Goal: Answer question/provide support: Share knowledge or assist other users

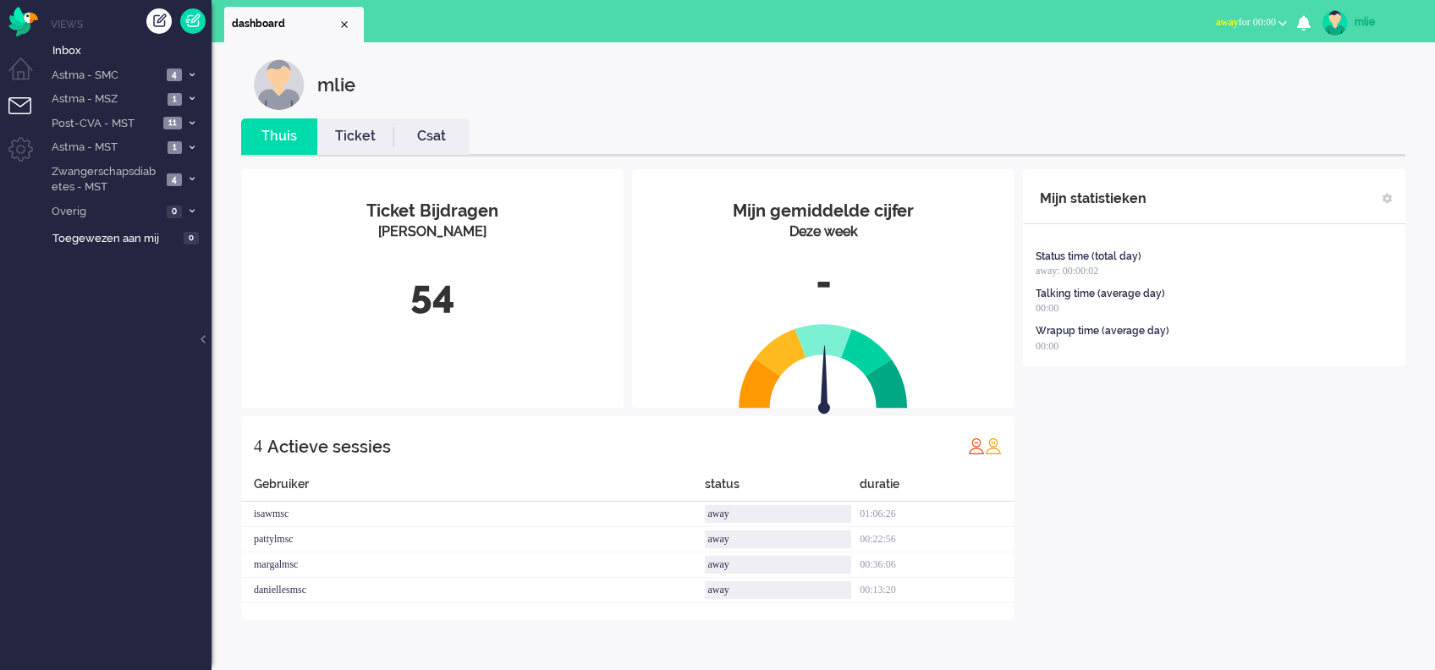
click at [1063, 20] on span "away" at bounding box center [1227, 22] width 23 height 12
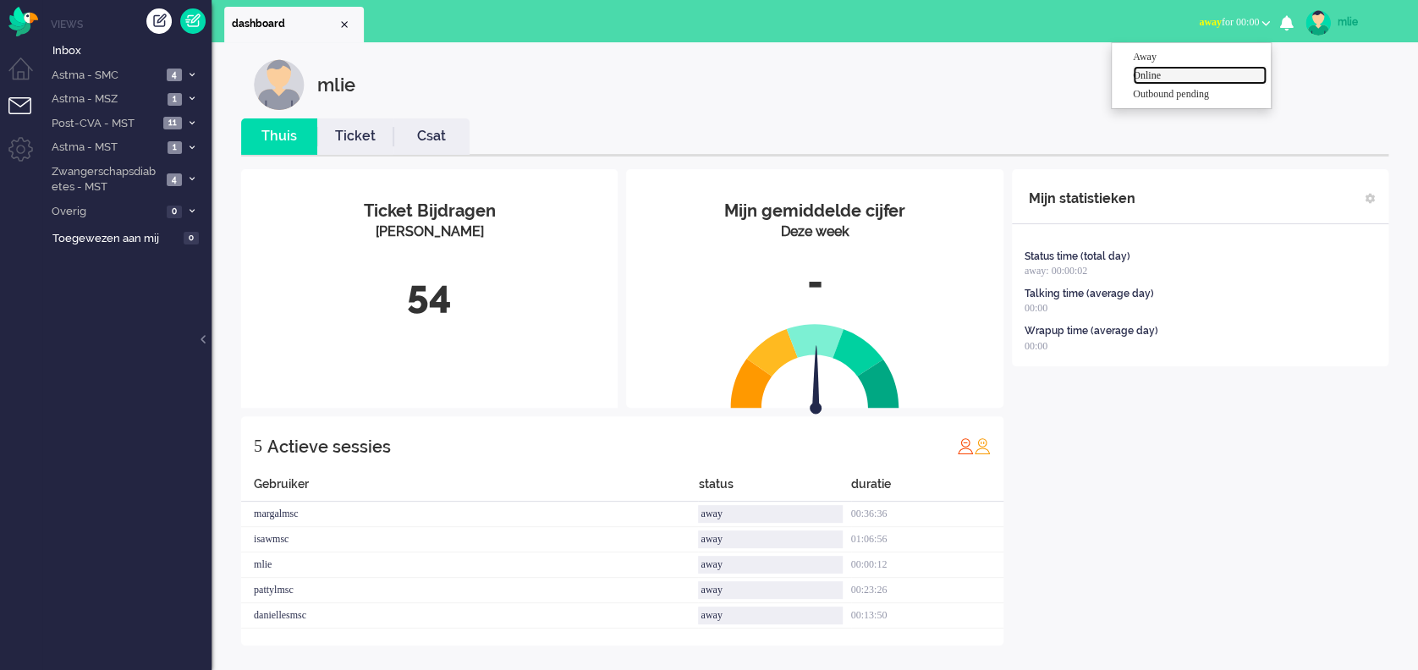
click at [1063, 74] on label "Online" at bounding box center [1200, 76] width 134 height 14
click at [351, 140] on link "Ticket" at bounding box center [355, 136] width 76 height 19
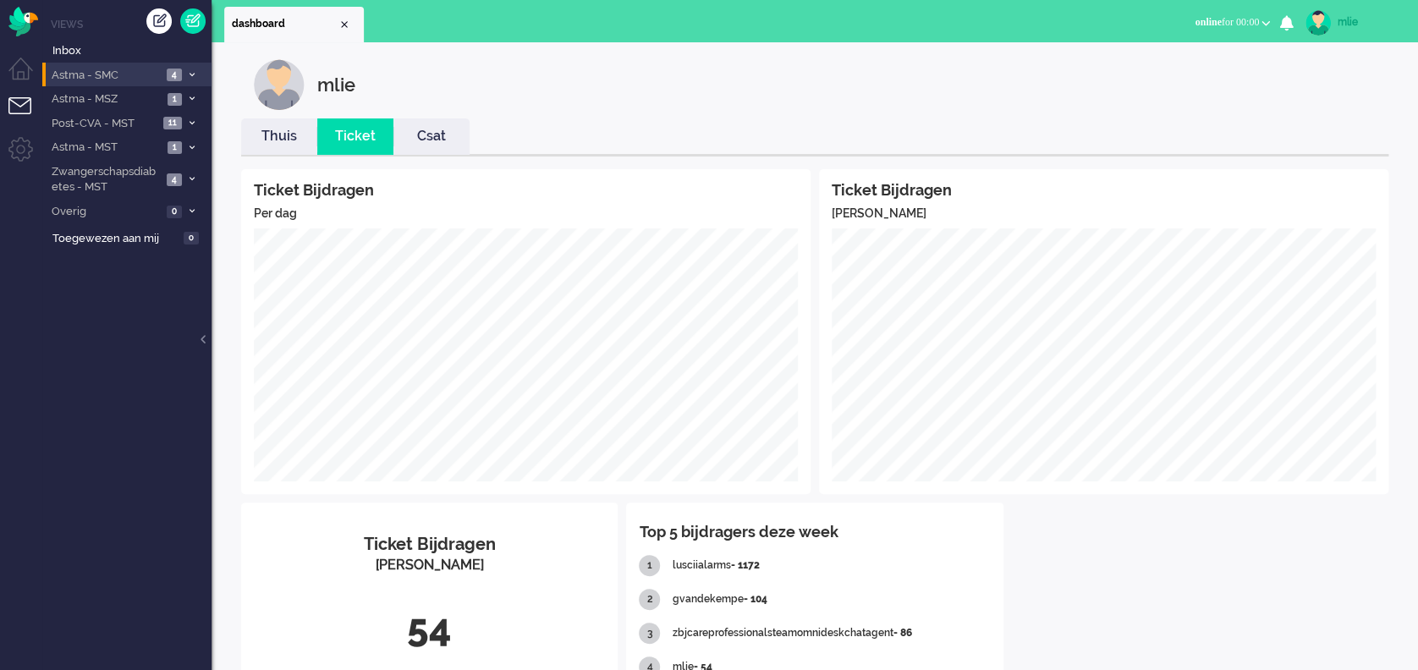
click at [192, 72] on icon at bounding box center [192, 75] width 5 height 6
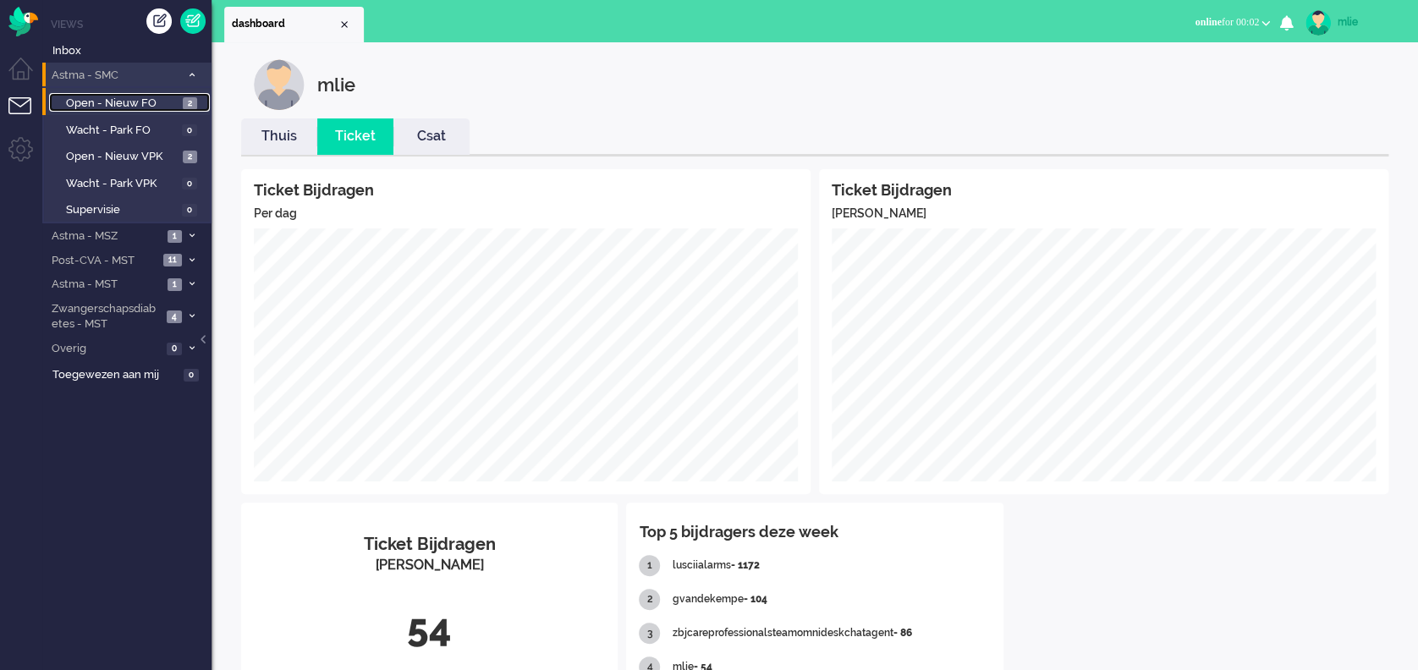
click at [191, 99] on span "2" at bounding box center [190, 103] width 14 height 13
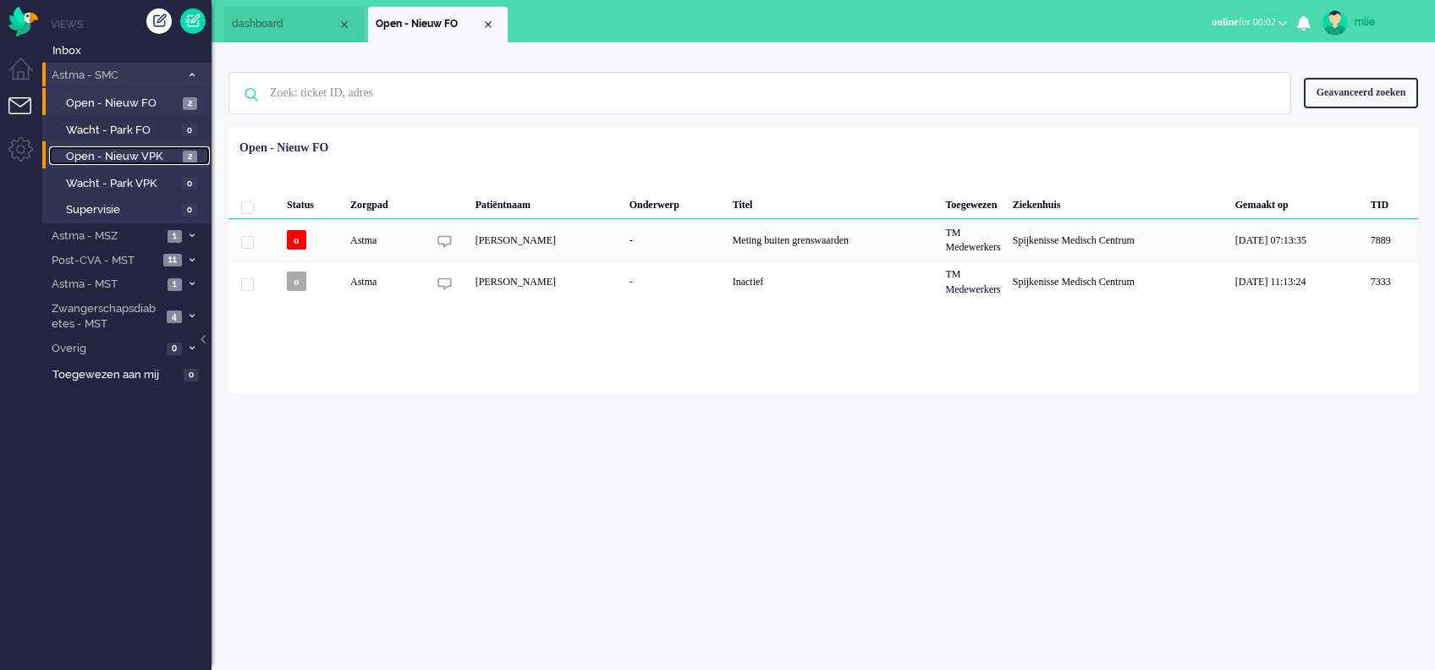
click at [175, 153] on span "Open - Nieuw VPK" at bounding box center [122, 157] width 113 height 16
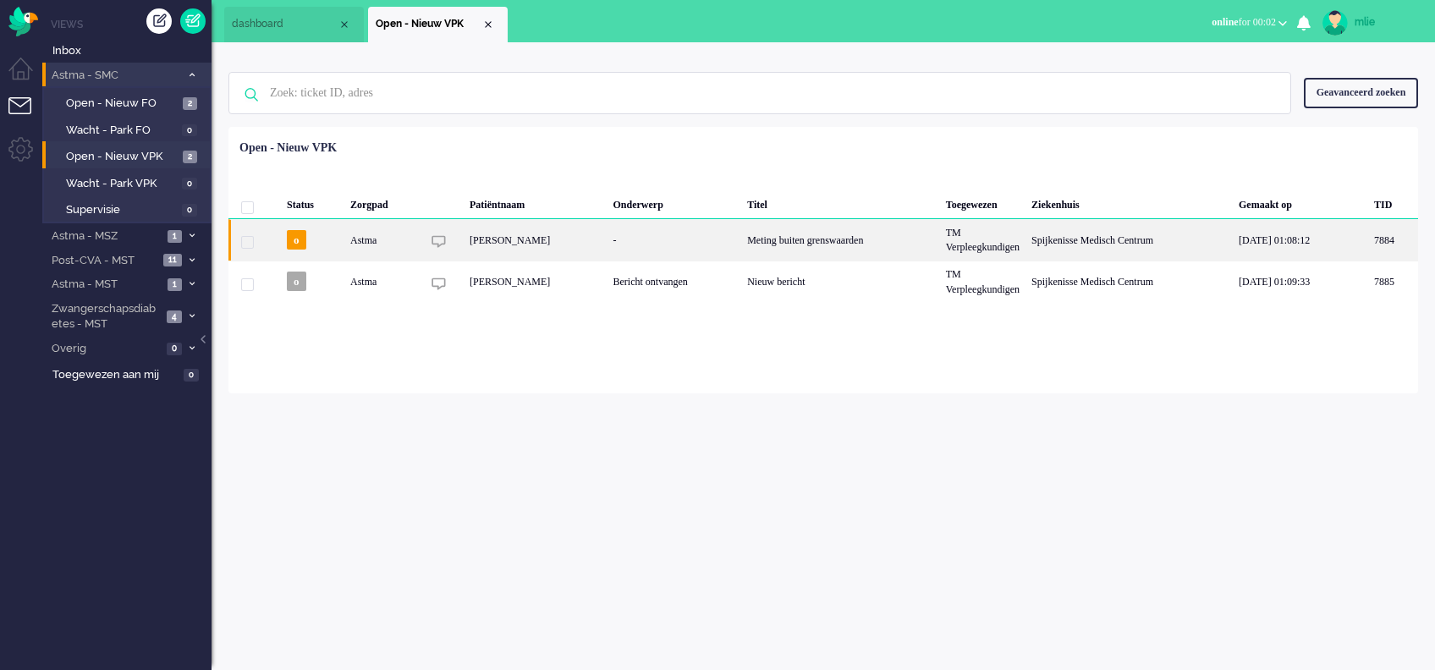
click at [802, 245] on div "Meting buiten grenswaarden" at bounding box center [840, 239] width 199 height 41
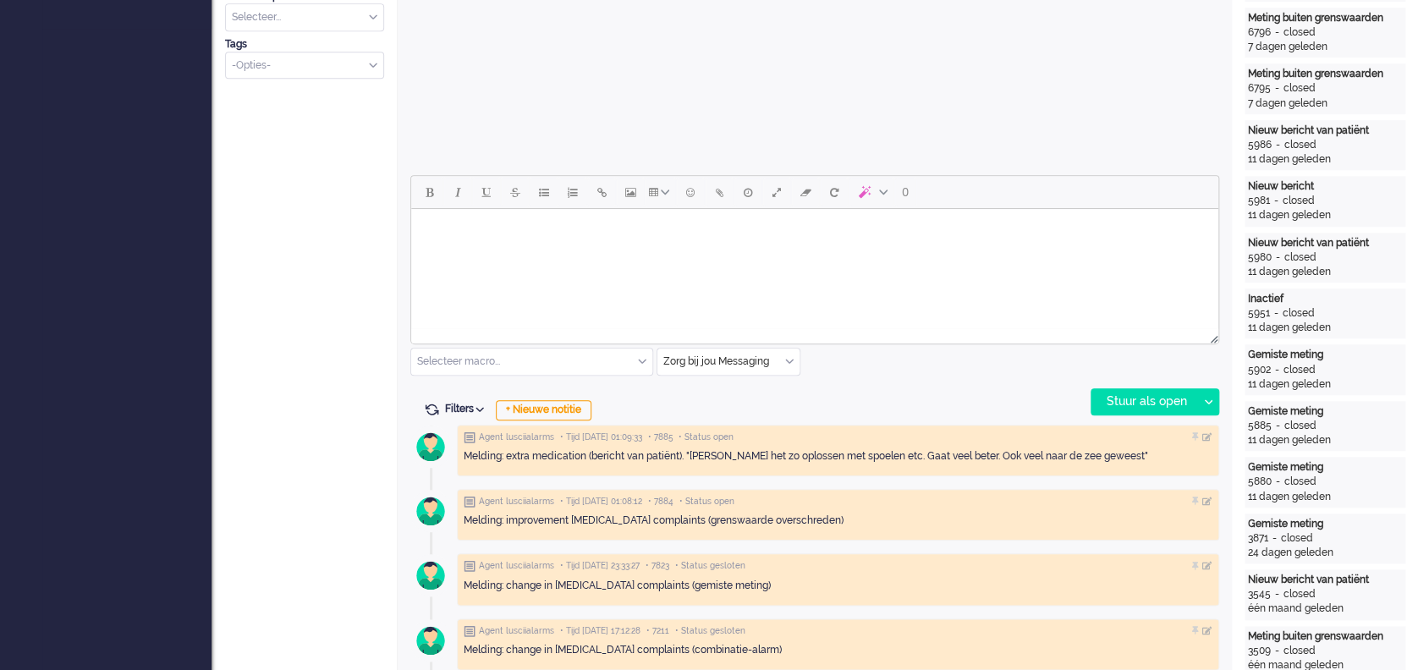
scroll to position [677, 0]
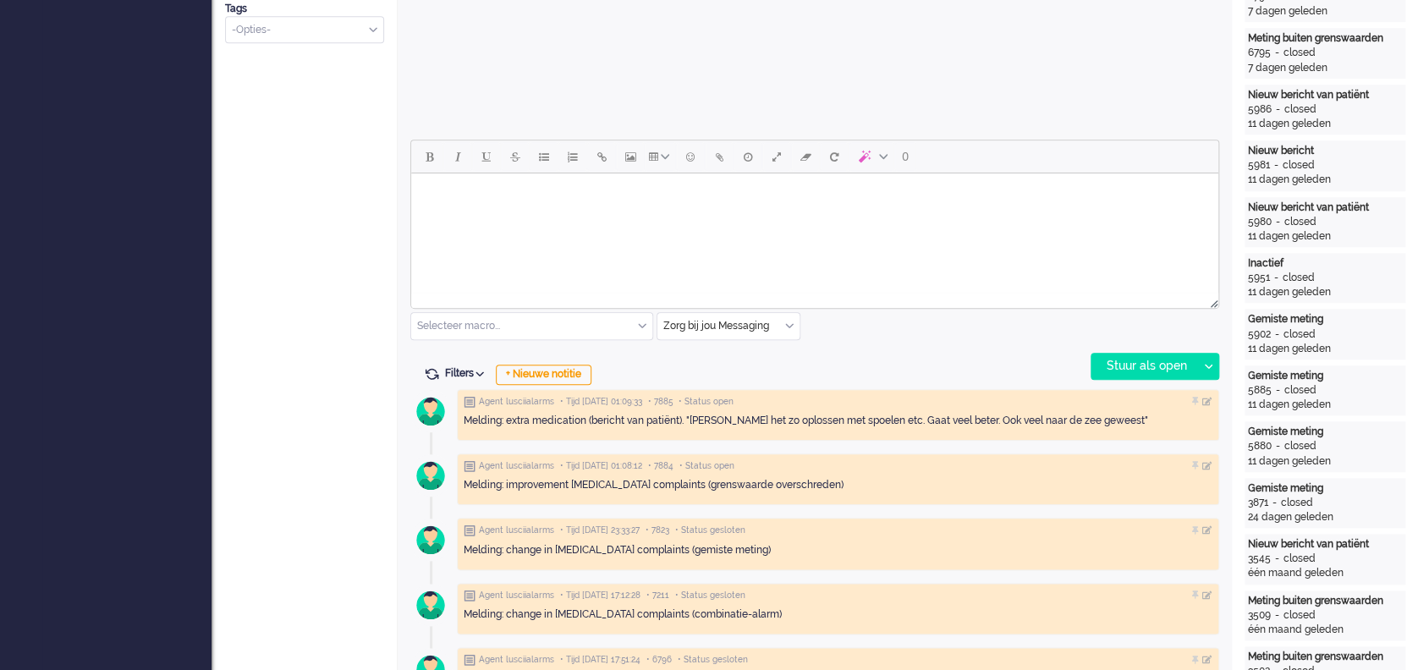
click at [477, 209] on body "Rich Text Area. Press ALT-0 for help." at bounding box center [815, 195] width 794 height 30
click at [1063, 360] on div "Stuur als open" at bounding box center [1145, 366] width 106 height 25
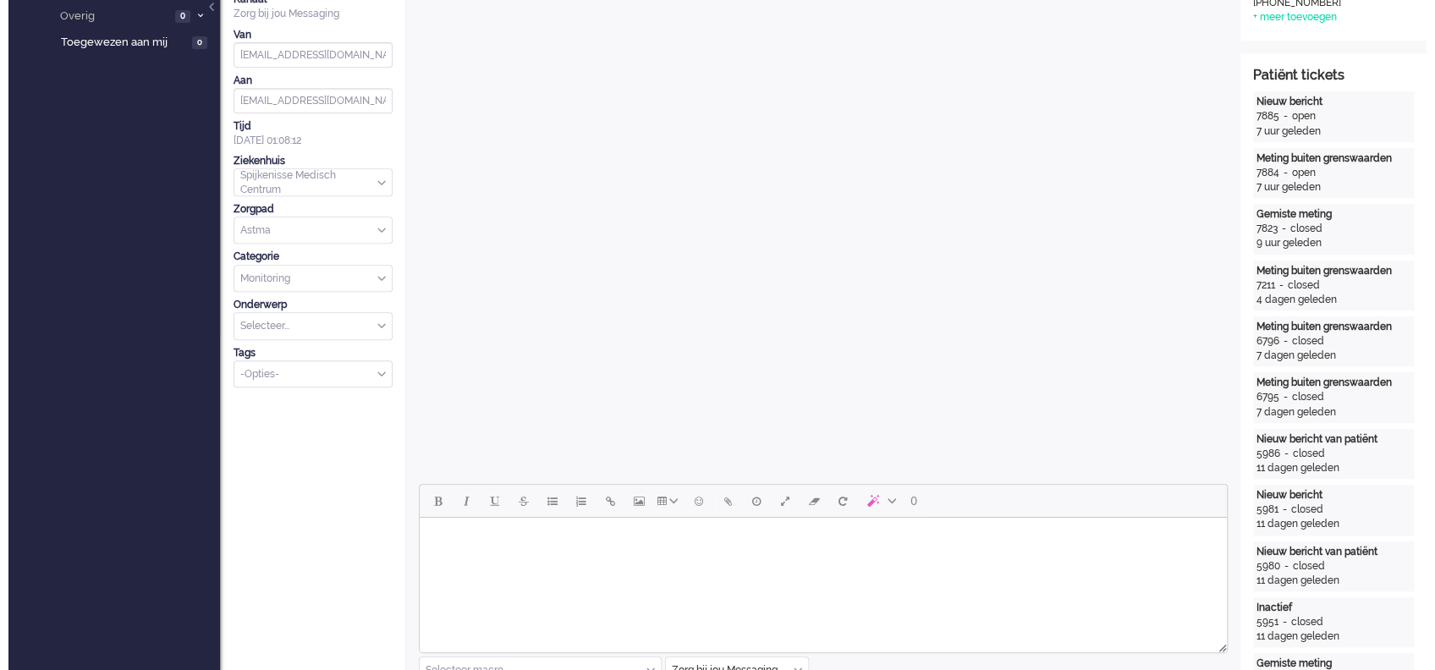
scroll to position [0, 0]
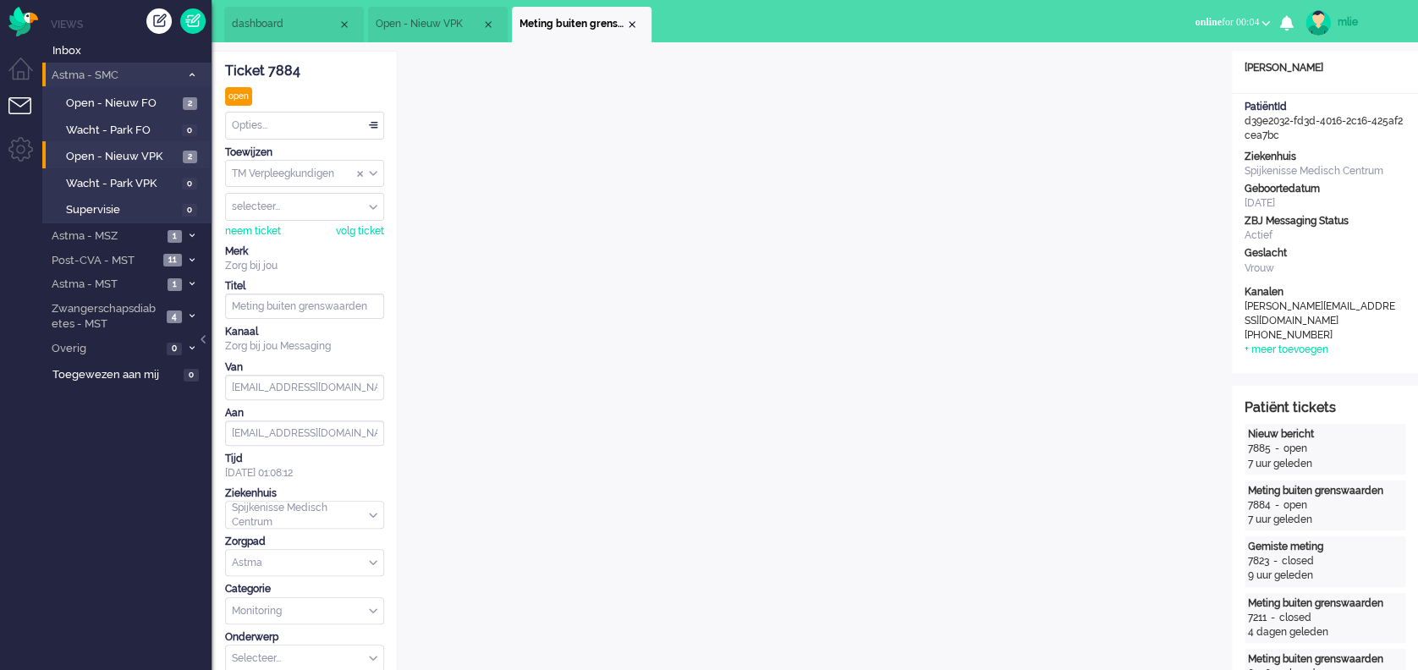
click at [376, 122] on div "Opties..." at bounding box center [304, 126] width 157 height 26
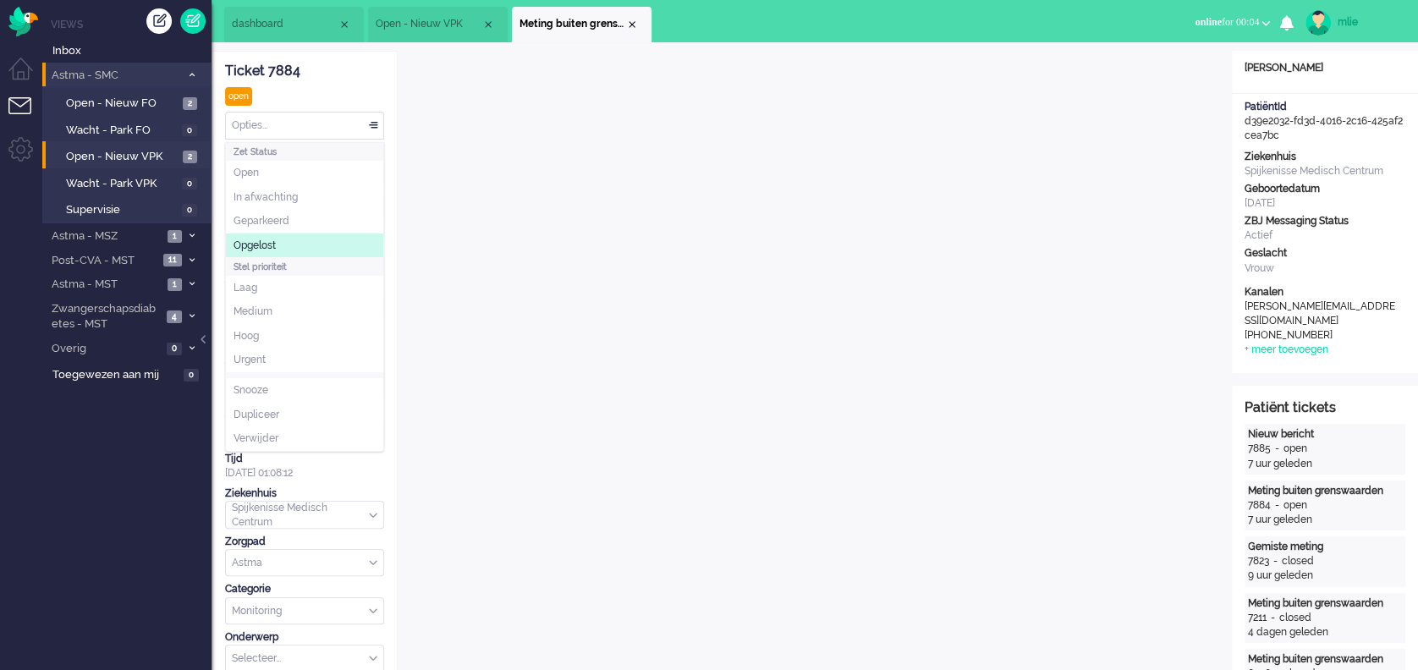
click at [258, 239] on span "Opgelost" at bounding box center [255, 246] width 42 height 14
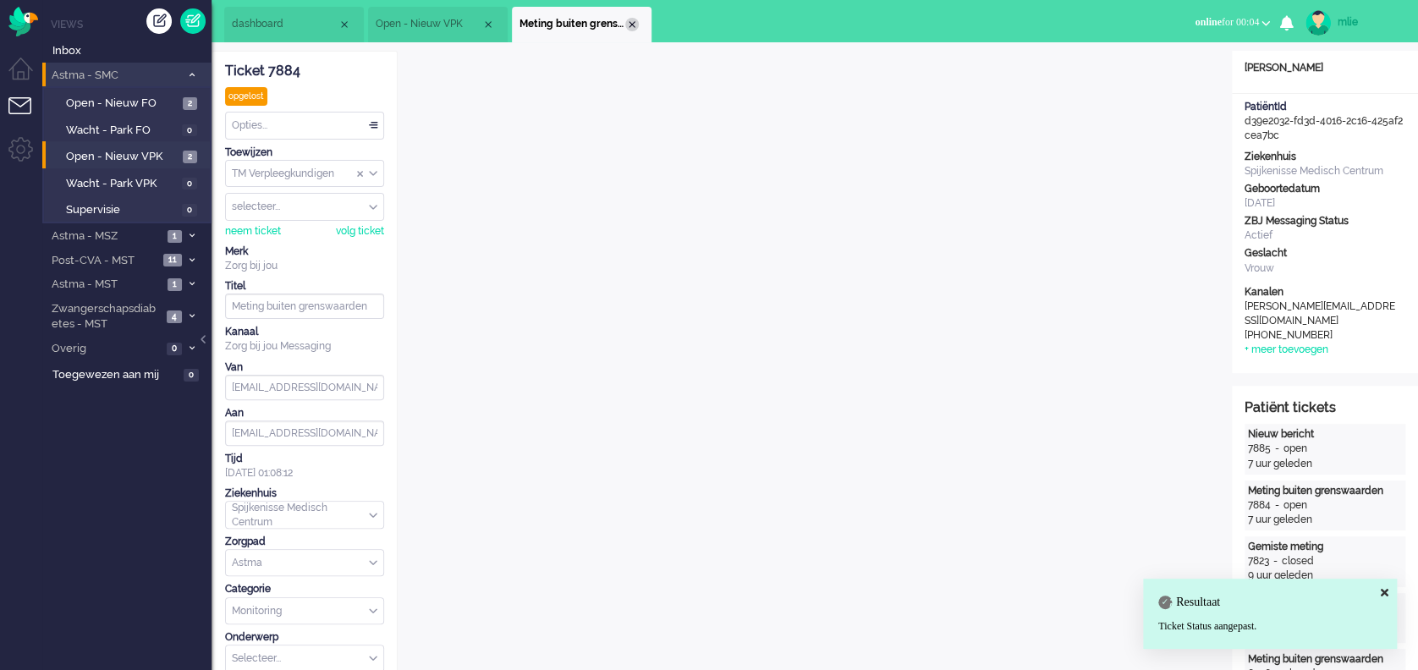
click at [634, 27] on div "Close tab" at bounding box center [632, 25] width 14 height 14
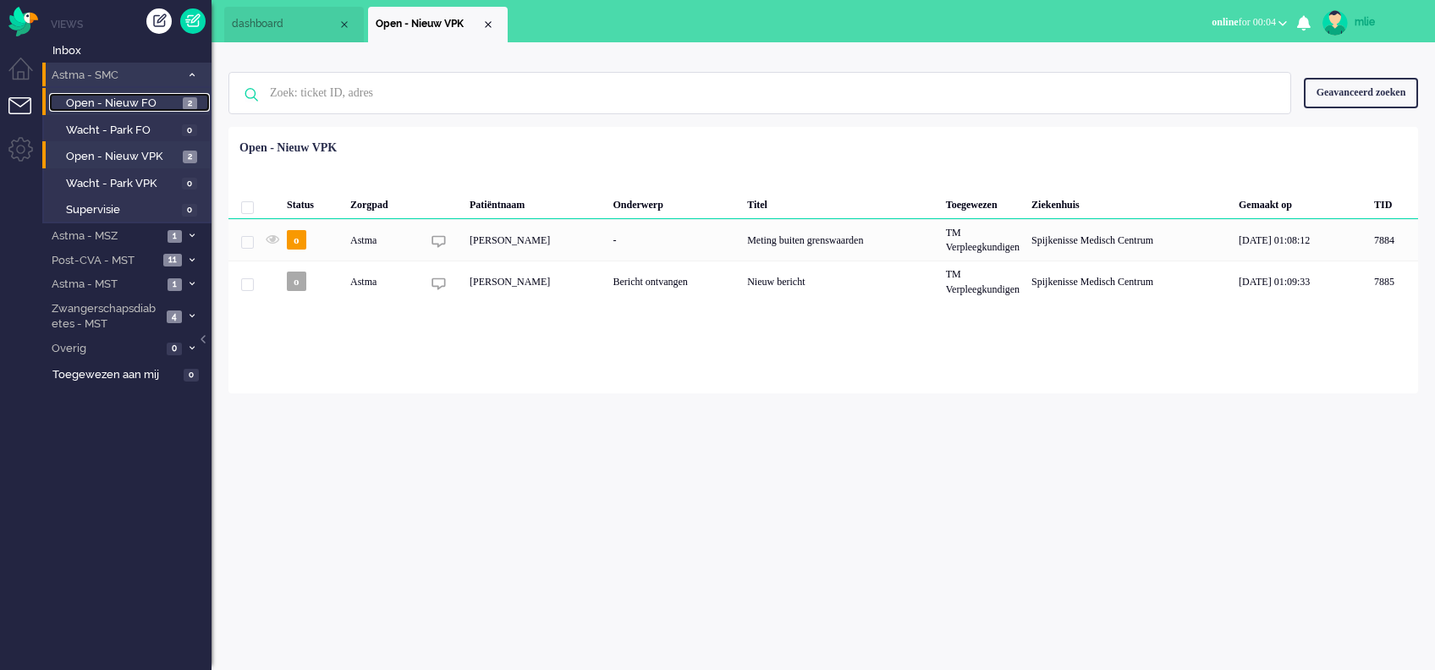
click at [135, 102] on span "Open - Nieuw FO" at bounding box center [122, 104] width 113 height 16
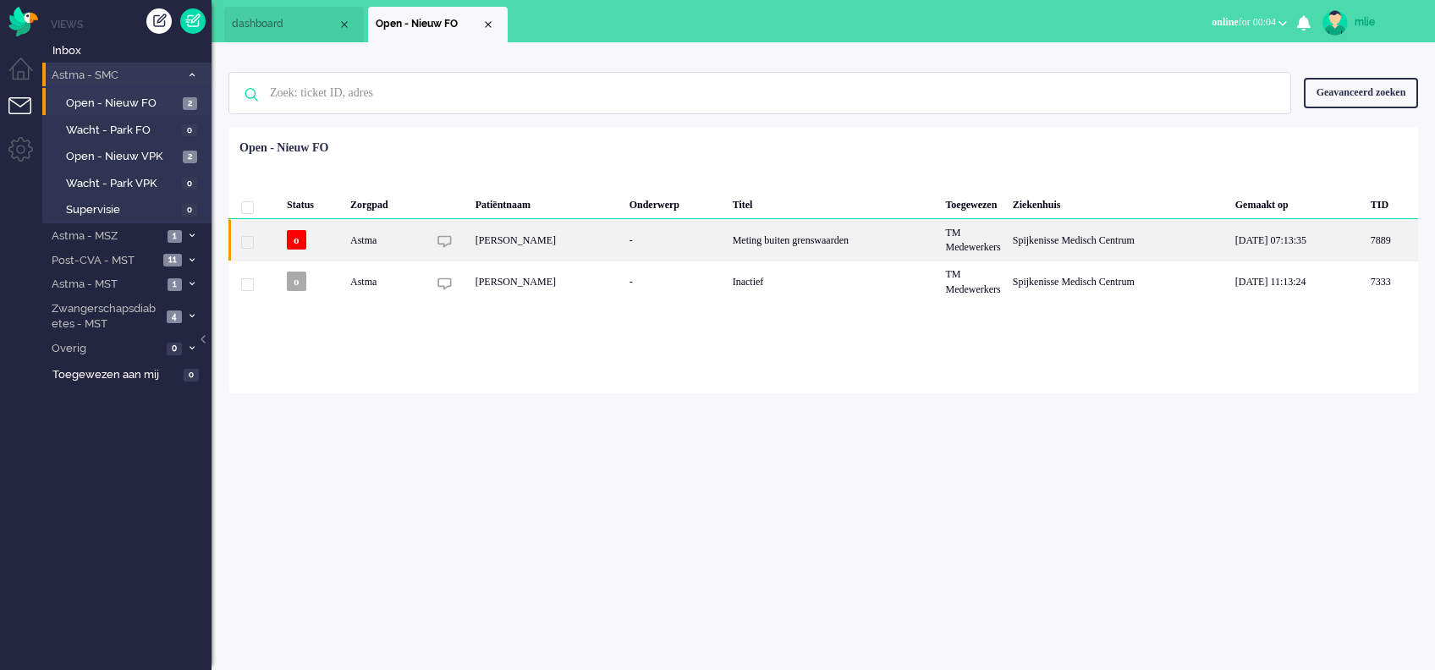
click at [820, 239] on div "Meting buiten grenswaarden" at bounding box center [833, 239] width 213 height 41
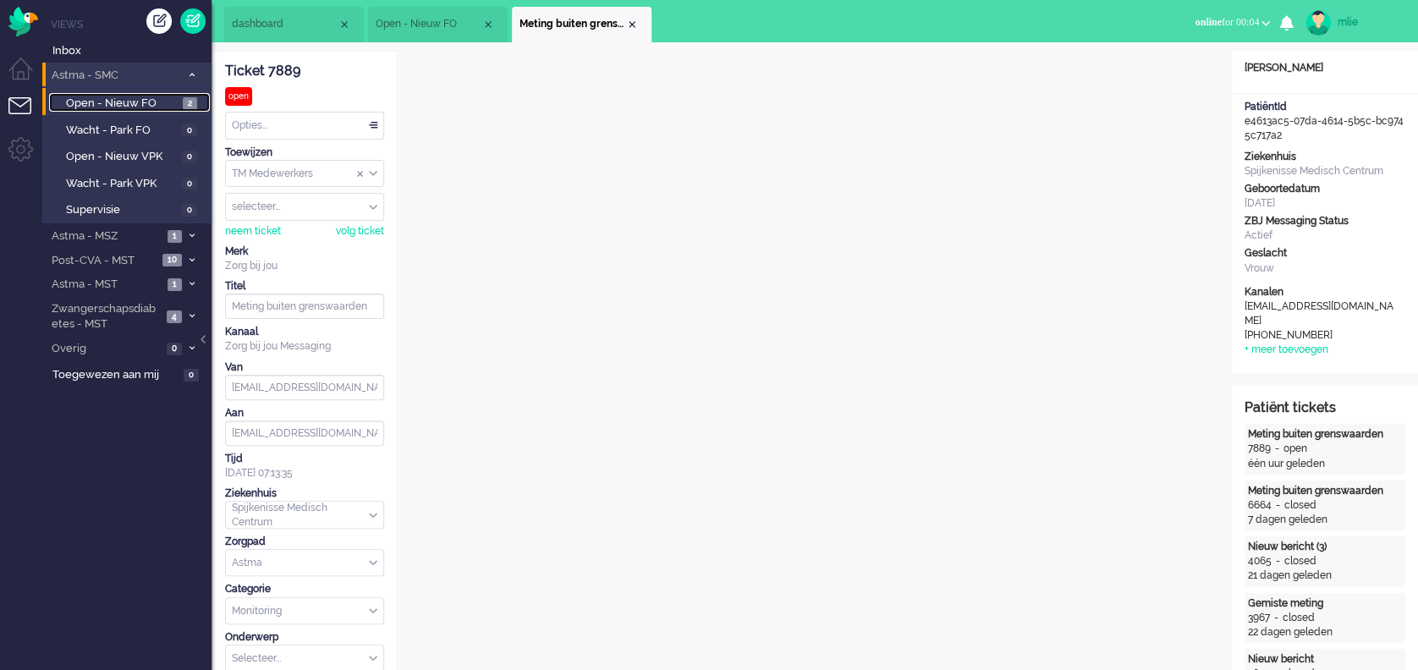
click at [111, 102] on span "Open - Nieuw FO" at bounding box center [122, 104] width 113 height 16
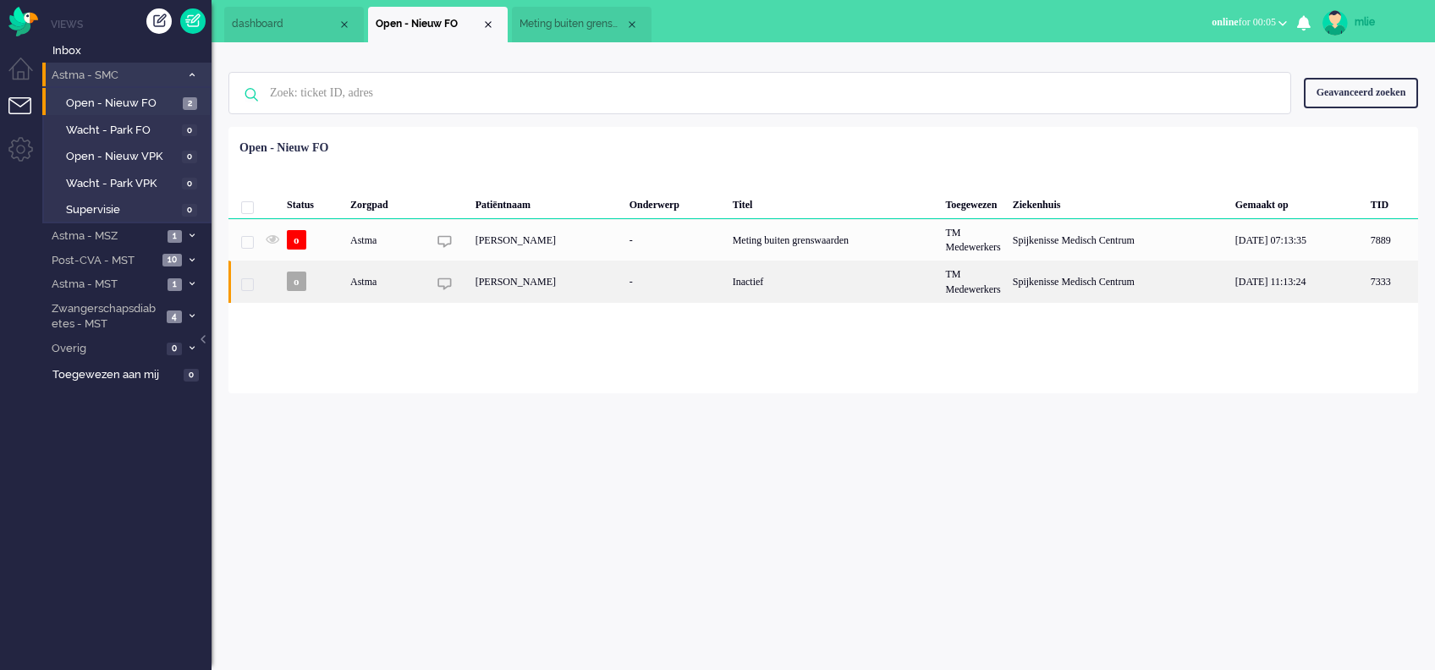
click at [773, 283] on div "Inactief" at bounding box center [833, 281] width 213 height 41
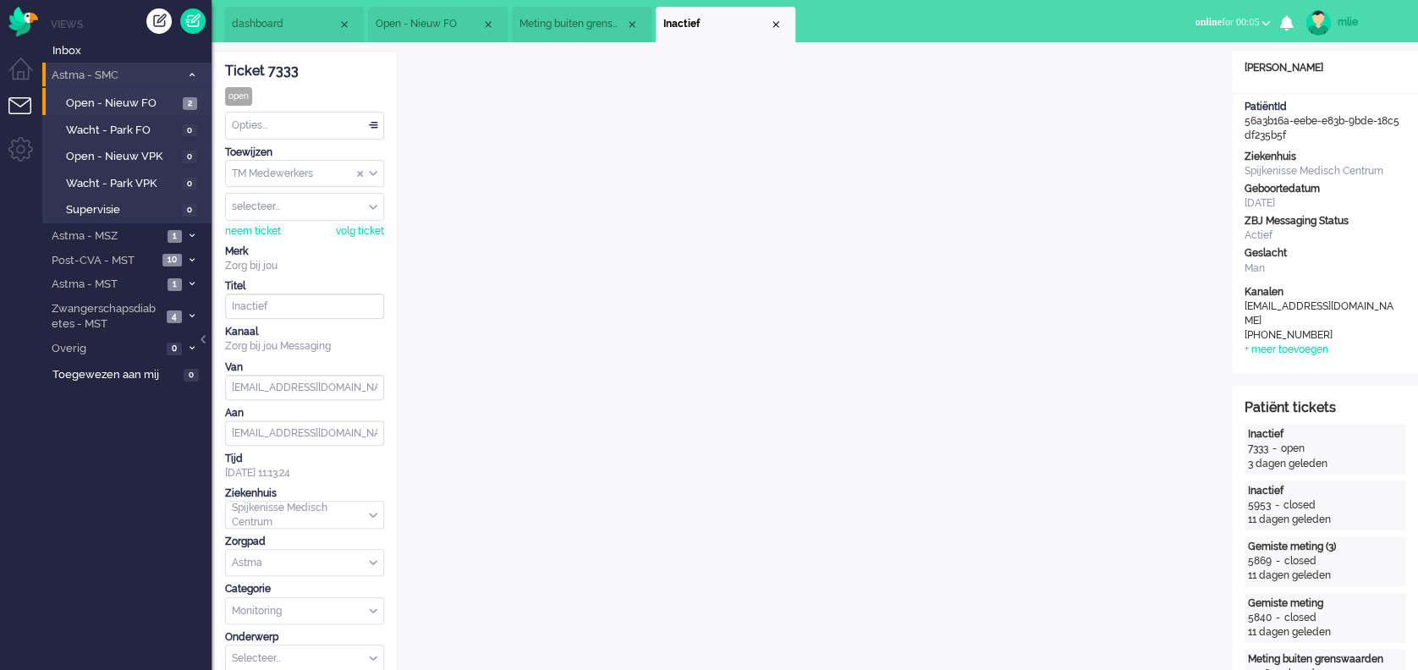
click at [372, 124] on div "Opties..." at bounding box center [304, 126] width 157 height 26
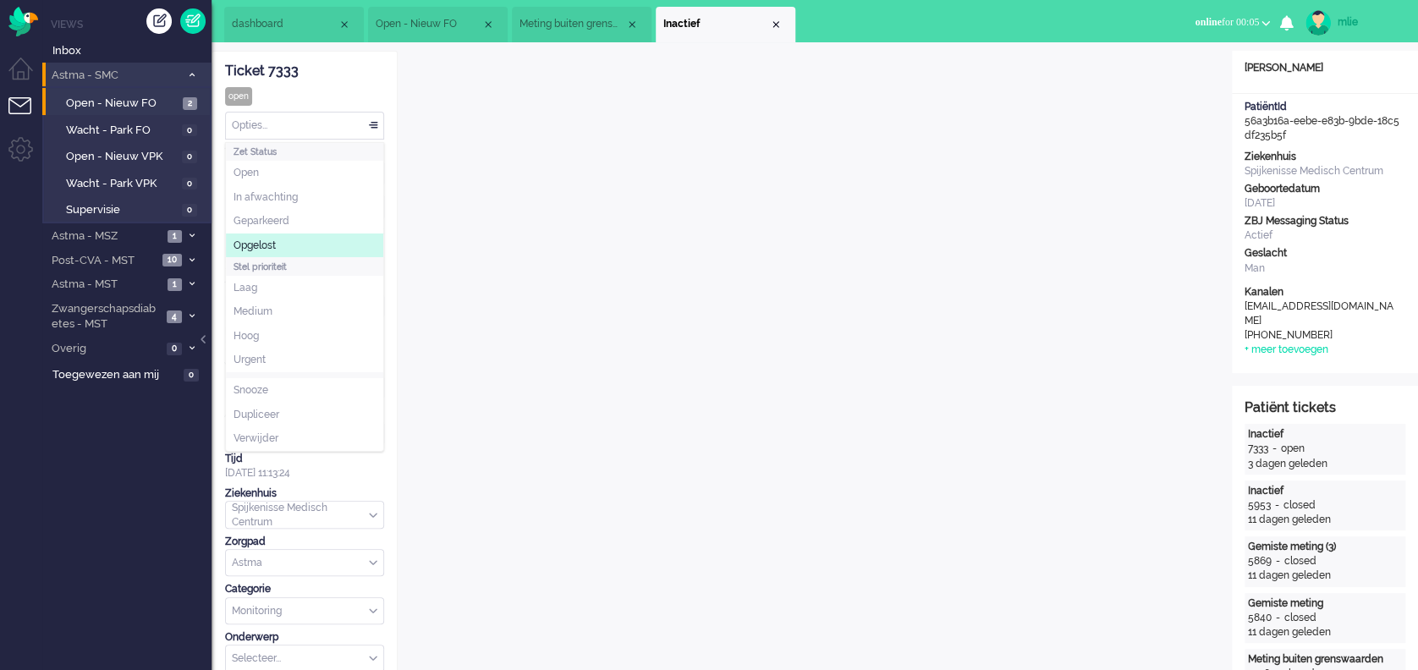
click at [285, 249] on li "Opgelost" at bounding box center [304, 246] width 157 height 25
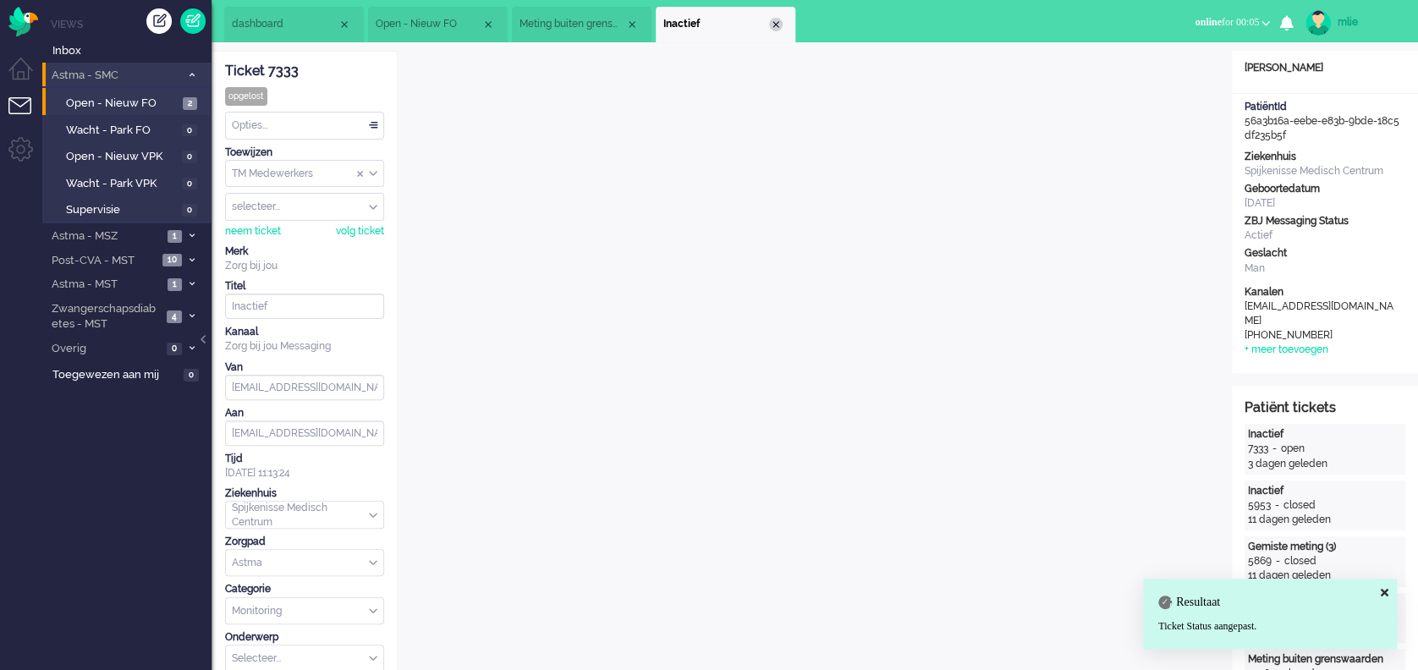
click at [773, 24] on div "Close tab" at bounding box center [776, 25] width 14 height 14
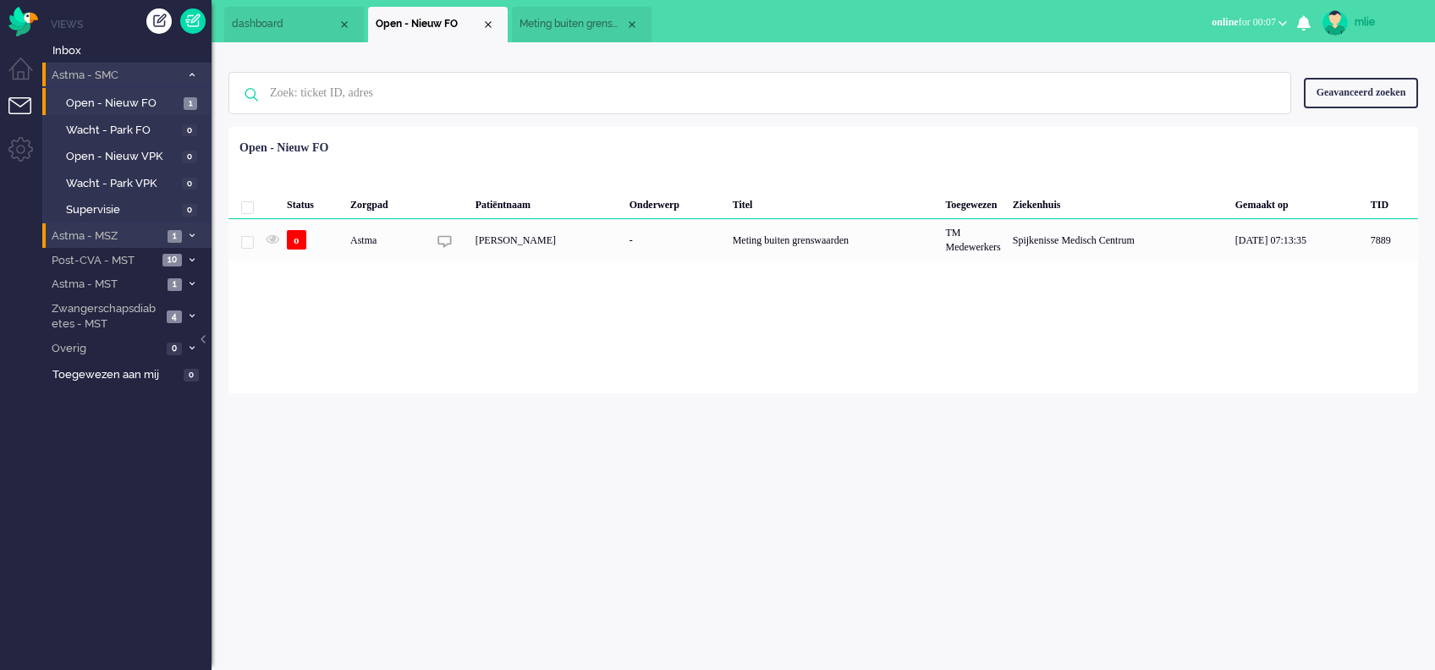
click at [185, 230] on li "Astma - MSZ 1" at bounding box center [126, 235] width 169 height 25
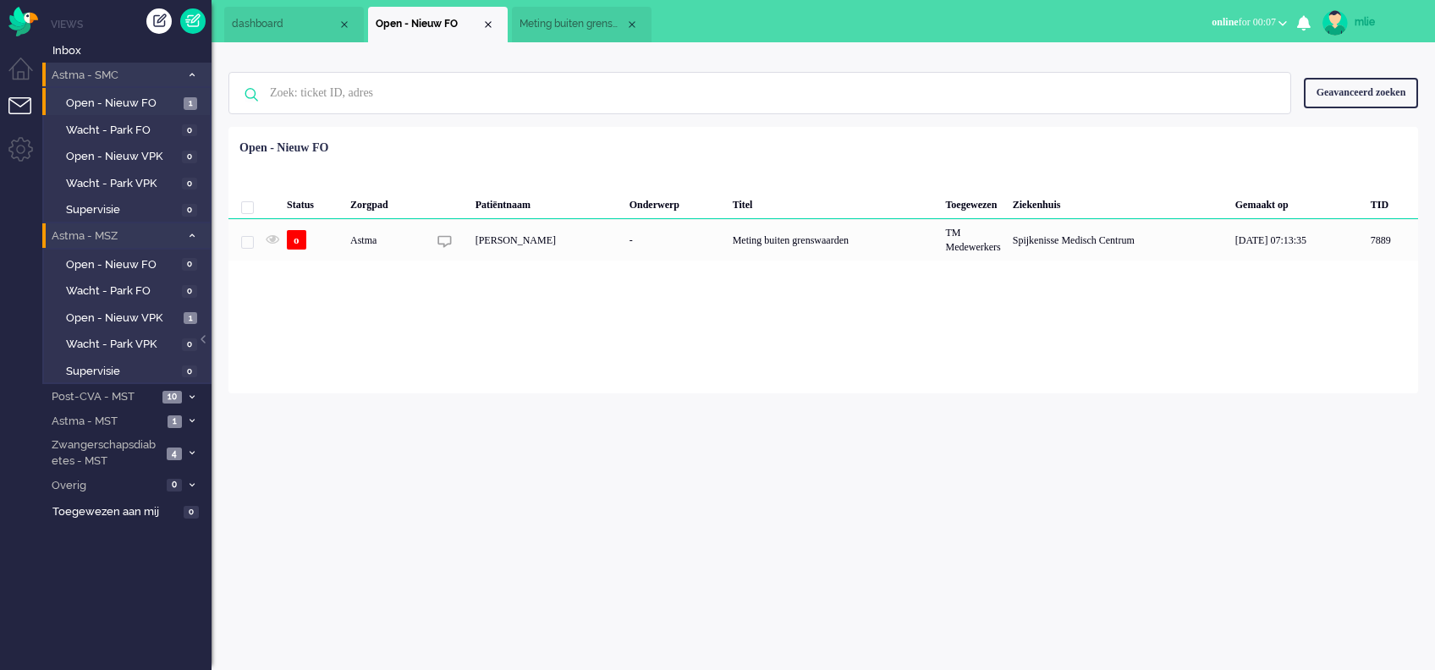
click at [185, 230] on li "Astma - MSZ 1" at bounding box center [126, 235] width 169 height 25
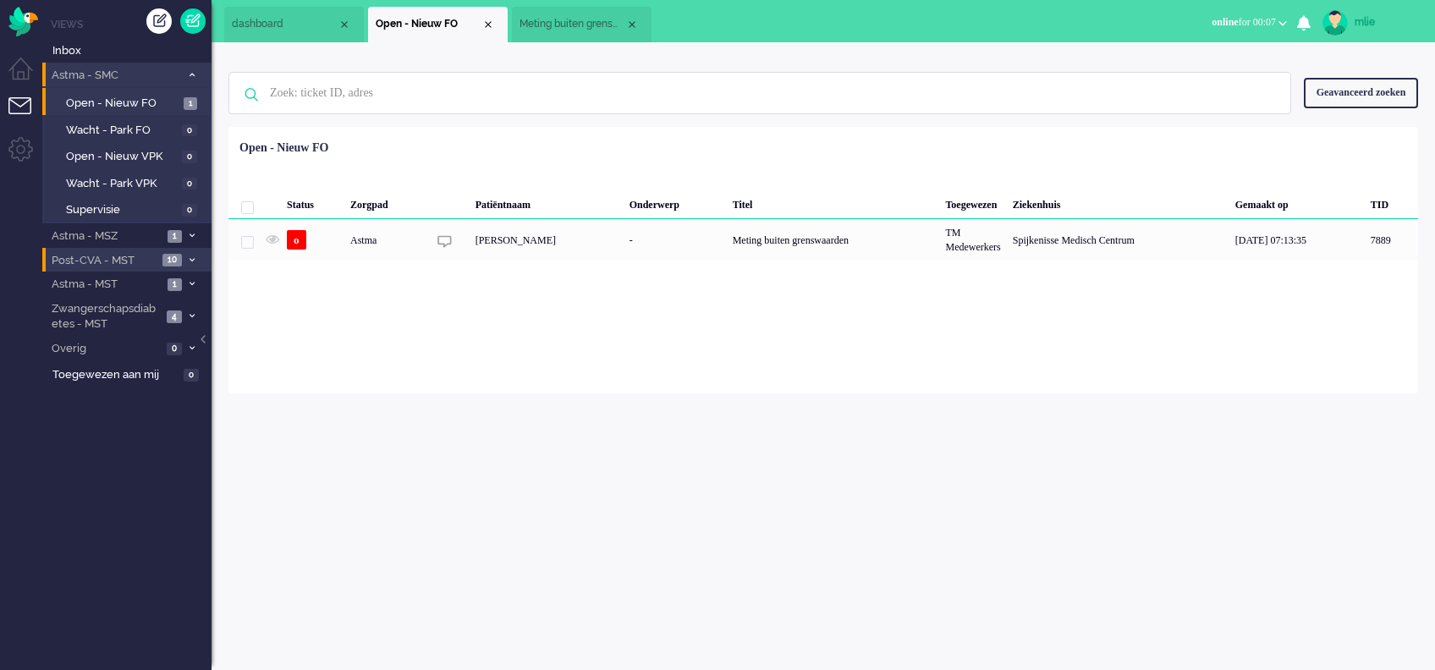
click at [194, 254] on li "Post-CVA - MST 10" at bounding box center [126, 260] width 169 height 25
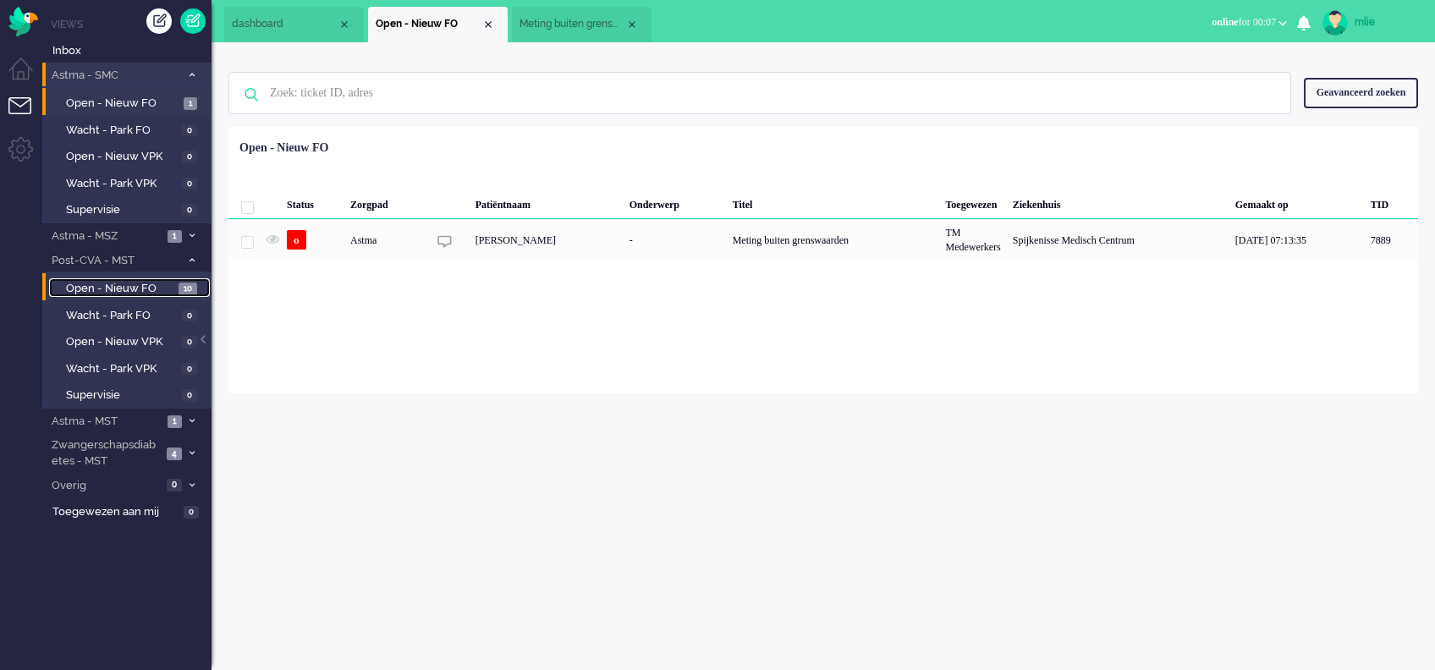
click at [152, 284] on span "Open - Nieuw FO" at bounding box center [120, 289] width 108 height 16
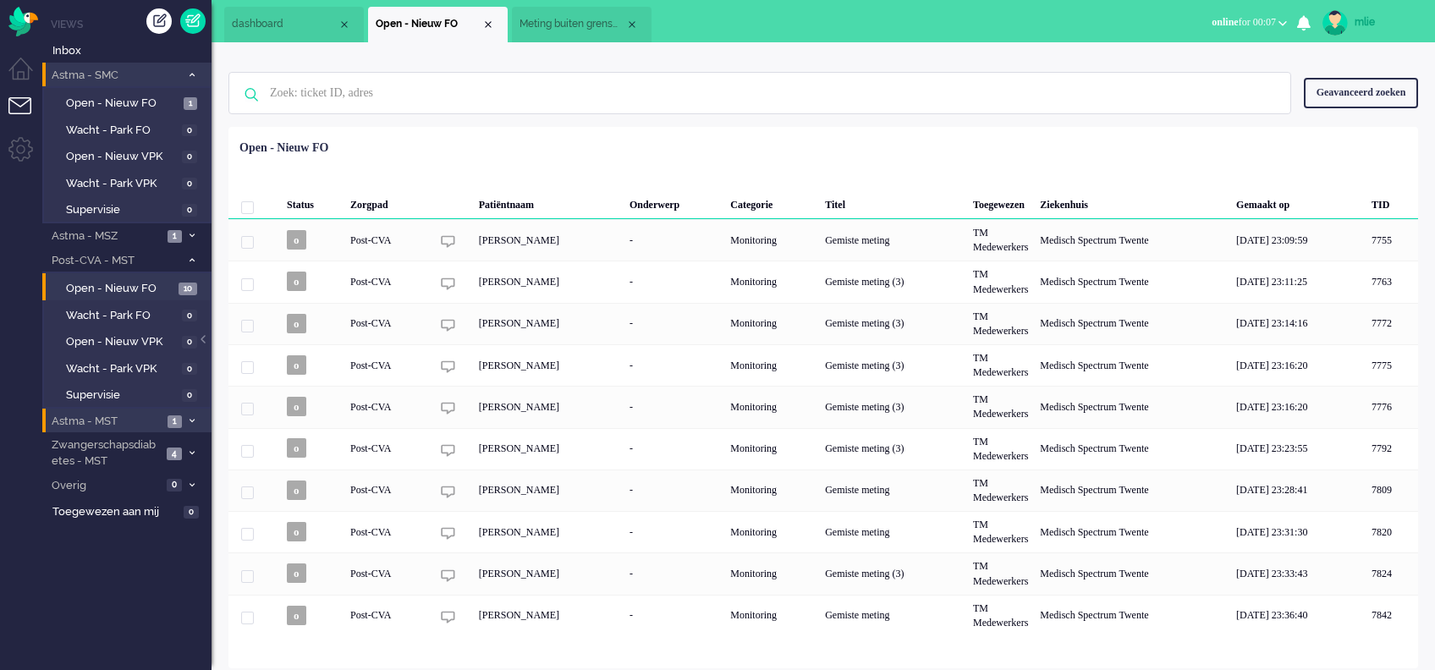
click at [175, 421] on span "1" at bounding box center [175, 421] width 14 height 13
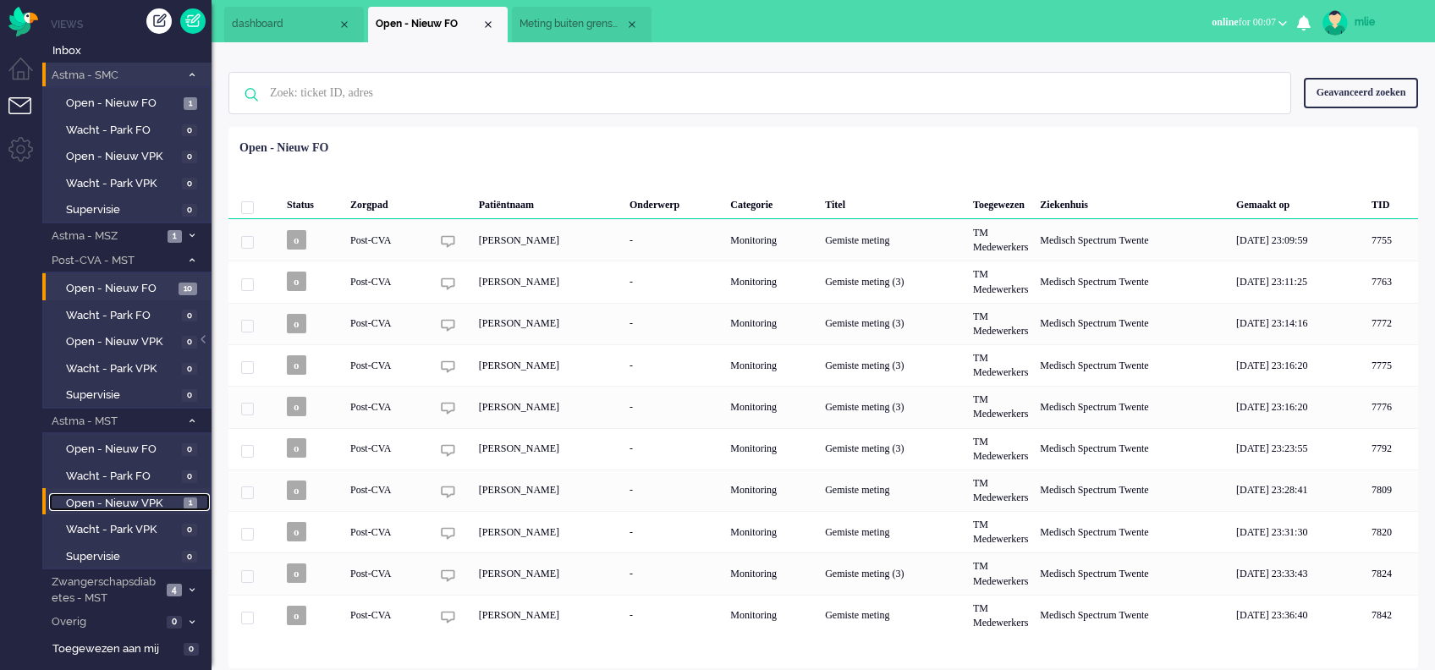
click at [145, 501] on span "Open - Nieuw VPK" at bounding box center [122, 504] width 113 height 16
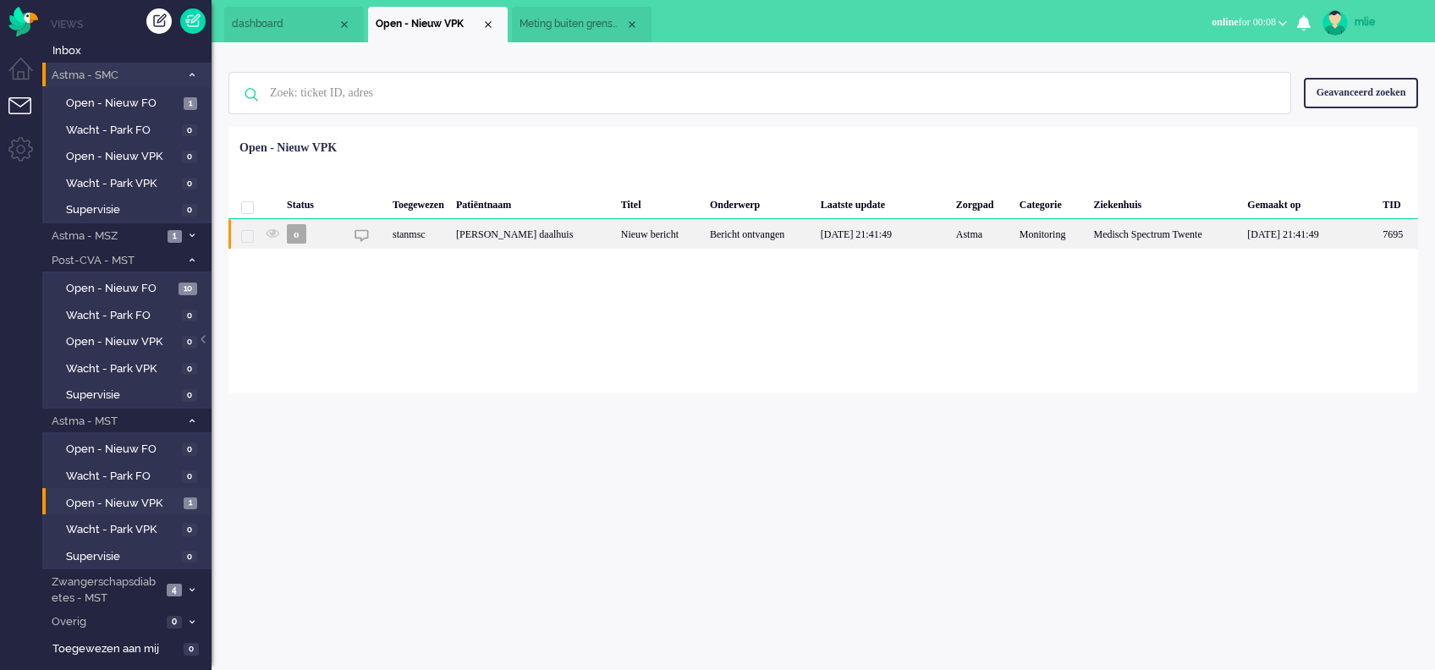
click at [704, 240] on div "Nieuw bericht" at bounding box center [659, 234] width 89 height 30
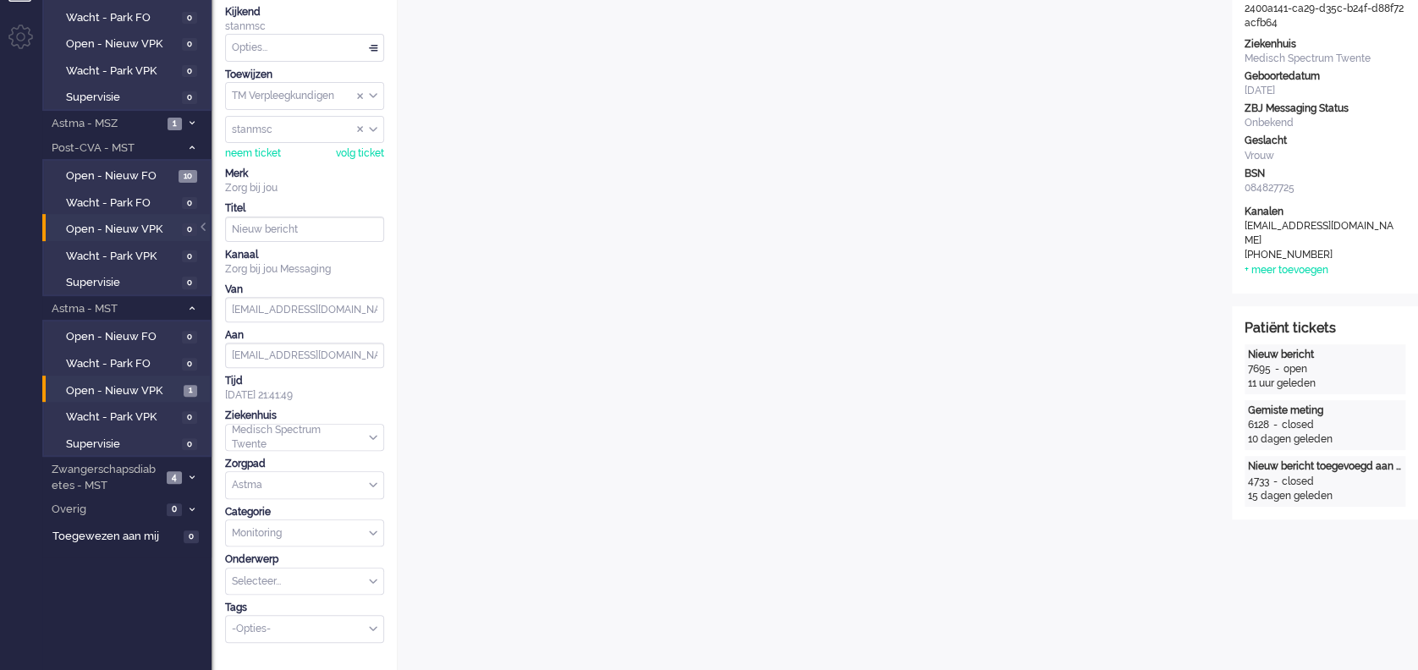
scroll to position [225, 0]
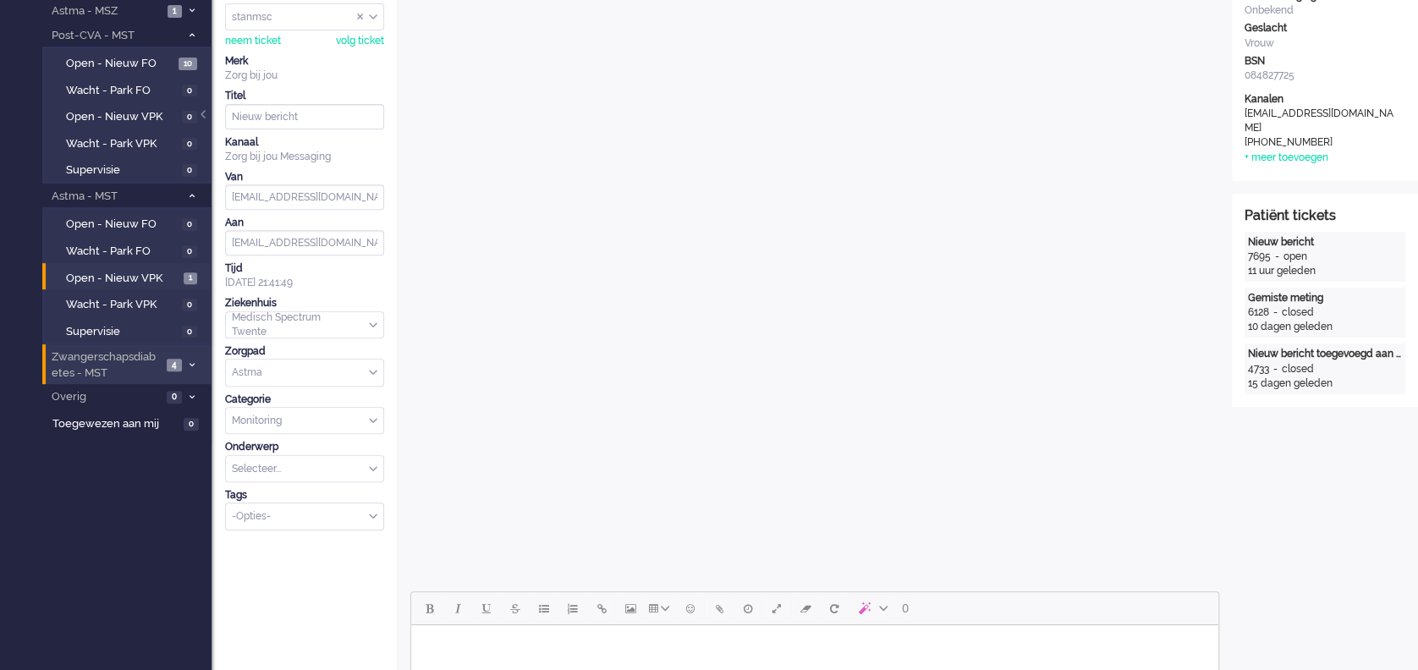
click at [109, 356] on span "Zwangerschapsdiabetes - MST" at bounding box center [105, 364] width 113 height 31
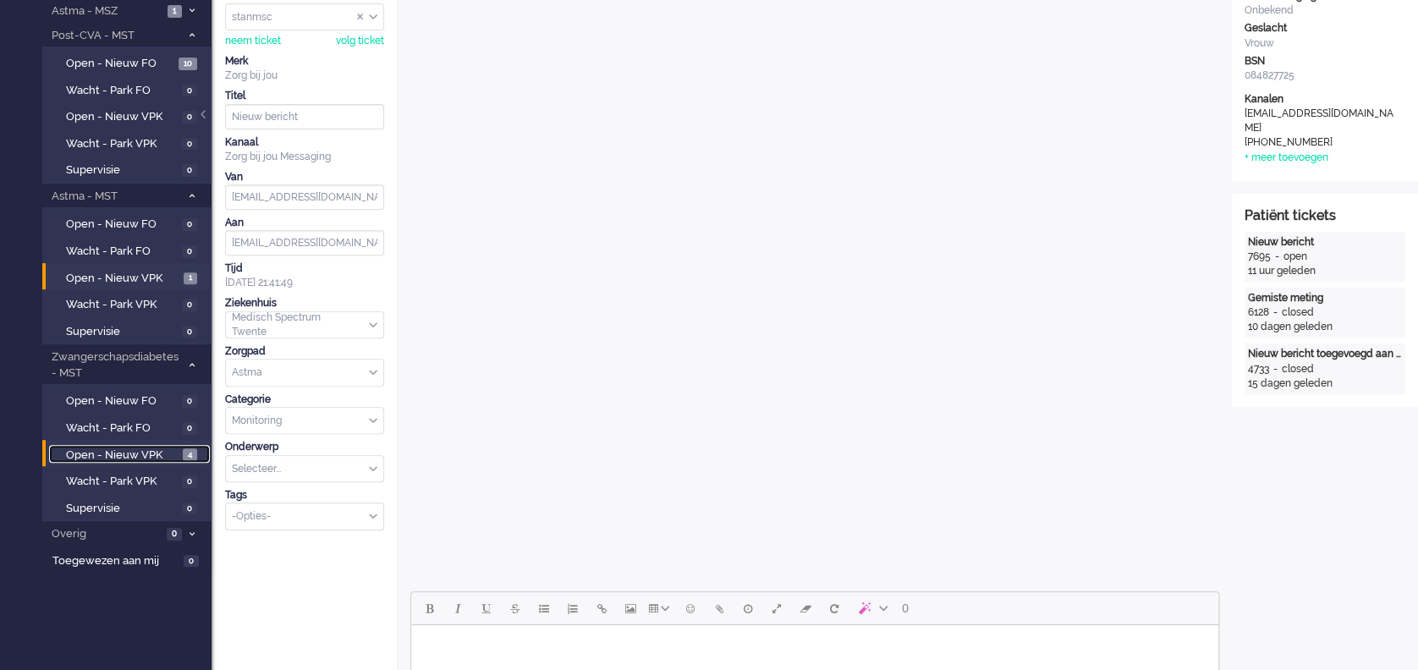
click at [104, 453] on span "Open - Nieuw VPK" at bounding box center [122, 456] width 113 height 16
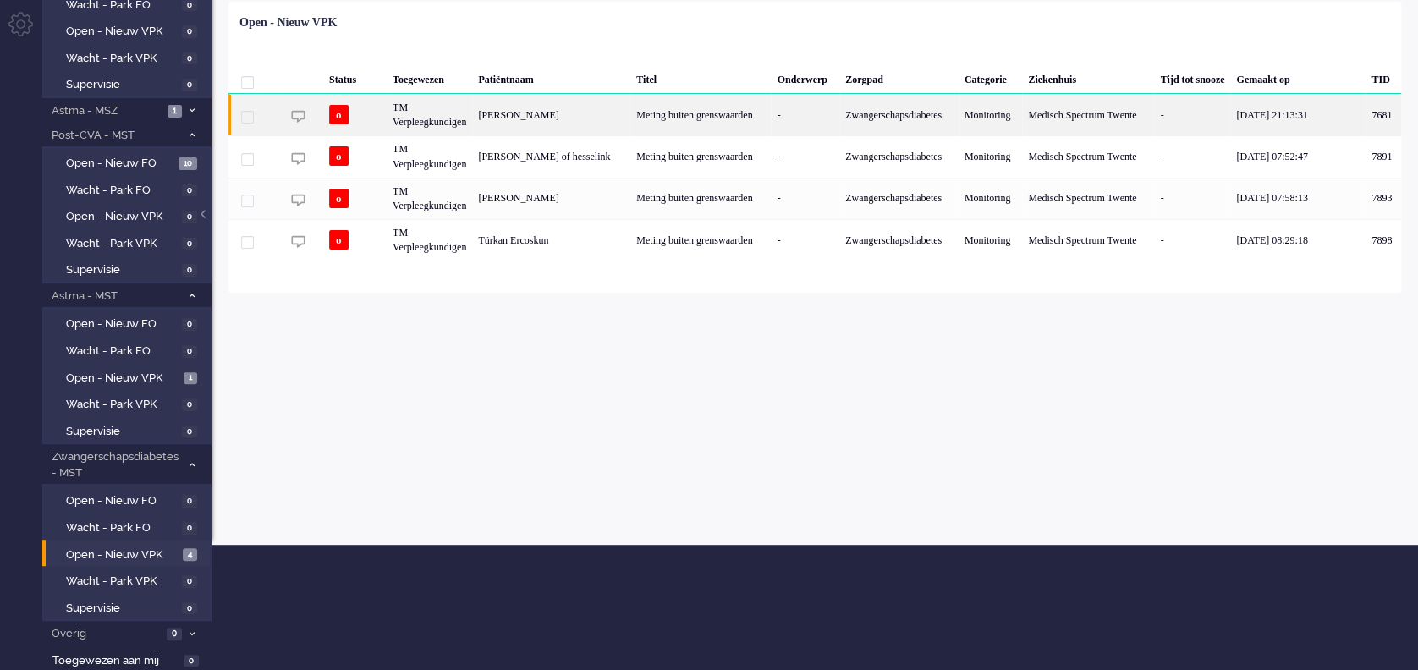
click at [729, 105] on div "Meting buiten grenswaarden" at bounding box center [700, 114] width 140 height 41
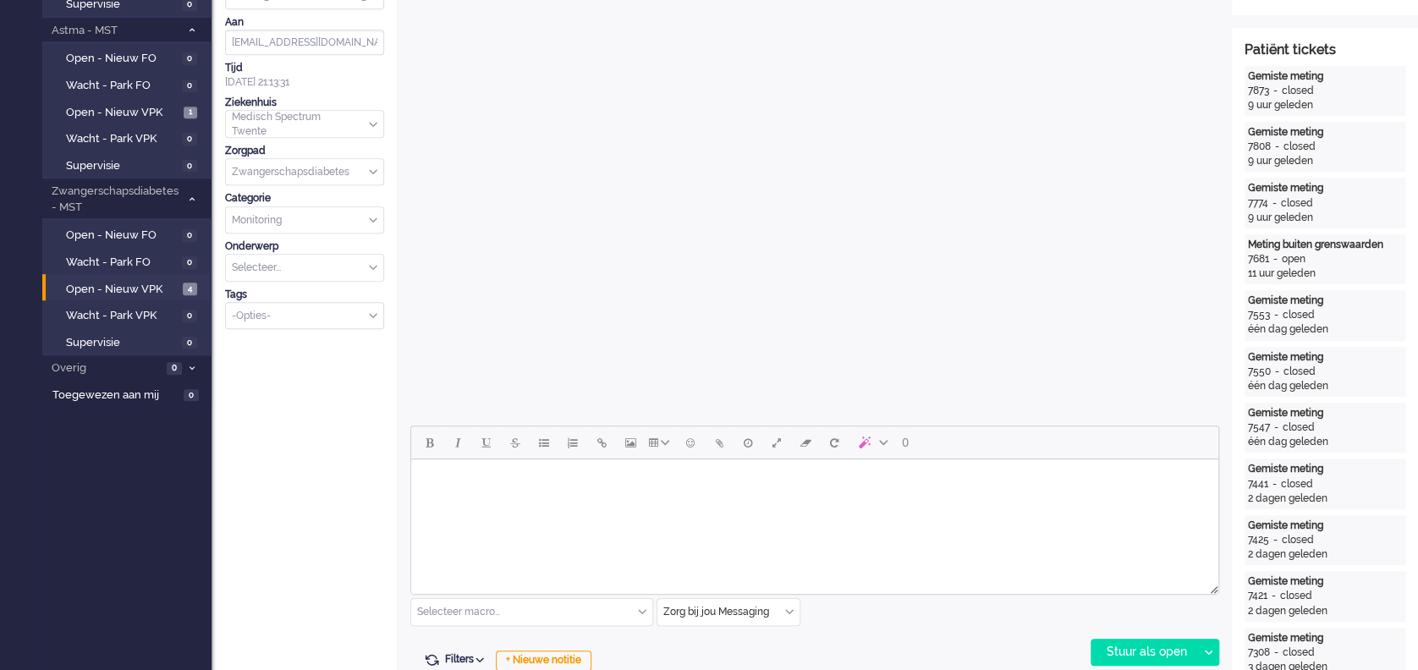
scroll to position [451, 0]
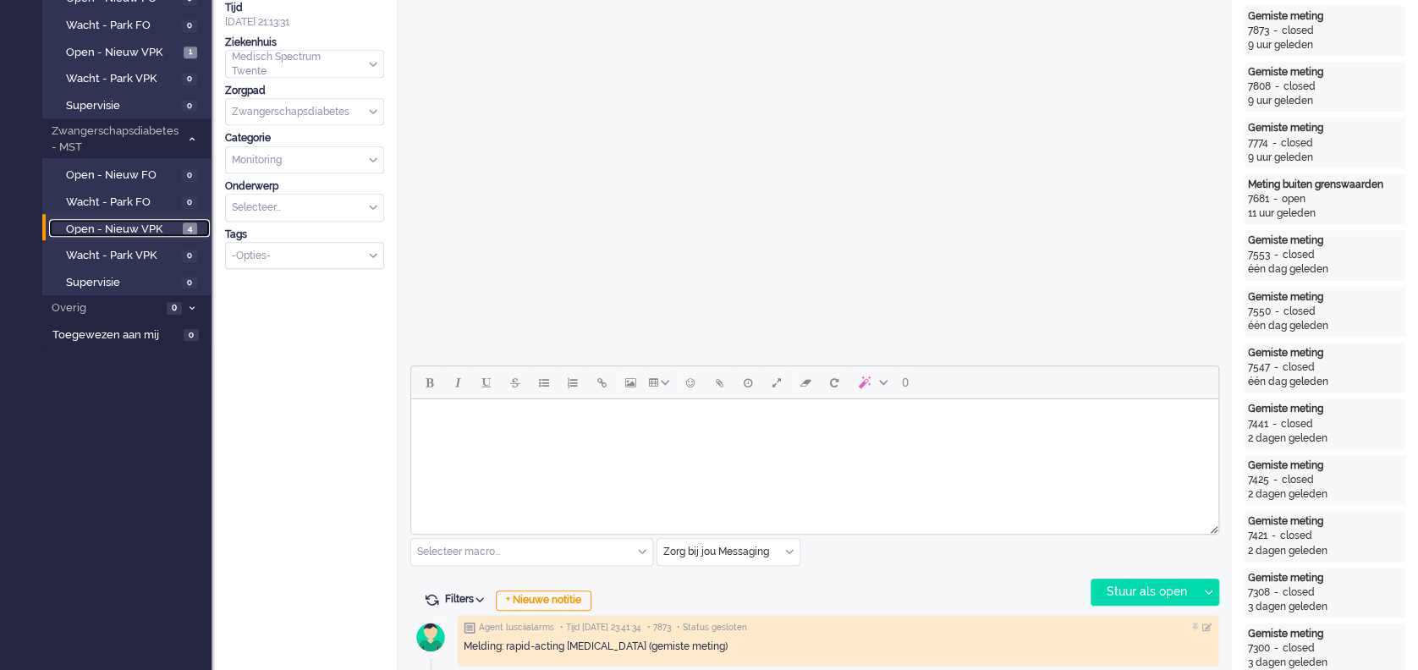
click at [136, 223] on span "Open - Nieuw VPK" at bounding box center [122, 230] width 113 height 16
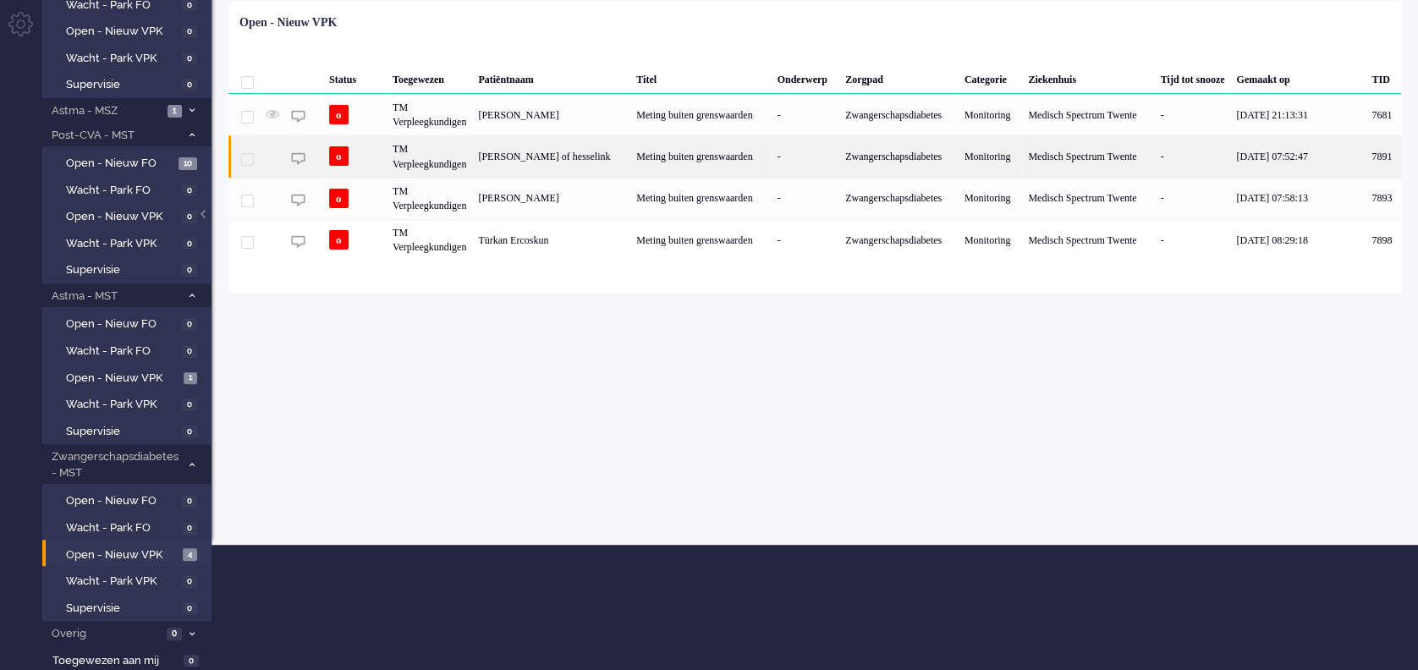
click at [695, 160] on div "Meting buiten grenswaarden" at bounding box center [700, 155] width 140 height 41
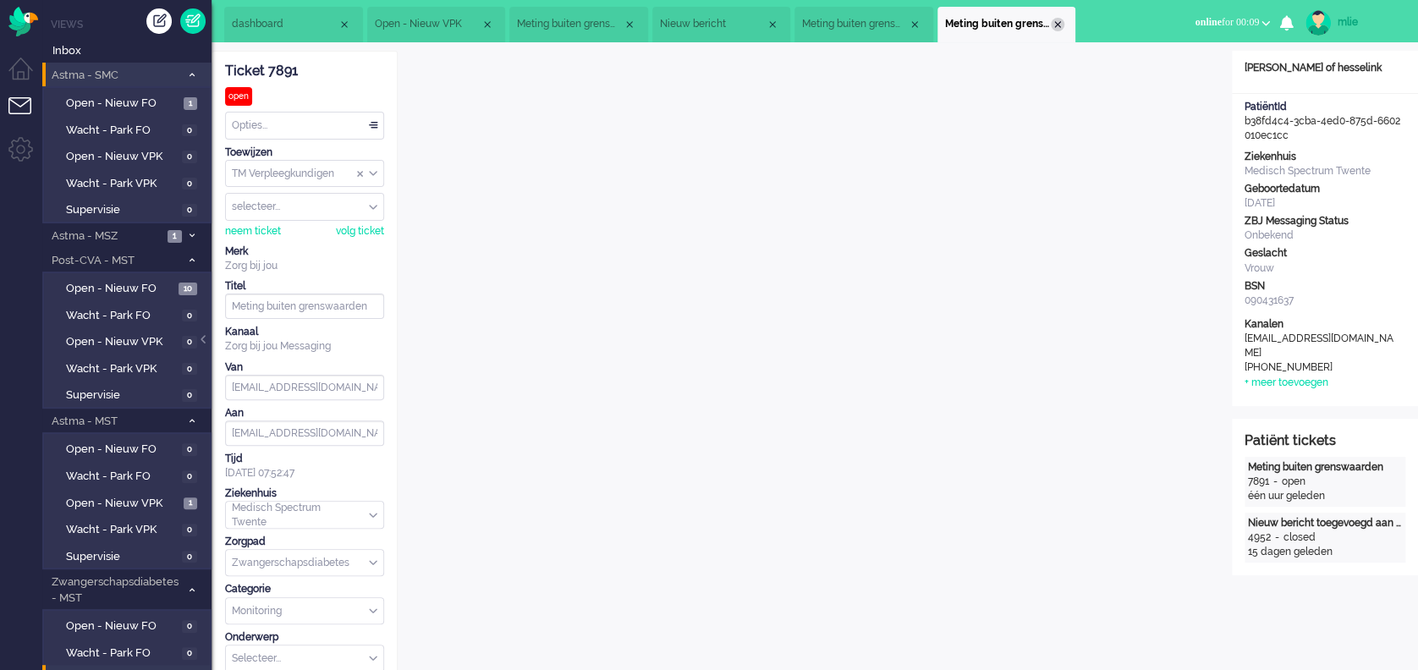
click at [1063, 27] on div "Close tab" at bounding box center [1058, 25] width 14 height 14
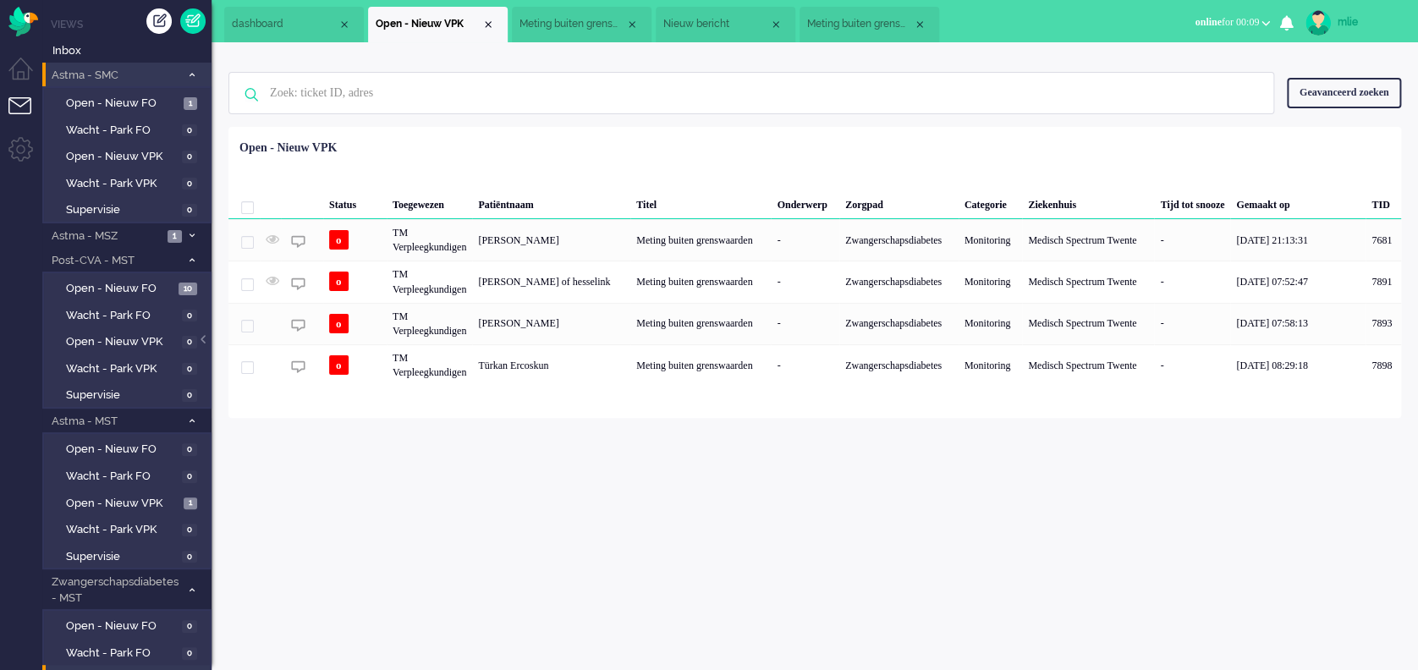
click at [872, 28] on span "Meting buiten grenswaarden" at bounding box center [860, 24] width 106 height 14
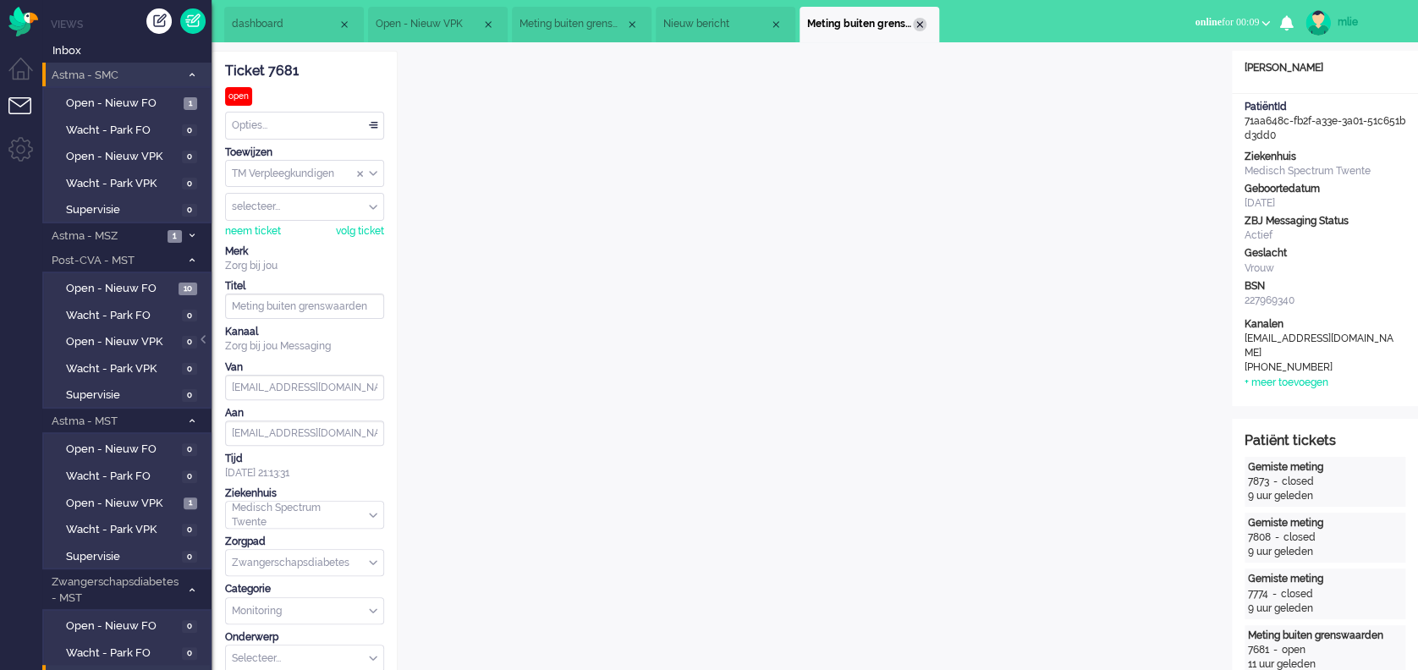
click at [924, 21] on div "Close tab" at bounding box center [920, 25] width 14 height 14
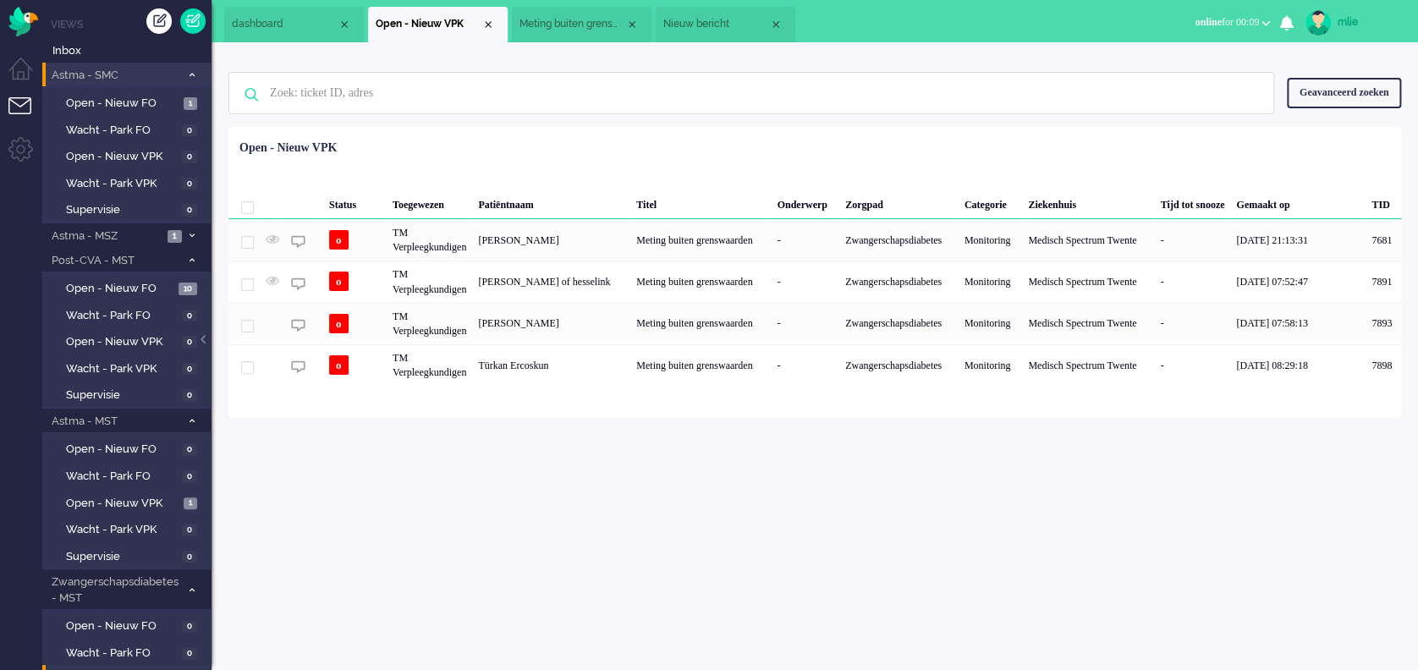
click at [736, 19] on span "Nieuw bericht" at bounding box center [716, 24] width 106 height 14
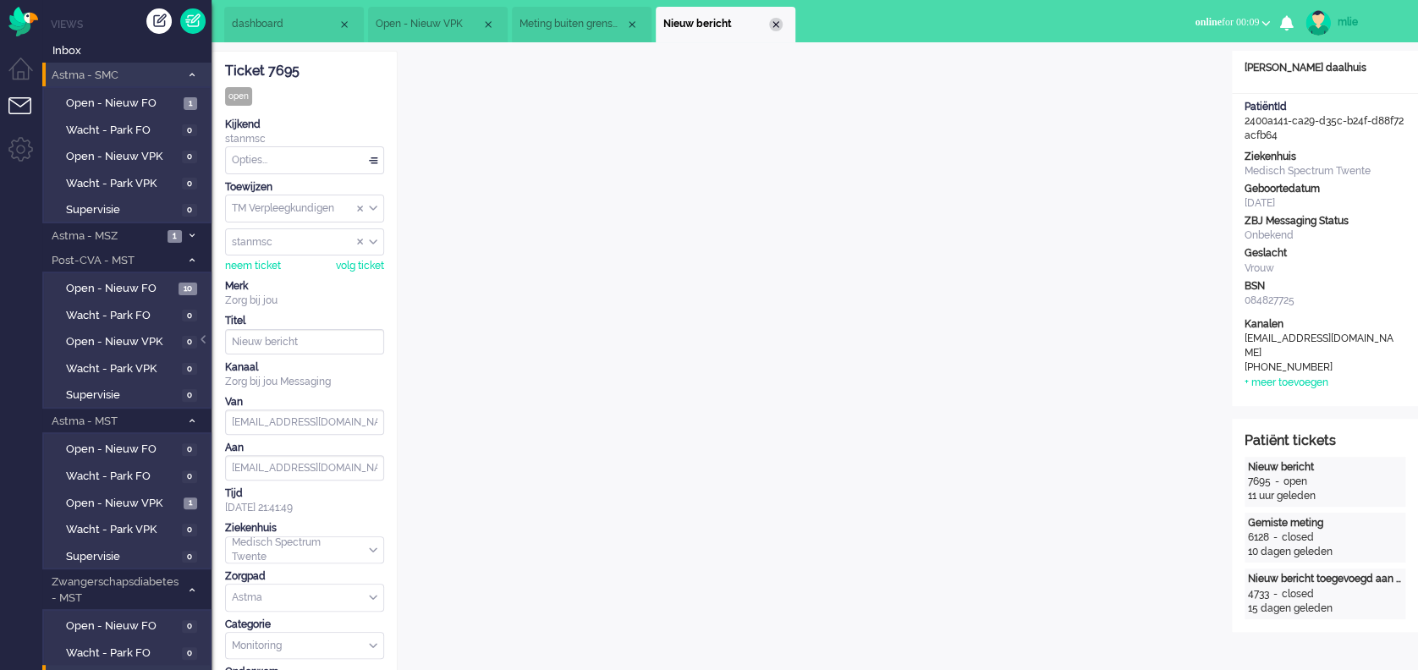
click at [779, 19] on div "Close tab" at bounding box center [776, 25] width 14 height 14
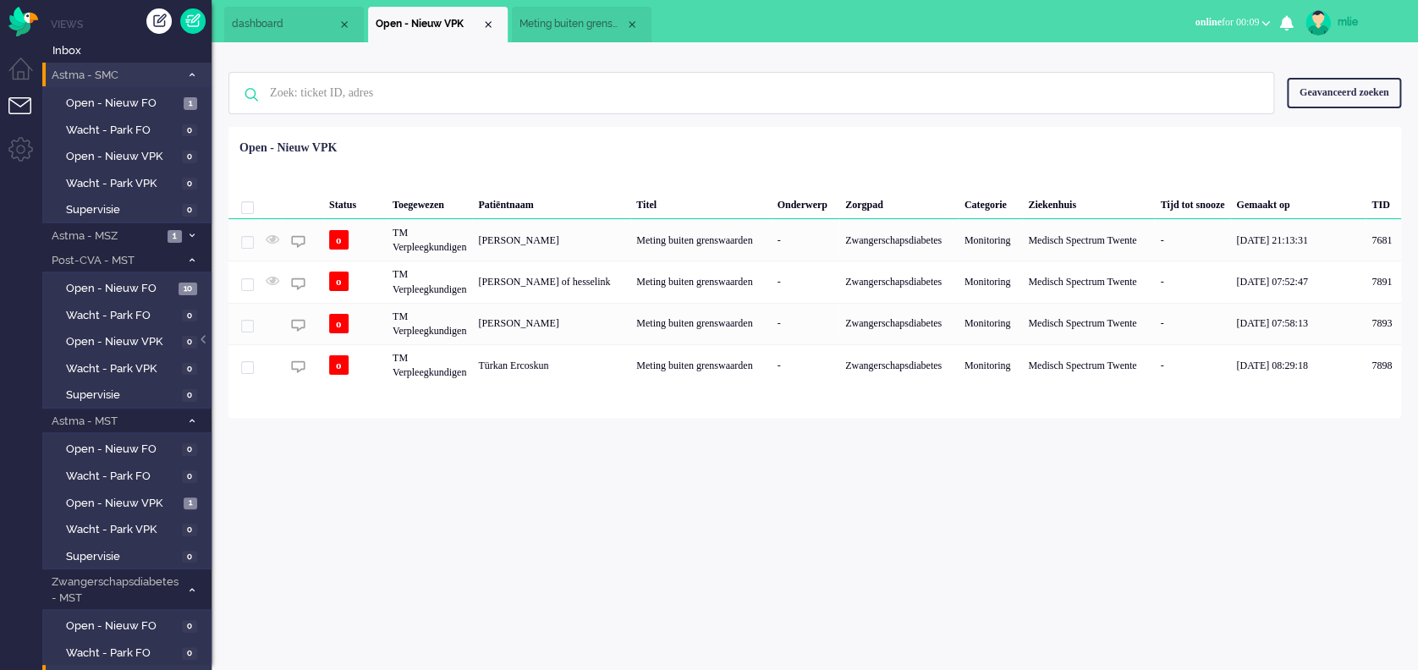
click at [544, 29] on span "Meting buiten grenswaarden" at bounding box center [573, 24] width 106 height 14
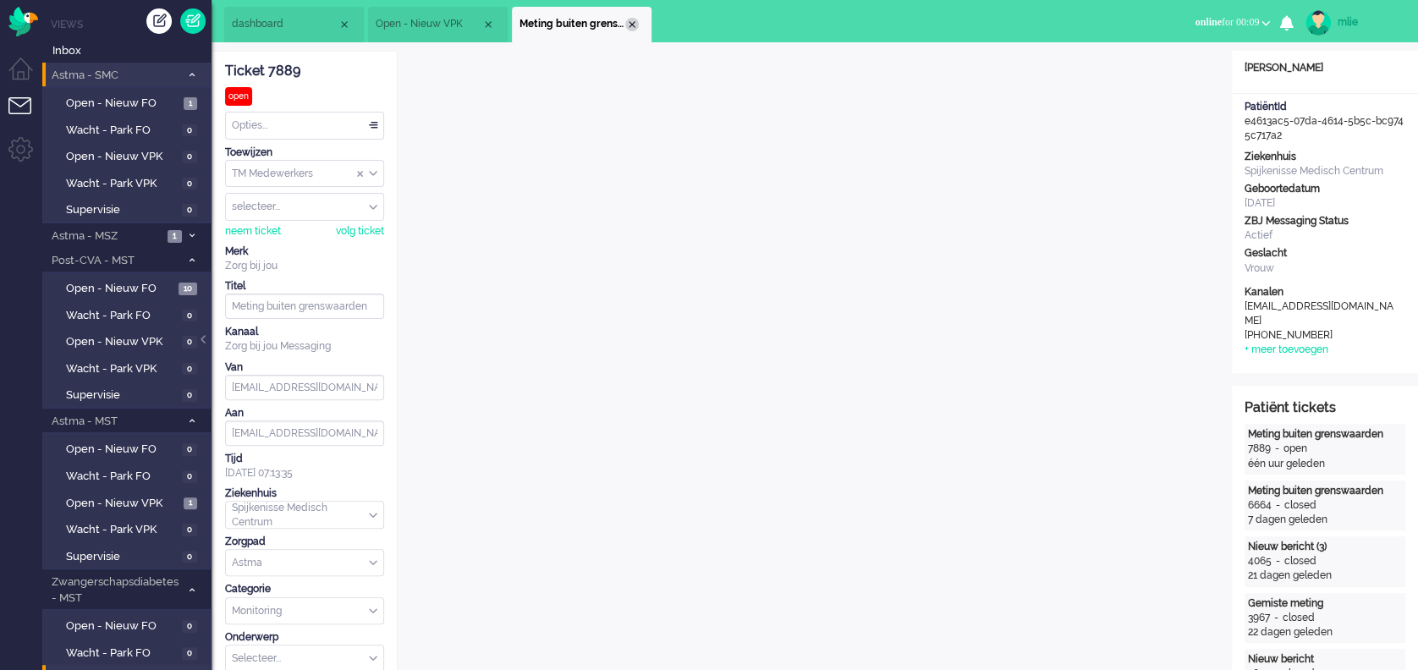
click at [630, 20] on div "Close tab" at bounding box center [632, 25] width 14 height 14
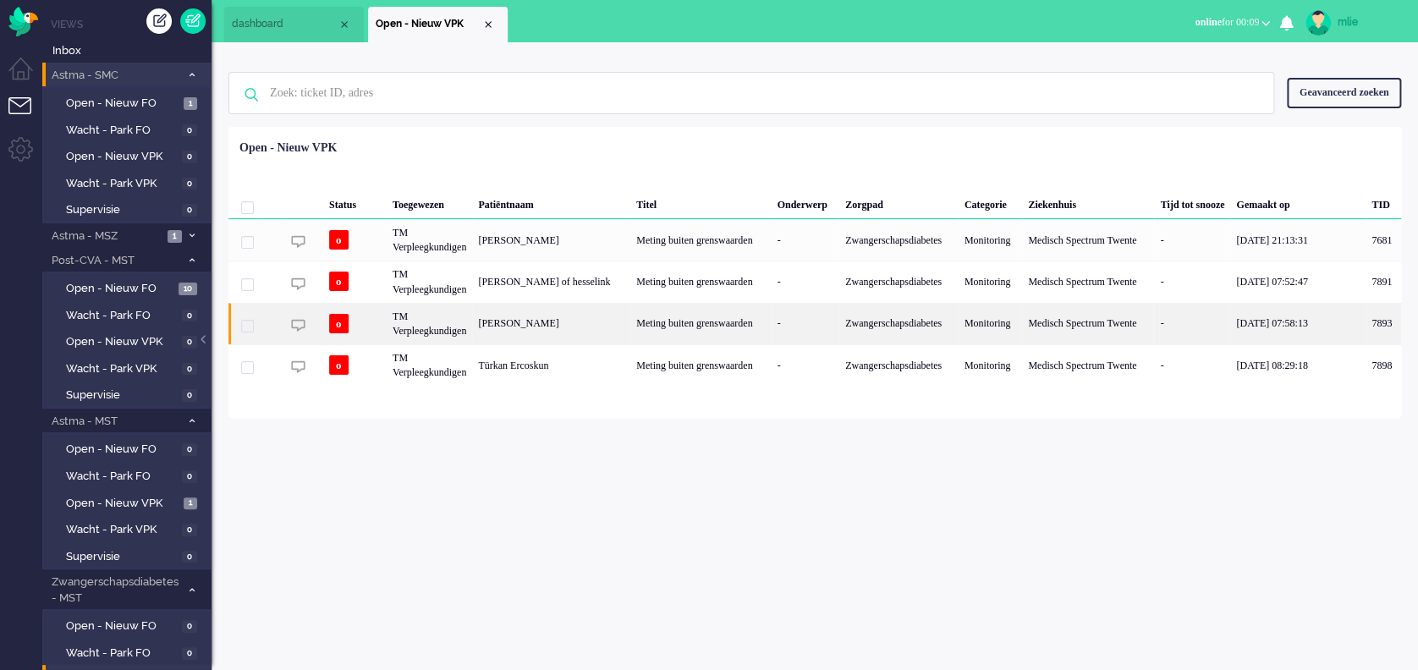
click at [819, 324] on div "-" at bounding box center [805, 323] width 69 height 41
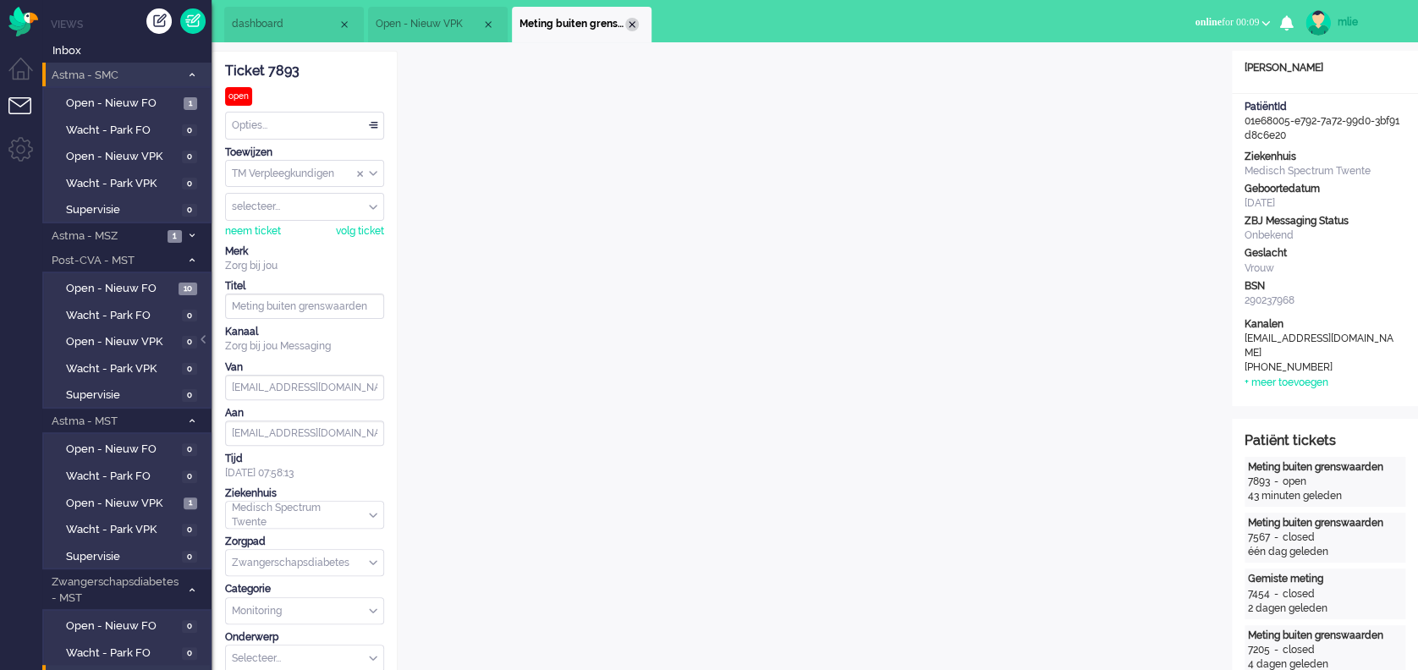
click at [636, 27] on div "Close tab" at bounding box center [632, 25] width 14 height 14
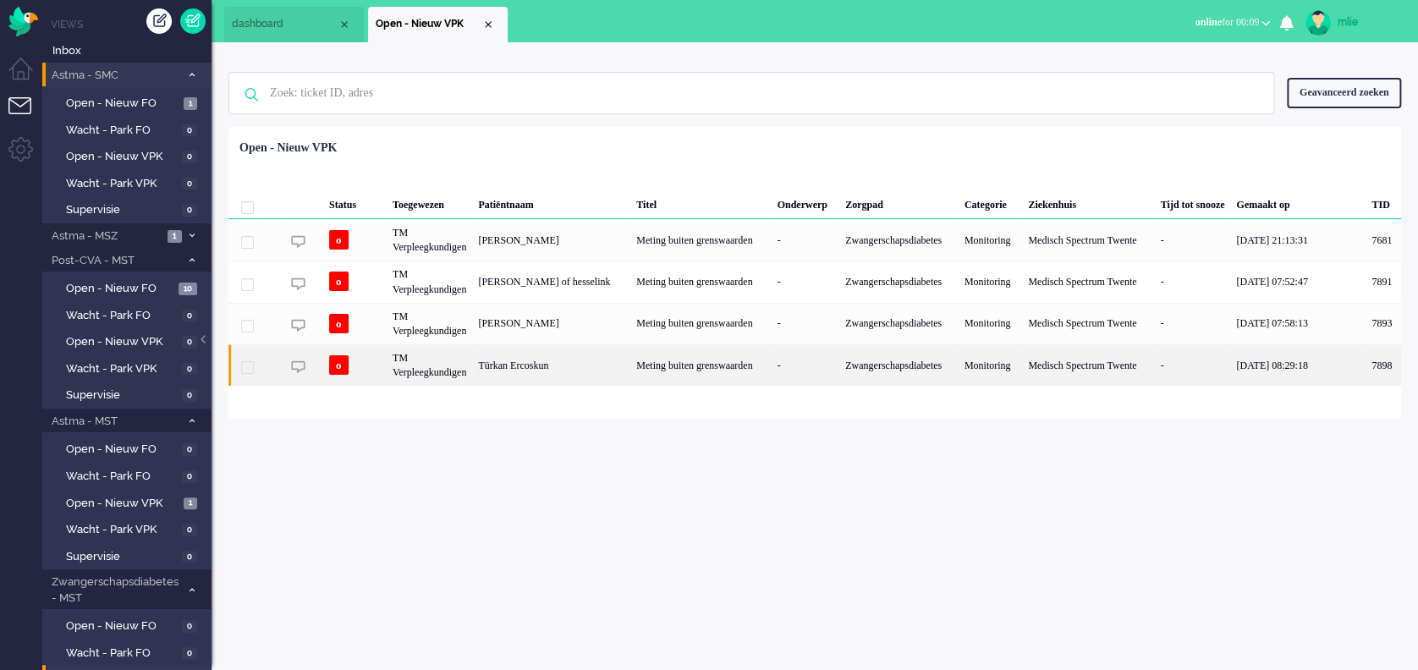
click at [784, 366] on div "-" at bounding box center [805, 364] width 69 height 41
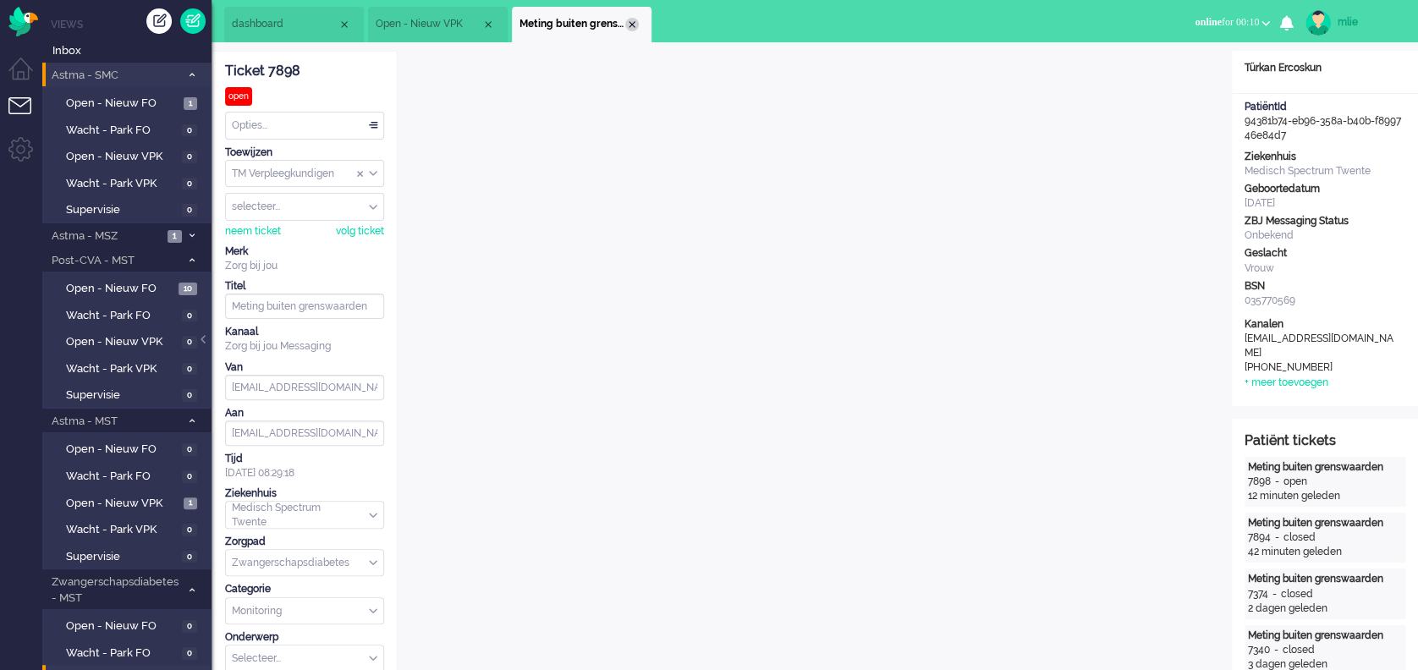
click at [628, 25] on div "Close tab" at bounding box center [632, 25] width 14 height 14
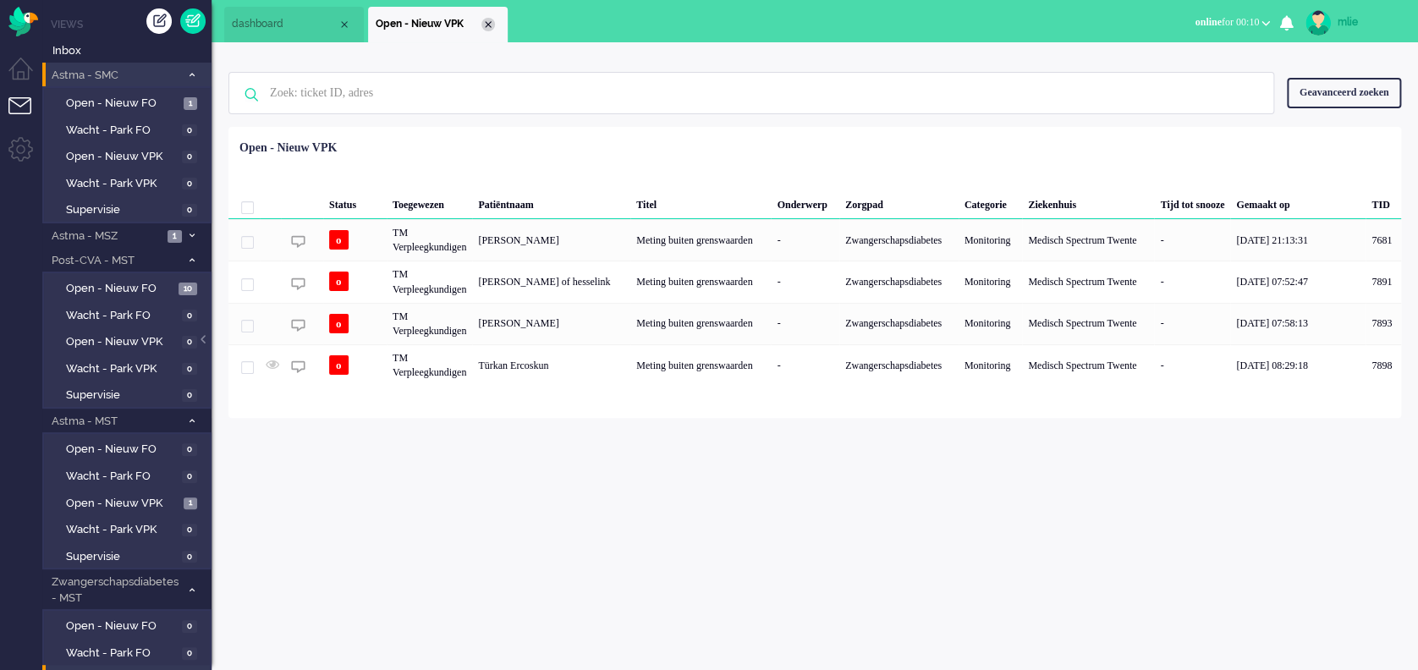
click at [487, 25] on div "Close tab" at bounding box center [489, 25] width 14 height 14
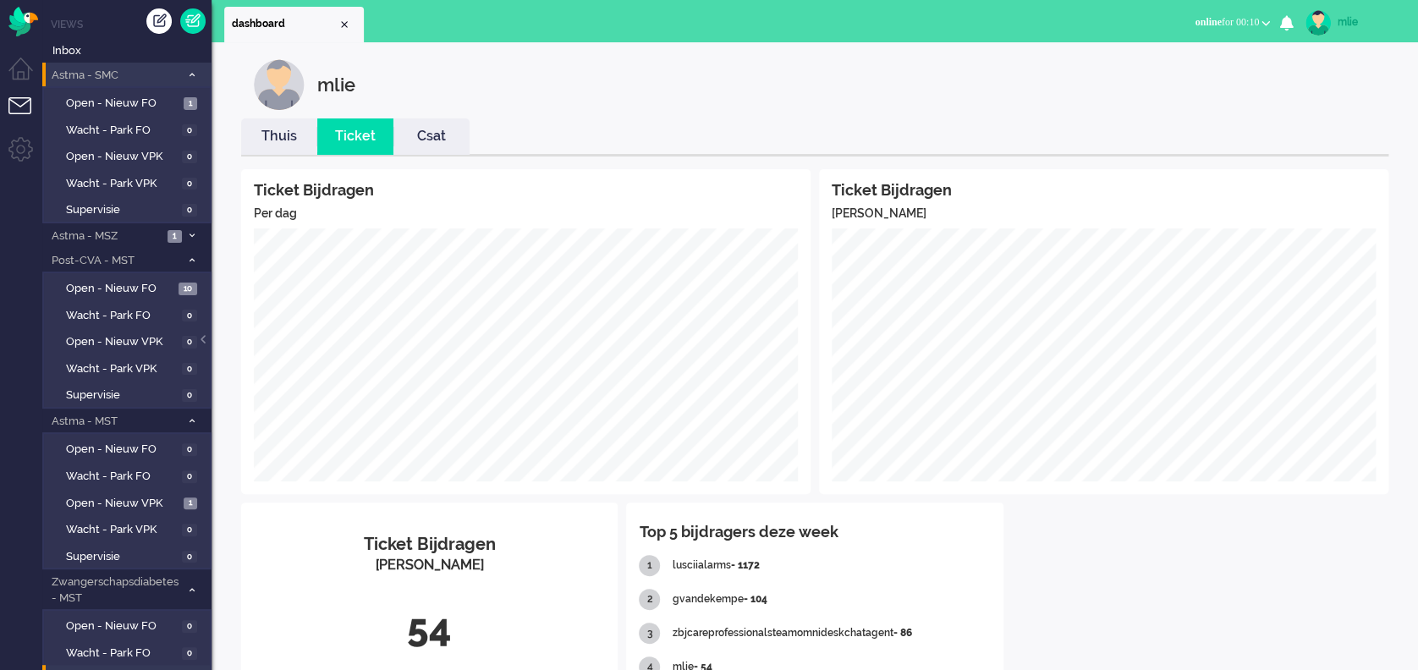
scroll to position [113, 0]
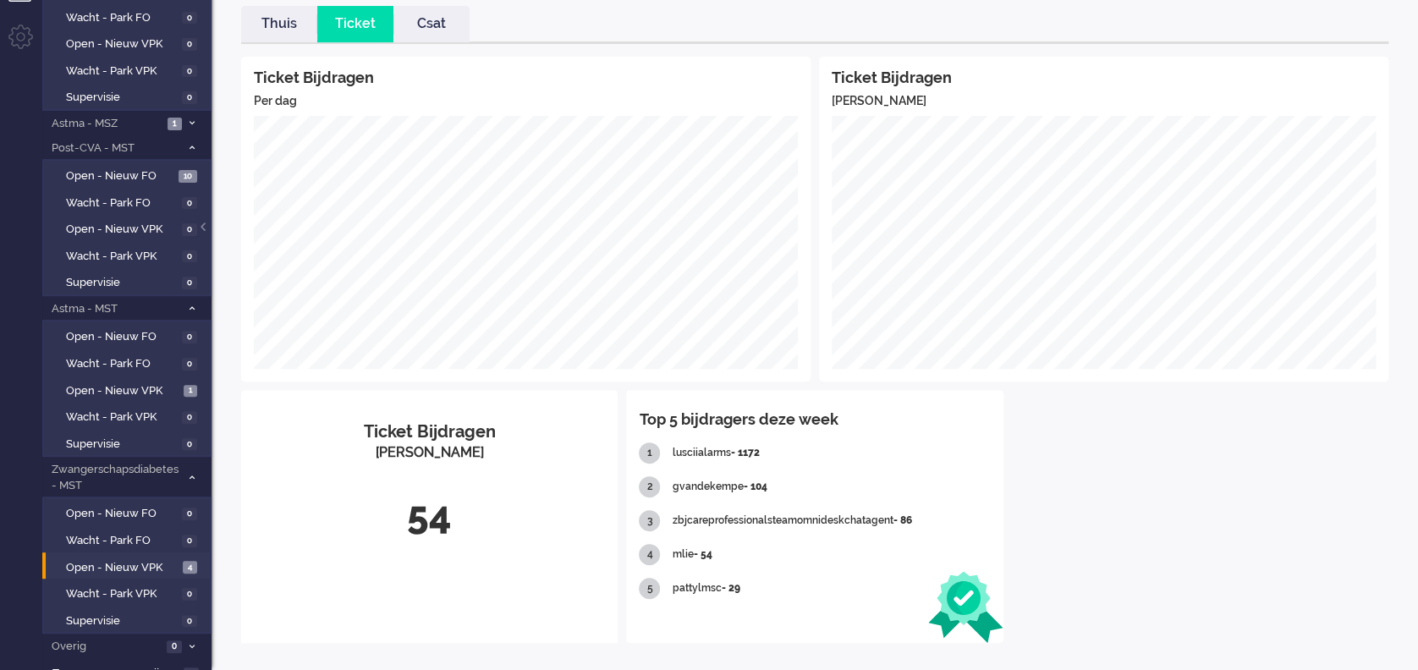
click at [269, 18] on link "Thuis" at bounding box center [279, 23] width 76 height 19
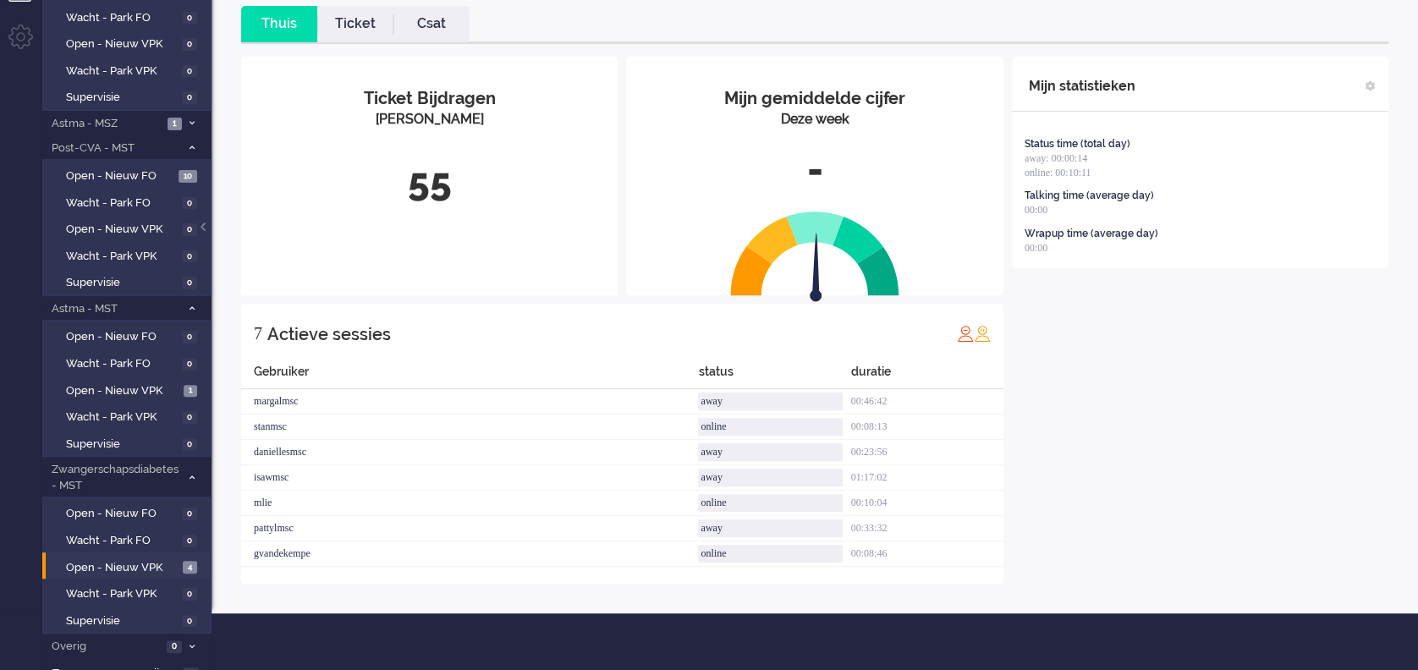
click at [360, 30] on link "Ticket" at bounding box center [355, 23] width 76 height 19
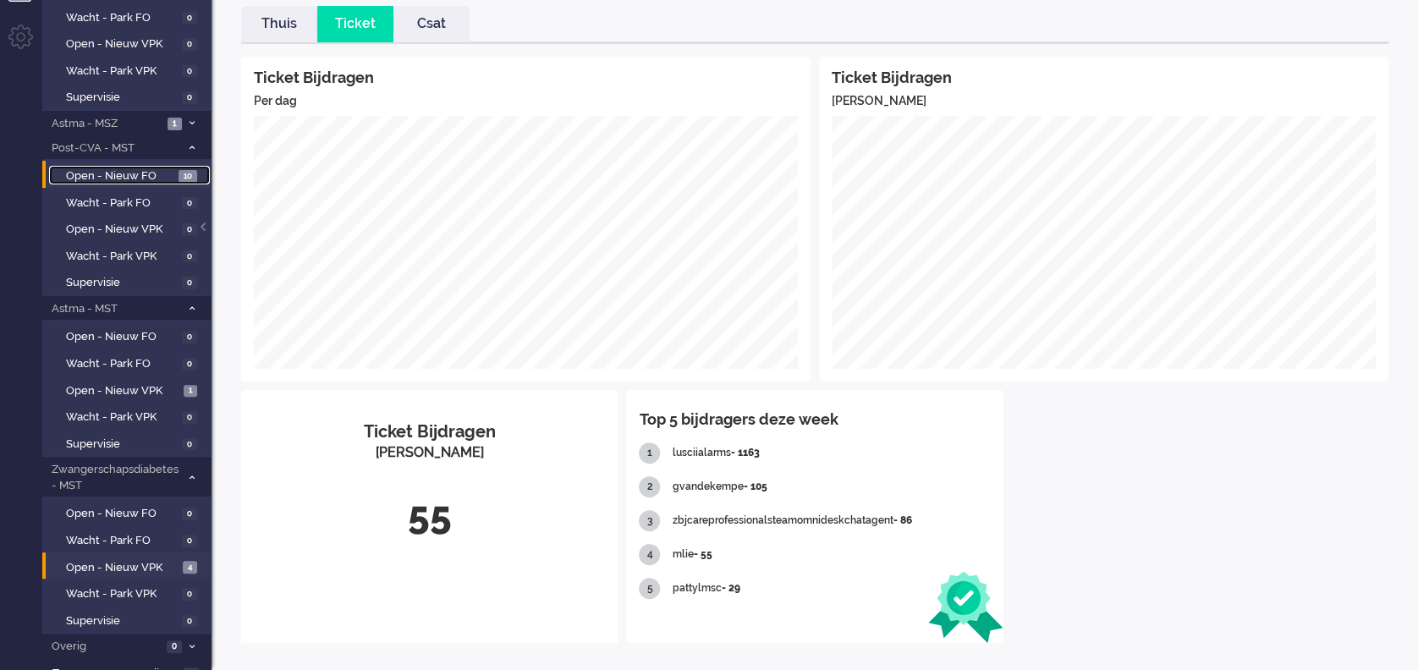
click at [119, 172] on span "Open - Nieuw FO" at bounding box center [120, 176] width 108 height 16
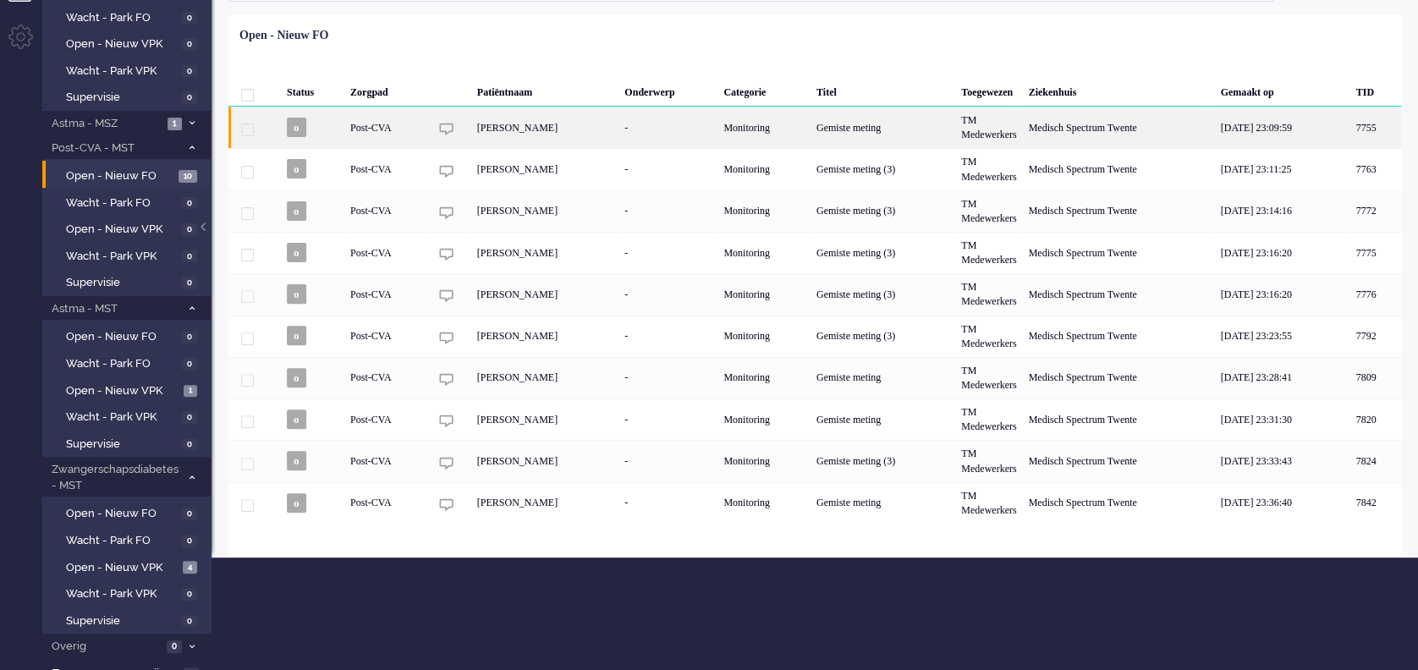
click at [795, 126] on div "Monitoring" at bounding box center [764, 127] width 93 height 41
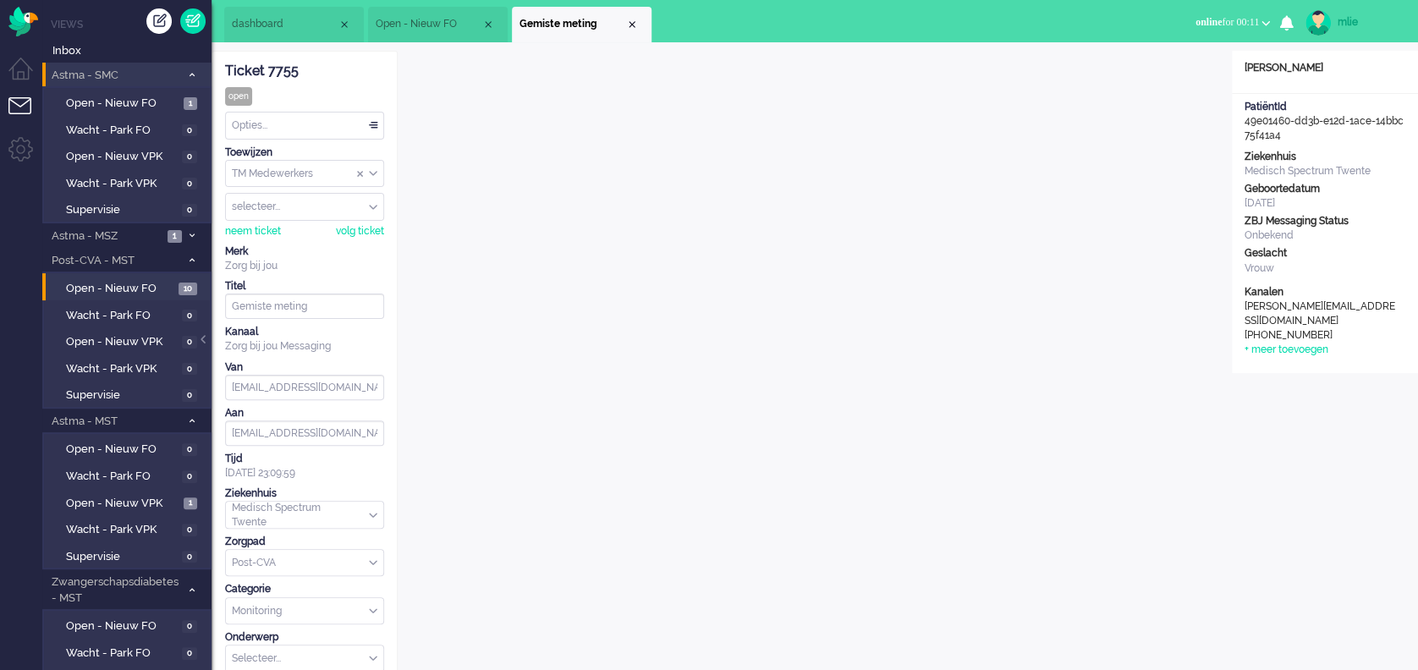
drag, startPoint x: 299, startPoint y: 73, endPoint x: 223, endPoint y: 72, distance: 75.3
click at [223, 72] on div "Ticket 7755 open Kijkend Opties... Zet Status Open In afwachting Geparkeerd Opg…" at bounding box center [305, 608] width 186 height 1114
copy div "Ticket 7755"
click at [628, 25] on div "Close tab" at bounding box center [632, 25] width 14 height 14
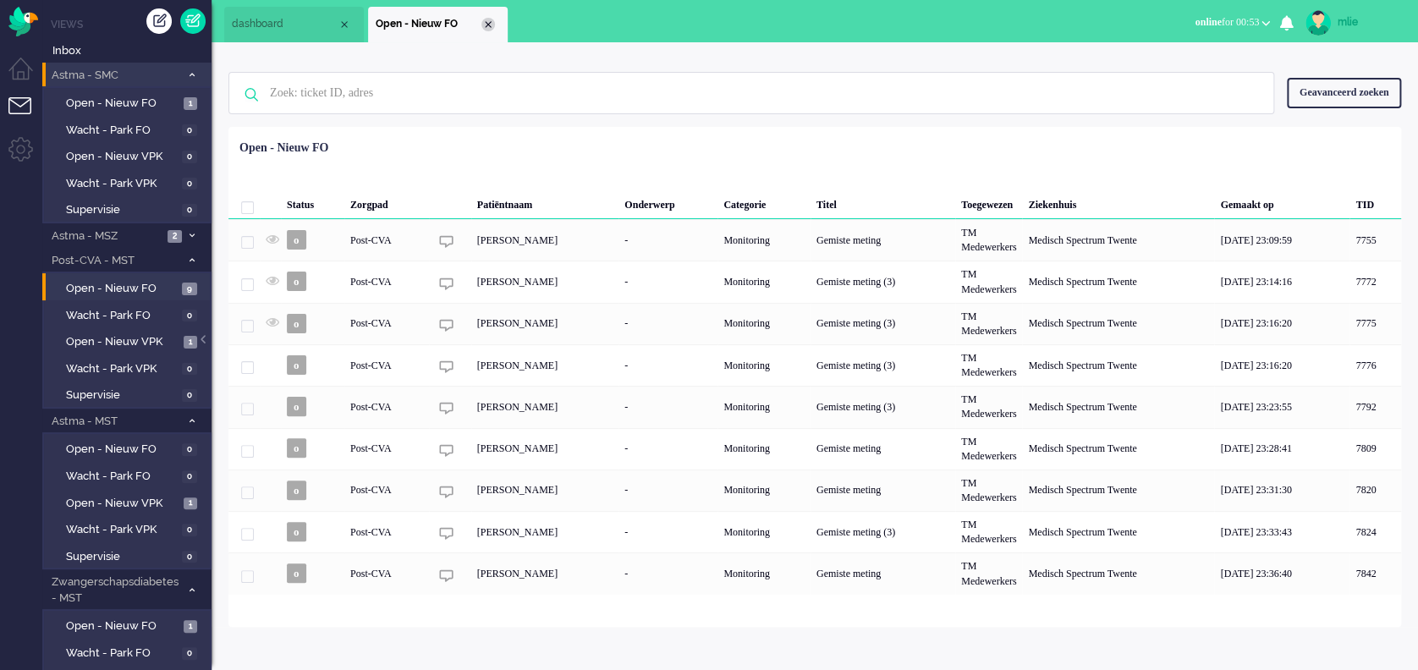
click at [487, 29] on div "Close tab" at bounding box center [489, 25] width 14 height 14
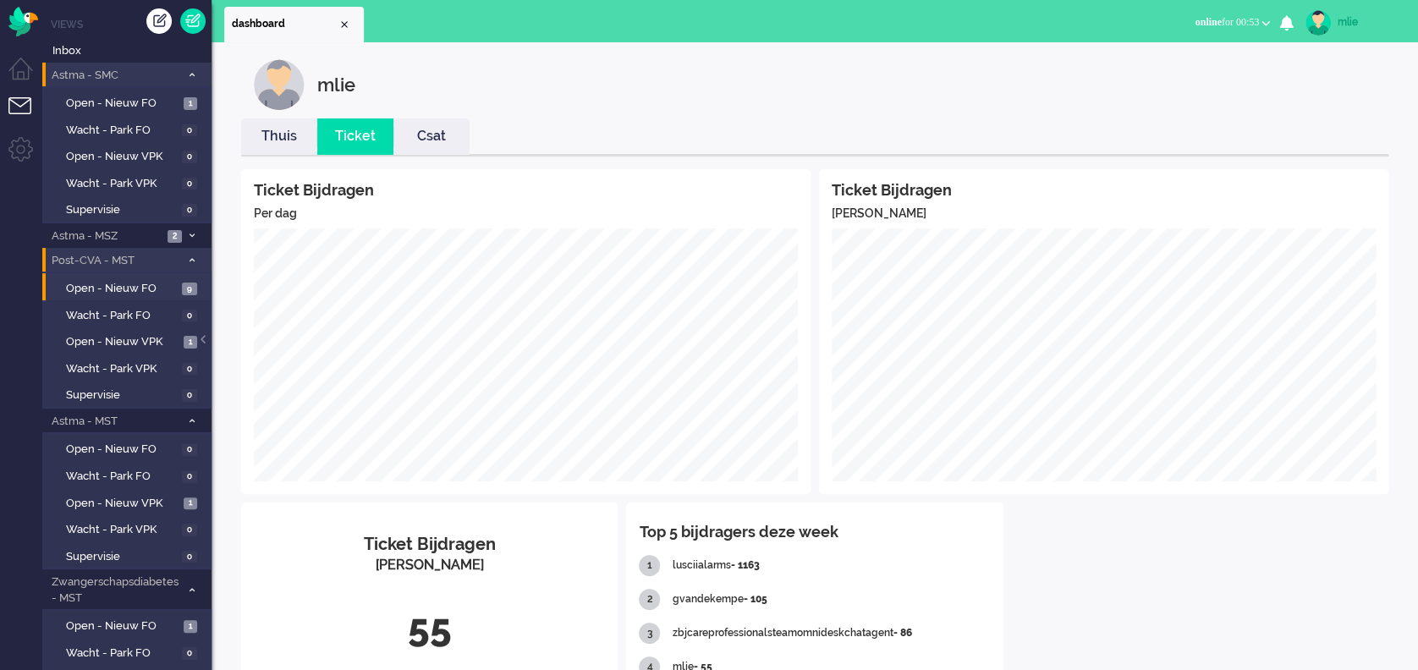
click at [195, 258] on span at bounding box center [191, 260] width 13 height 9
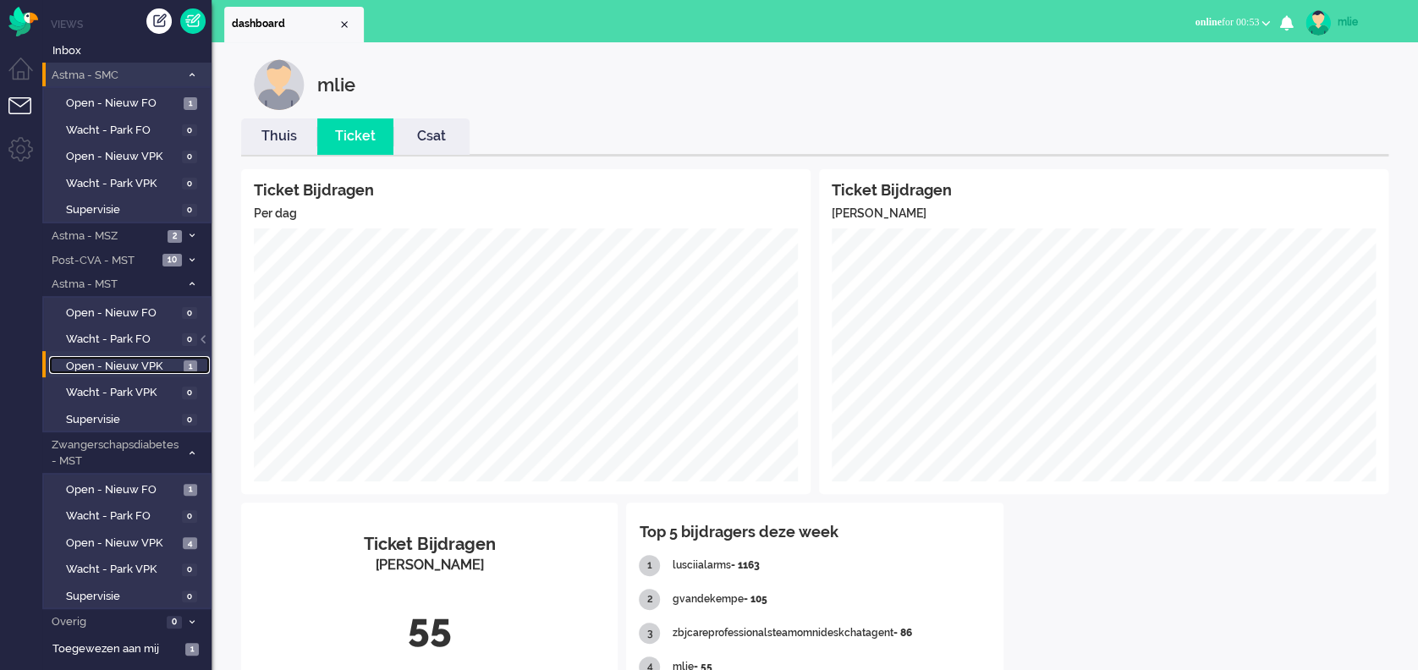
click at [108, 364] on span "Open - Nieuw VPK" at bounding box center [122, 367] width 113 height 16
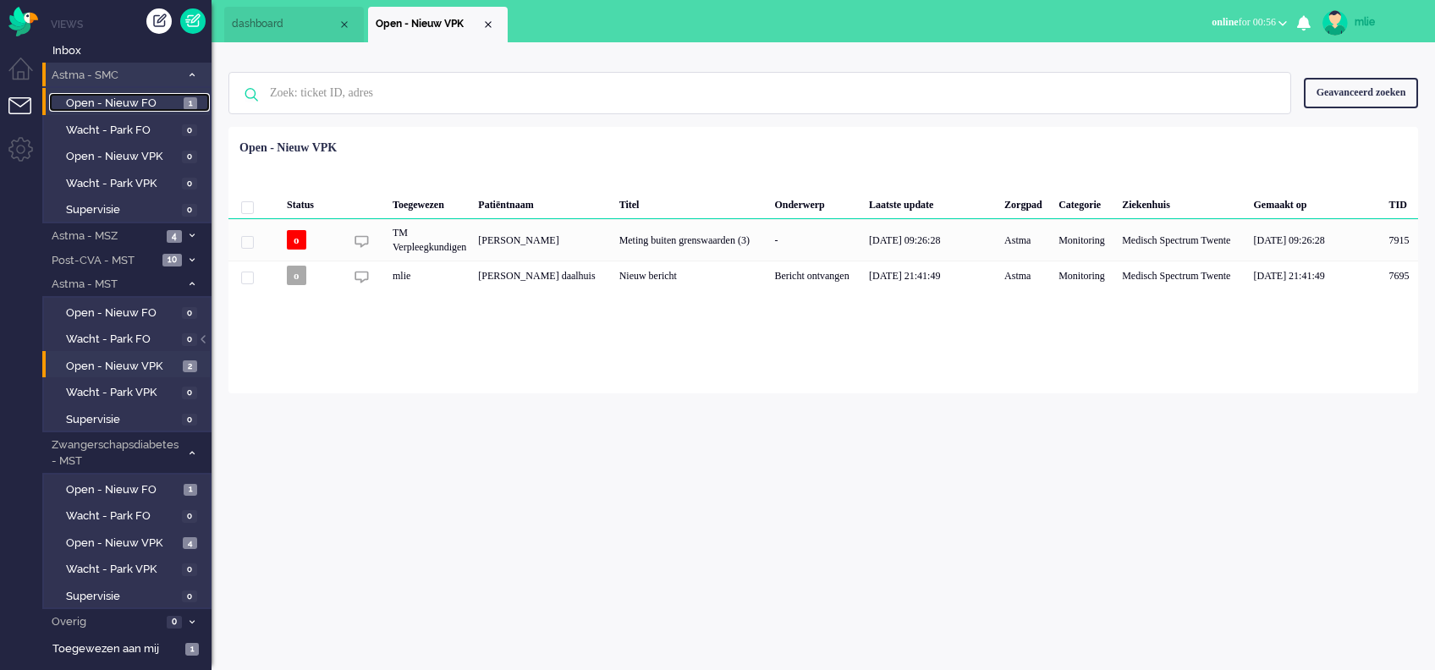
click at [157, 103] on span "Open - Nieuw FO" at bounding box center [122, 104] width 113 height 16
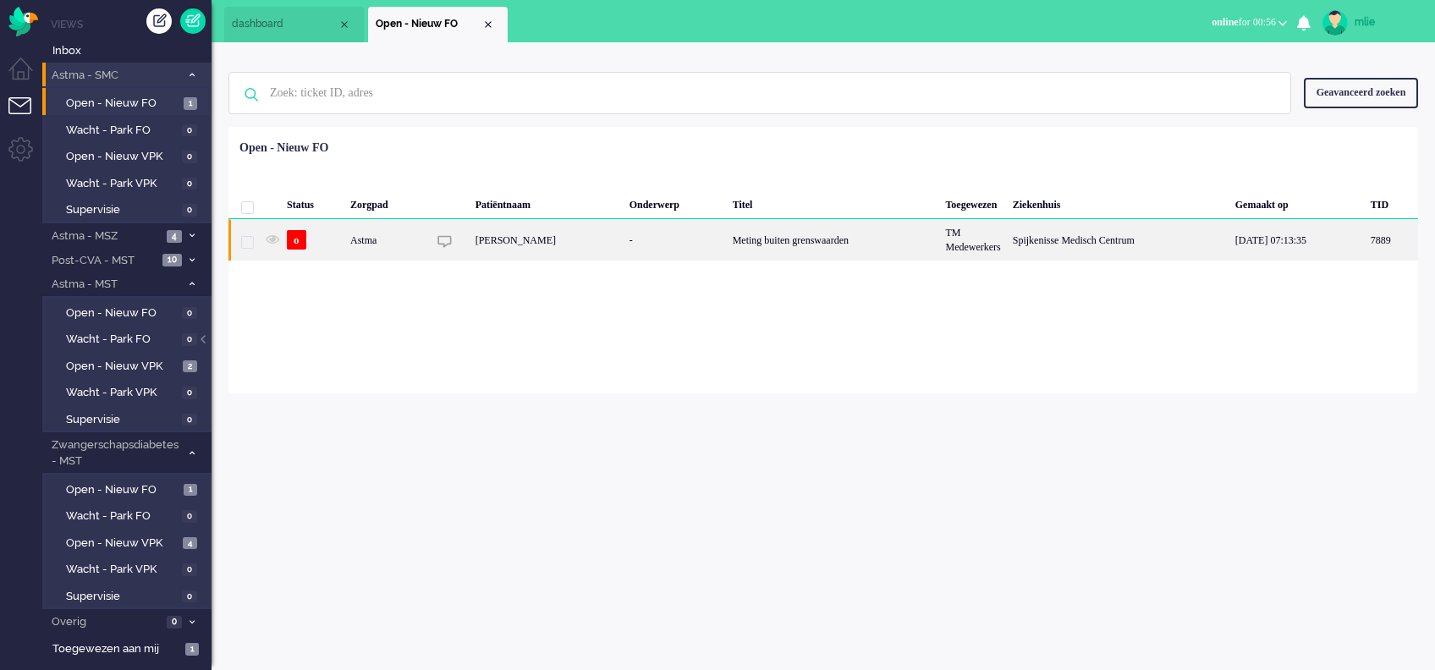
click at [753, 239] on div "Meting buiten grenswaarden" at bounding box center [833, 239] width 213 height 41
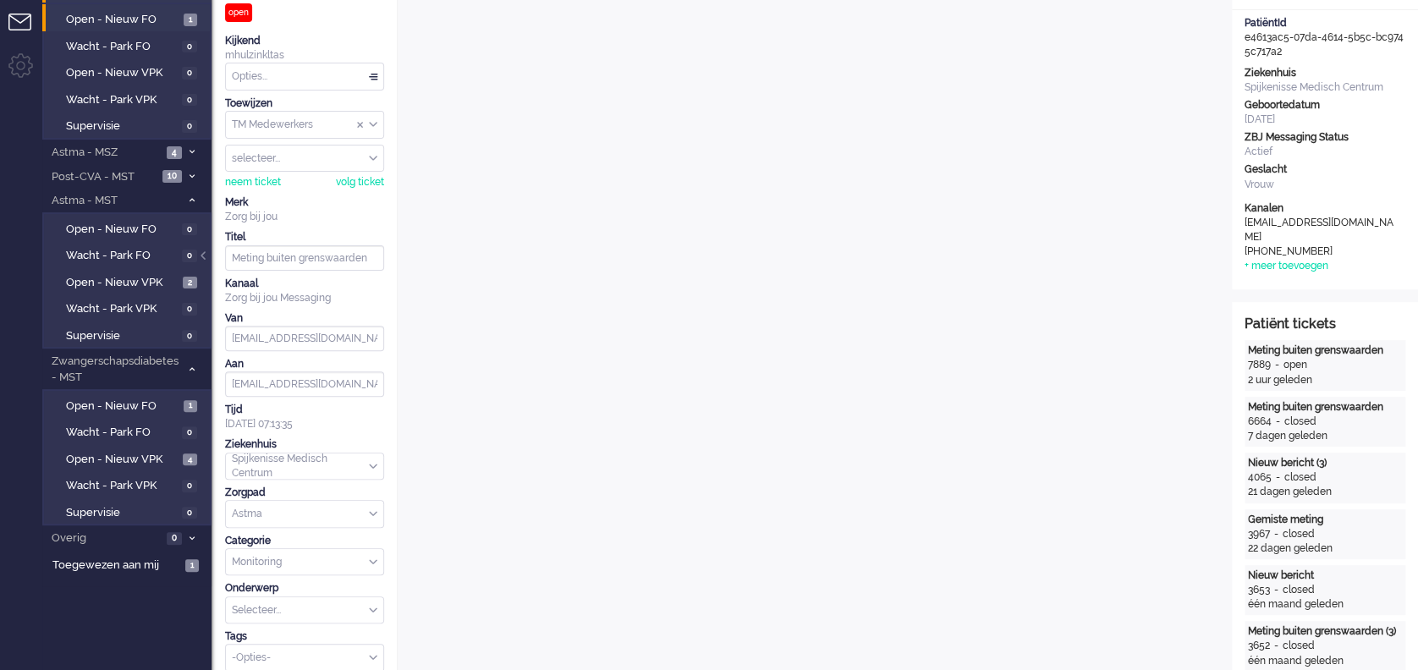
scroll to position [29, 0]
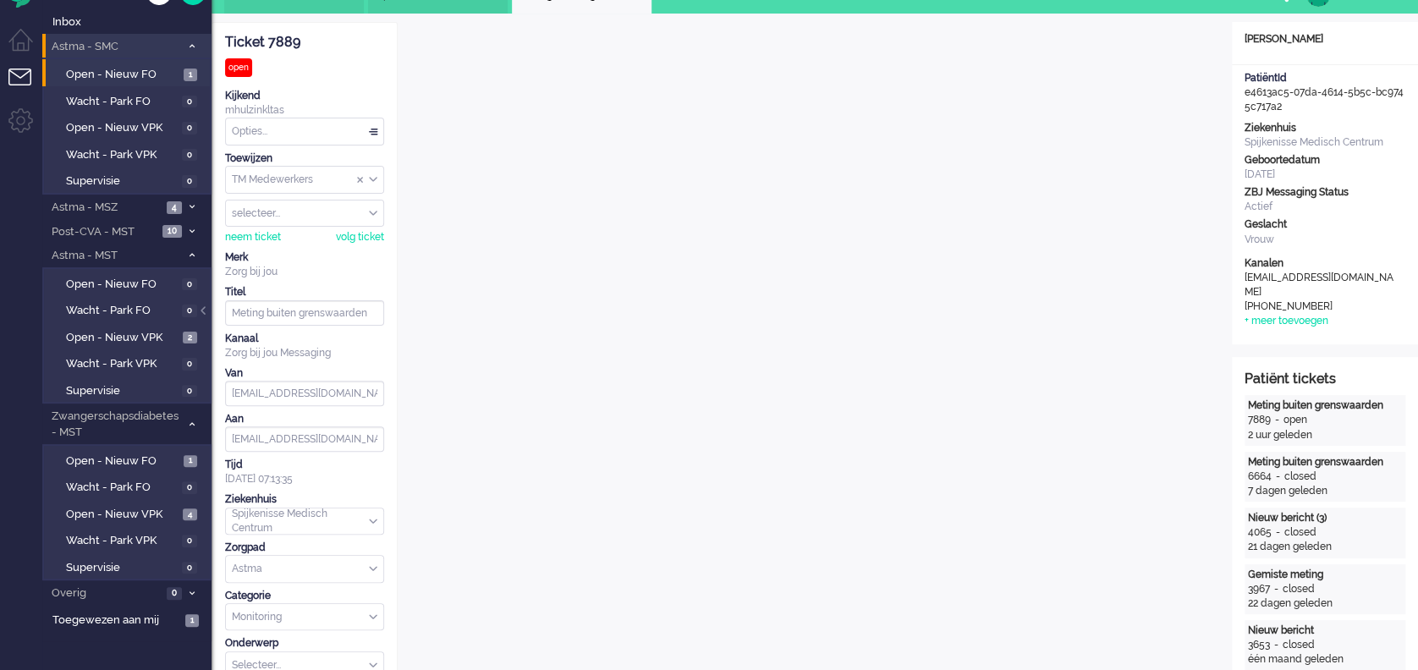
click at [375, 128] on div "Opties..." at bounding box center [304, 131] width 157 height 26
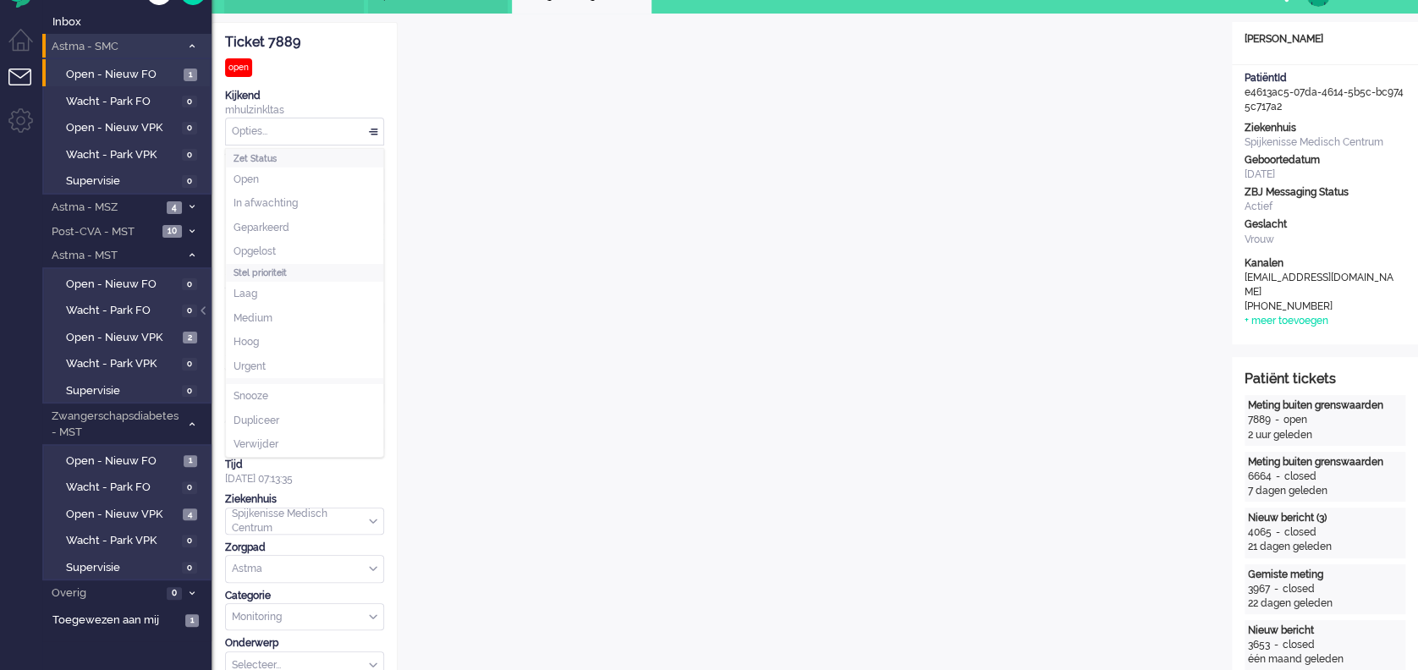
click at [375, 129] on span at bounding box center [373, 132] width 17 height 12
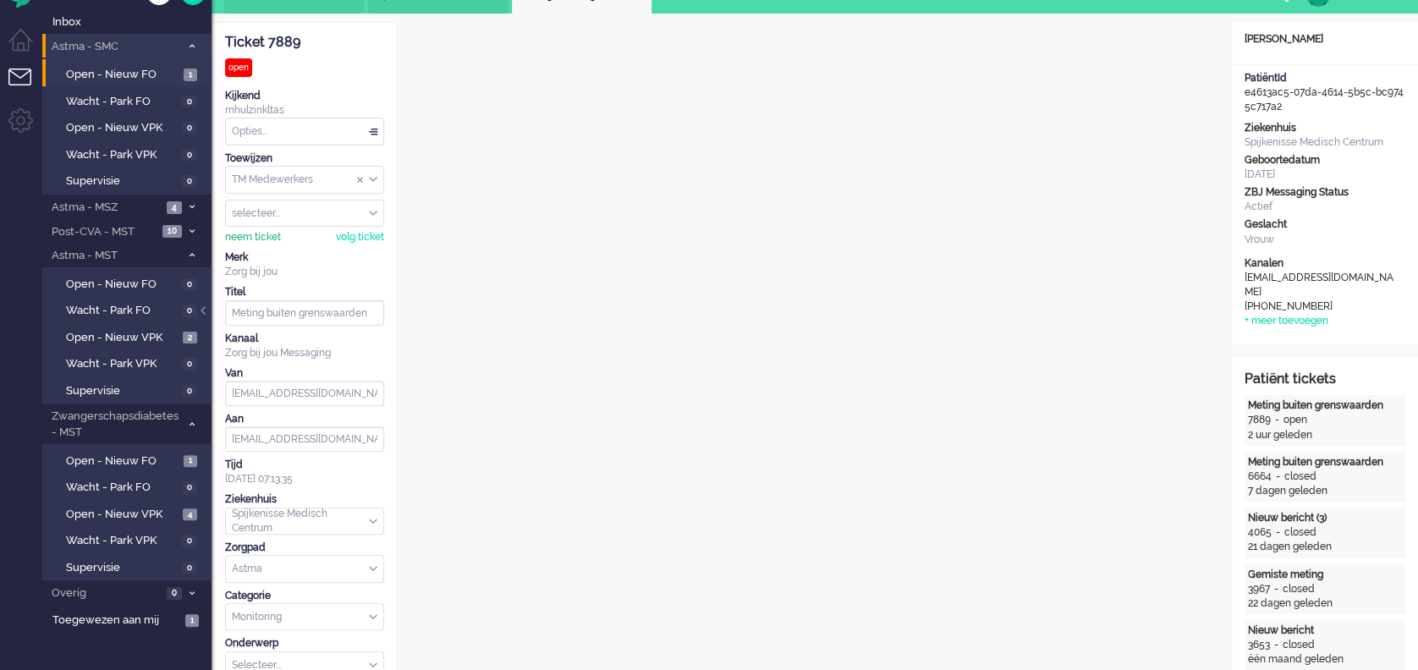
click at [268, 238] on div "neem ticket" at bounding box center [253, 237] width 56 height 14
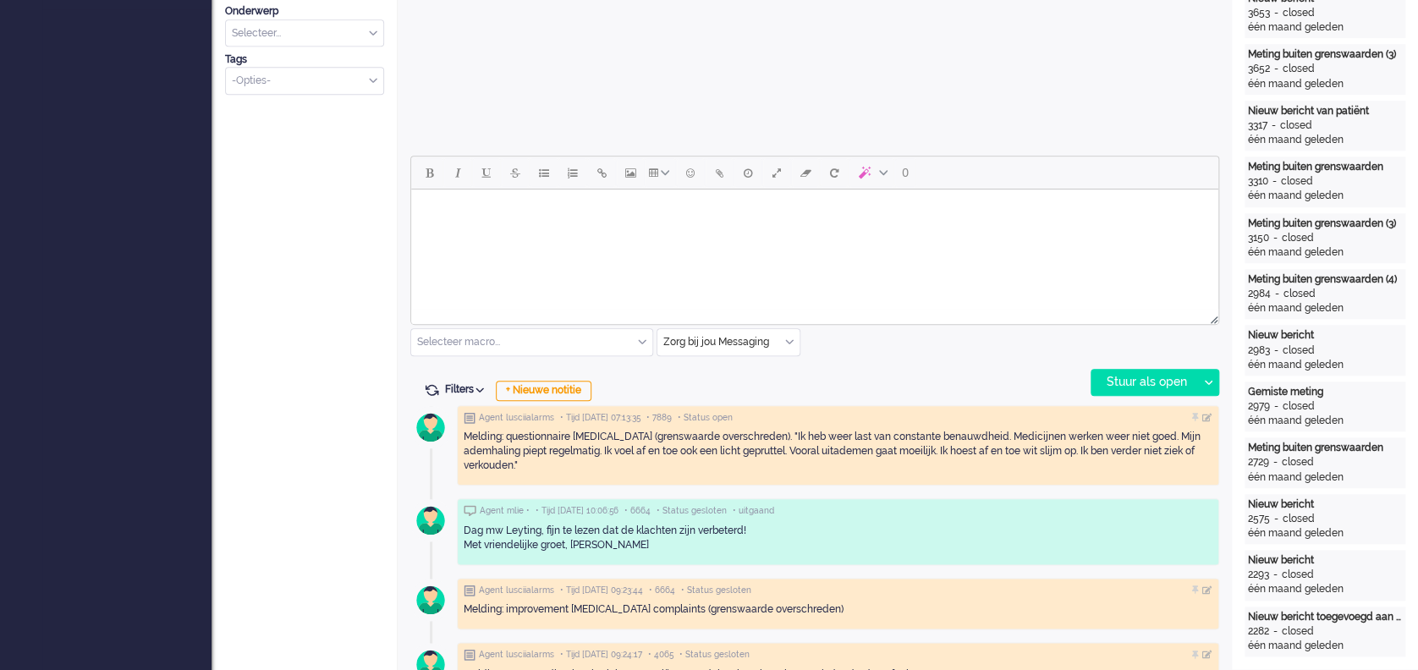
scroll to position [677, 0]
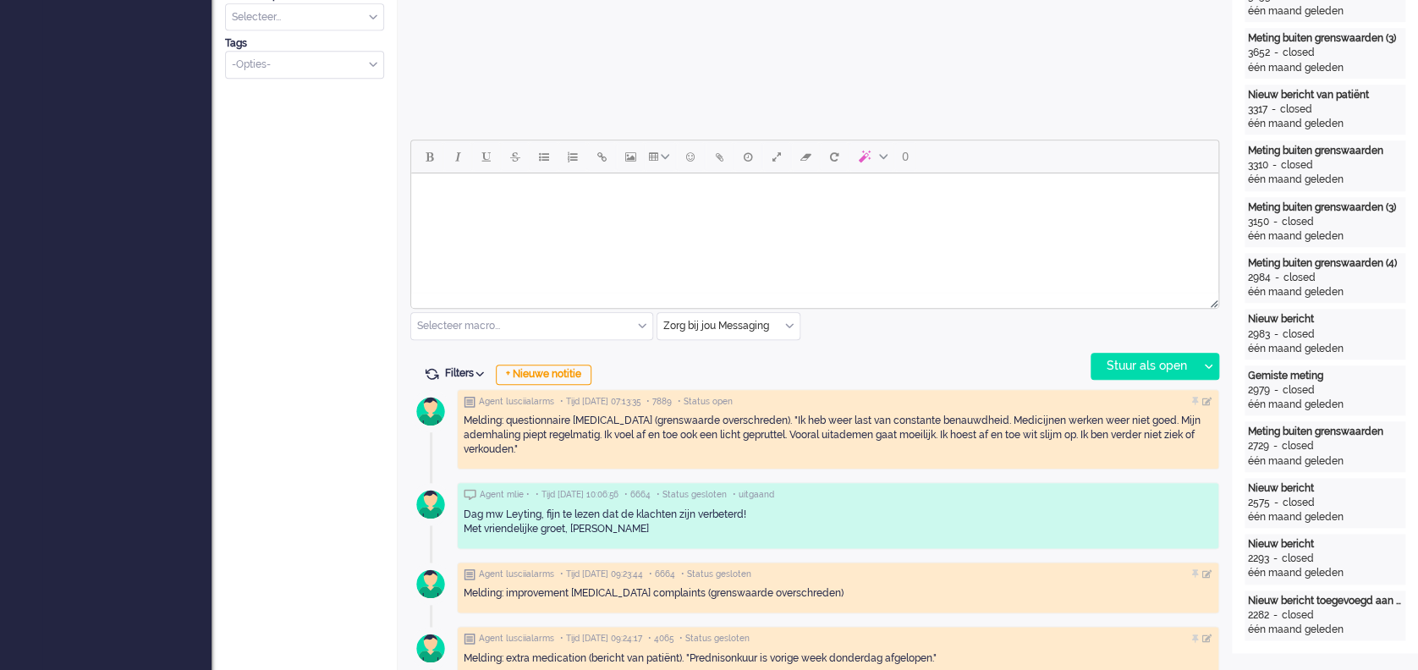
click at [790, 321] on div "Zorg bij jou Messaging" at bounding box center [729, 326] width 142 height 26
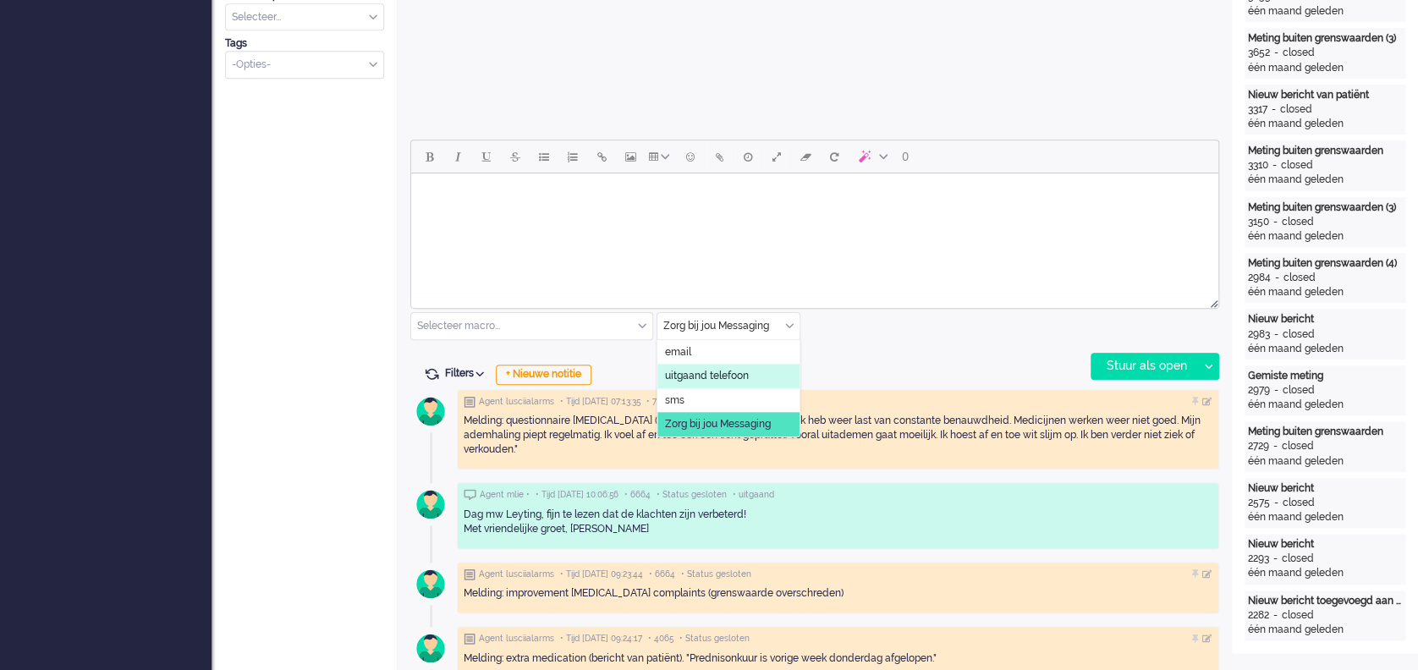
click at [713, 375] on span "uitgaand telefoon" at bounding box center [707, 376] width 84 height 14
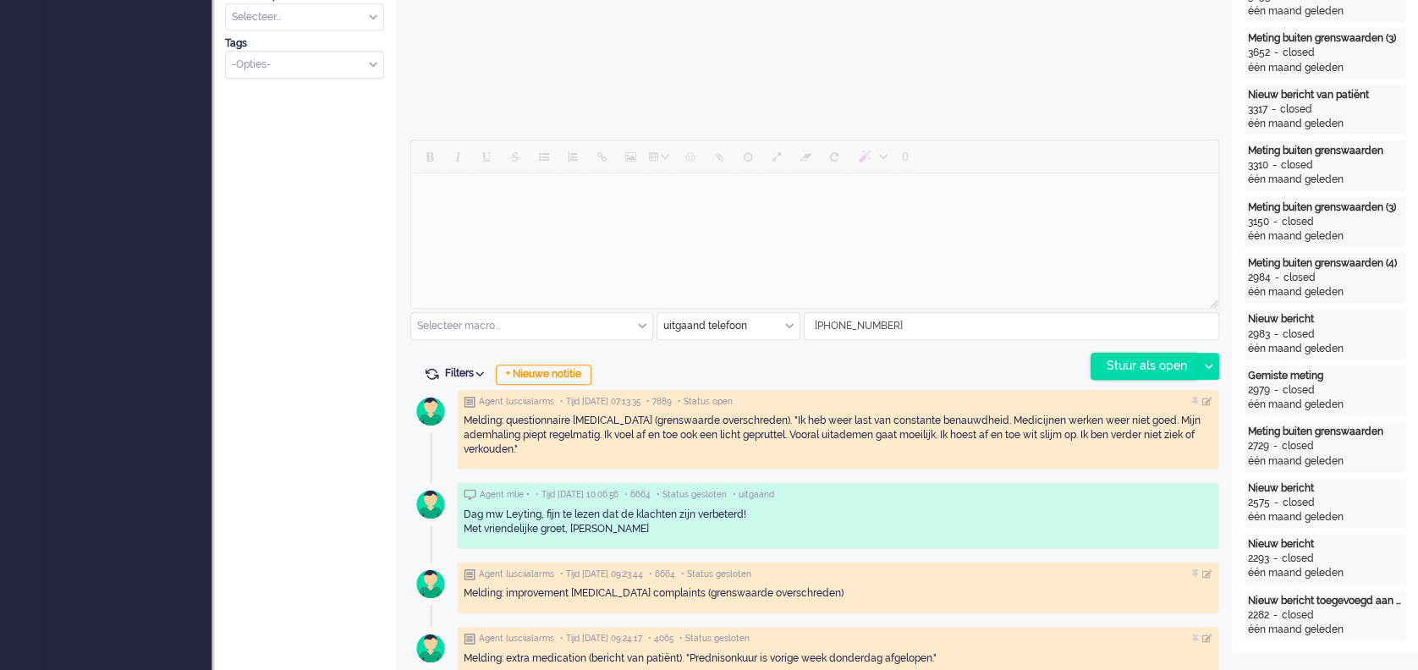
click at [1063, 358] on div "Stuur als open" at bounding box center [1145, 366] width 106 height 25
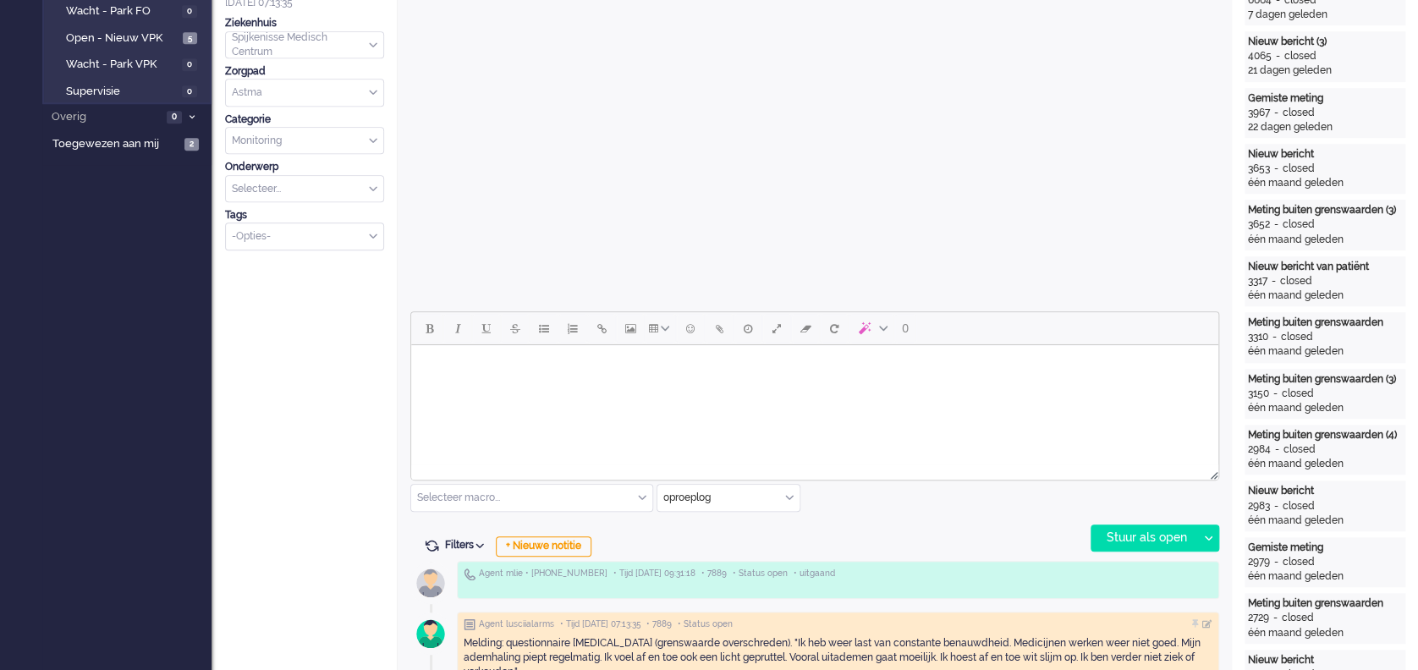
scroll to position [564, 0]
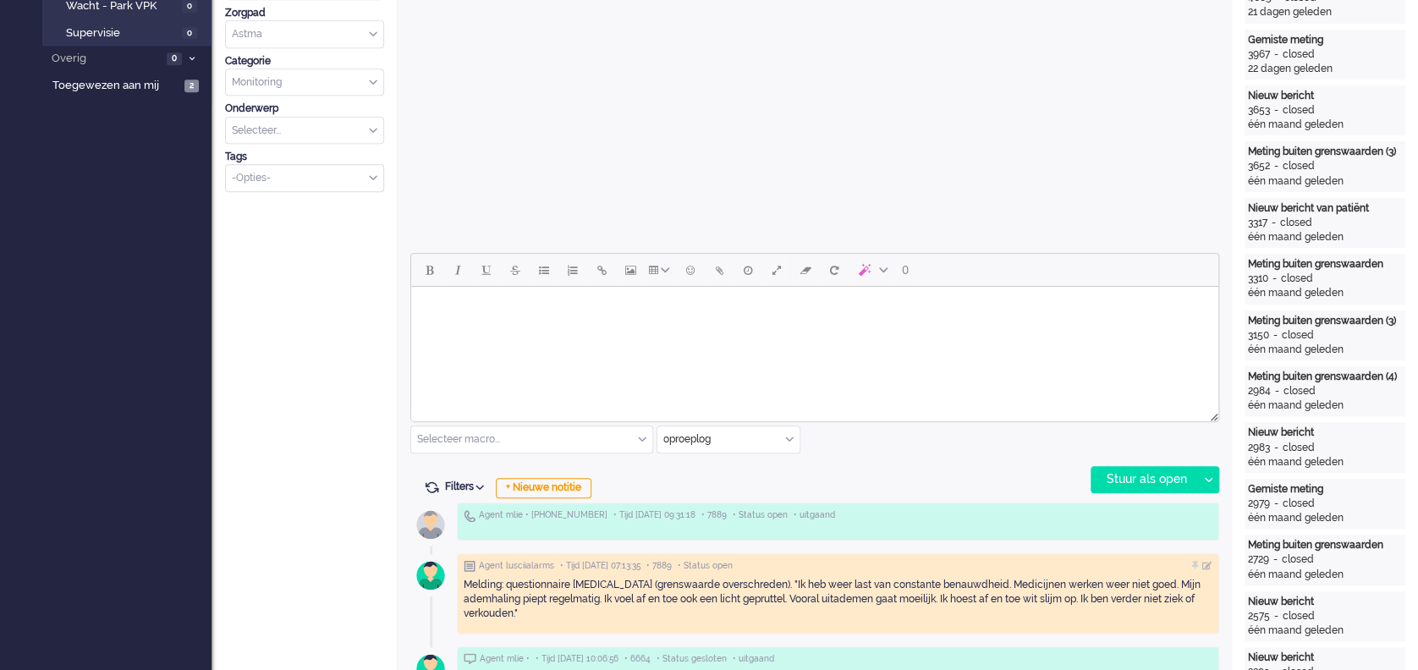
click at [471, 325] on html at bounding box center [814, 308] width 807 height 43
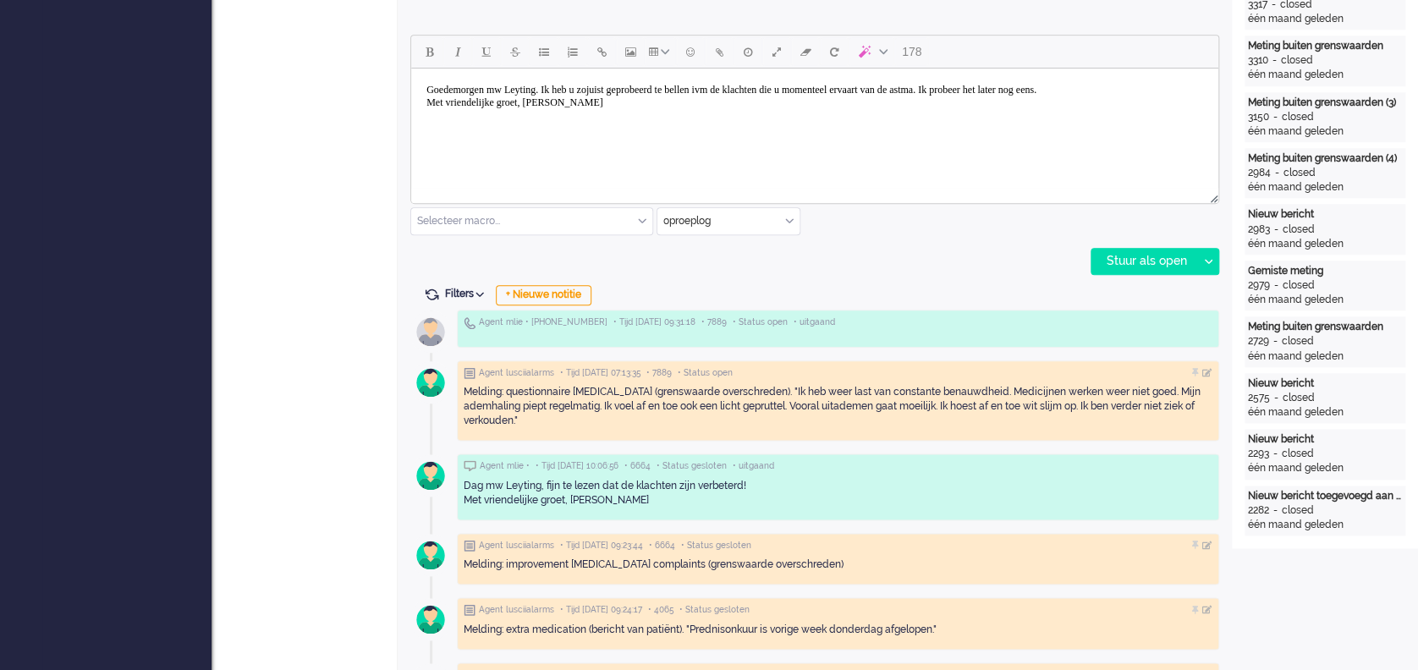
scroll to position [790, 0]
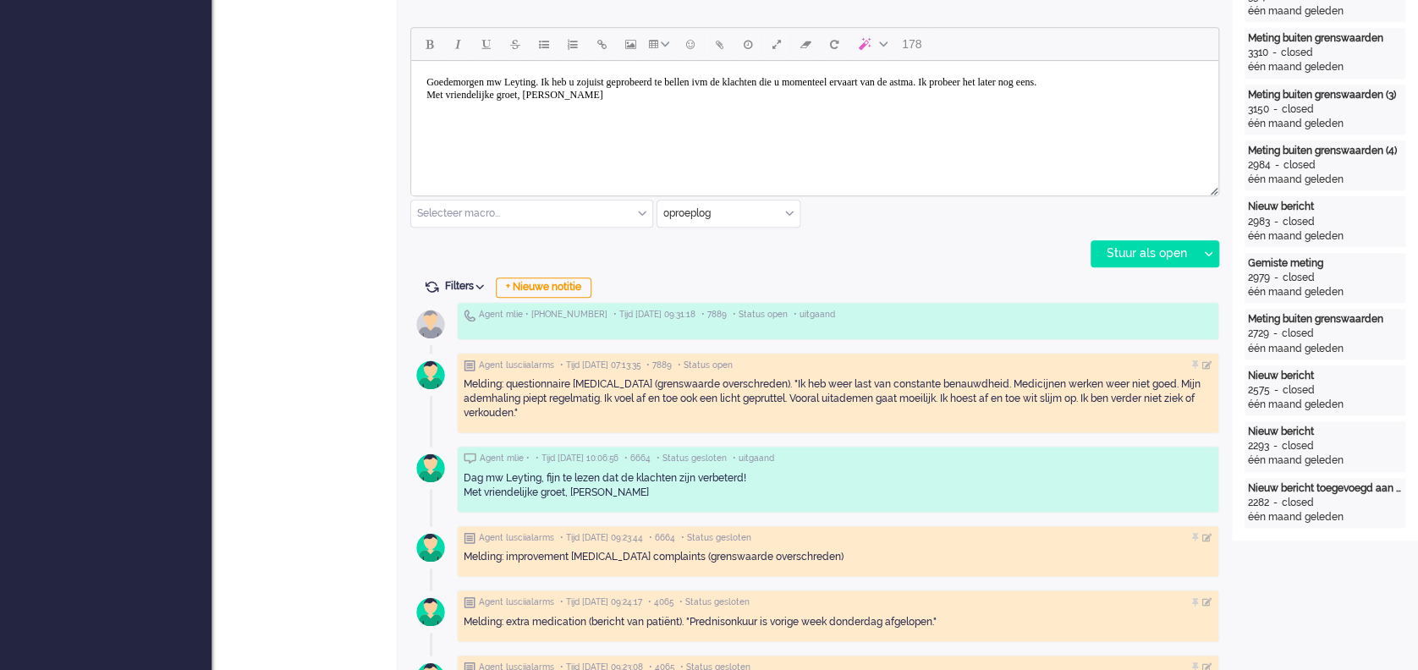
click at [570, 79] on body "Goedemorgen mw Leyting. Ik heb u zojuist geprobeerd te bellen ivm de klachten d…" at bounding box center [815, 89] width 794 height 42
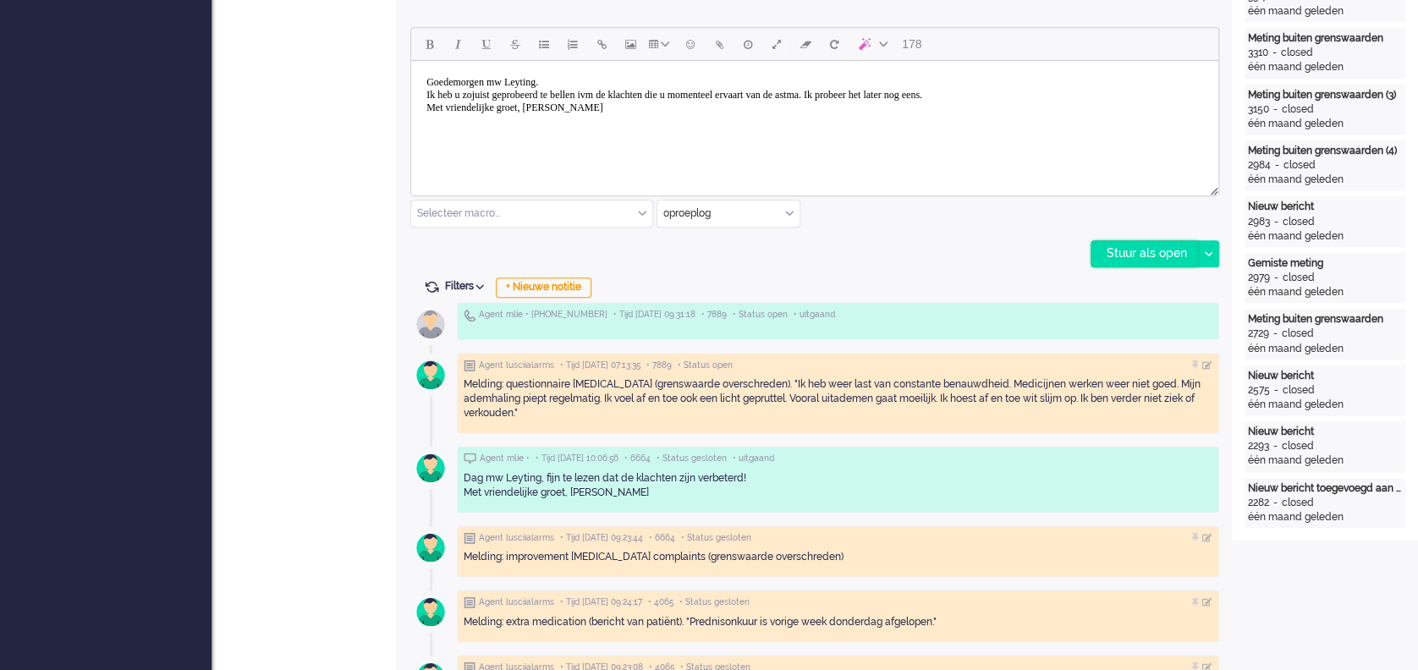
click at [1063, 251] on div "Stuur als open" at bounding box center [1145, 253] width 106 height 25
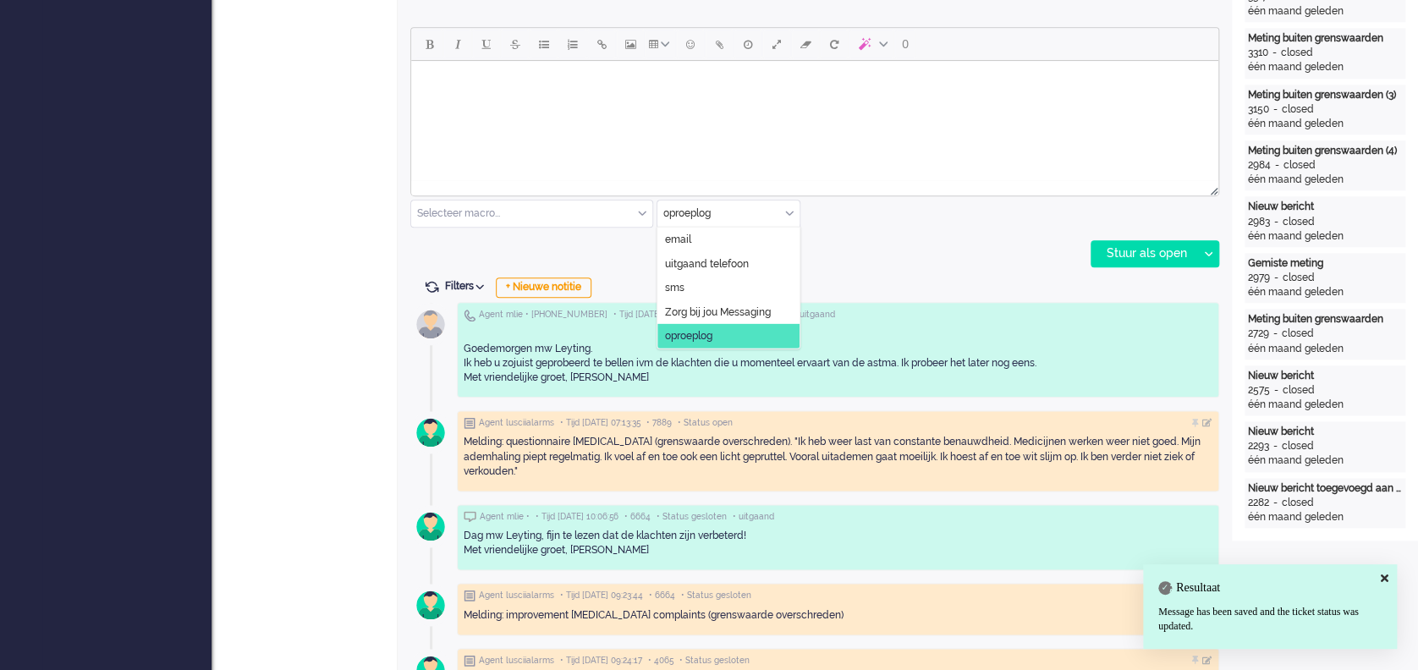
click at [789, 214] on div "oproeplog" at bounding box center [729, 214] width 142 height 26
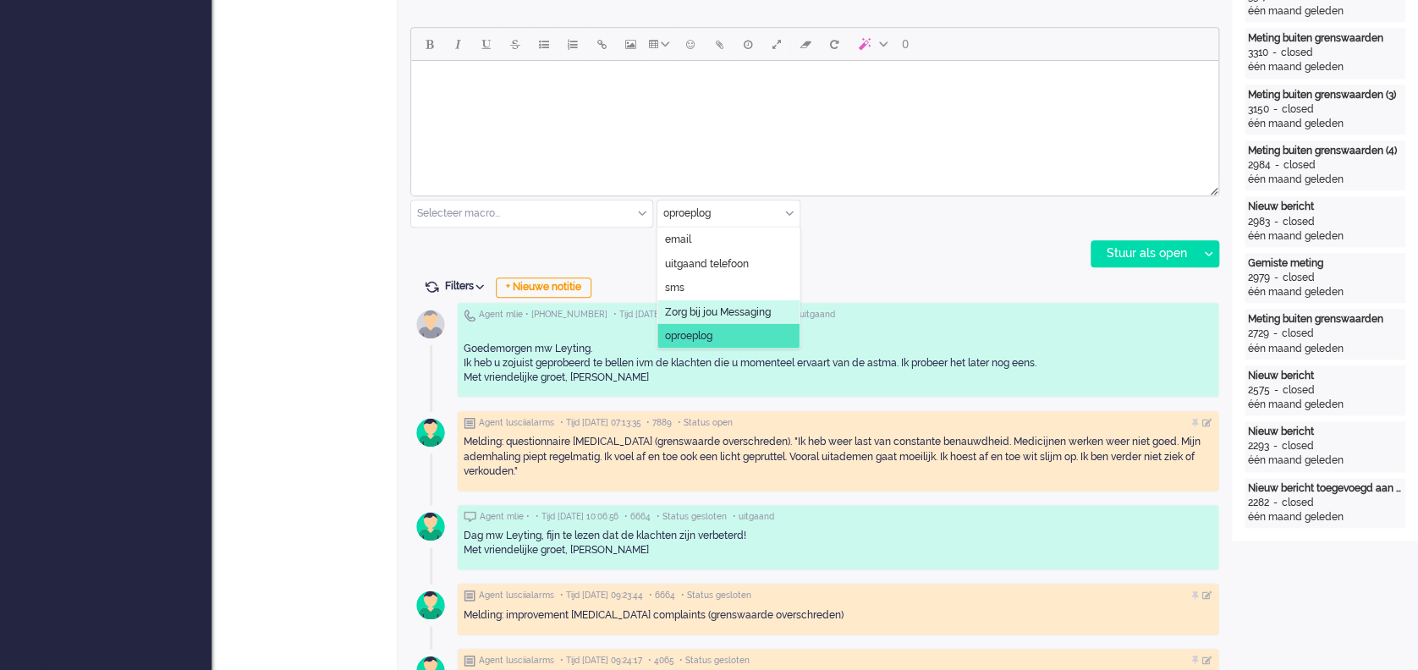
click at [734, 310] on span "Zorg bij jou Messaging" at bounding box center [718, 312] width 106 height 14
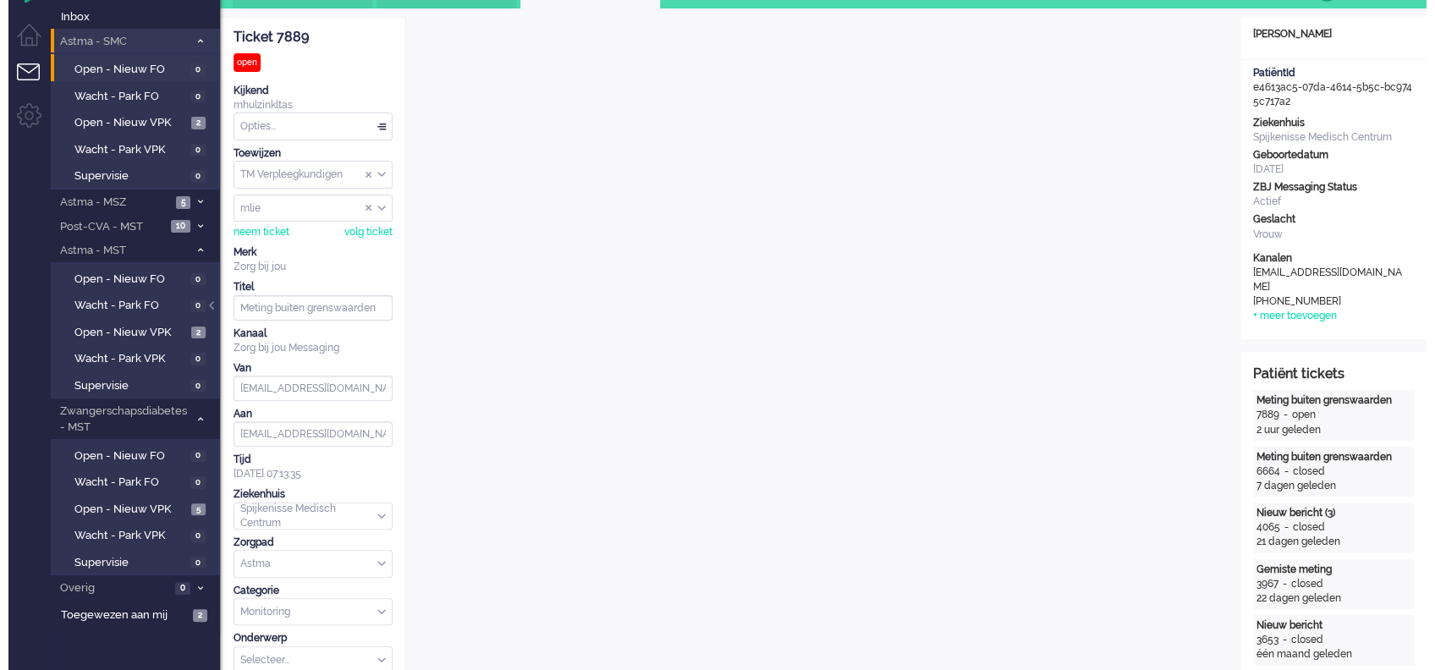
scroll to position [0, 0]
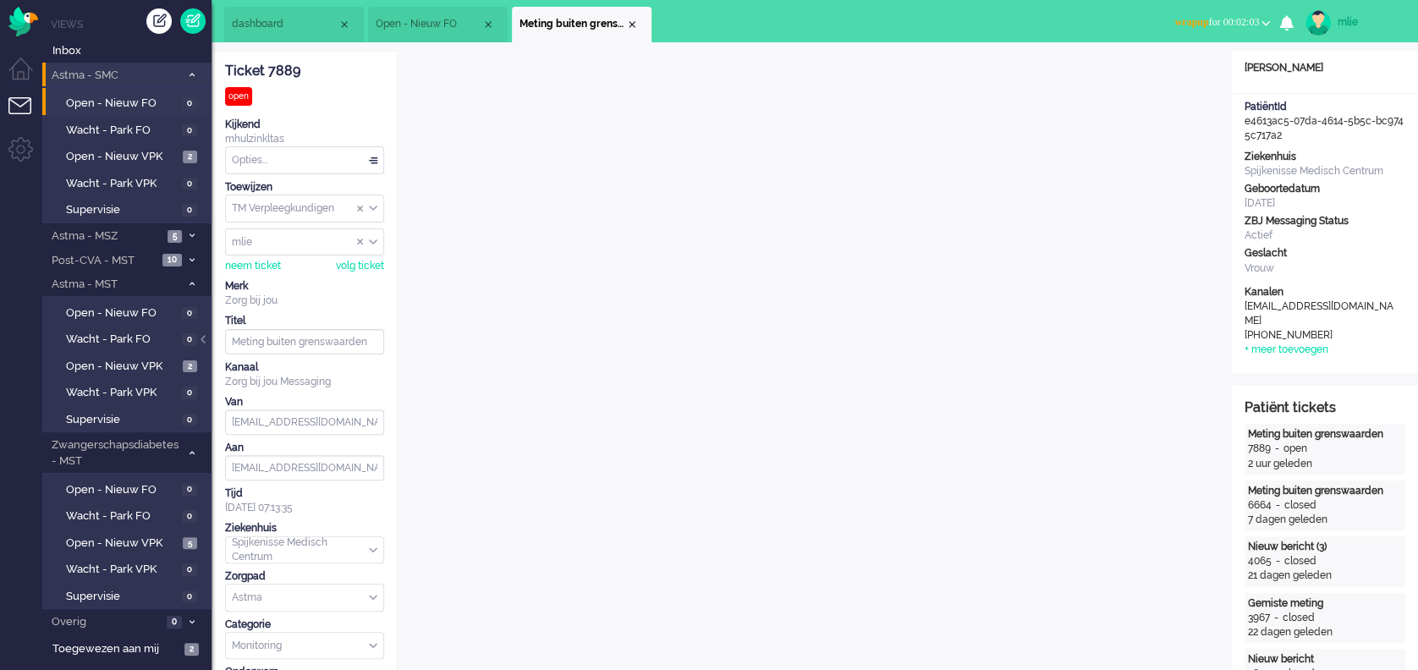
click at [371, 159] on div "Opties..." at bounding box center [304, 160] width 157 height 26
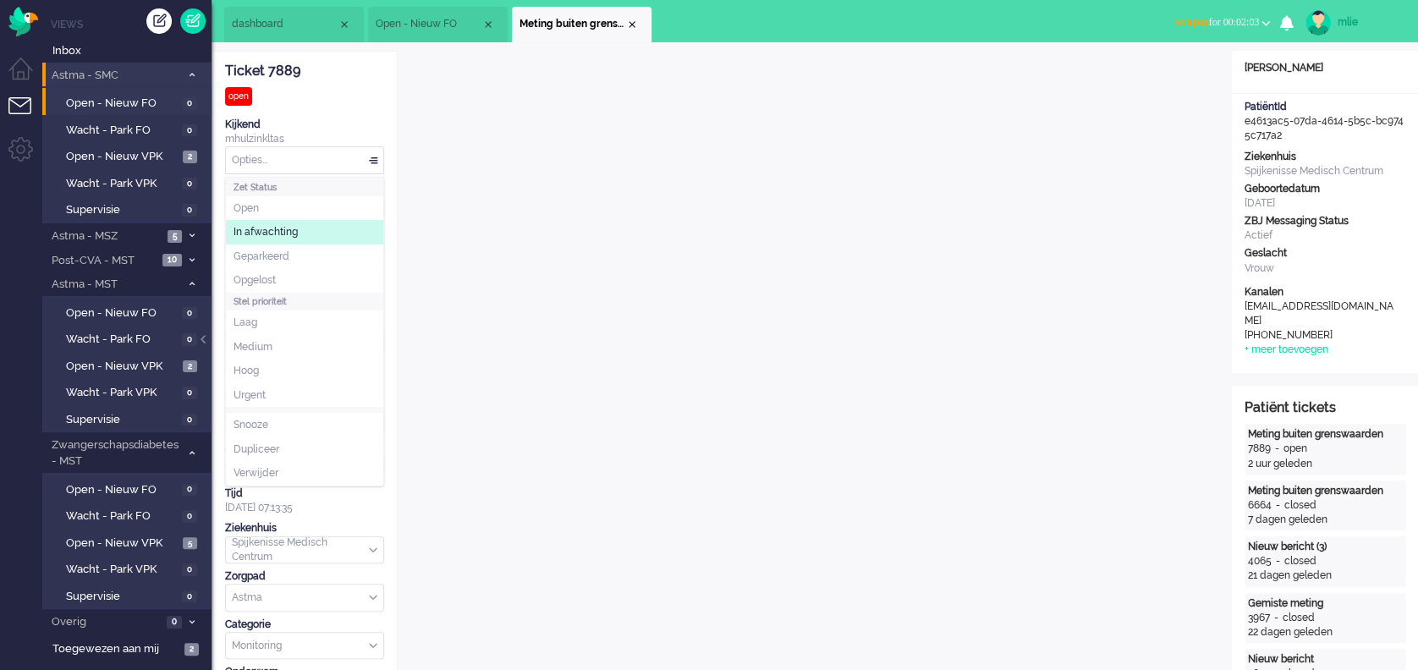
click at [261, 231] on span "In afwachting" at bounding box center [266, 232] width 64 height 14
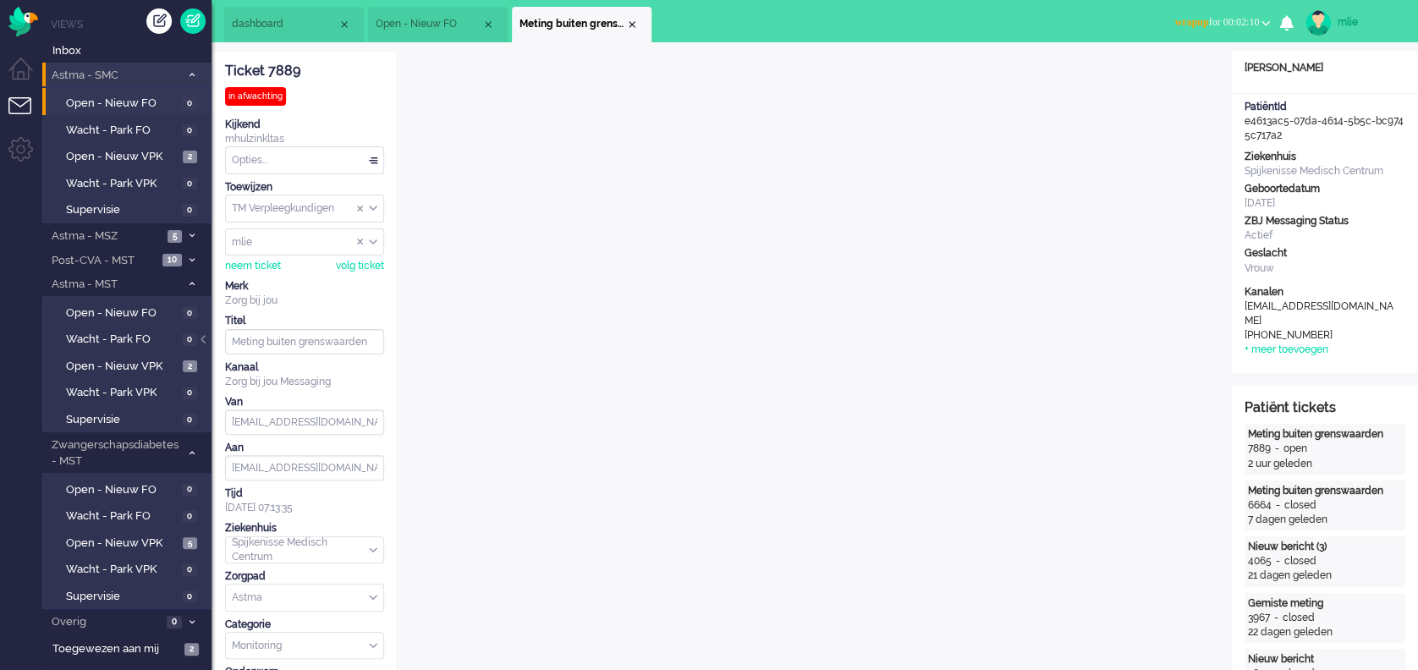
click at [1063, 19] on span "wrapup for 00:02:10" at bounding box center [1217, 22] width 85 height 12
click at [1063, 74] on label "Online" at bounding box center [1200, 76] width 134 height 14
click at [124, 153] on span "Open - Nieuw VPK" at bounding box center [122, 157] width 113 height 16
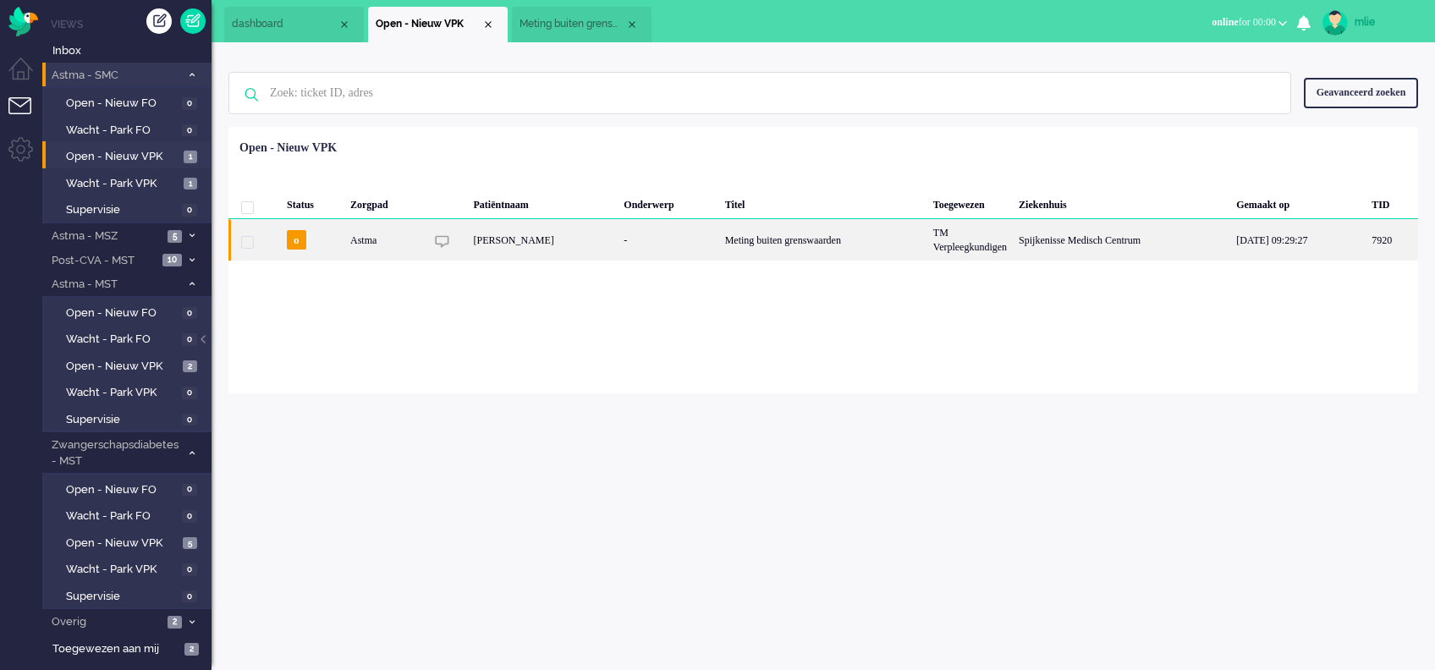
click at [681, 251] on div "-" at bounding box center [668, 239] width 101 height 41
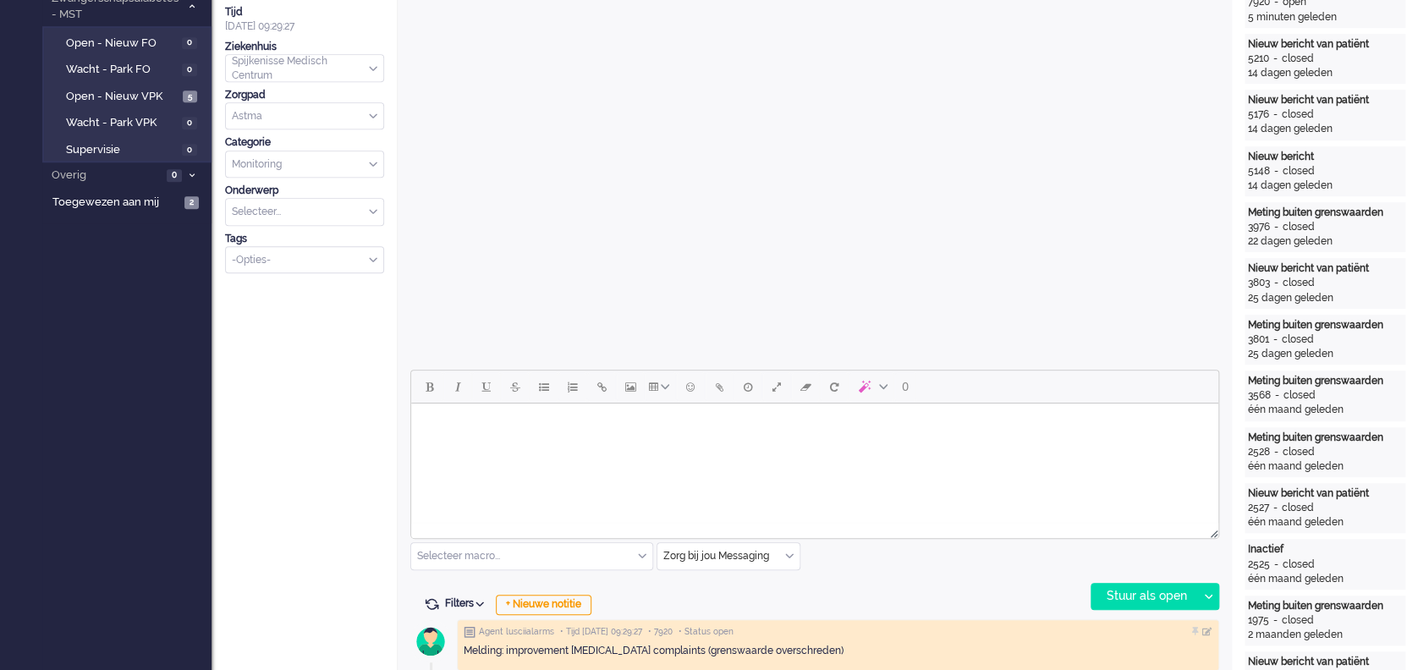
scroll to position [451, 0]
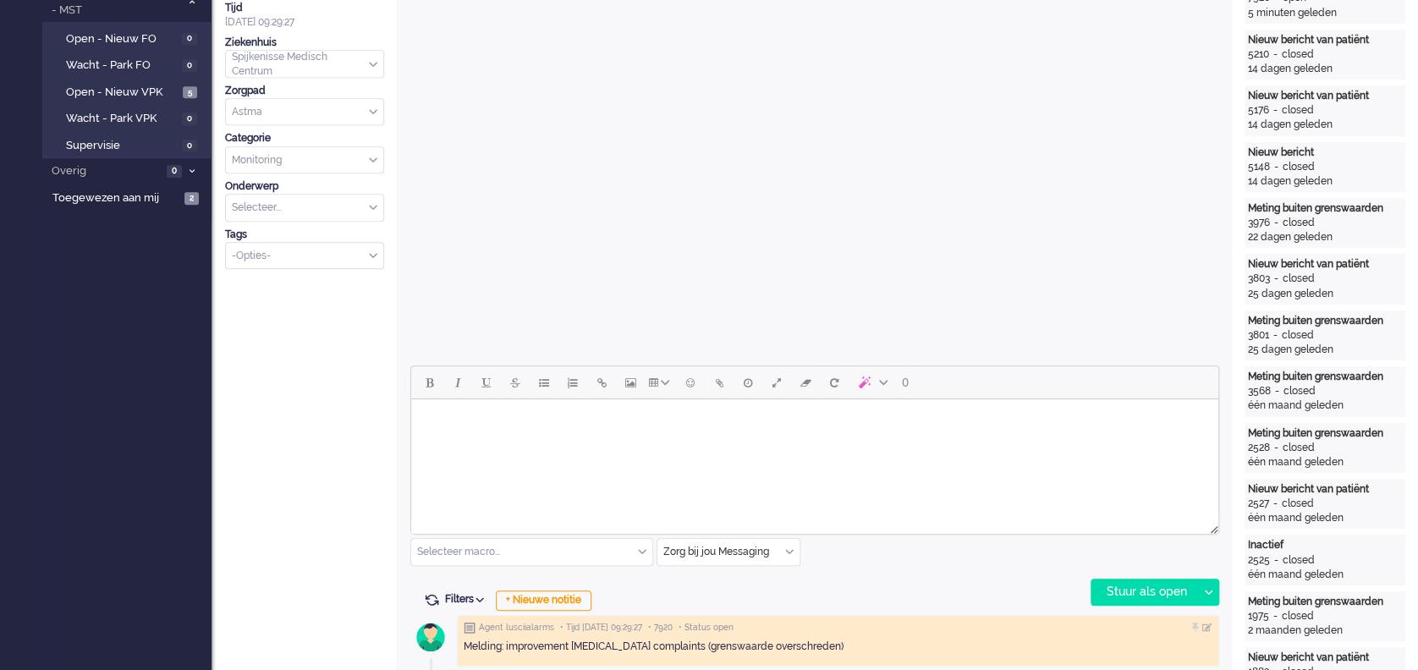
click at [502, 443] on html at bounding box center [814, 420] width 807 height 43
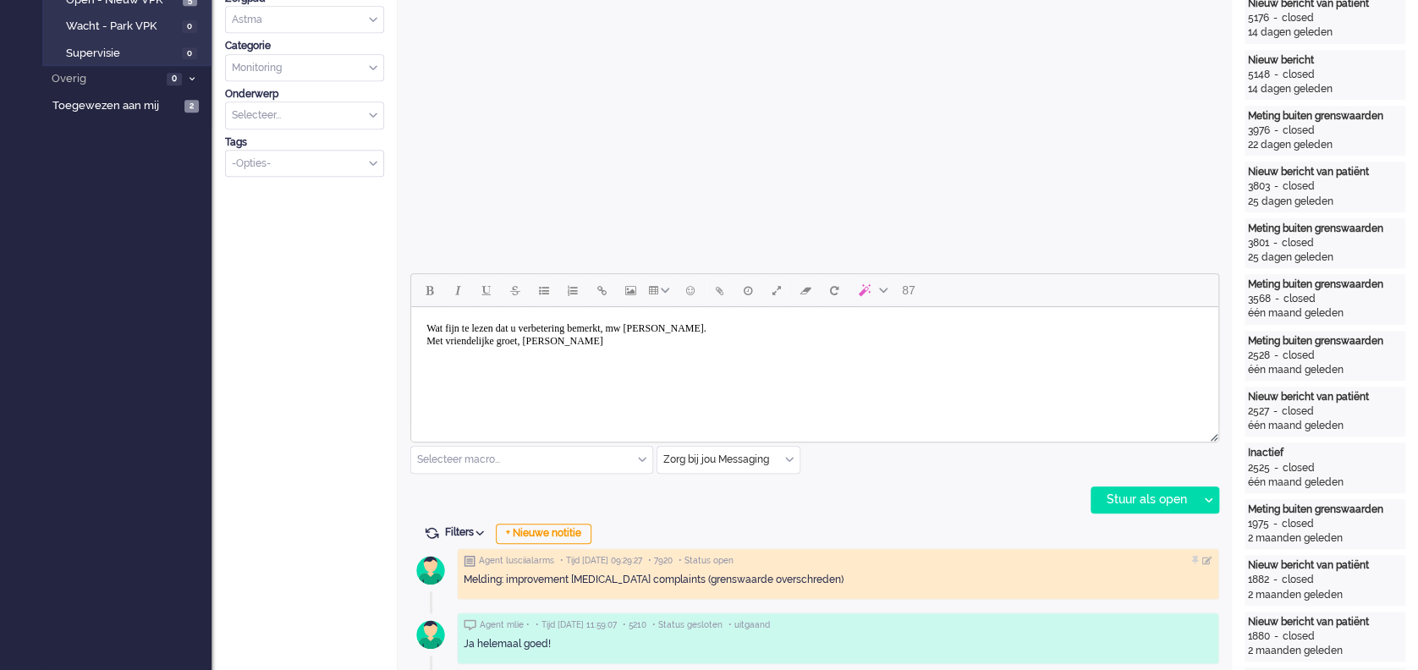
scroll to position [564, 0]
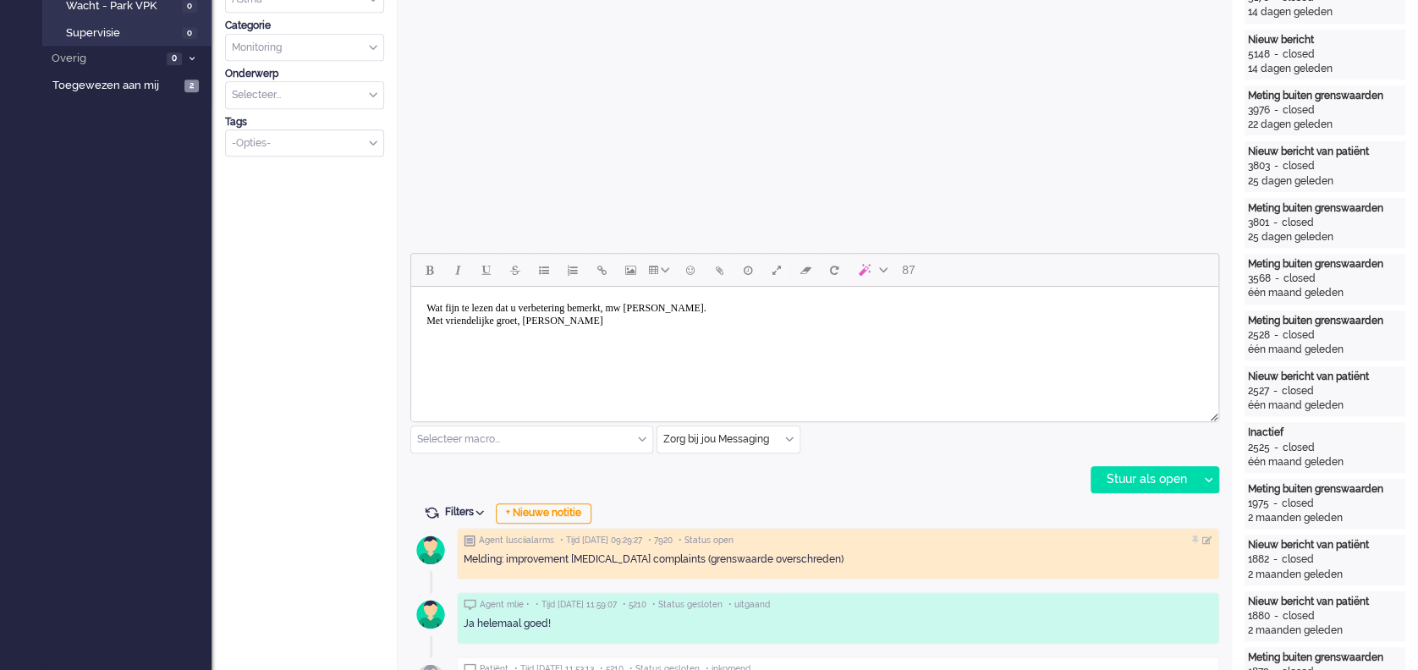
click at [427, 301] on body "Wat fijn te lezen dat u verbetering bemerkt, mw [PERSON_NAME]. Met vriendelijke…" at bounding box center [815, 315] width 794 height 42
click at [1063, 473] on div "Stuur als open" at bounding box center [1145, 479] width 106 height 25
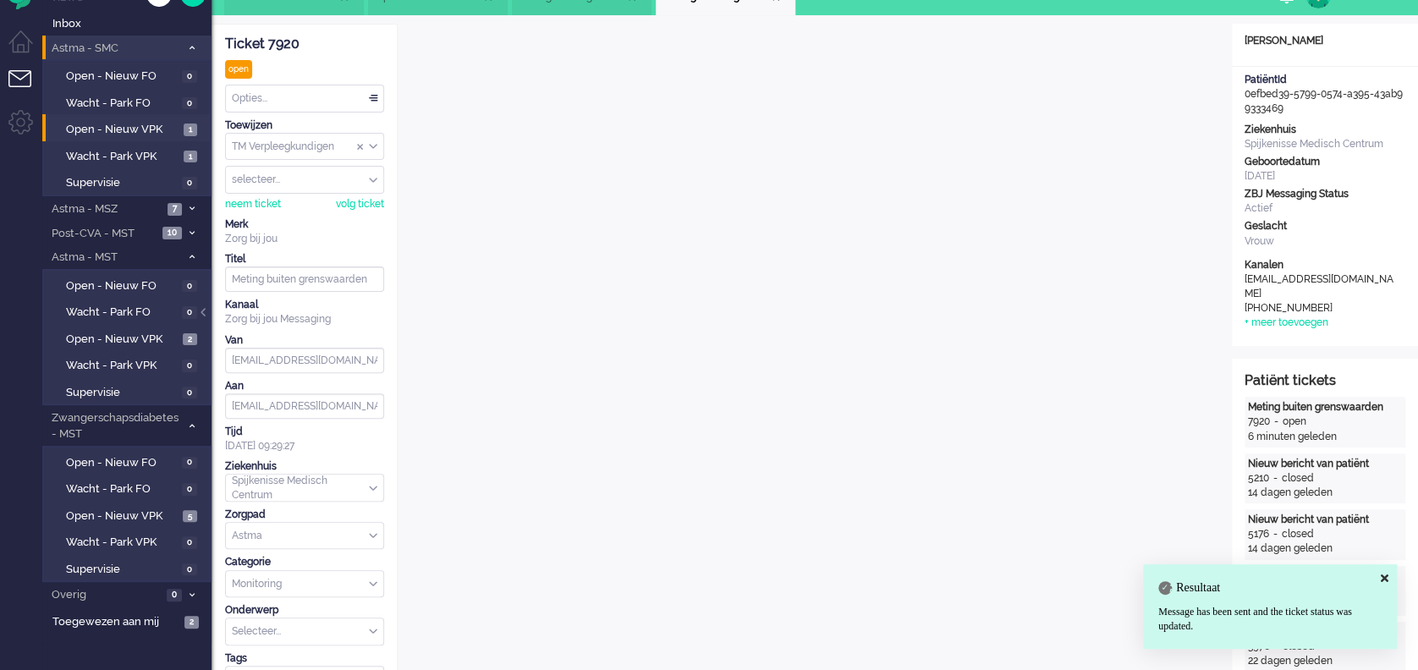
scroll to position [0, 0]
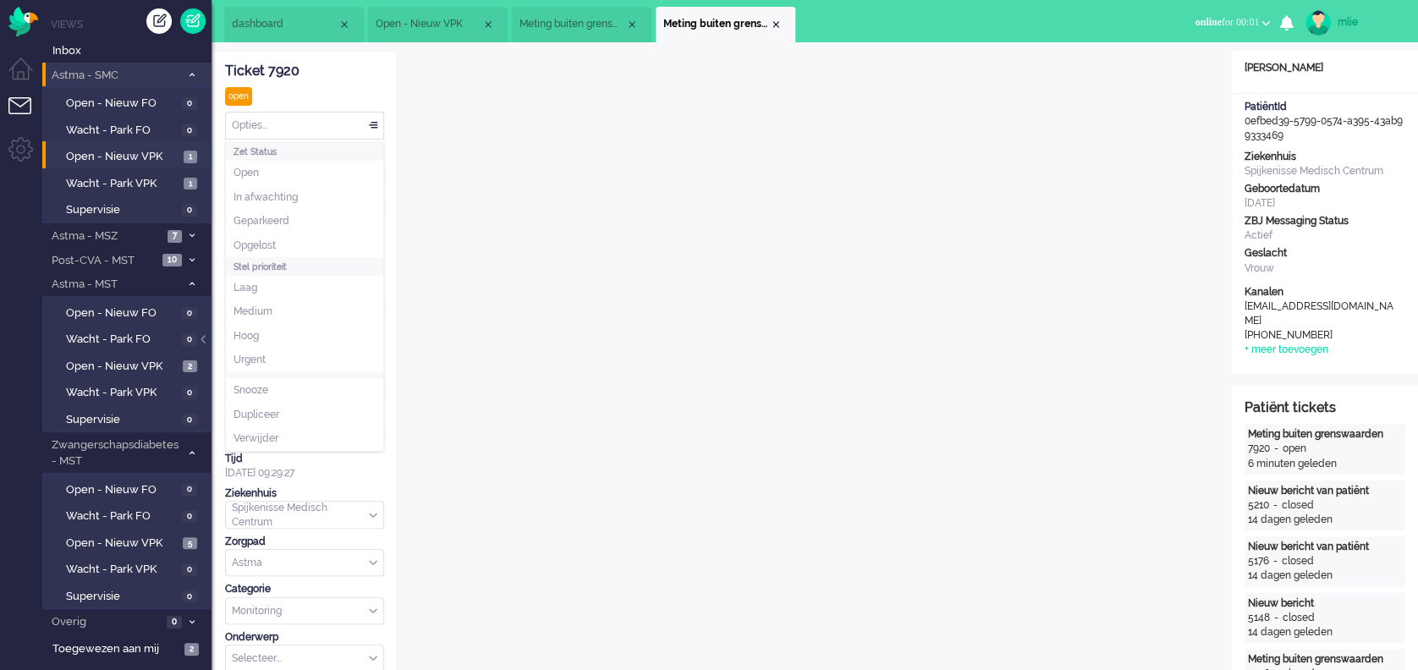
click at [372, 120] on div "Opties..." at bounding box center [304, 126] width 157 height 26
click at [285, 249] on li "Opgelost" at bounding box center [304, 246] width 157 height 25
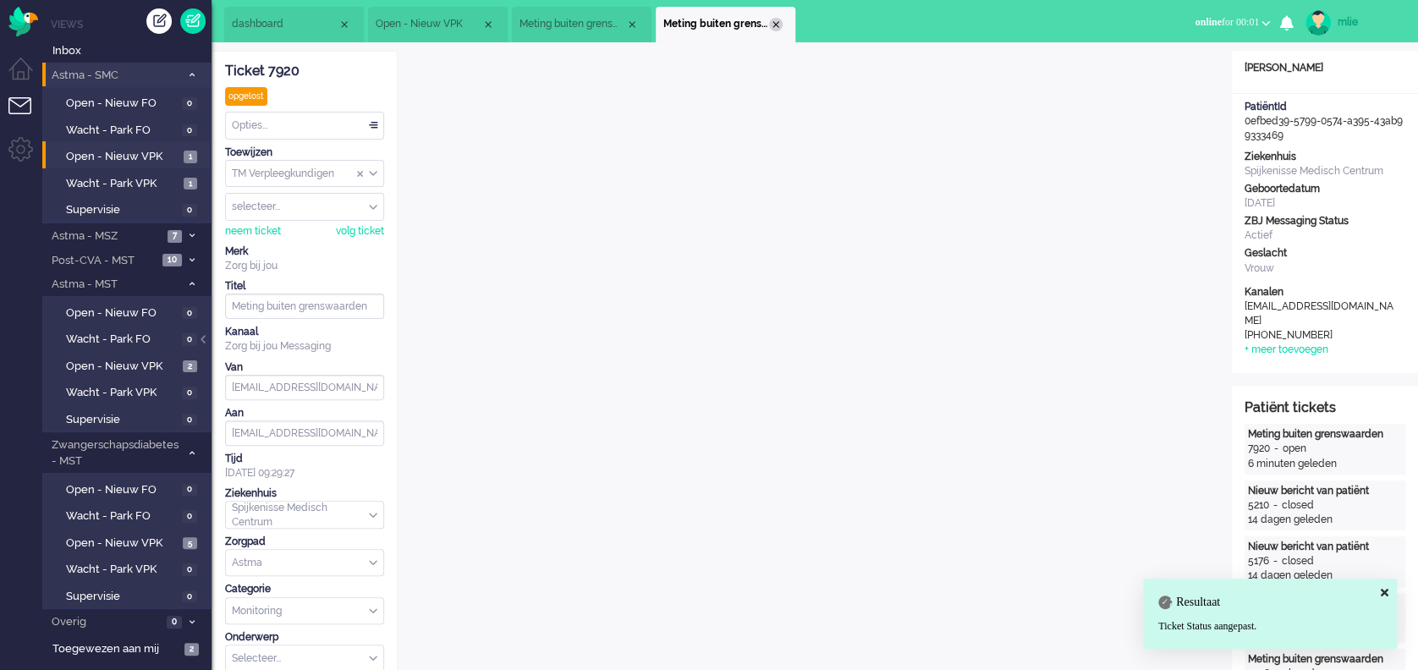
click at [782, 20] on li "Meting buiten grenswaarden" at bounding box center [726, 25] width 140 height 36
click at [768, 19] on span "Meting buiten grenswaarden" at bounding box center [716, 24] width 106 height 14
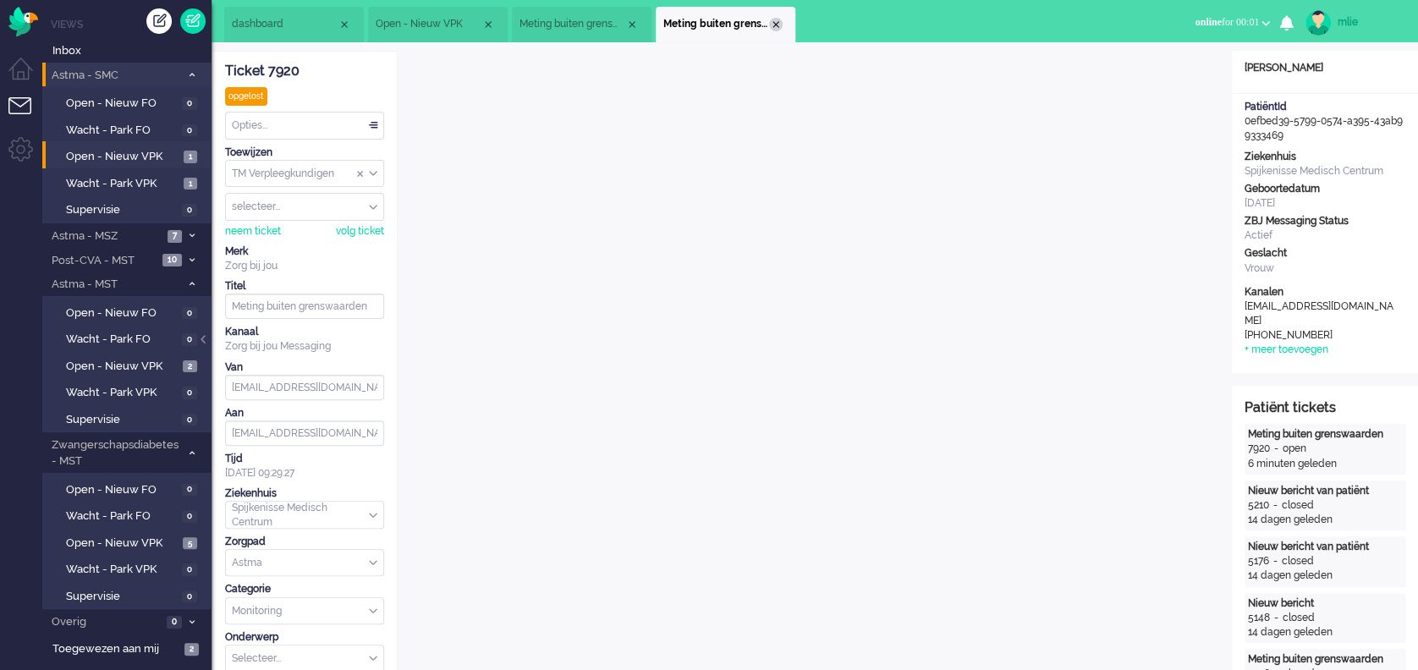
click at [769, 25] on div "Close tab" at bounding box center [776, 25] width 14 height 14
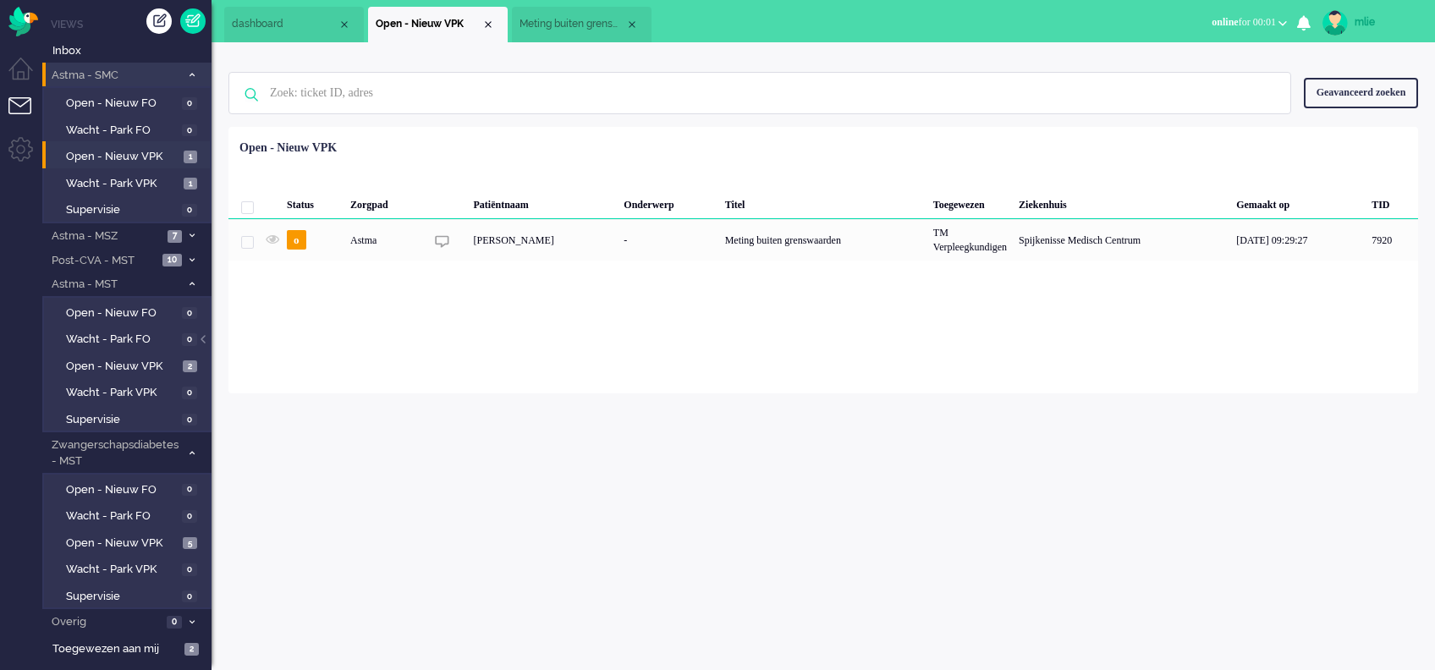
click at [576, 25] on span "Meting buiten grenswaarden" at bounding box center [573, 24] width 106 height 14
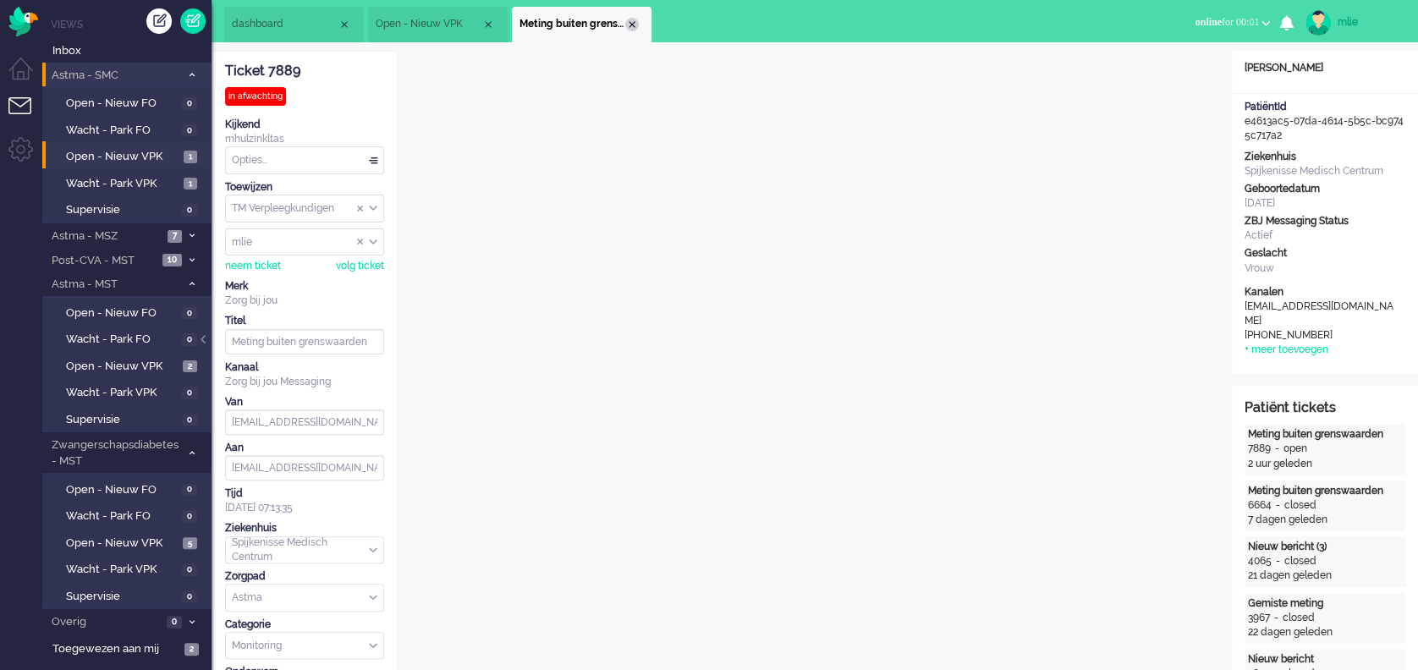
click at [630, 20] on div "Close tab" at bounding box center [632, 25] width 14 height 14
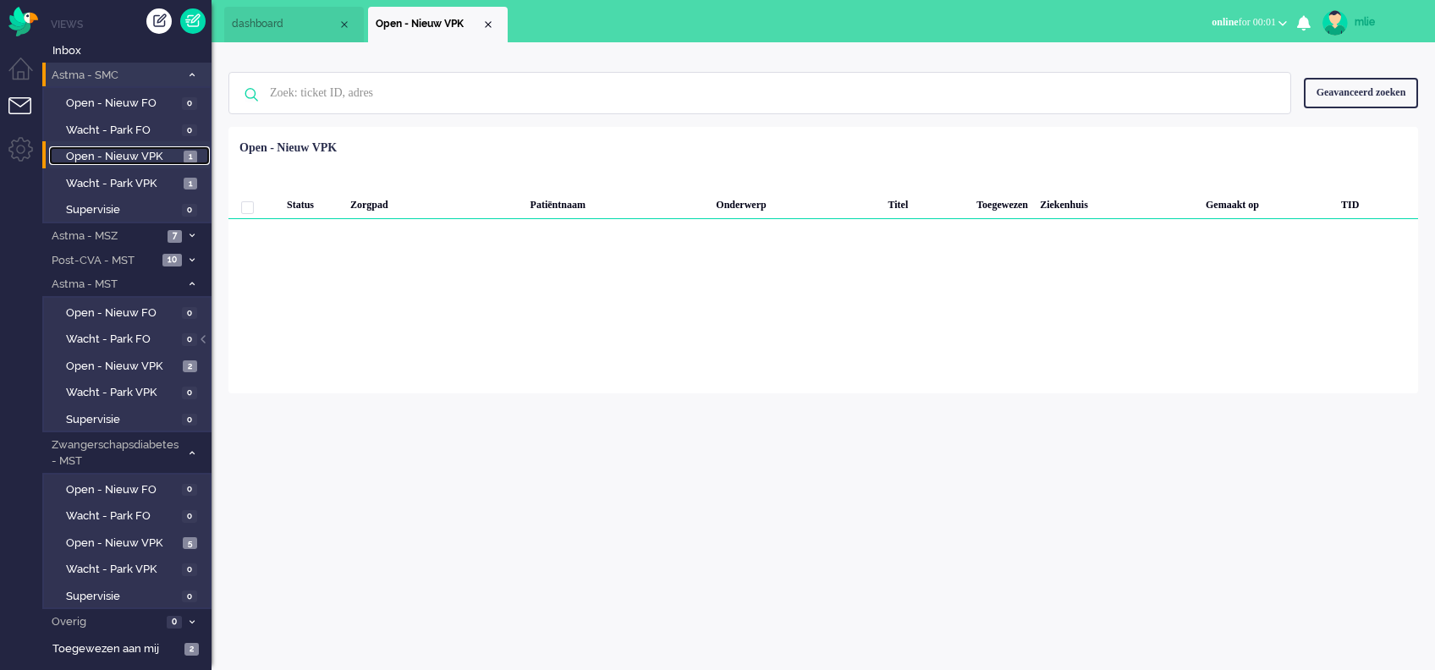
click at [89, 150] on span "Open - Nieuw VPK" at bounding box center [122, 157] width 113 height 16
click at [187, 233] on span at bounding box center [191, 236] width 13 height 9
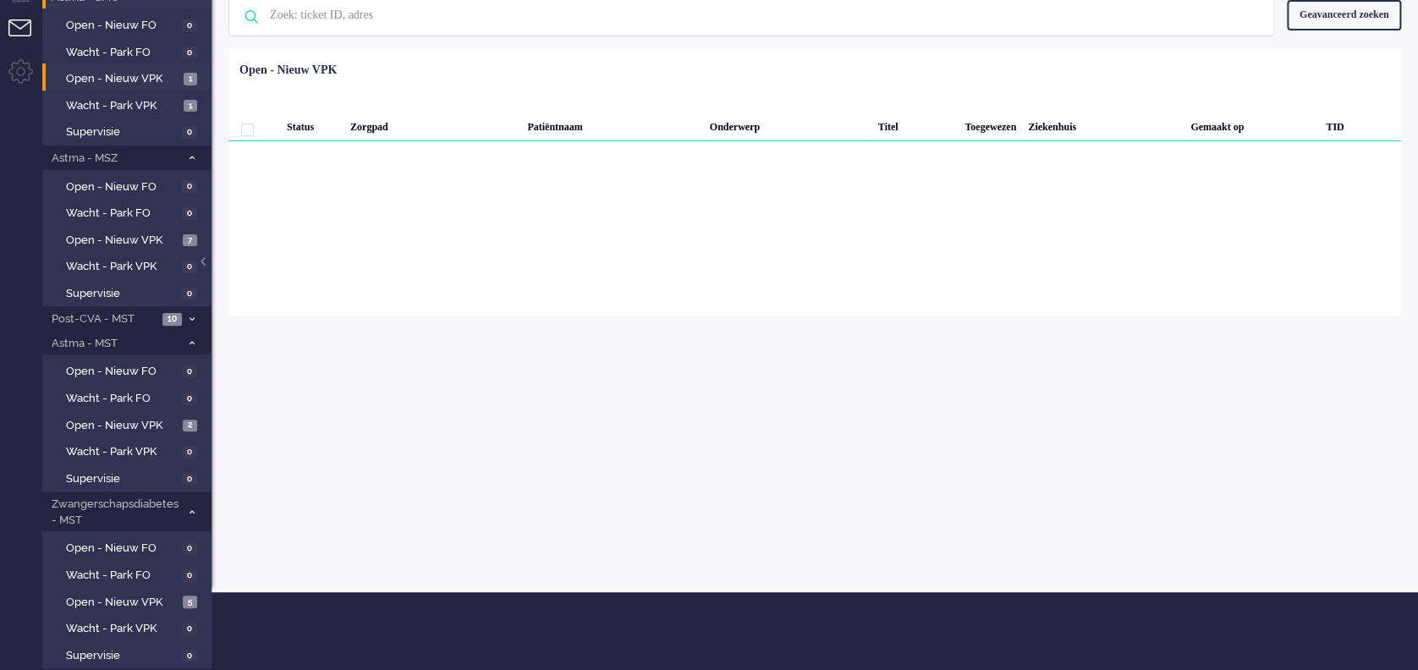
scroll to position [113, 0]
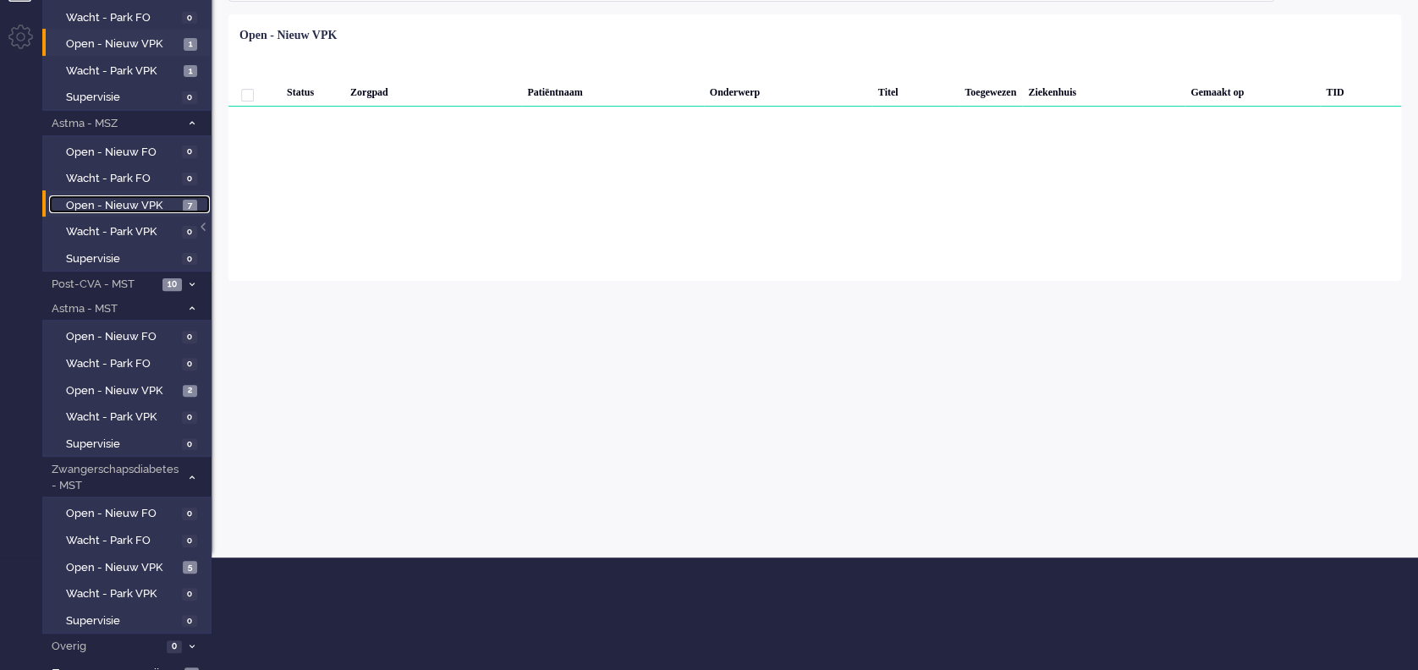
click at [129, 204] on span "Open - Nieuw VPK" at bounding box center [122, 206] width 113 height 16
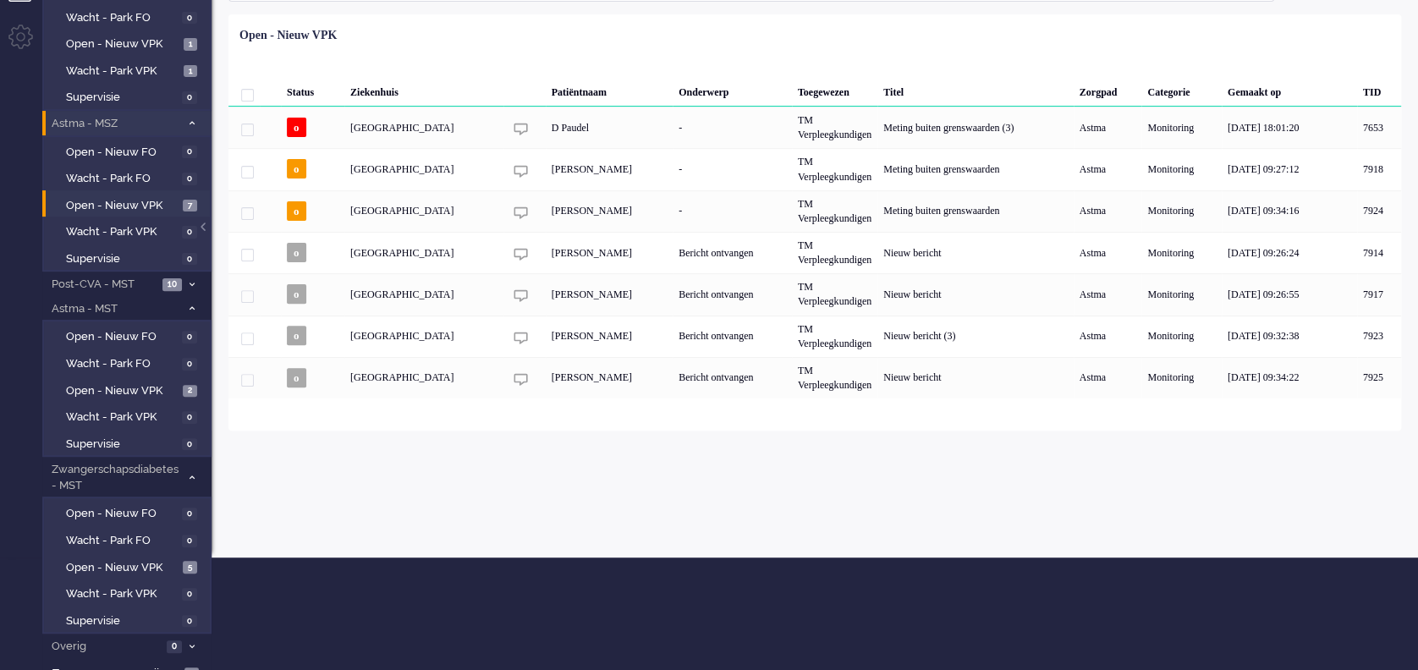
click at [190, 119] on span at bounding box center [191, 123] width 13 height 9
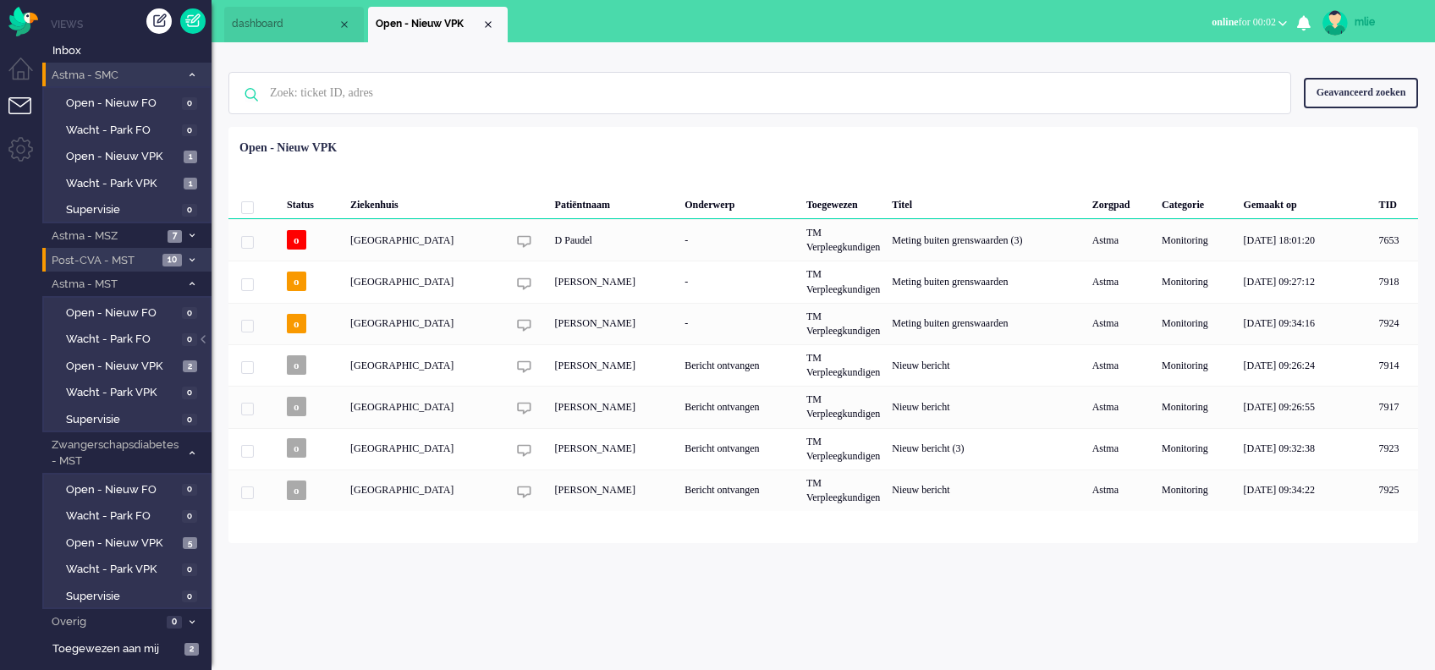
click at [182, 257] on li "Post-CVA - MST 10" at bounding box center [126, 260] width 169 height 25
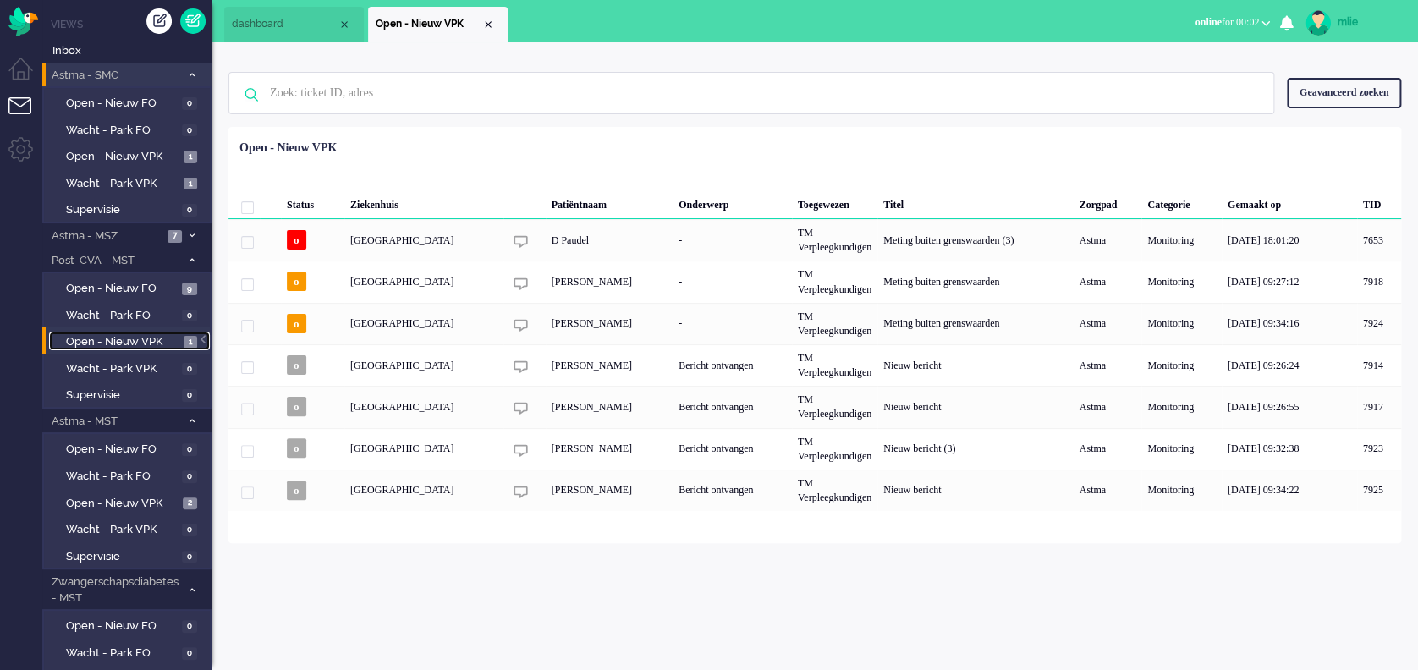
click at [93, 340] on span "Open - Nieuw VPK" at bounding box center [122, 342] width 113 height 16
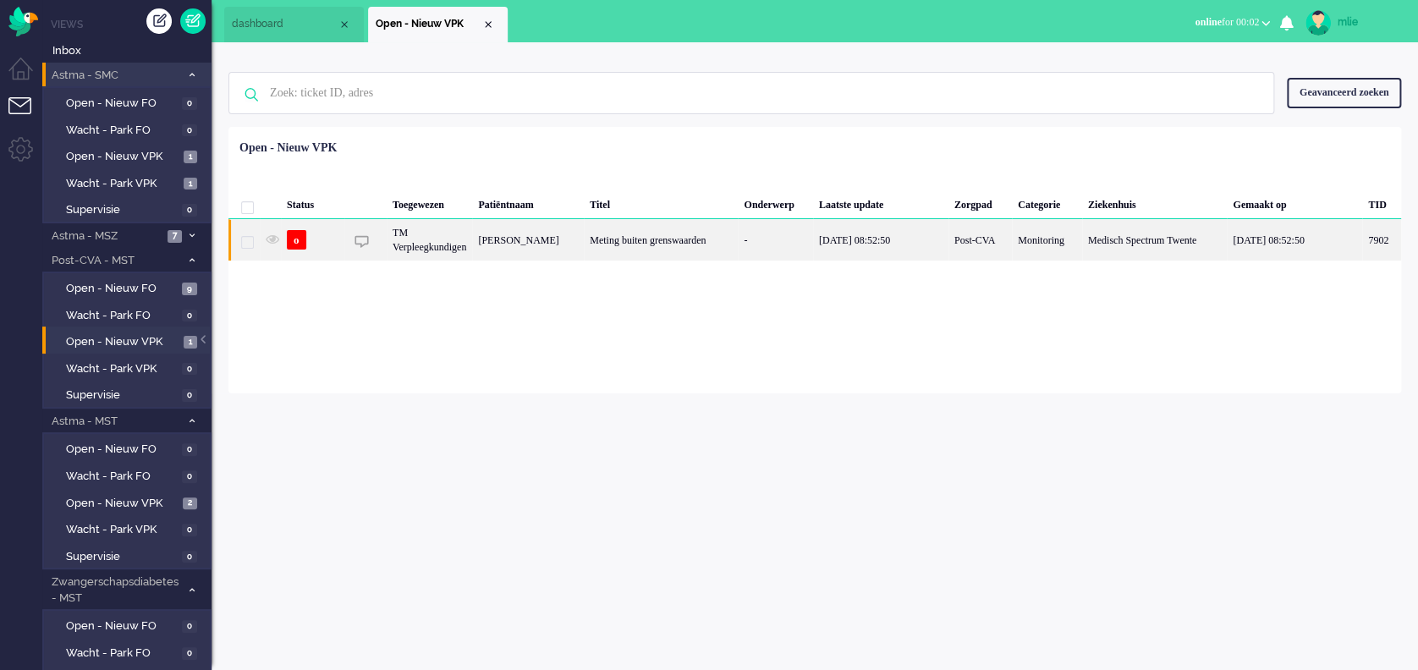
click at [774, 244] on div "-" at bounding box center [775, 239] width 74 height 41
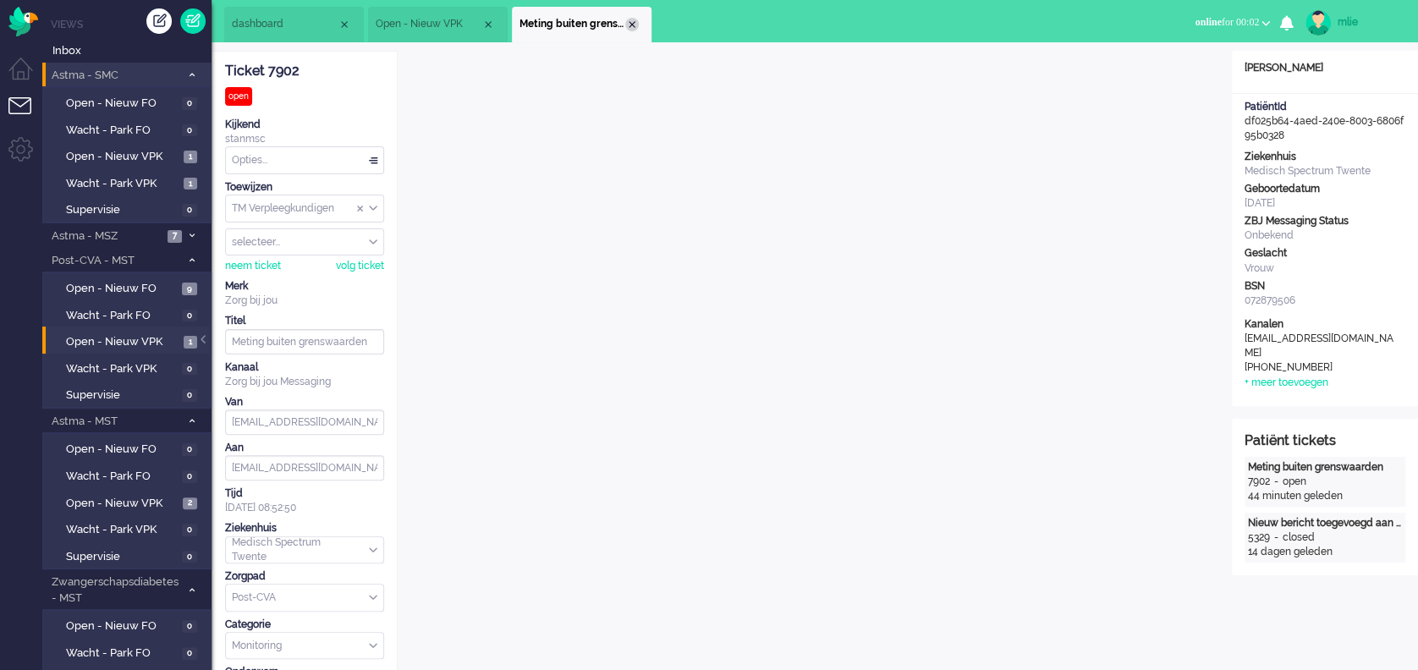
click at [633, 21] on div "Close tab" at bounding box center [632, 25] width 14 height 14
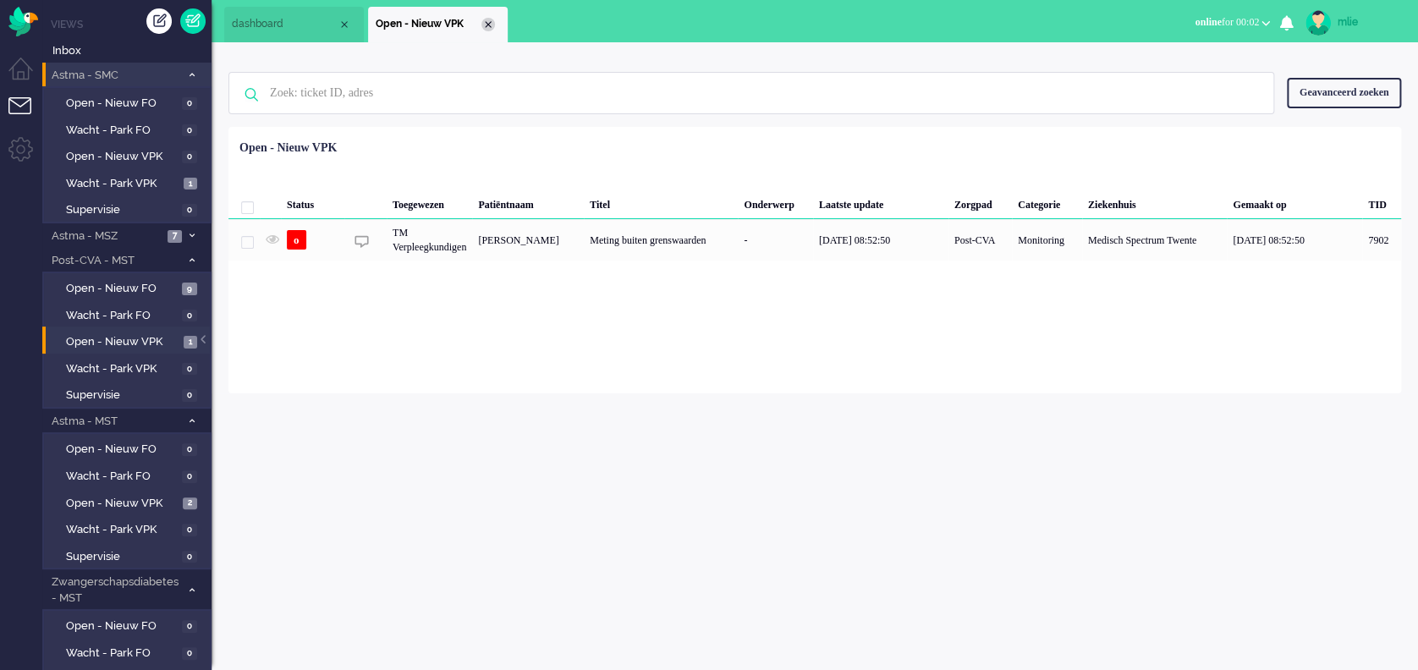
click at [489, 20] on div "Close tab" at bounding box center [489, 25] width 14 height 14
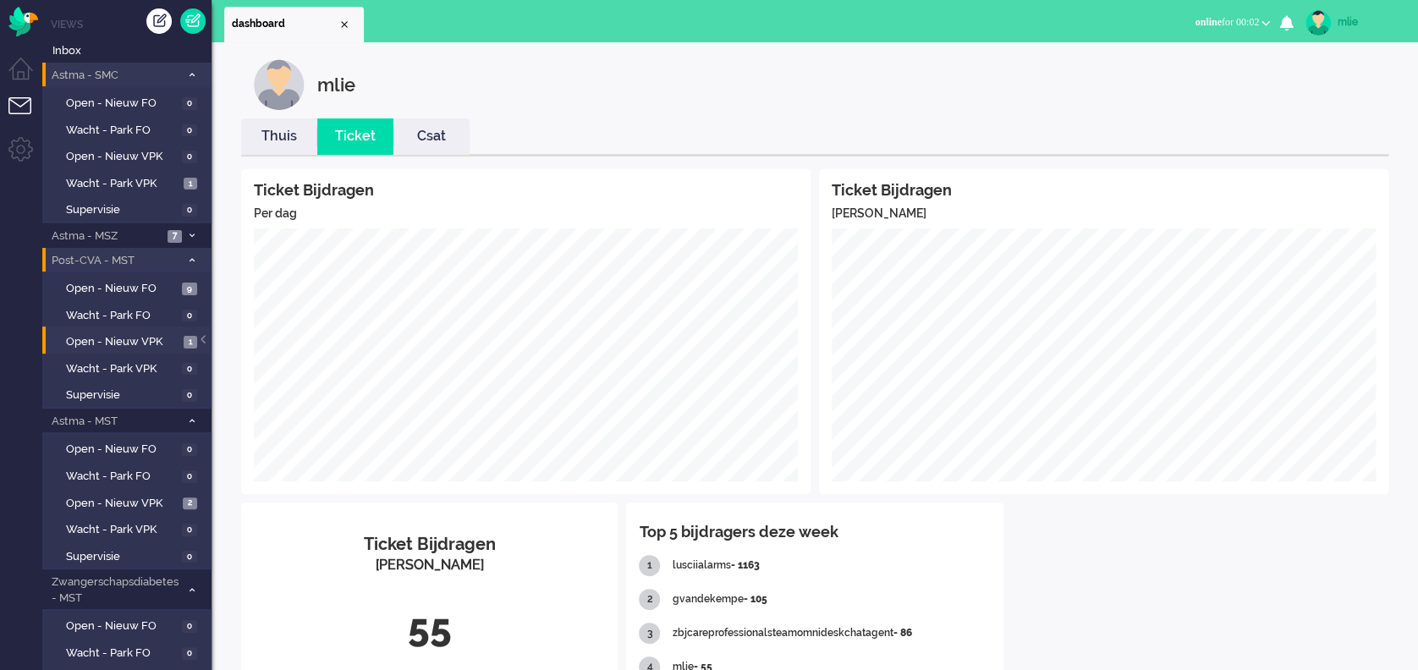
click at [190, 257] on icon at bounding box center [192, 260] width 5 height 6
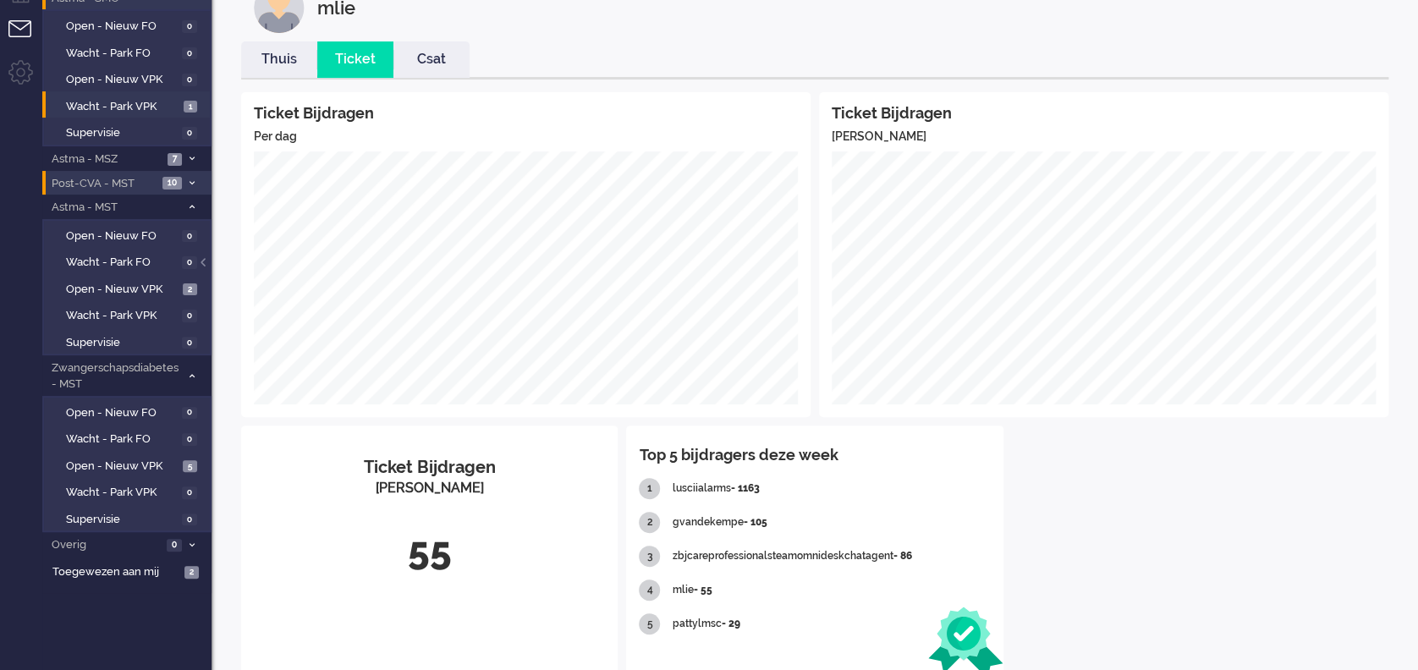
scroll to position [113, 0]
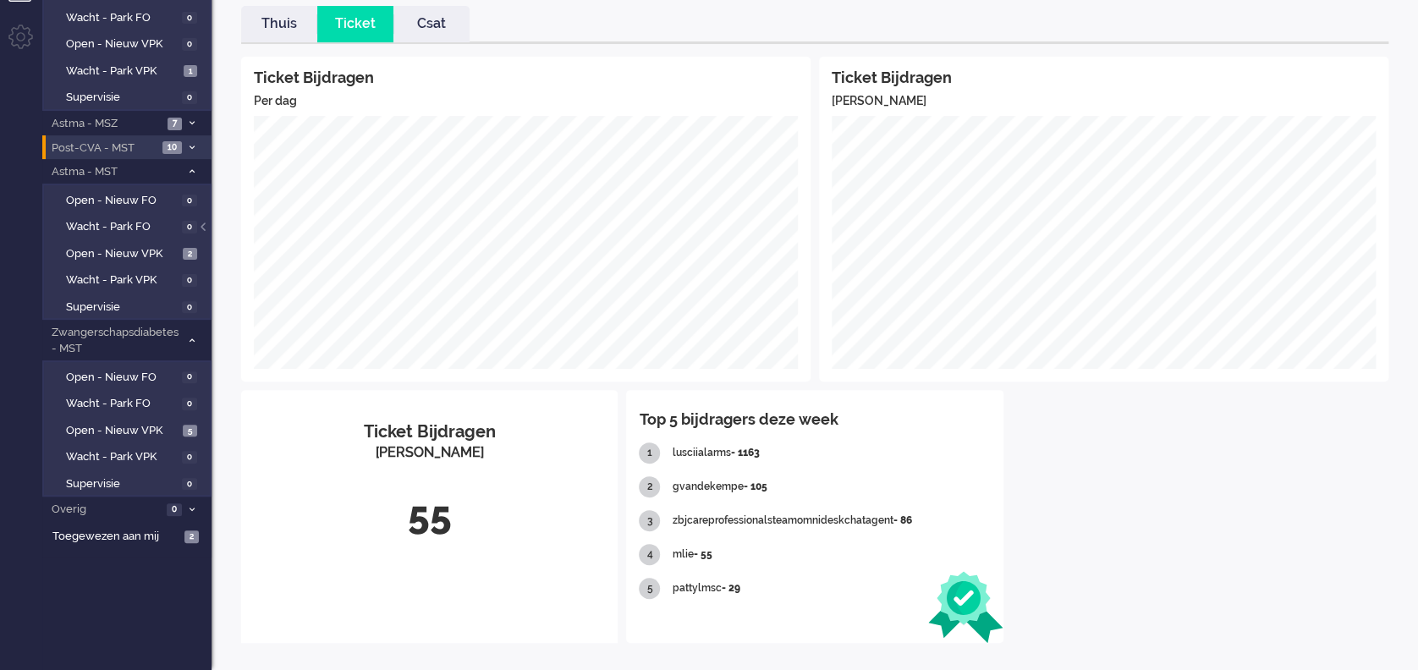
click at [285, 23] on link "Thuis" at bounding box center [279, 23] width 76 height 19
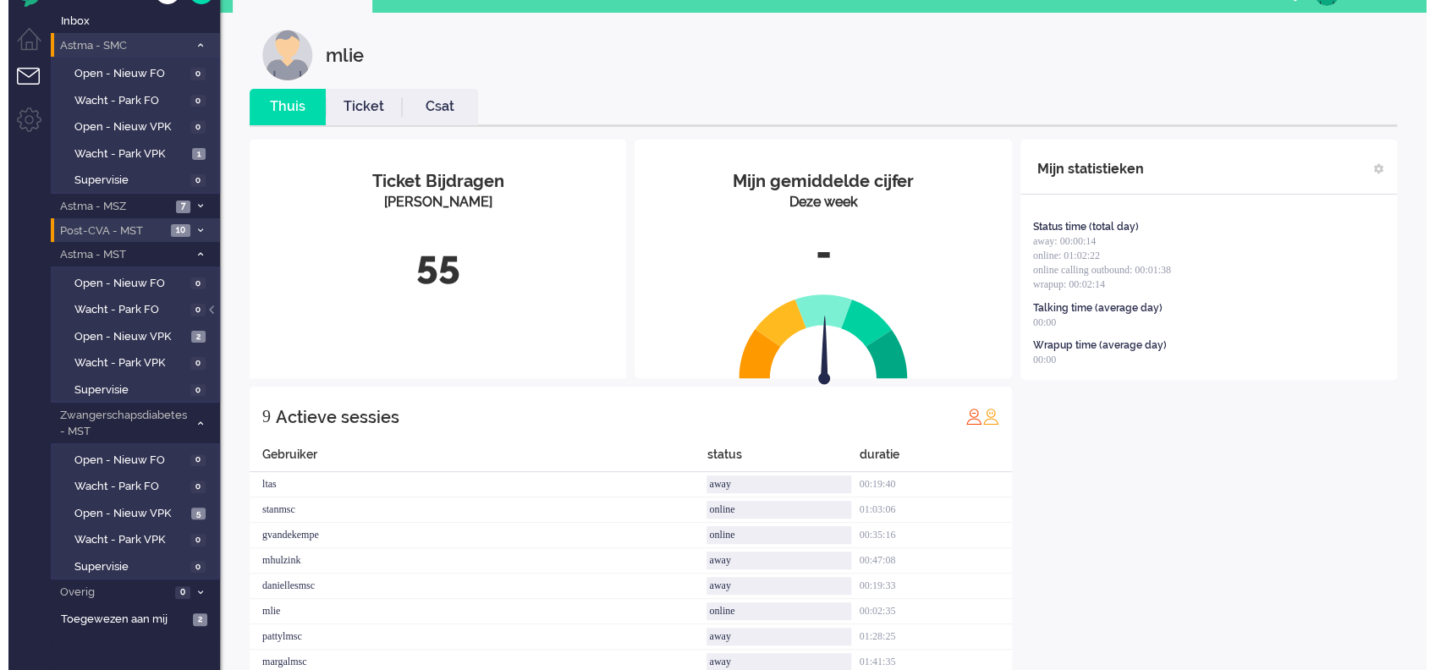
scroll to position [0, 0]
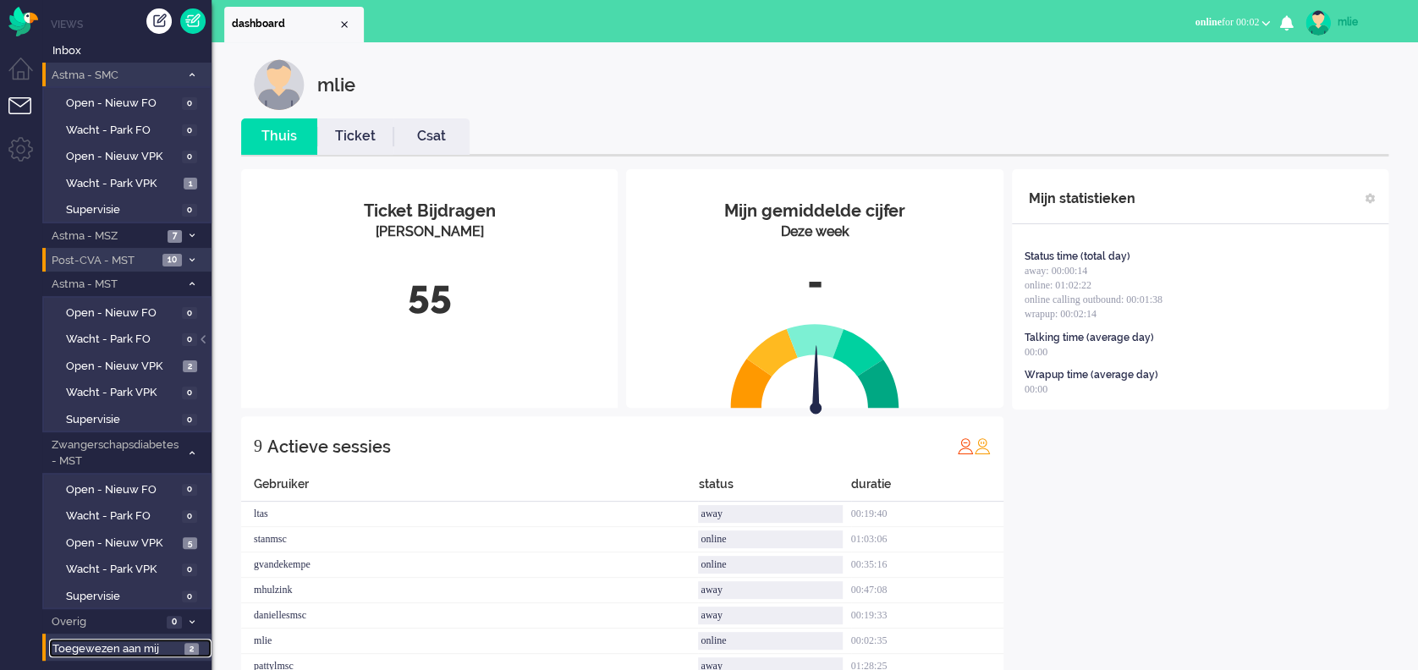
click at [110, 502] on span "Toegewezen aan mij" at bounding box center [115, 649] width 127 height 16
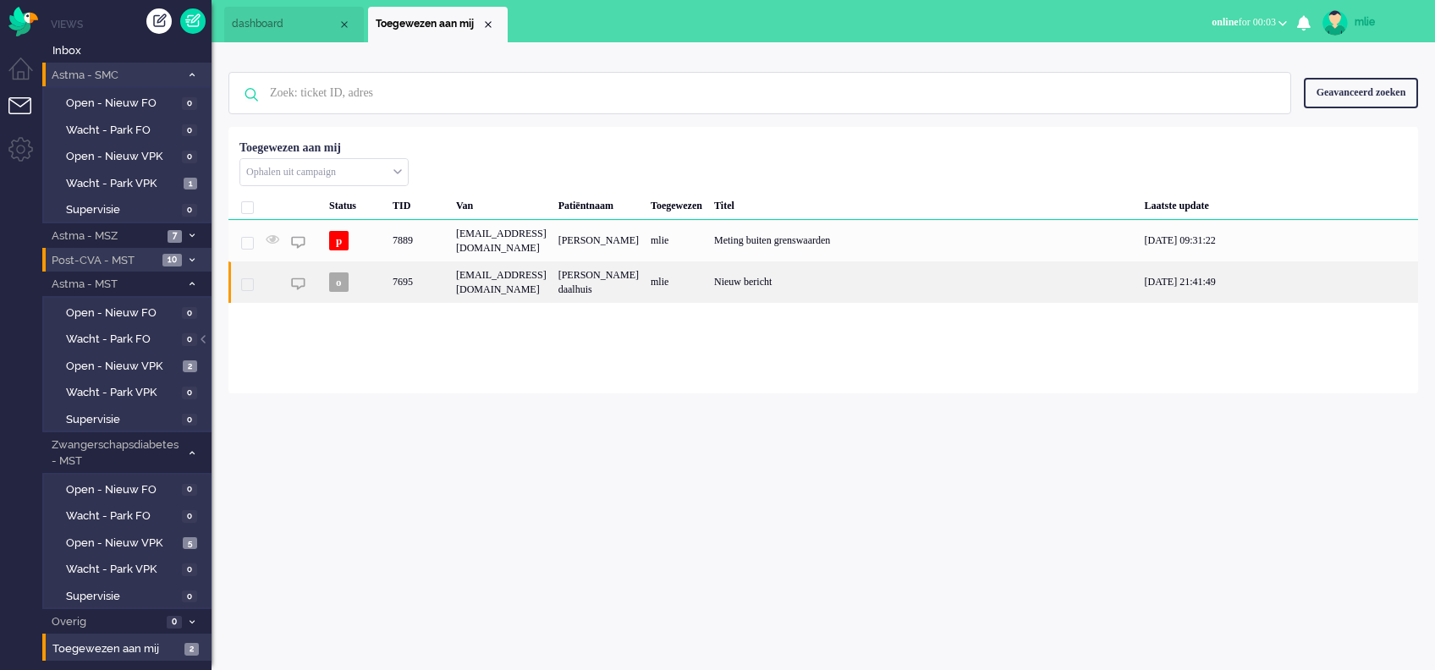
click at [645, 303] on div "[PERSON_NAME] daalhuis" at bounding box center [599, 281] width 92 height 41
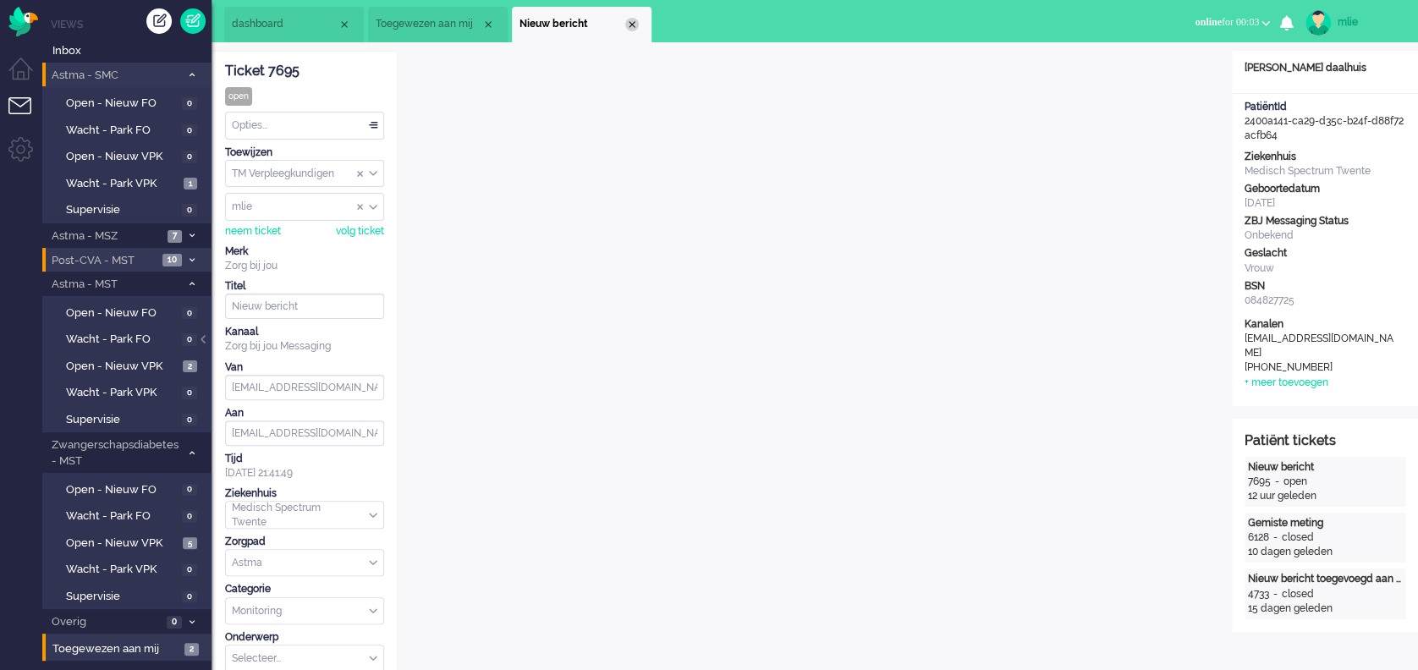
click at [636, 22] on div "Close tab" at bounding box center [632, 25] width 14 height 14
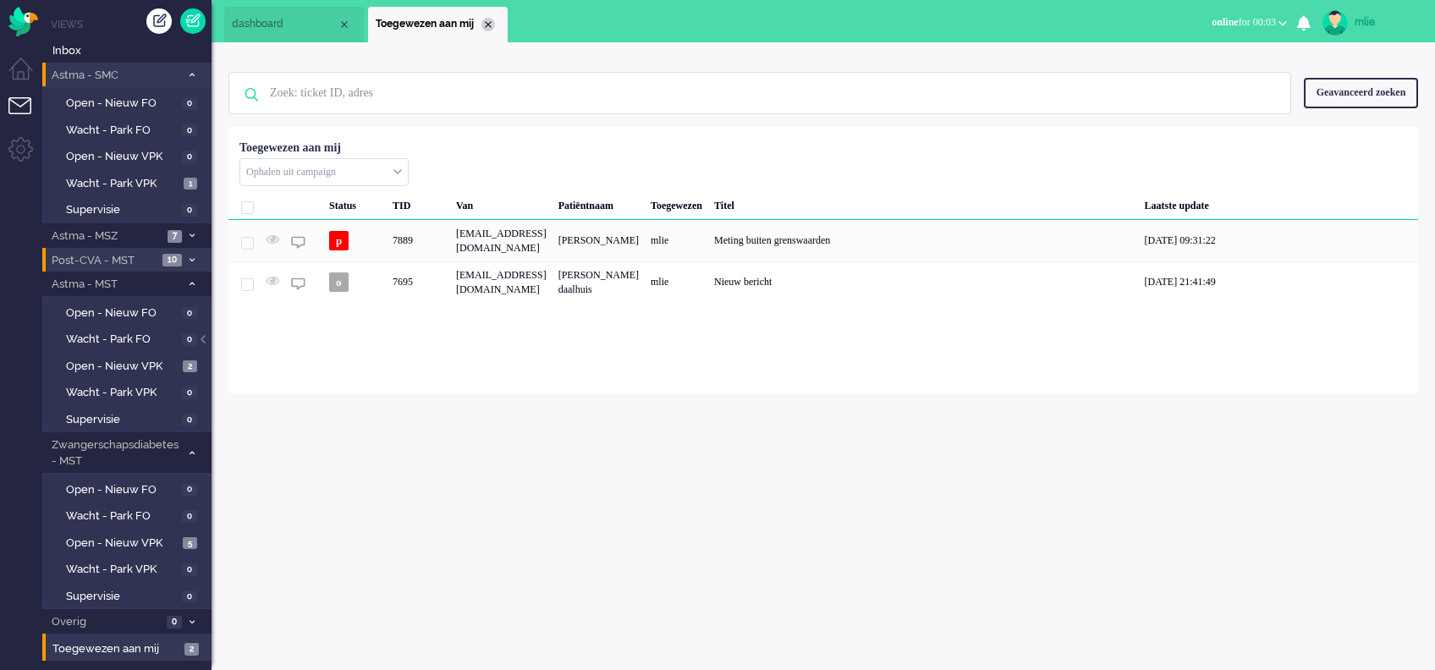
click at [487, 24] on div "Close tab" at bounding box center [489, 25] width 14 height 14
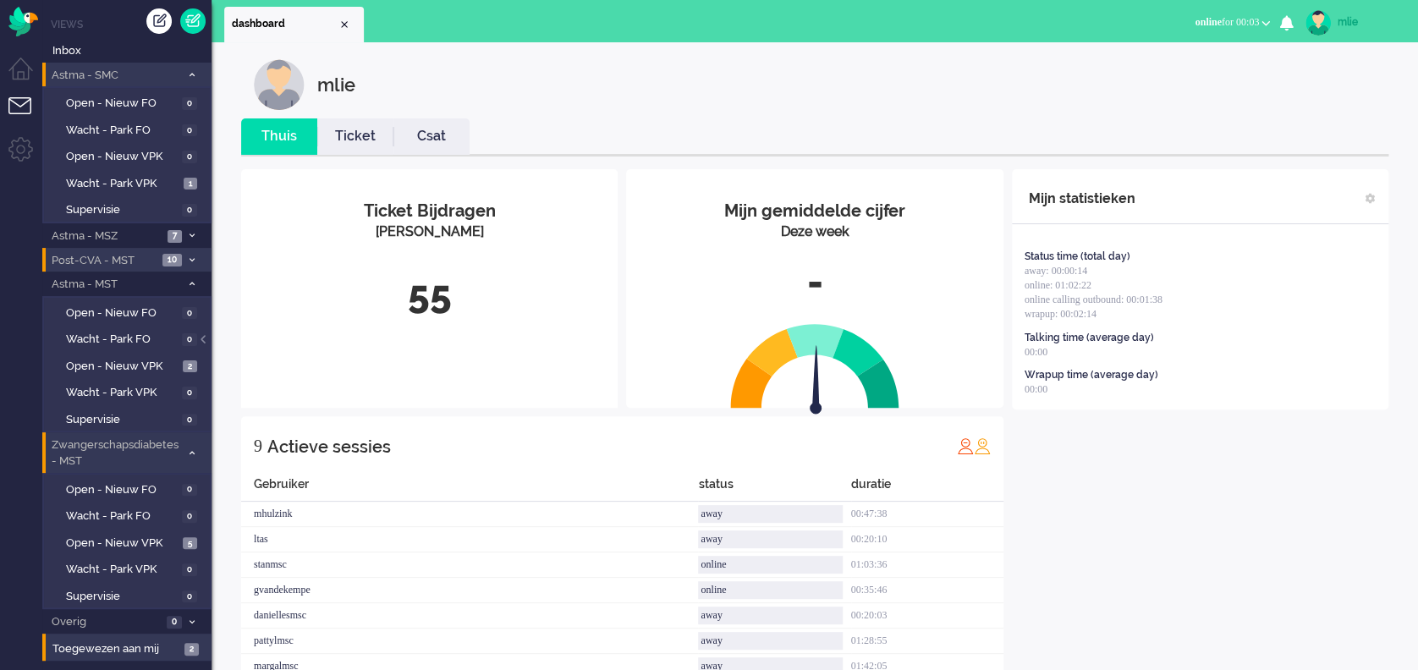
click at [195, 449] on span at bounding box center [191, 453] width 13 height 9
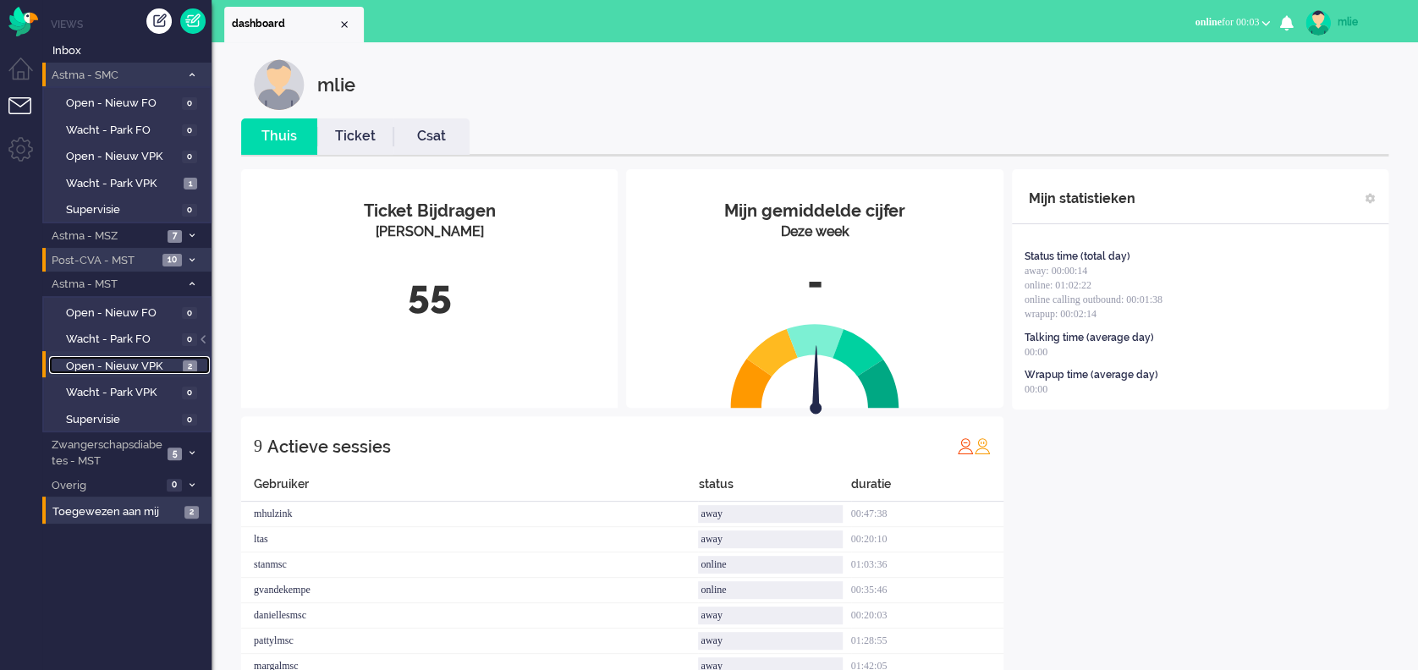
click at [115, 362] on span "Open - Nieuw VPK" at bounding box center [122, 367] width 113 height 16
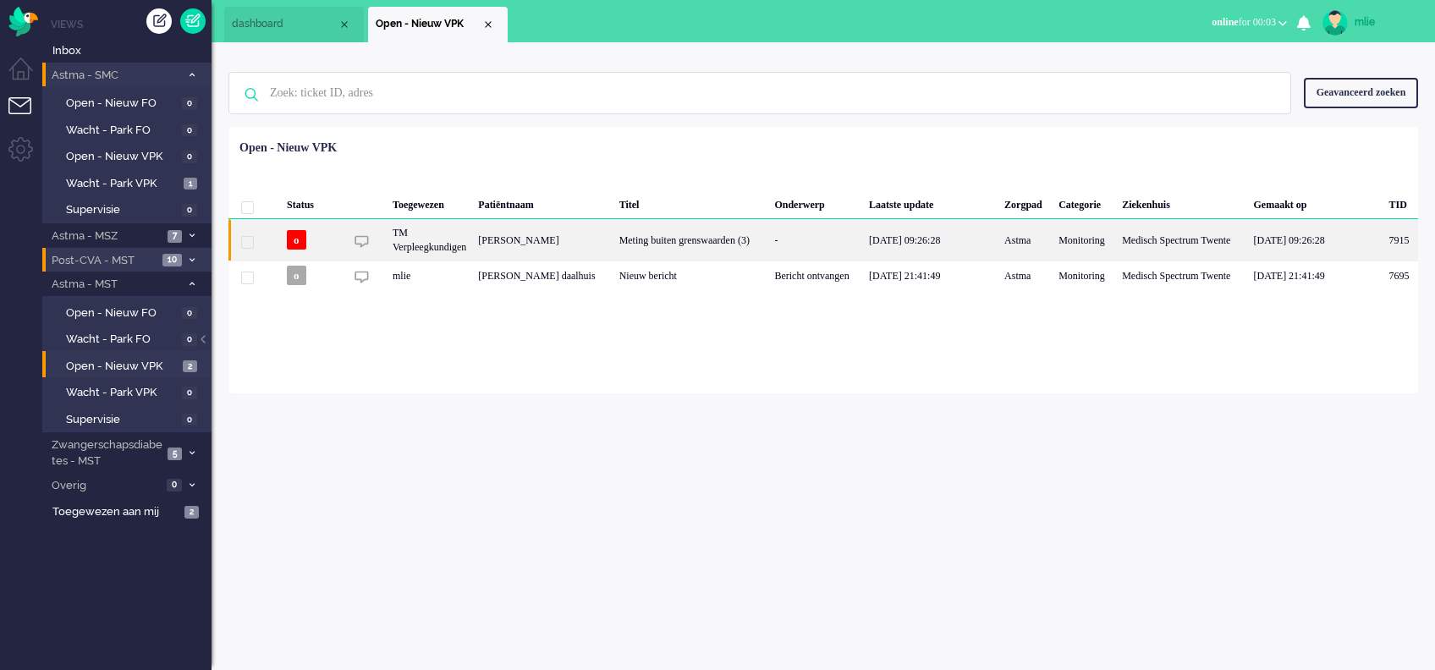
click at [875, 239] on div "[DATE] 09:26:28" at bounding box center [930, 239] width 135 height 41
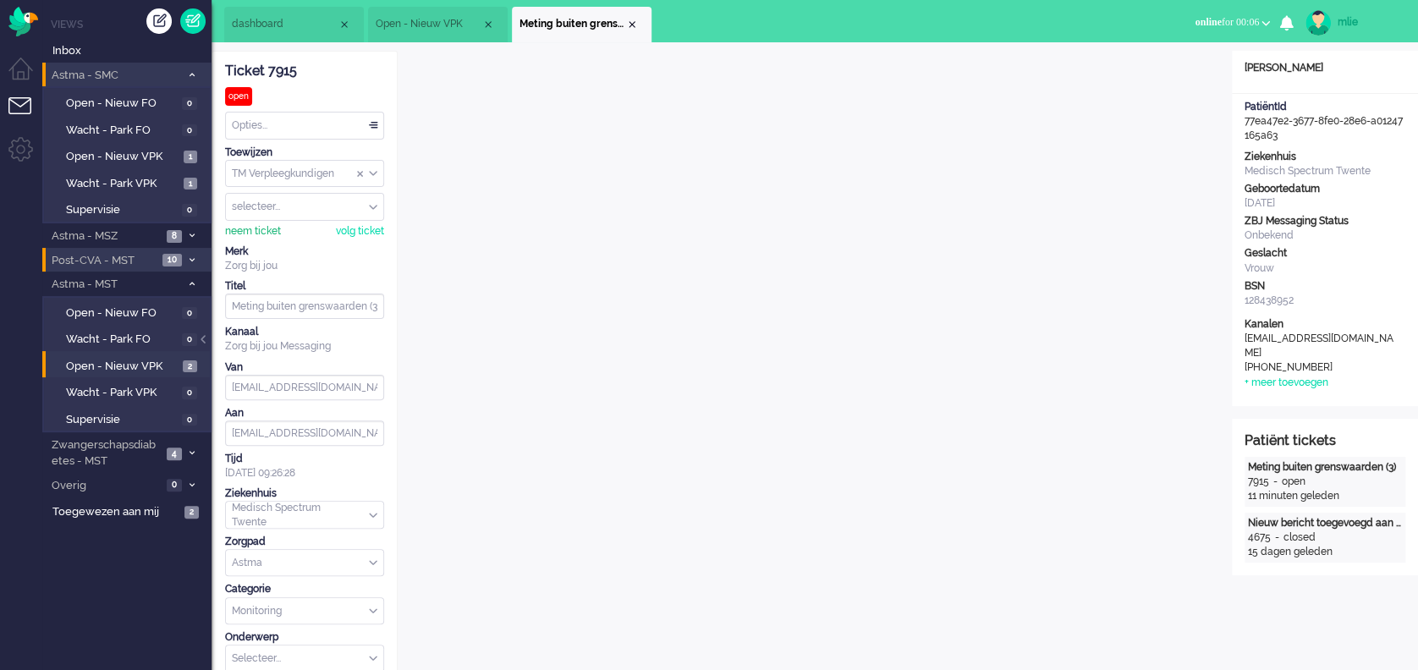
click at [237, 227] on div "neem ticket" at bounding box center [253, 231] width 56 height 14
click at [635, 25] on div "Close tab" at bounding box center [632, 25] width 14 height 14
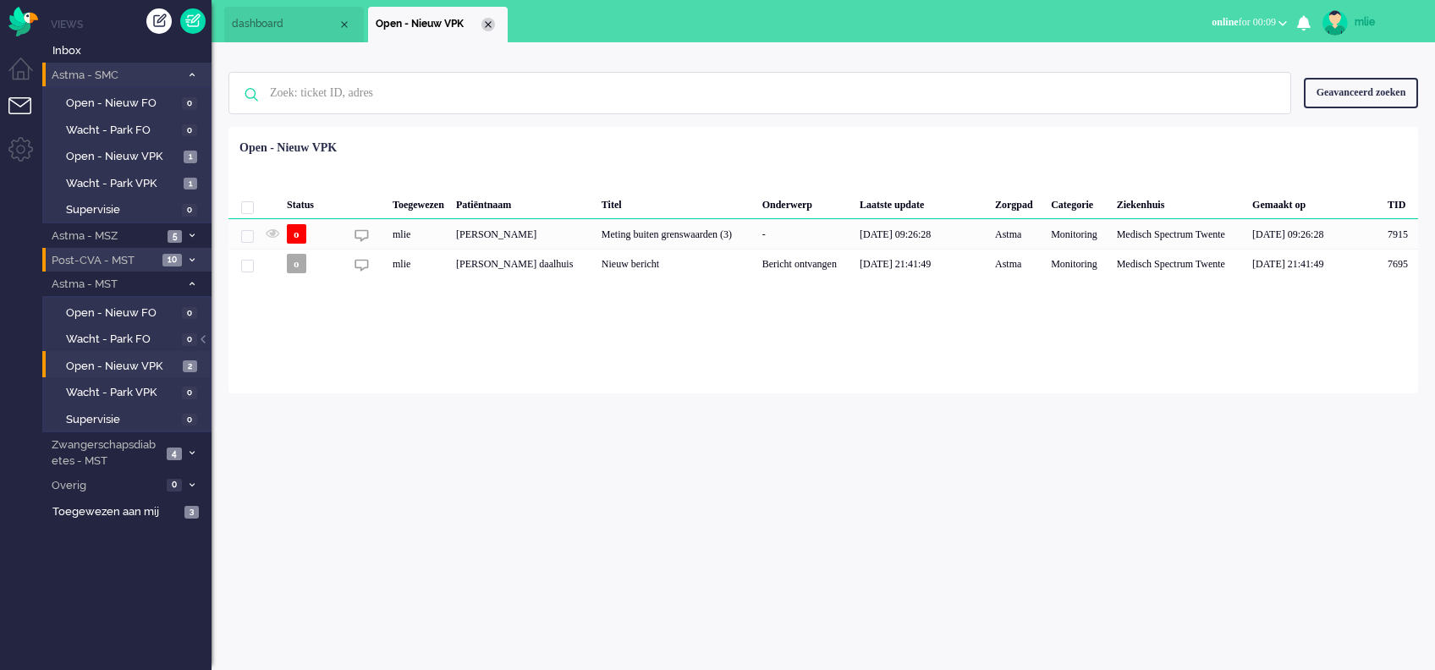
click at [487, 27] on div "Close tab" at bounding box center [489, 25] width 14 height 14
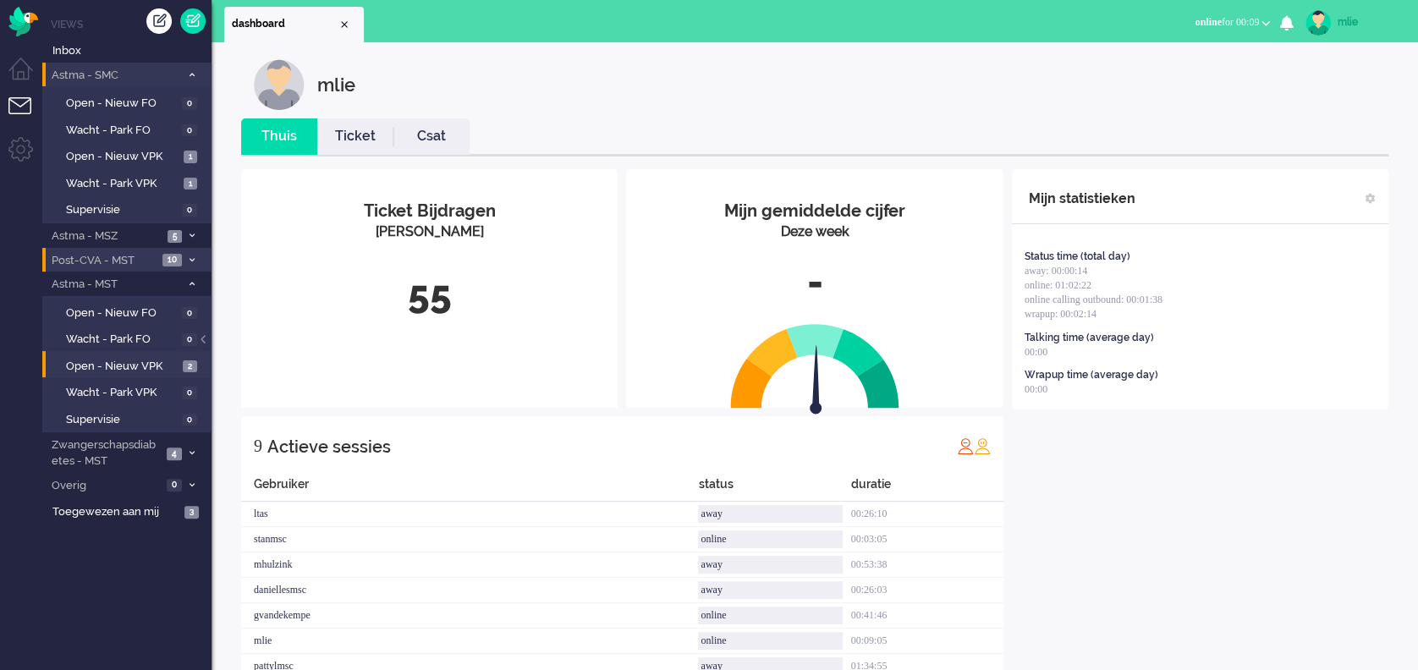
click at [353, 143] on link "Ticket" at bounding box center [355, 136] width 76 height 19
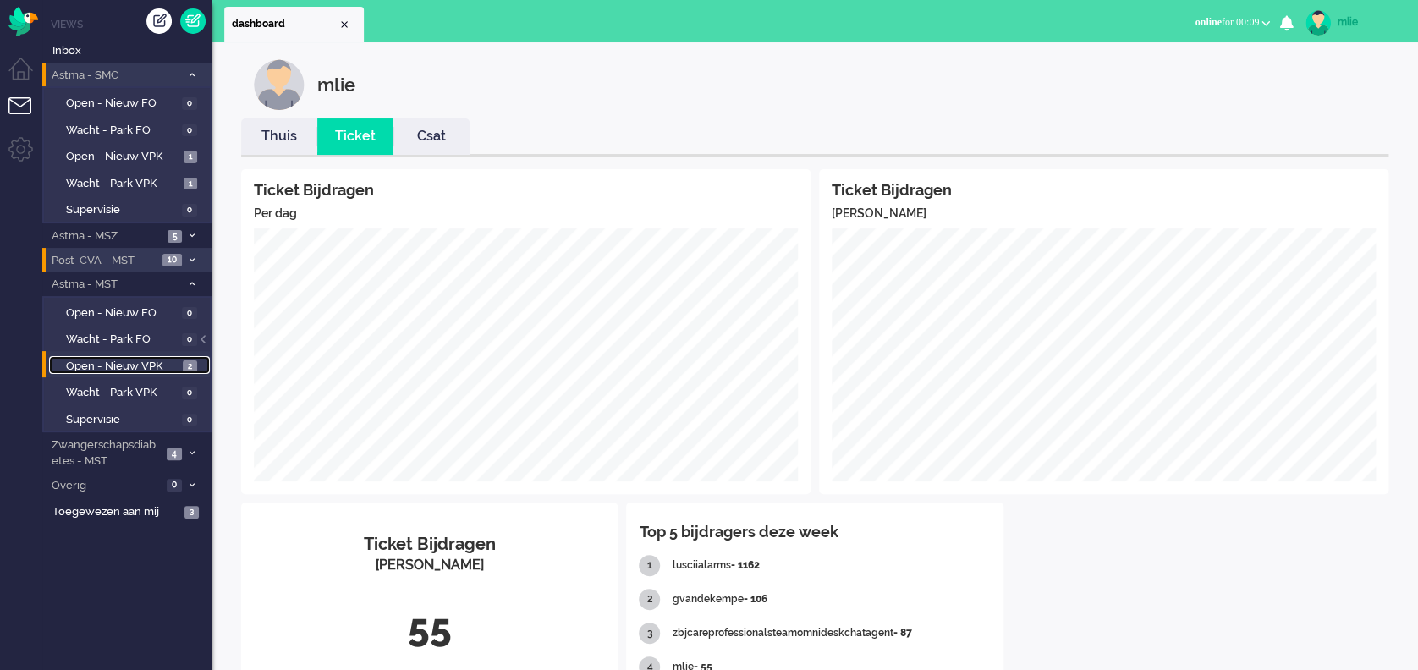
click at [114, 366] on span "Open - Nieuw VPK" at bounding box center [122, 367] width 113 height 16
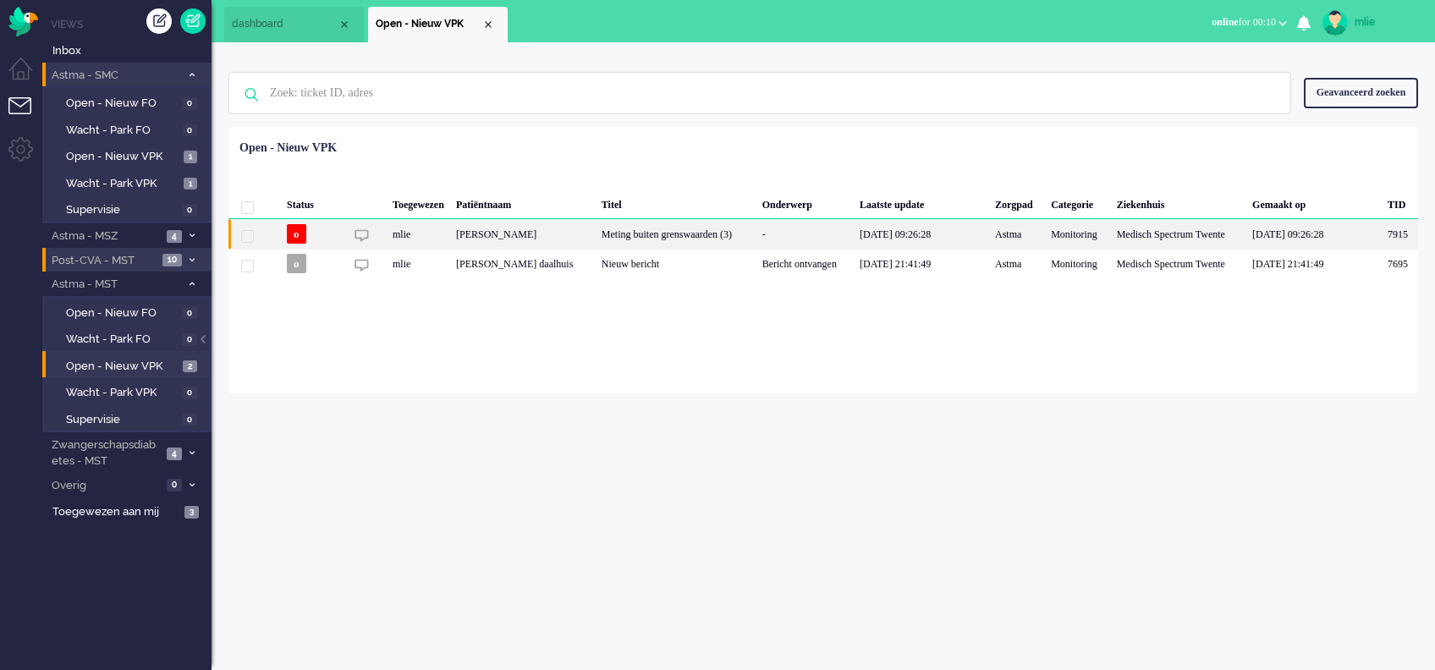
click at [806, 242] on div "-" at bounding box center [805, 234] width 97 height 30
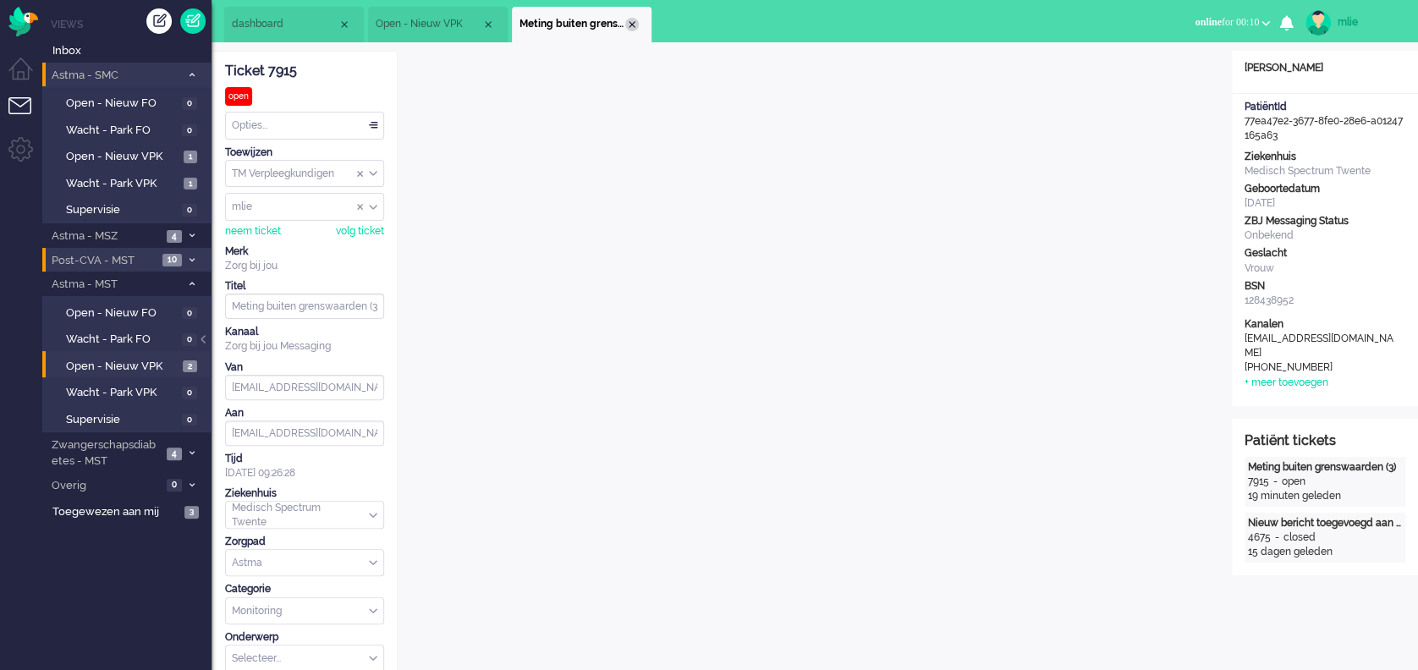
click at [630, 21] on div "Close tab" at bounding box center [632, 25] width 14 height 14
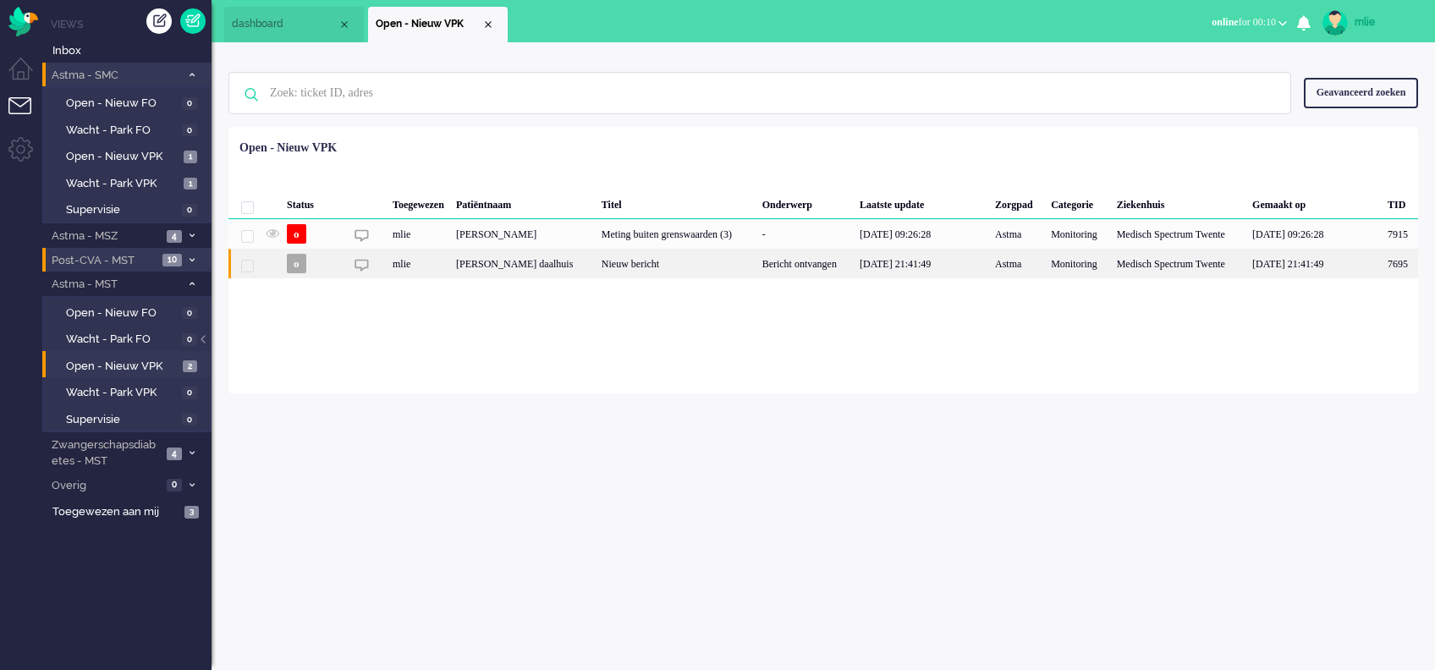
click at [757, 278] on div "Nieuw bericht" at bounding box center [676, 264] width 161 height 30
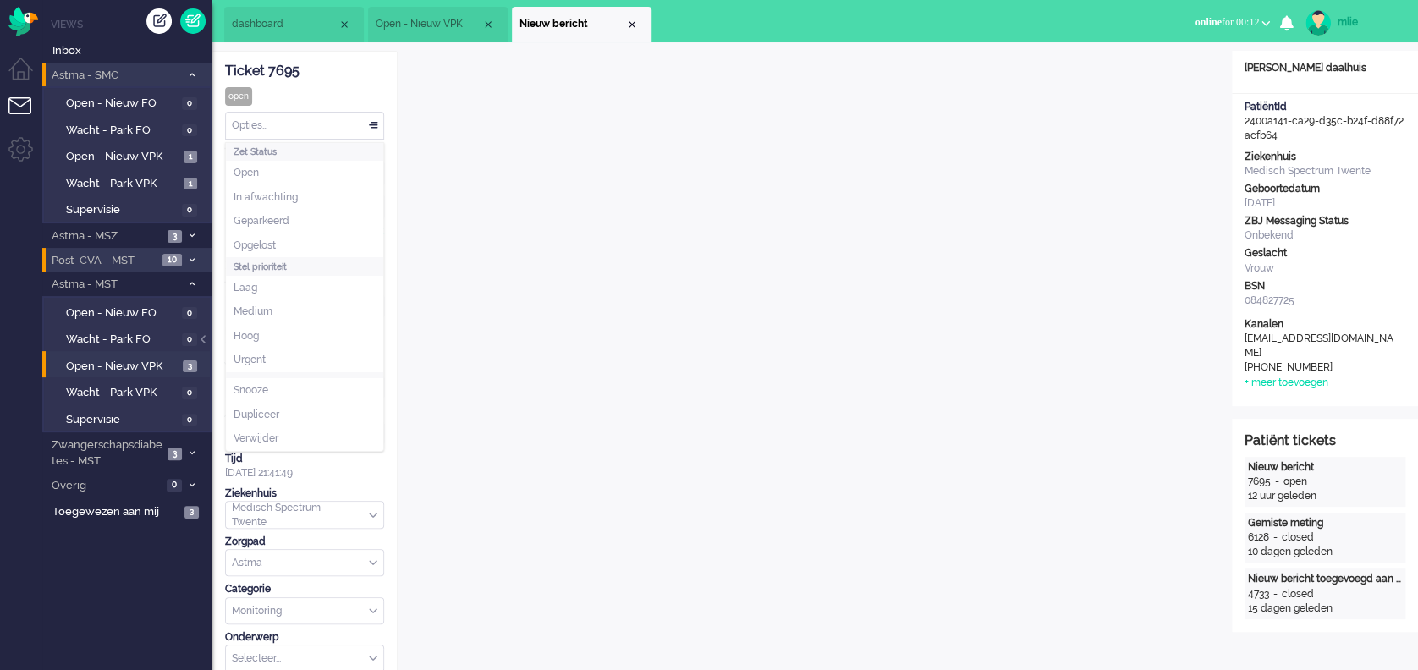
click at [372, 122] on div "Opties..." at bounding box center [304, 126] width 157 height 26
click at [265, 241] on span "Opgelost" at bounding box center [255, 246] width 42 height 14
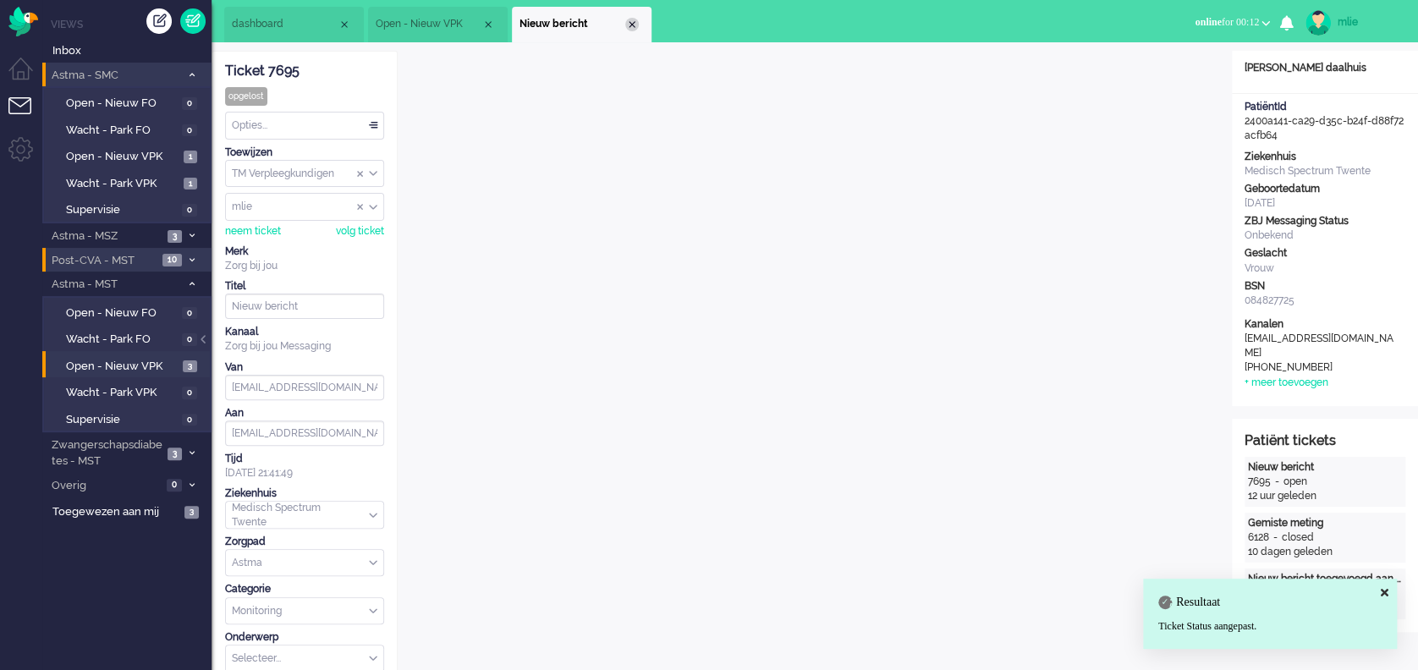
click at [633, 28] on div "Close tab" at bounding box center [632, 25] width 14 height 14
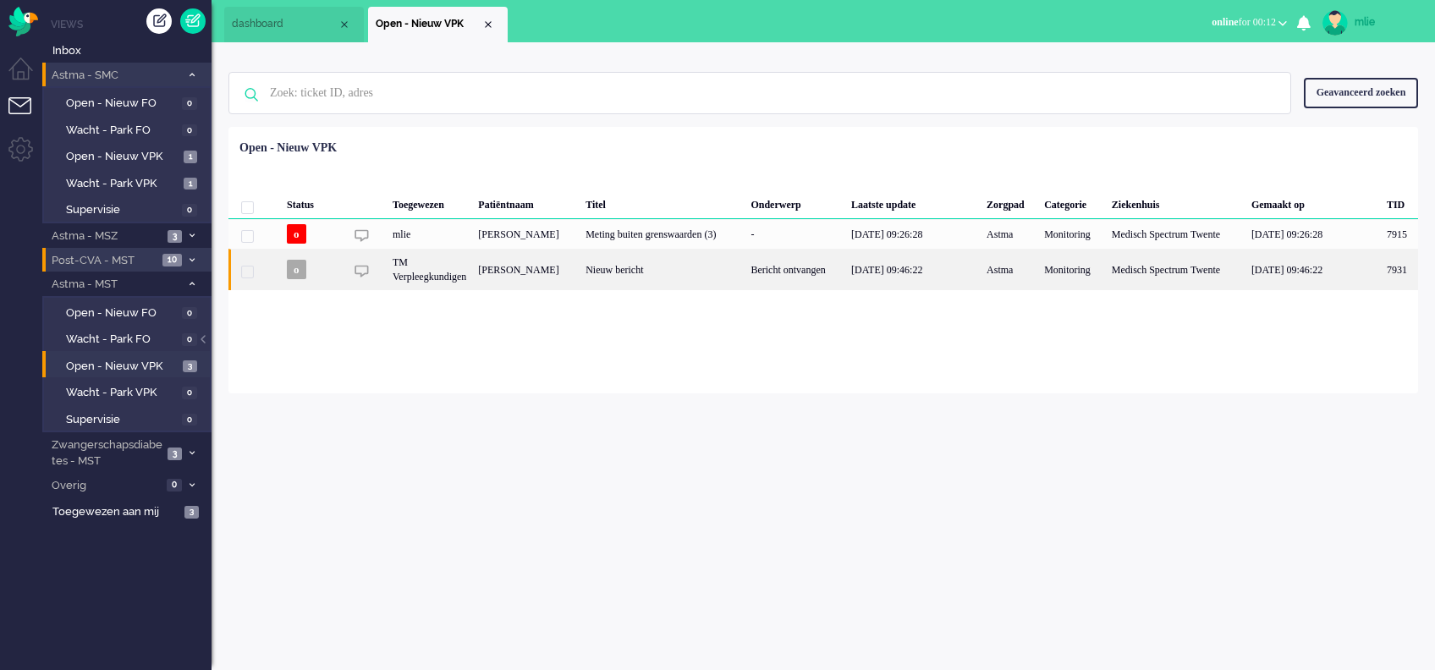
click at [743, 284] on div "Nieuw bericht" at bounding box center [662, 269] width 165 height 41
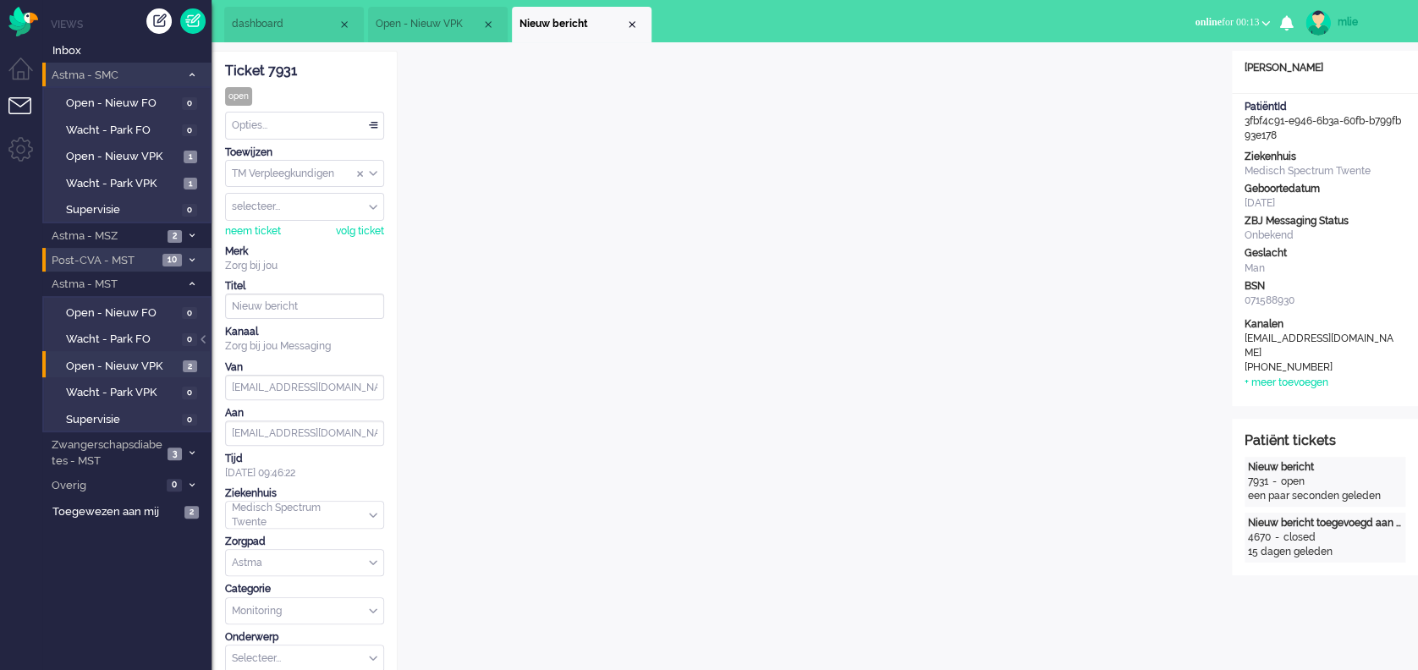
click at [374, 129] on div "Opties..." at bounding box center [304, 126] width 157 height 26
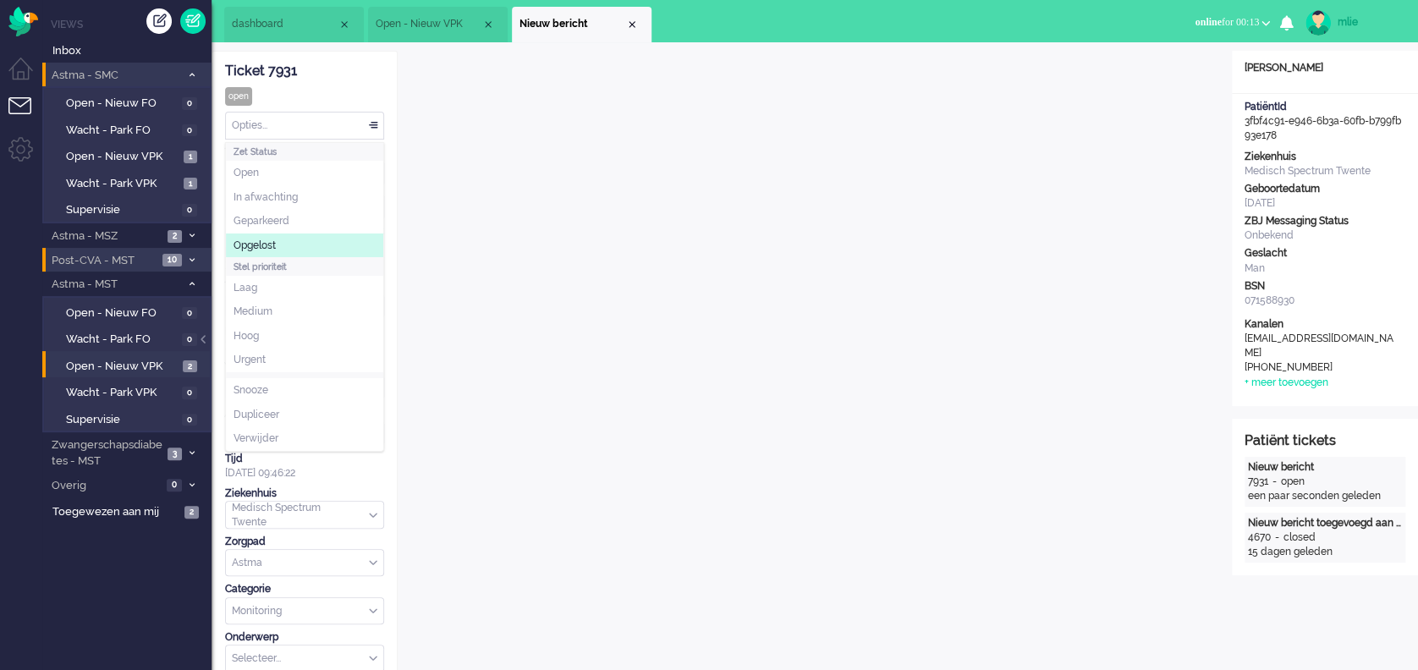
click at [262, 242] on span "Opgelost" at bounding box center [255, 246] width 42 height 14
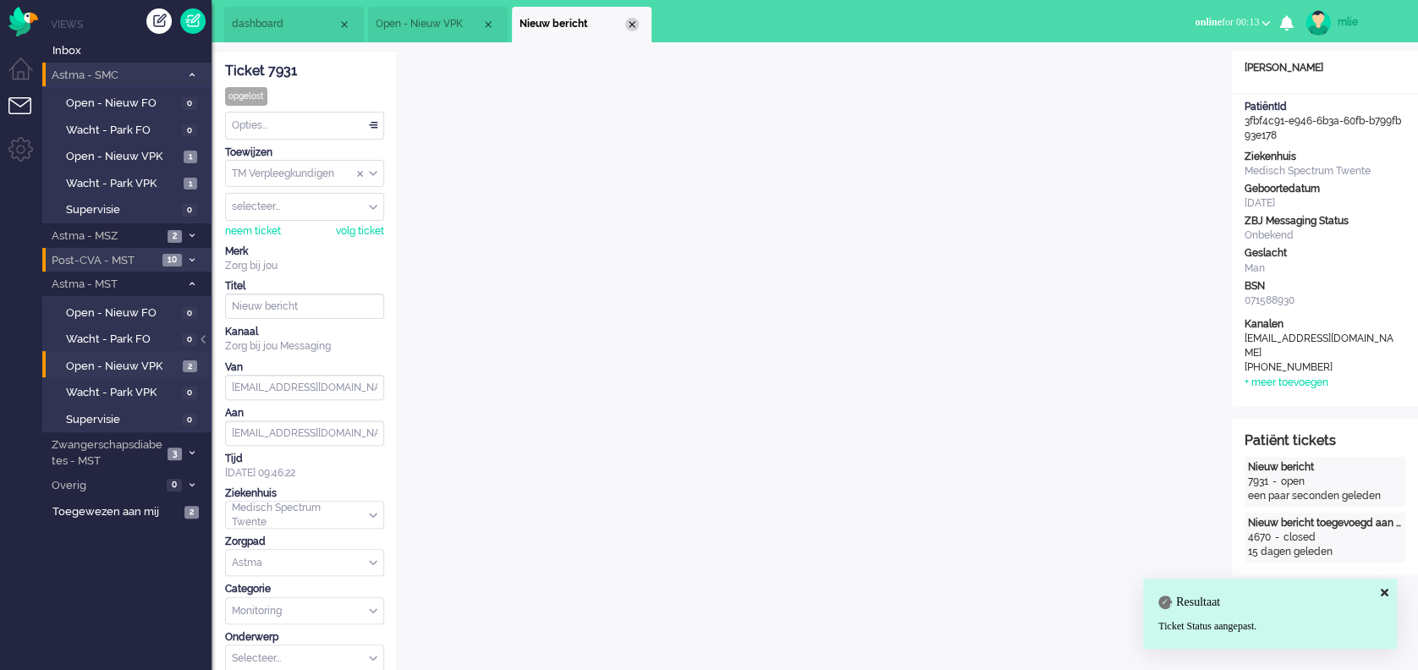
click at [633, 27] on div "Close tab" at bounding box center [632, 25] width 14 height 14
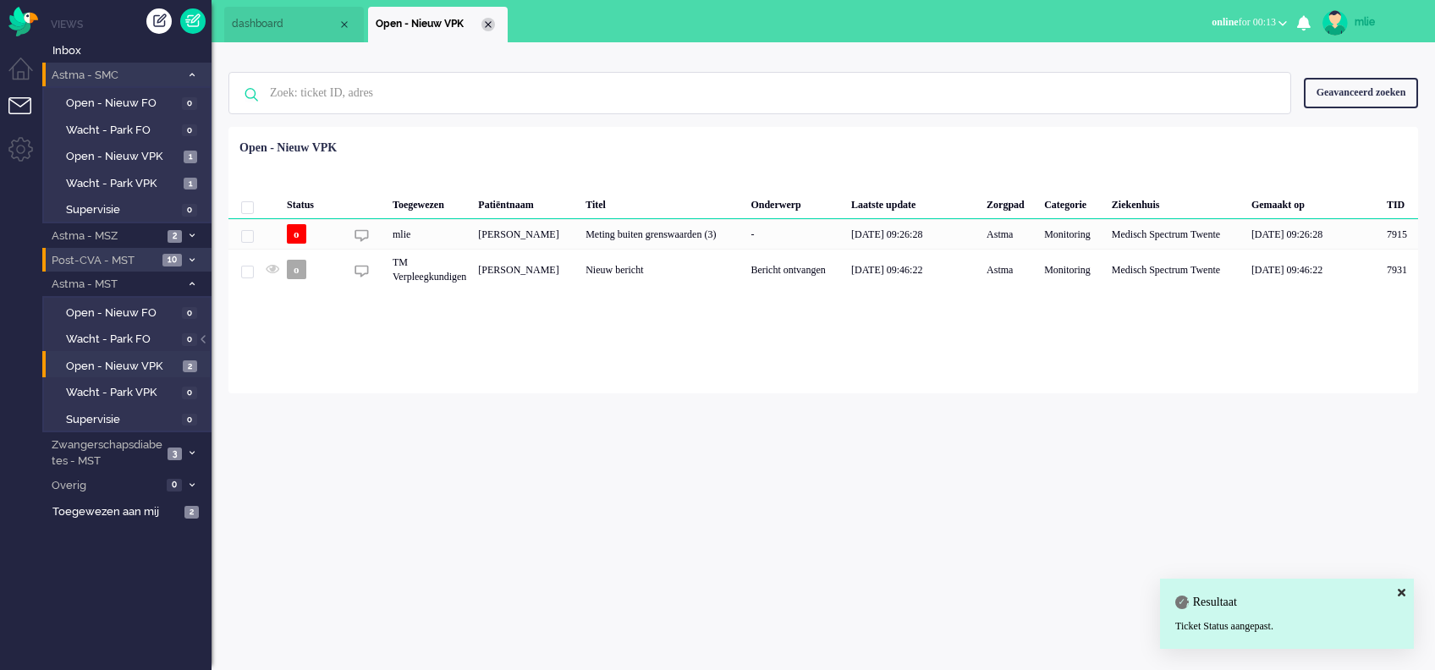
click at [492, 25] on div "Close tab" at bounding box center [489, 25] width 14 height 14
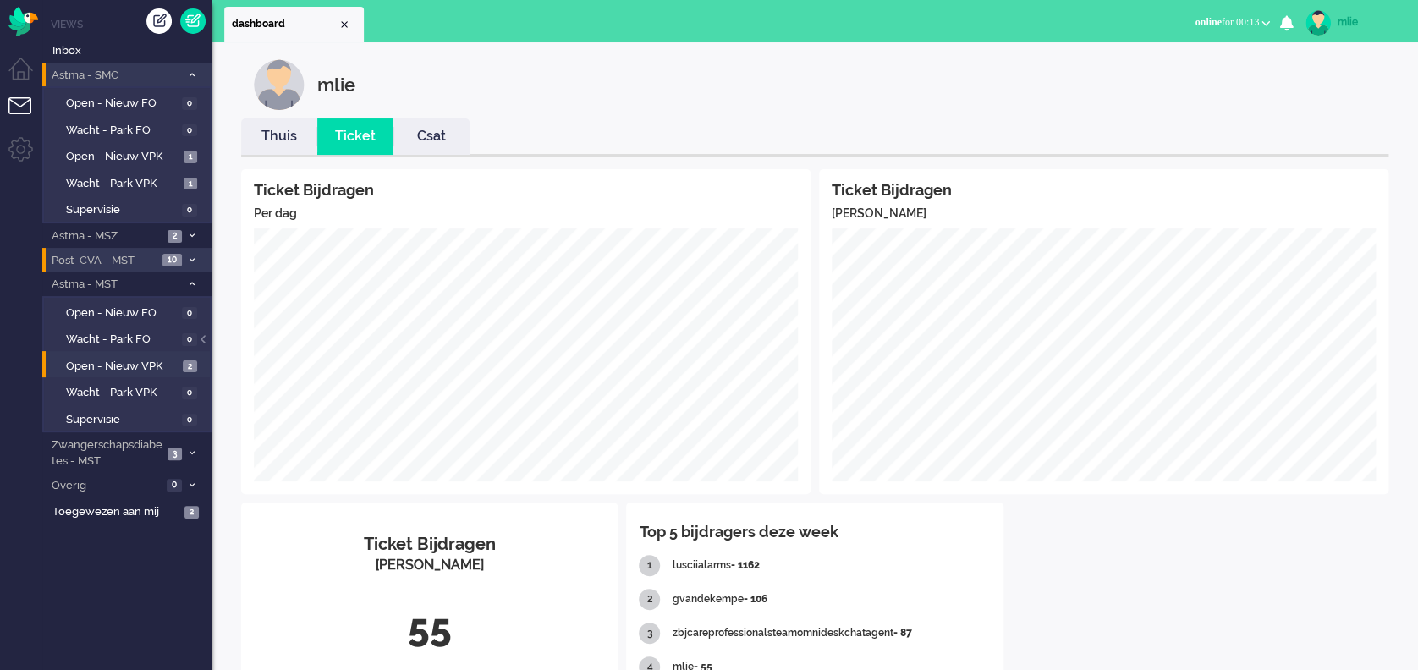
click at [288, 139] on link "Thuis" at bounding box center [279, 136] width 76 height 19
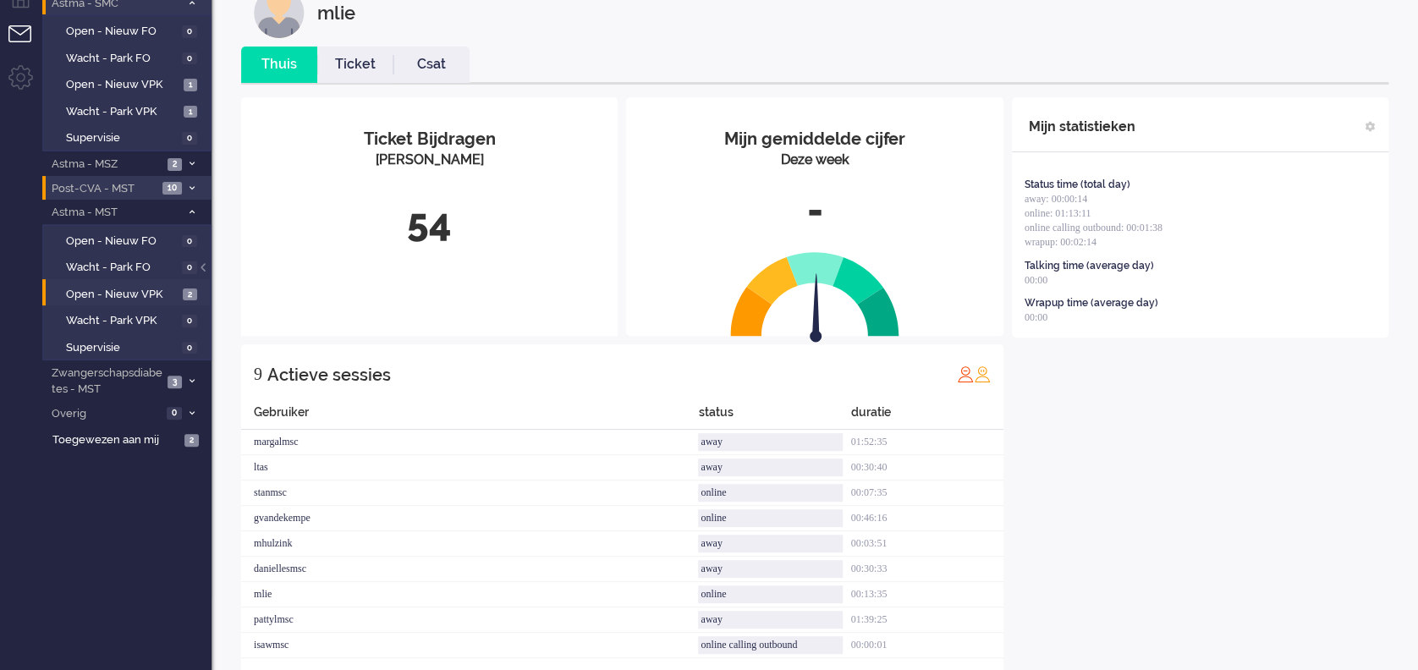
scroll to position [106, 0]
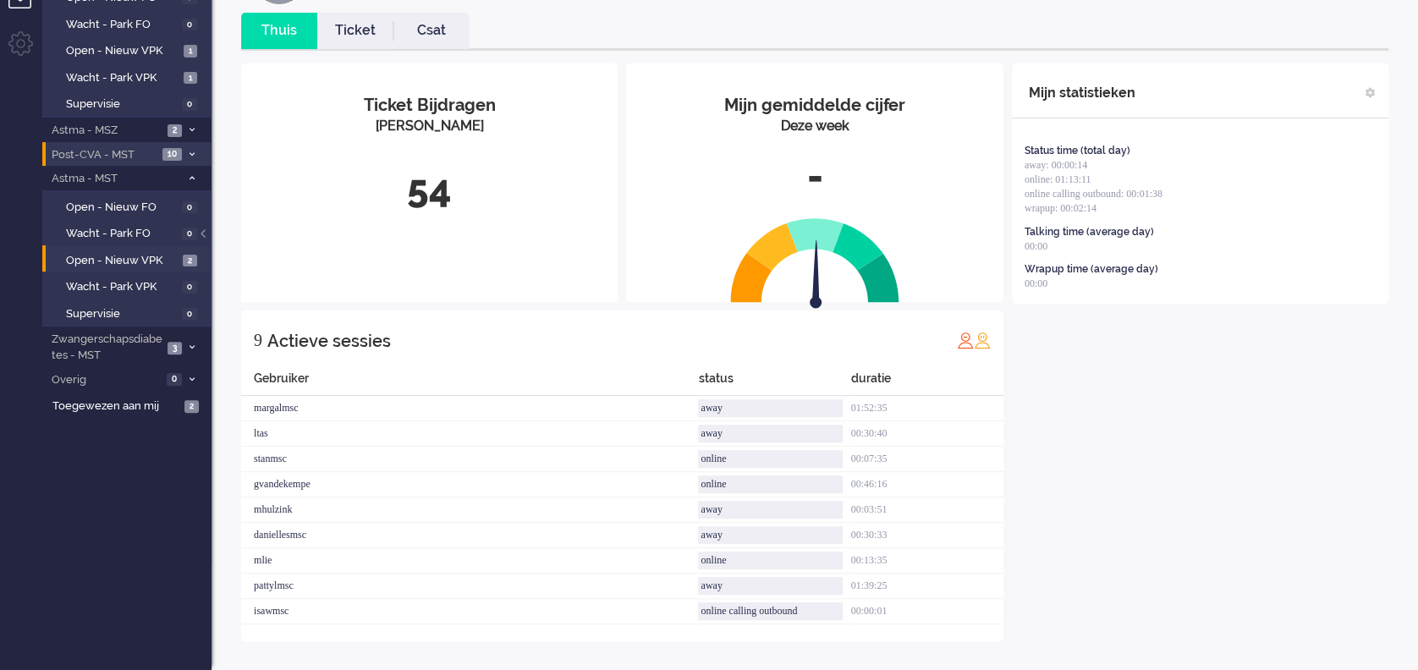
click at [349, 34] on link "Ticket" at bounding box center [355, 30] width 76 height 19
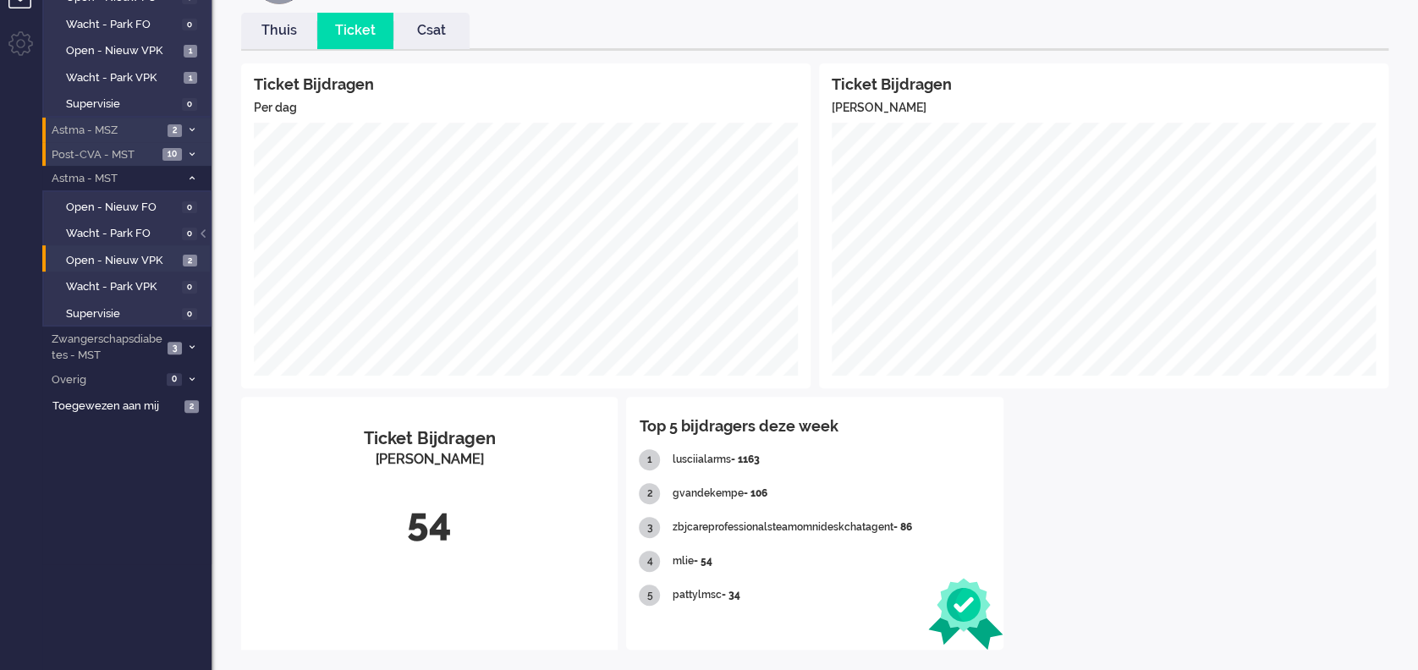
click at [188, 126] on span at bounding box center [191, 130] width 13 height 9
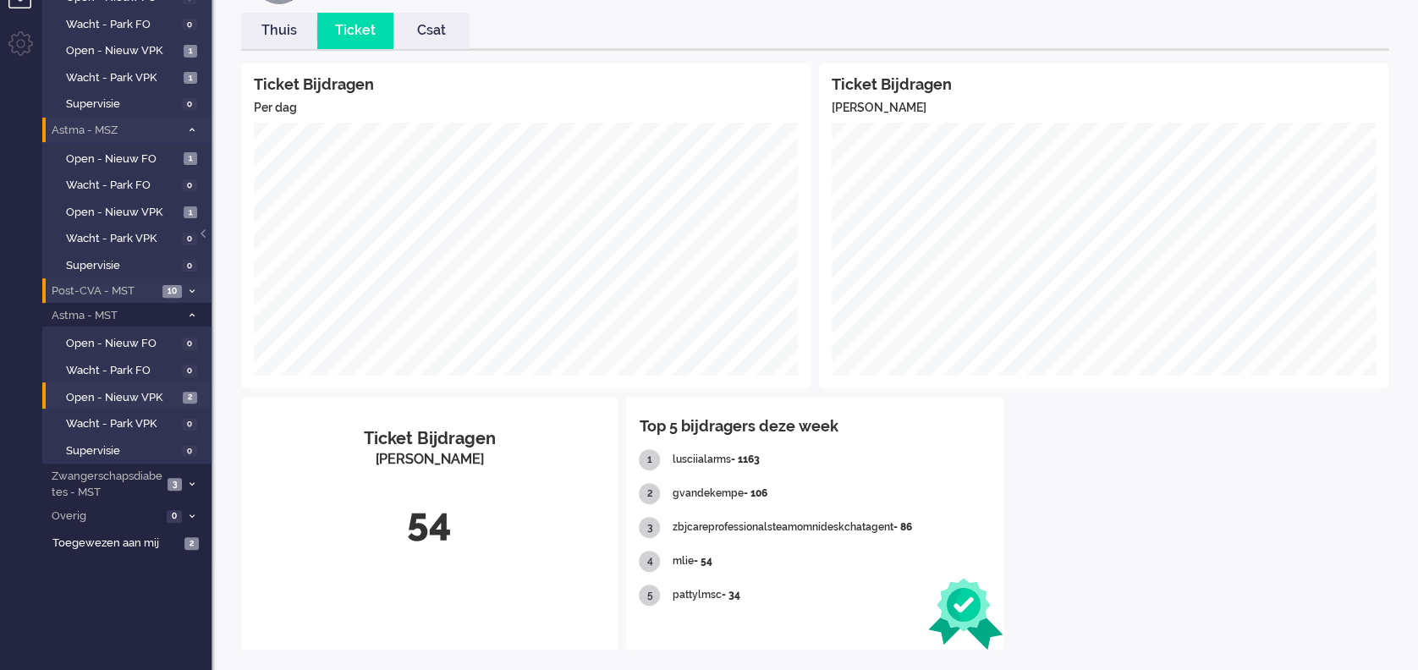
click at [188, 126] on span at bounding box center [191, 130] width 13 height 9
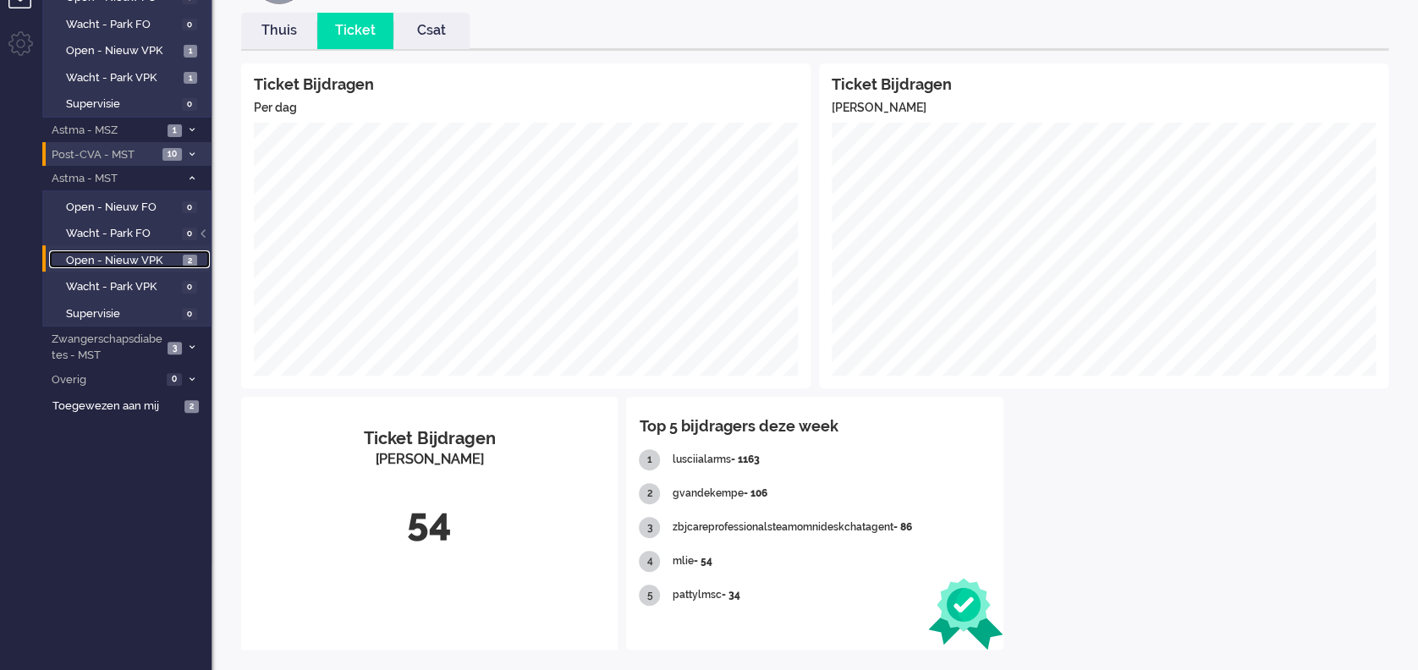
click at [90, 254] on span "Open - Nieuw VPK" at bounding box center [122, 261] width 113 height 16
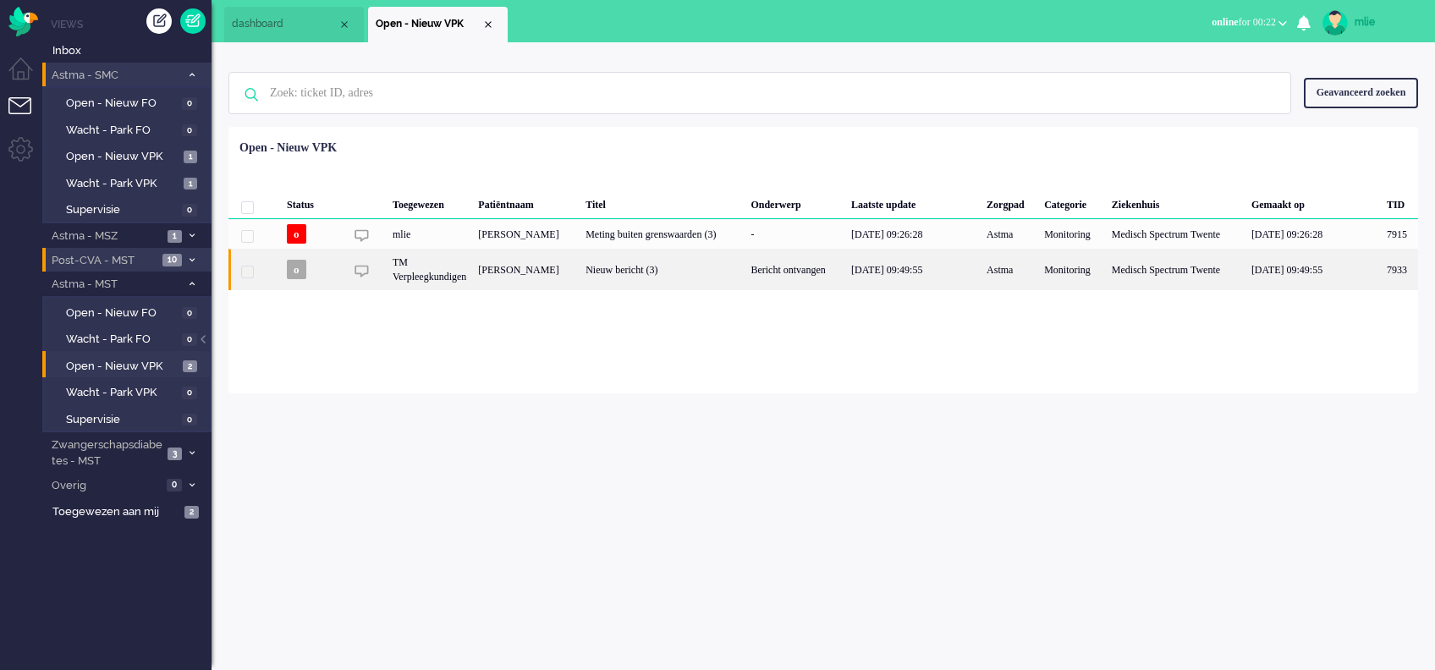
click at [821, 290] on div "Bericht ontvangen" at bounding box center [795, 269] width 101 height 41
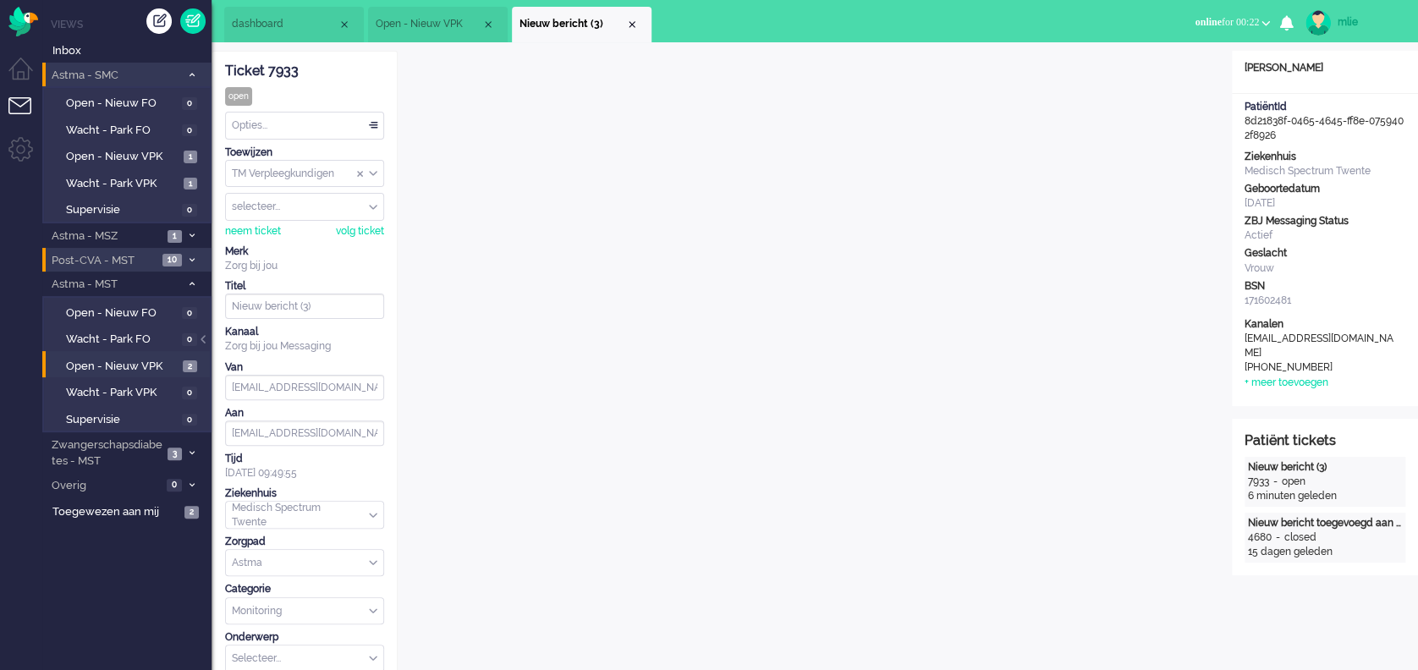
scroll to position [52, 0]
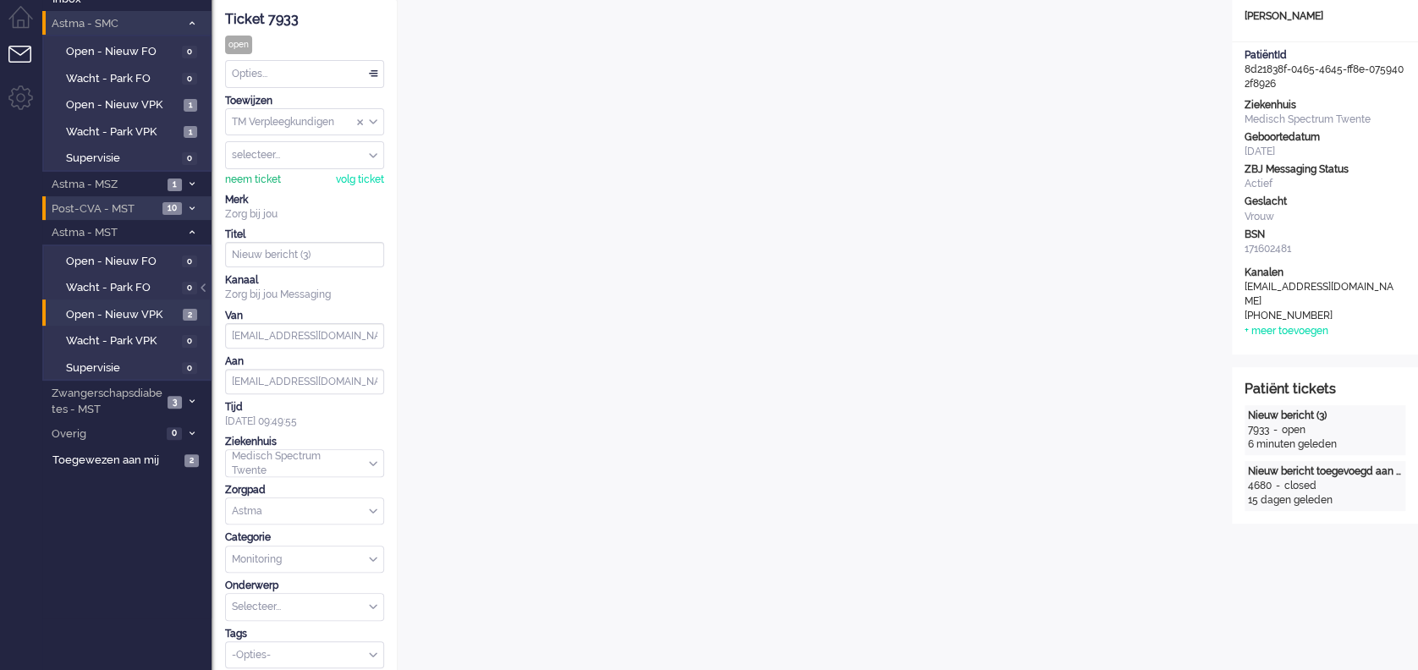
click at [242, 174] on div "neem ticket" at bounding box center [253, 180] width 56 height 14
click at [239, 176] on div "neem ticket" at bounding box center [253, 180] width 56 height 14
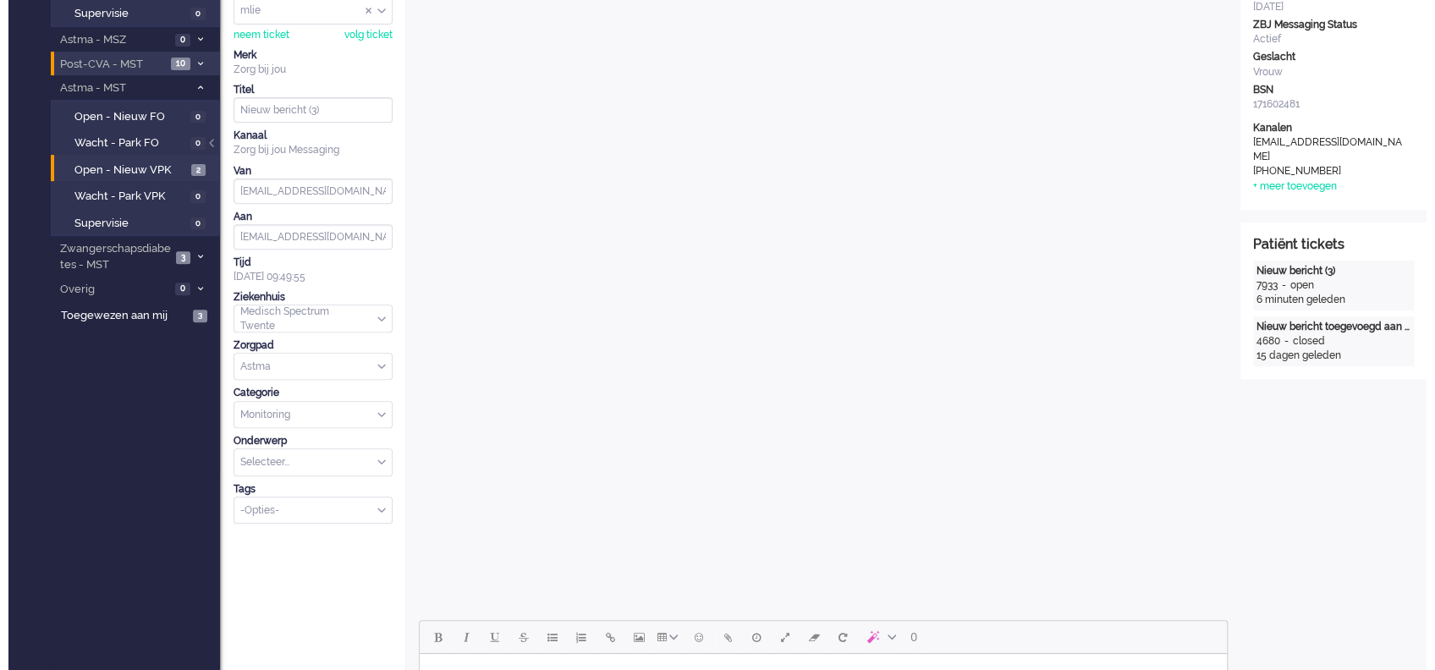
scroll to position [0, 0]
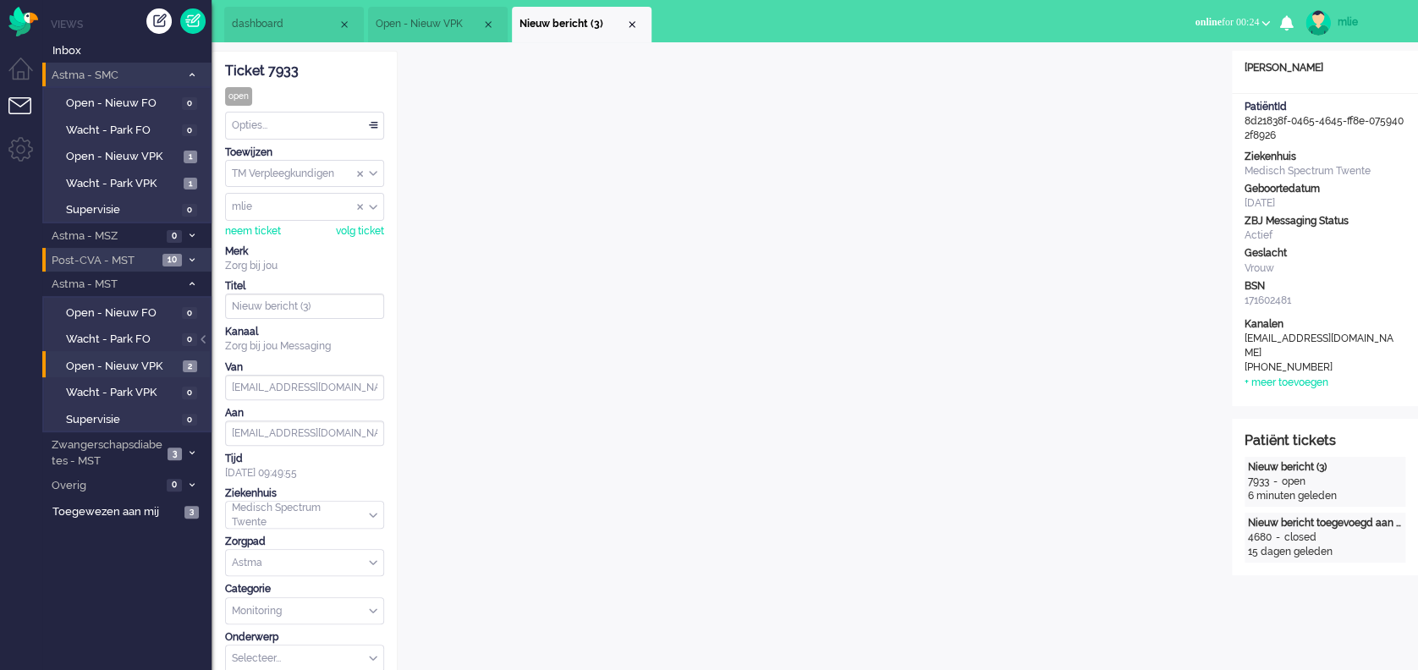
click at [196, 72] on span at bounding box center [191, 74] width 13 height 9
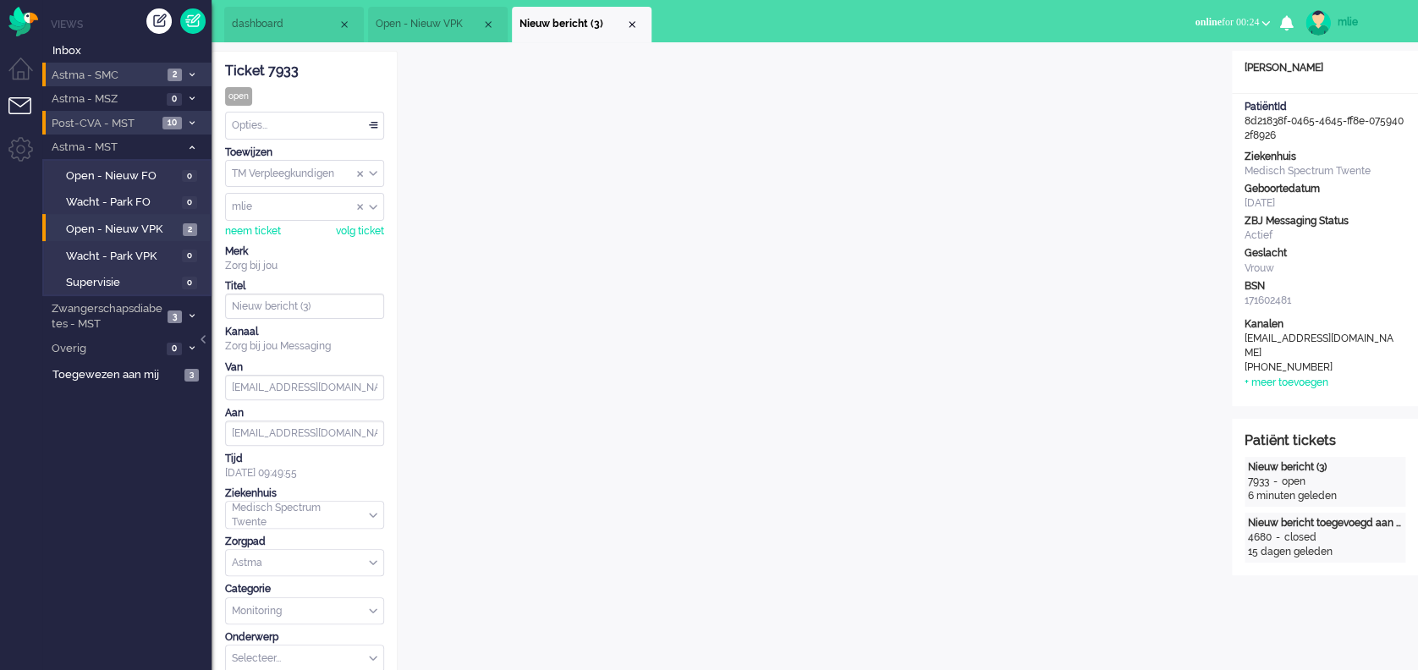
click at [185, 69] on li "Astma - SMC 2" at bounding box center [126, 75] width 169 height 25
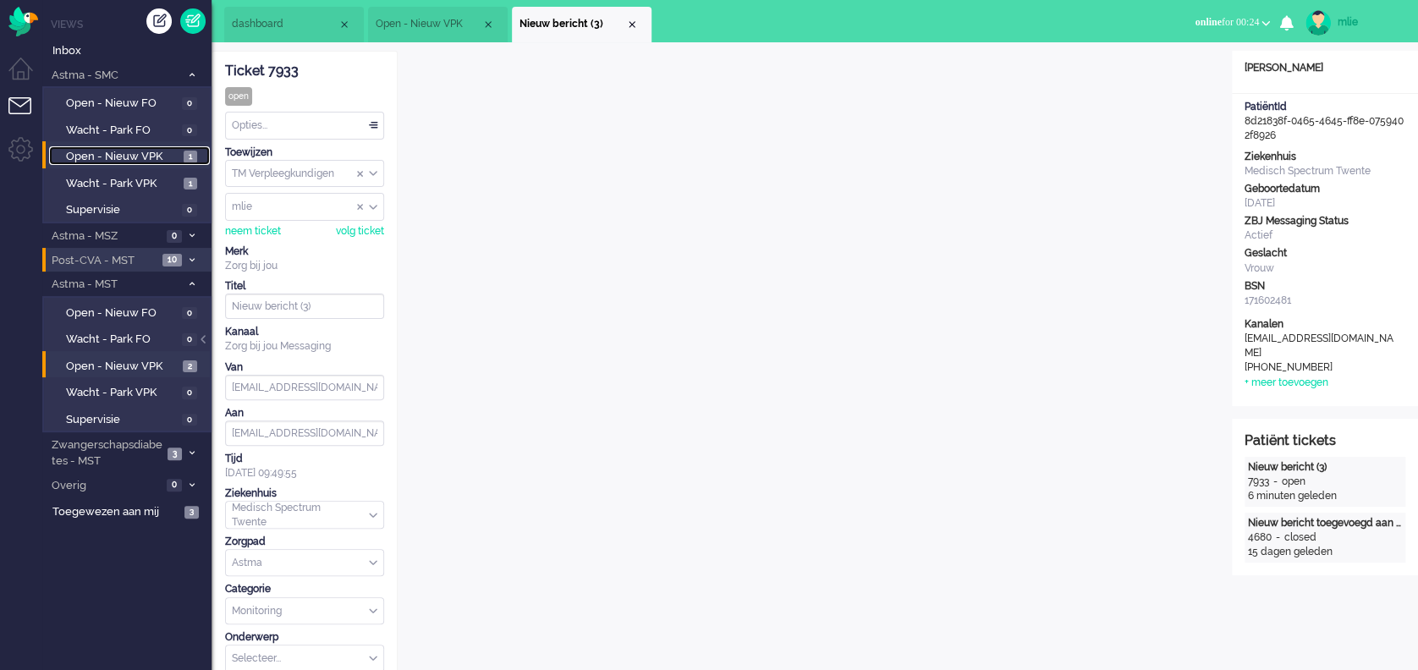
click at [98, 151] on span "Open - Nieuw VPK" at bounding box center [122, 157] width 113 height 16
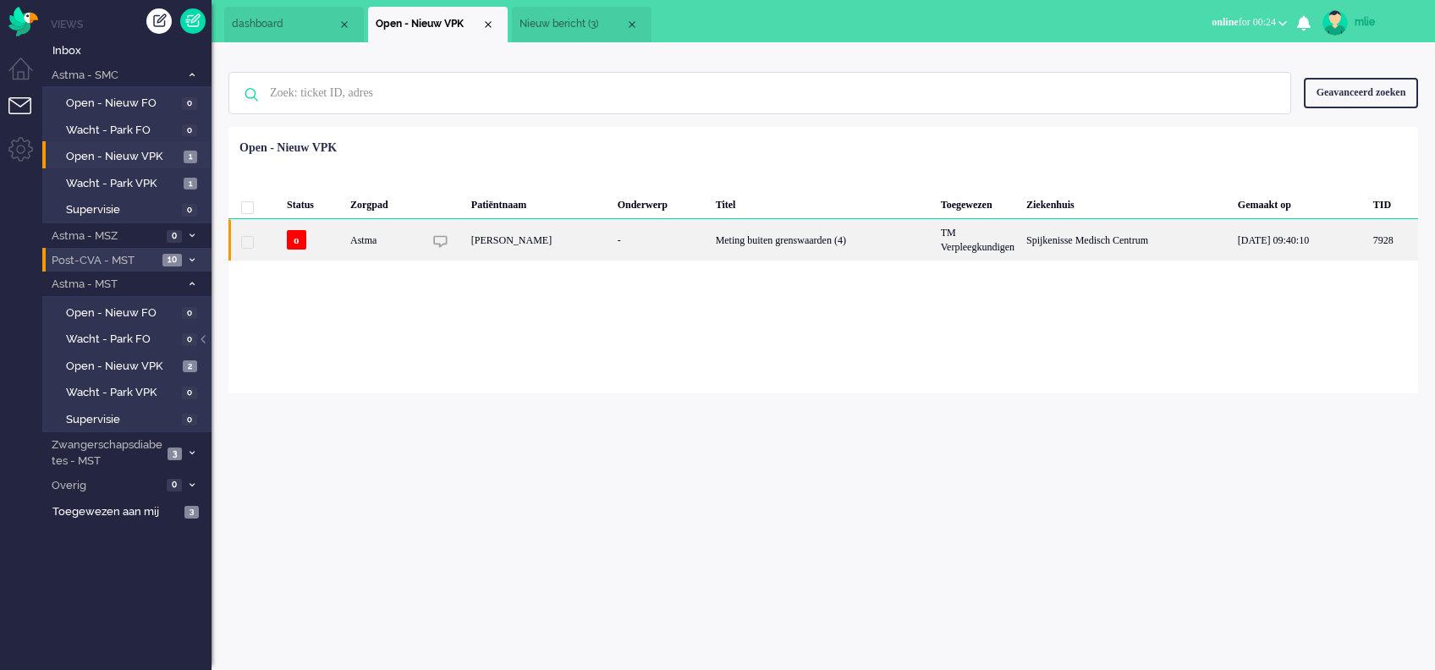
click at [727, 233] on div "Meting buiten grenswaarden (4)" at bounding box center [822, 239] width 225 height 41
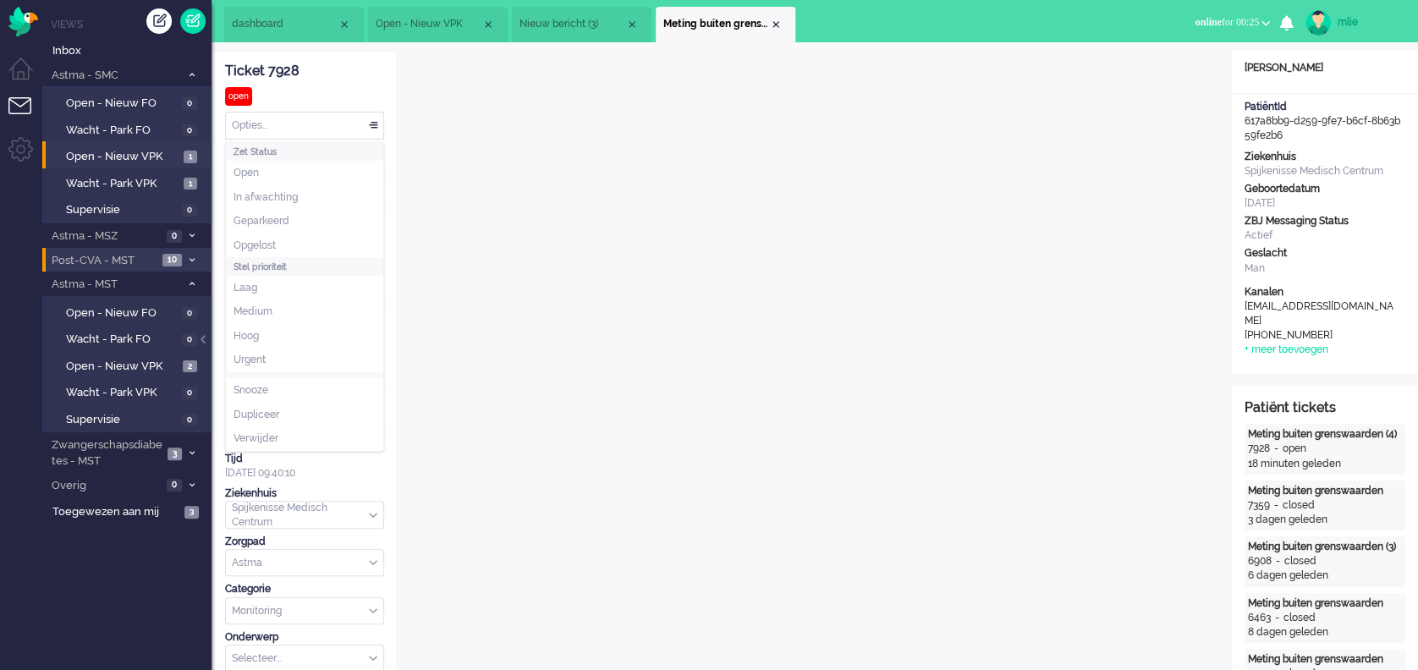
click at [371, 122] on div "Opties..." at bounding box center [304, 126] width 157 height 26
click at [264, 245] on span "Opgelost" at bounding box center [255, 246] width 42 height 14
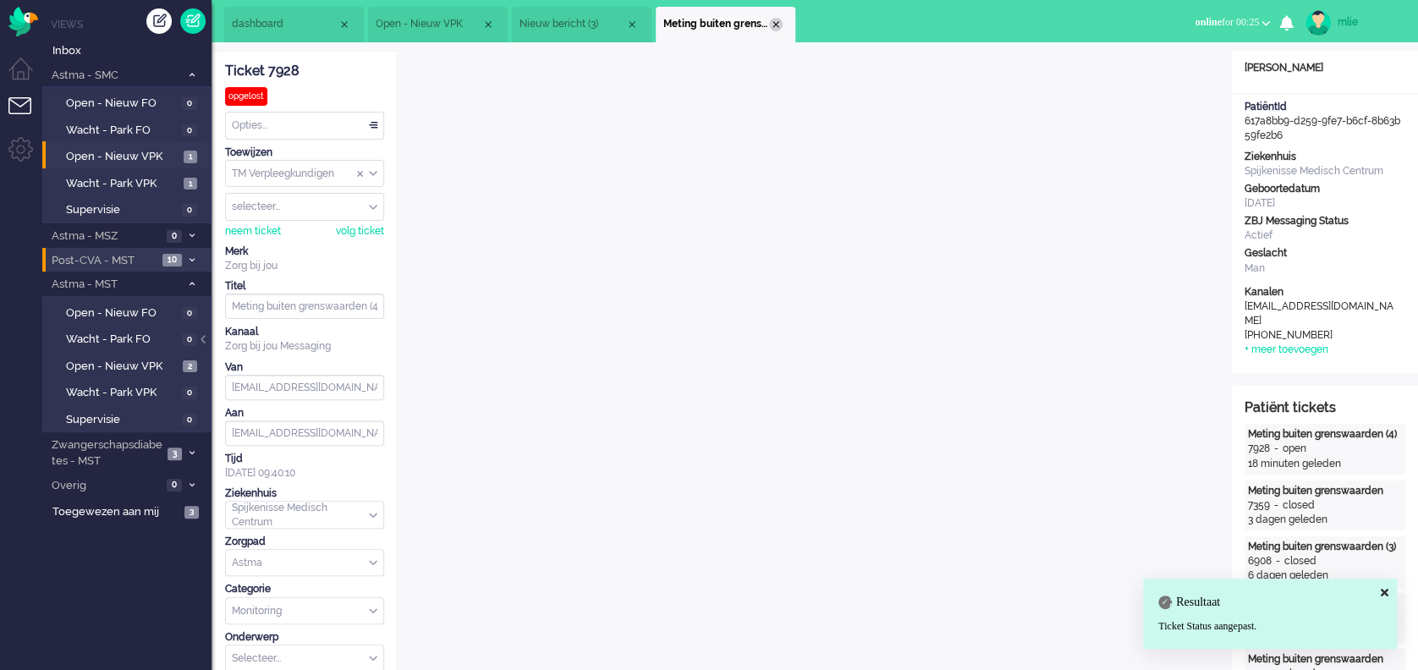
click at [779, 23] on div "Close tab" at bounding box center [776, 25] width 14 height 14
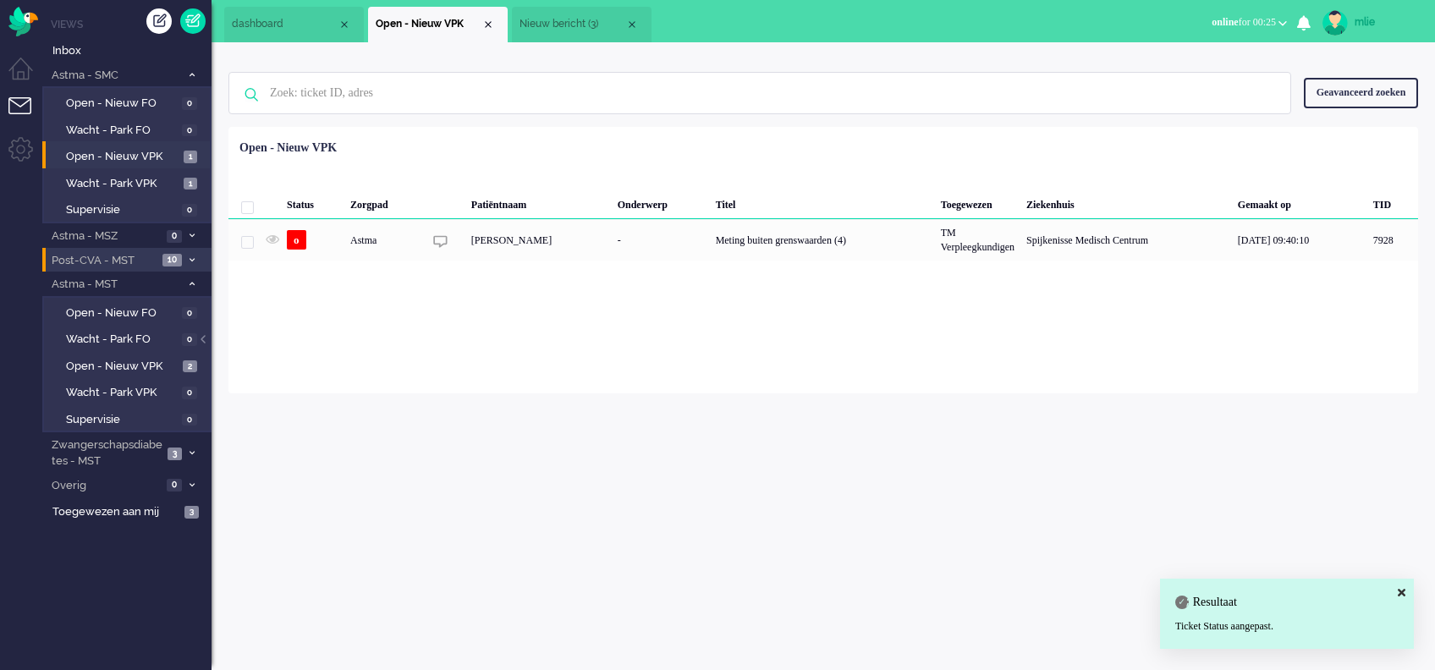
click at [559, 28] on span "Nieuw bericht (3)" at bounding box center [573, 24] width 106 height 14
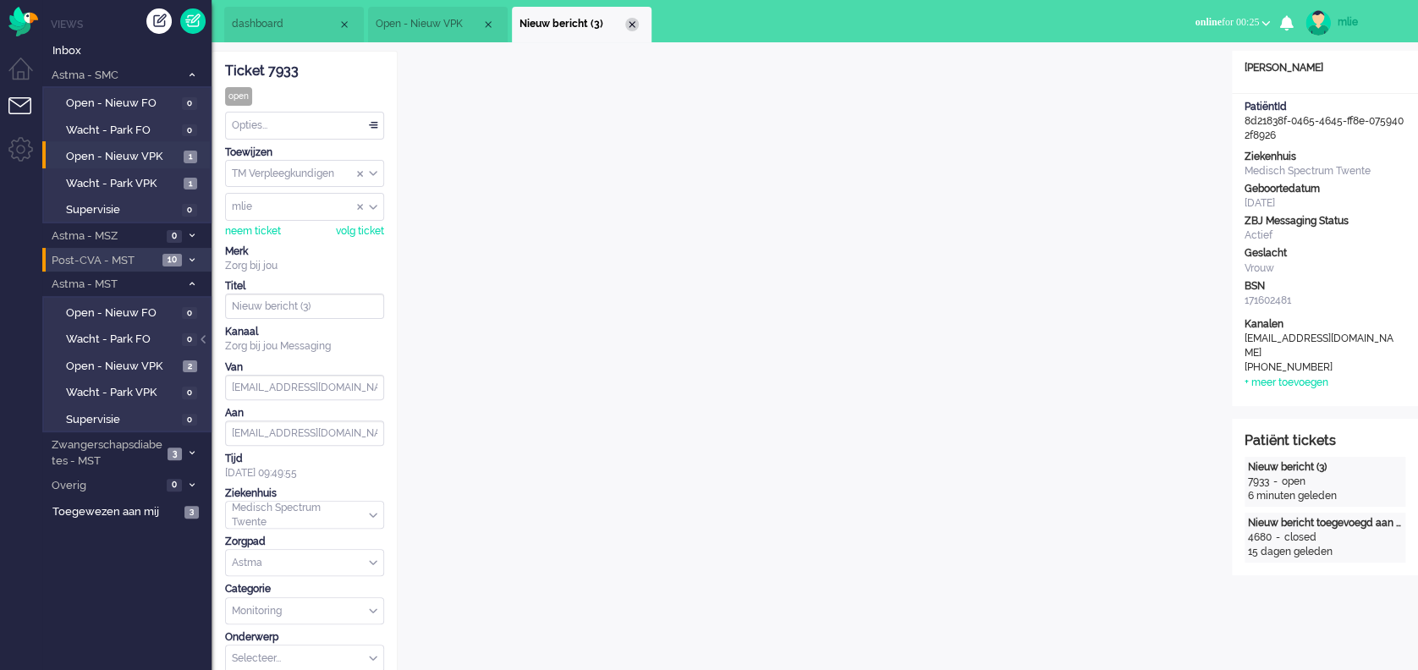
click at [636, 20] on div "Close tab" at bounding box center [632, 25] width 14 height 14
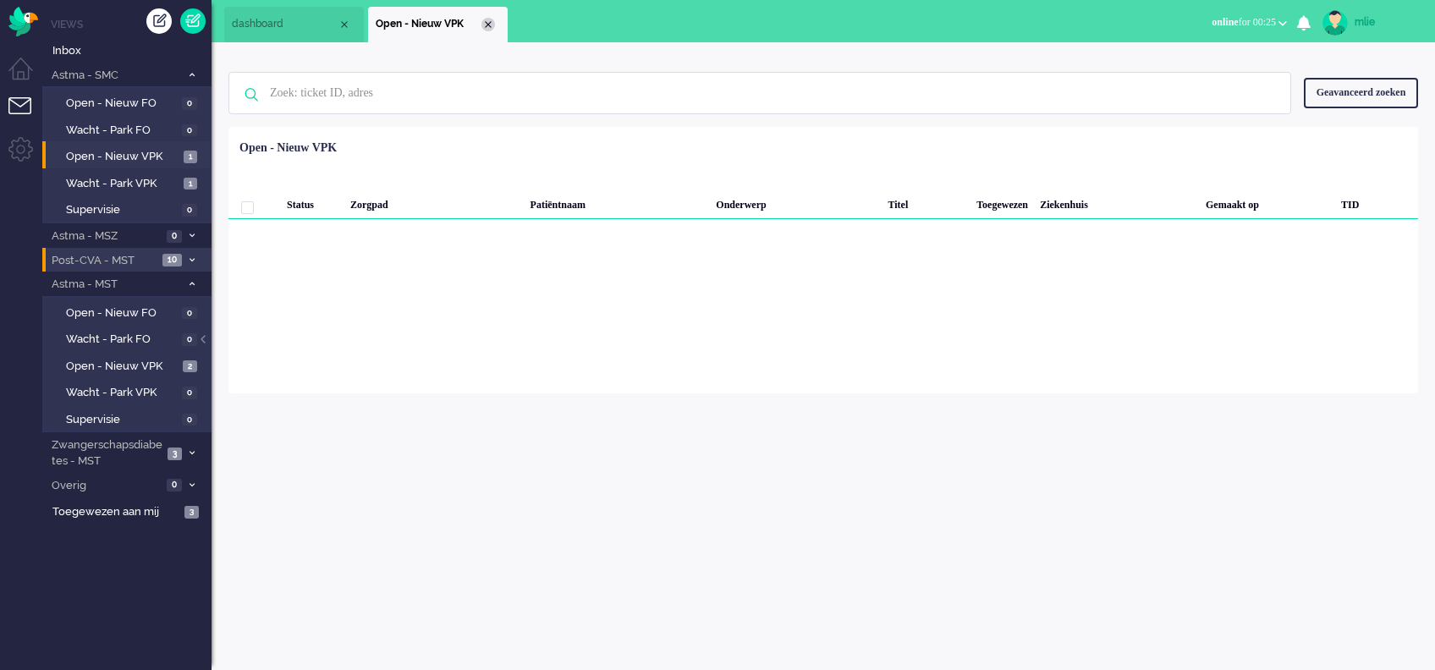
click at [487, 18] on div "Close tab" at bounding box center [489, 25] width 14 height 14
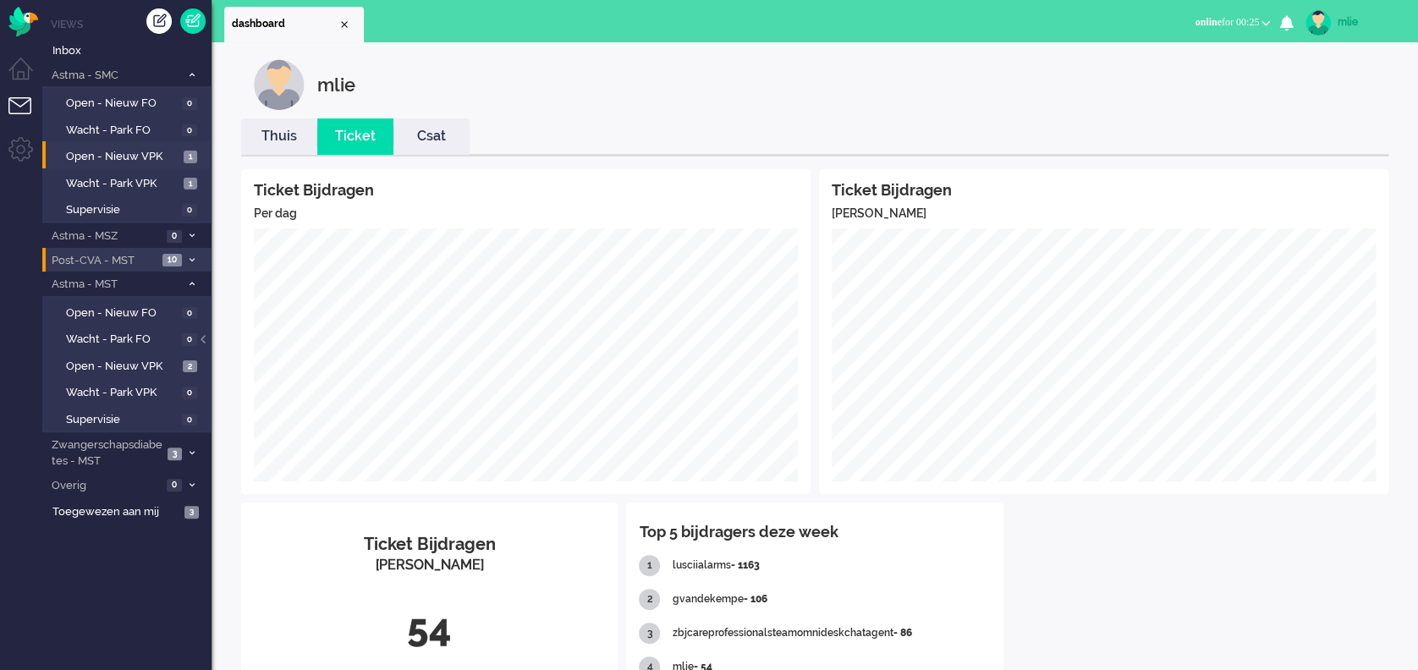
click at [273, 131] on link "Thuis" at bounding box center [279, 136] width 76 height 19
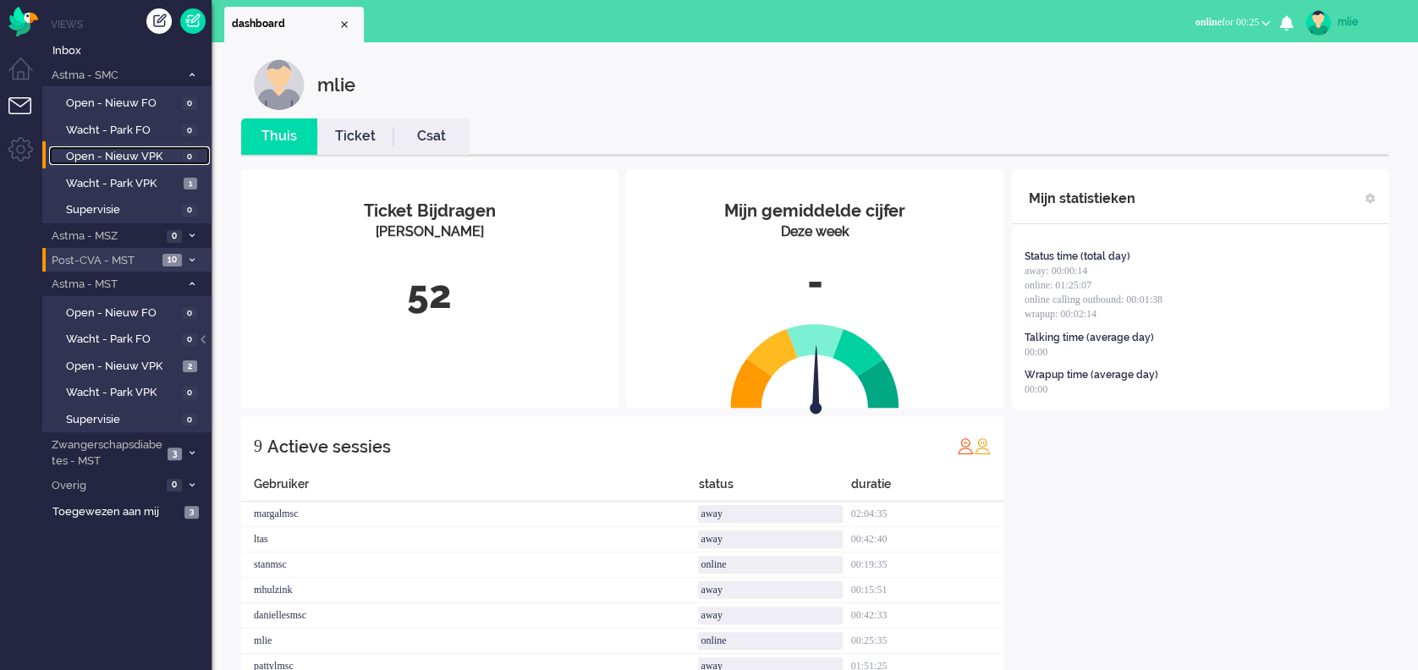
click at [118, 157] on span "Open - Nieuw VPK" at bounding box center [122, 157] width 112 height 16
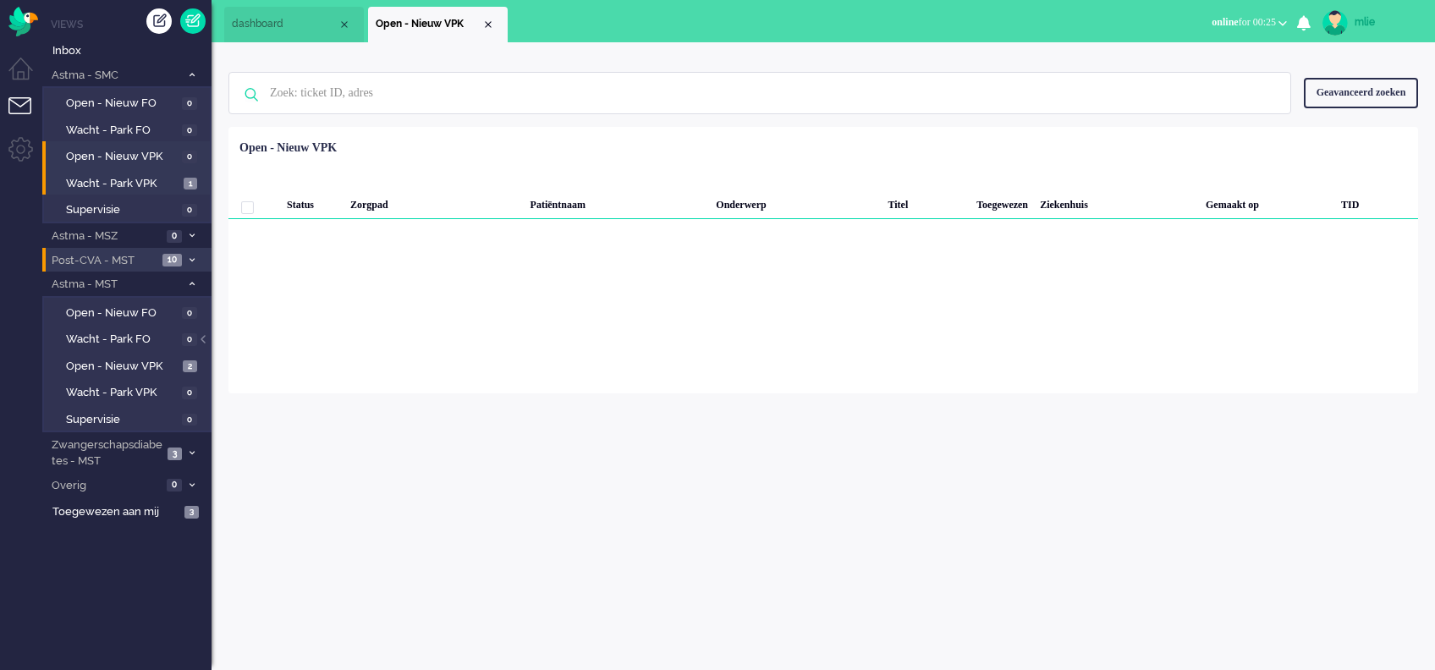
click at [74, 171] on li "Wacht - Park VPK 1" at bounding box center [126, 181] width 168 height 27
click at [88, 180] on span "Wacht - Park VPK" at bounding box center [122, 184] width 113 height 16
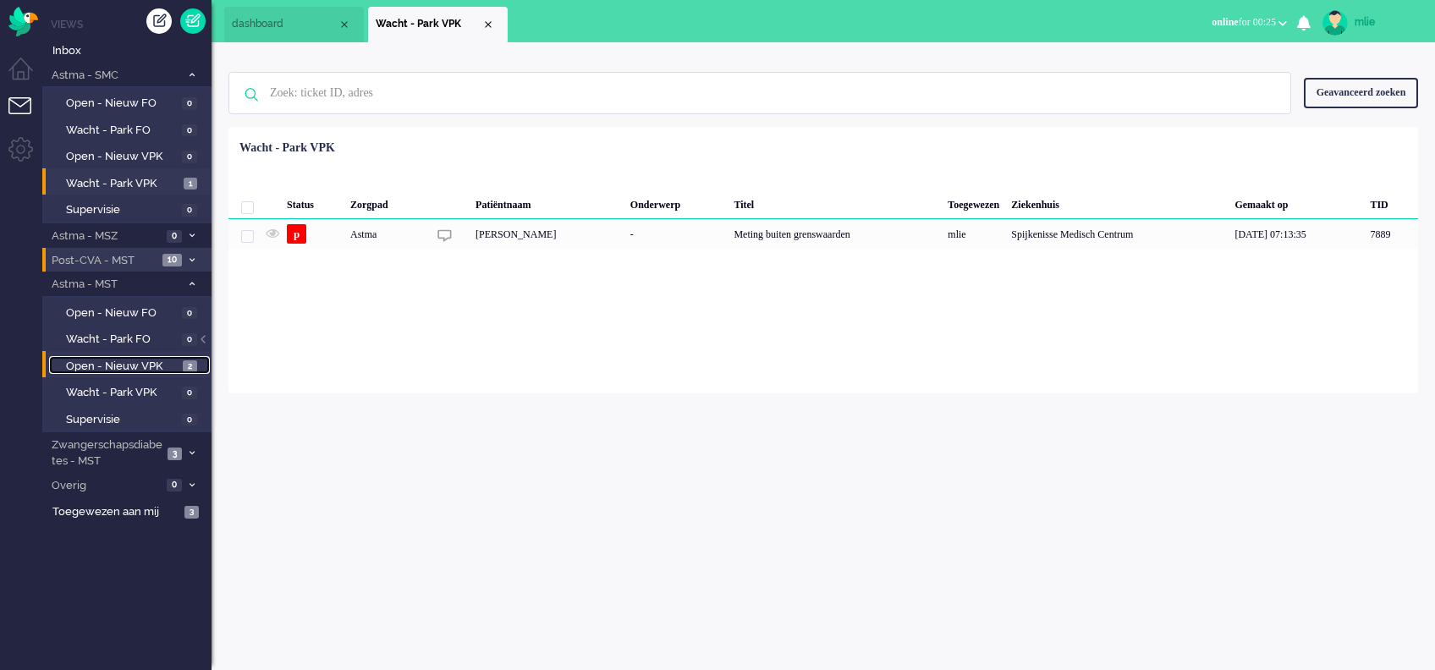
click at [92, 370] on span "Open - Nieuw VPK" at bounding box center [122, 367] width 113 height 16
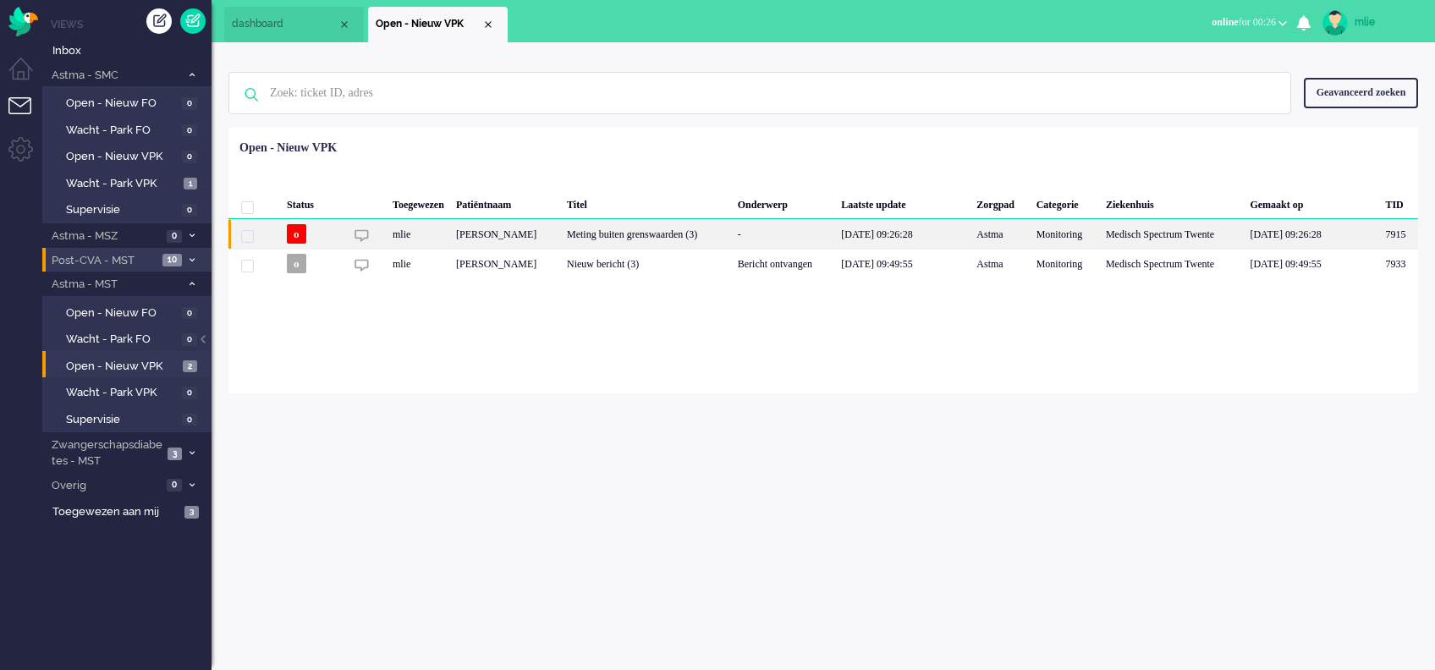
click at [811, 242] on div "-" at bounding box center [784, 234] width 104 height 30
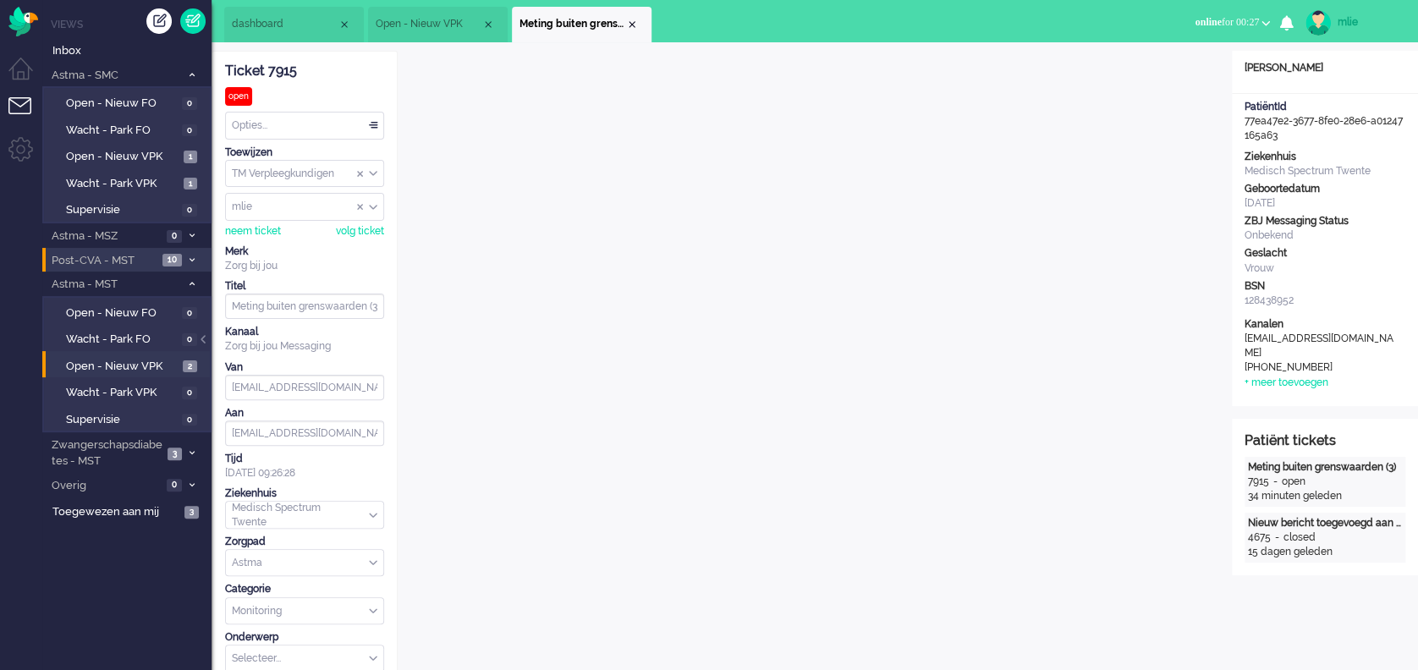
click at [294, 20] on span "dashboard" at bounding box center [285, 24] width 106 height 14
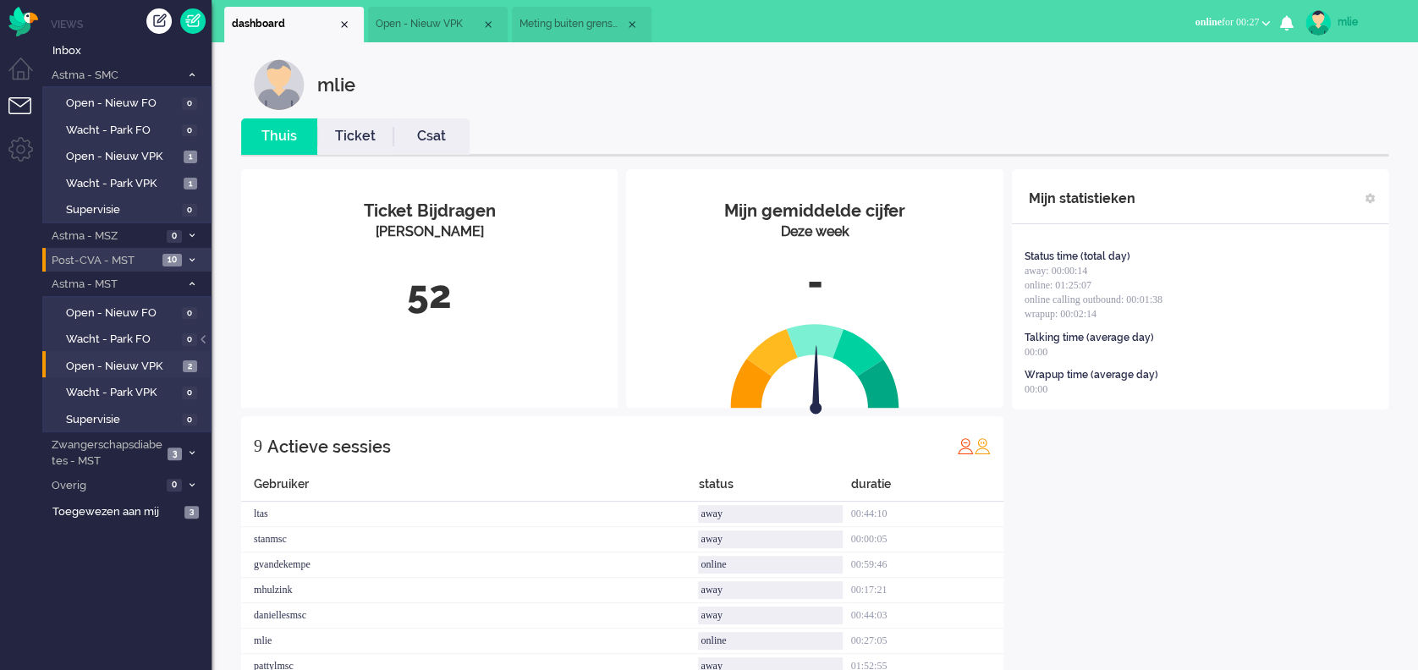
click at [1063, 20] on span "online for 00:27" at bounding box center [1227, 22] width 64 height 12
click at [1063, 59] on label "Away" at bounding box center [1200, 57] width 134 height 14
click at [441, 19] on span "Open - Nieuw VPK" at bounding box center [429, 24] width 106 height 14
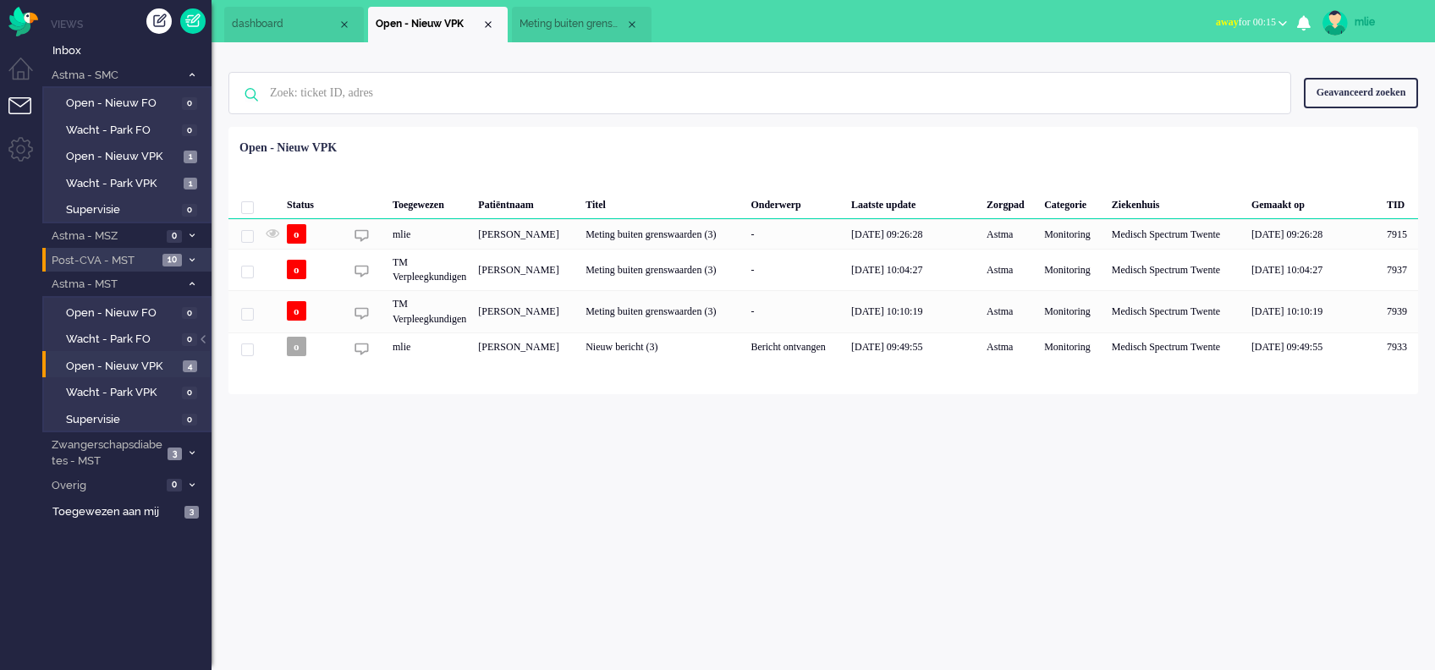
click at [578, 17] on span "Meting buiten grenswaarden (3)" at bounding box center [573, 24] width 106 height 14
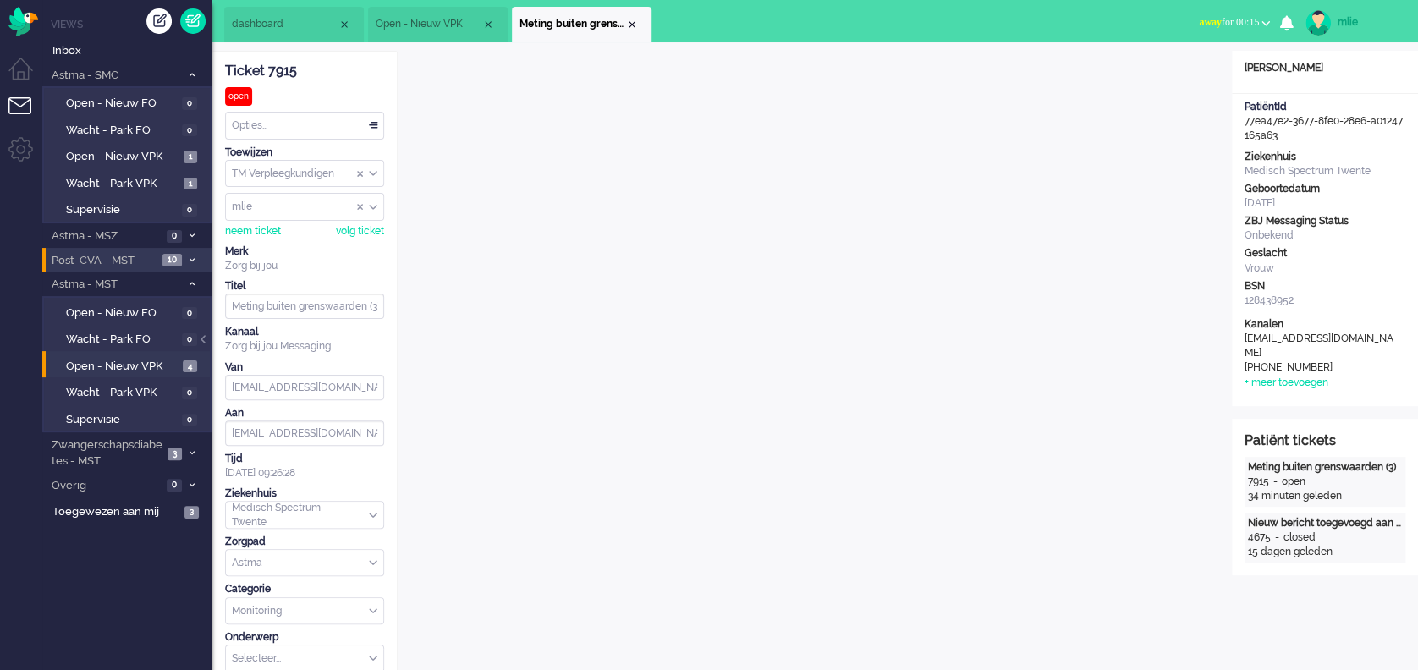
click at [377, 126] on div "Opties..." at bounding box center [304, 126] width 157 height 26
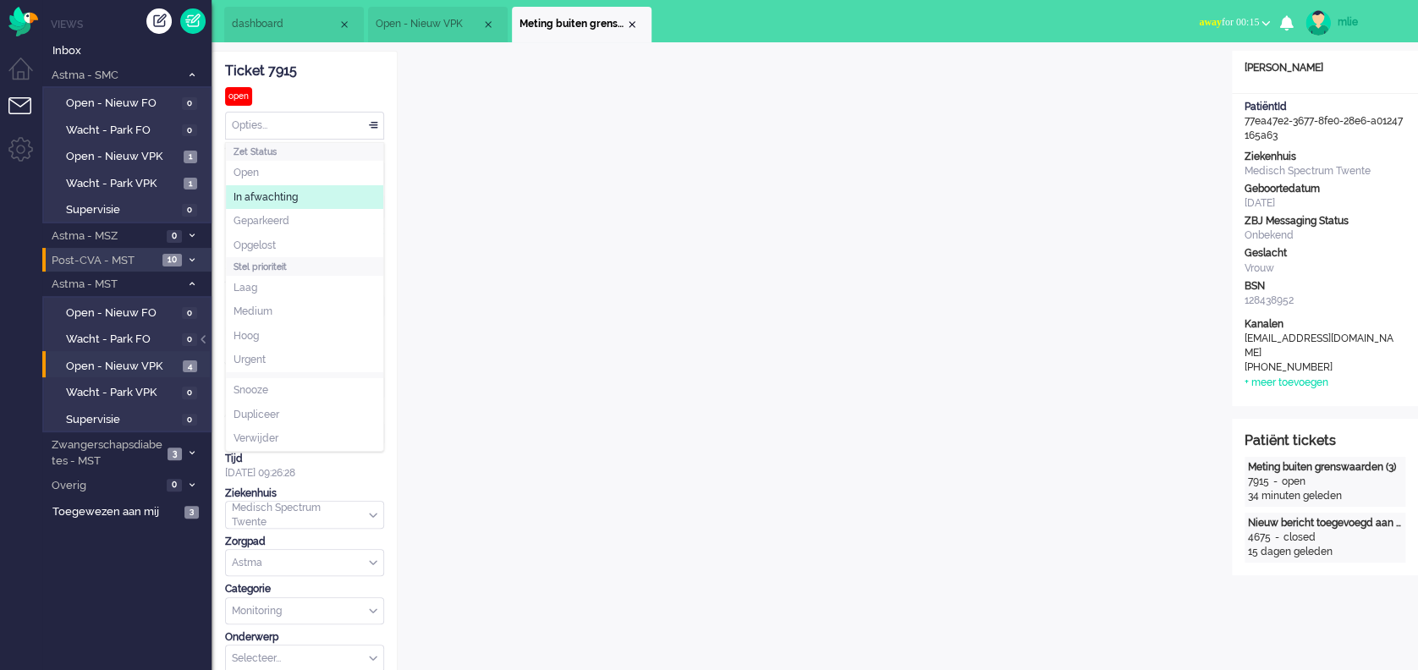
click at [294, 190] on span "In afwachting" at bounding box center [266, 197] width 64 height 14
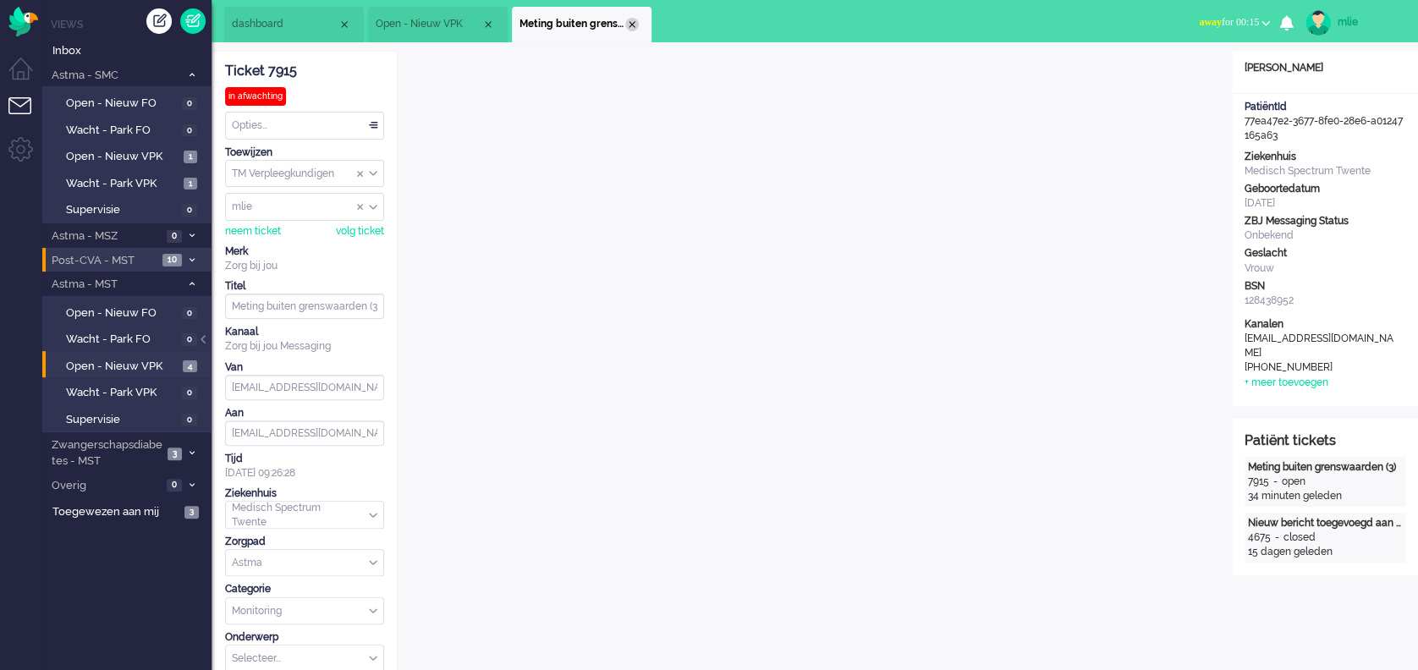
click at [627, 24] on div "Close tab" at bounding box center [632, 25] width 14 height 14
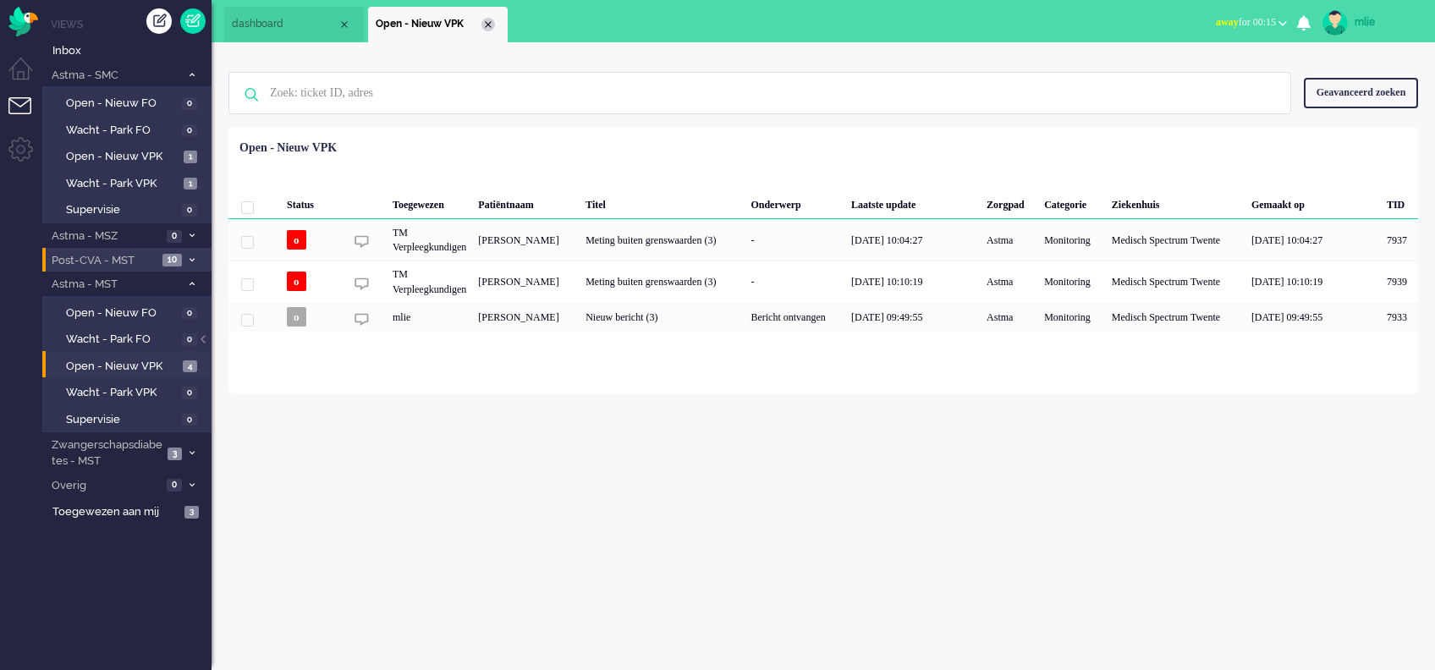
click at [491, 26] on div "Close tab" at bounding box center [489, 25] width 14 height 14
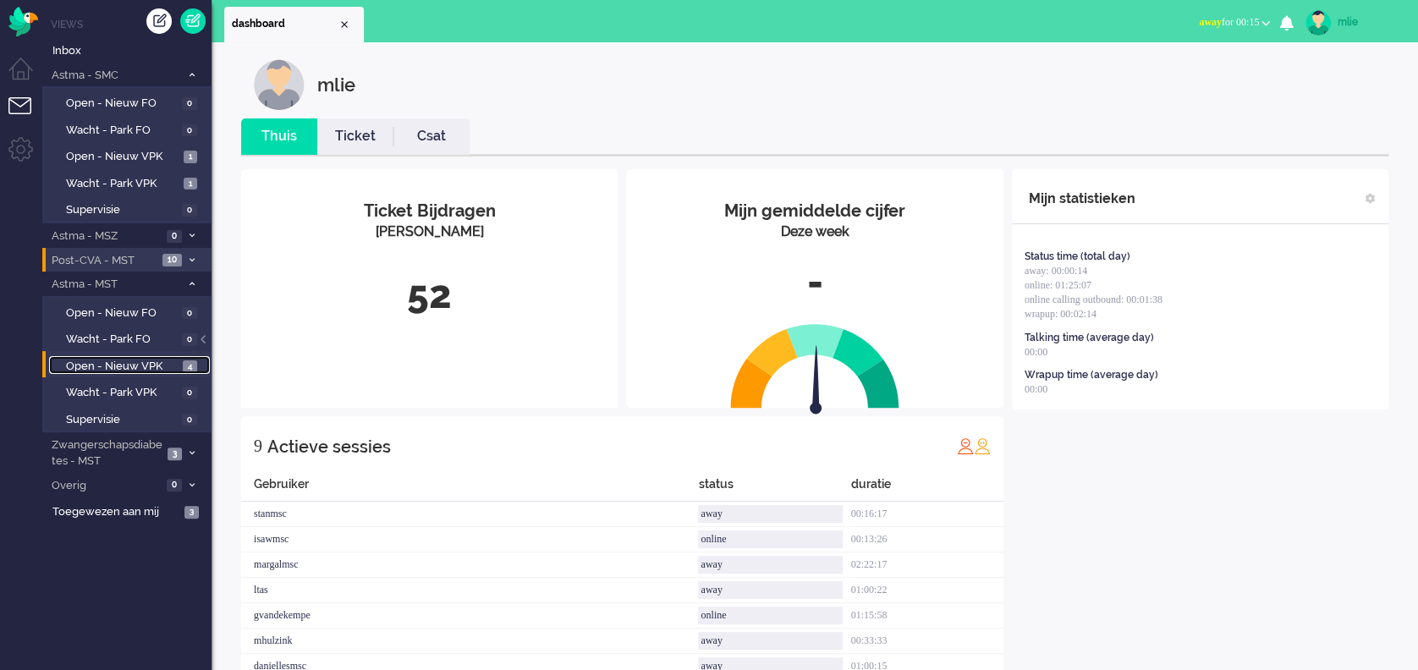
click at [103, 360] on span "Open - Nieuw VPK" at bounding box center [122, 367] width 113 height 16
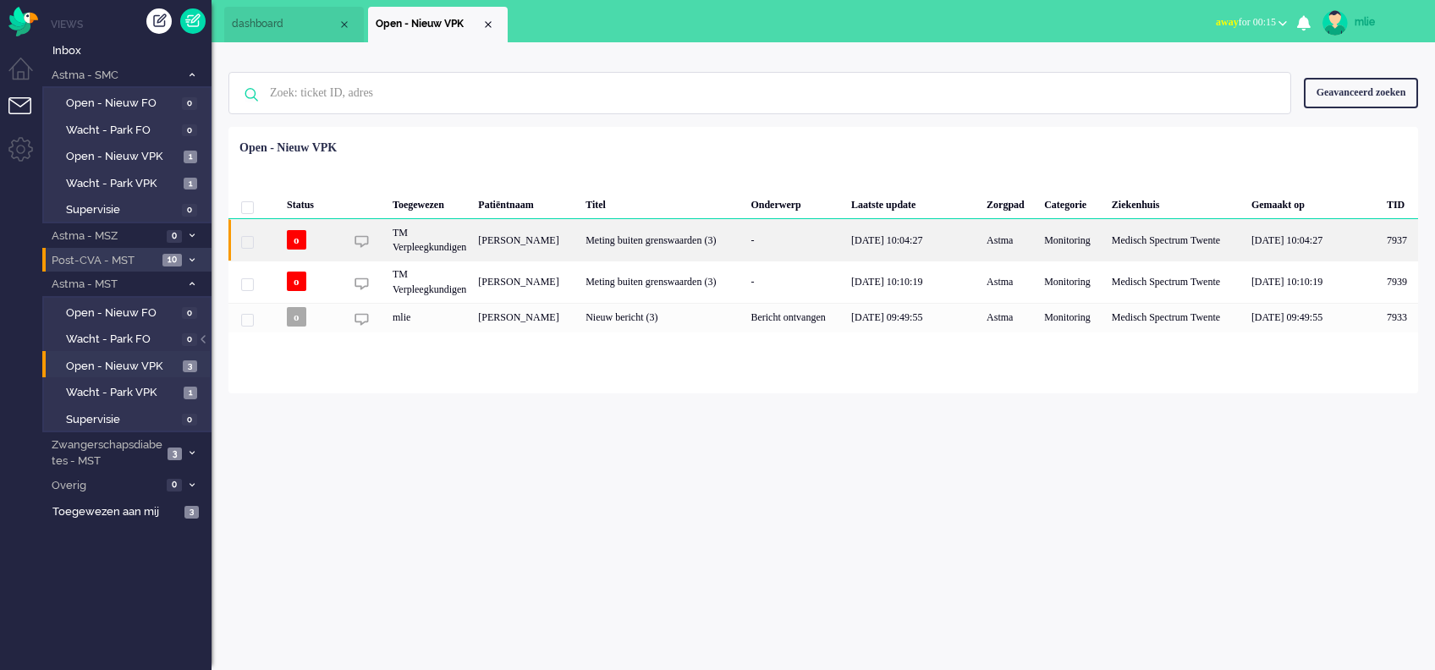
click at [745, 234] on div "Meting buiten grenswaarden (3)" at bounding box center [662, 239] width 165 height 41
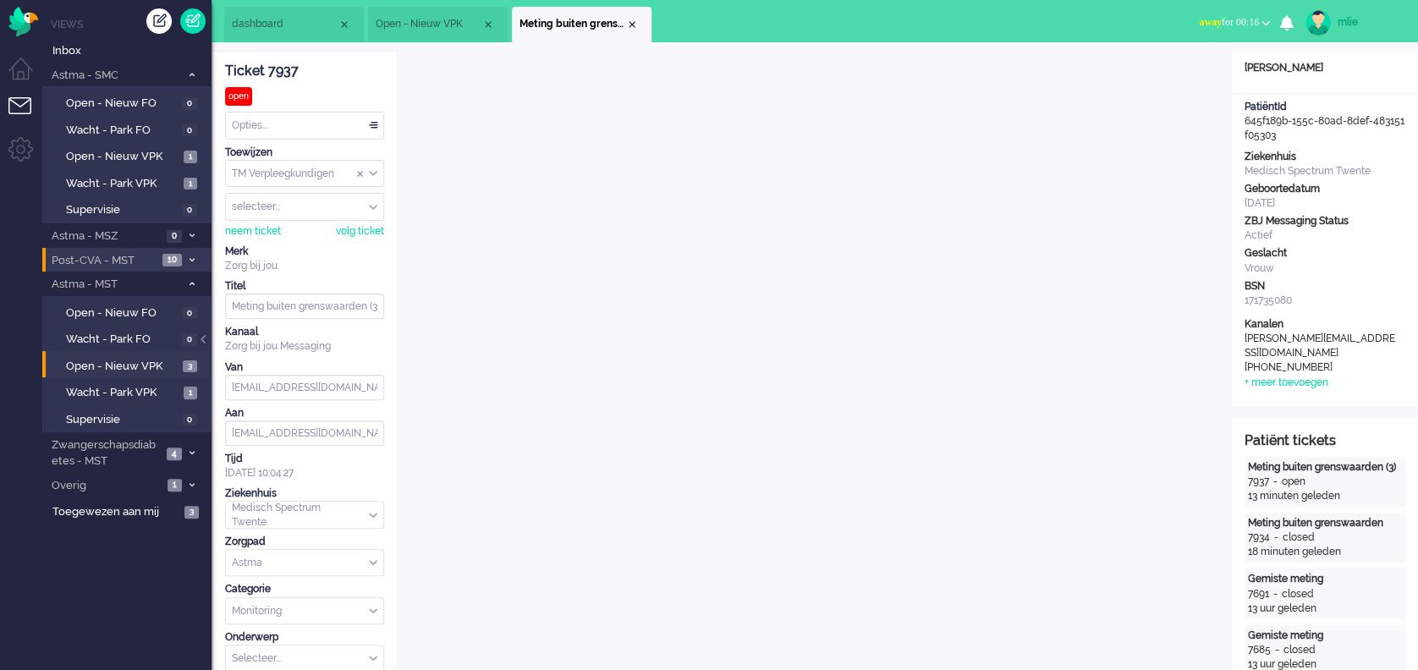
click at [1063, 22] on span "away for 00:16" at bounding box center [1229, 22] width 60 height 12
click at [1063, 79] on label "Online" at bounding box center [1200, 76] width 134 height 14
click at [274, 32] on li "dashboard" at bounding box center [294, 25] width 140 height 36
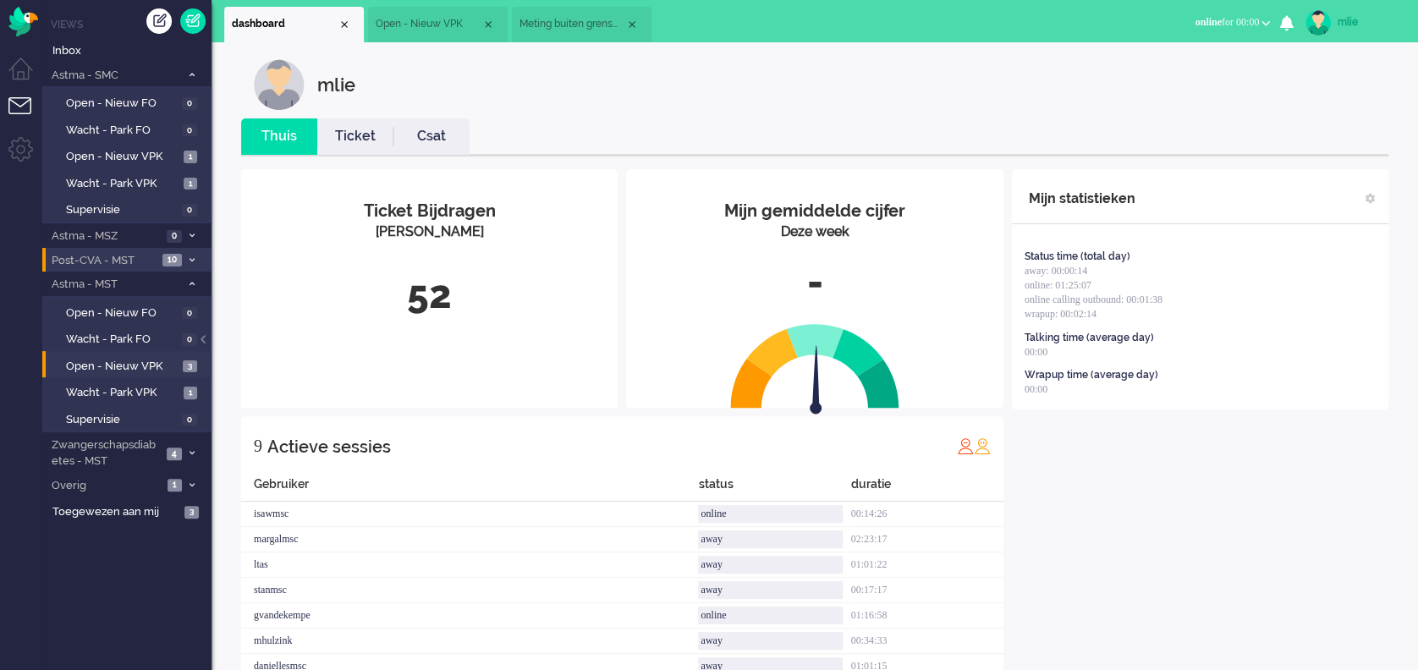
click at [356, 140] on link "Ticket" at bounding box center [355, 136] width 76 height 19
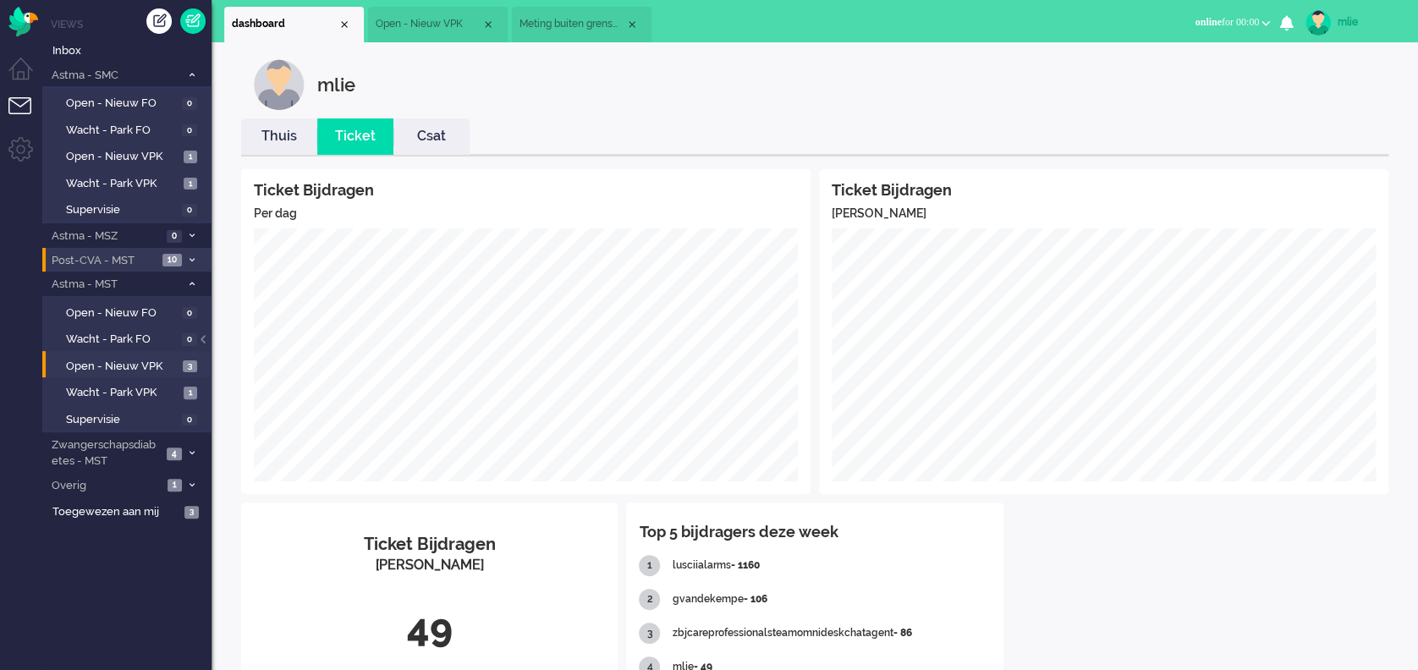
click at [572, 29] on span "Meting buiten grenswaarden (3)" at bounding box center [573, 24] width 106 height 14
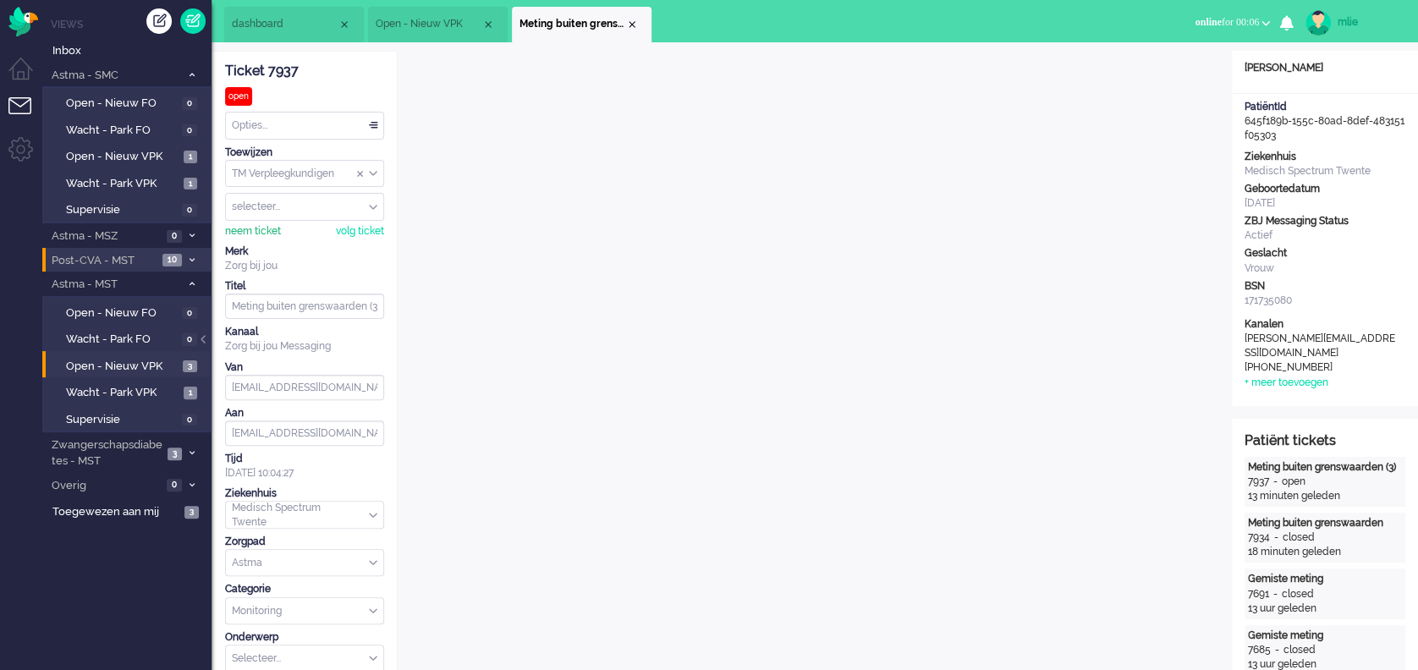
click at [256, 231] on div "neem ticket" at bounding box center [253, 231] width 56 height 14
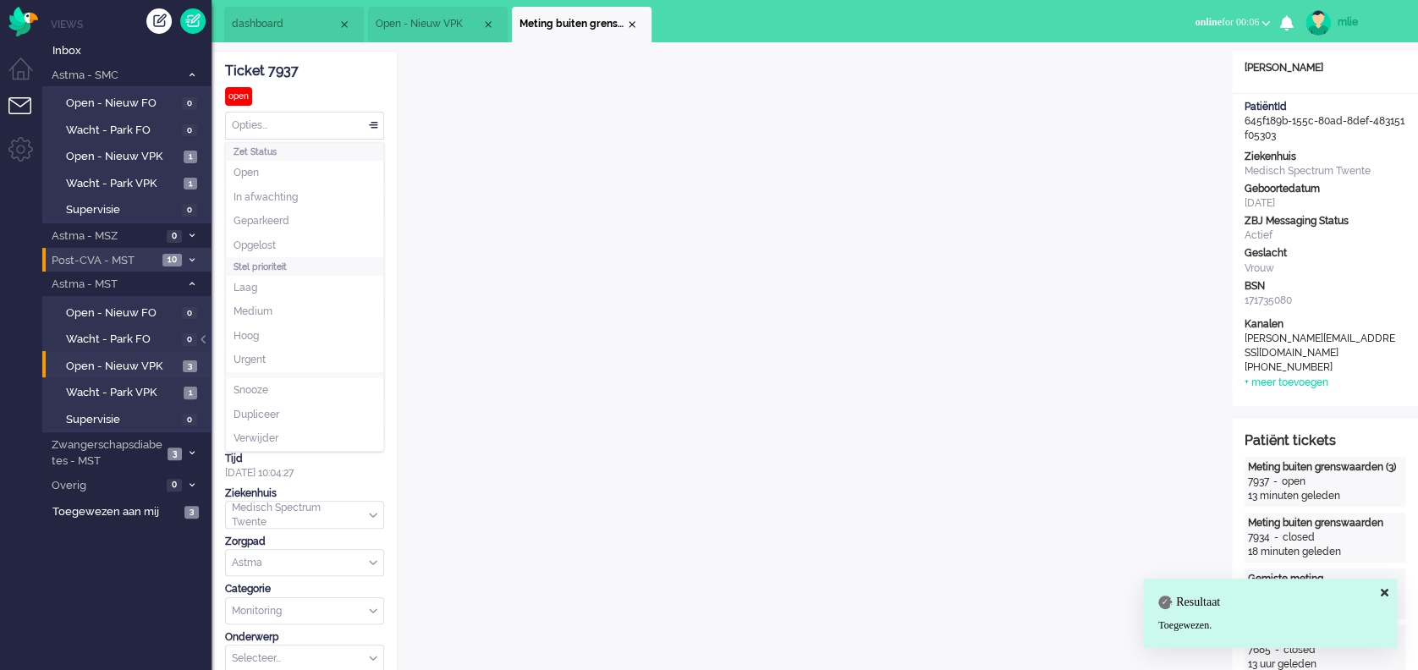
click at [376, 128] on div "Opties..." at bounding box center [304, 126] width 157 height 26
click at [240, 199] on span "In afwachting" at bounding box center [266, 197] width 64 height 14
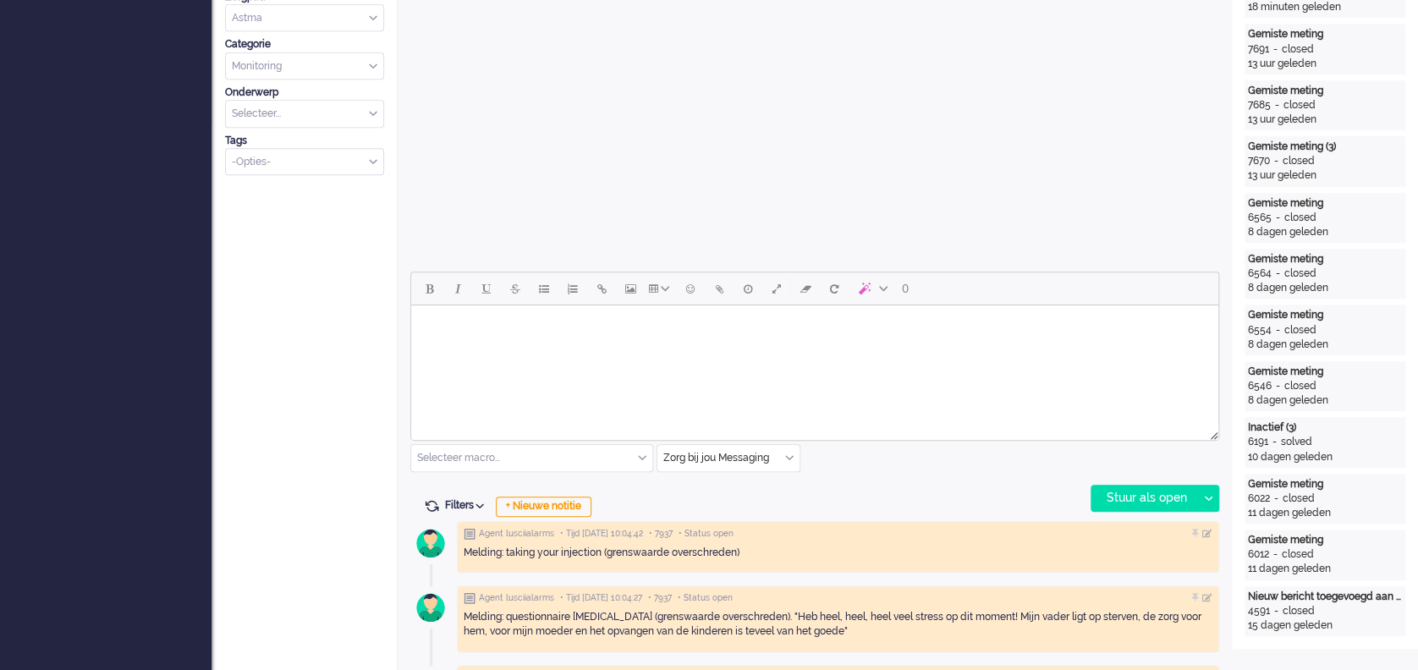
scroll to position [564, 0]
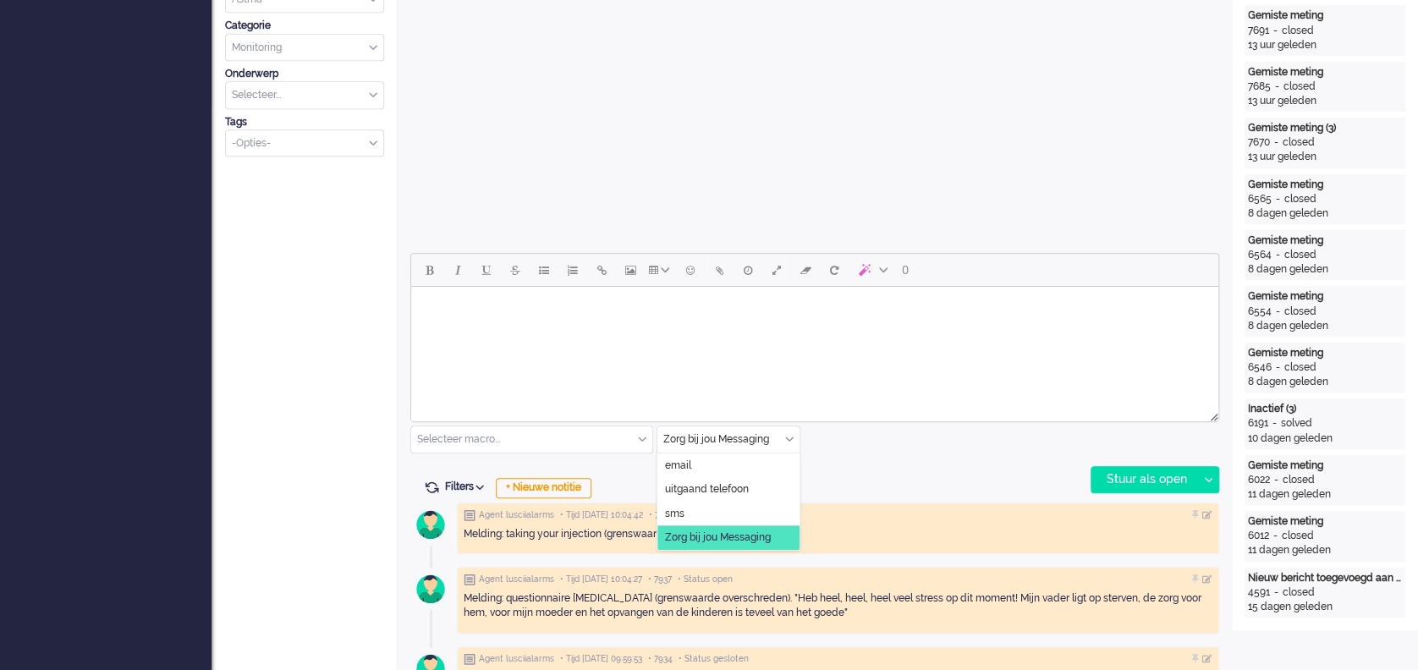
click at [786, 437] on div "Zorg bij jou Messaging" at bounding box center [729, 439] width 142 height 26
click at [731, 483] on span "uitgaand telefoon" at bounding box center [707, 489] width 84 height 14
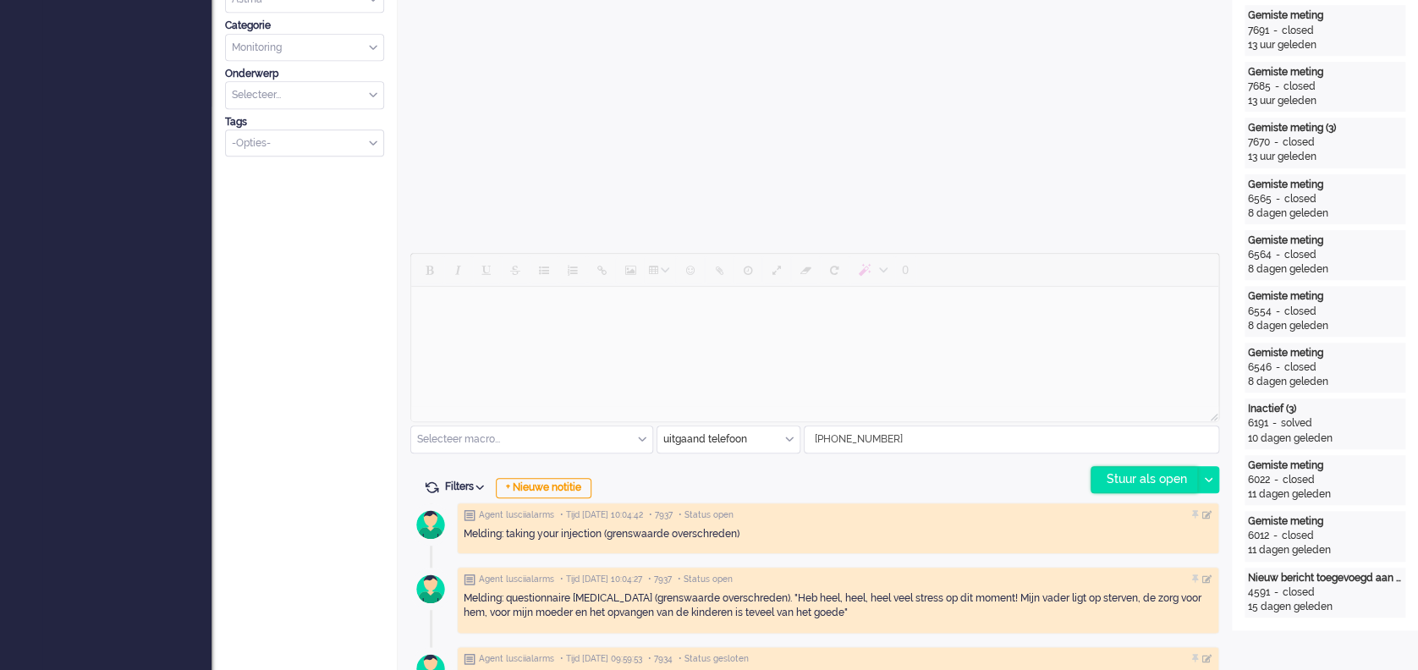
click at [1063, 481] on div "Stuur als open" at bounding box center [1145, 479] width 106 height 25
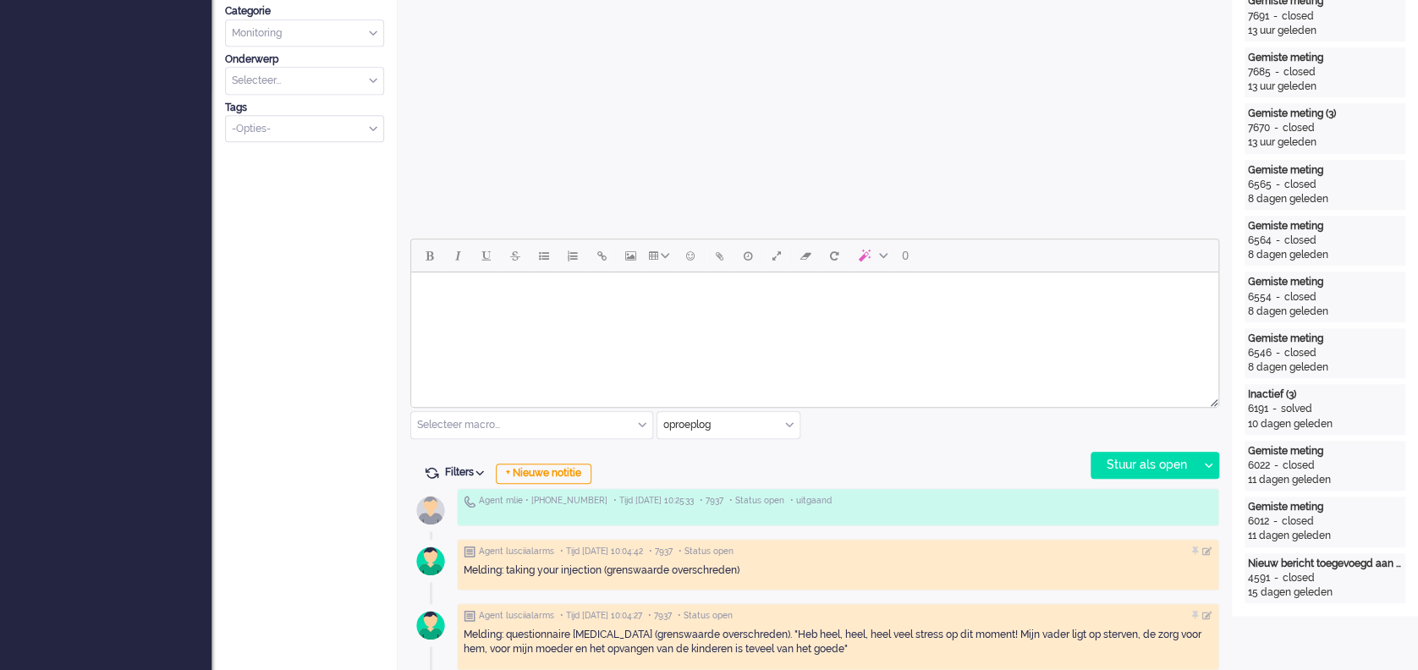
scroll to position [677, 0]
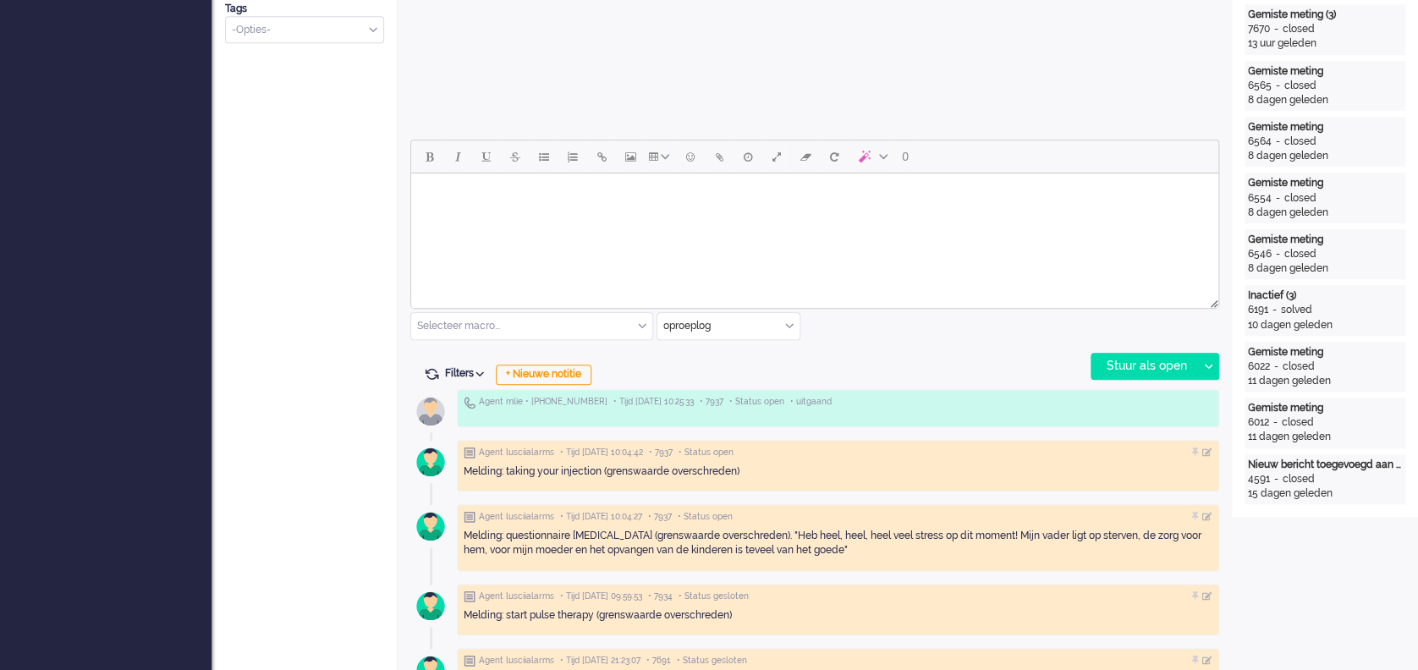
click at [792, 317] on input "text" at bounding box center [729, 326] width 142 height 26
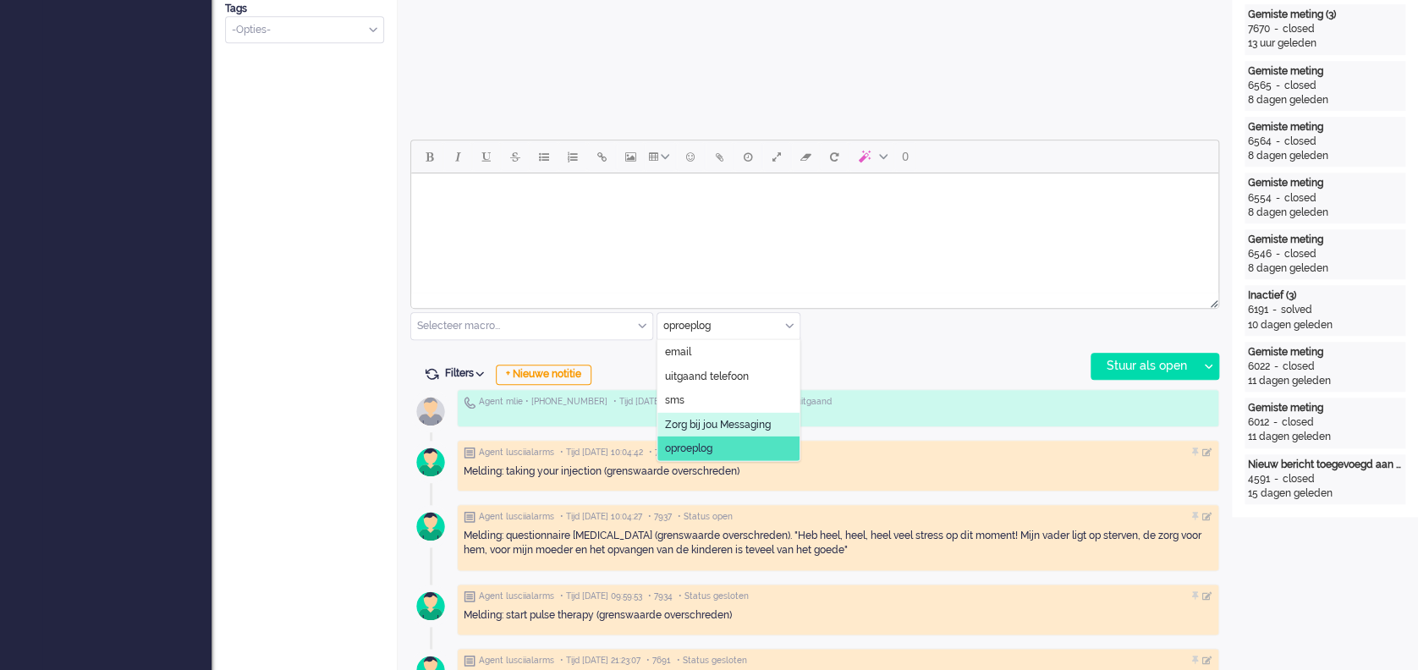
click at [749, 423] on span "Zorg bij jou Messaging" at bounding box center [718, 424] width 106 height 14
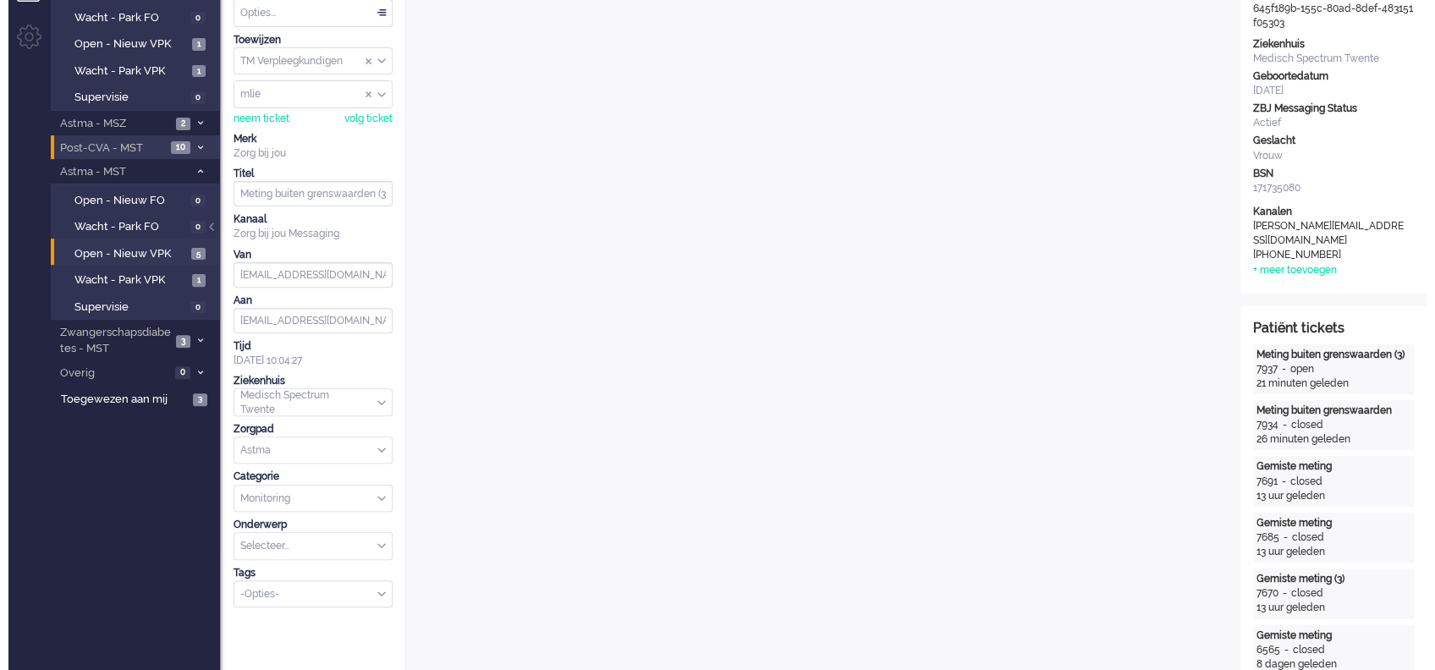
scroll to position [0, 0]
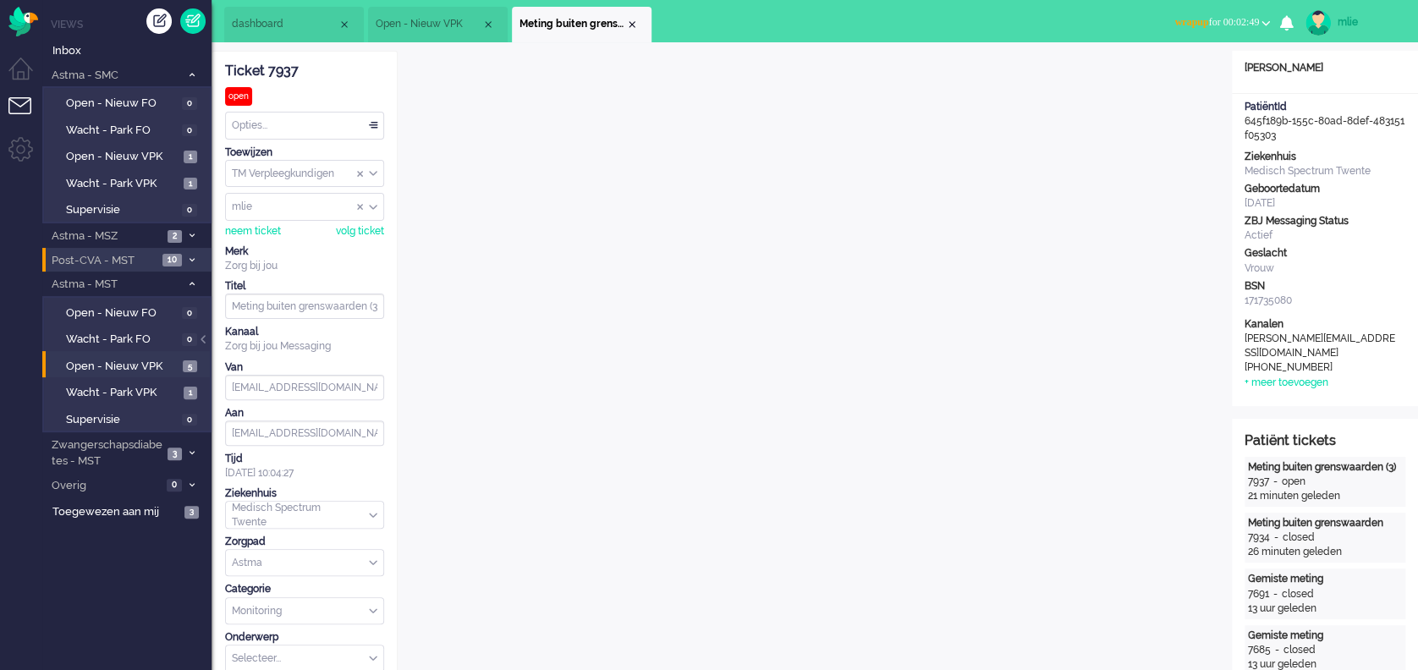
click at [372, 122] on div "Opties..." at bounding box center [304, 126] width 157 height 26
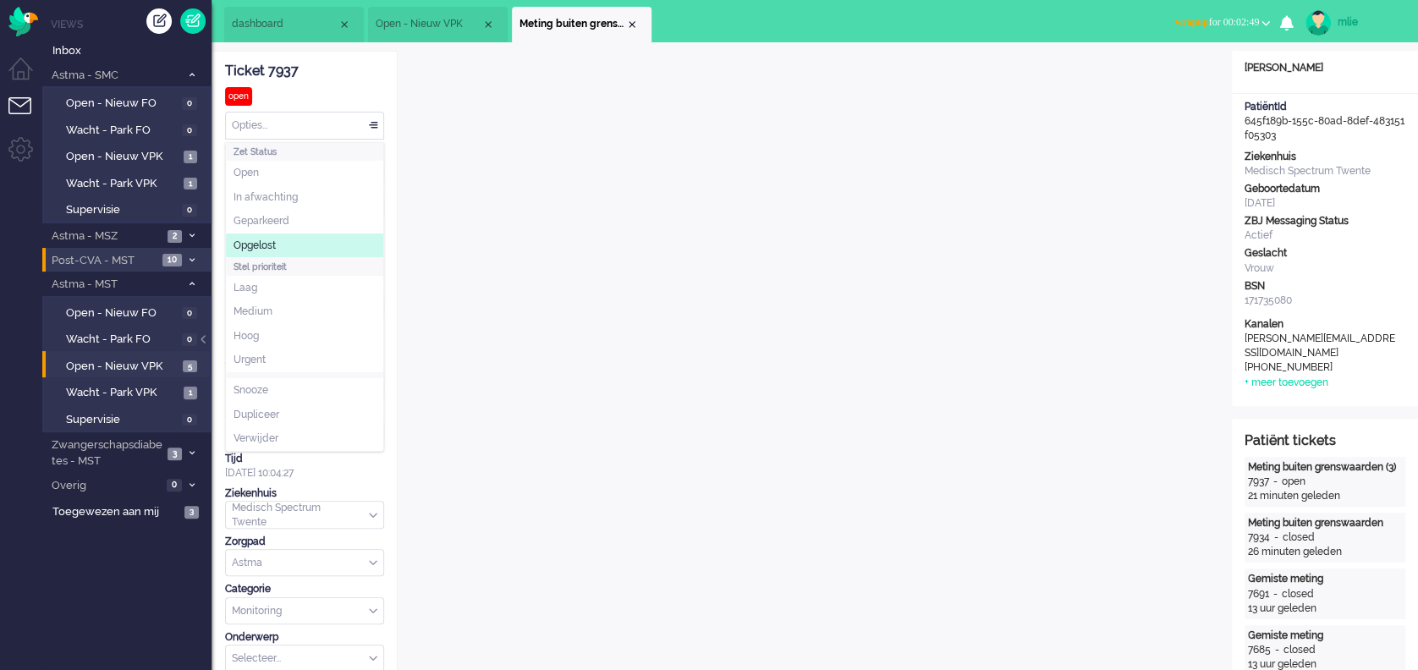
click at [252, 242] on span "Opgelost" at bounding box center [255, 246] width 42 height 14
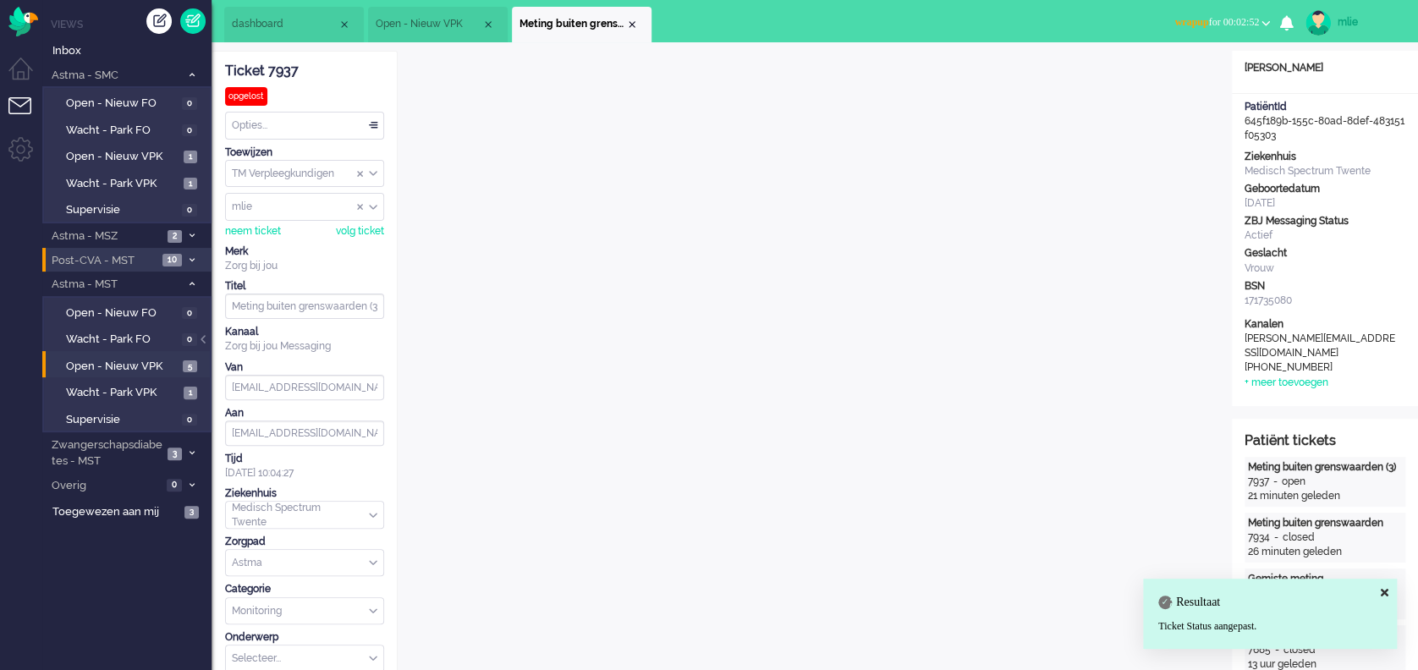
click at [1063, 13] on button "wrapup for 00:02:52" at bounding box center [1222, 22] width 116 height 25
click at [1063, 74] on label "Online" at bounding box center [1200, 76] width 134 height 14
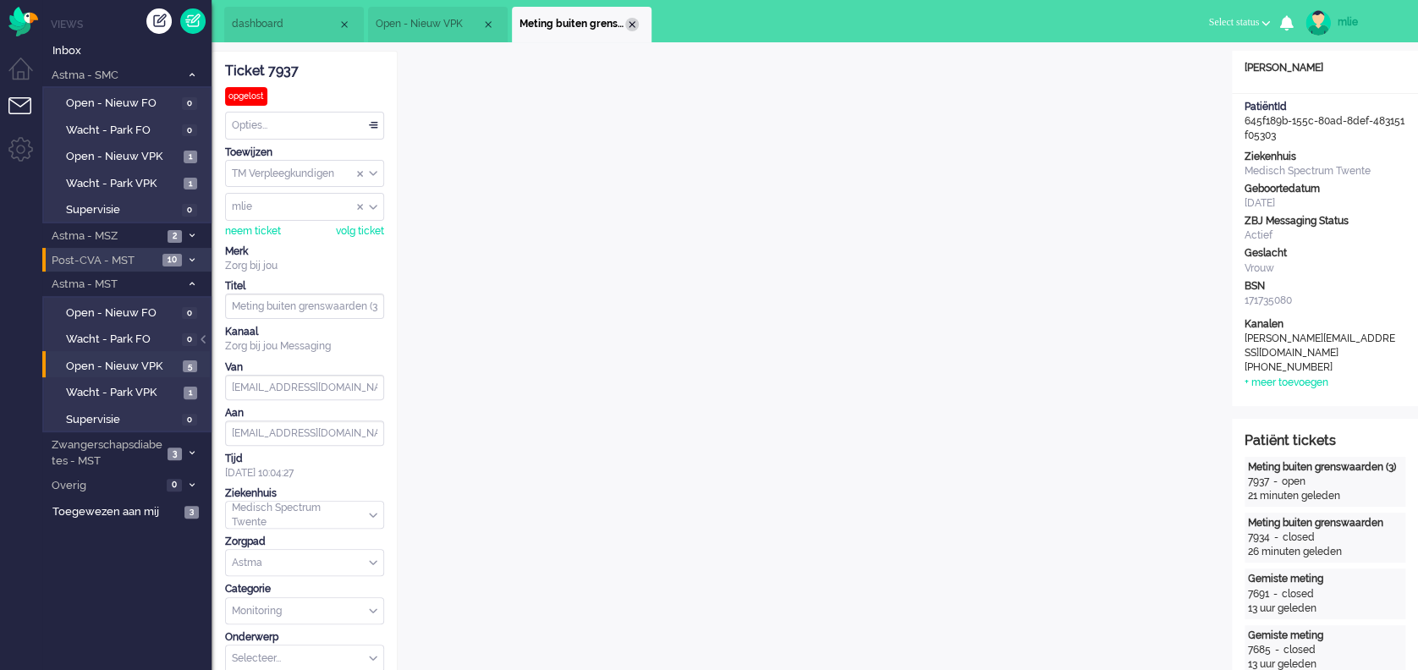
click at [633, 30] on div "Close tab" at bounding box center [632, 25] width 14 height 14
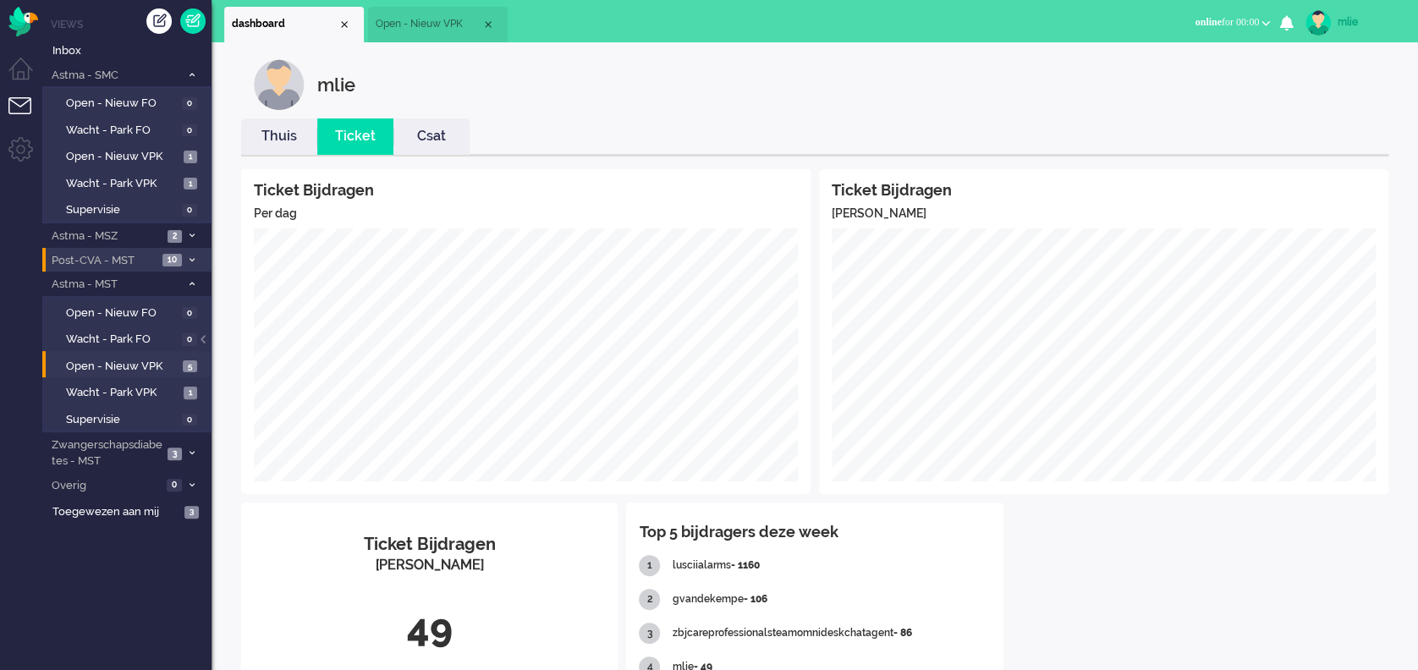
click at [422, 34] on li "Open - Nieuw VPK" at bounding box center [438, 25] width 140 height 36
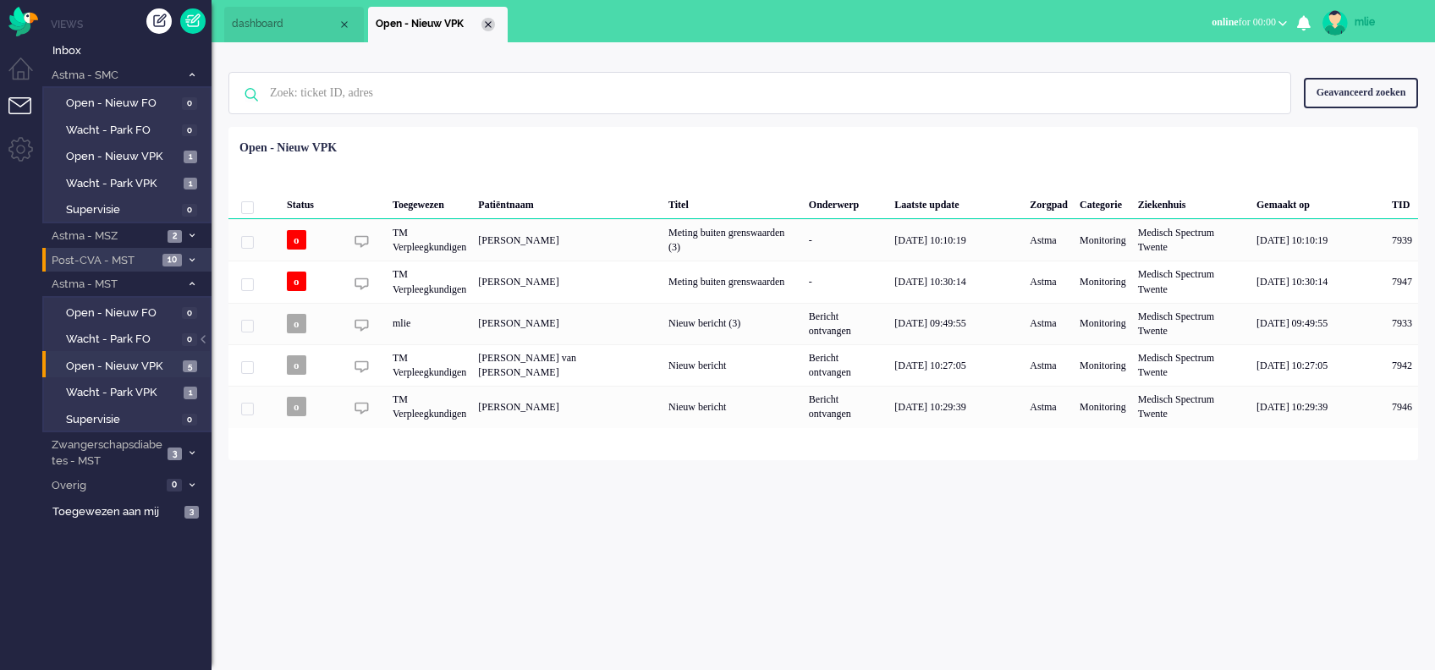
click at [487, 25] on div "Close tab" at bounding box center [489, 25] width 14 height 14
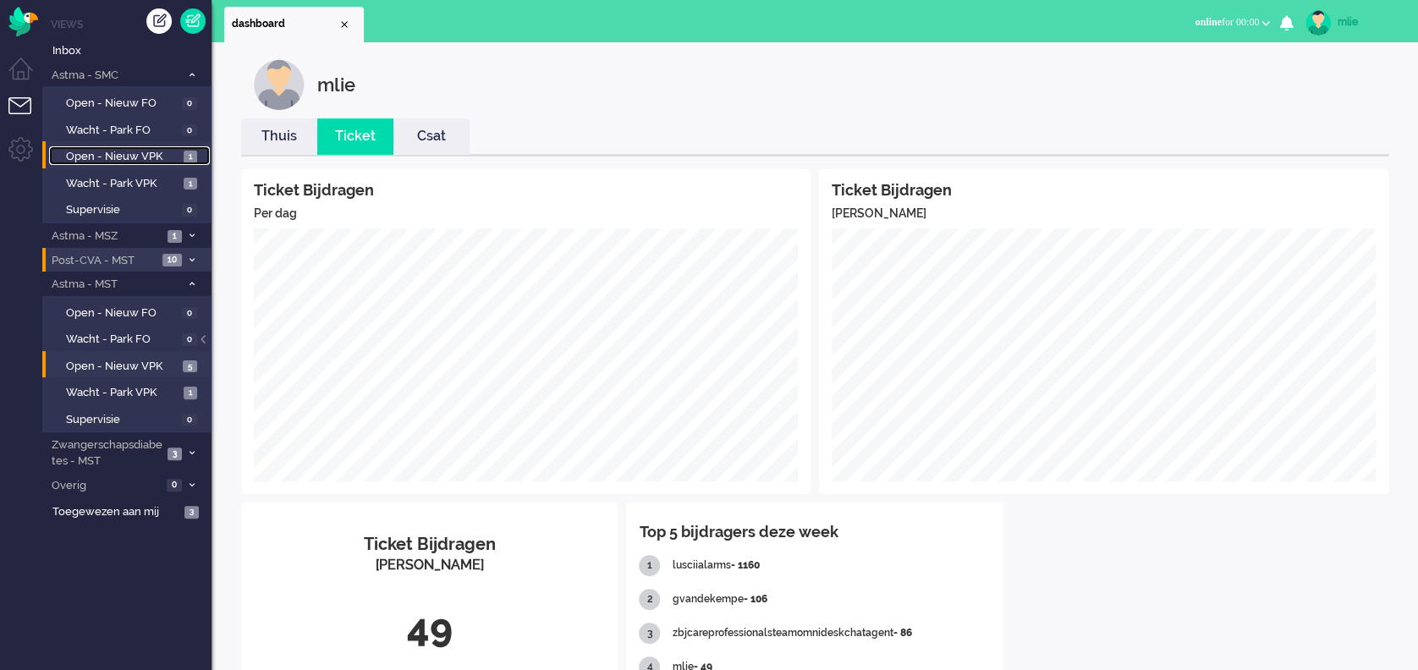
click at [84, 153] on span "Open - Nieuw VPK" at bounding box center [122, 157] width 113 height 16
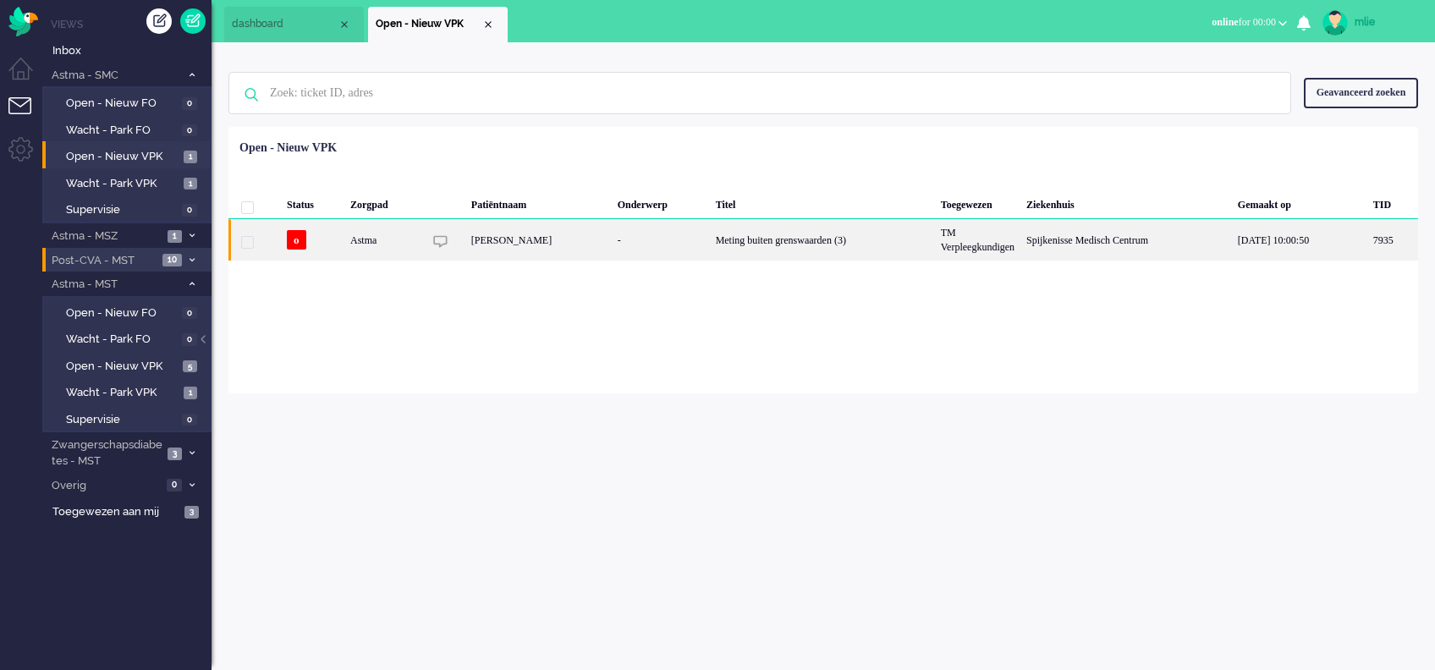
click at [782, 237] on div "Meting buiten grenswaarden (3)" at bounding box center [822, 239] width 225 height 41
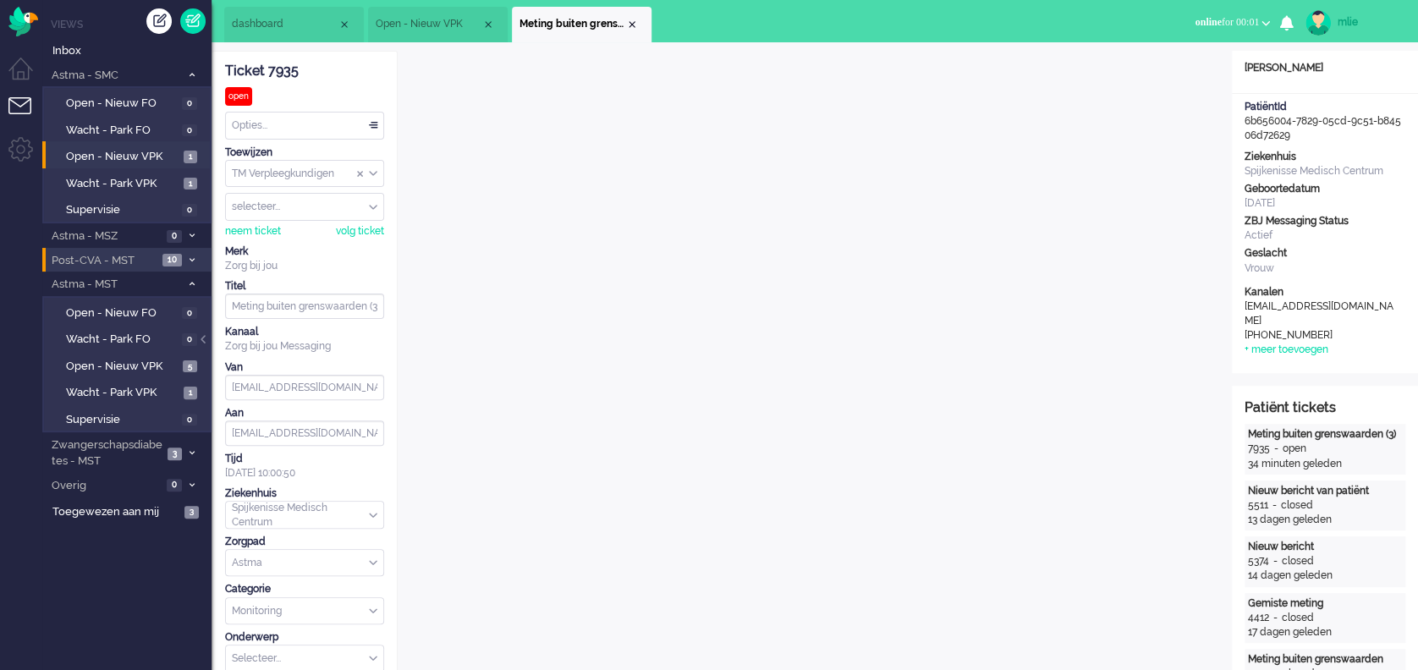
click at [371, 122] on div "Opties..." at bounding box center [304, 126] width 157 height 26
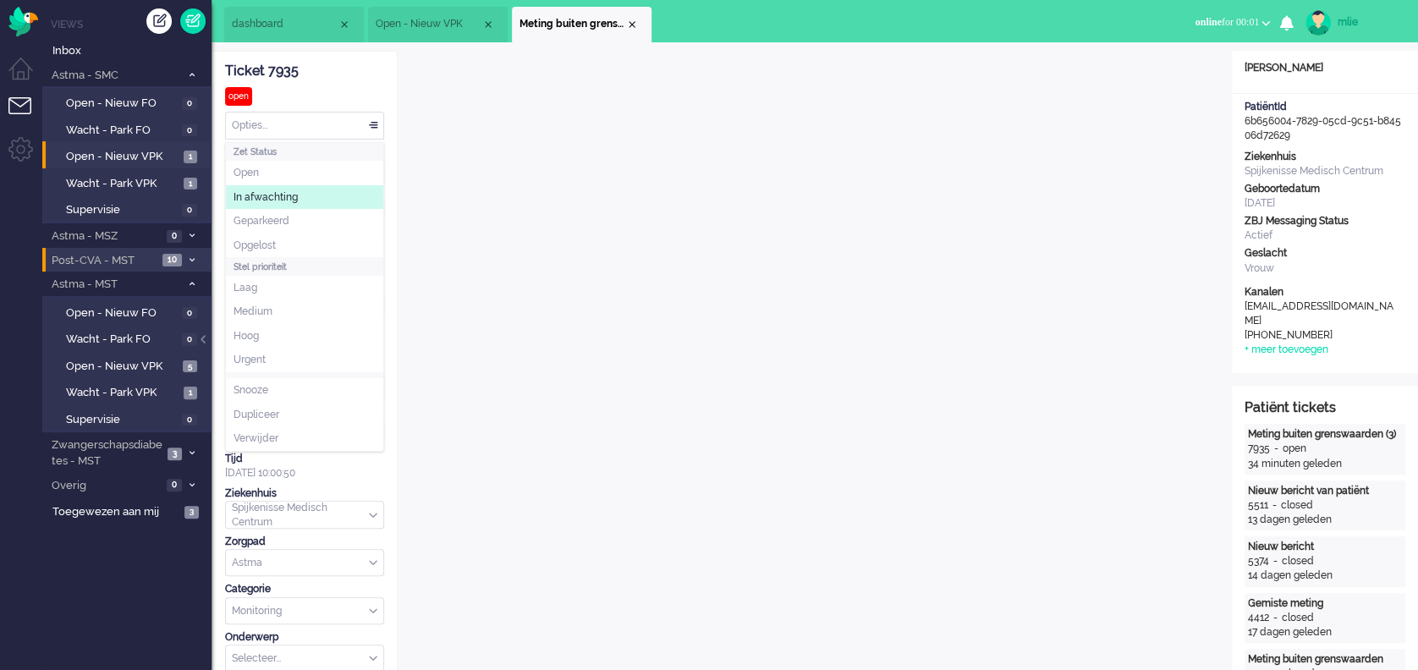
click at [295, 196] on span "In afwachting" at bounding box center [266, 197] width 64 height 14
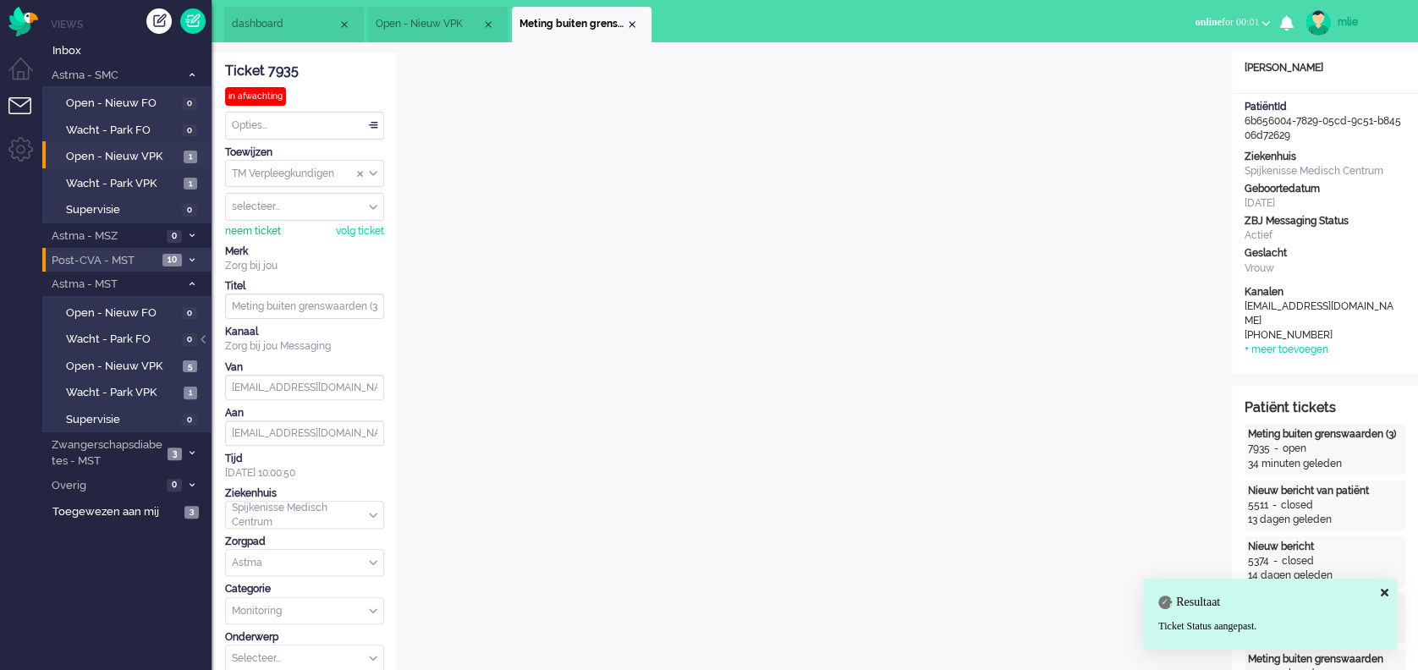
click at [244, 228] on div "neem ticket" at bounding box center [253, 231] width 56 height 14
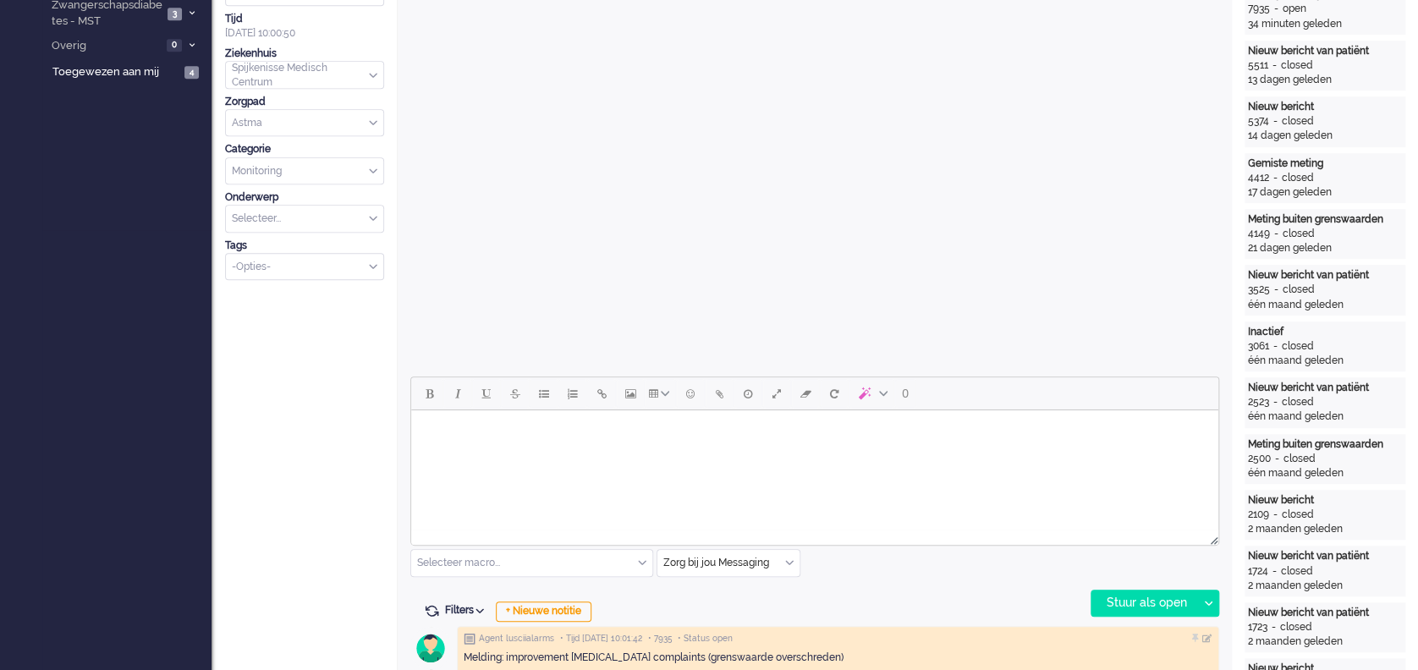
scroll to position [564, 0]
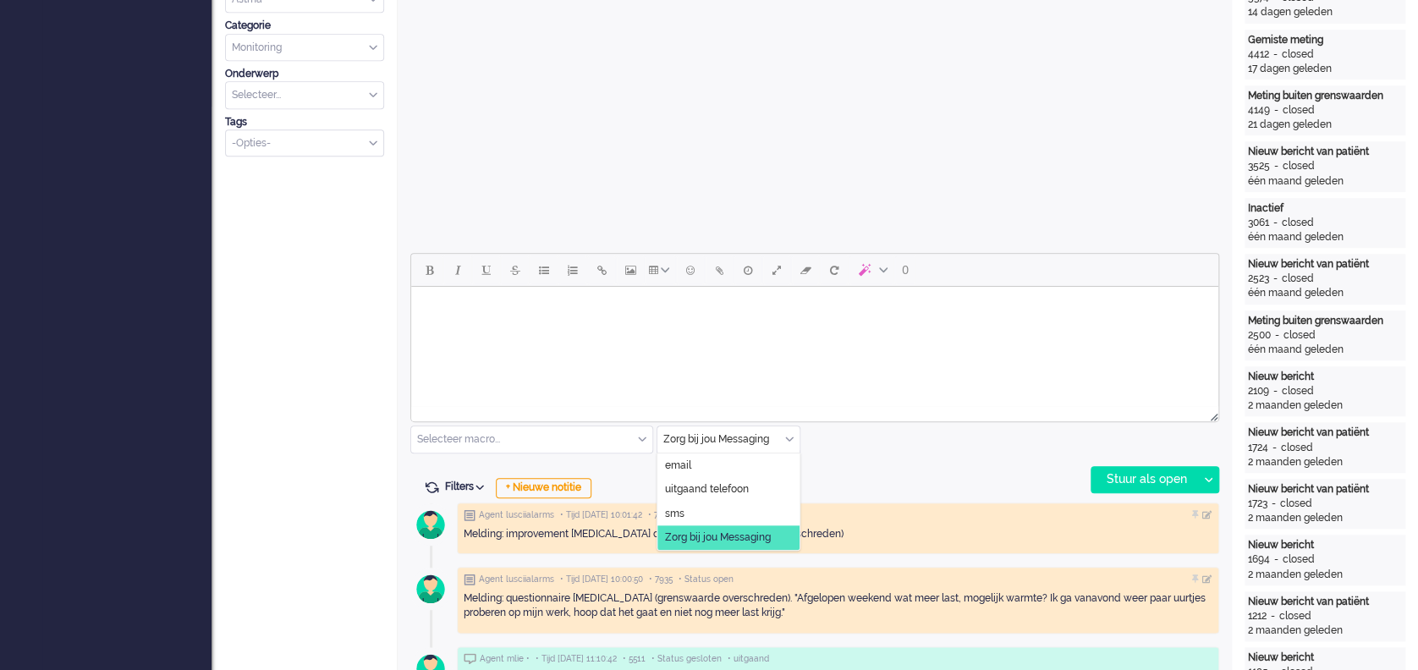
click at [790, 433] on div "Zorg bij jou Messaging" at bounding box center [729, 439] width 142 height 26
click at [738, 487] on span "uitgaand telefoon" at bounding box center [707, 489] width 84 height 14
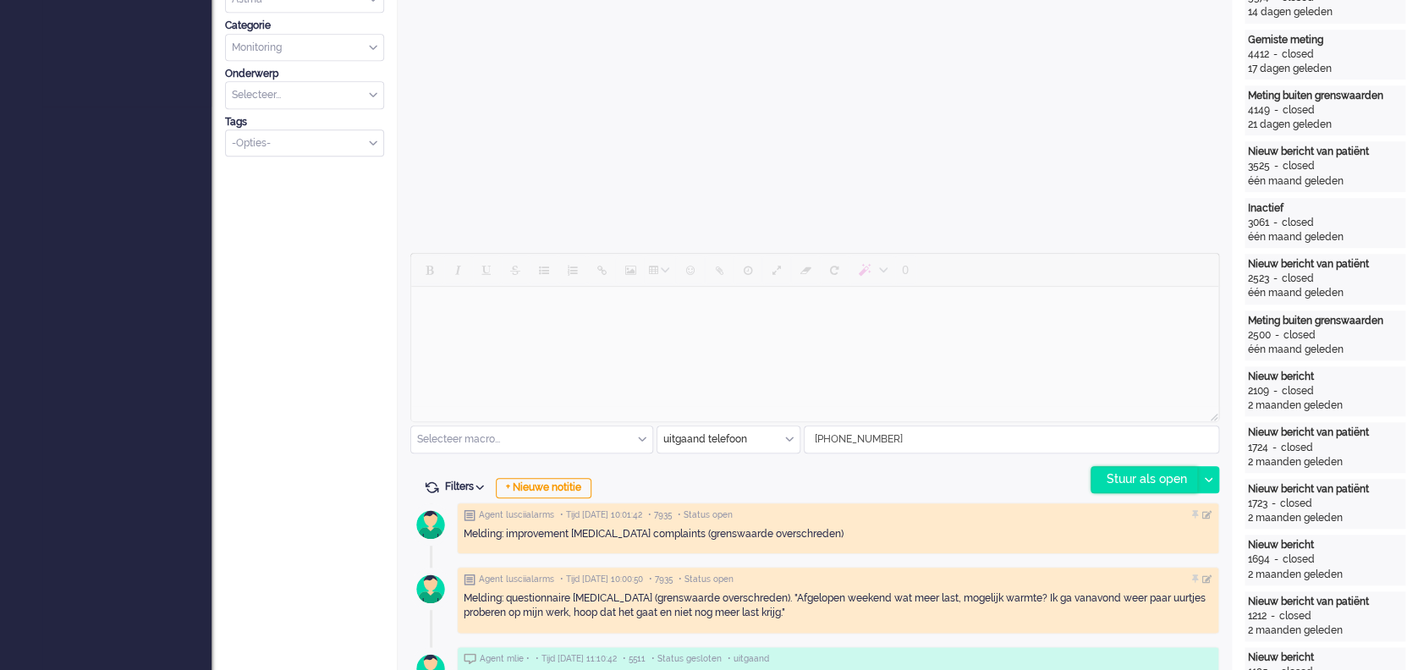
click at [1063, 473] on div "Stuur als open" at bounding box center [1145, 479] width 106 height 25
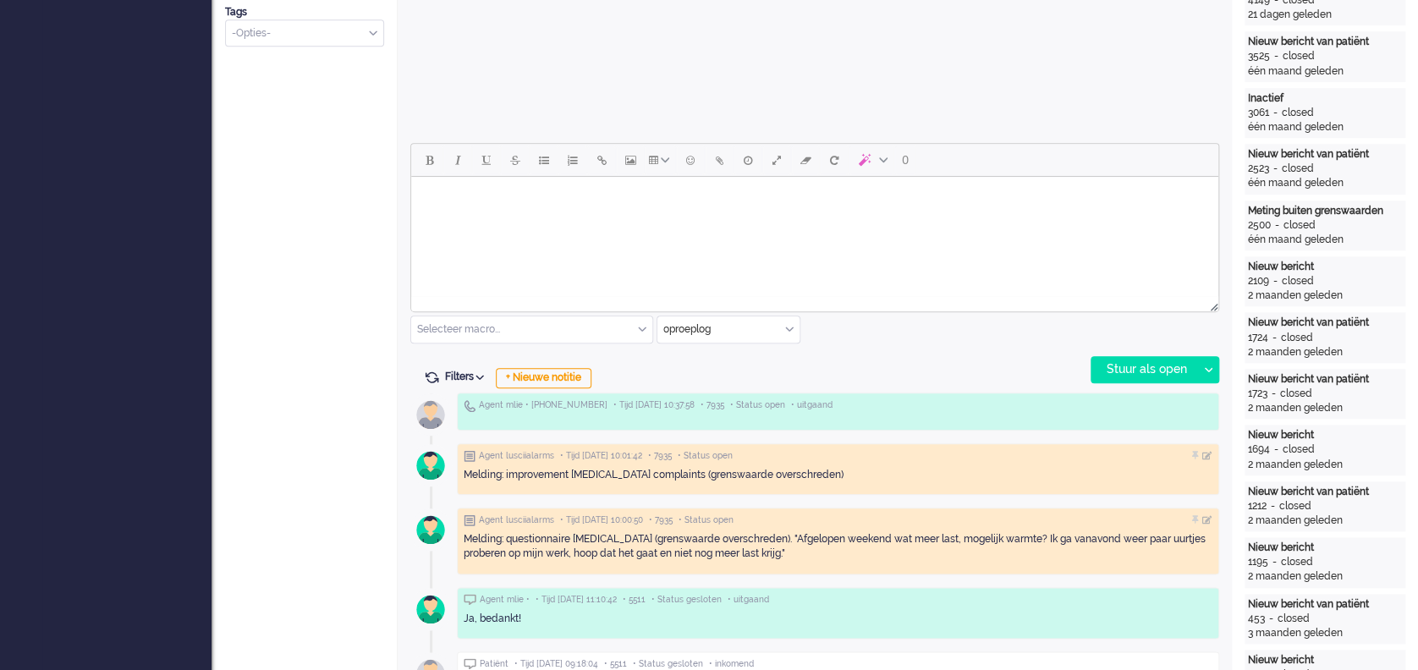
scroll to position [677, 0]
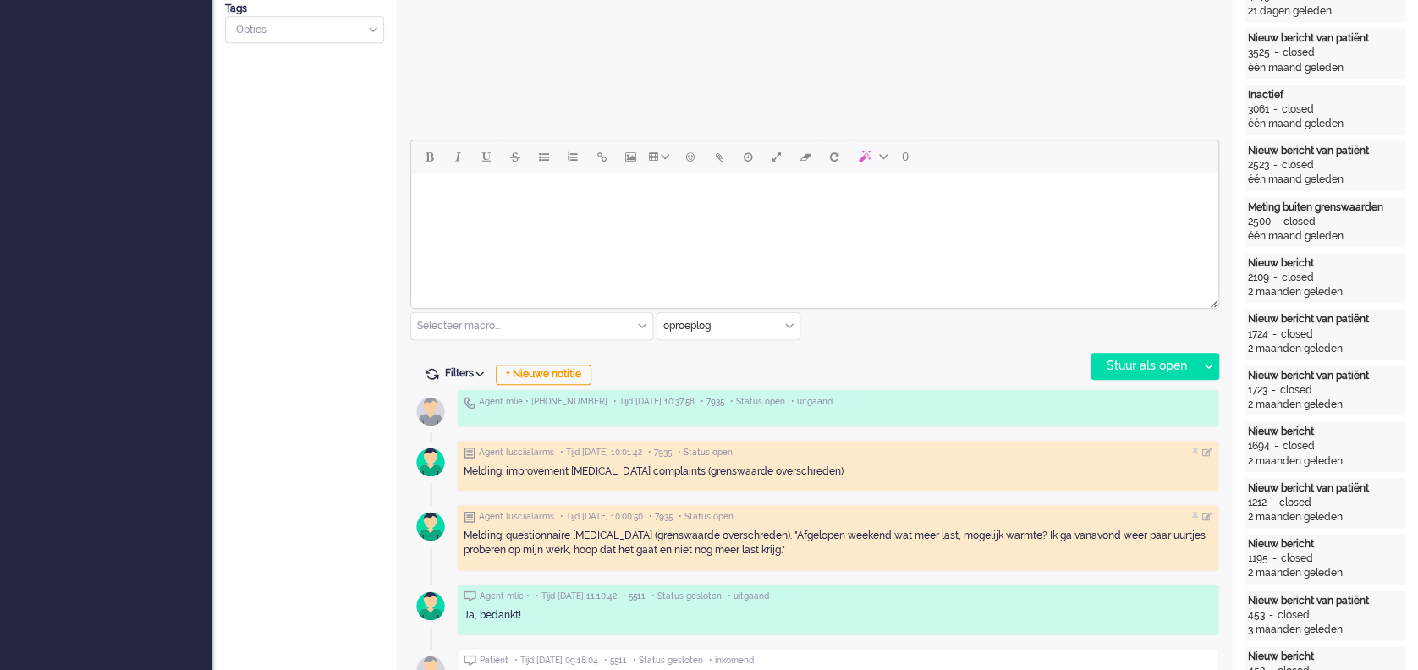
click at [556, 217] on html at bounding box center [814, 194] width 807 height 43
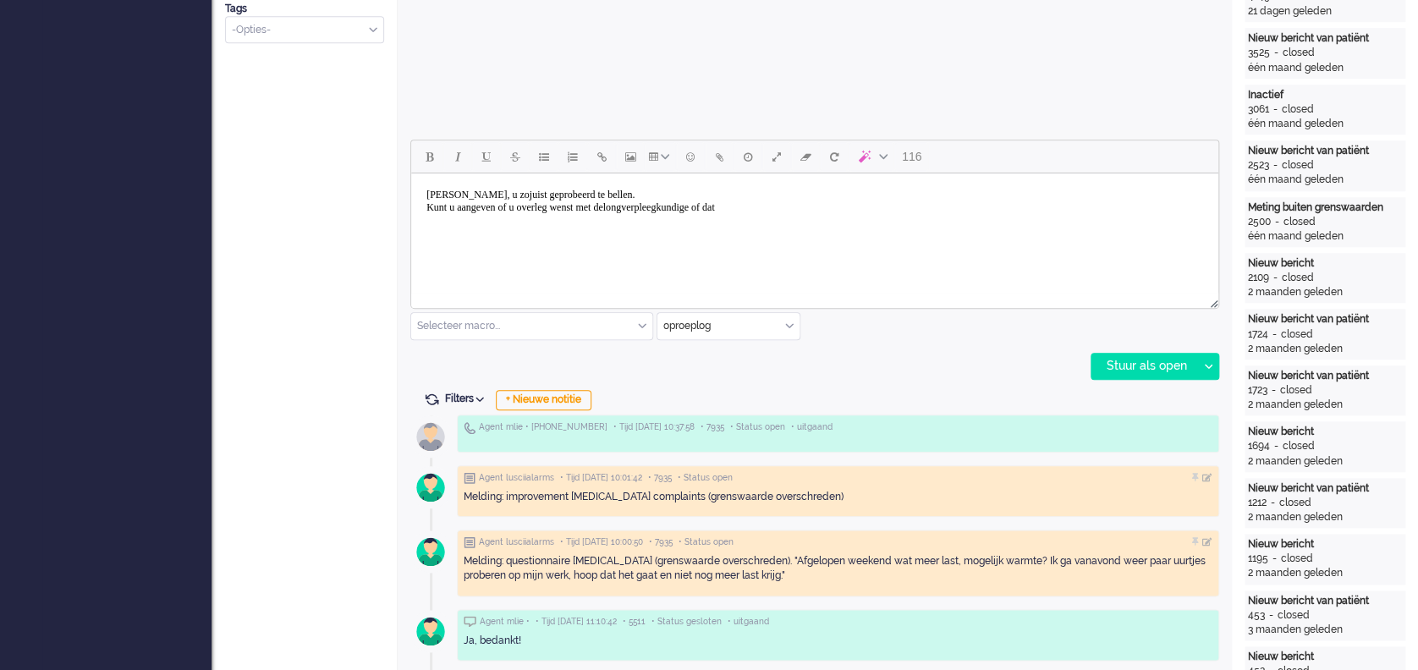
click at [650, 206] on body "[PERSON_NAME], u zojuist geprobeerd te bellen. Kunt u aangeven of u overleg wen…" at bounding box center [815, 201] width 794 height 42
click at [806, 207] on body "[PERSON_NAME], u zojuist geprobeerd te bellen. Kunt u aangeven of u overleg wen…" at bounding box center [815, 201] width 794 height 42
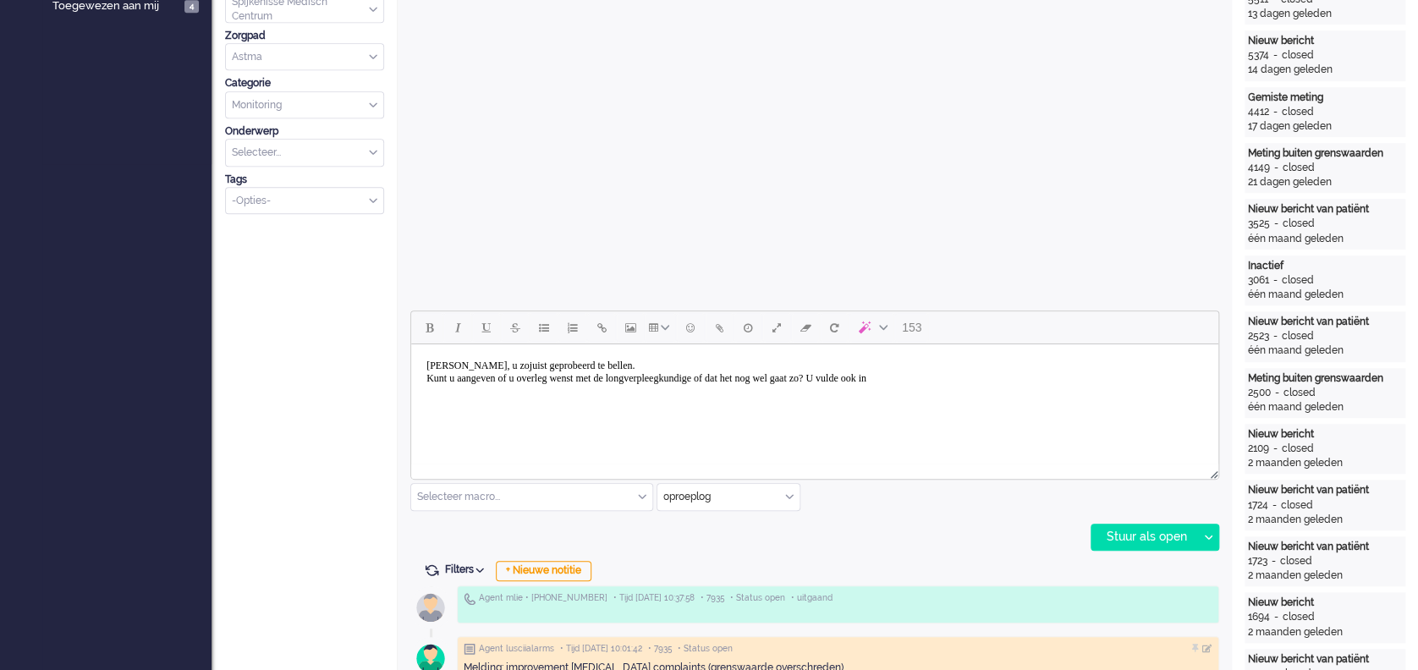
scroll to position [564, 0]
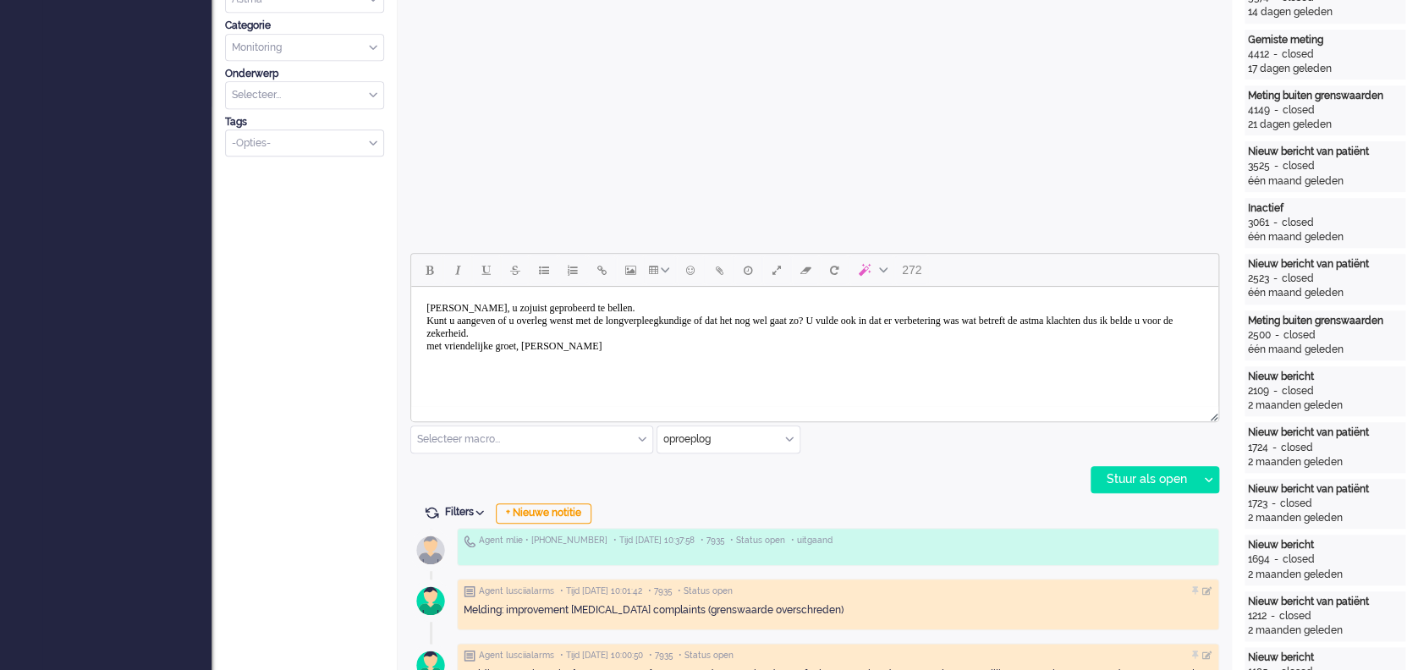
click at [908, 325] on body "[PERSON_NAME], u zojuist geprobeerd te bellen. Kunt u aangeven of u overleg wen…" at bounding box center [815, 328] width 794 height 68
click at [1063, 479] on div "Stuur als open" at bounding box center [1145, 479] width 106 height 25
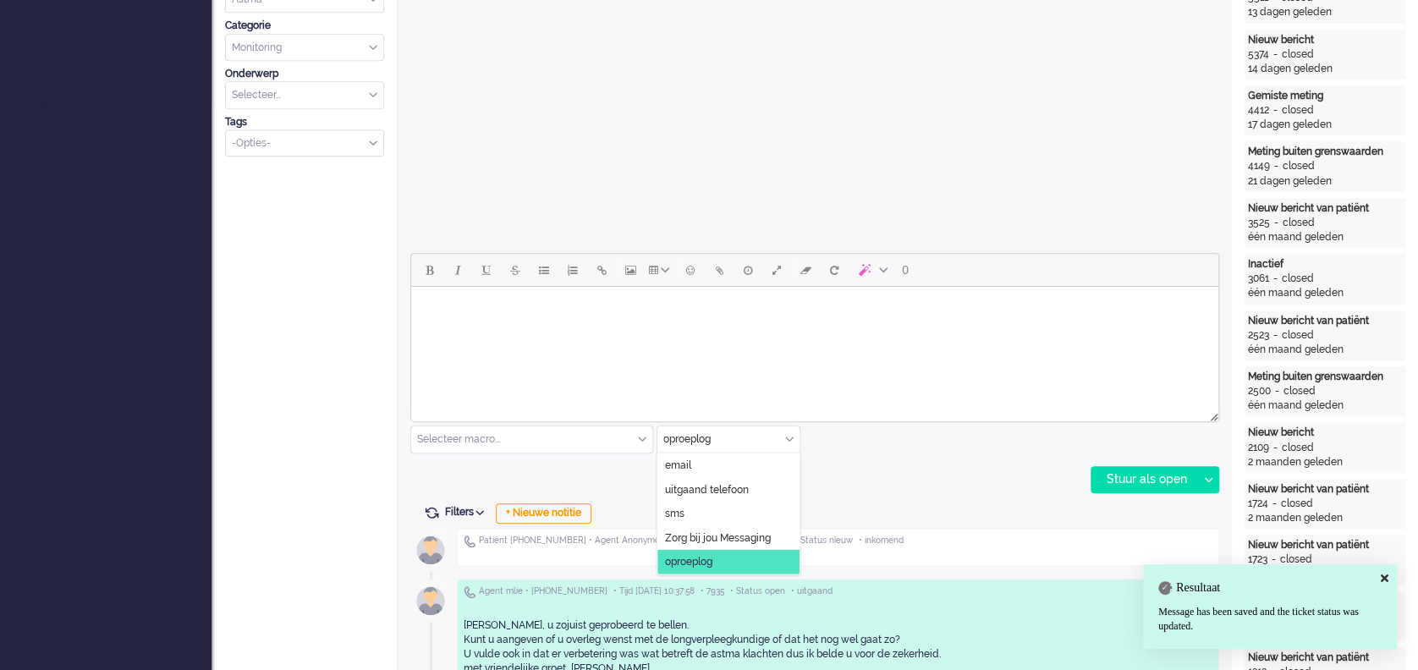
click at [788, 431] on input "text" at bounding box center [729, 439] width 142 height 26
click at [763, 502] on span "Zorg bij jou Messaging" at bounding box center [718, 538] width 106 height 14
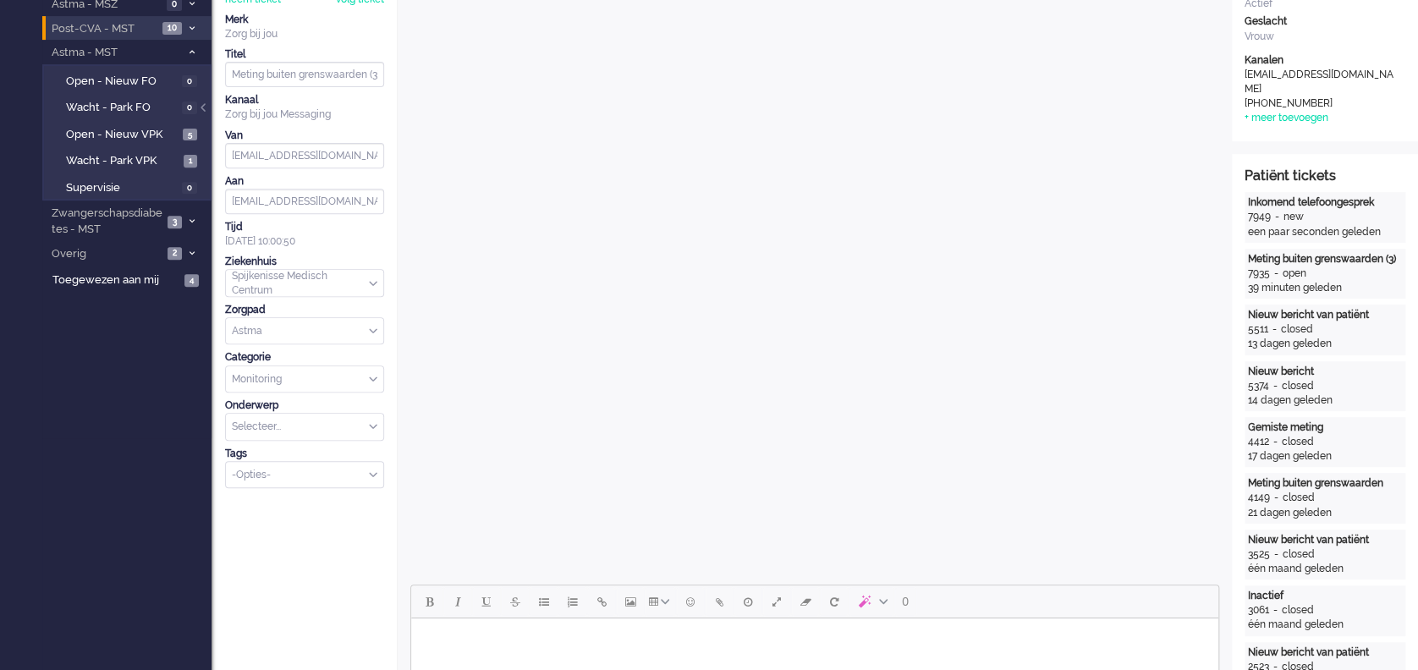
scroll to position [0, 0]
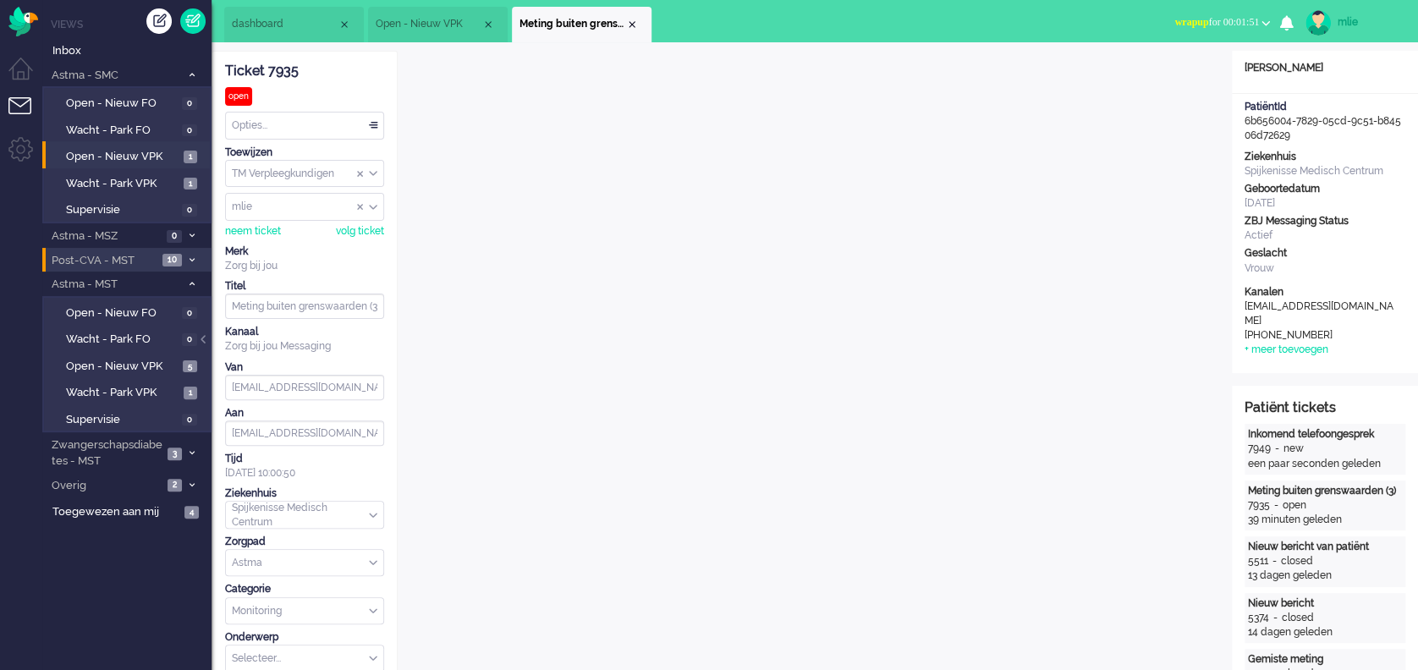
click at [1063, 25] on span "wrapup" at bounding box center [1192, 22] width 34 height 12
click at [1063, 77] on label "Online" at bounding box center [1200, 76] width 134 height 14
click at [372, 124] on div "Opties..." at bounding box center [304, 126] width 157 height 26
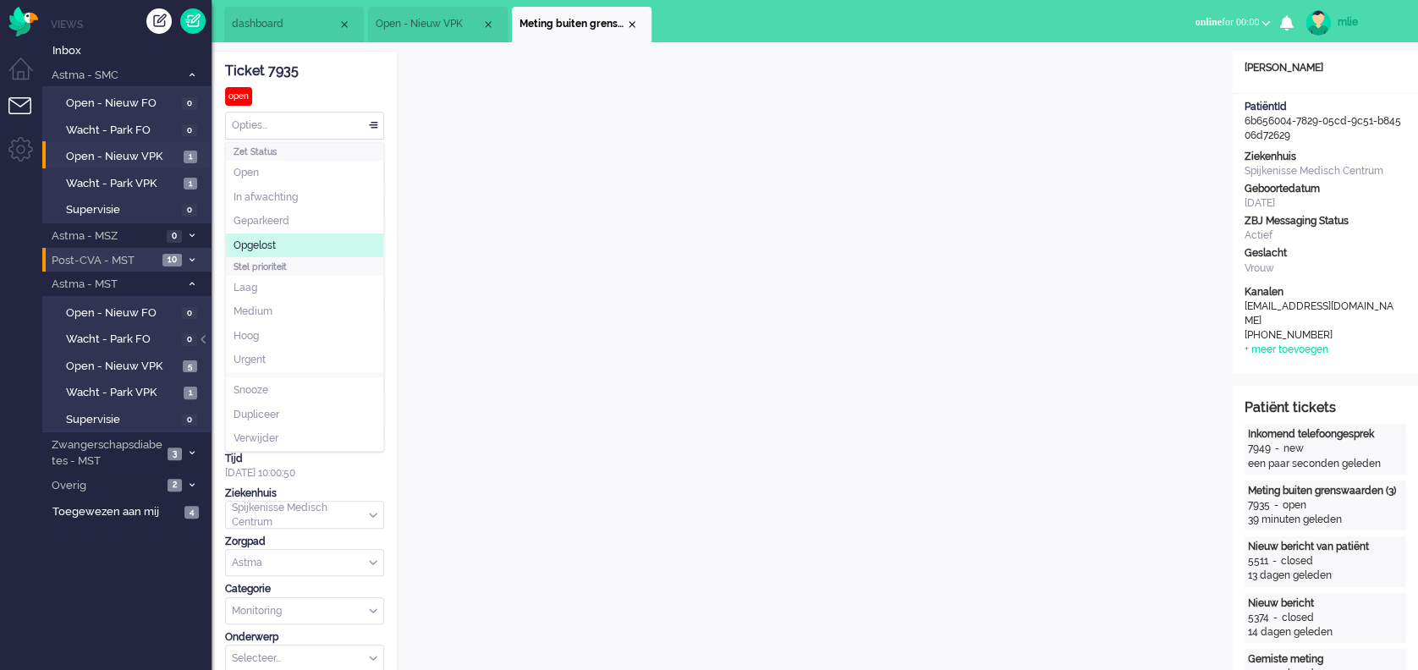
click at [309, 237] on li "Opgelost" at bounding box center [304, 246] width 157 height 25
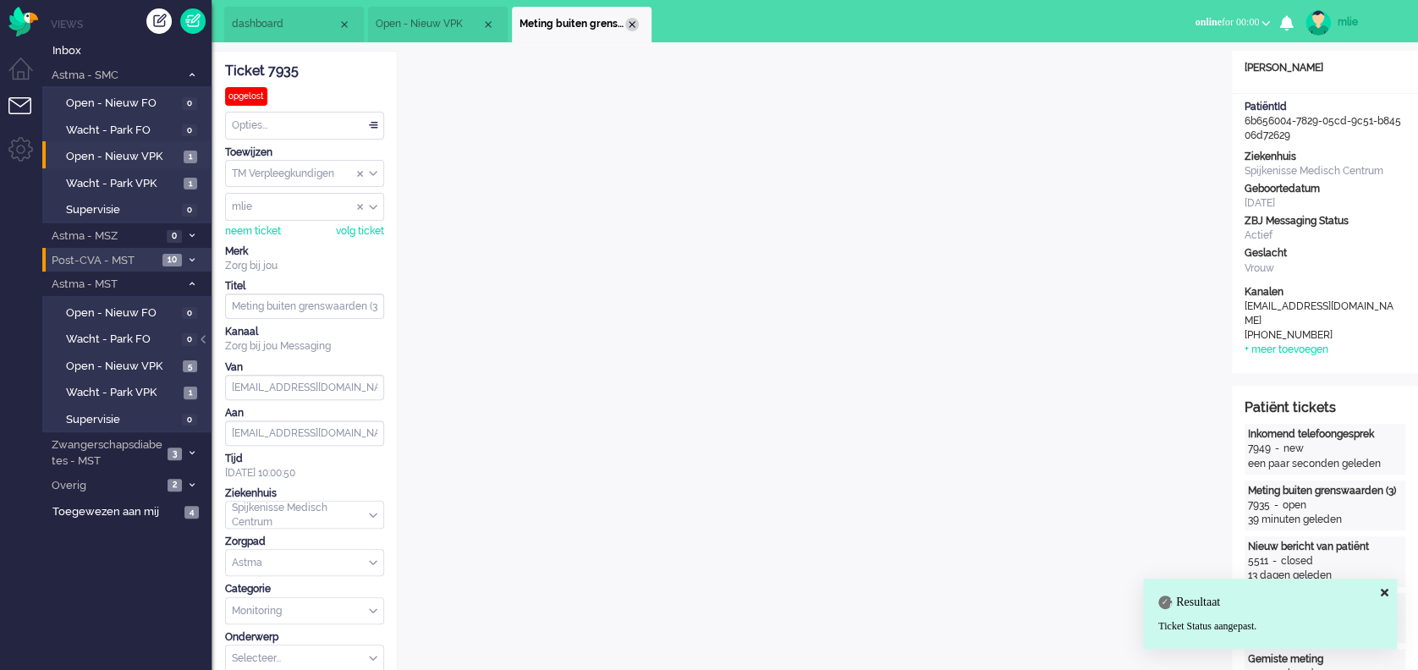
click at [630, 27] on div "Close tab" at bounding box center [632, 25] width 14 height 14
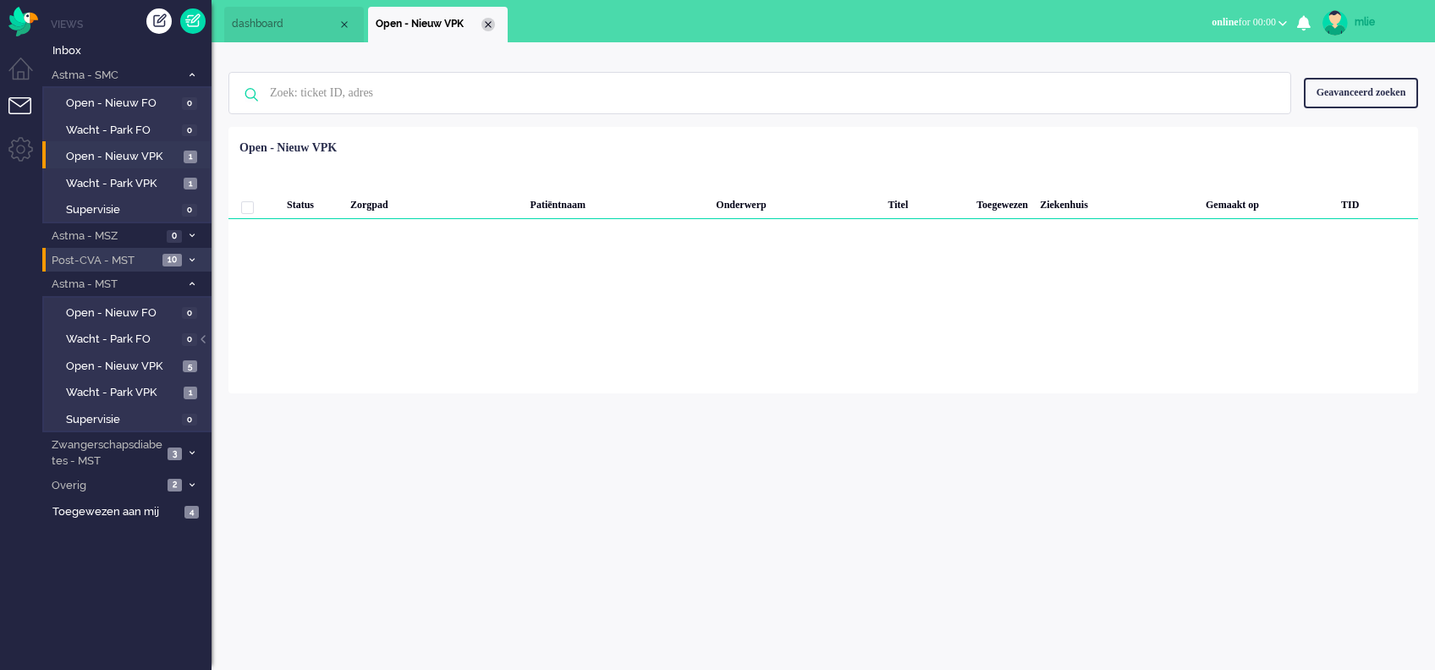
click at [490, 21] on div "Close tab" at bounding box center [489, 25] width 14 height 14
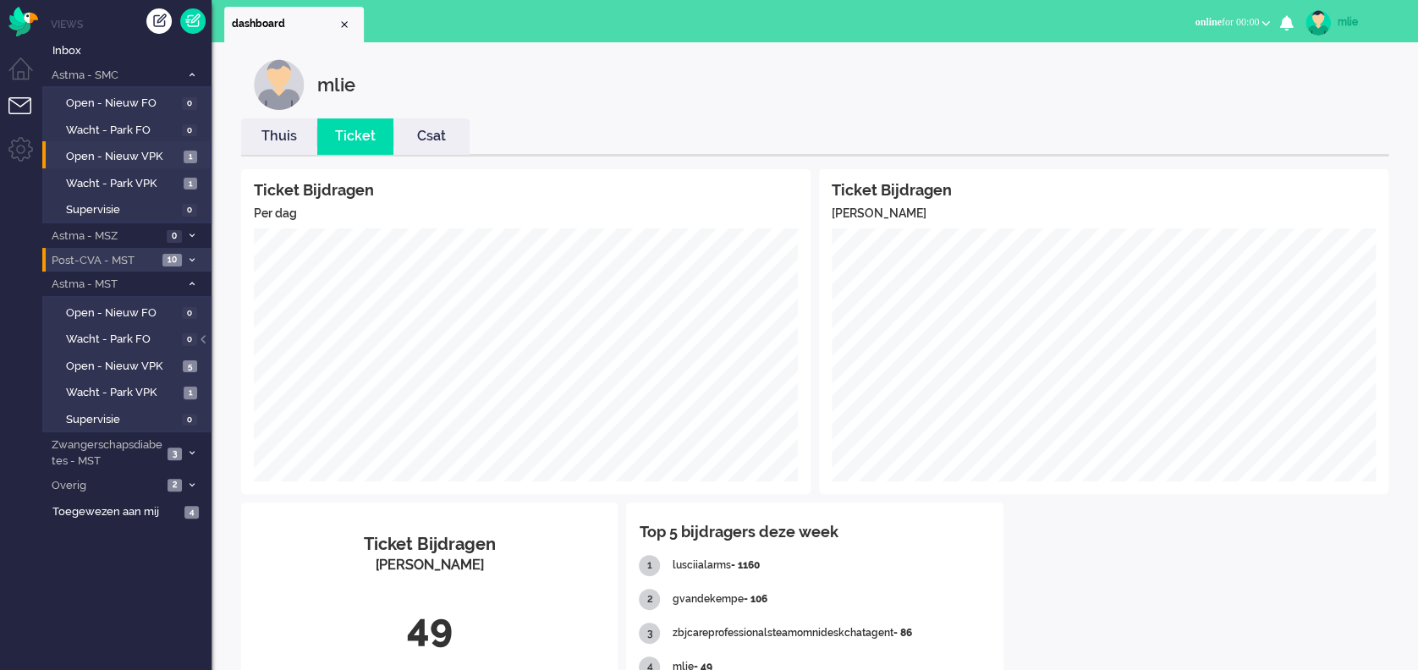
click at [275, 135] on link "Thuis" at bounding box center [279, 136] width 76 height 19
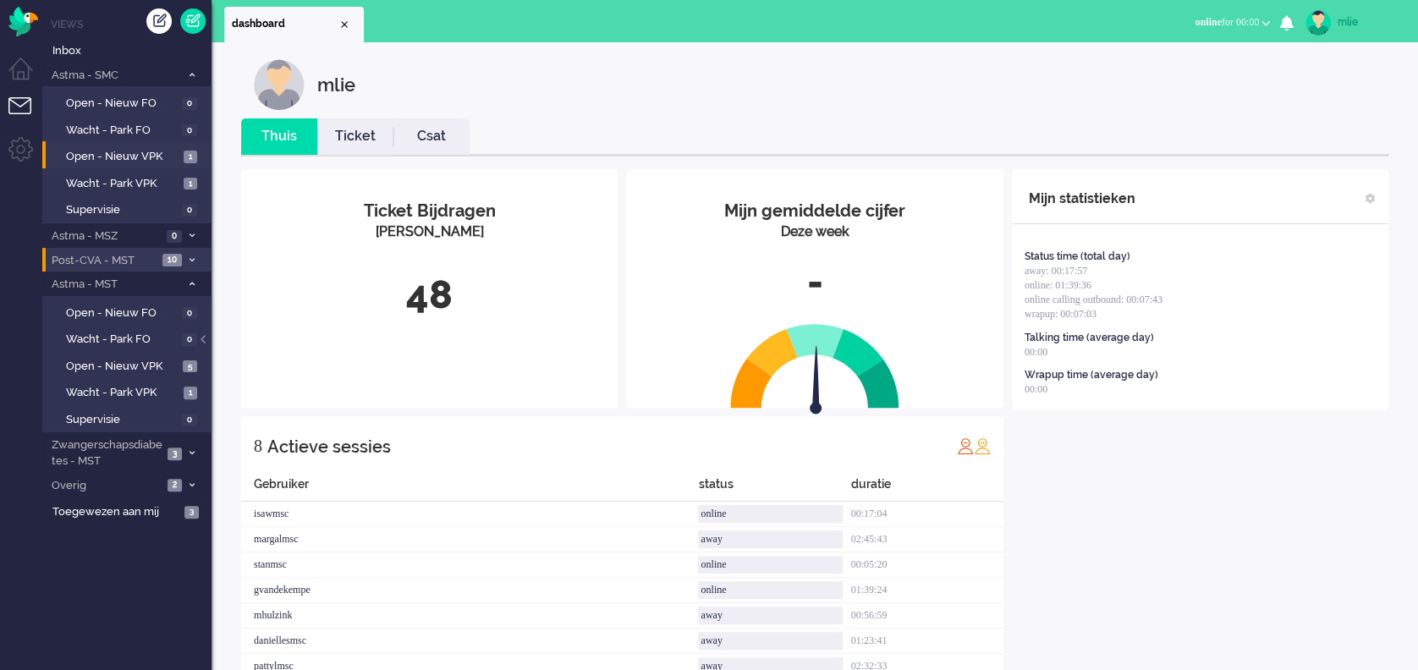
click at [357, 133] on link "Ticket" at bounding box center [355, 136] width 76 height 19
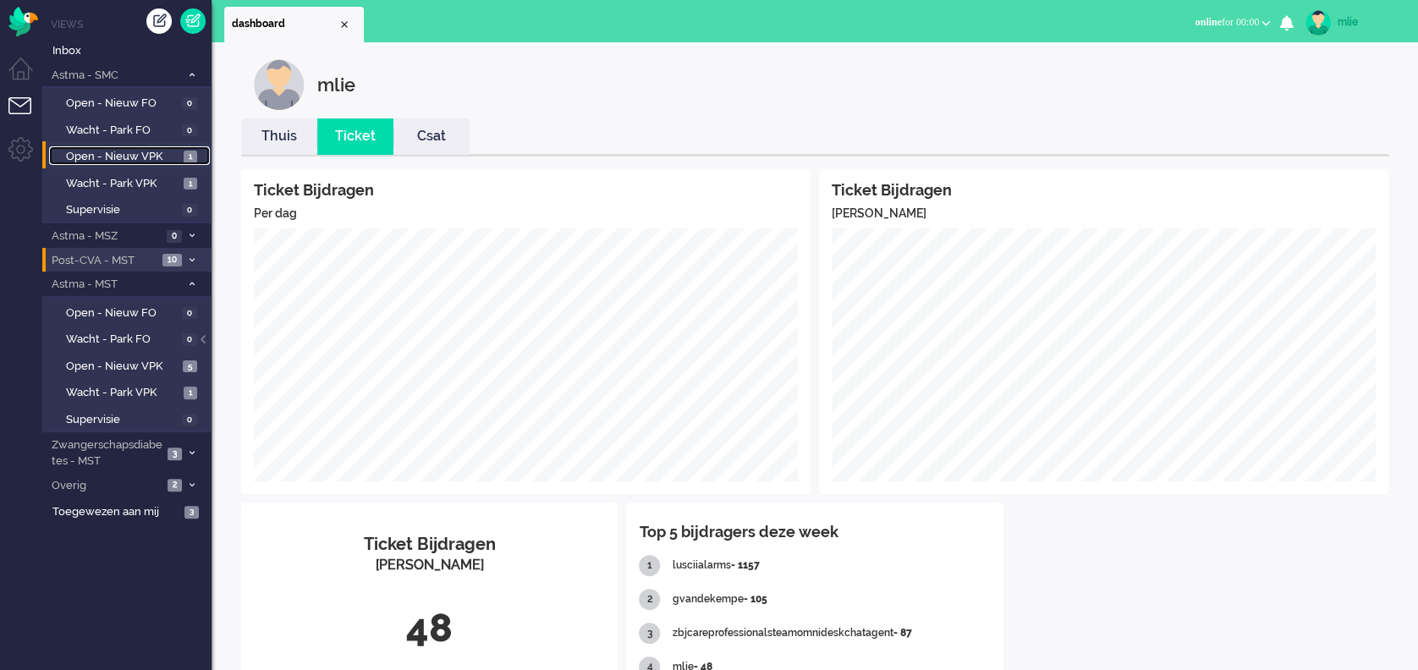
click at [108, 155] on span "Open - Nieuw VPK" at bounding box center [122, 157] width 113 height 16
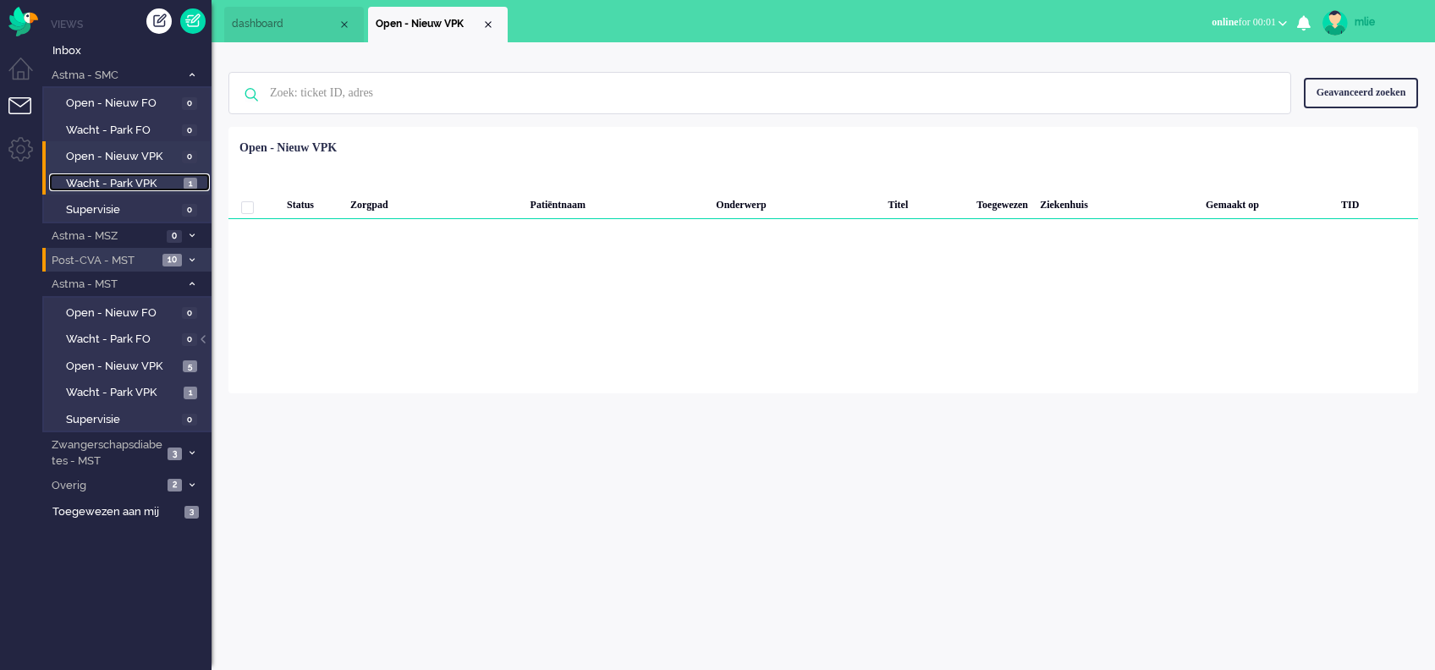
click at [112, 183] on span "Wacht - Park VPK" at bounding box center [122, 184] width 113 height 16
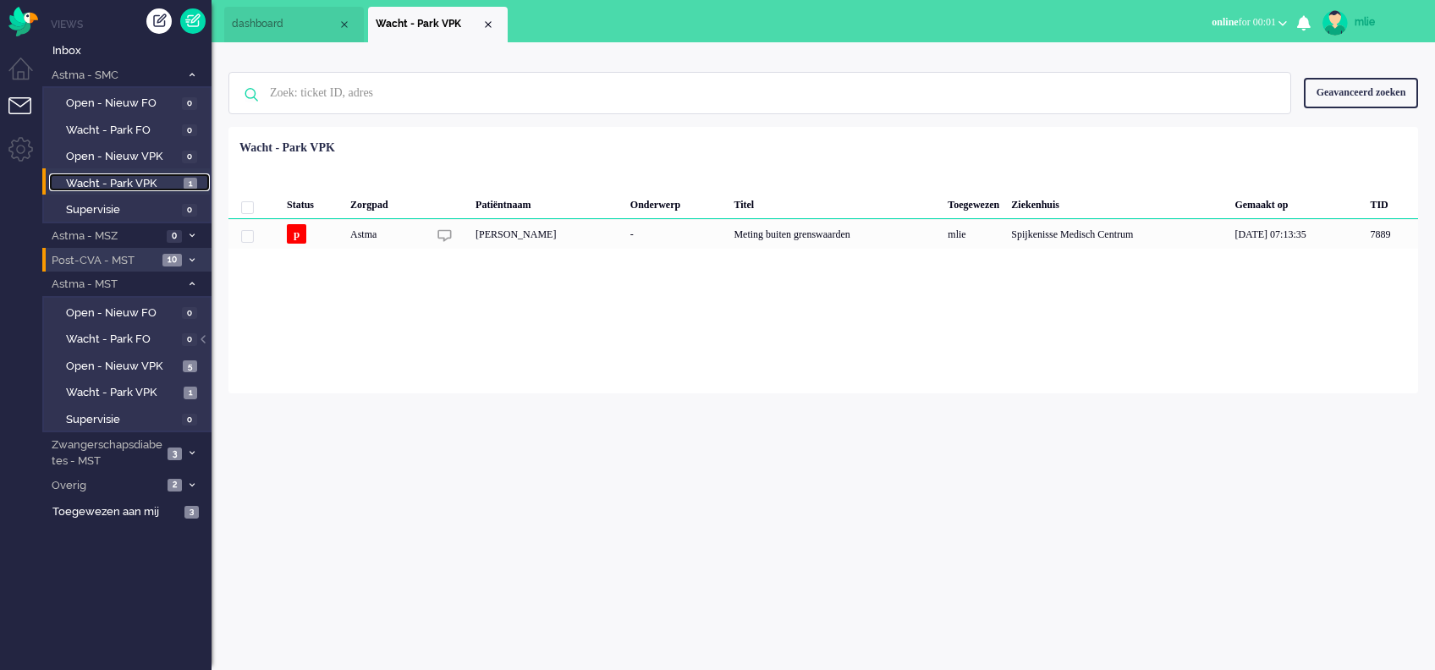
click at [156, 179] on span "Wacht - Park VPK" at bounding box center [122, 184] width 113 height 16
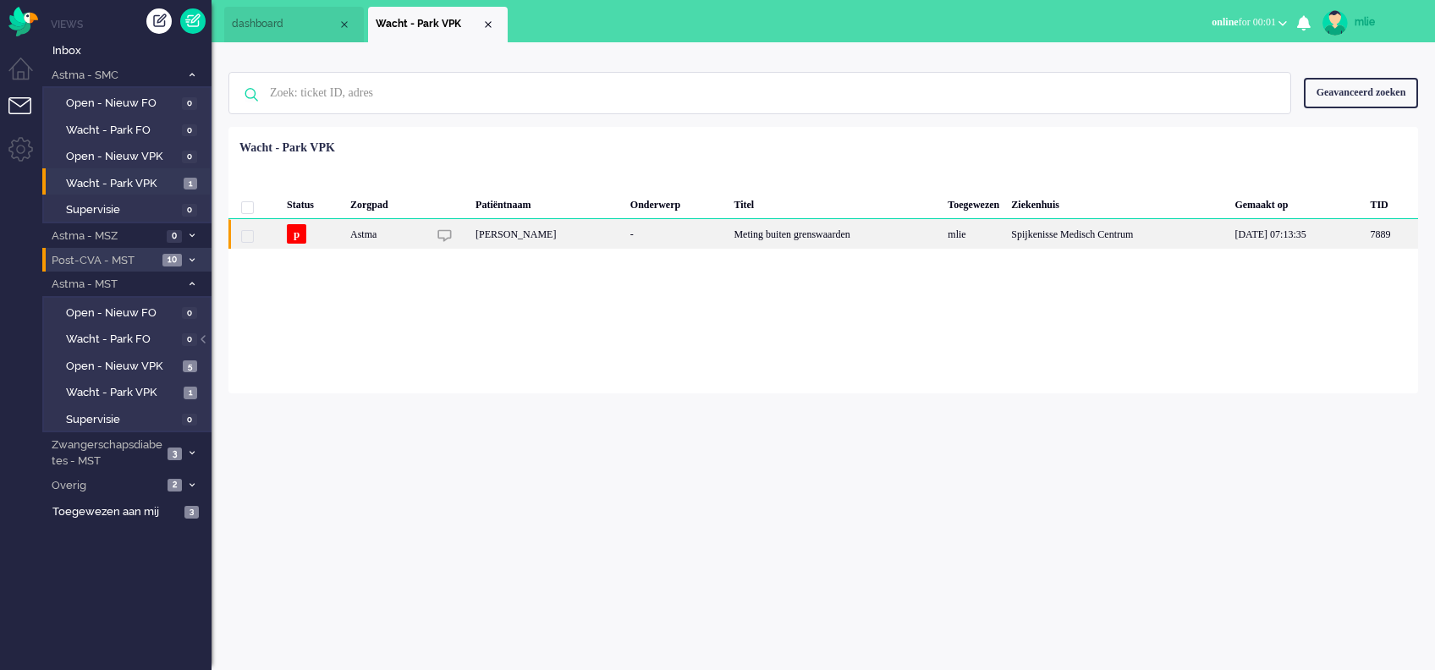
click at [598, 237] on div "[PERSON_NAME]" at bounding box center [547, 234] width 155 height 30
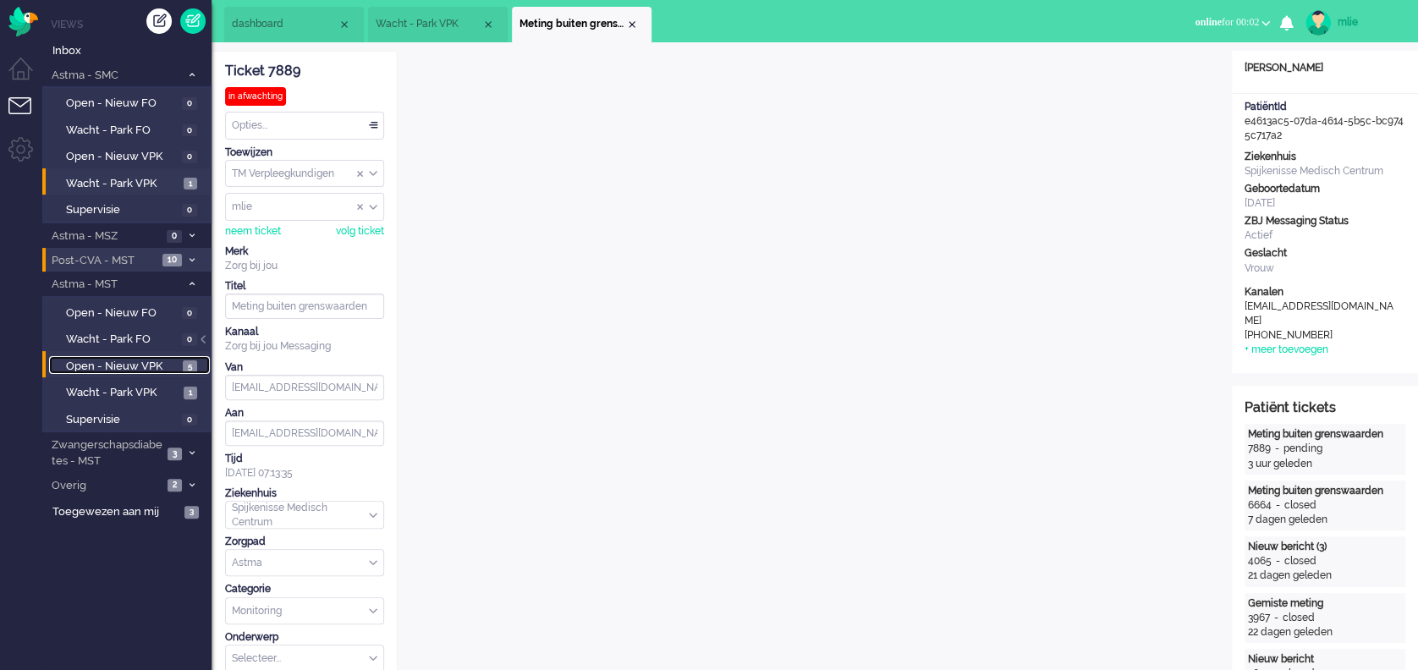
click at [160, 362] on span "Open - Nieuw VPK" at bounding box center [122, 367] width 113 height 16
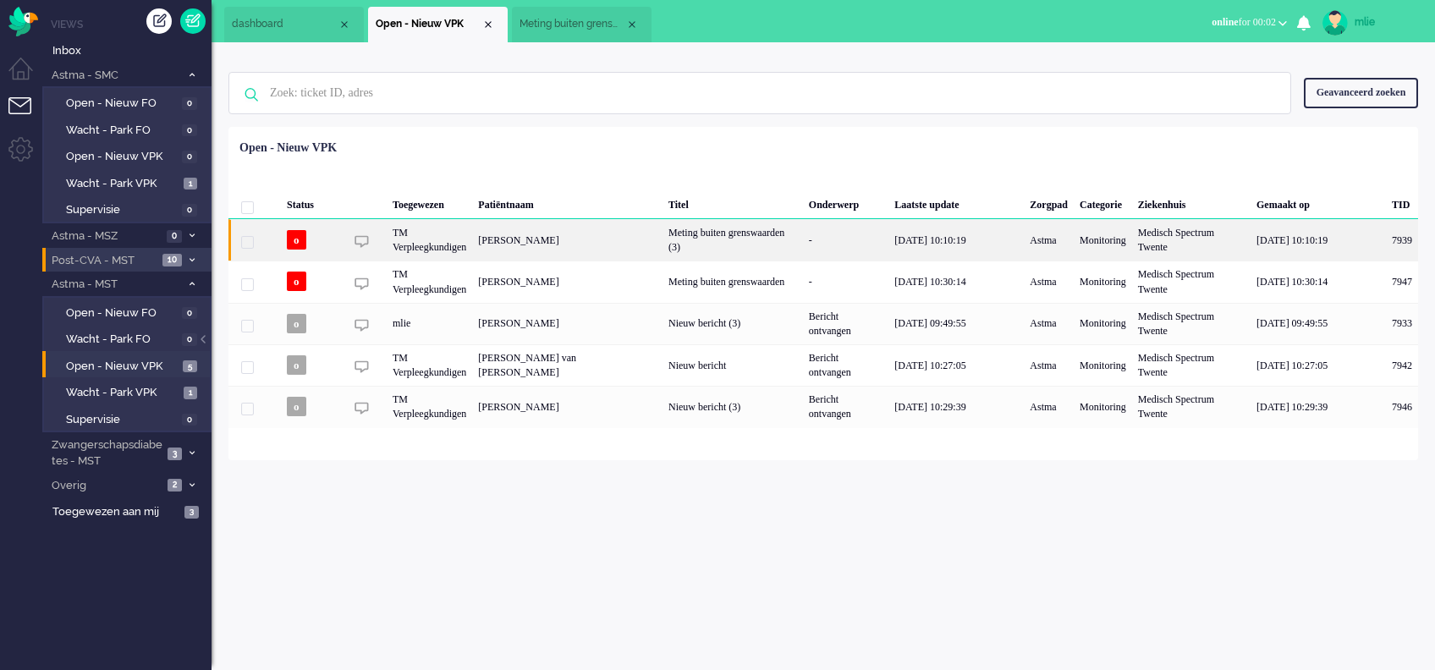
click at [752, 240] on div "Meting buiten grenswaarden (3)" at bounding box center [733, 239] width 140 height 41
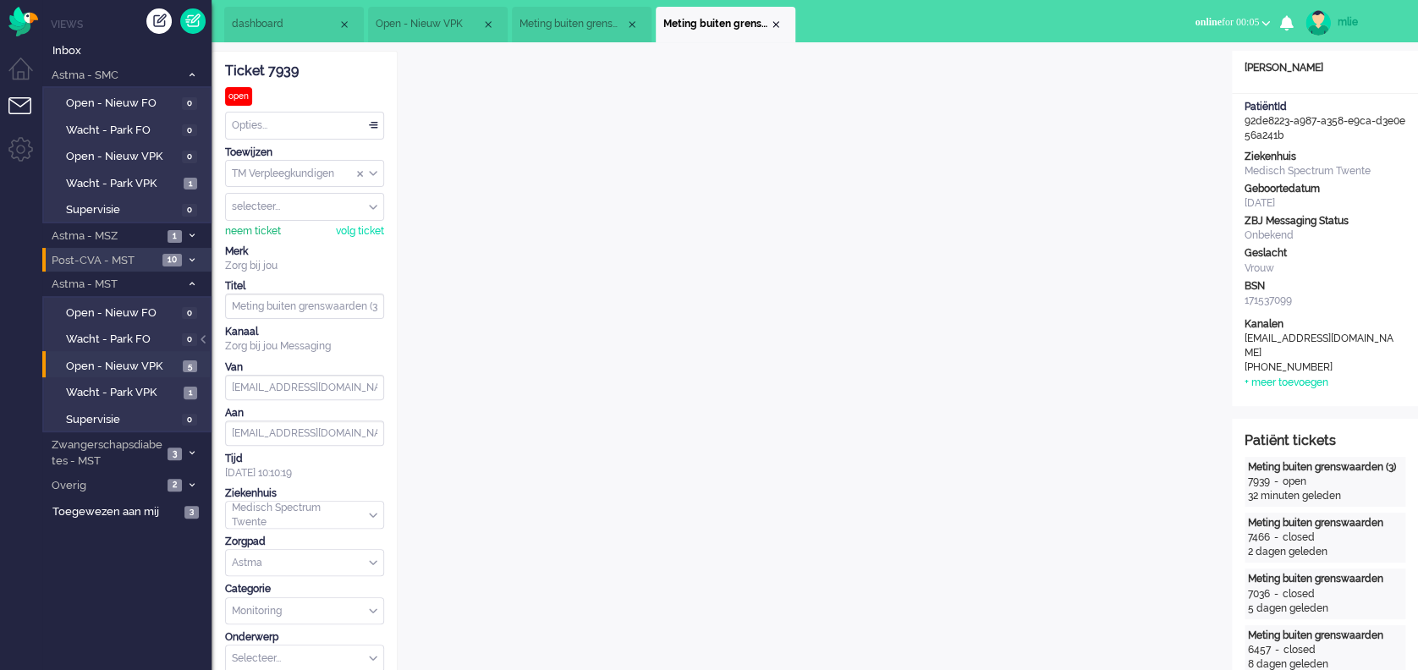
click at [239, 228] on div "neem ticket" at bounding box center [253, 231] width 56 height 14
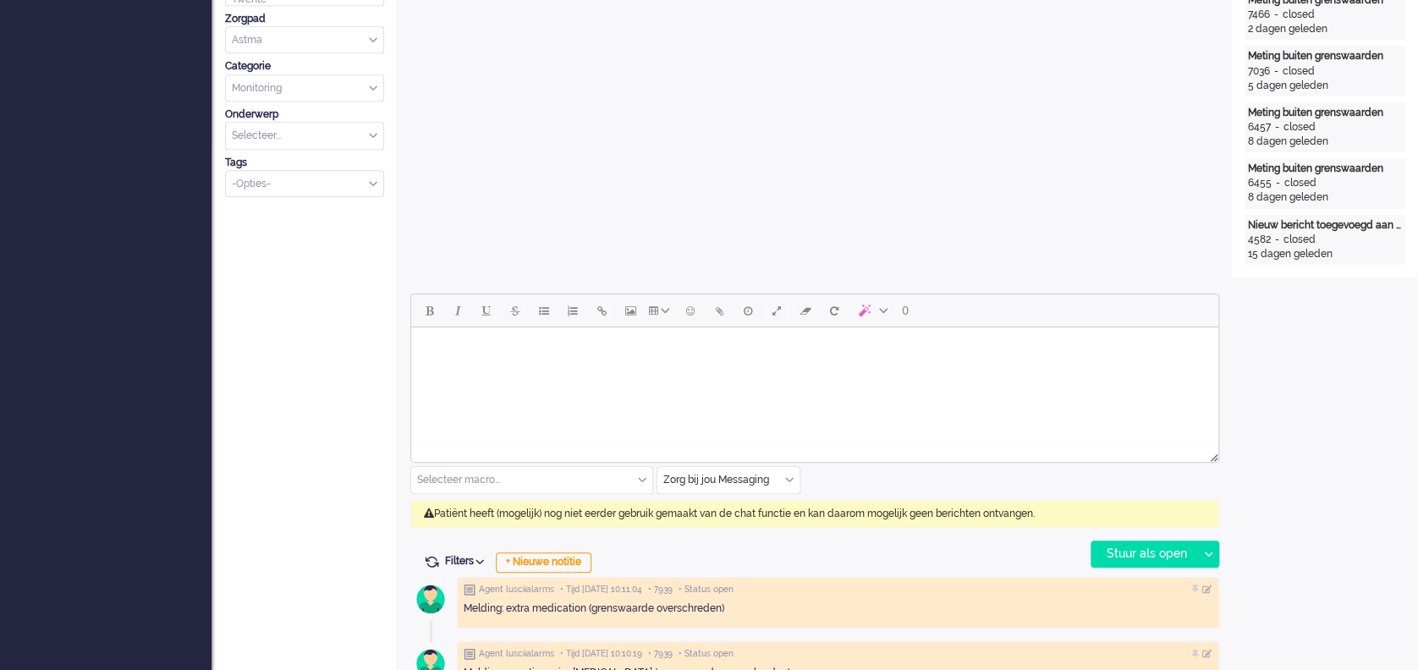
scroll to position [677, 0]
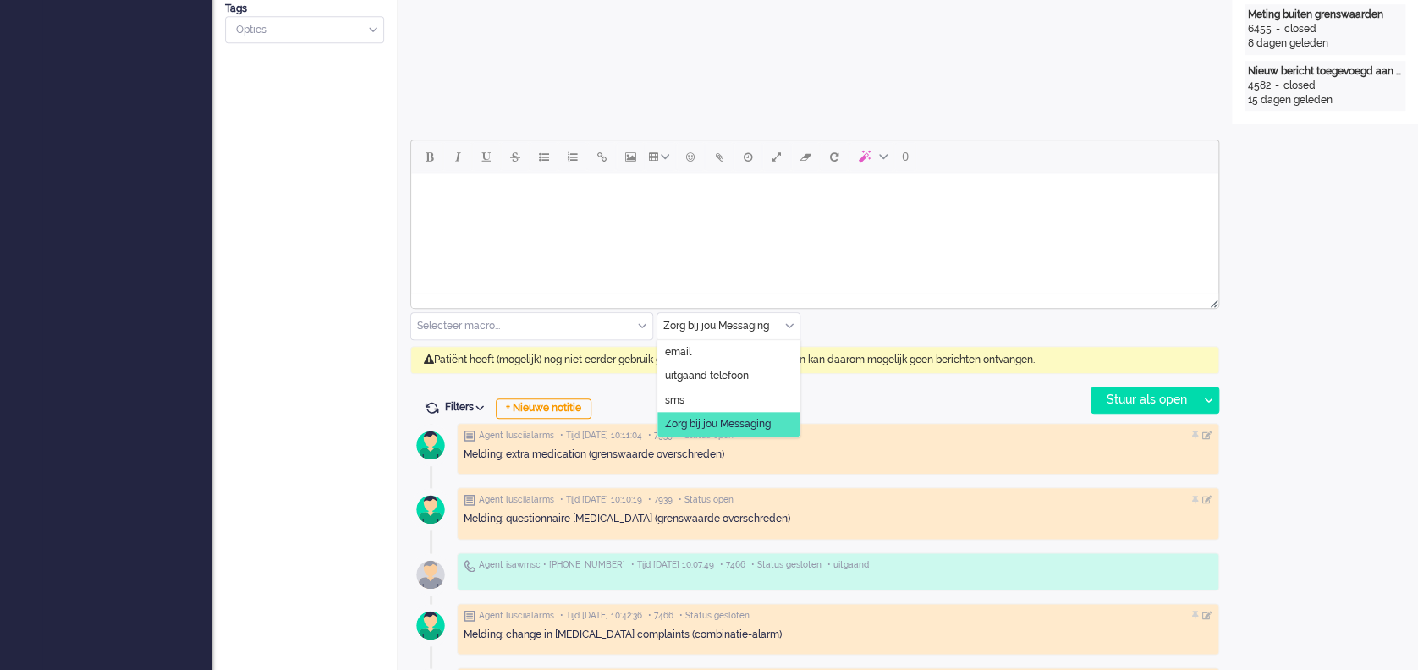
click at [793, 326] on input "text" at bounding box center [729, 326] width 142 height 26
click at [738, 369] on span "uitgaand telefoon" at bounding box center [707, 376] width 84 height 14
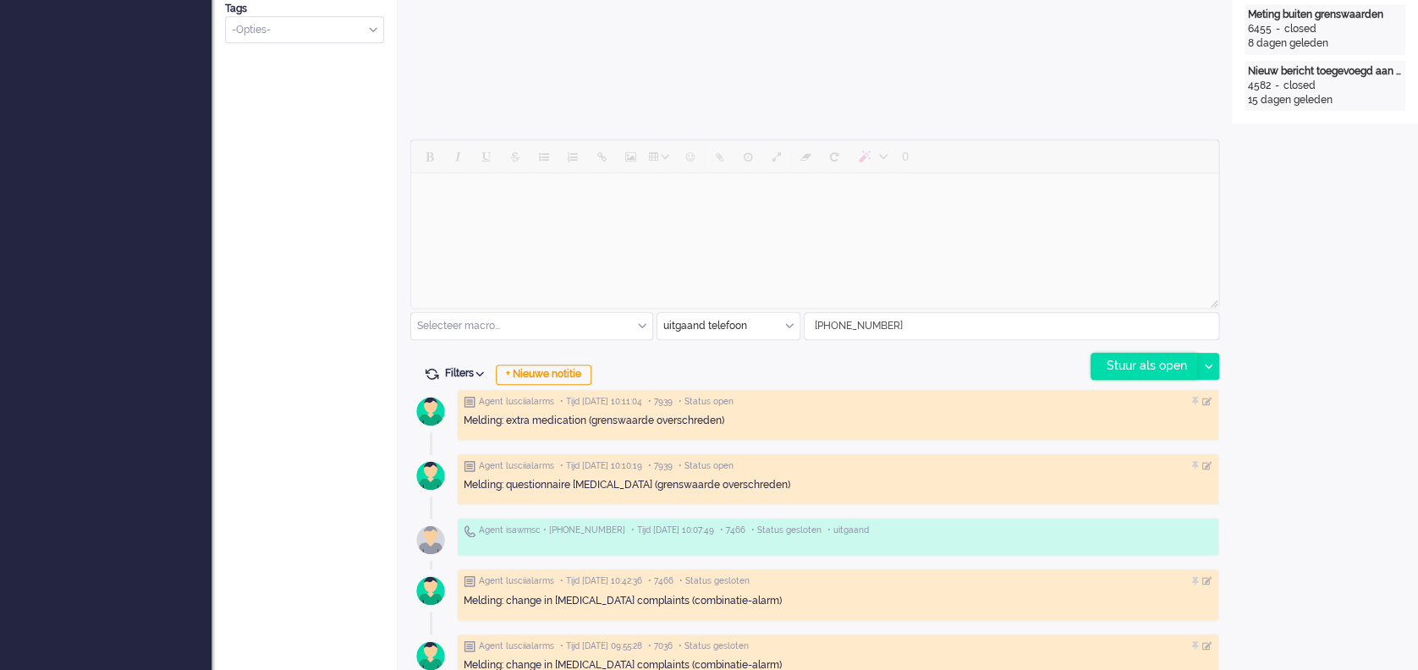
click at [1063, 361] on div "Stuur als open" at bounding box center [1145, 366] width 106 height 25
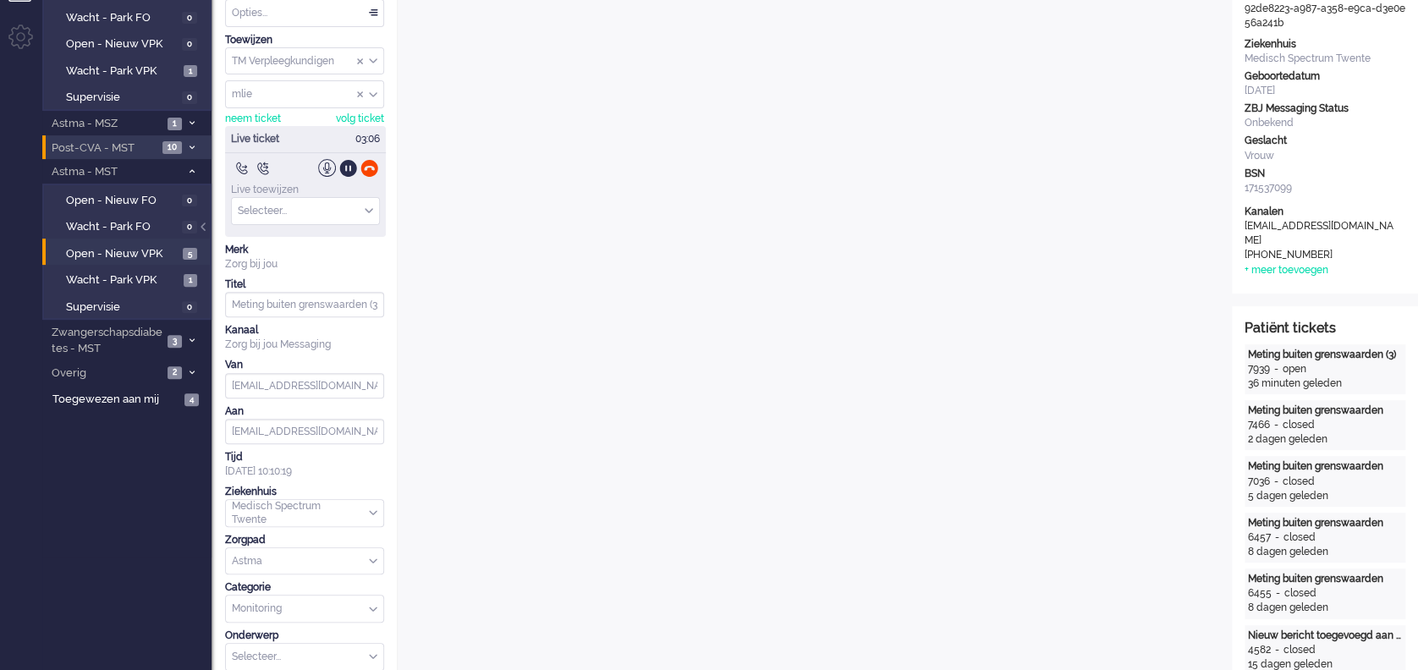
scroll to position [0, 0]
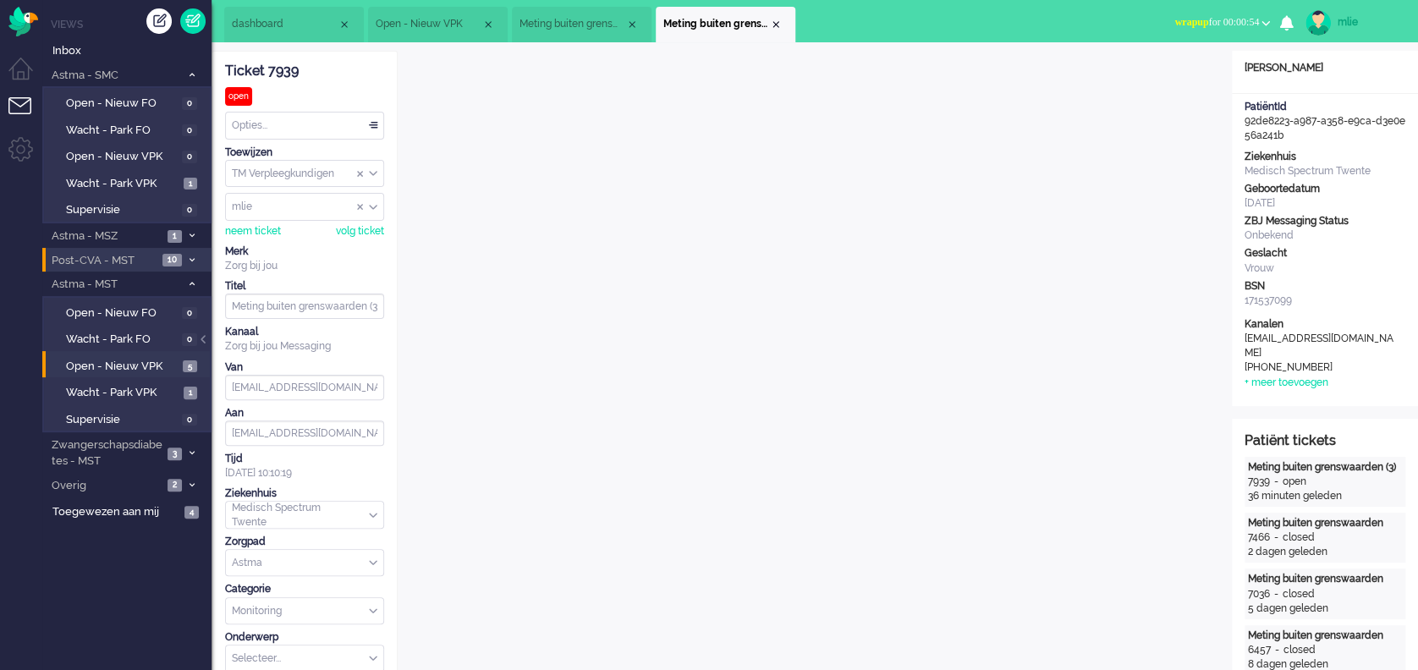
click at [369, 122] on div "Opties..." at bounding box center [304, 126] width 157 height 26
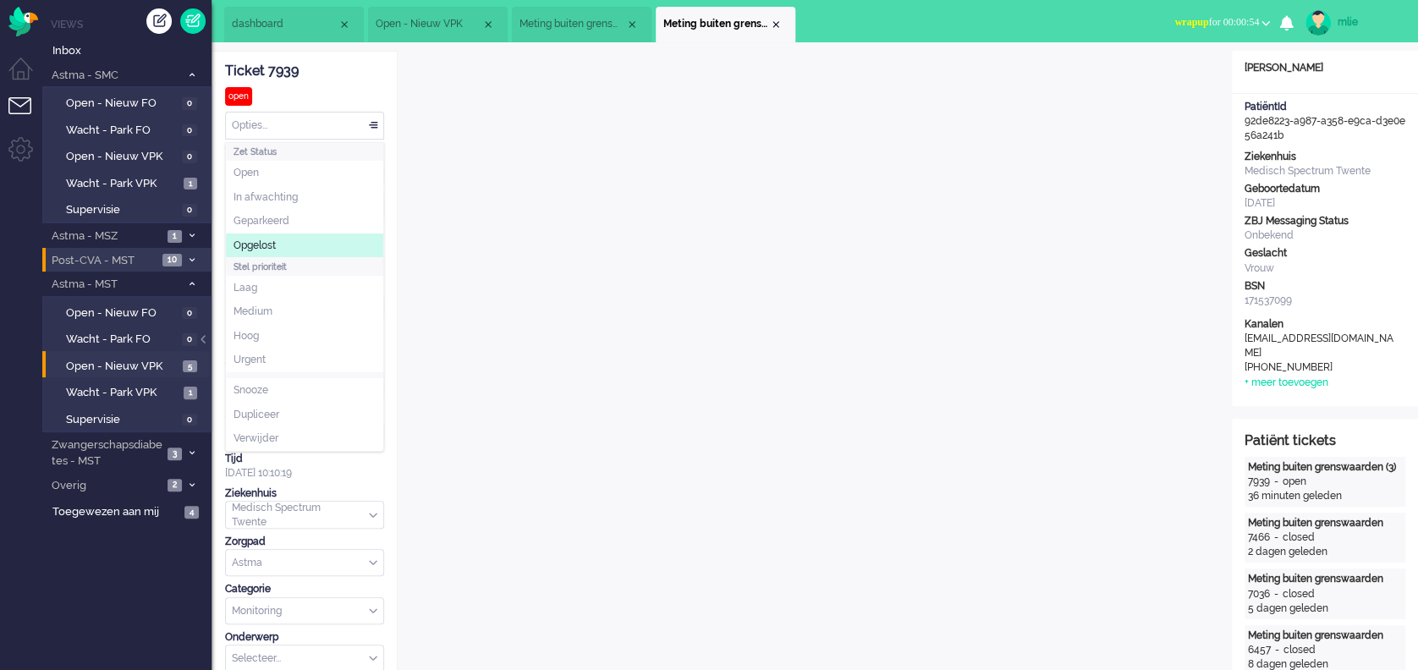
click at [284, 238] on li "Opgelost" at bounding box center [304, 246] width 157 height 25
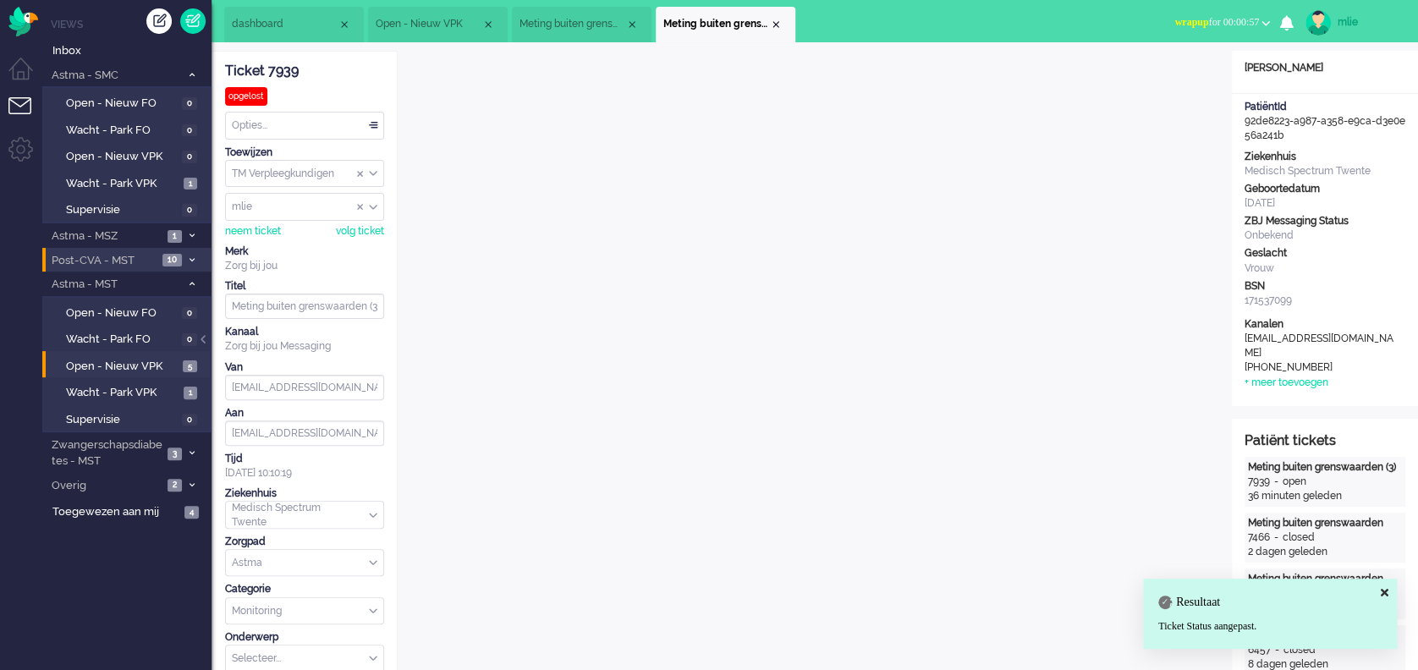
click at [1063, 19] on span "wrapup" at bounding box center [1192, 22] width 34 height 12
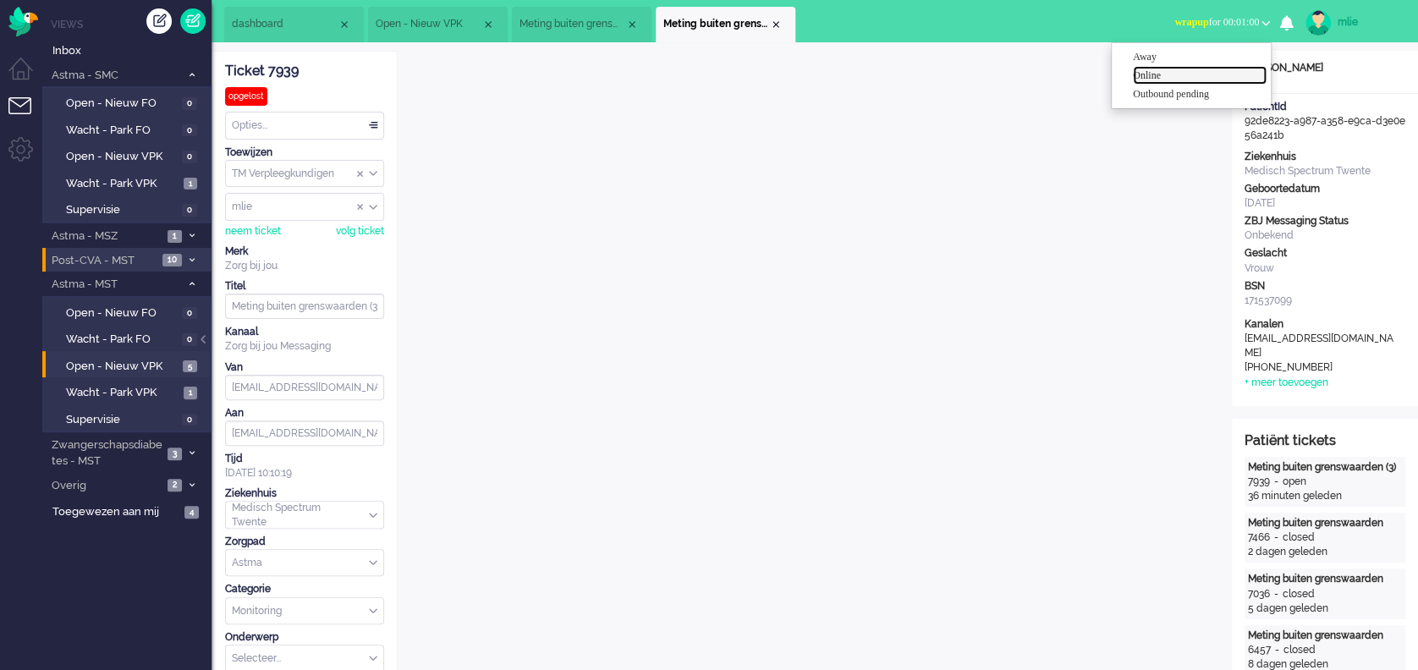
click at [1063, 74] on label "Online" at bounding box center [1200, 76] width 134 height 14
click at [775, 22] on div "Close tab" at bounding box center [776, 25] width 14 height 14
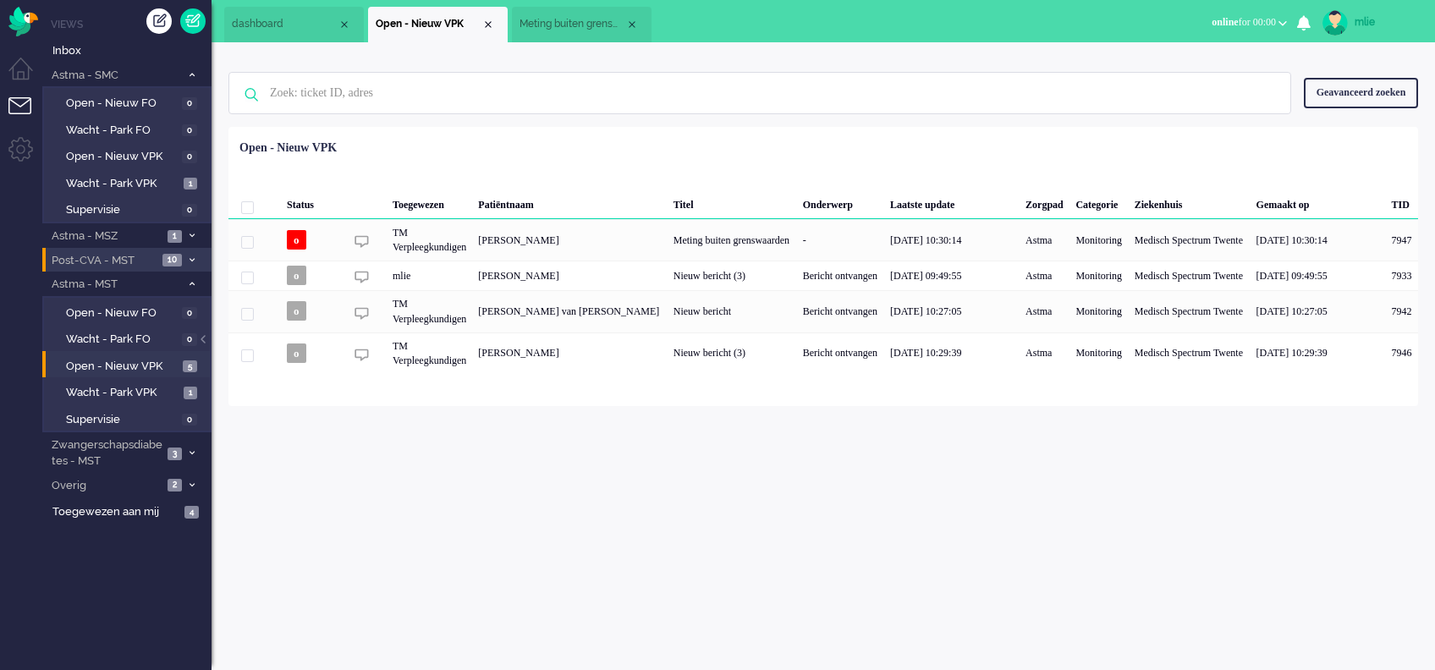
click at [586, 26] on span "Meting buiten grenswaarden" at bounding box center [573, 24] width 106 height 14
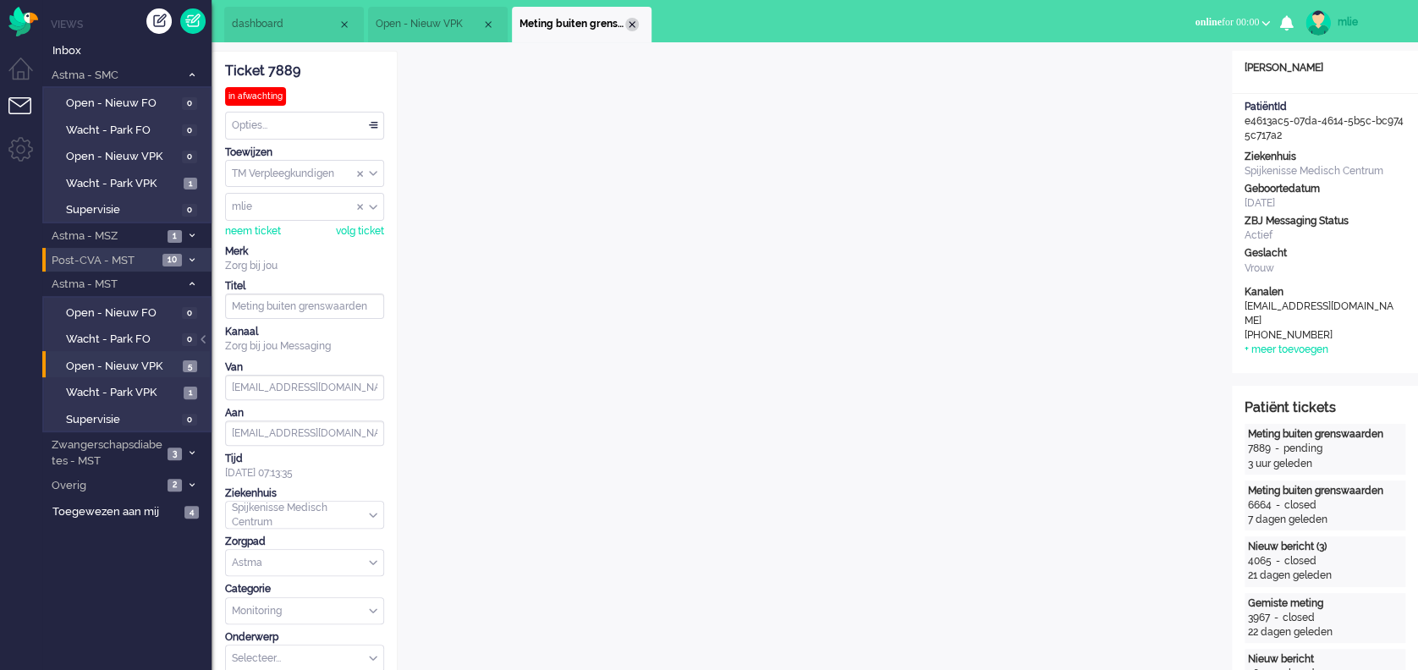
click at [629, 21] on div "Close tab" at bounding box center [632, 25] width 14 height 14
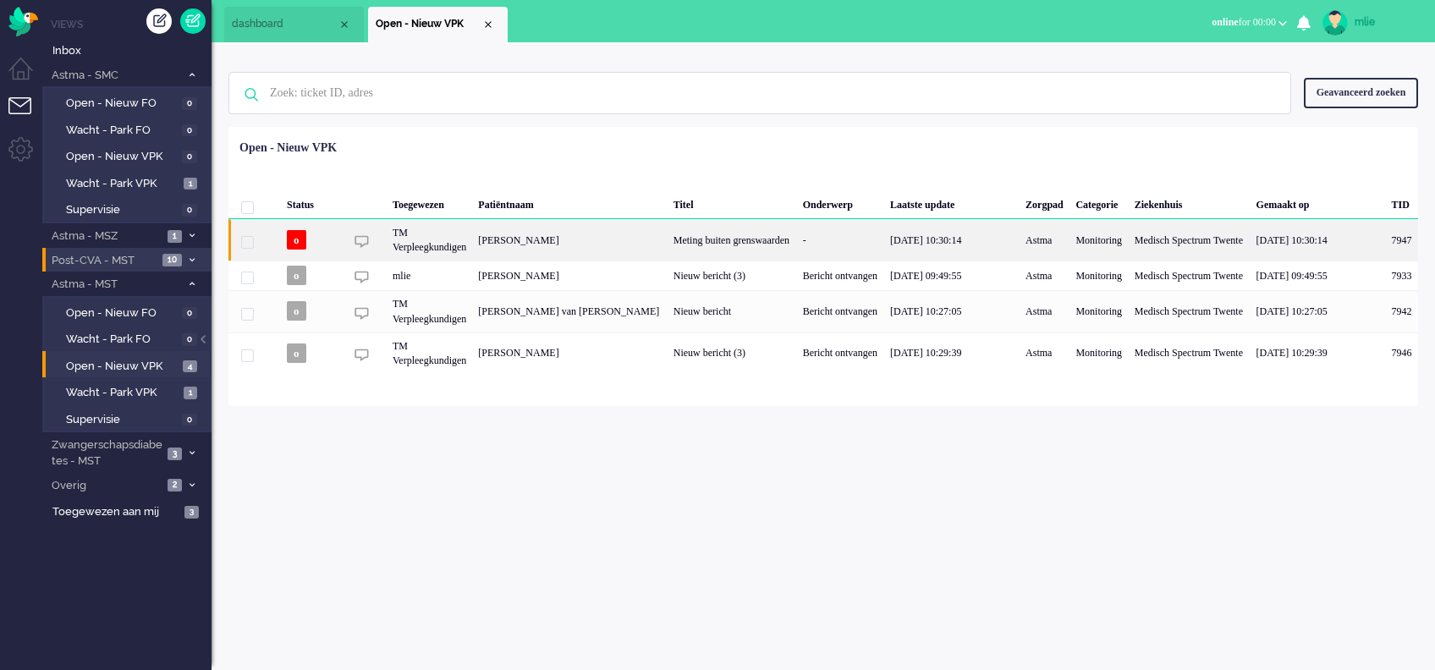
click at [814, 236] on div "-" at bounding box center [840, 239] width 87 height 41
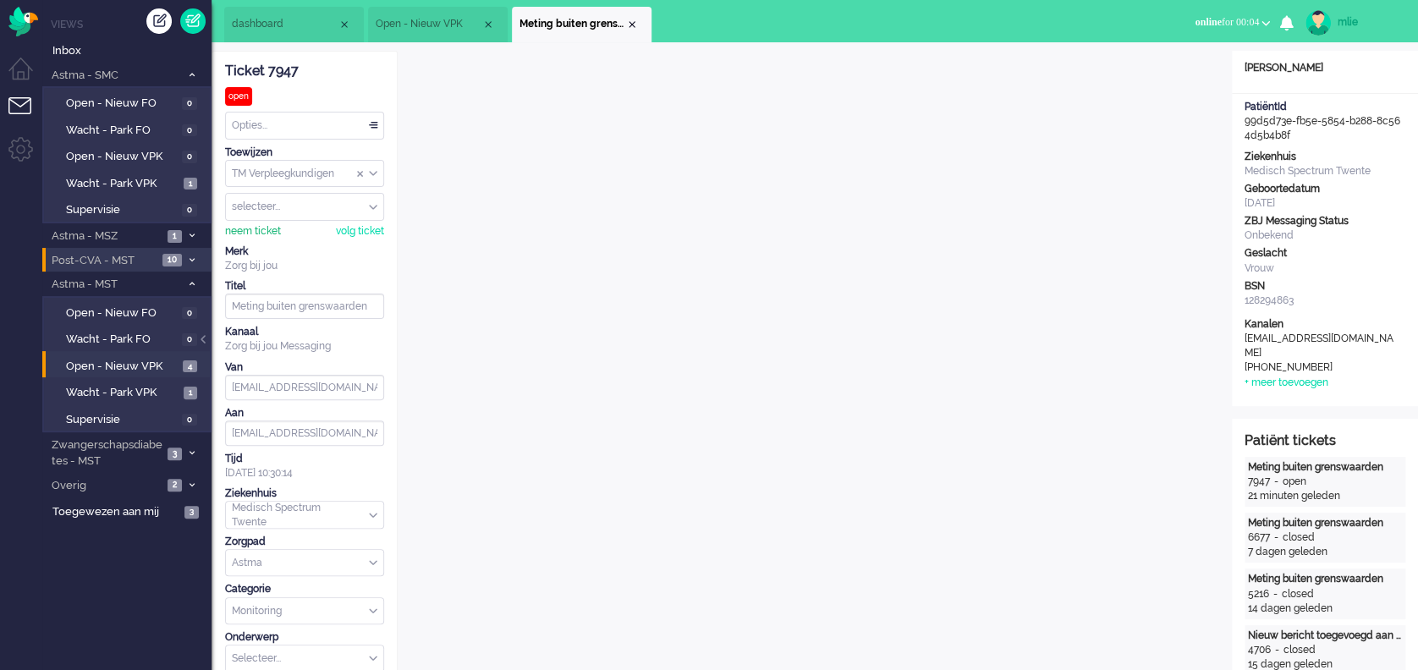
click at [254, 232] on div "neem ticket" at bounding box center [253, 231] width 56 height 14
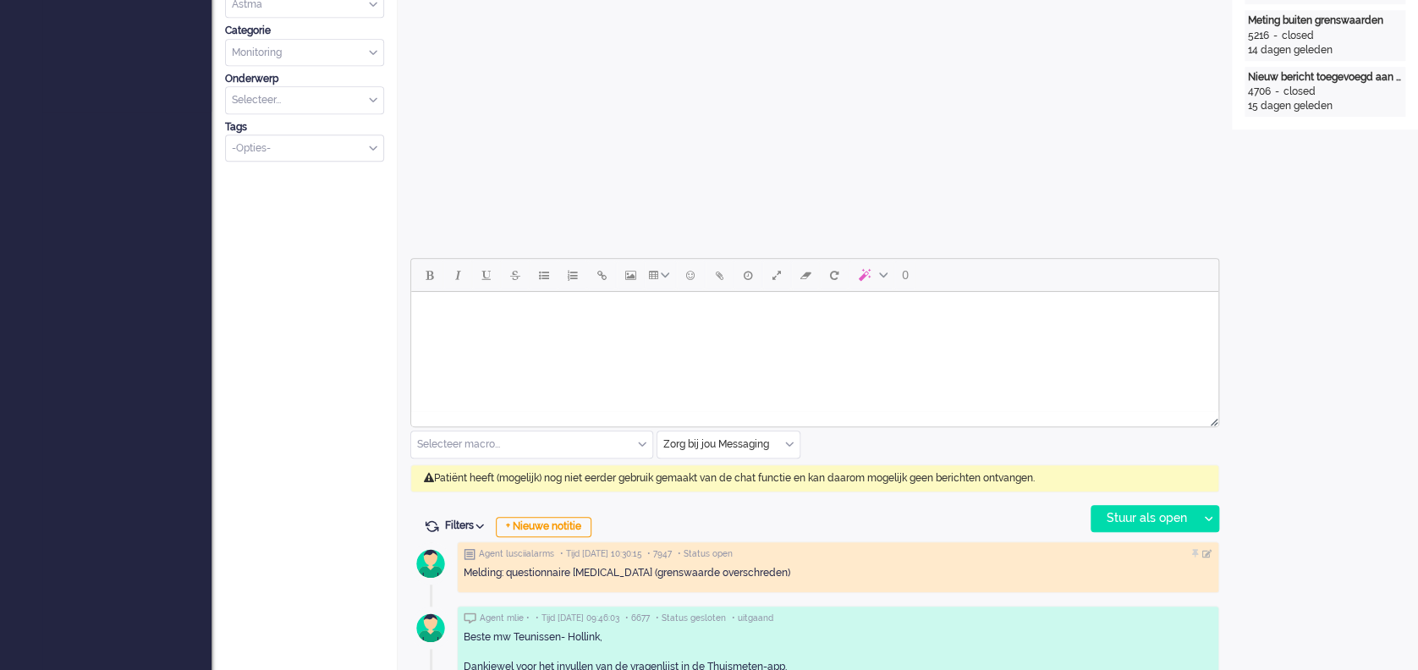
scroll to position [677, 0]
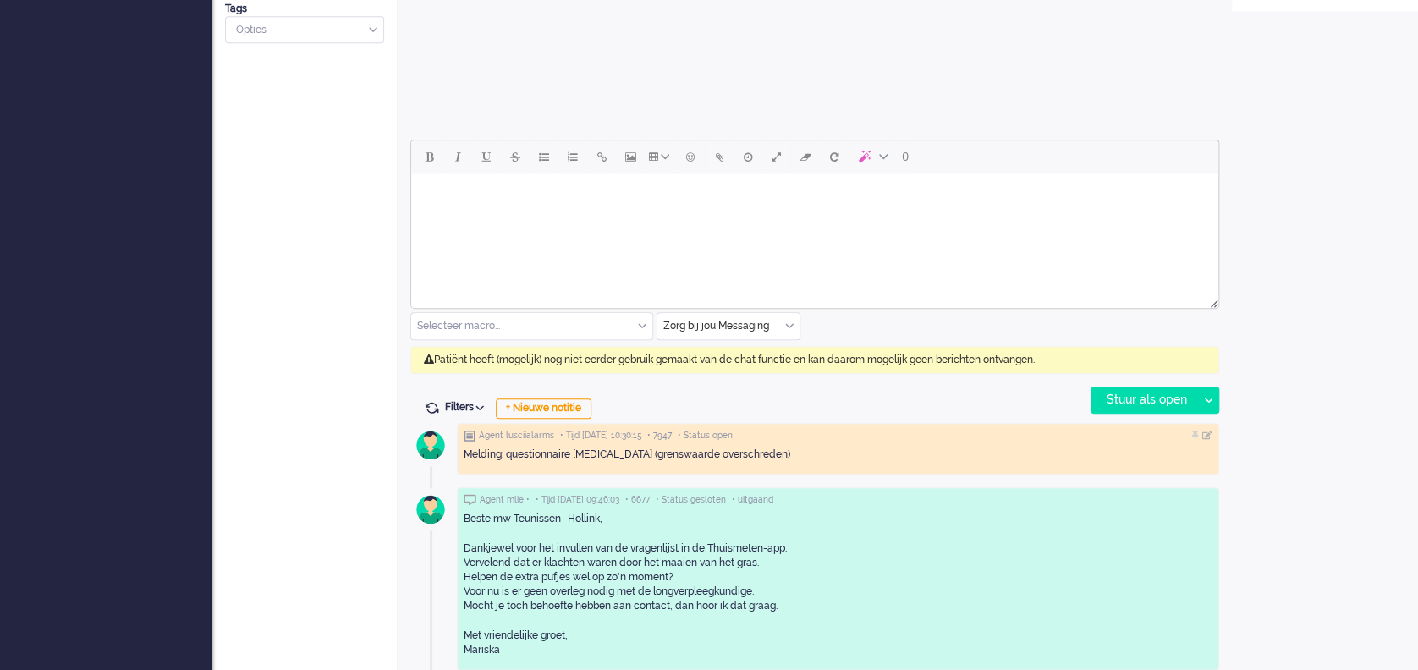
click at [785, 323] on div "Zorg bij jou Messaging" at bounding box center [729, 326] width 142 height 26
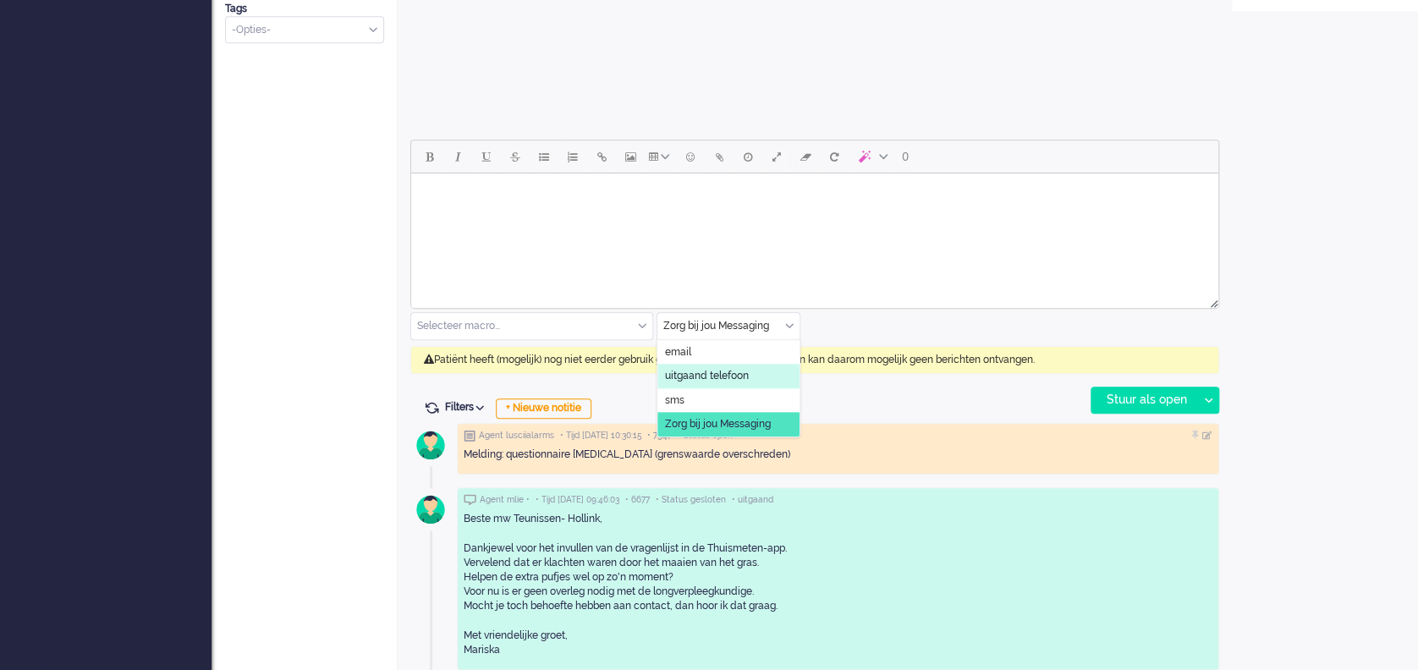
click at [698, 378] on span "uitgaand telefoon" at bounding box center [707, 376] width 84 height 14
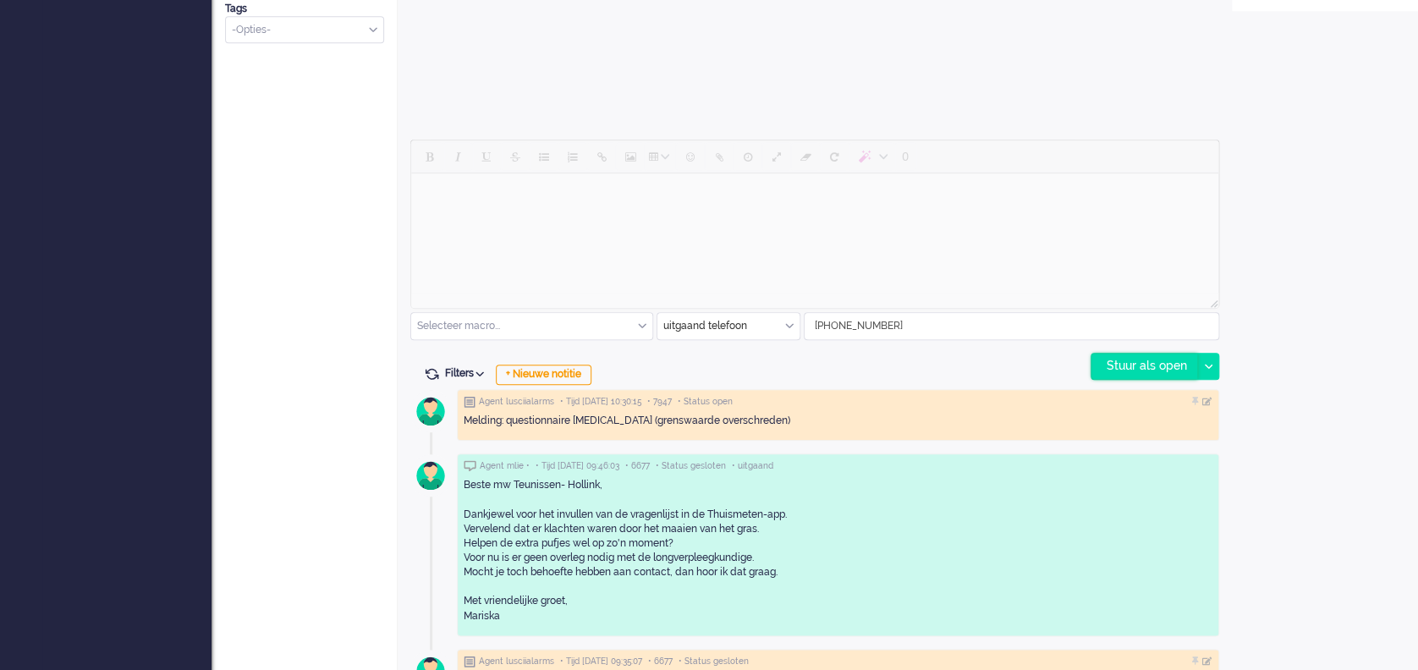
click at [1063, 362] on div "Stuur als open" at bounding box center [1145, 366] width 106 height 25
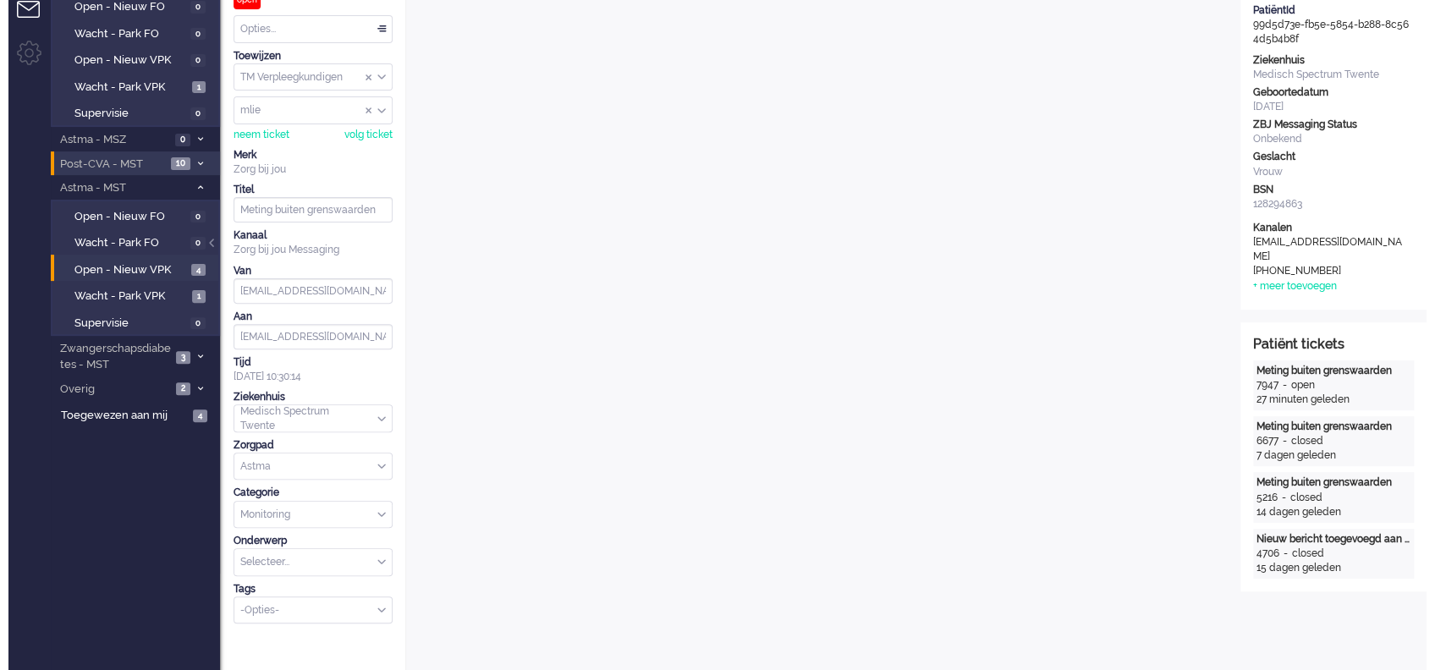
scroll to position [0, 0]
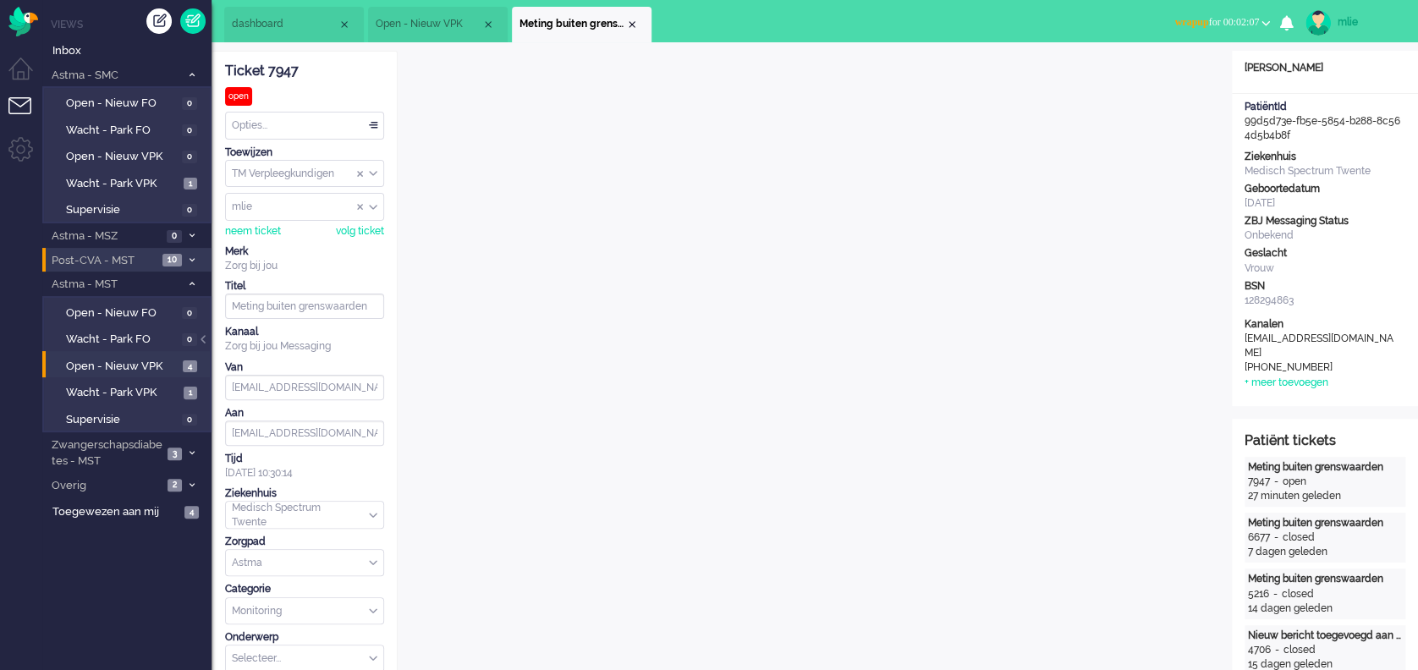
click at [372, 124] on div "Opties..." at bounding box center [304, 126] width 157 height 26
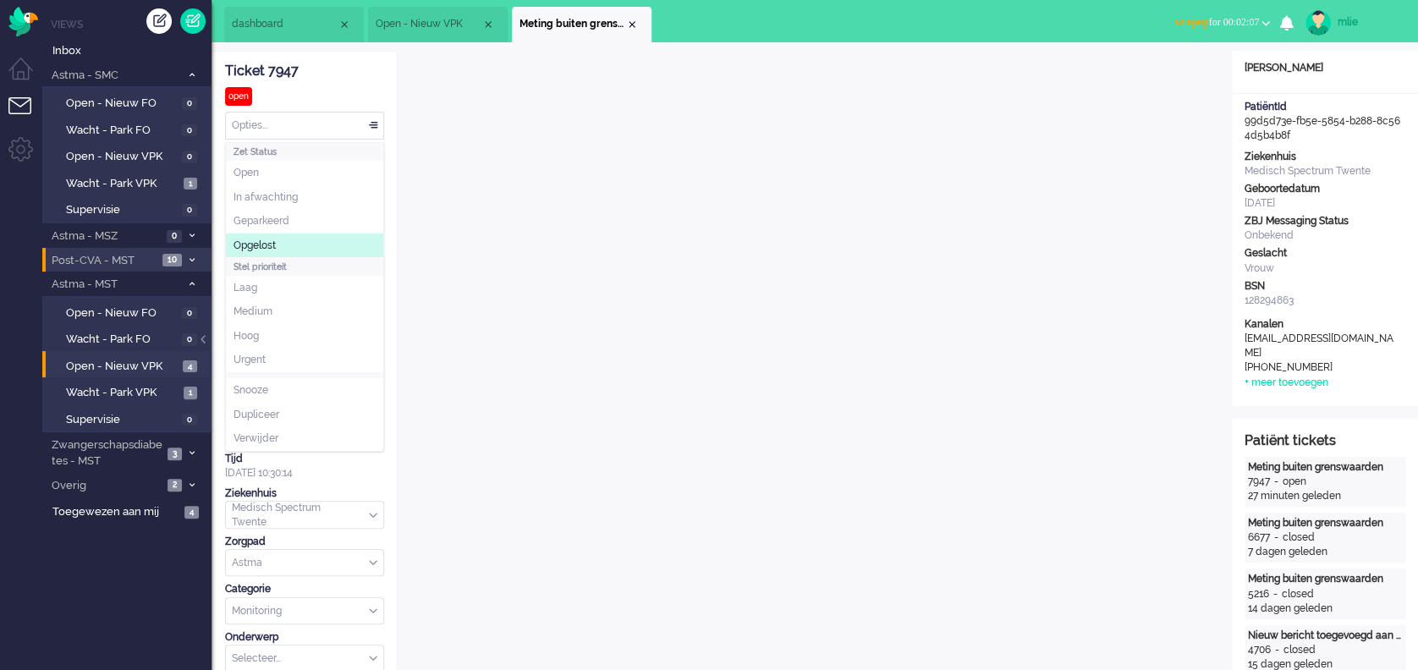
click at [276, 244] on span "Opgelost" at bounding box center [255, 246] width 42 height 14
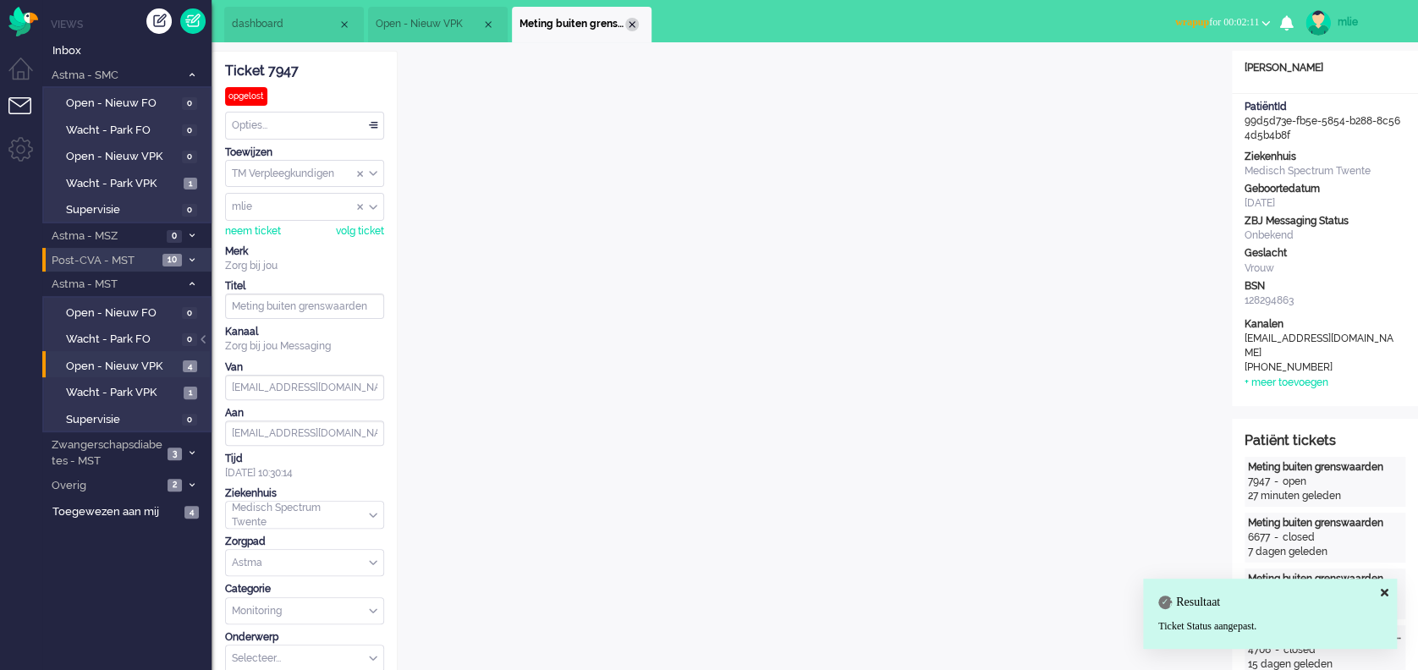
click at [630, 19] on div "Close tab" at bounding box center [632, 25] width 14 height 14
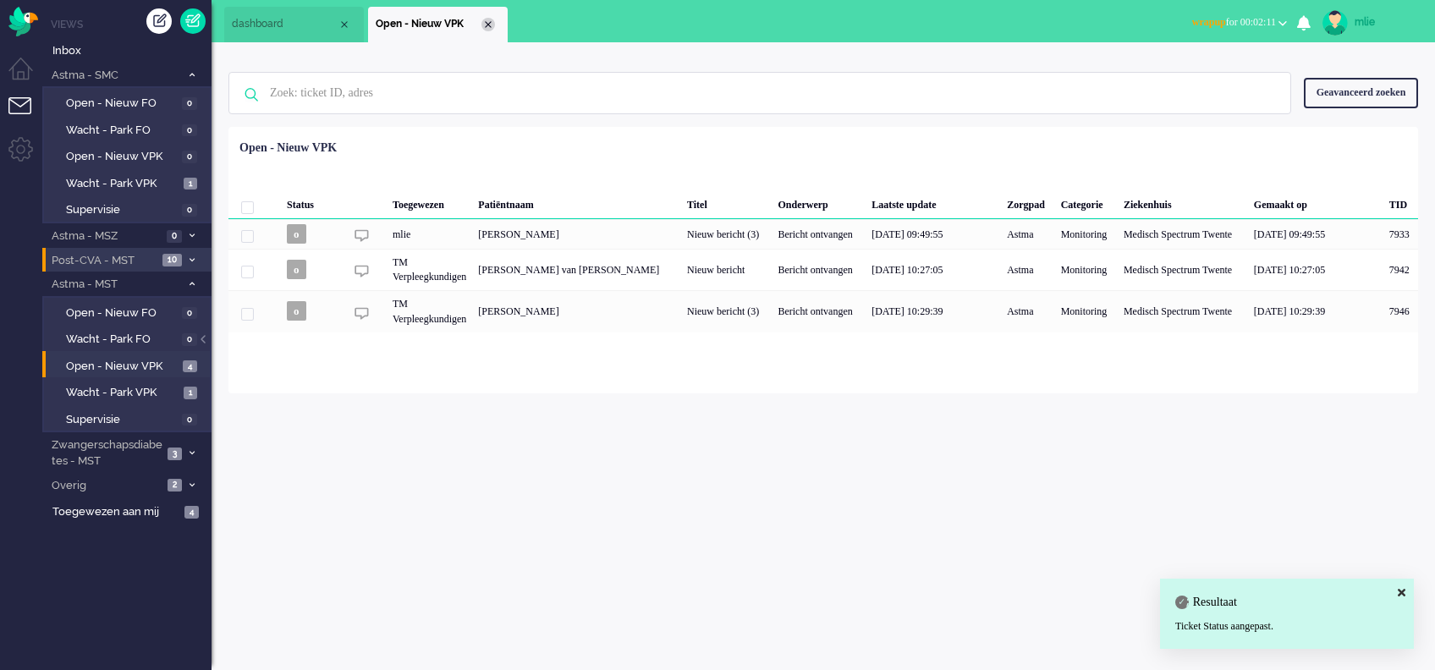
click at [488, 25] on div "Close tab" at bounding box center [489, 25] width 14 height 14
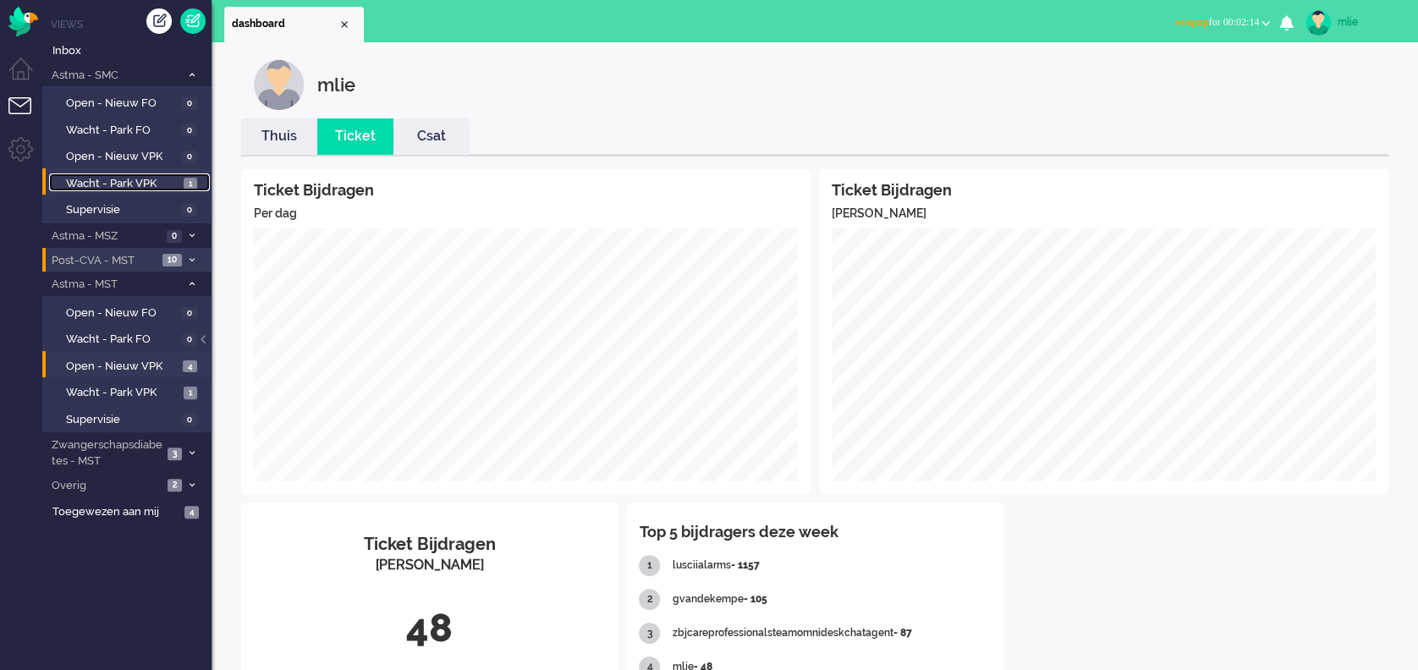
click at [128, 183] on span "Wacht - Park VPK" at bounding box center [122, 184] width 113 height 16
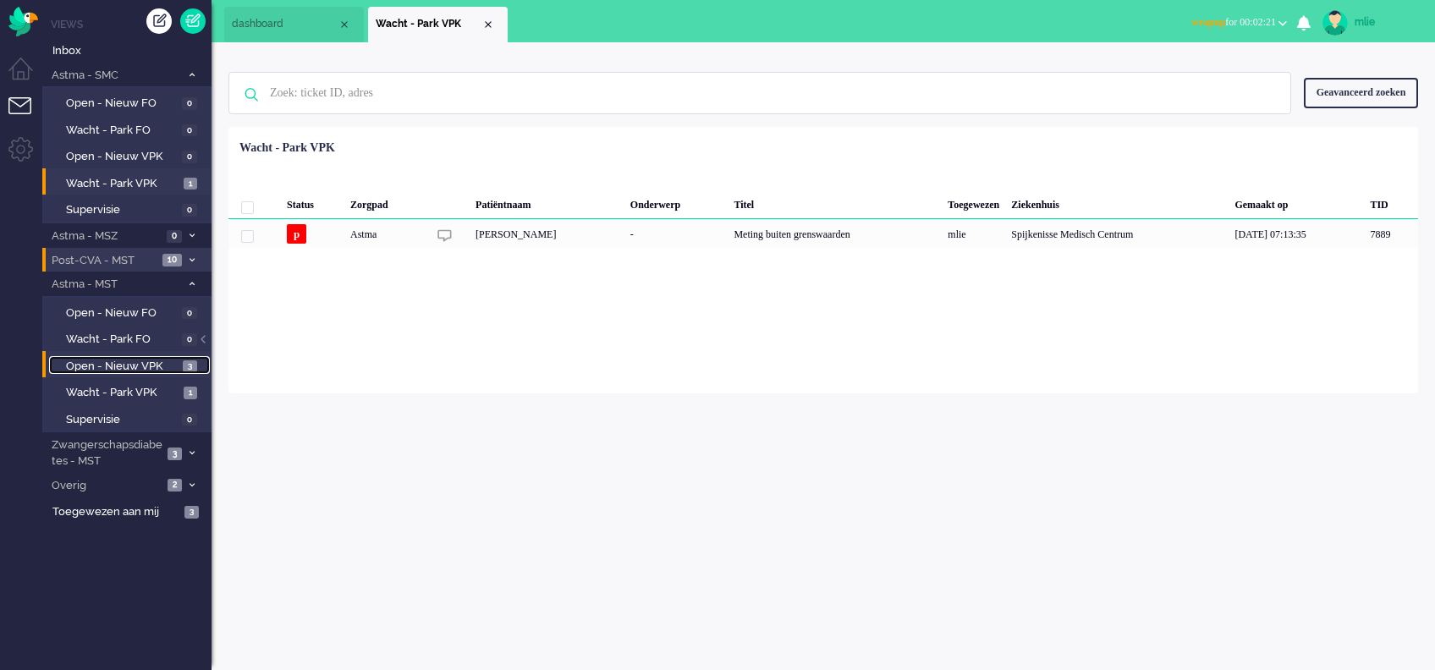
click at [113, 360] on span "Open - Nieuw VPK" at bounding box center [122, 367] width 113 height 16
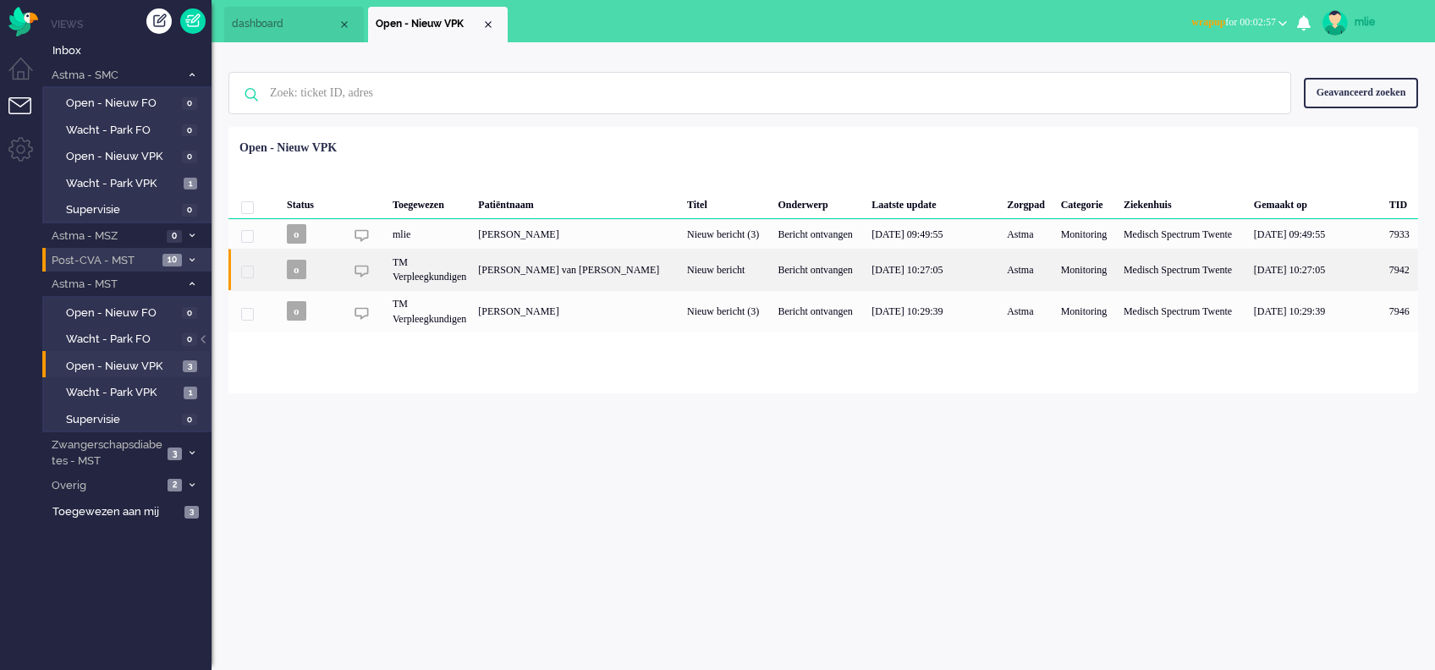
click at [819, 277] on div "Bericht ontvangen" at bounding box center [819, 269] width 94 height 41
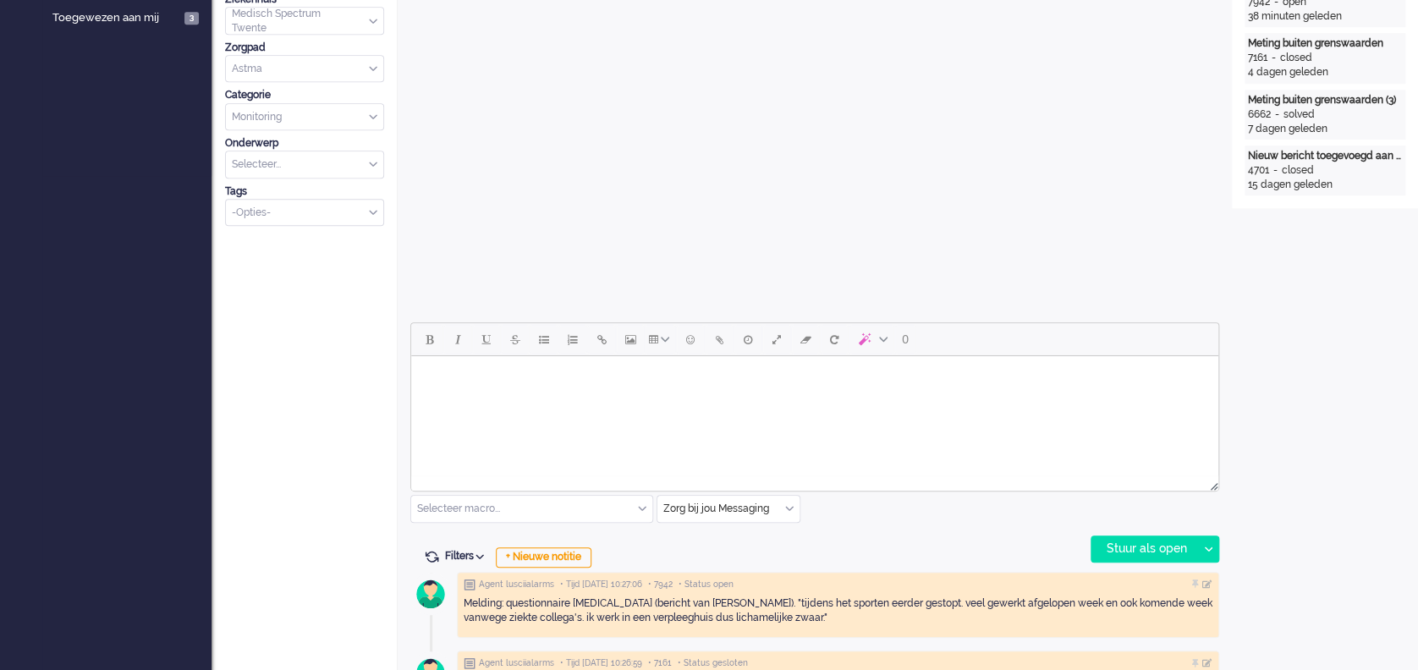
scroll to position [564, 0]
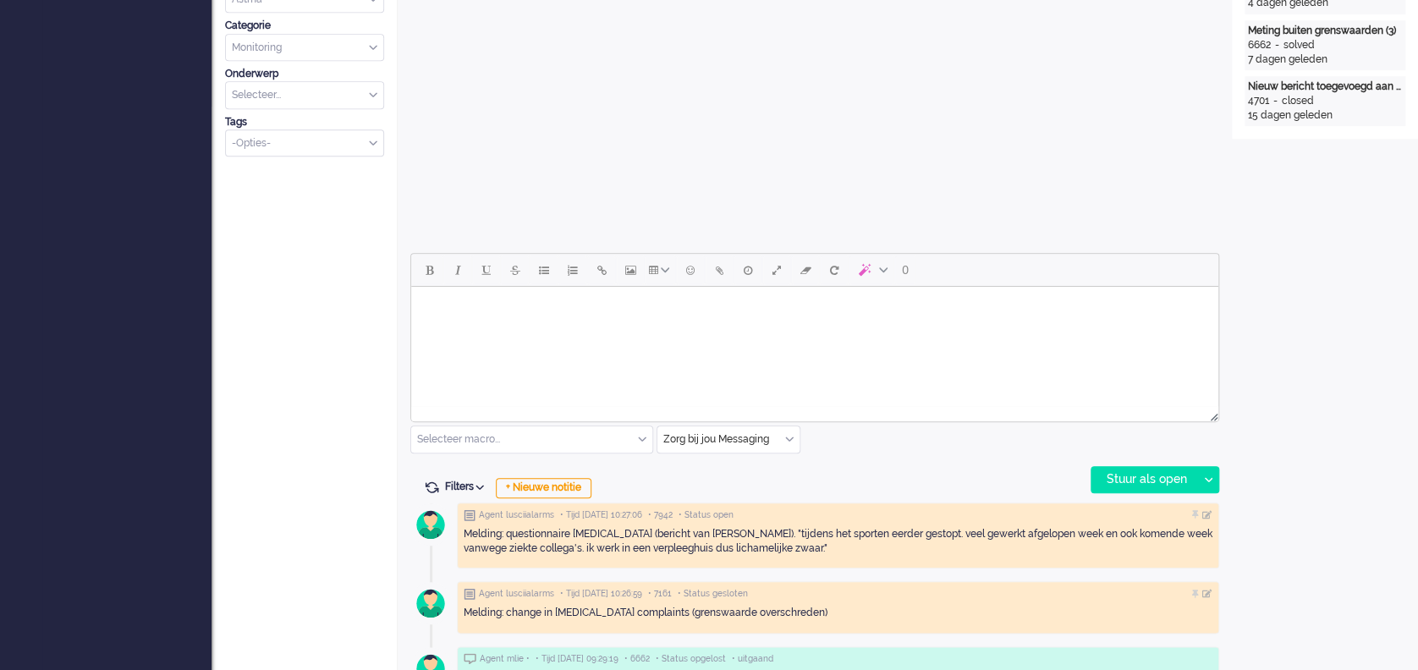
click at [643, 439] on div "Selecteer macro..." at bounding box center [531, 439] width 241 height 26
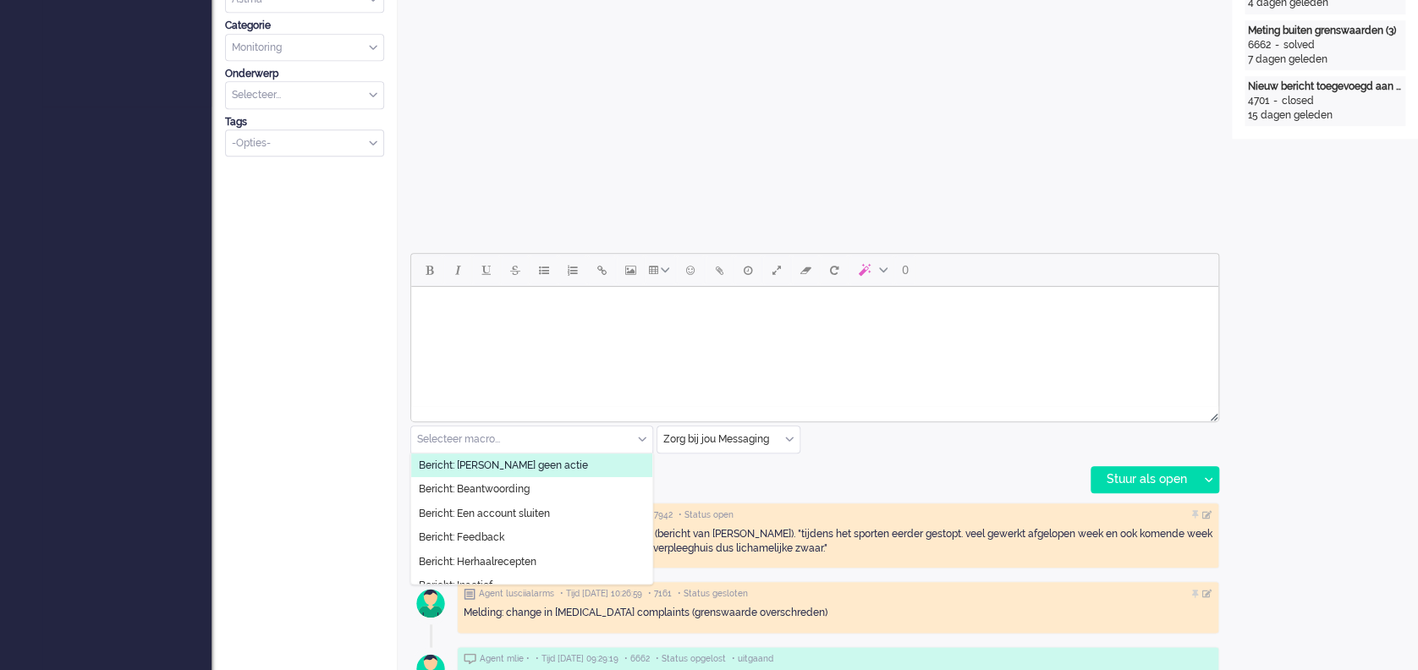
click at [488, 467] on span "Bericht: [PERSON_NAME] geen actie" at bounding box center [503, 466] width 169 height 14
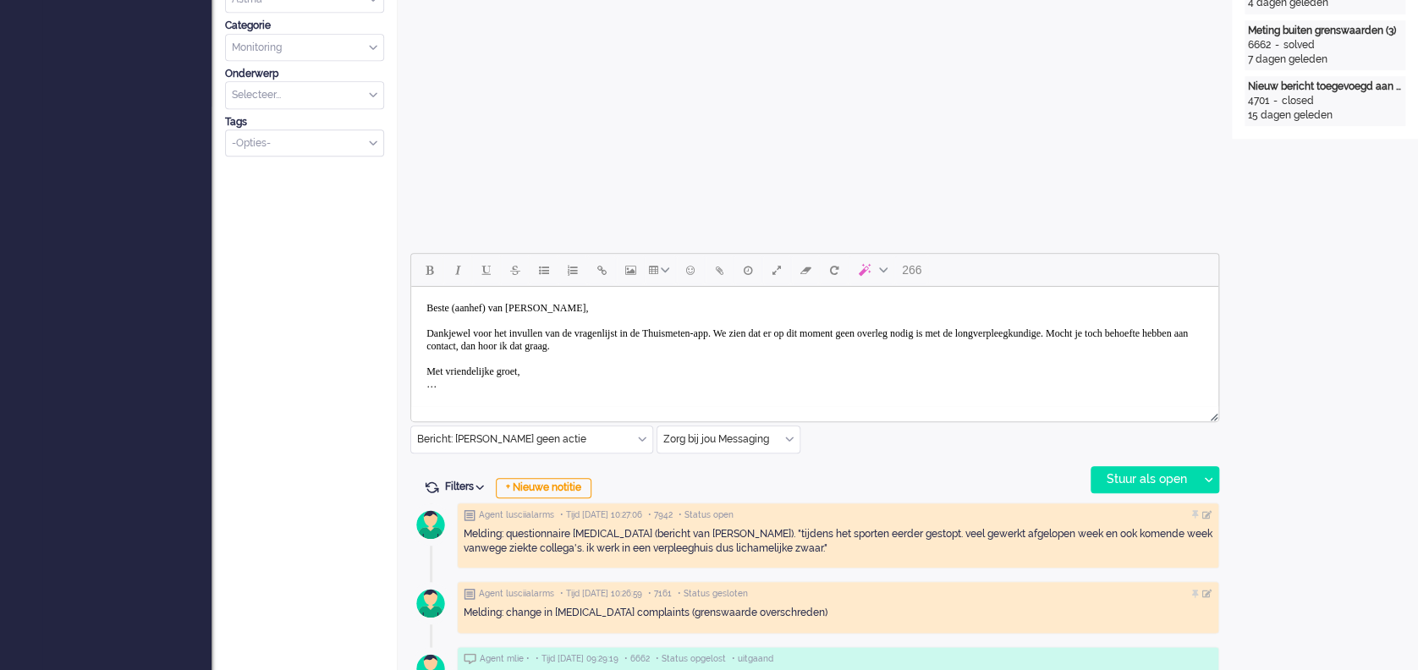
click at [503, 303] on body "Beste (aanhef) van Aken, Dankjewel voor het invullen van de vragenlijst in de T…" at bounding box center [815, 347] width 794 height 106
click at [785, 333] on body "Beste mw van Aken, Dankjewel voor het invullen van de vragenlijst in de Thuisme…" at bounding box center [815, 347] width 794 height 106
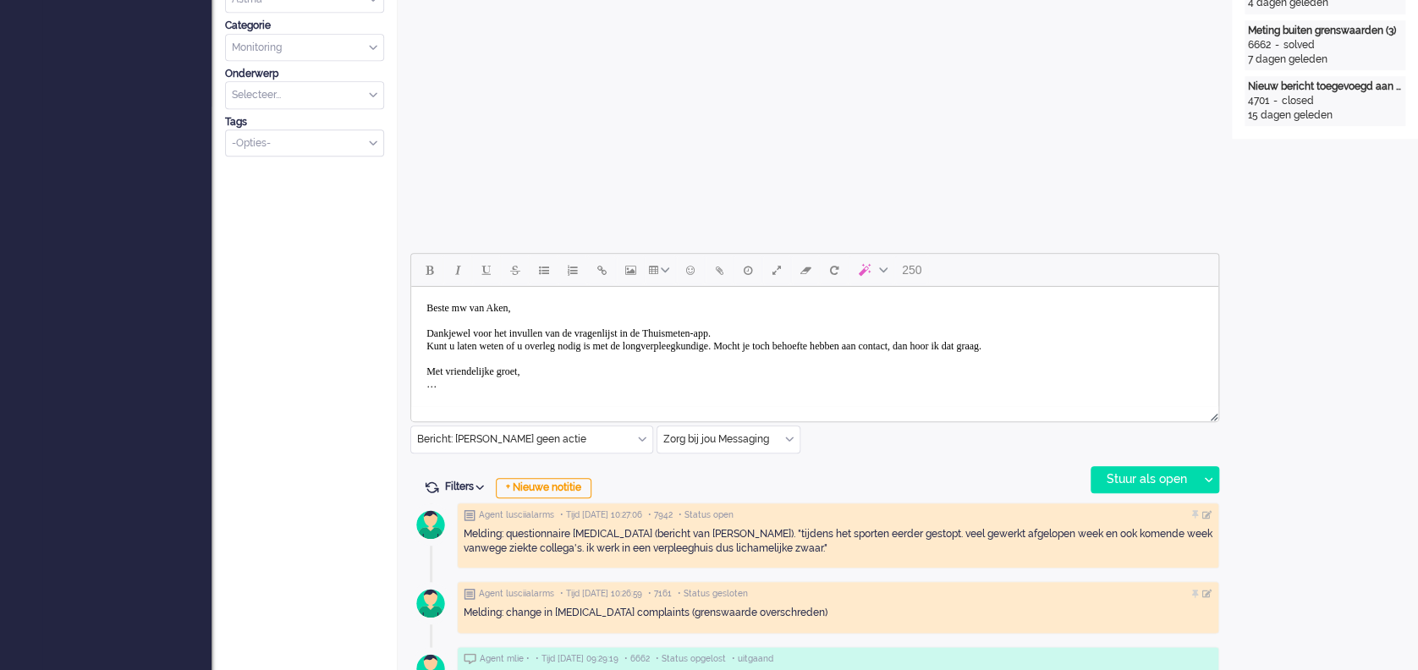
click at [591, 347] on body "Beste mw van Aken, Dankjewel voor het invullen van de vragenlijst in de Thuisme…" at bounding box center [815, 347] width 794 height 106
click at [773, 348] on body "Beste mw van Aken, Dankjewel voor het invullen van de vragenlijst in de Thuisme…" at bounding box center [815, 347] width 794 height 106
click at [461, 333] on body "Beste mw van Aken, Dankjewel voor het invullen van de vragenlijst in de Thuisme…" at bounding box center [815, 359] width 794 height 131
click at [972, 347] on body "Beste mw van Aken, Dank u wel voor het invullen van de vragenlijst in de Thuism…" at bounding box center [815, 359] width 794 height 131
click at [468, 369] on body "Beste mw van Aken, Dank u wel voor het invullen van de vragenlijst in de Thuism…" at bounding box center [815, 359] width 794 height 131
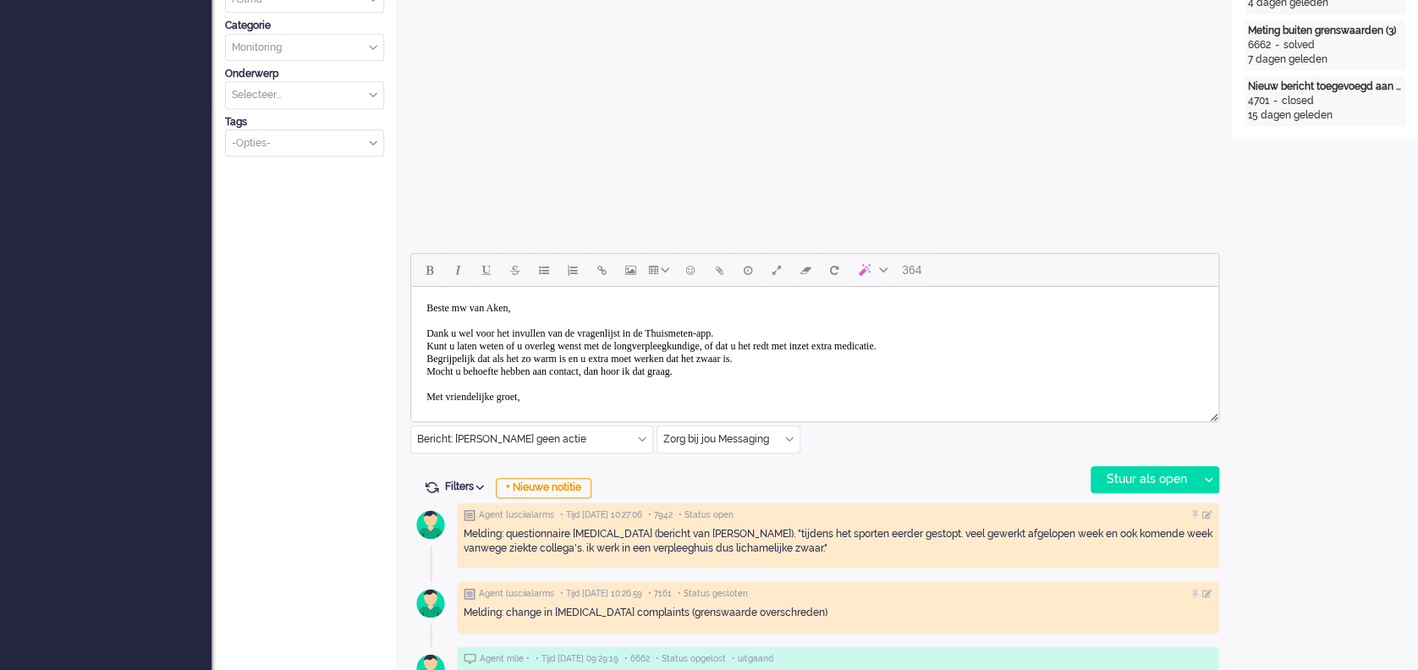
click at [566, 402] on body "Beste mw van Aken, Dank u wel voor het invullen van de vragenlijst in de Thuism…" at bounding box center [815, 359] width 794 height 131
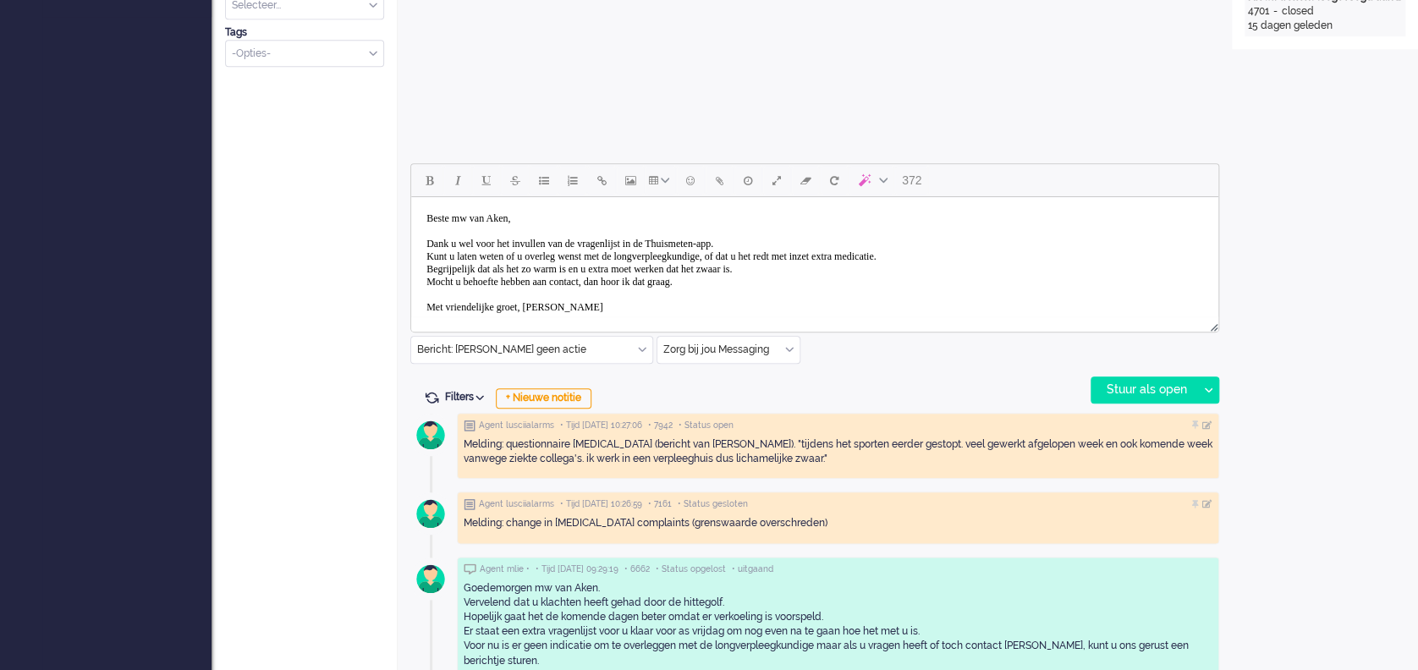
scroll to position [677, 0]
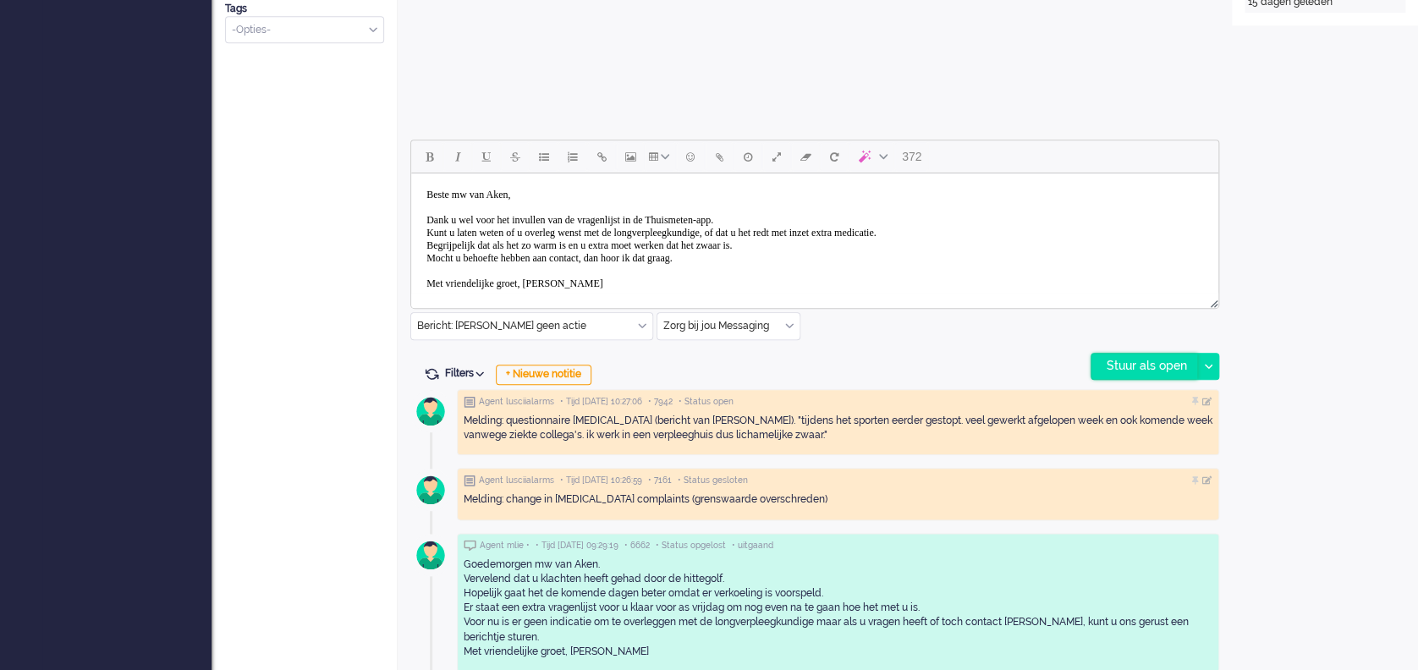
click at [1063, 368] on div "Stuur als open" at bounding box center [1145, 366] width 106 height 25
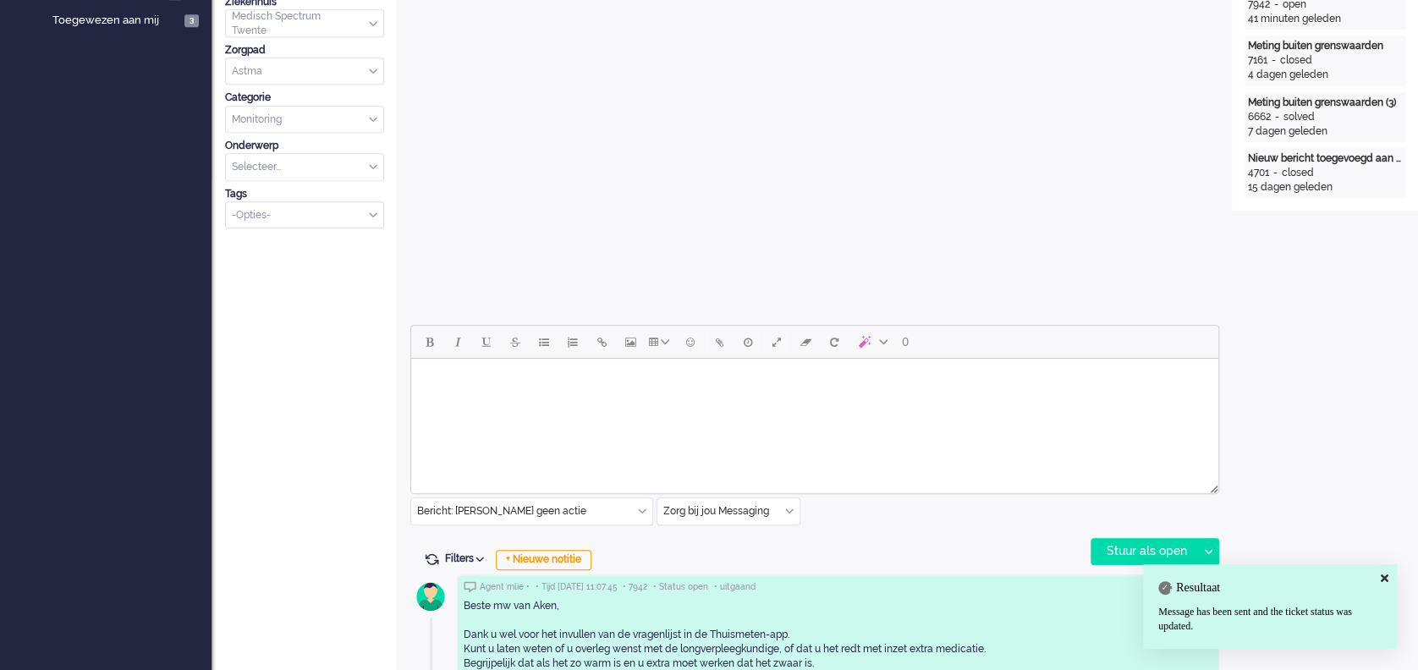
scroll to position [0, 0]
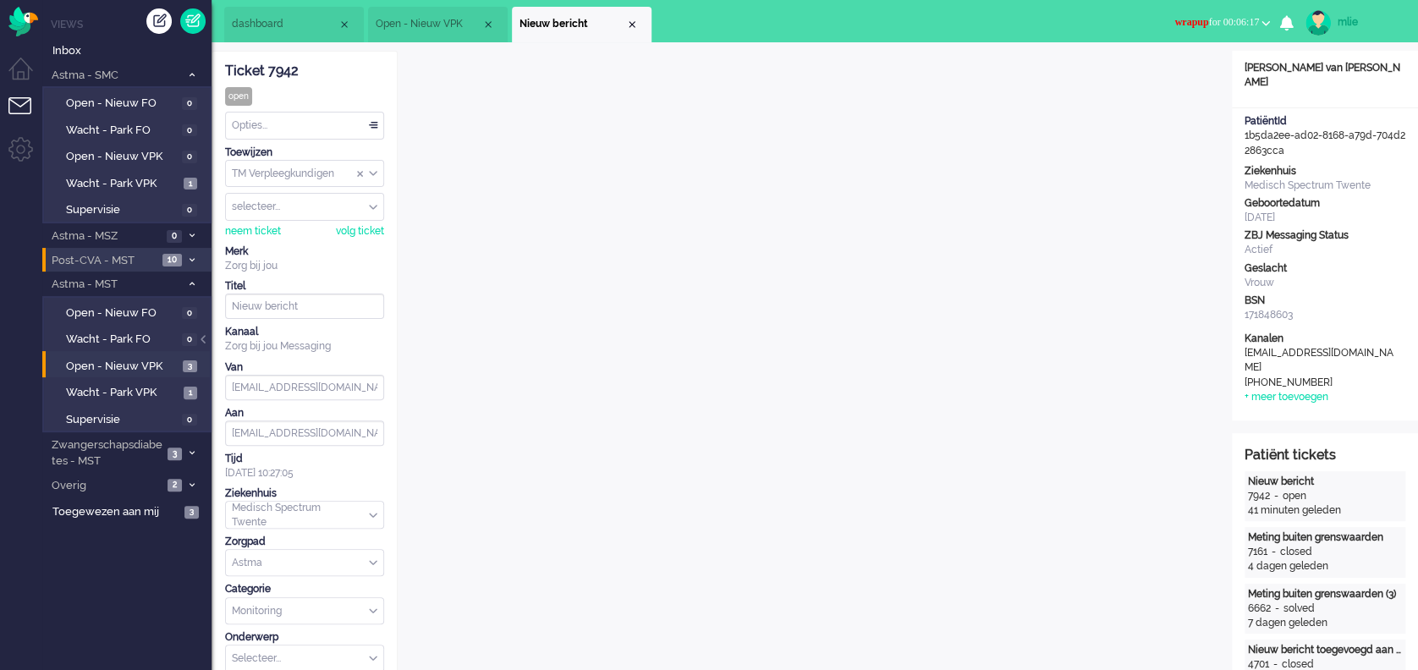
click at [376, 118] on div "Opties..." at bounding box center [304, 126] width 157 height 26
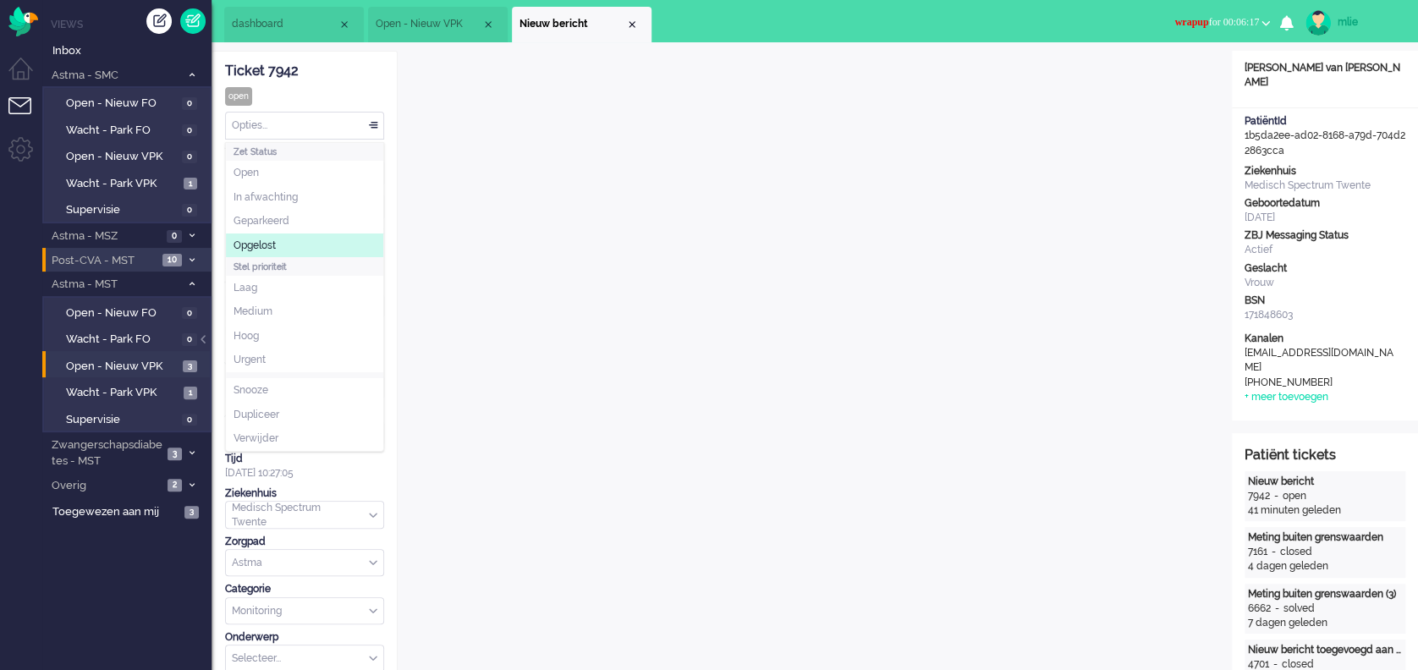
click at [247, 245] on span "Opgelost" at bounding box center [255, 246] width 42 height 14
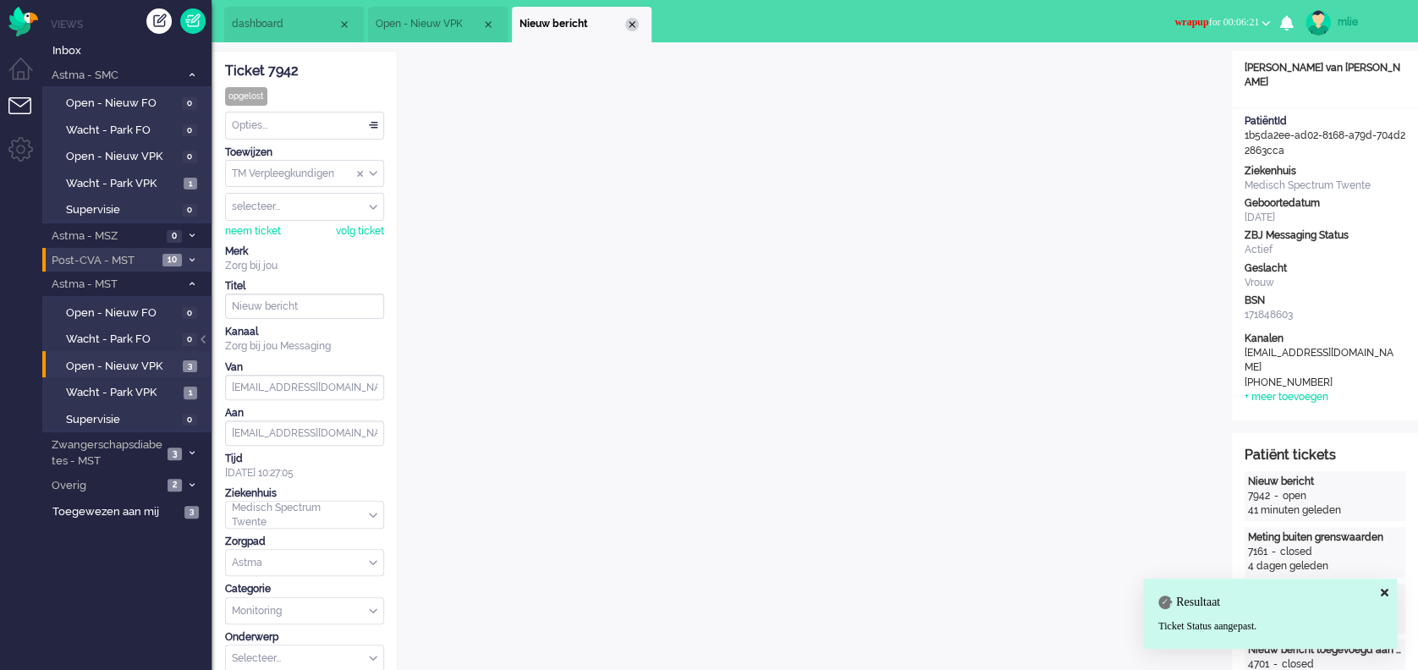
click at [633, 27] on div "Close tab" at bounding box center [632, 25] width 14 height 14
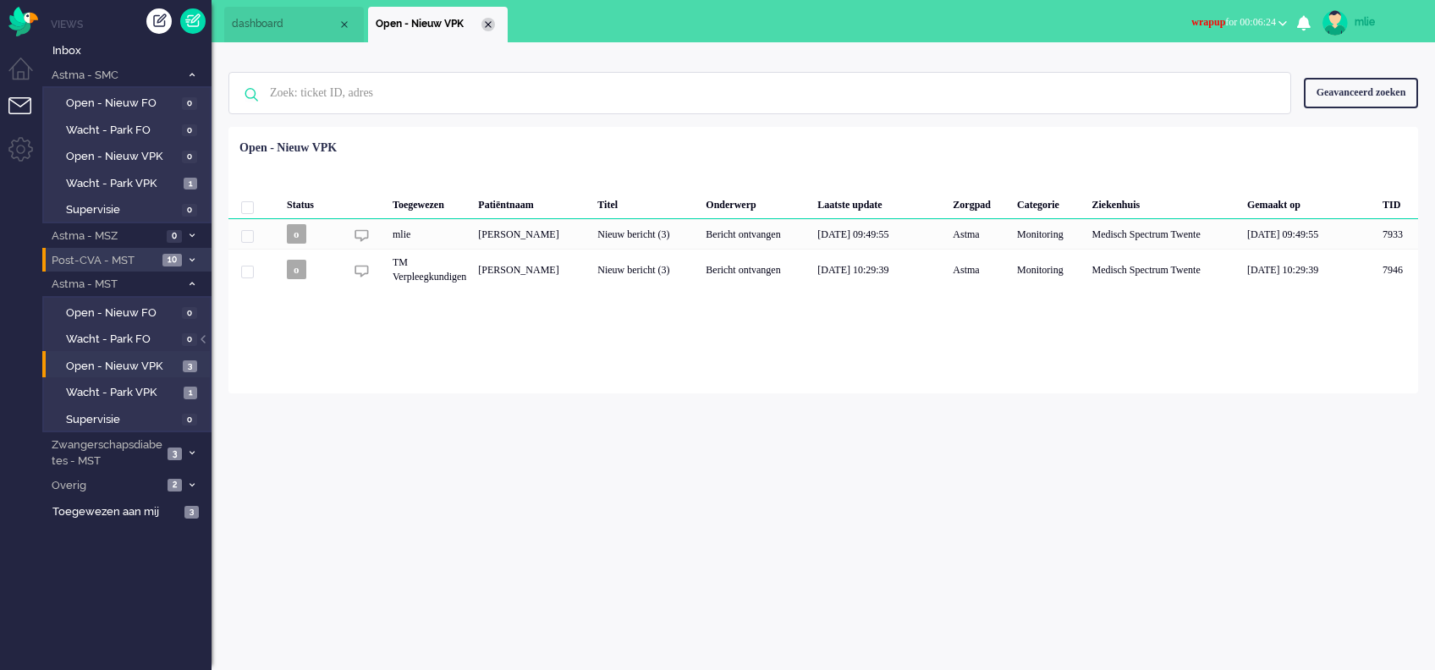
click at [486, 20] on div "Close tab" at bounding box center [489, 25] width 14 height 14
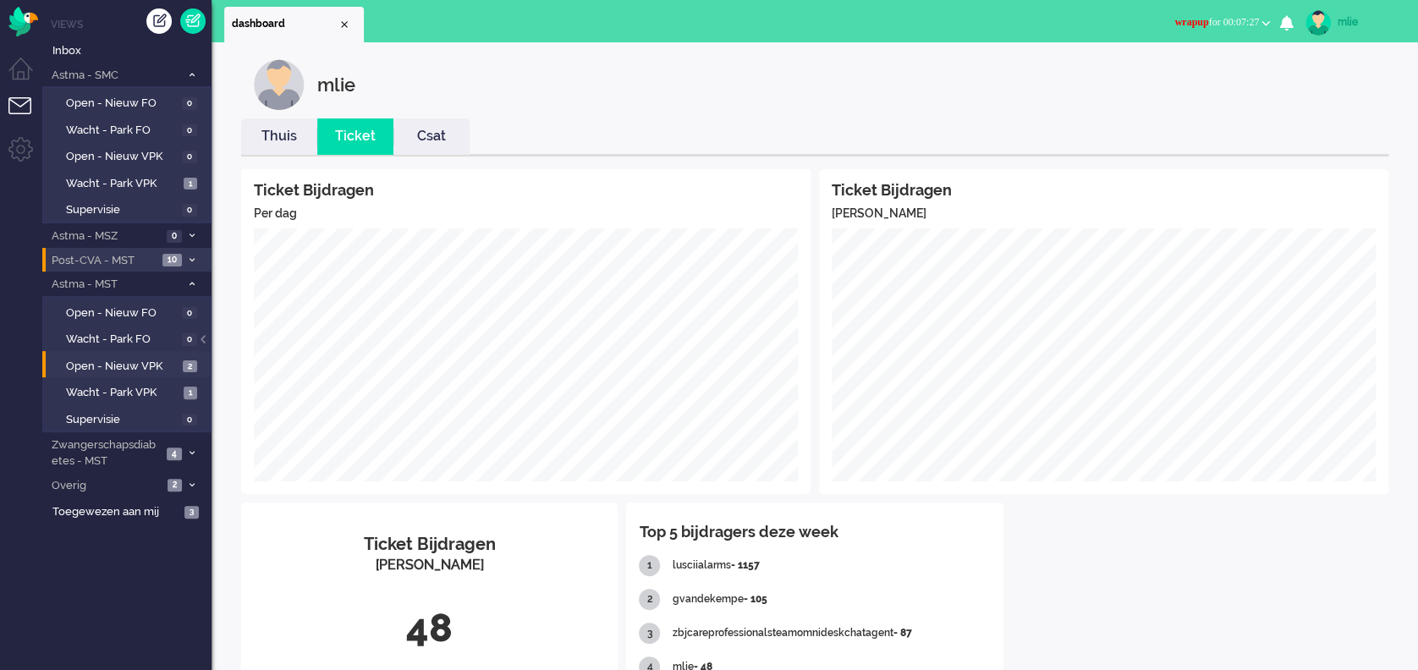
click at [1063, 22] on span "wrapup" at bounding box center [1192, 22] width 34 height 12
click at [1063, 79] on label "Online" at bounding box center [1200, 76] width 134 height 14
click at [287, 138] on link "Thuis" at bounding box center [279, 136] width 76 height 19
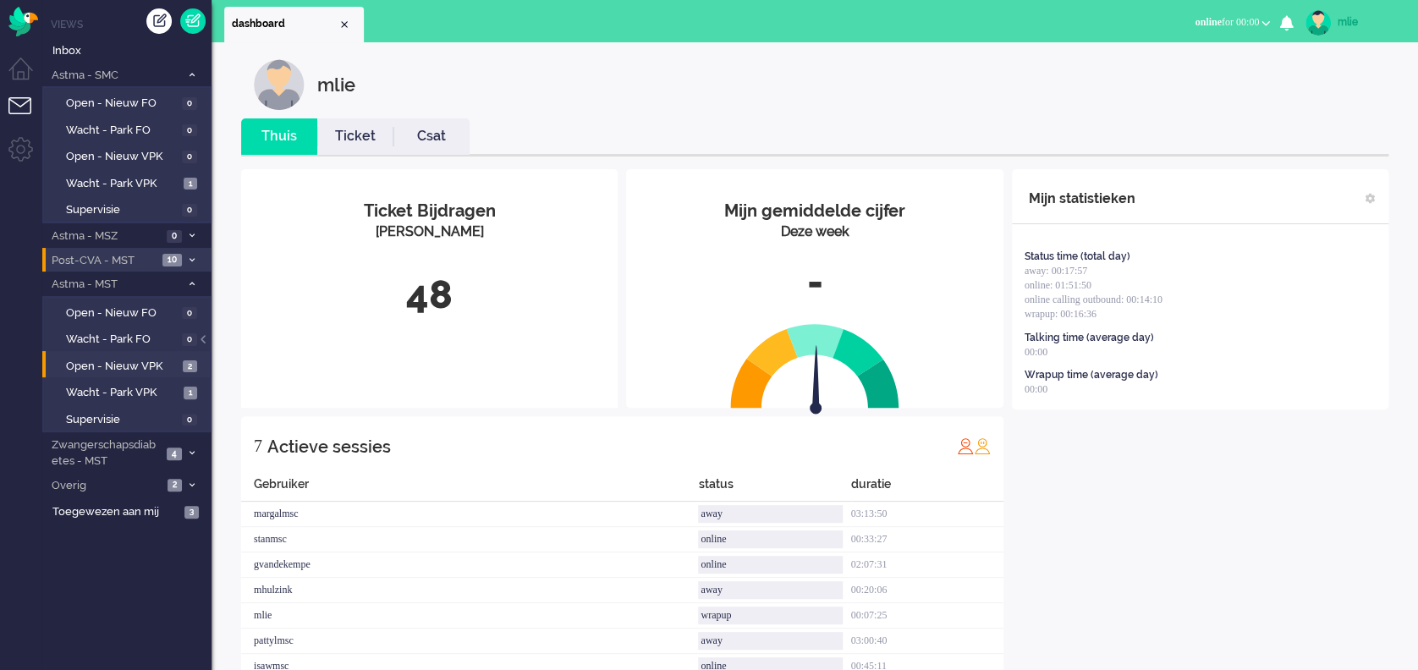
scroll to position [55, 0]
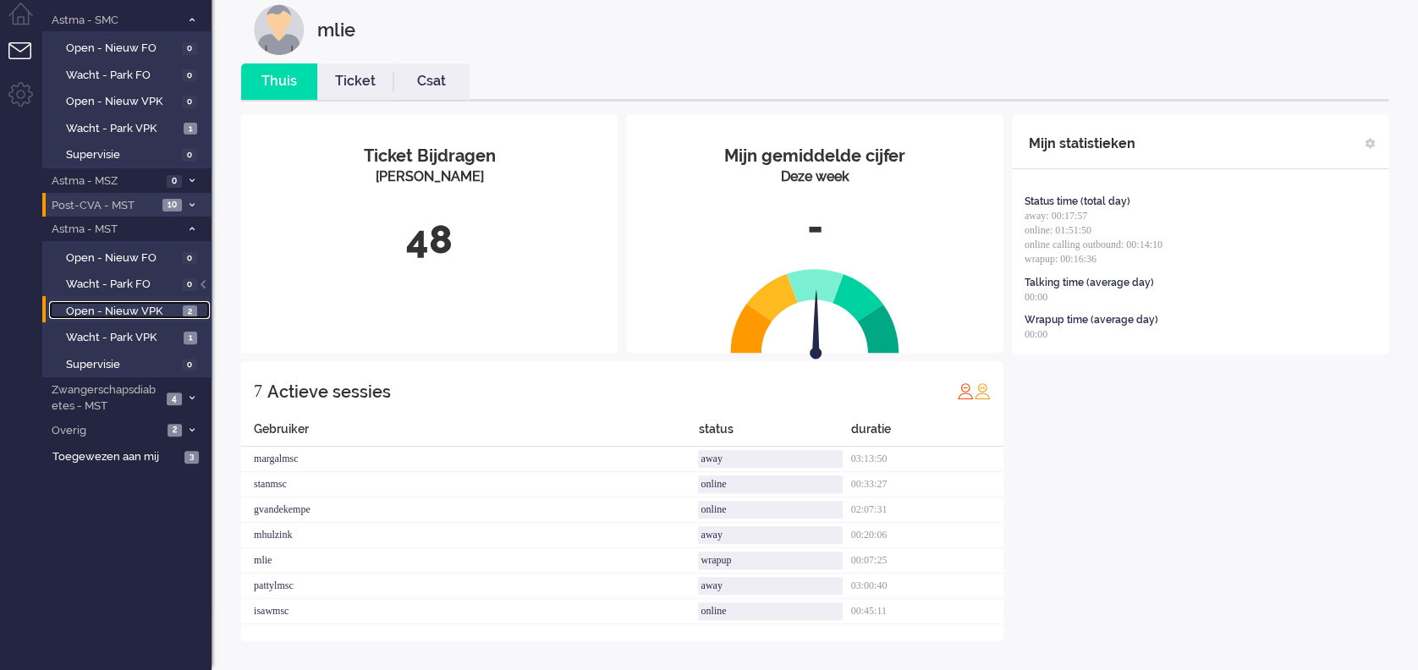
click at [112, 304] on span "Open - Nieuw VPK" at bounding box center [122, 312] width 113 height 16
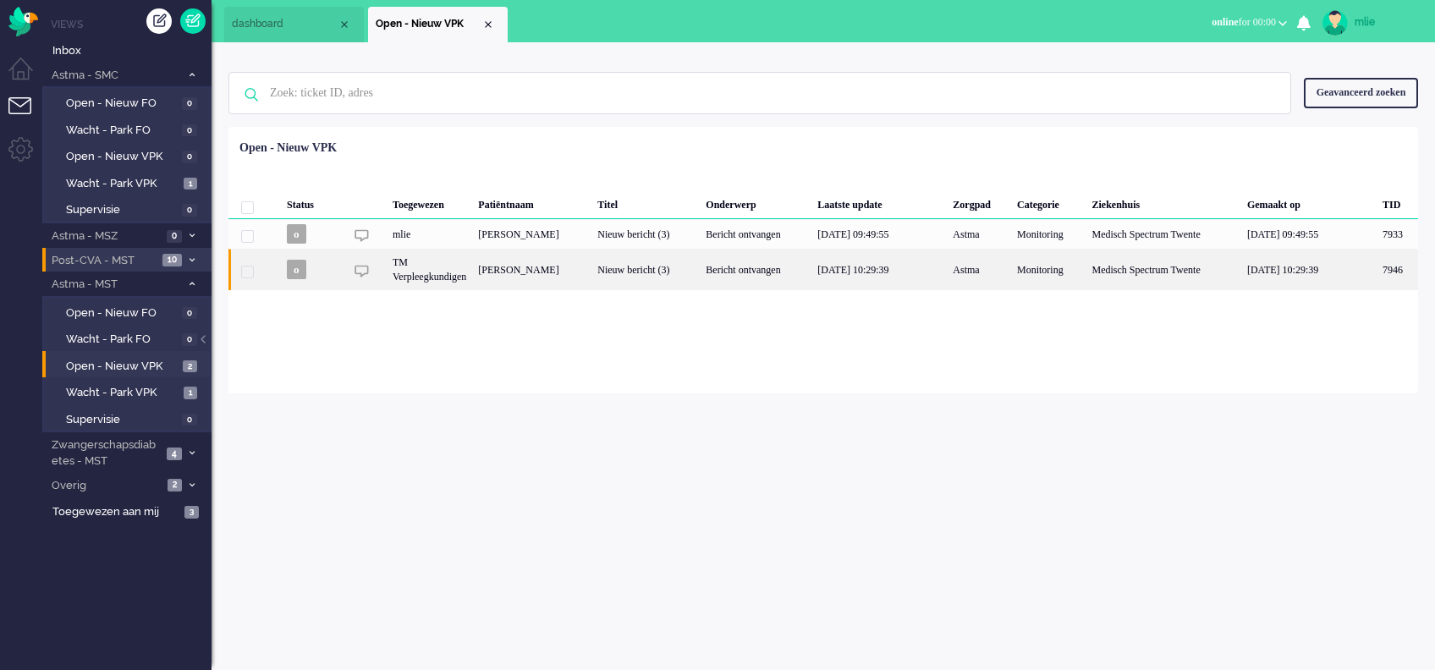
click at [698, 272] on div "Nieuw bericht (3)" at bounding box center [646, 269] width 108 height 41
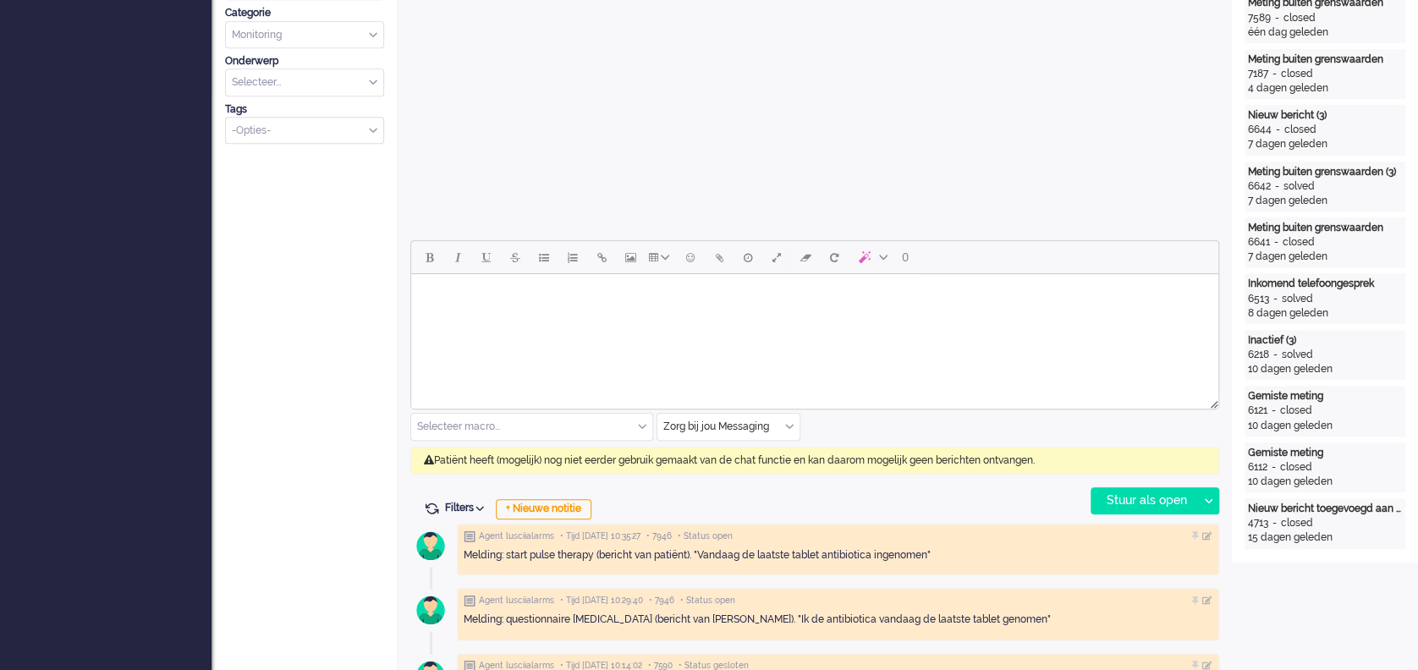
scroll to position [451, 0]
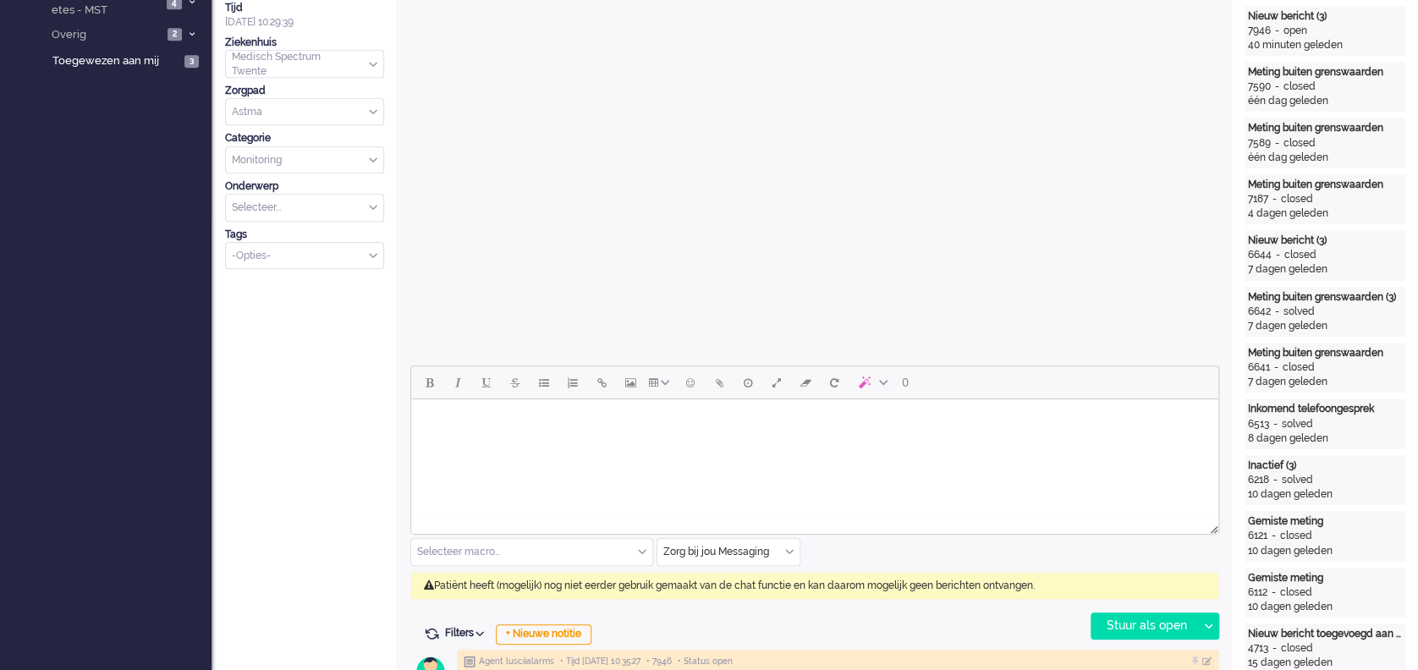
click at [560, 429] on body "Rich Text Area. Press ALT-0 for help." at bounding box center [815, 421] width 794 height 30
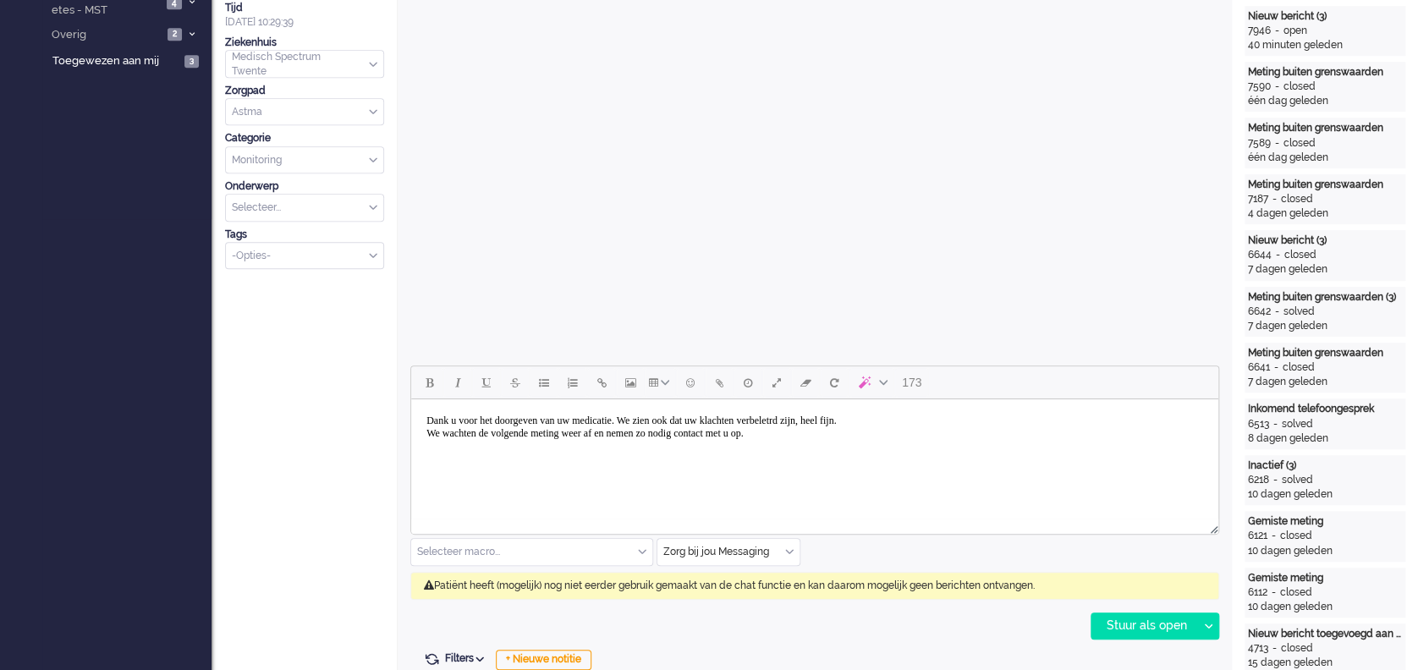
click at [849, 420] on body "Dank u voor het doorgeven van uw medicatie. We zien ook dat uw klachten verbele…" at bounding box center [815, 427] width 794 height 42
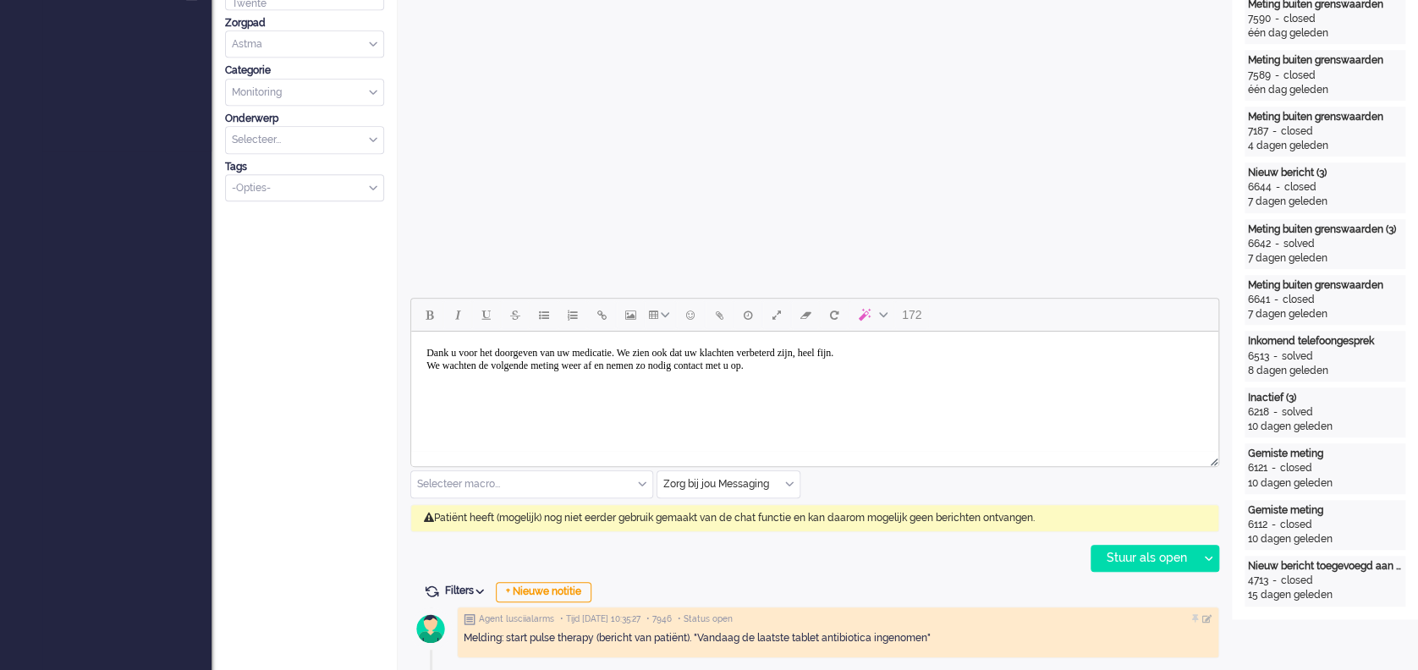
scroll to position [564, 0]
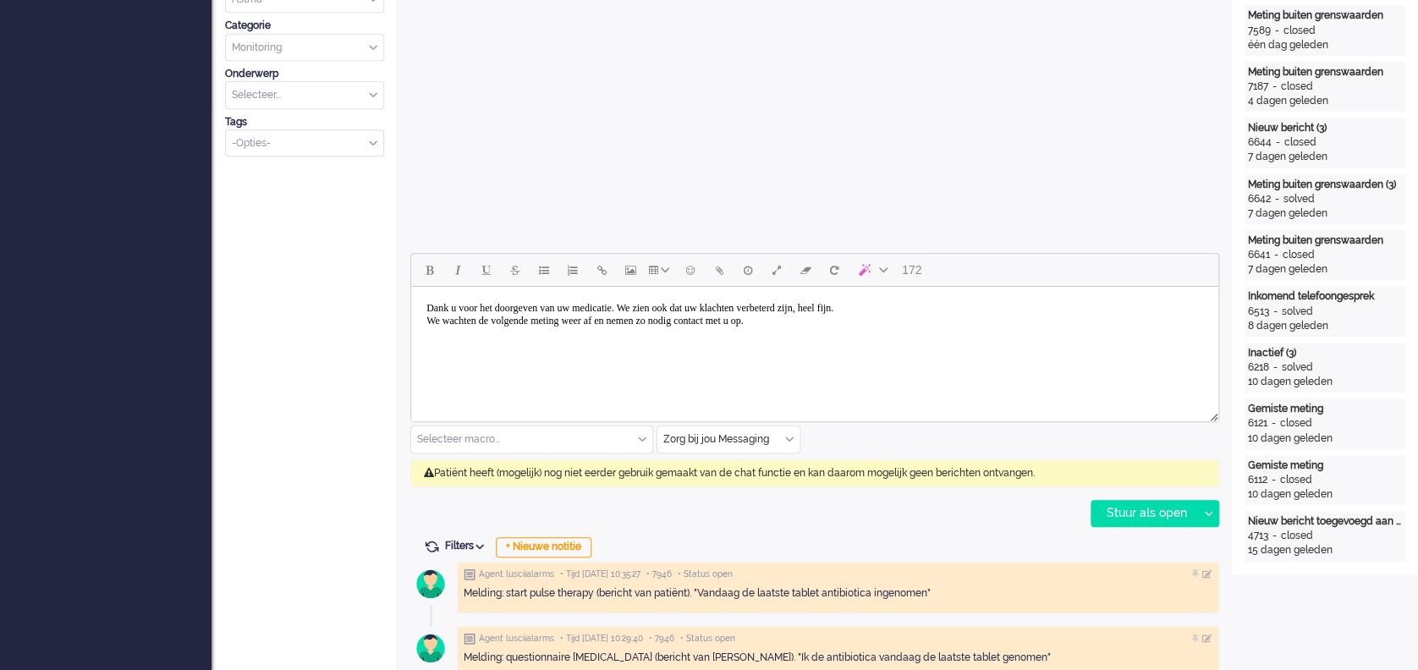
click at [658, 305] on body "Dank u voor het doorgeven van uw medicatie. We zien ook dat uw klachten verbete…" at bounding box center [815, 315] width 794 height 42
click at [845, 334] on body "Dank u voor het doorgeven van uw medicatie, mw Bevers. We zien ook dat uw klach…" at bounding box center [815, 321] width 794 height 55
click at [1063, 502] on div "Stuur als open" at bounding box center [1145, 513] width 106 height 25
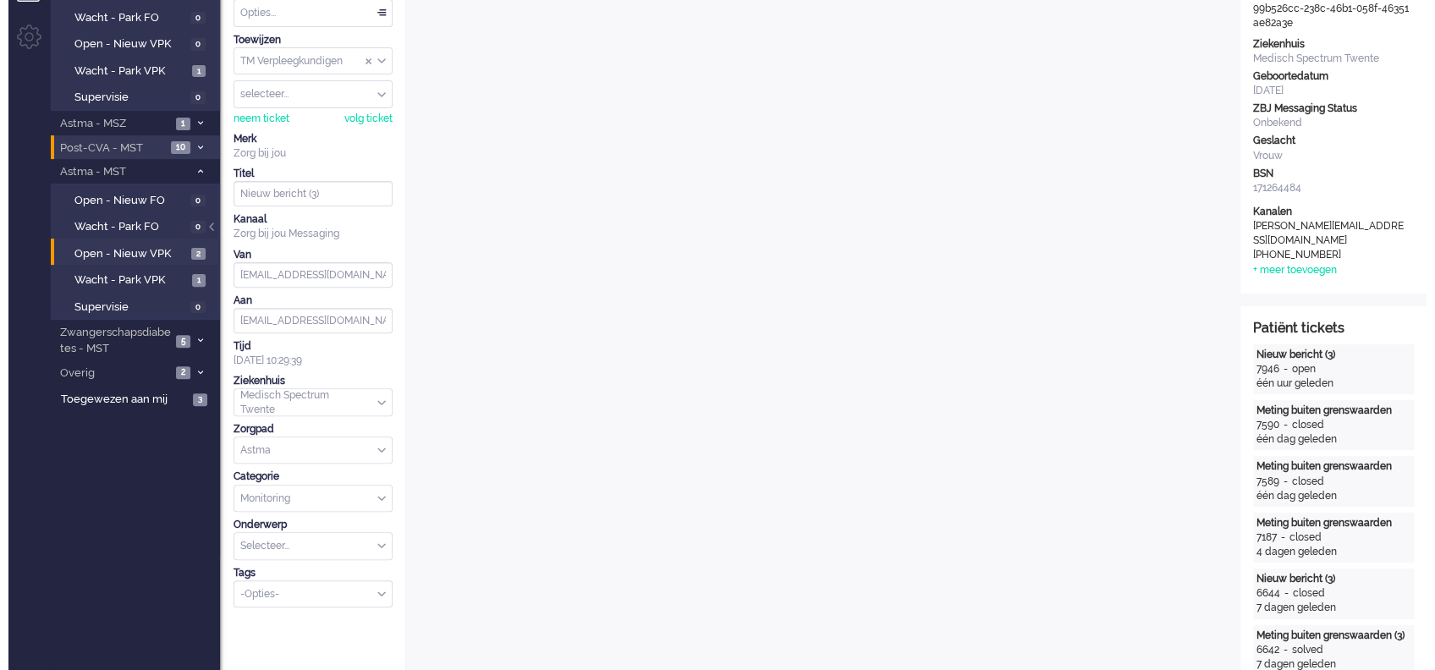
scroll to position [0, 0]
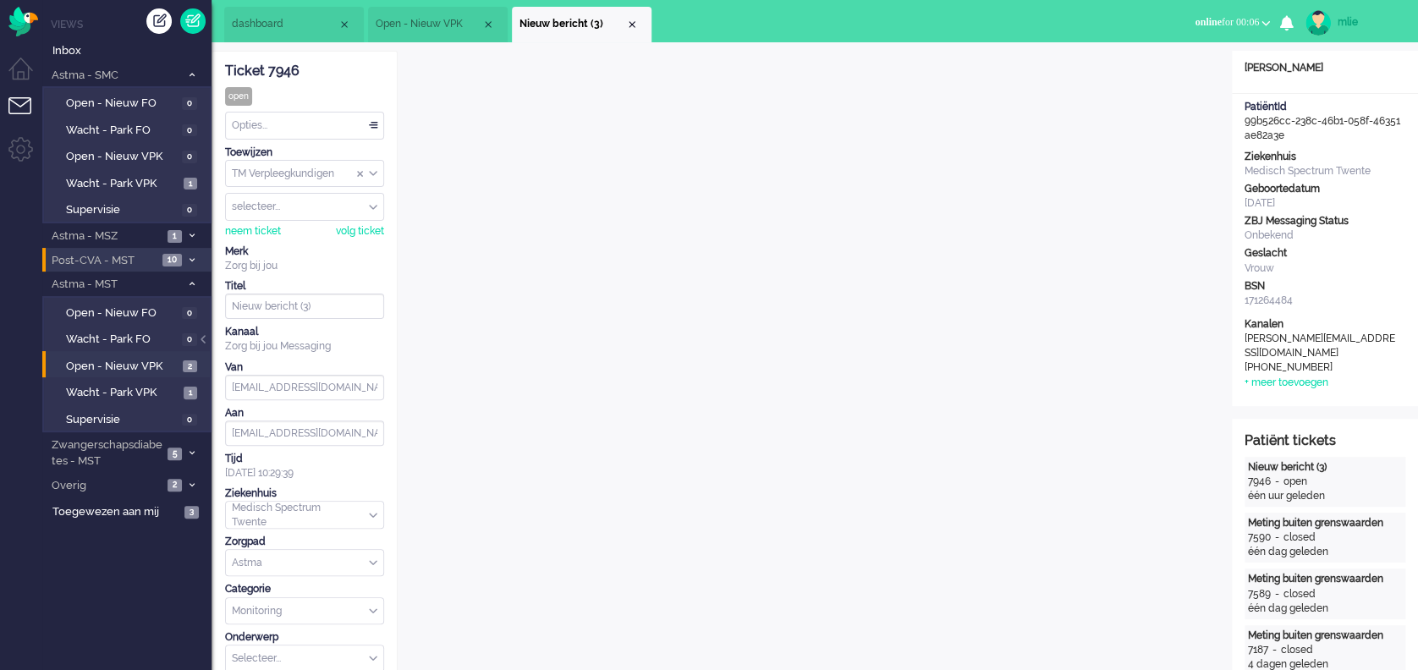
click at [373, 121] on div "Opties..." at bounding box center [304, 126] width 157 height 26
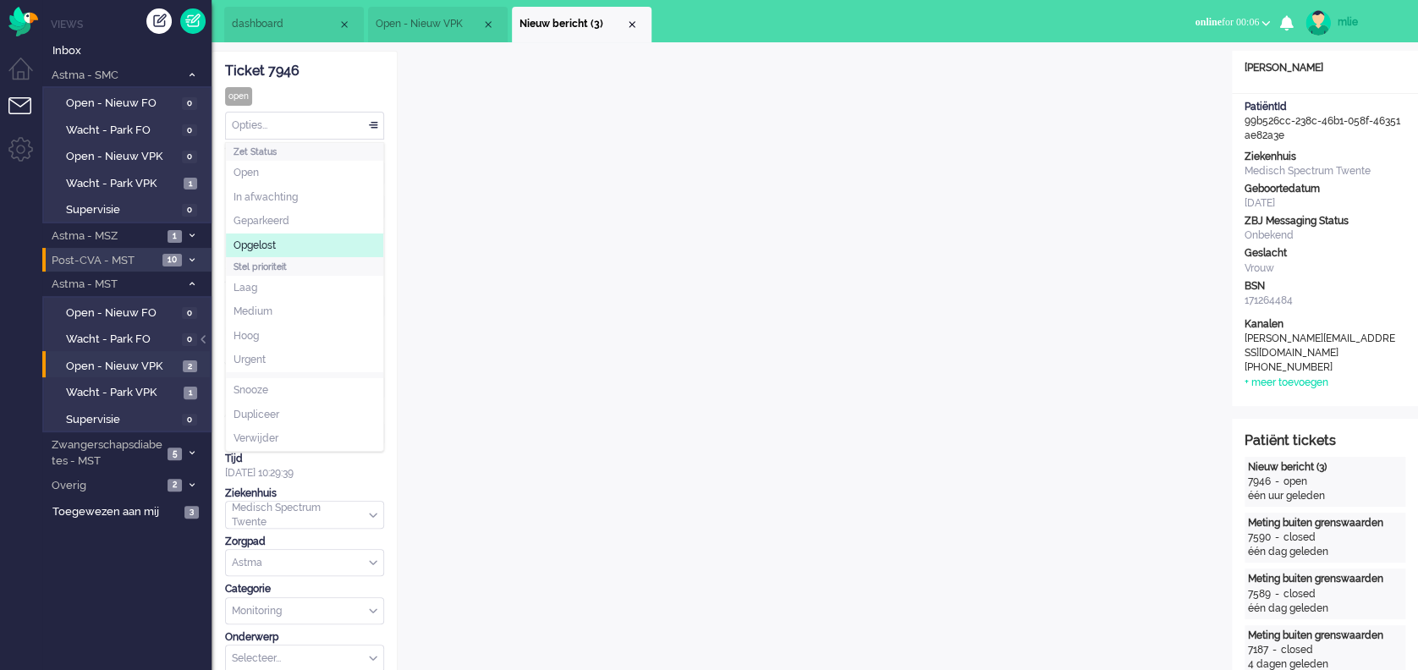
click at [278, 238] on li "Opgelost" at bounding box center [304, 246] width 157 height 25
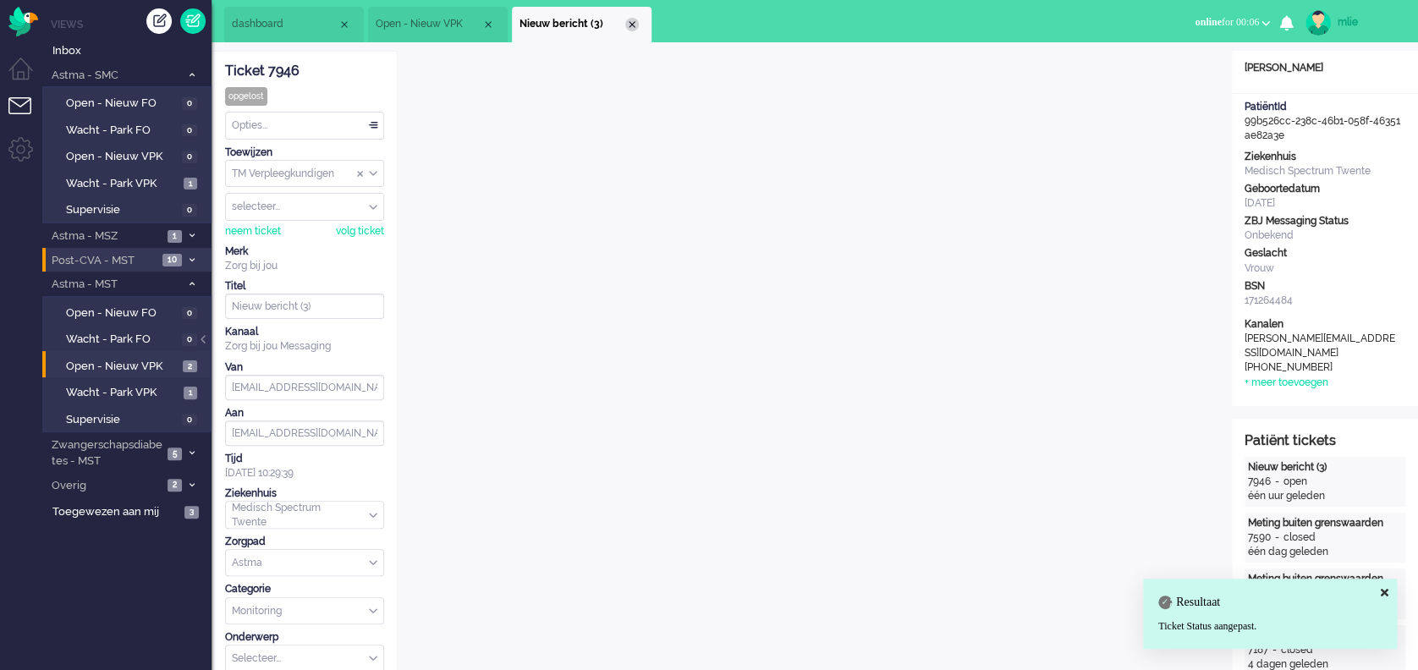
click at [629, 23] on div "Close tab" at bounding box center [632, 25] width 14 height 14
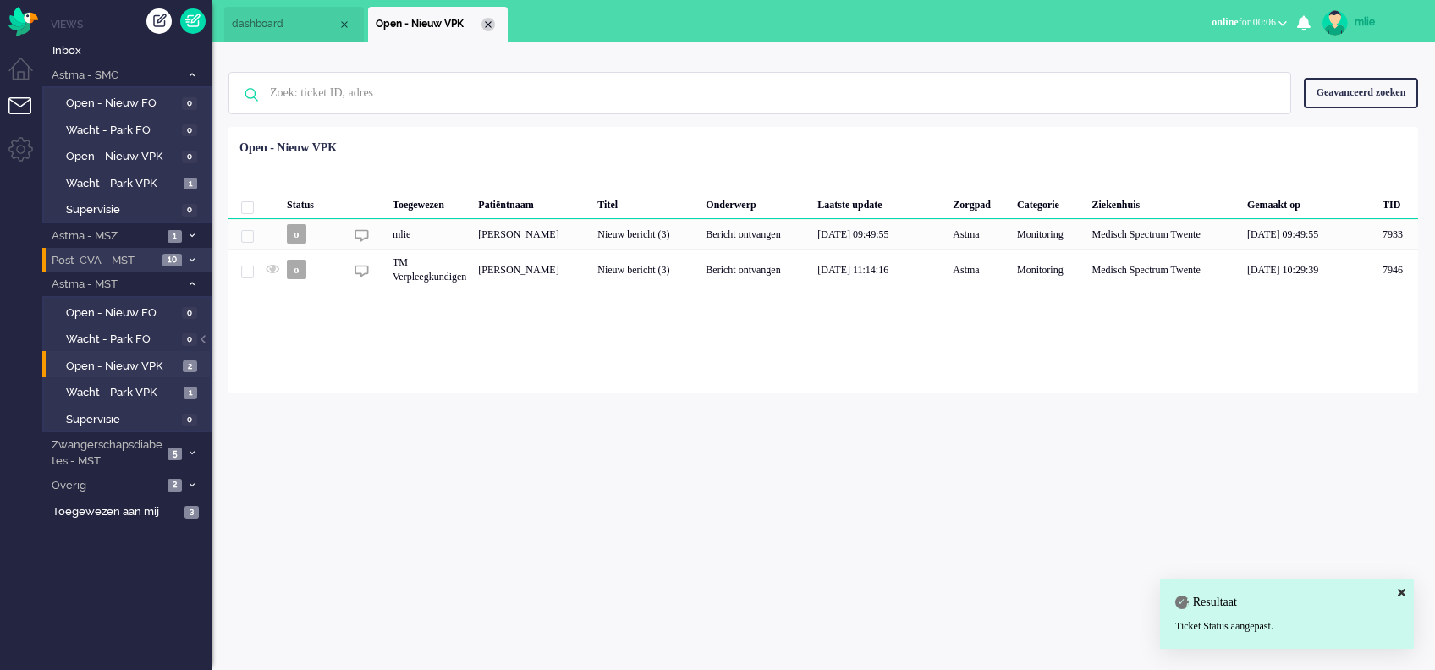
click at [490, 25] on div "Close tab" at bounding box center [489, 25] width 14 height 14
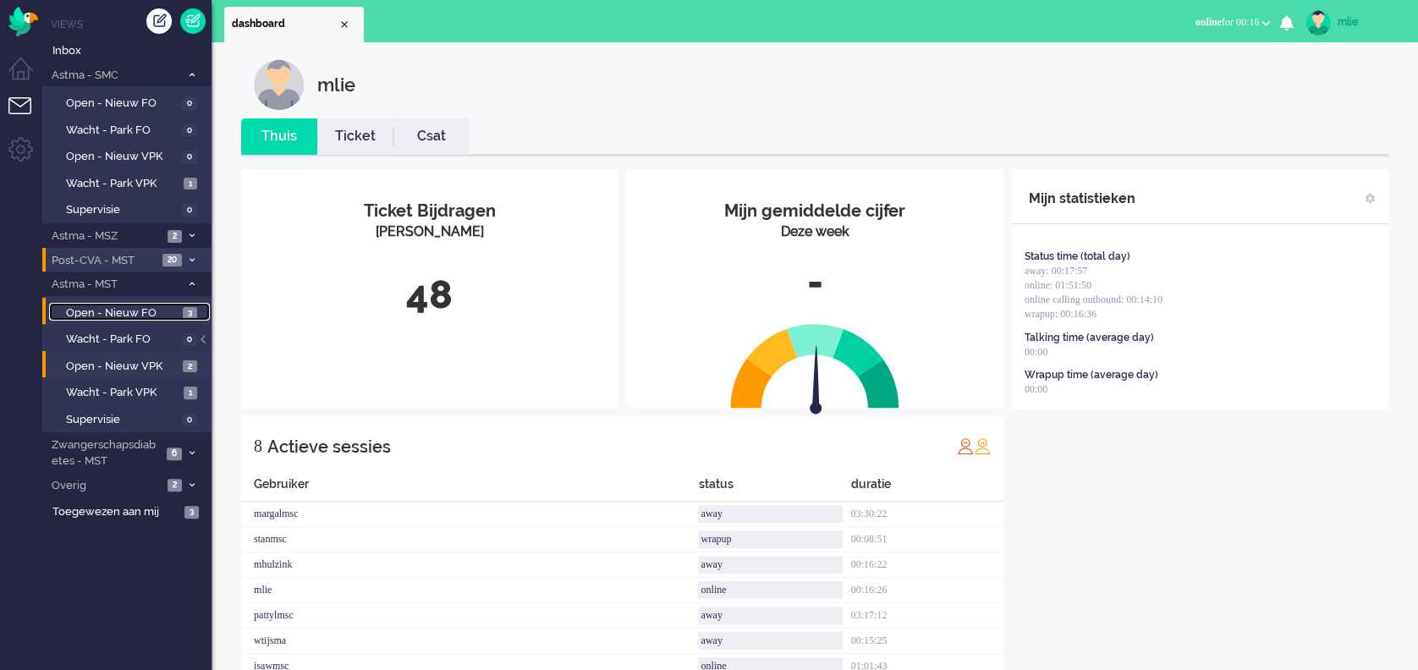
click at [135, 309] on span "Open - Nieuw FO" at bounding box center [122, 313] width 113 height 16
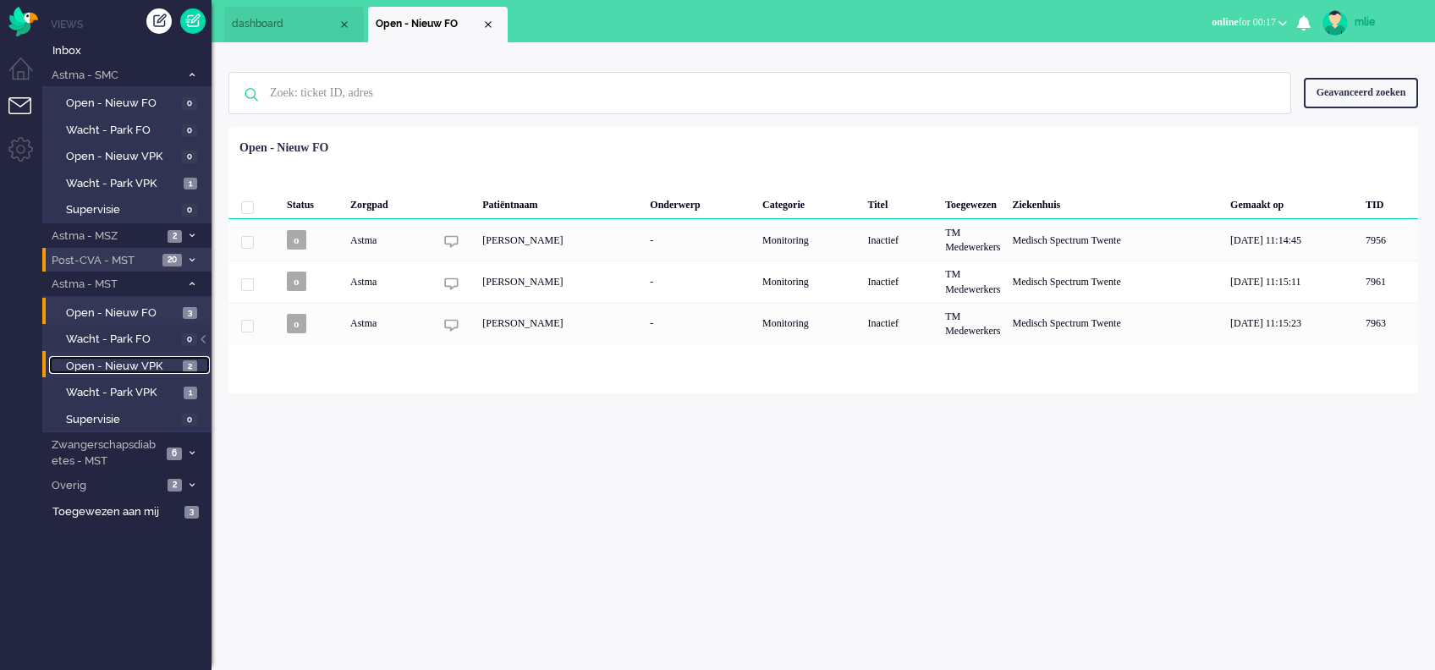
click at [128, 366] on span "Open - Nieuw VPK" at bounding box center [122, 367] width 113 height 16
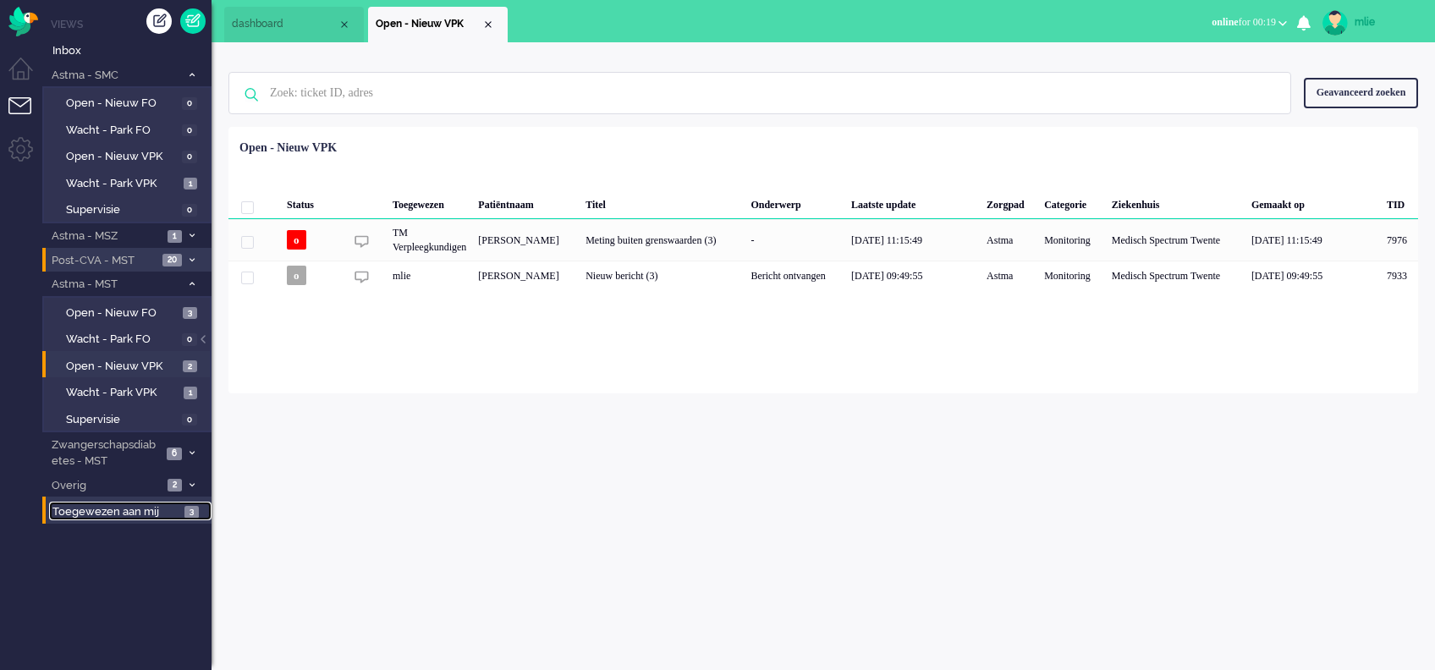
click at [154, 502] on span "Toegewezen aan mij" at bounding box center [115, 512] width 127 height 16
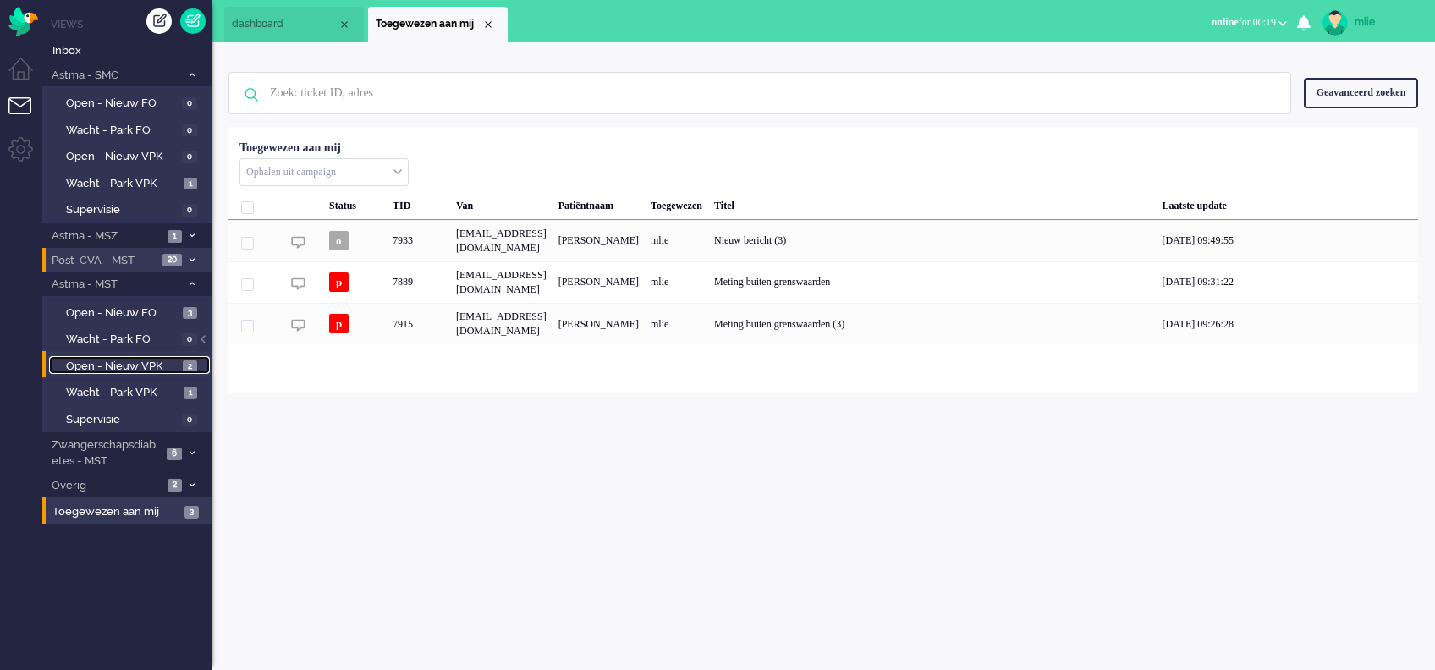
click at [101, 363] on span "Open - Nieuw VPK" at bounding box center [122, 367] width 113 height 16
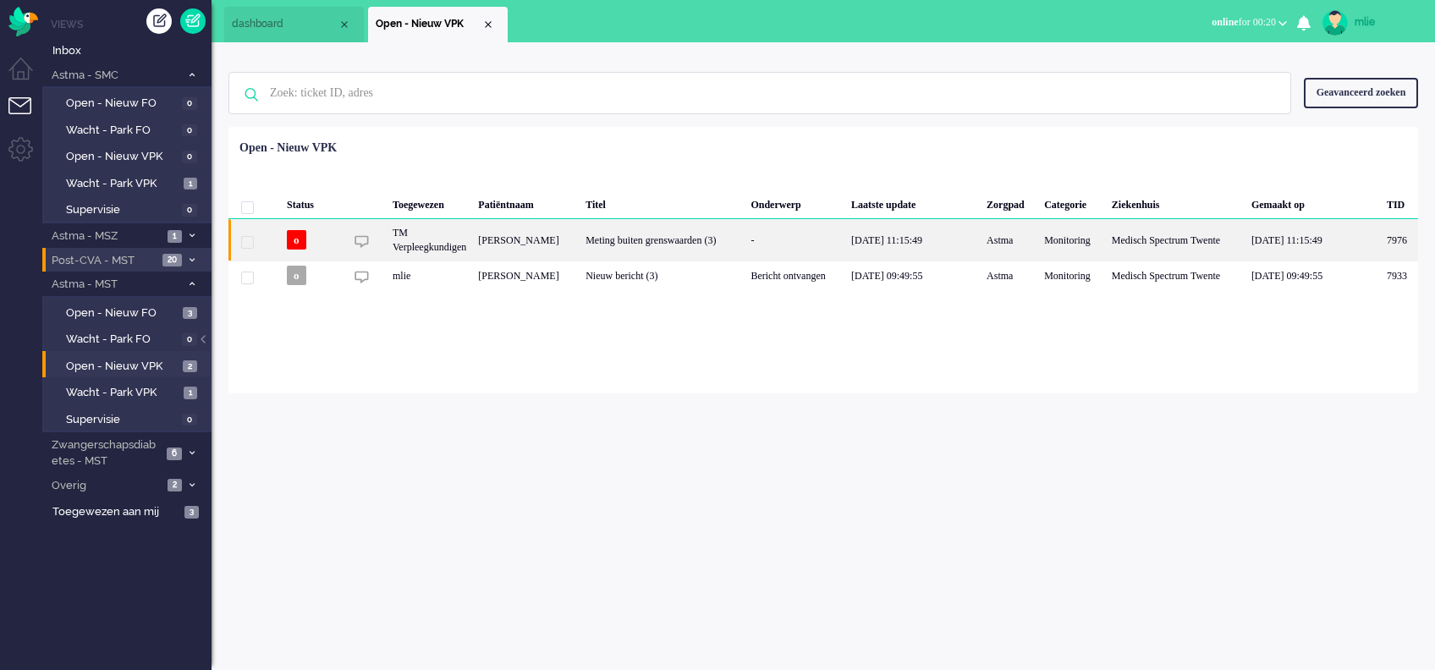
click at [845, 243] on div "-" at bounding box center [795, 239] width 101 height 41
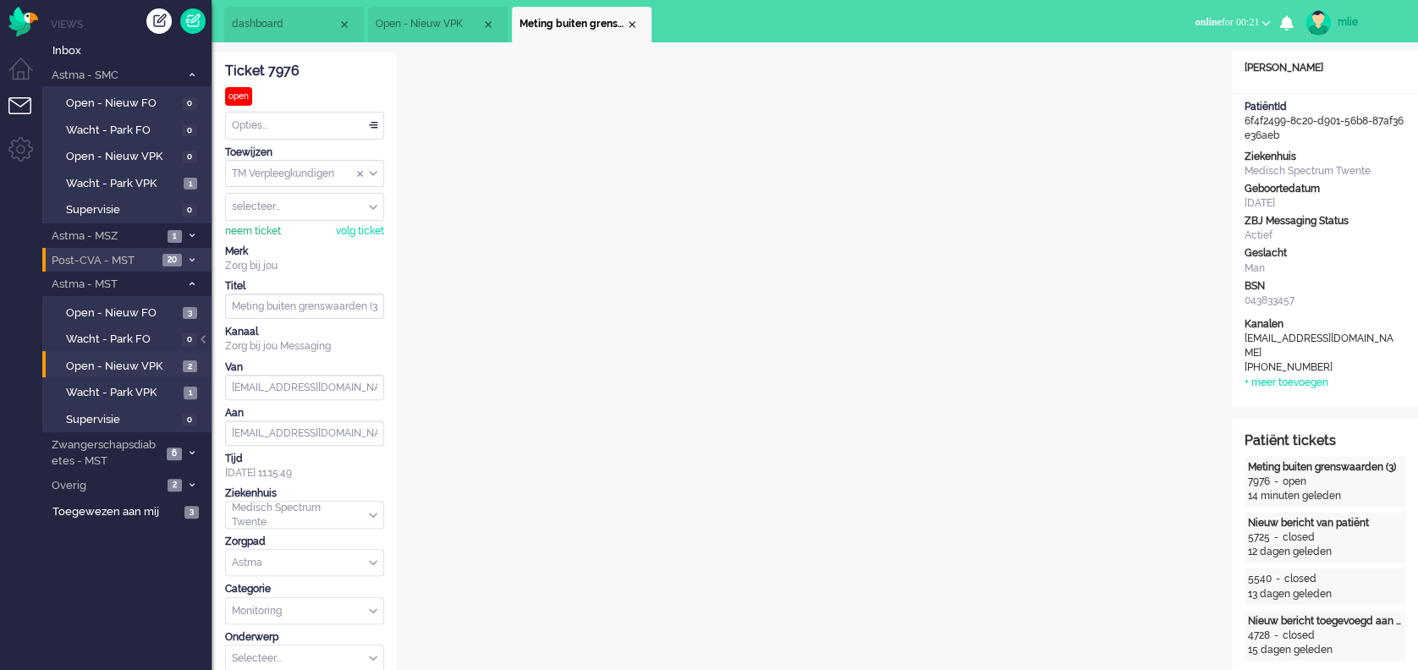
click at [243, 230] on div "neem ticket" at bounding box center [253, 231] width 56 height 14
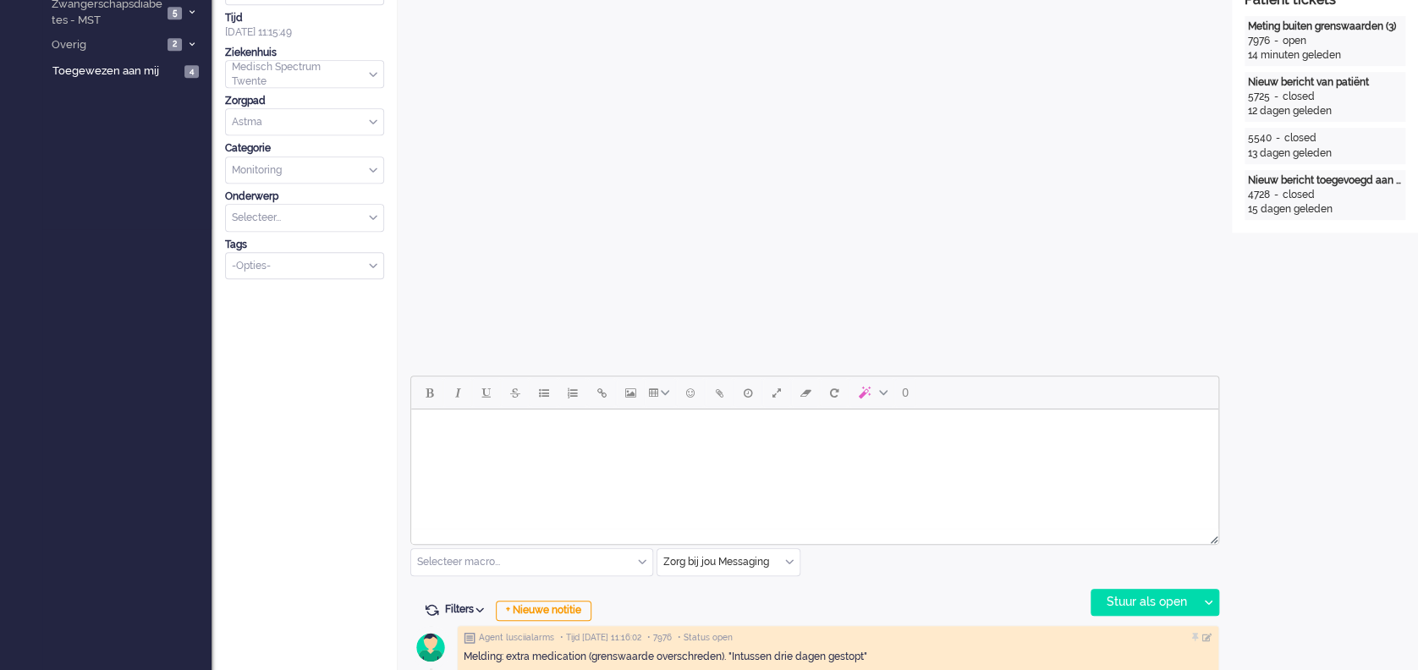
scroll to position [451, 0]
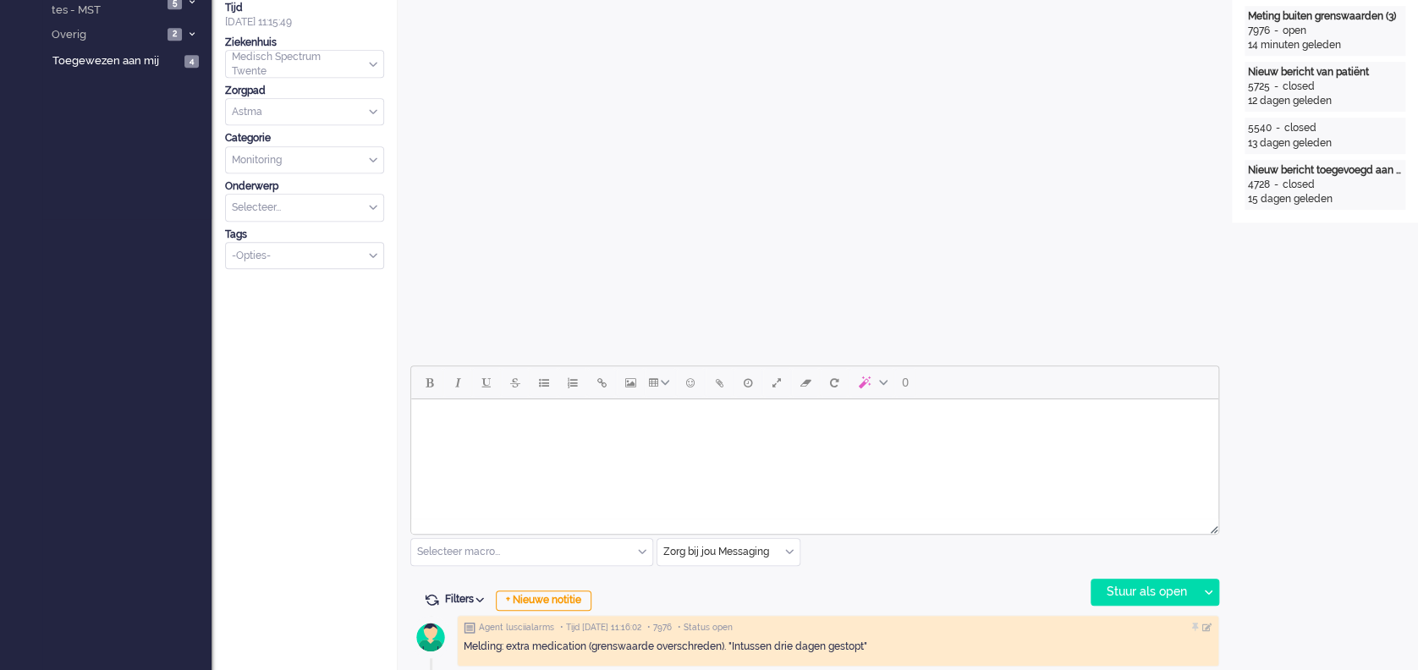
click at [459, 439] on html at bounding box center [814, 420] width 807 height 43
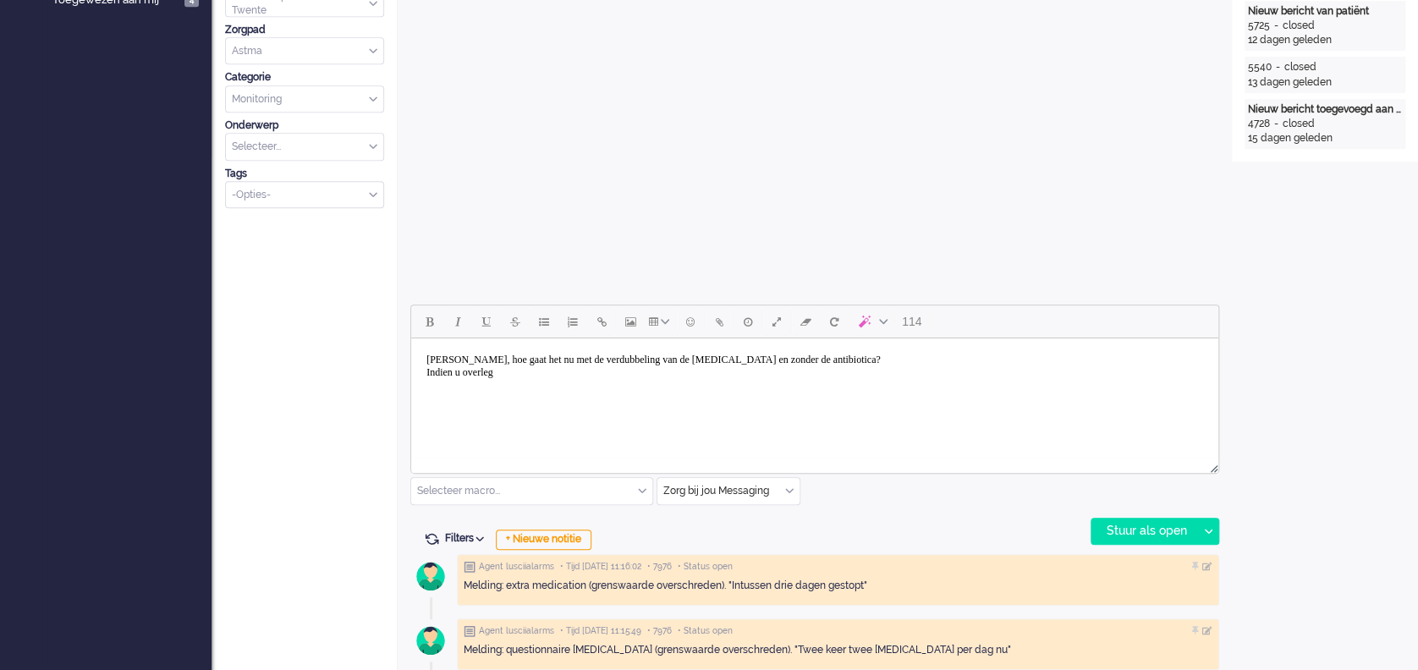
scroll to position [564, 0]
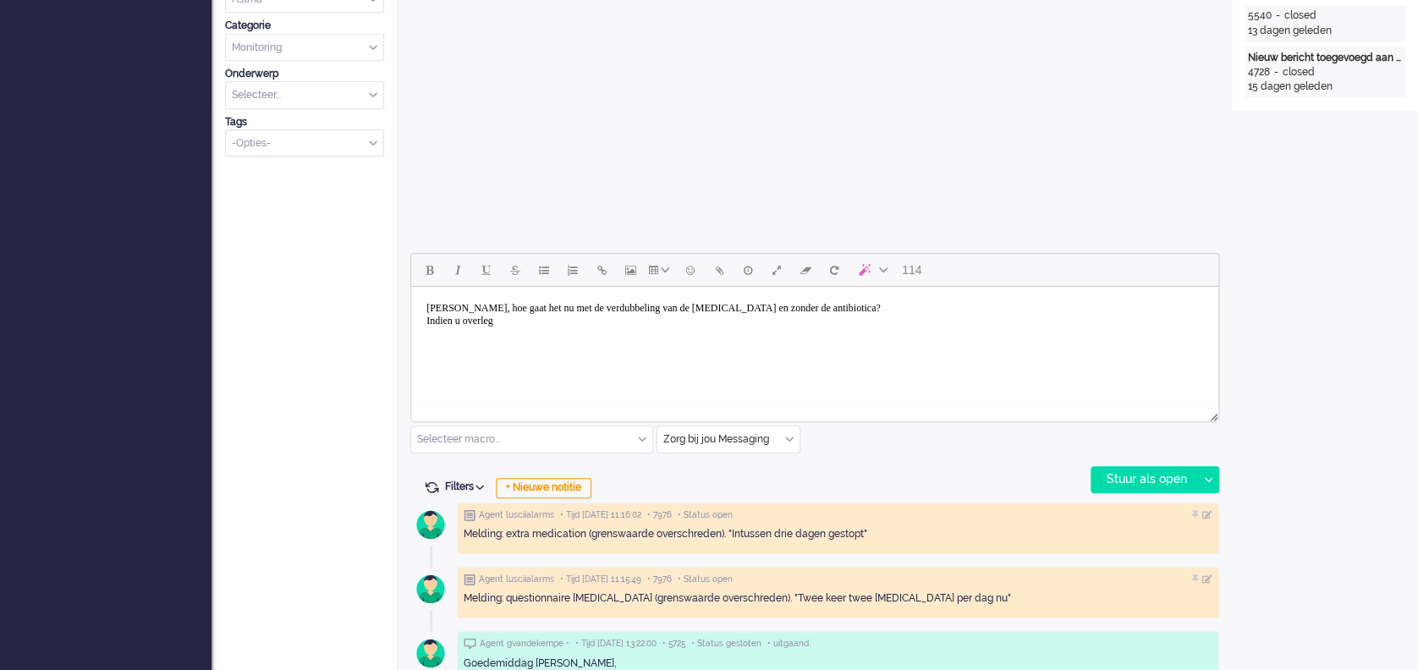
click at [960, 305] on body "[PERSON_NAME], hoe gaat het nu met de verdubbeling van de [MEDICAL_DATA] en zon…" at bounding box center [815, 315] width 794 height 42
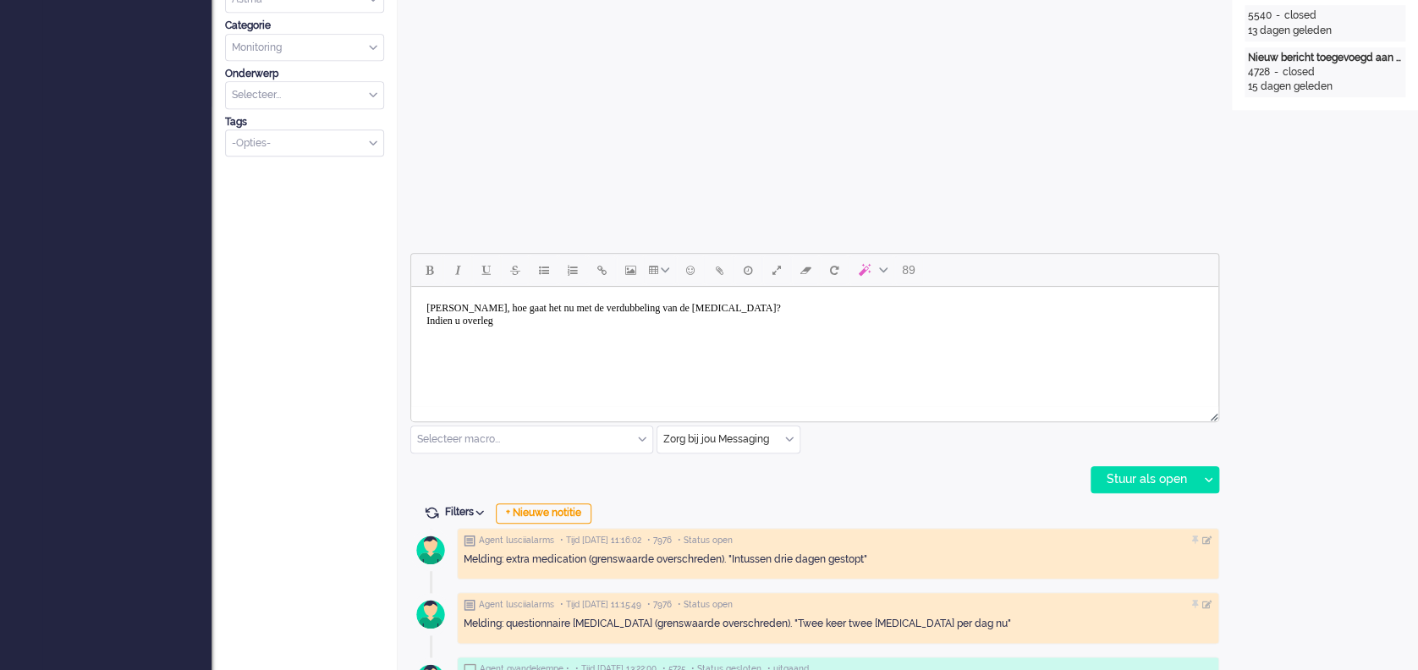
click at [533, 322] on body "[PERSON_NAME], hoe gaat het nu met de verdubbeling van de [MEDICAL_DATA]? Indie…" at bounding box center [815, 315] width 794 height 42
click at [1063, 474] on div "Stuur als open" at bounding box center [1145, 479] width 106 height 25
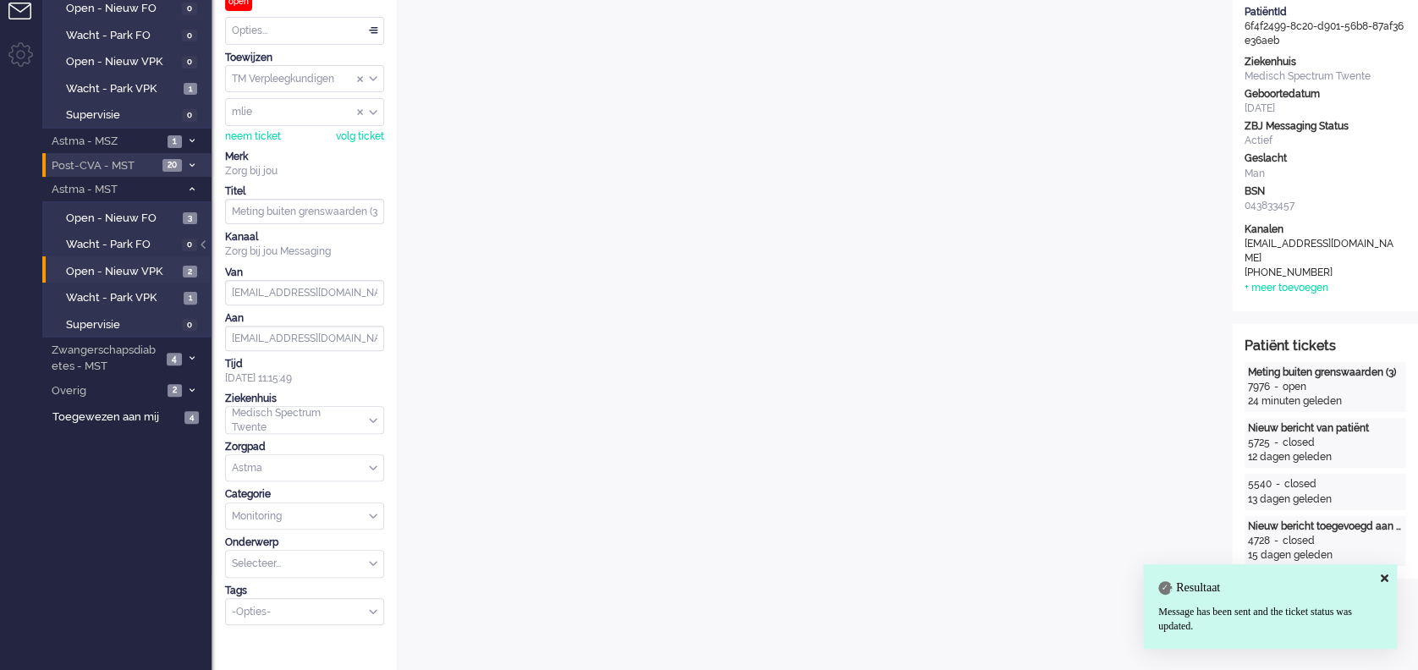
scroll to position [0, 0]
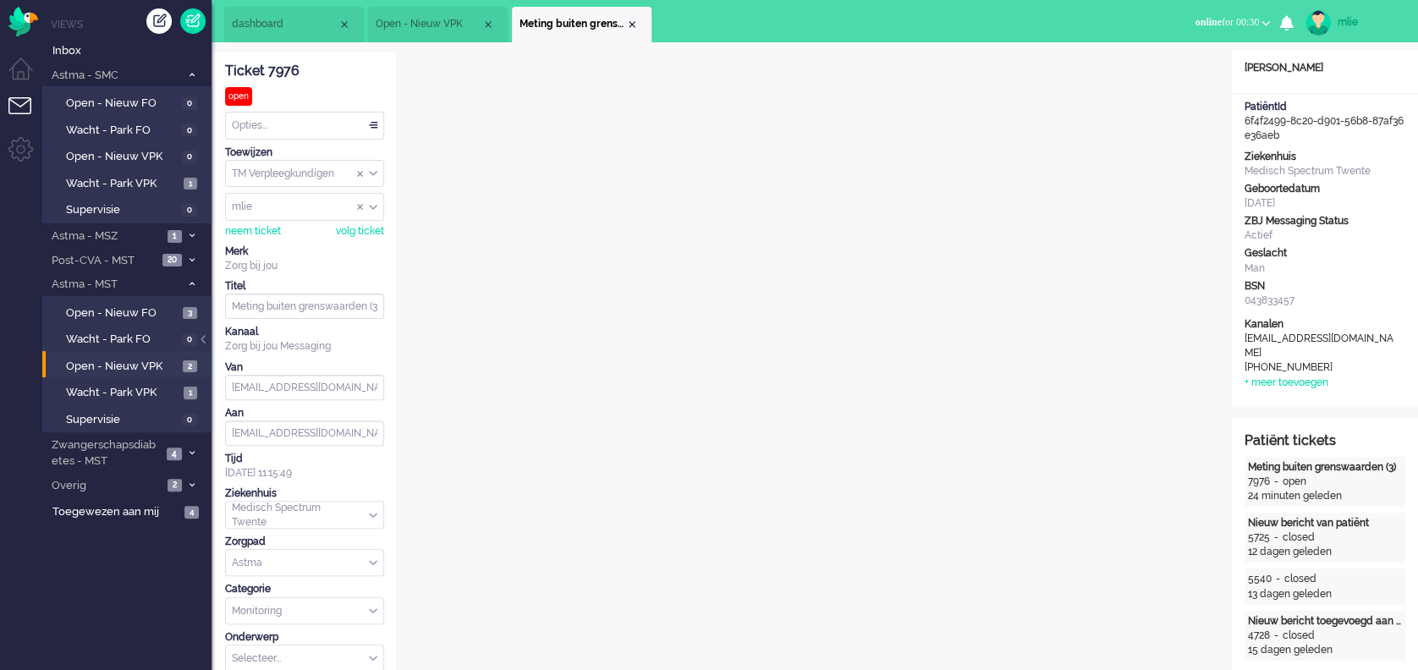
click at [371, 118] on div "Opties..." at bounding box center [304, 126] width 157 height 26
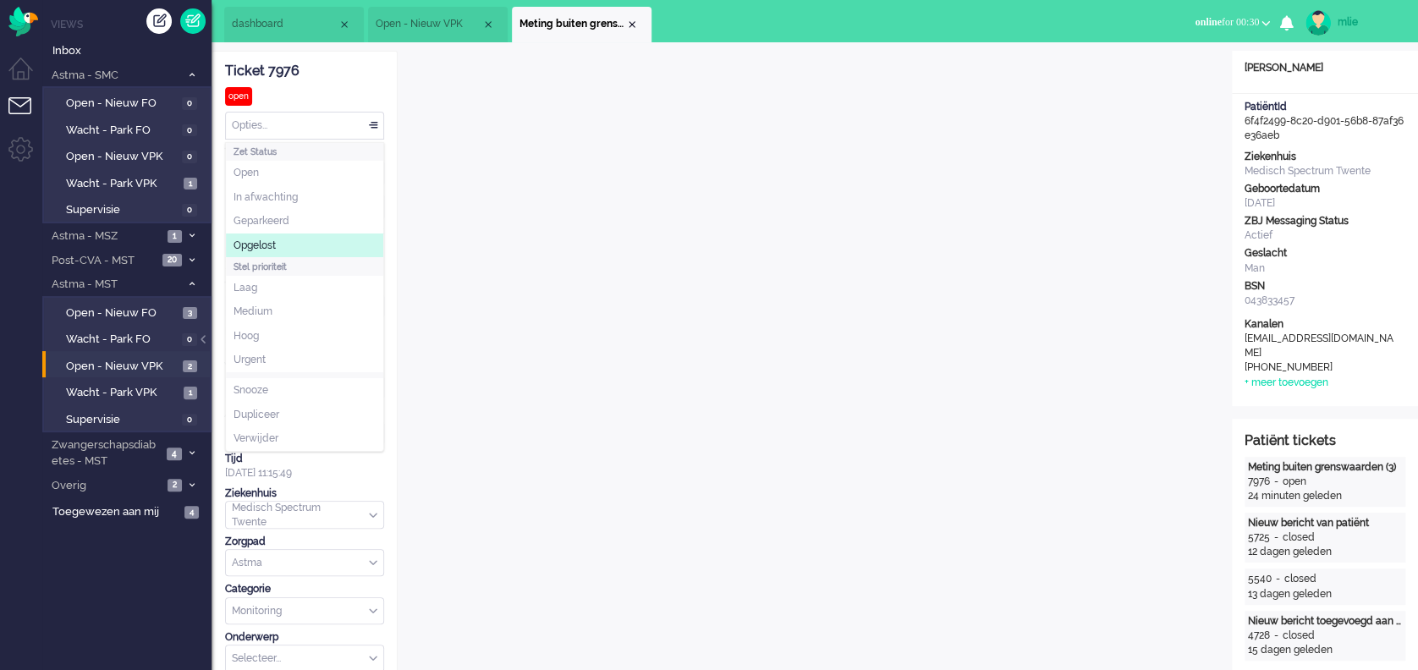
click at [269, 241] on span "Opgelost" at bounding box center [255, 246] width 42 height 14
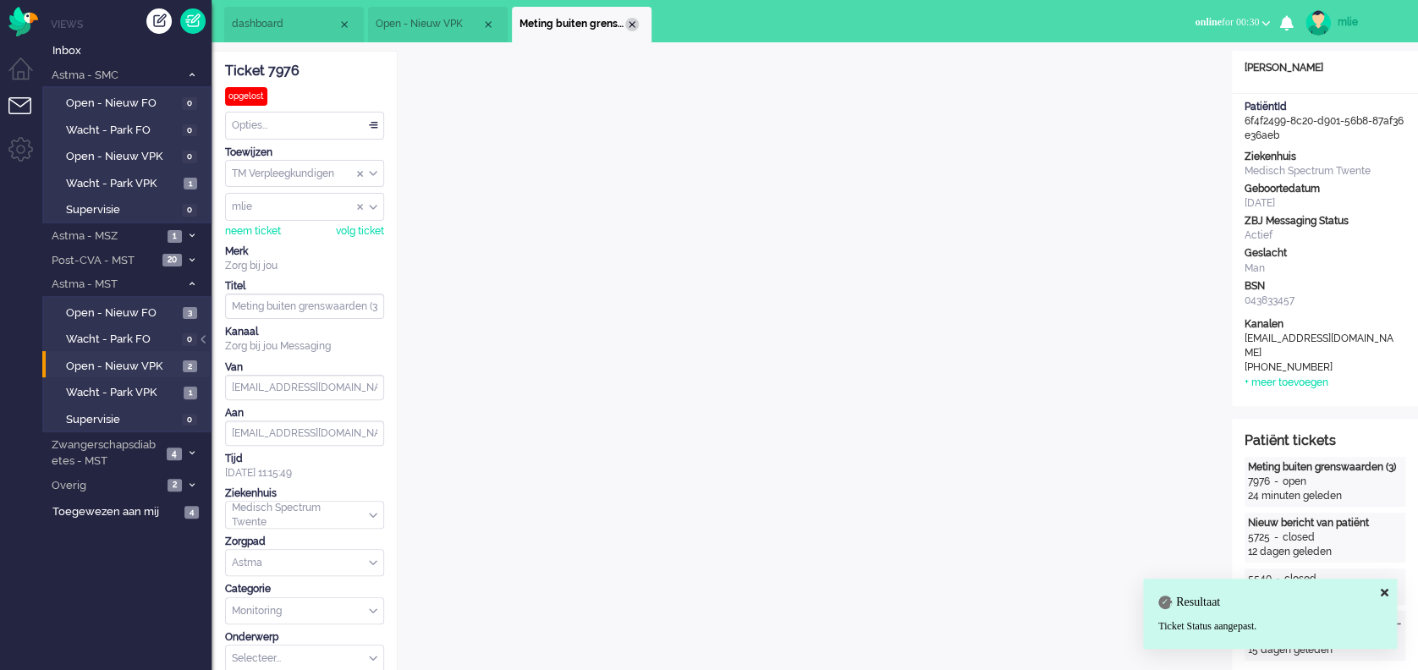
click at [633, 22] on div "Close tab" at bounding box center [632, 25] width 14 height 14
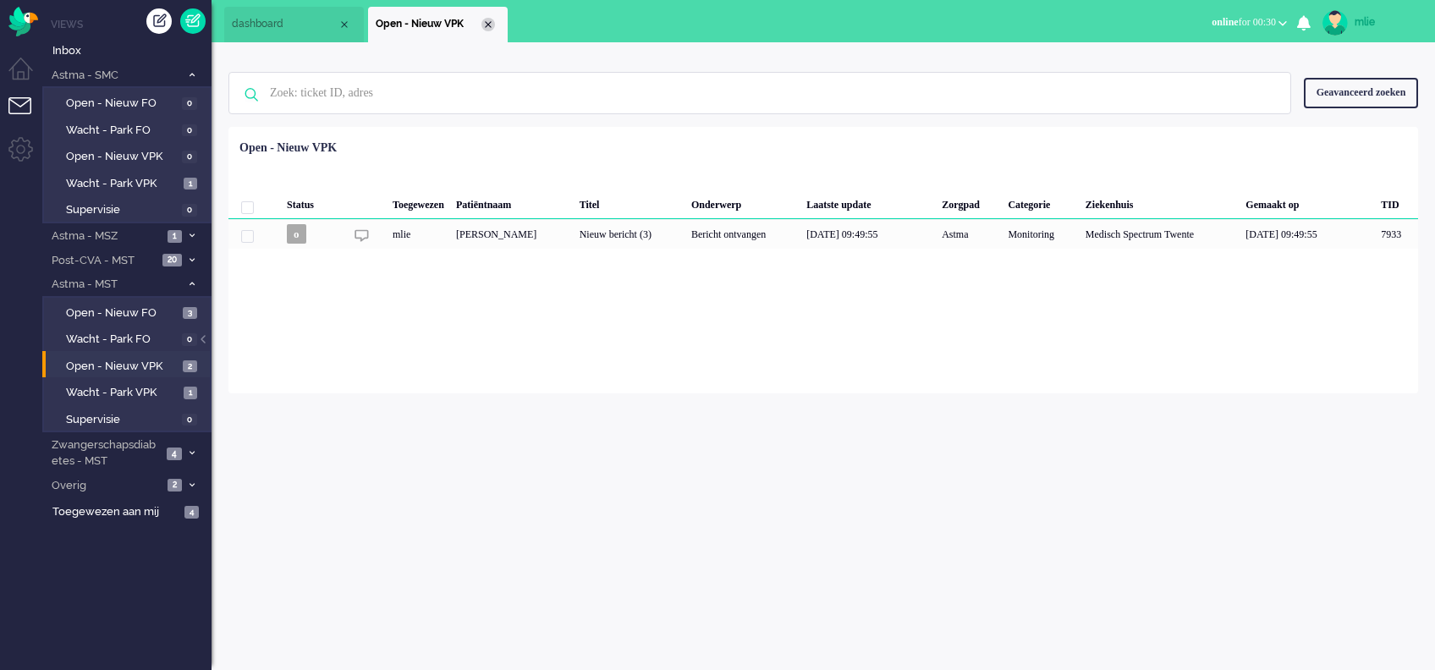
click at [488, 21] on div "Close tab" at bounding box center [489, 25] width 14 height 14
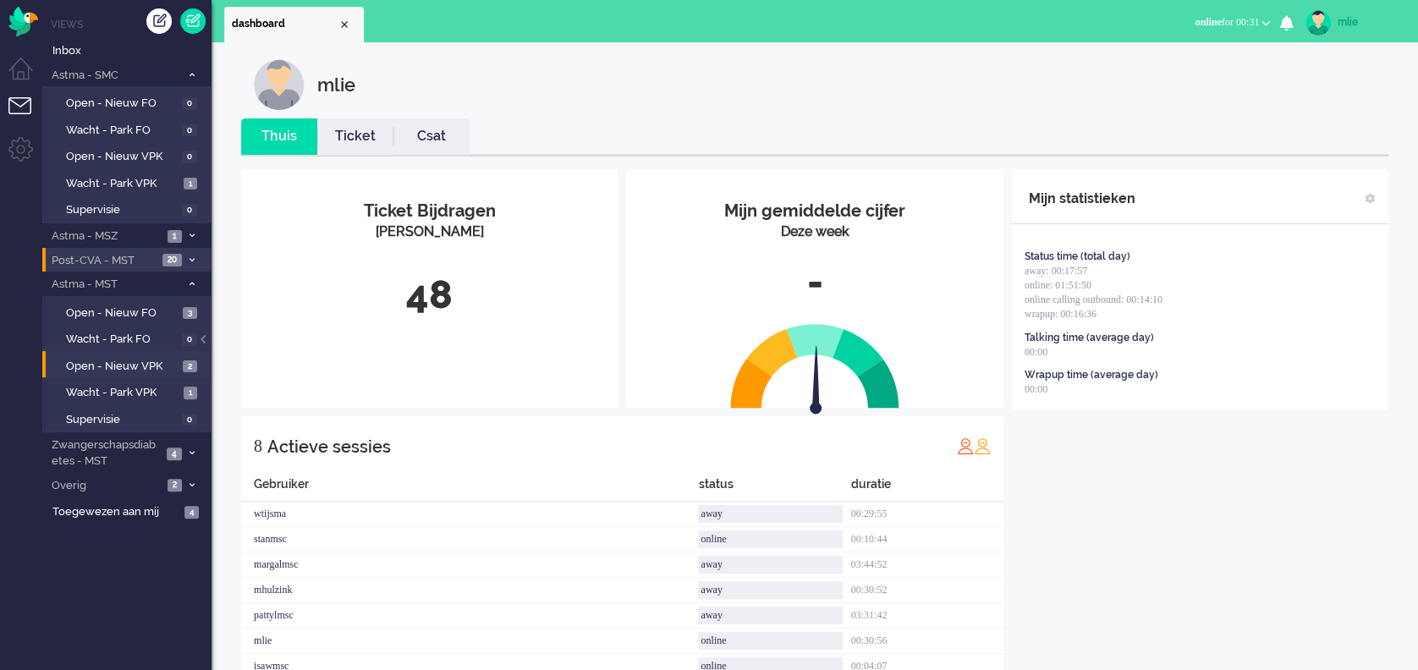
click at [129, 261] on span "Post-CVA - MST" at bounding box center [103, 261] width 108 height 16
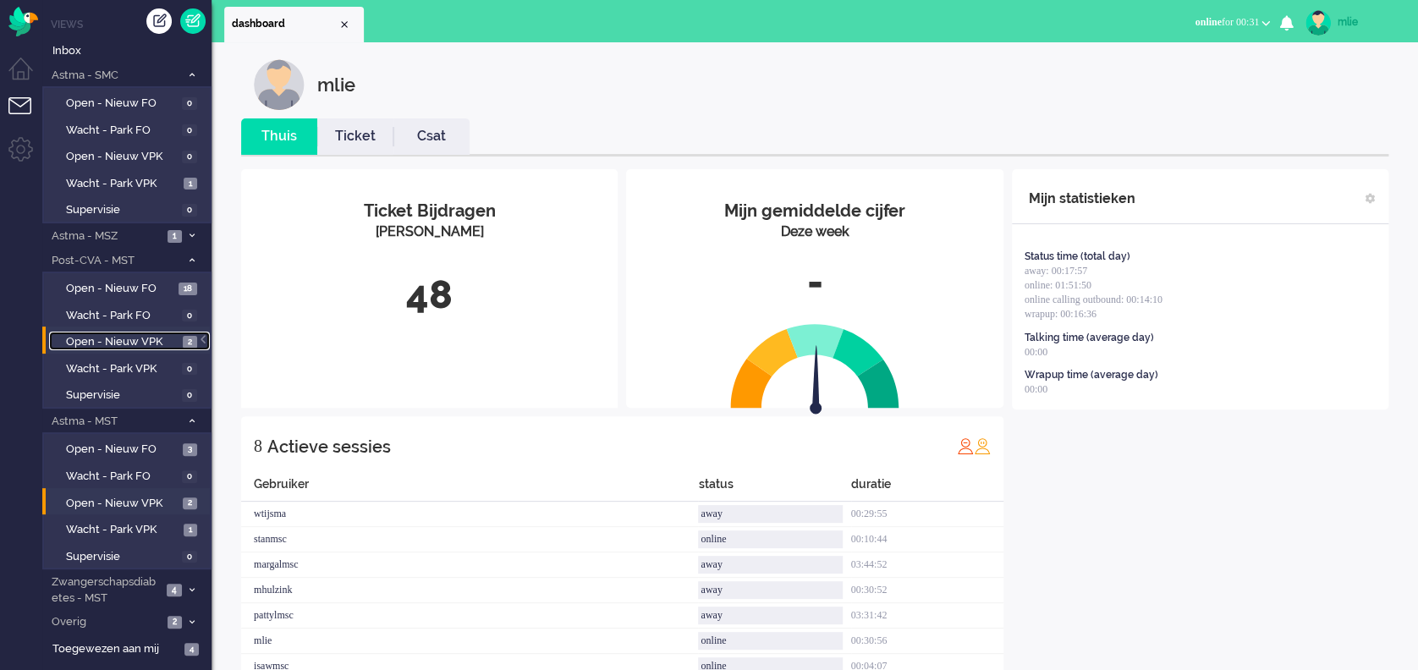
click at [157, 338] on span "Open - Nieuw VPK" at bounding box center [122, 342] width 113 height 16
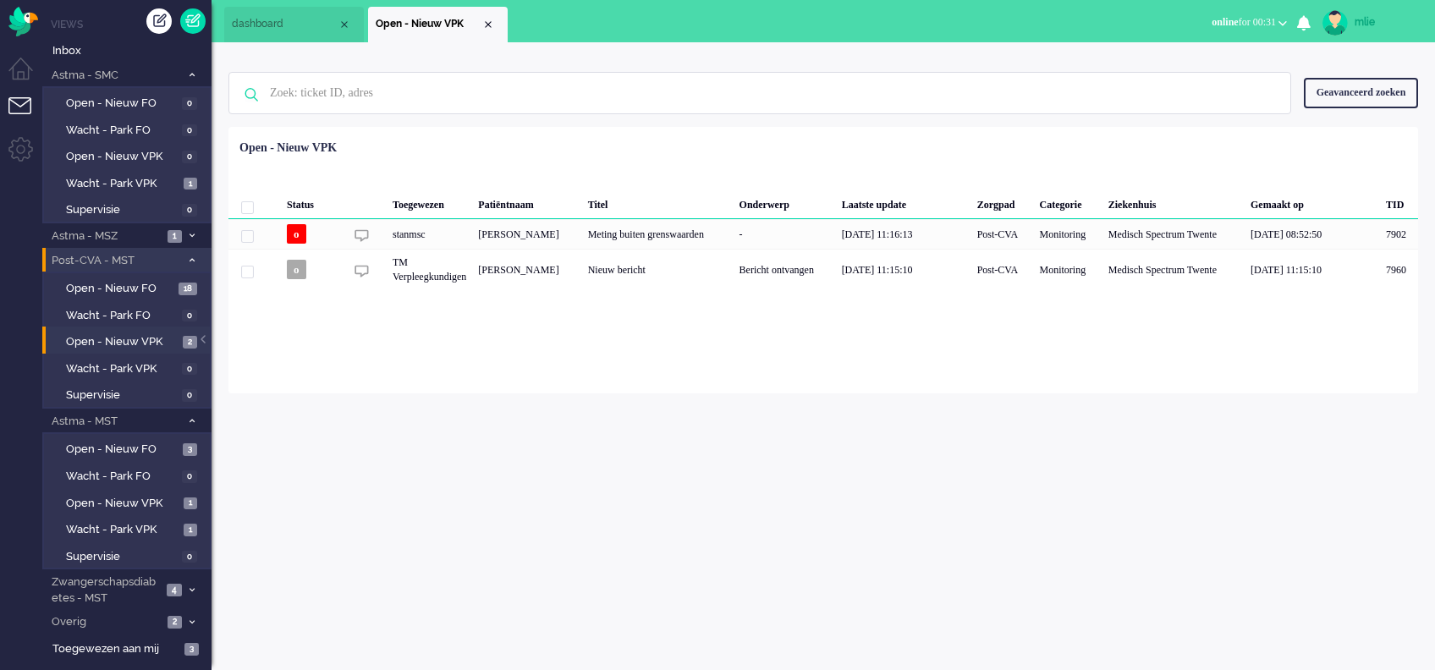
click at [195, 251] on li "Post-CVA - MST 20" at bounding box center [126, 260] width 169 height 25
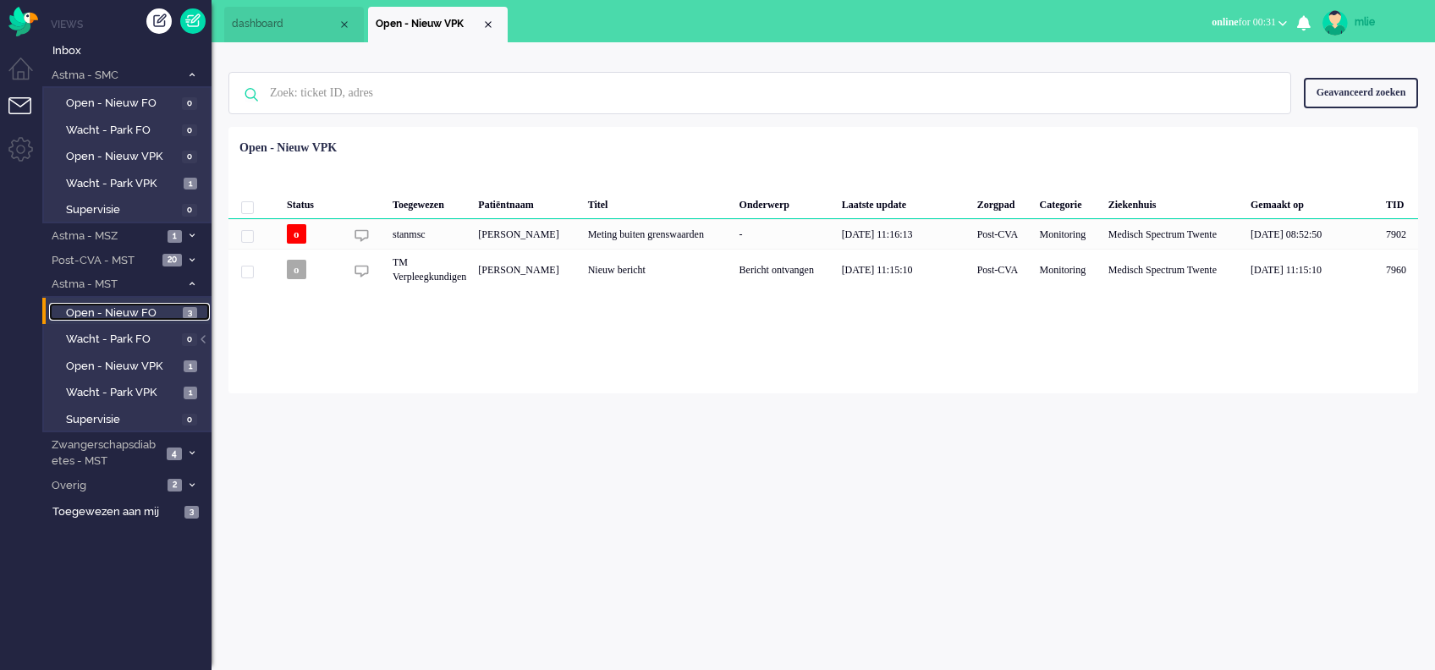
click at [101, 311] on span "Open - Nieuw FO" at bounding box center [122, 313] width 113 height 16
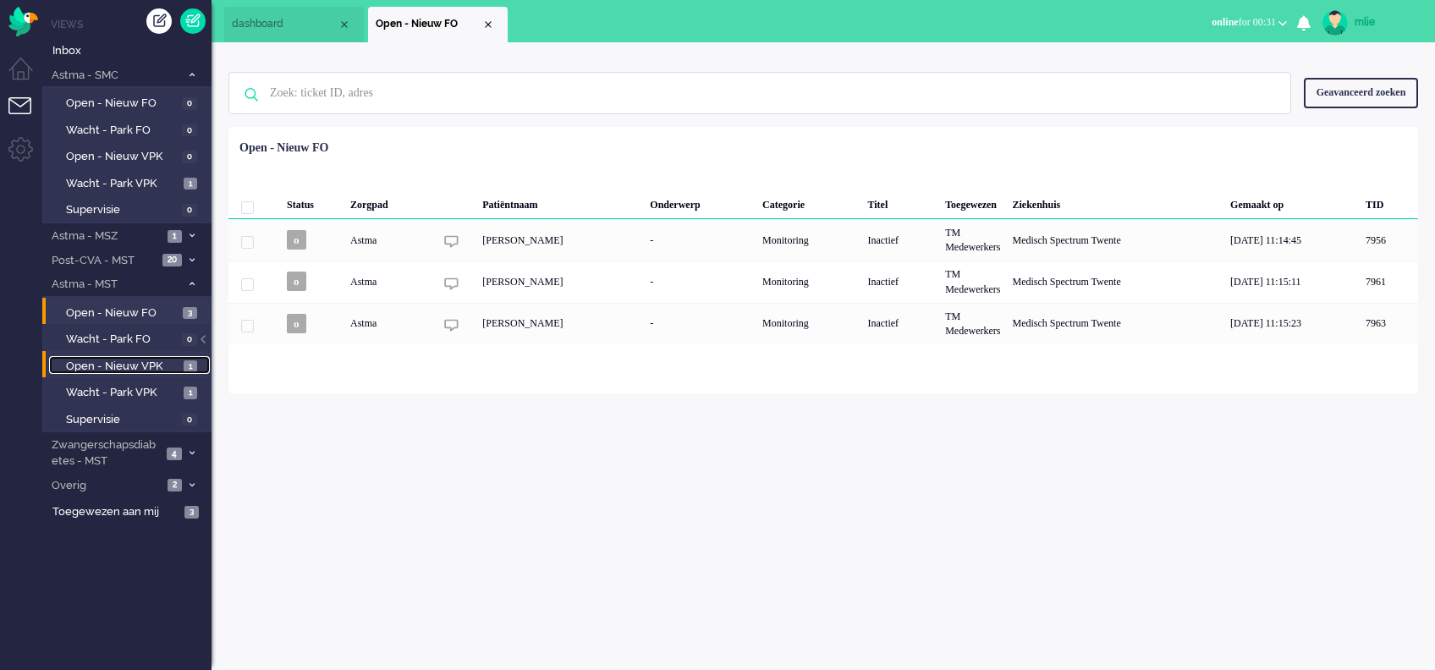
click at [112, 360] on span "Open - Nieuw VPK" at bounding box center [122, 367] width 113 height 16
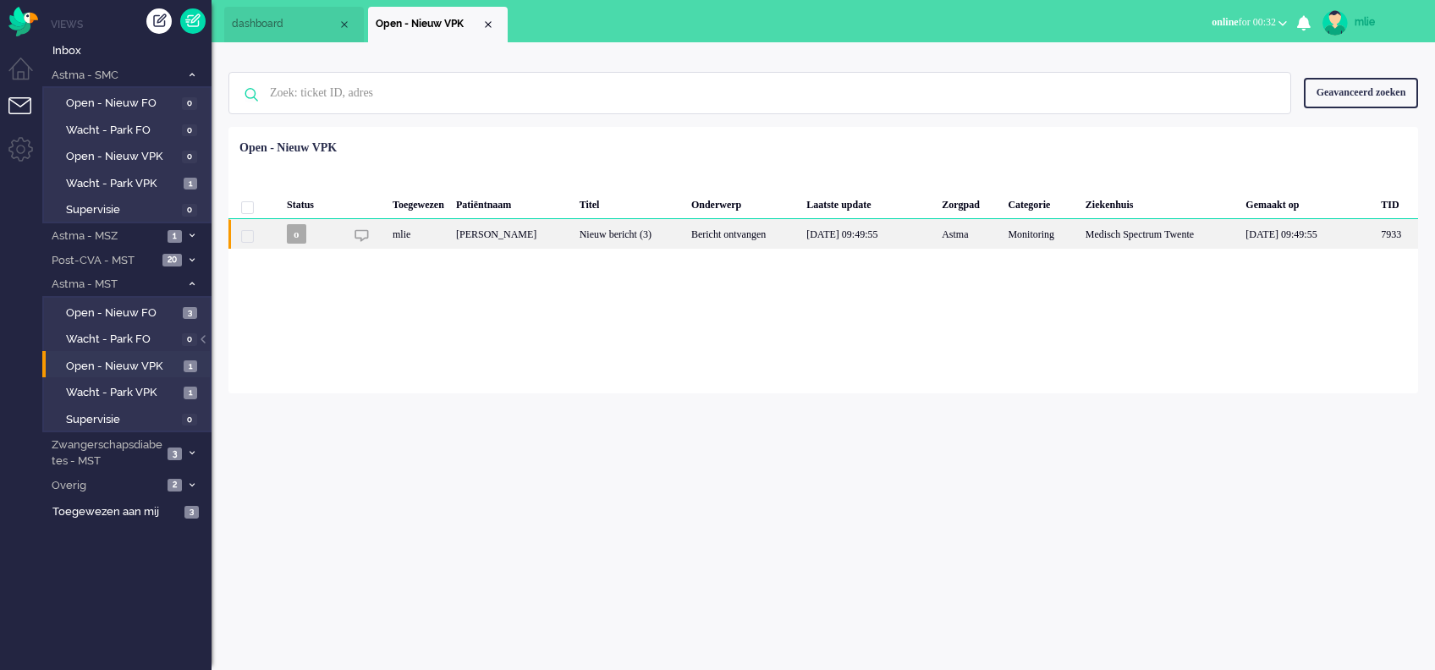
click at [734, 237] on div "Bericht ontvangen" at bounding box center [742, 234] width 115 height 30
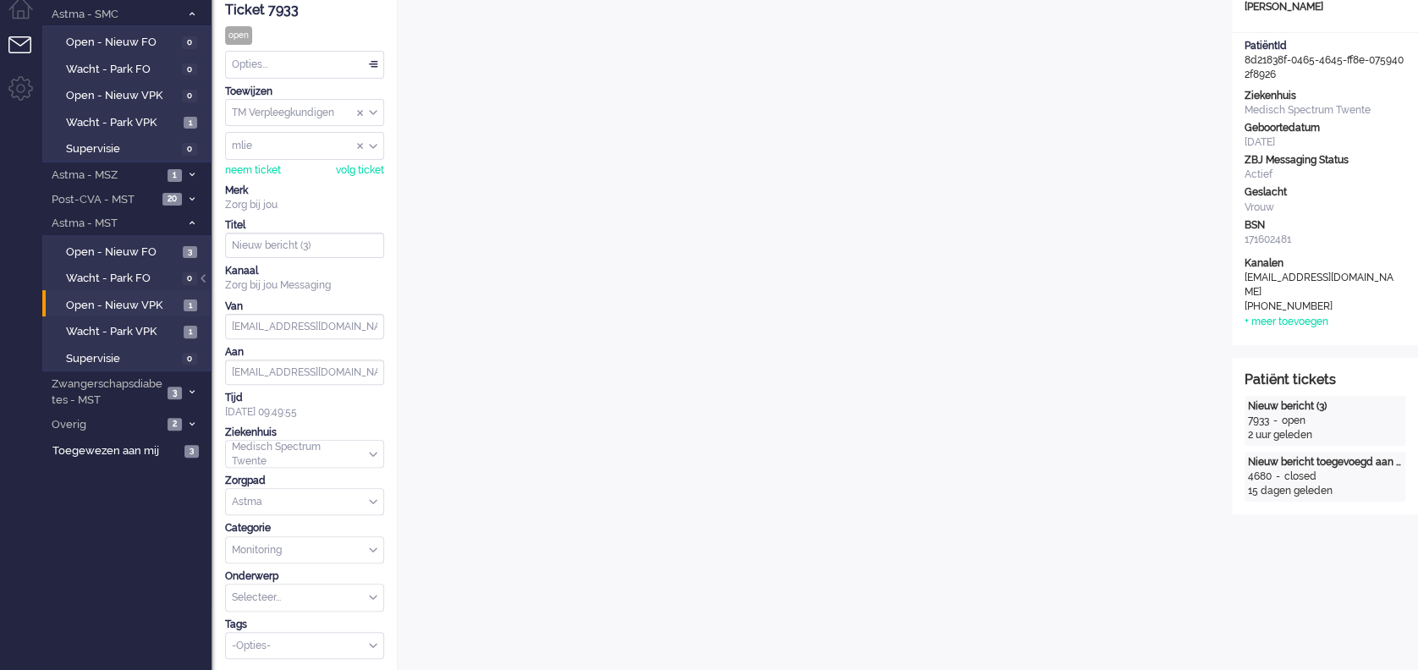
scroll to position [29, 0]
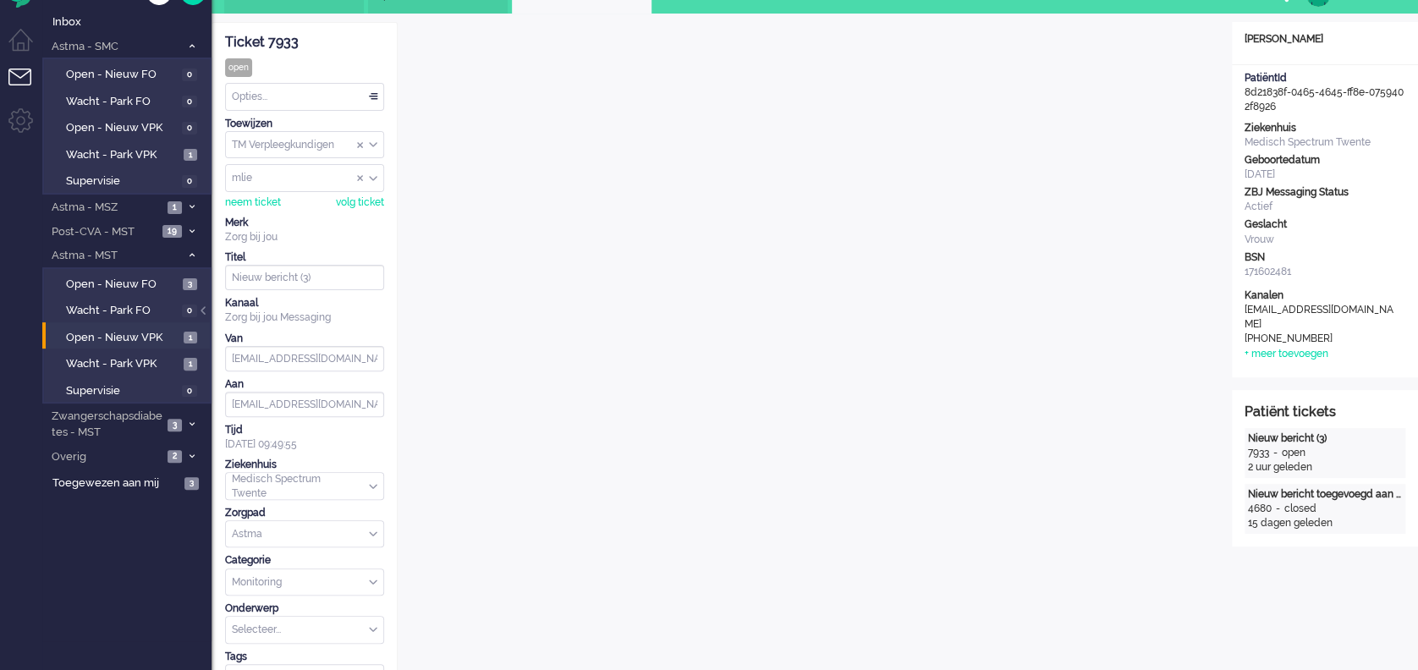
click at [373, 95] on div "Opties..." at bounding box center [304, 97] width 157 height 26
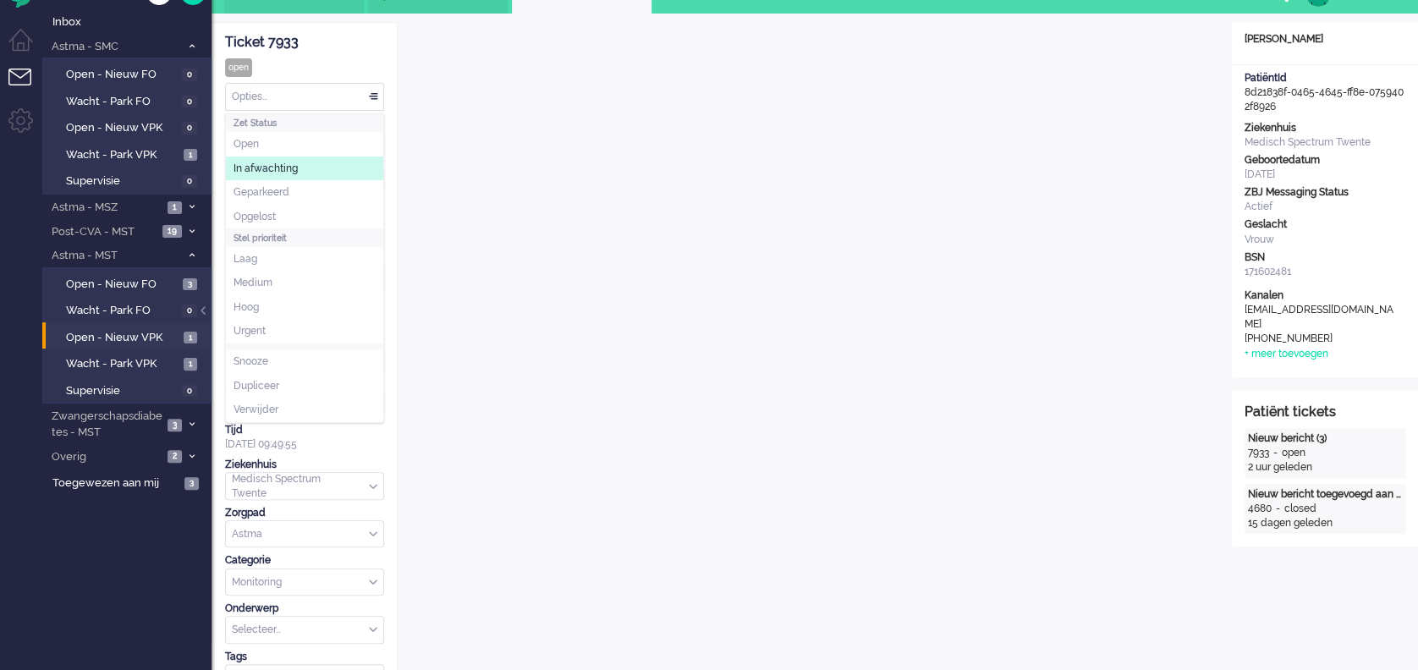
click at [258, 162] on span "In afwachting" at bounding box center [266, 169] width 64 height 14
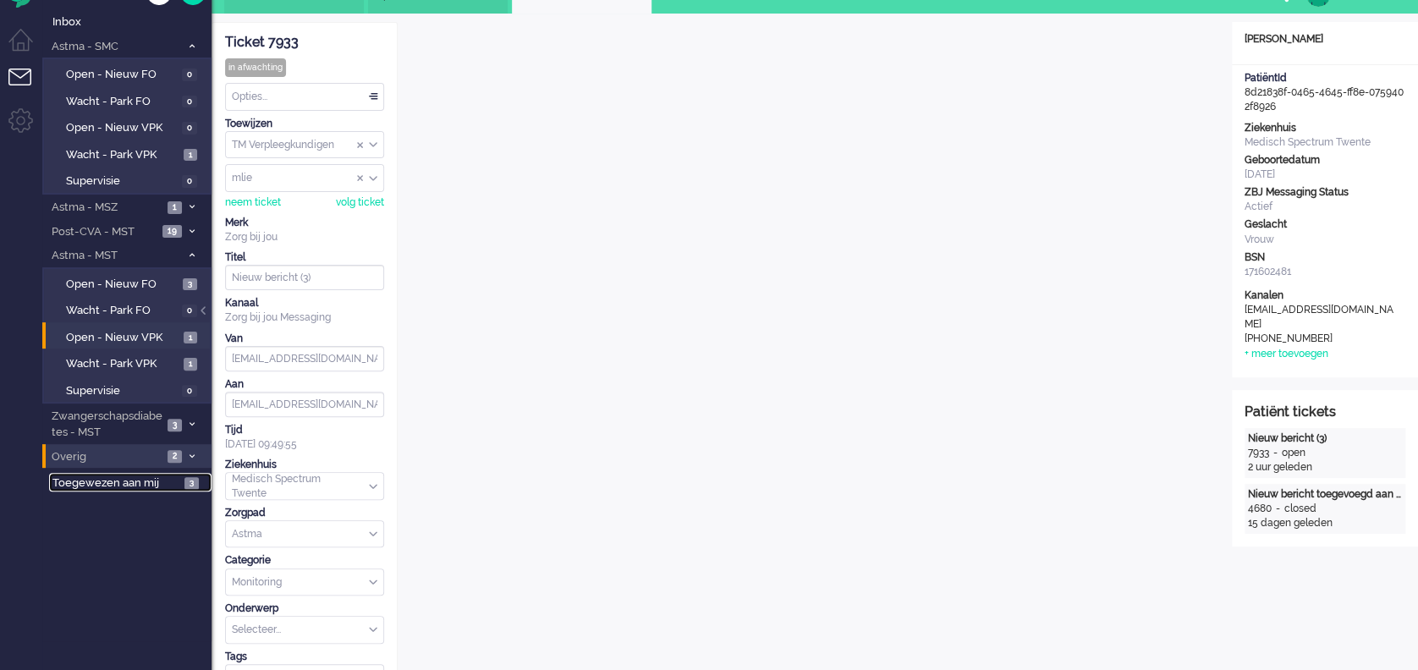
click at [85, 479] on span "Toegewezen aan mij" at bounding box center [115, 484] width 127 height 16
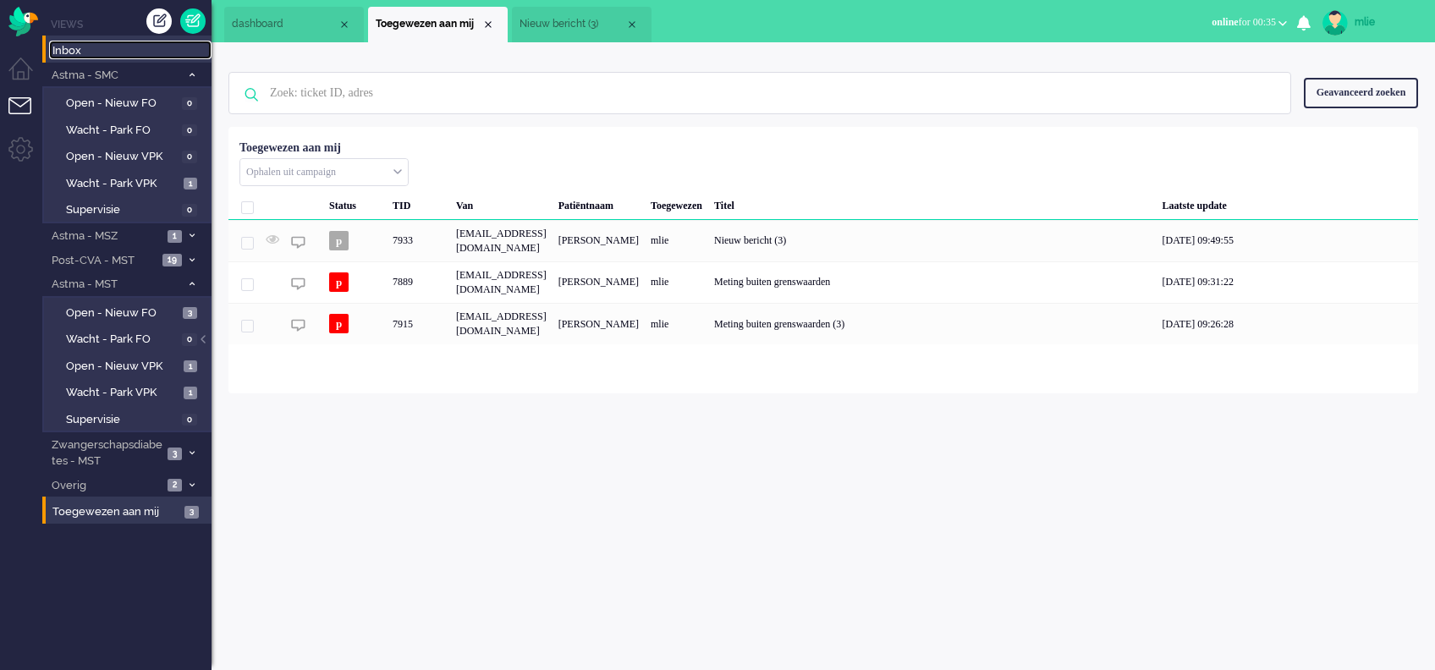
click at [69, 53] on span "Inbox" at bounding box center [131, 51] width 159 height 16
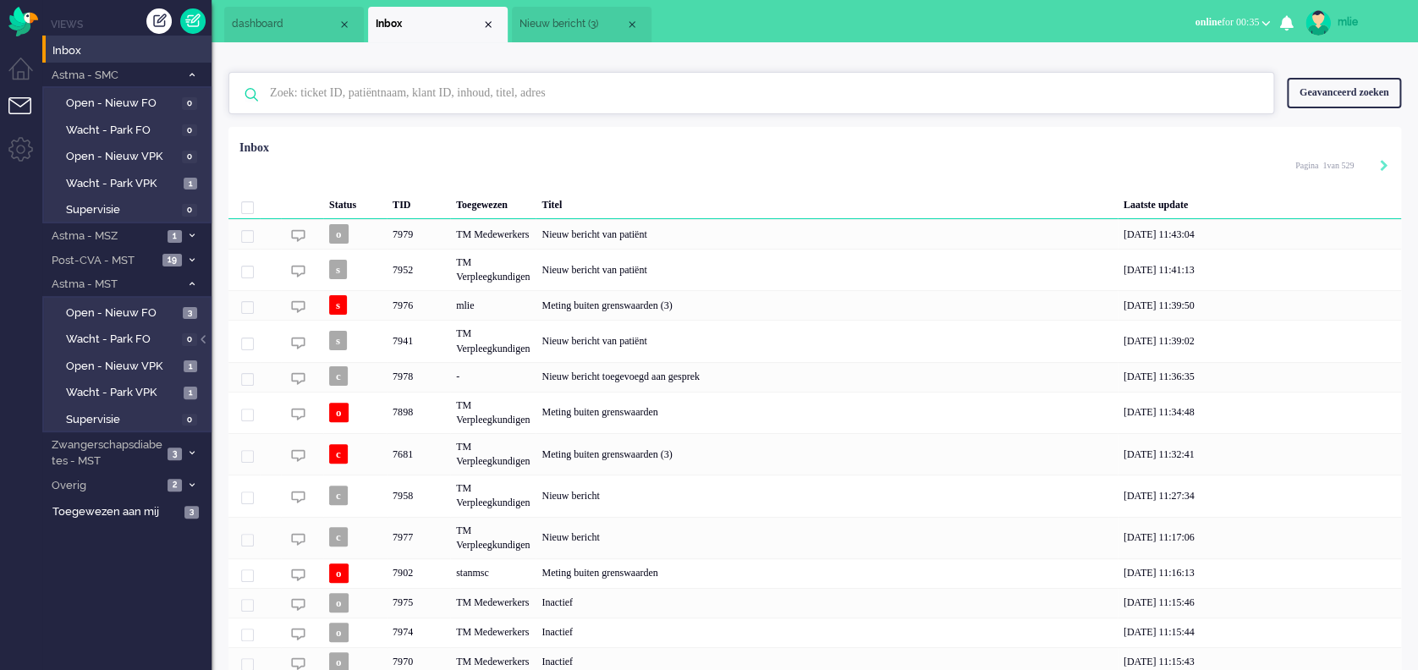
click at [339, 87] on input "text" at bounding box center [753, 93] width 993 height 41
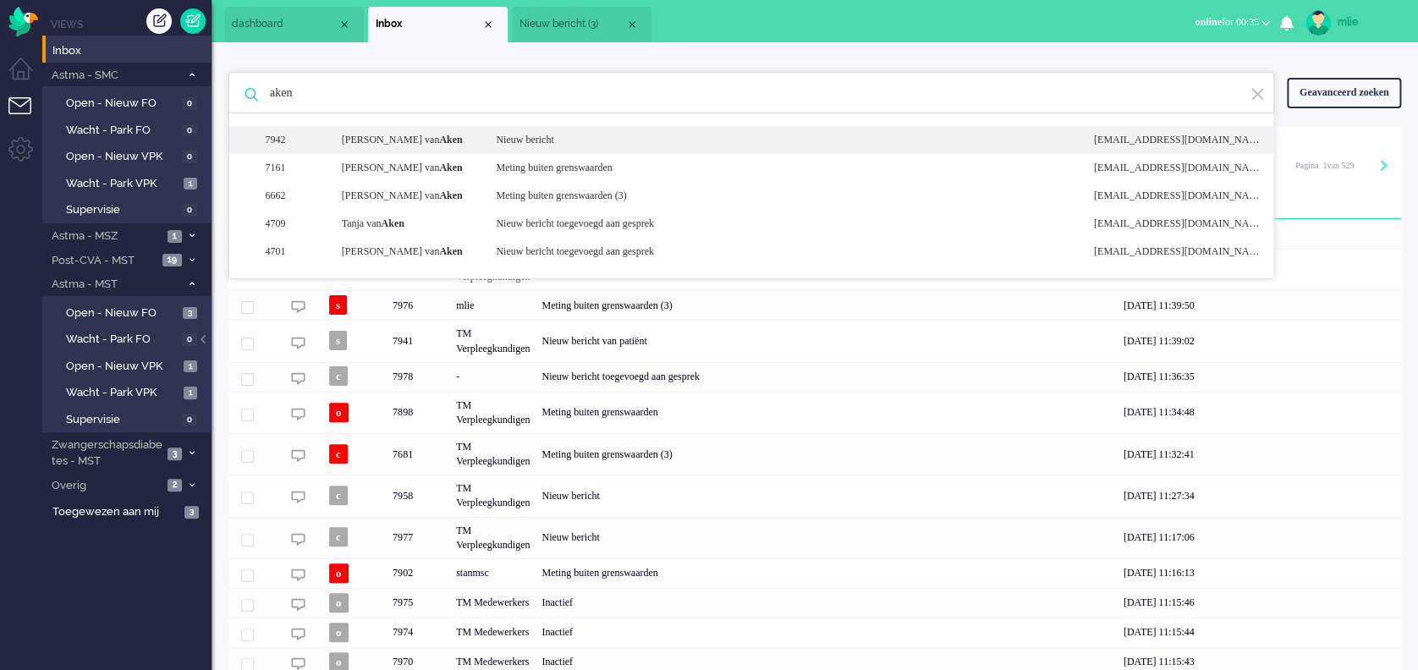
type input "aken"
click at [604, 142] on div "Nieuw bericht" at bounding box center [781, 140] width 597 height 14
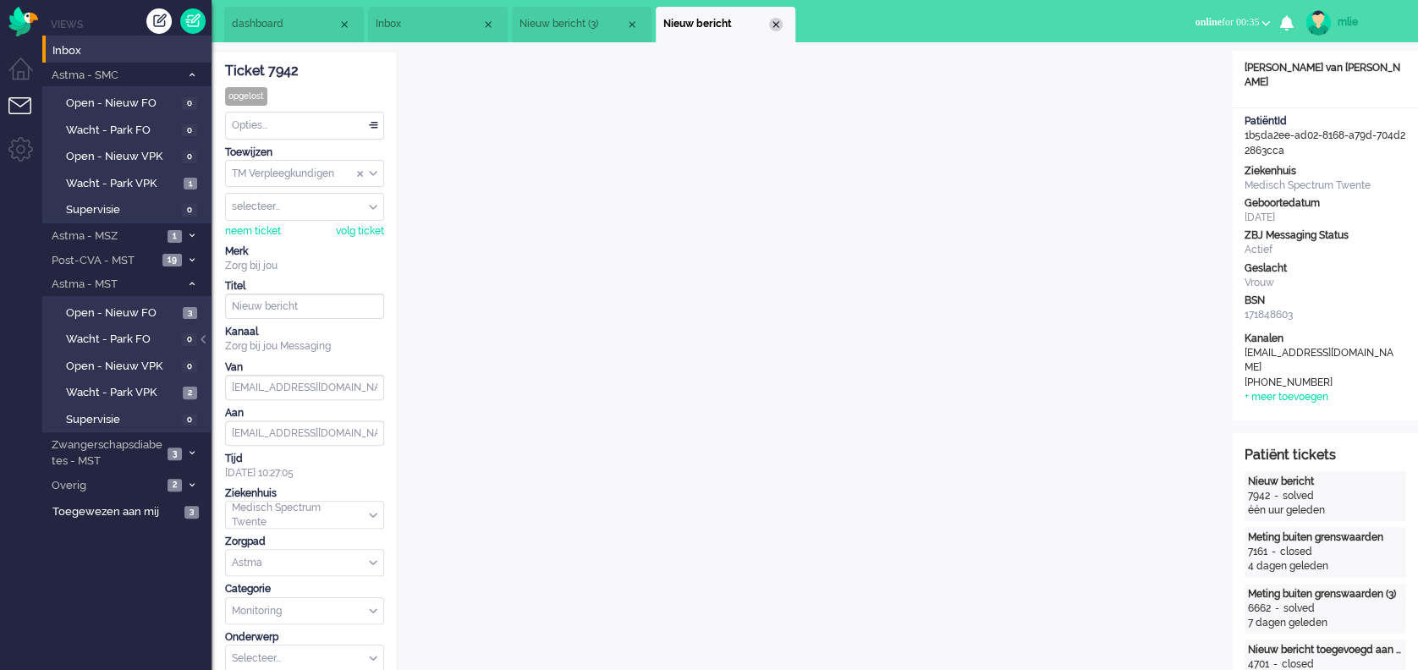
click at [773, 23] on div "Close tab" at bounding box center [776, 25] width 14 height 14
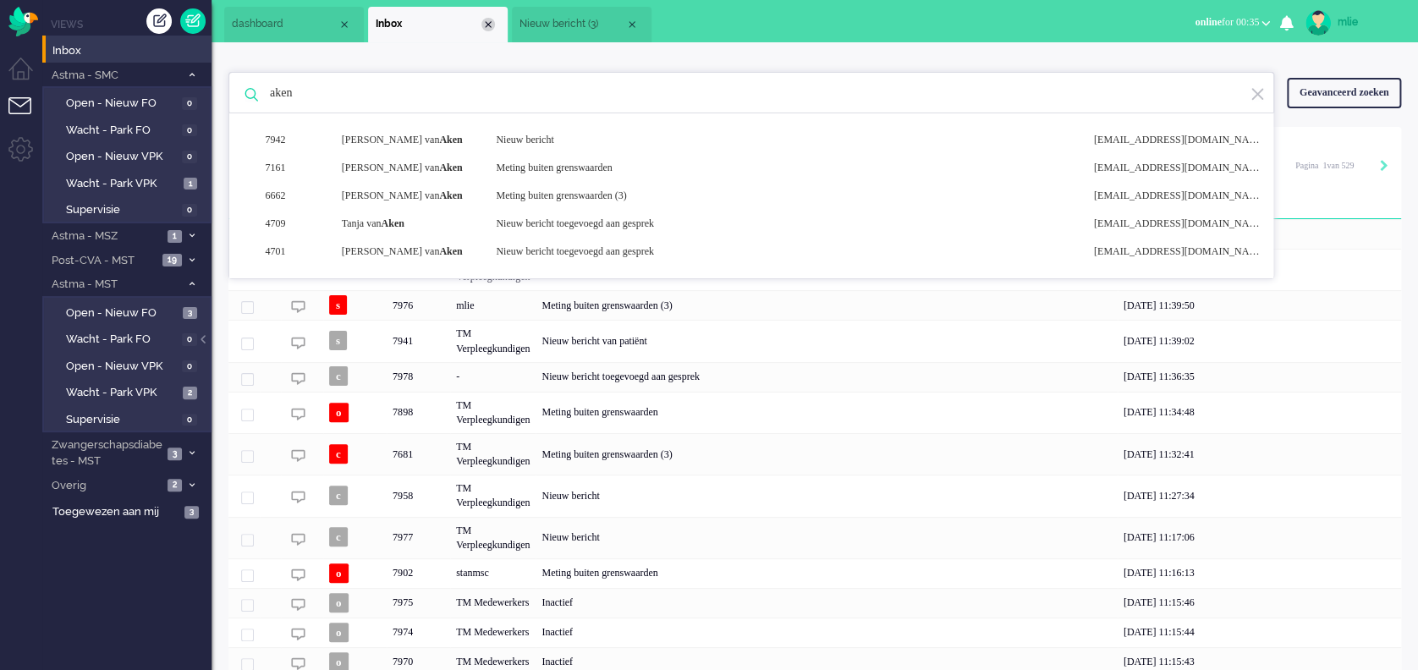
click at [492, 27] on div "Close tab" at bounding box center [489, 25] width 14 height 14
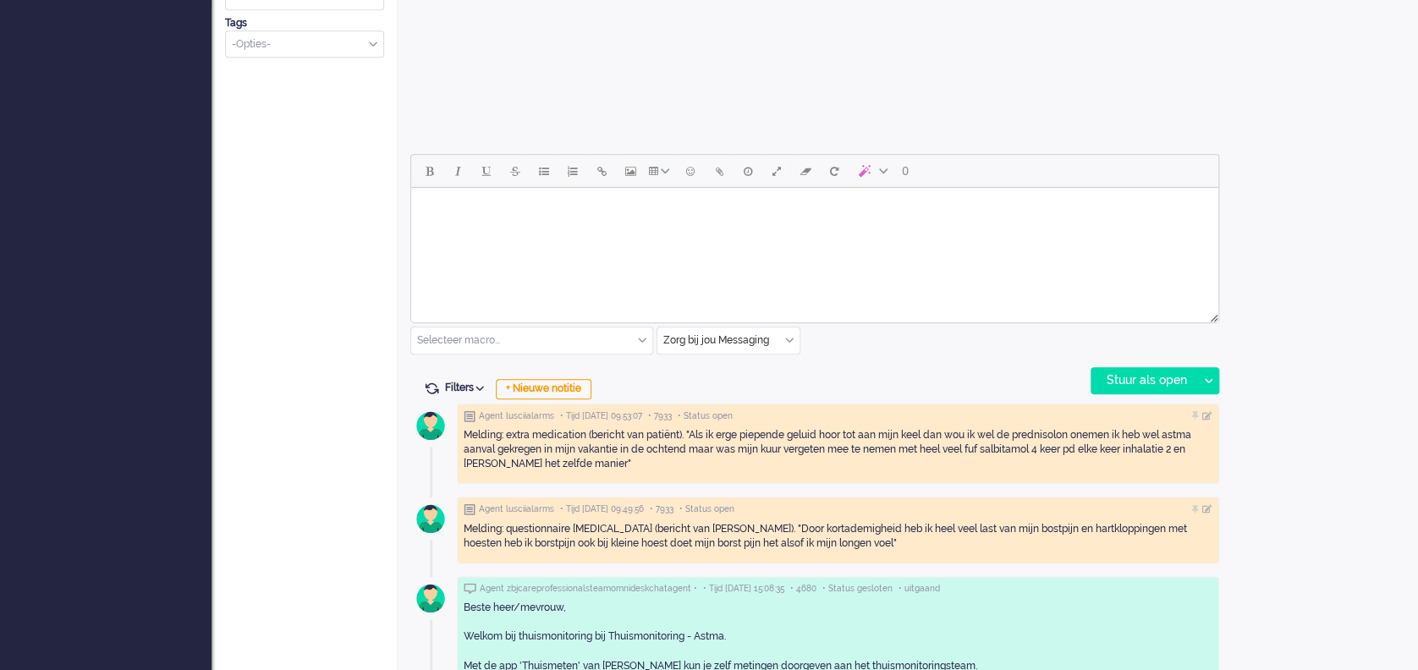
scroll to position [677, 0]
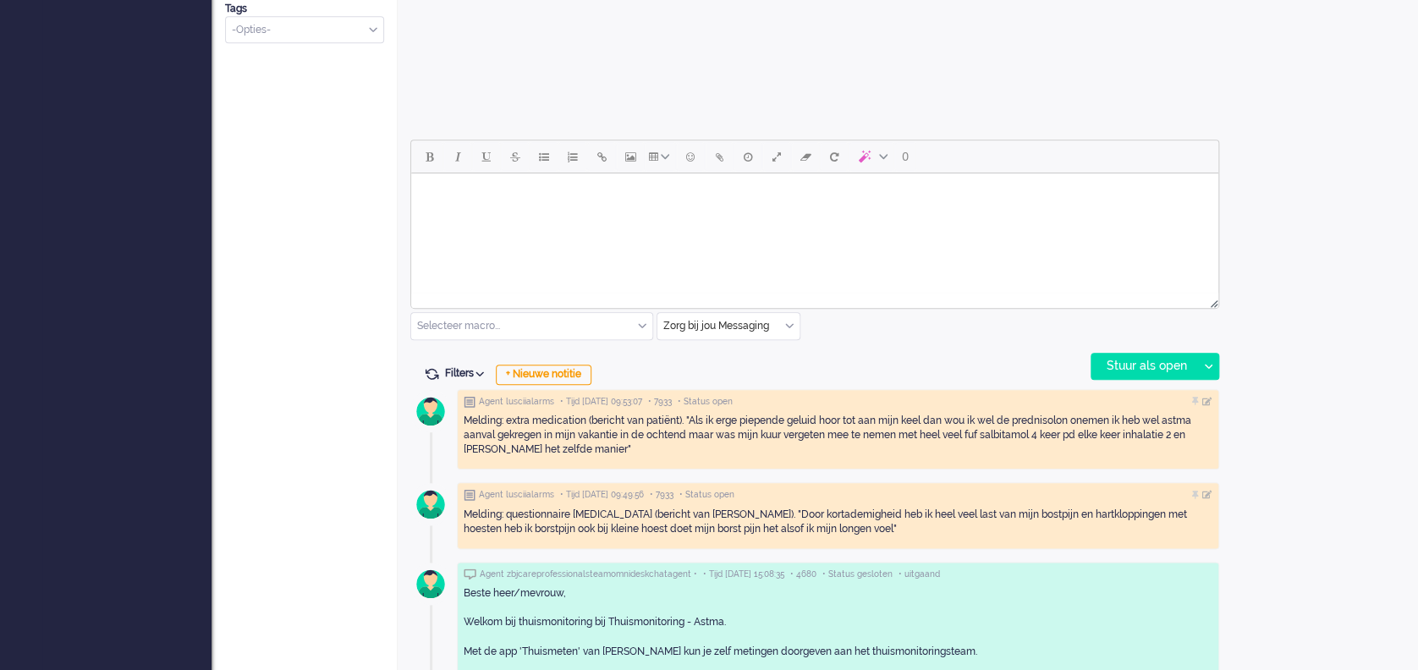
click at [1293, 518] on div "Open custom software Patiëntnaam Sarin Karasoylu PatiëntId 8d21838f-0465-4645-f…" at bounding box center [1325, 138] width 186 height 1528
click at [790, 321] on div "Zorg bij jou Messaging" at bounding box center [729, 326] width 142 height 26
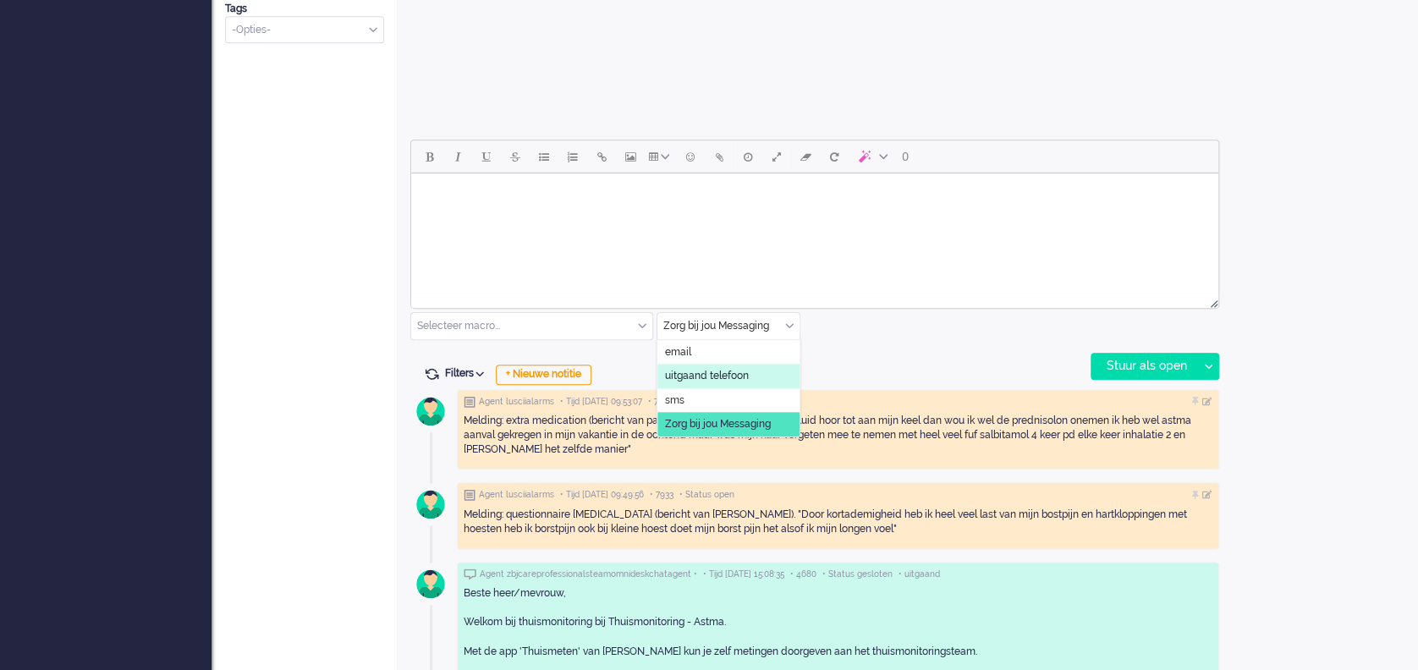
click at [713, 382] on span "uitgaand telefoon" at bounding box center [707, 376] width 84 height 14
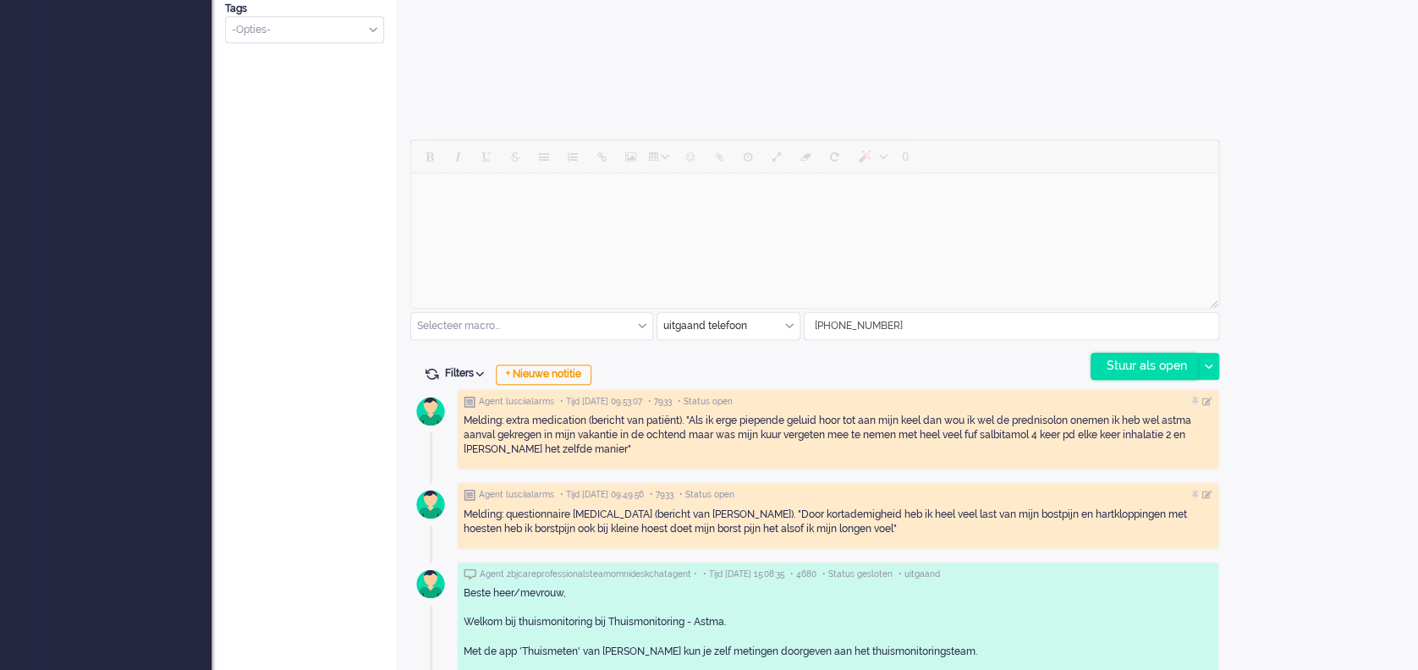
click at [1135, 366] on div "Stuur als open" at bounding box center [1145, 366] width 106 height 25
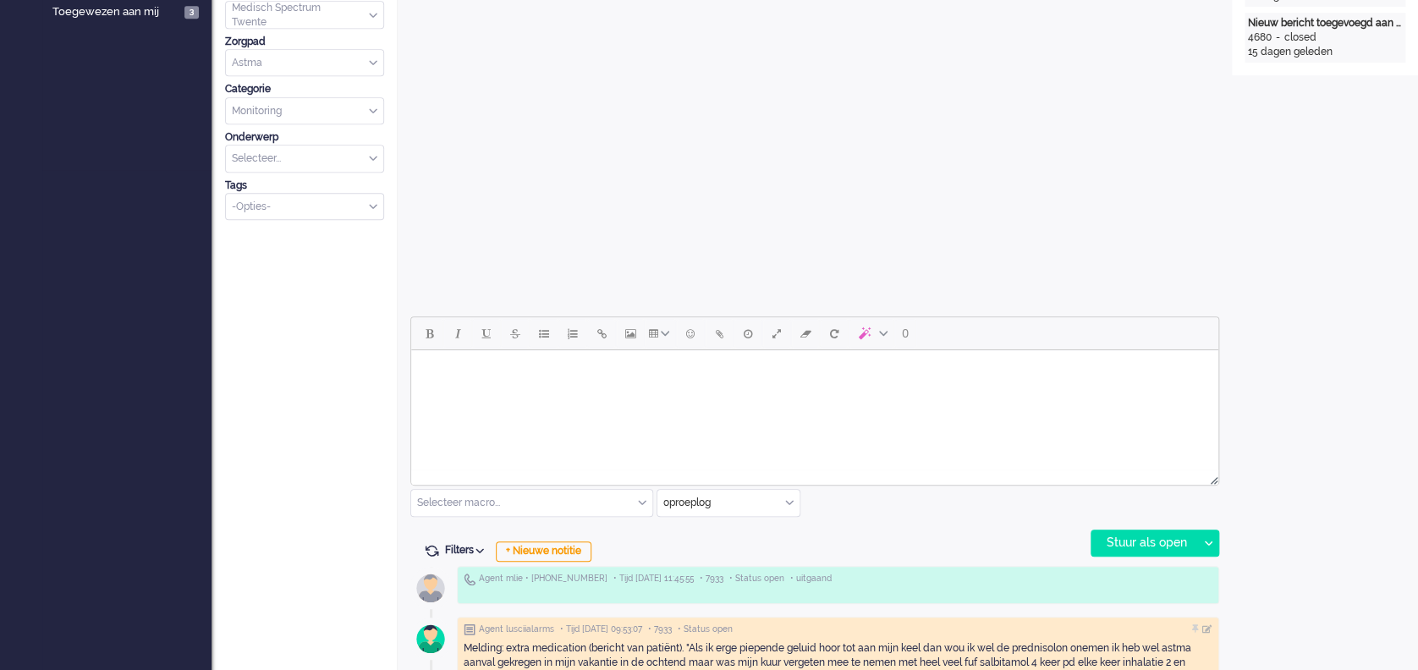
scroll to position [564, 0]
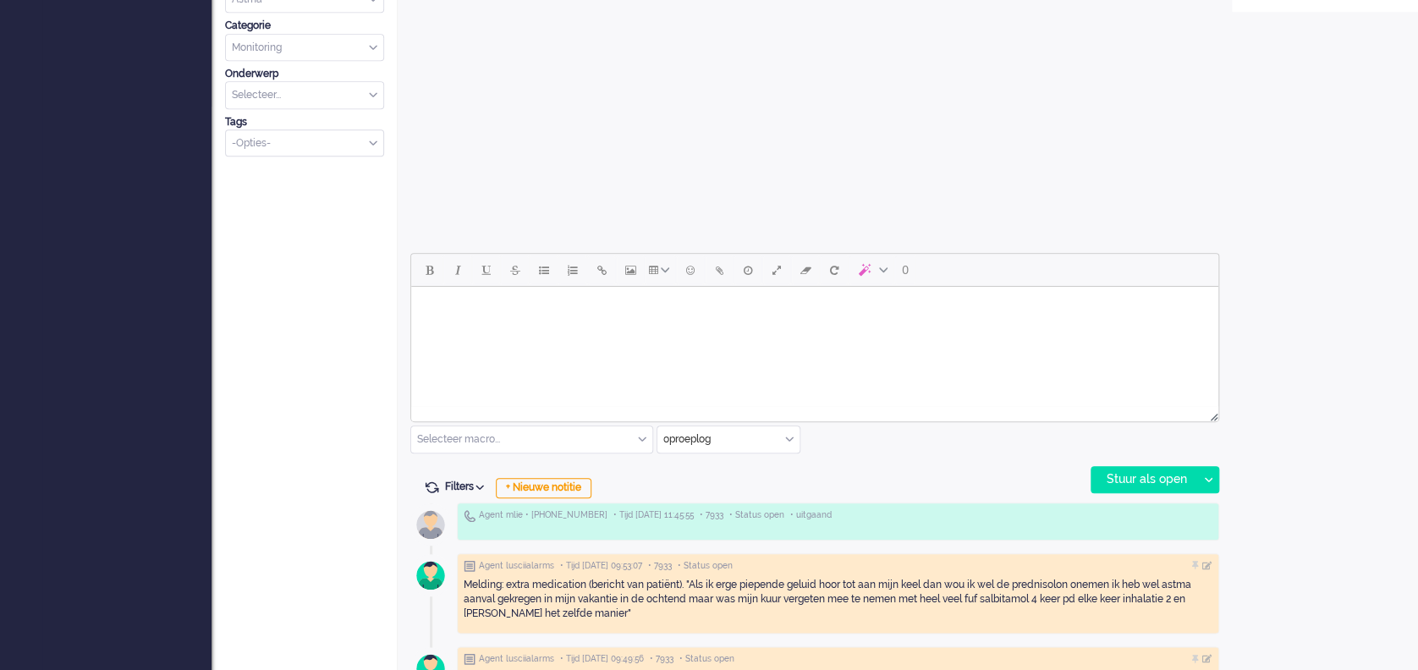
click at [488, 330] on html at bounding box center [814, 308] width 807 height 43
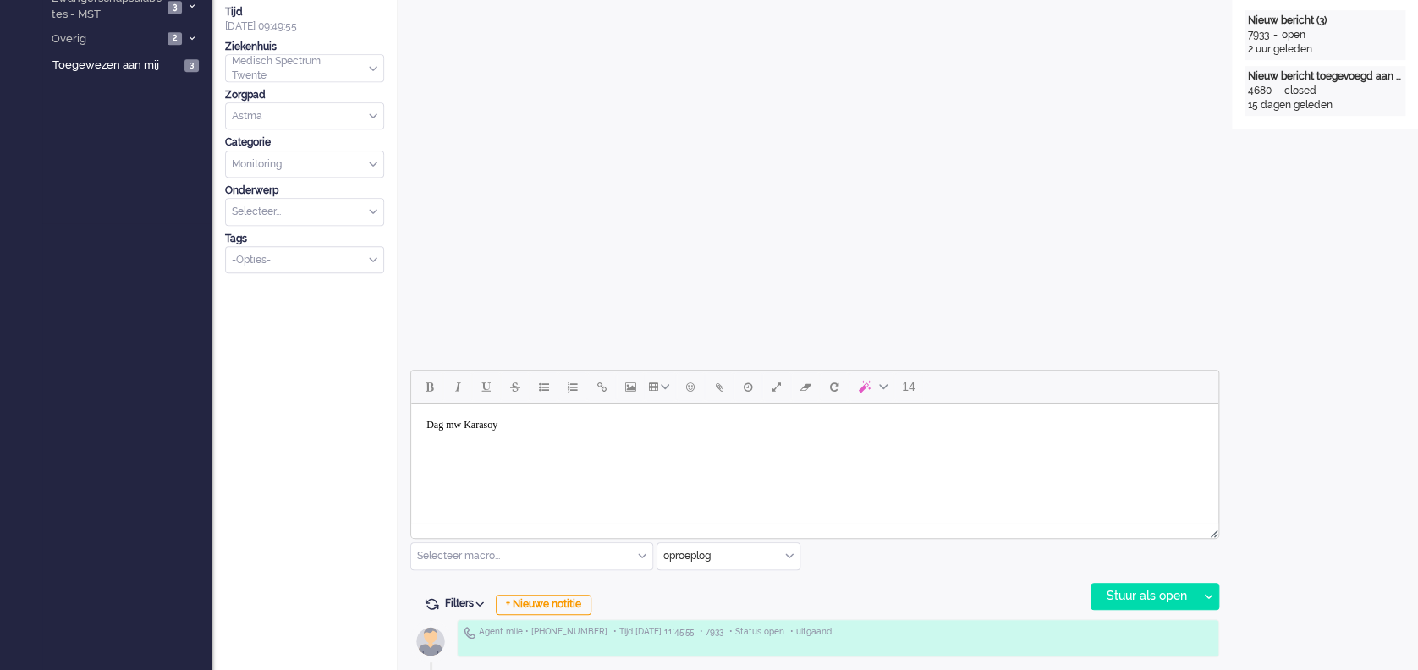
scroll to position [451, 0]
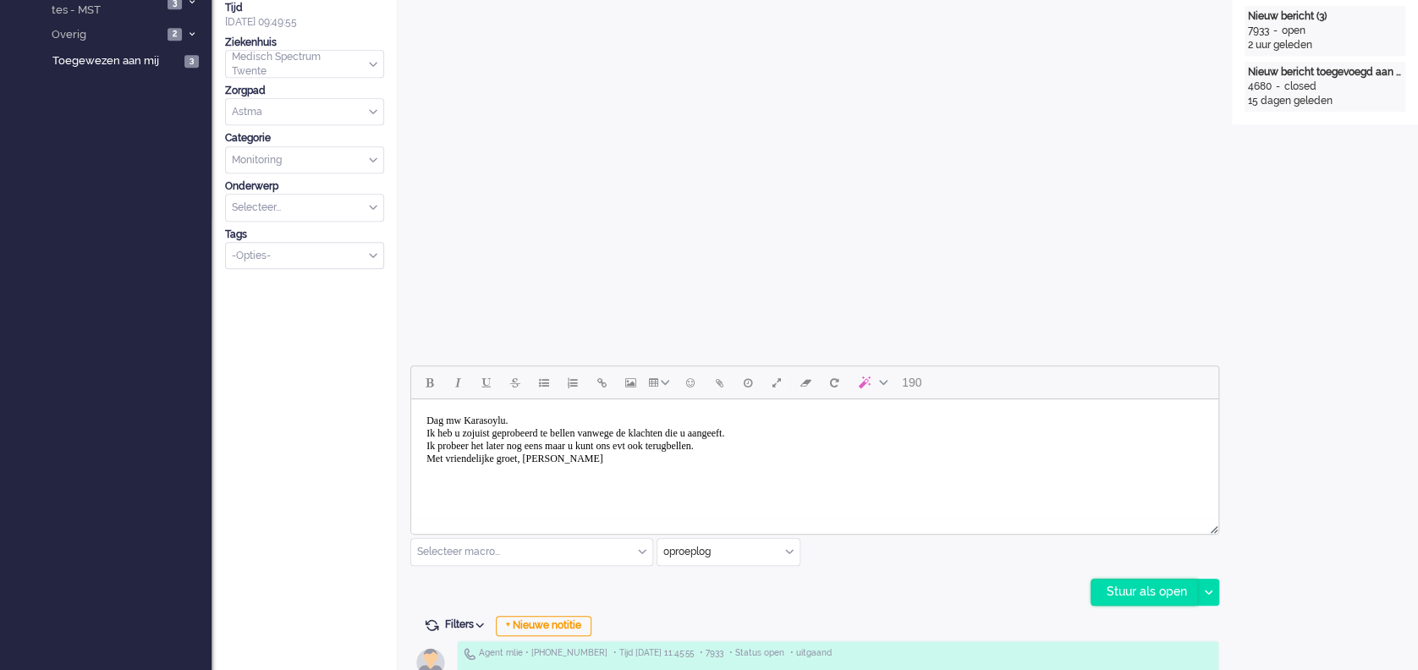
click at [1134, 587] on div "Stuur als open" at bounding box center [1145, 592] width 106 height 25
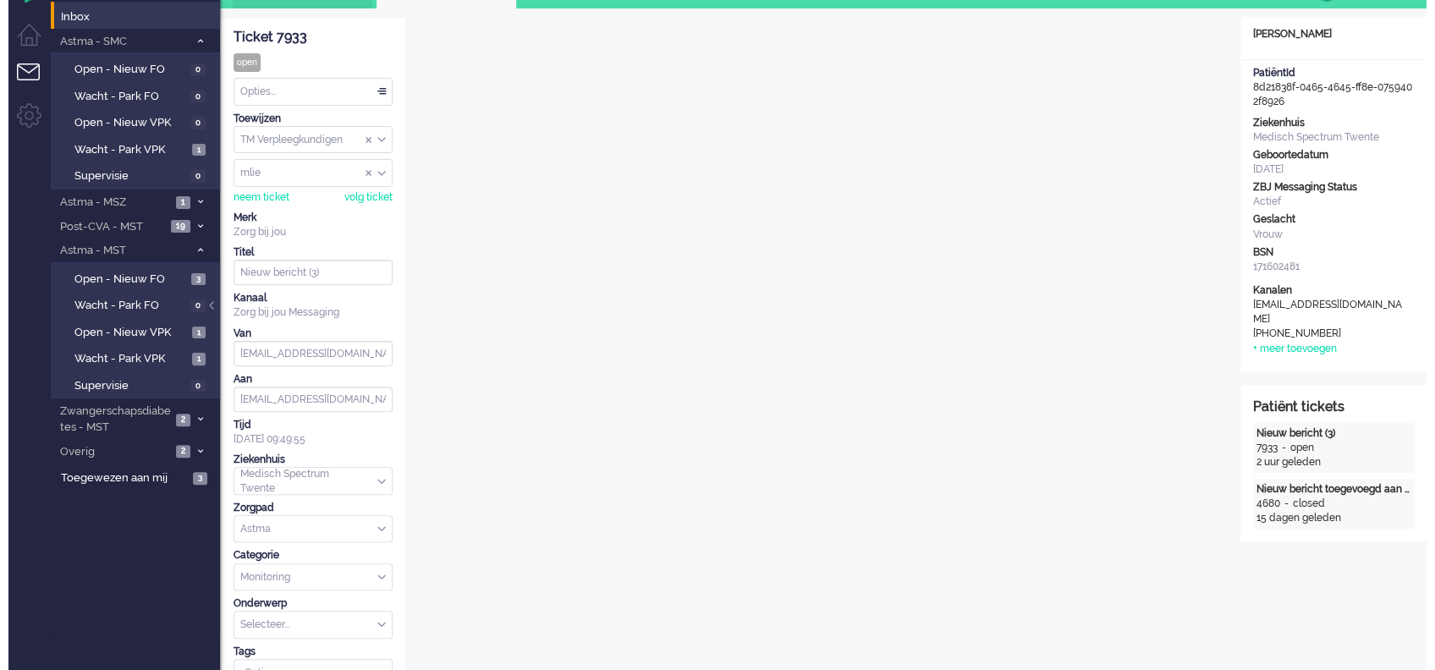
scroll to position [0, 0]
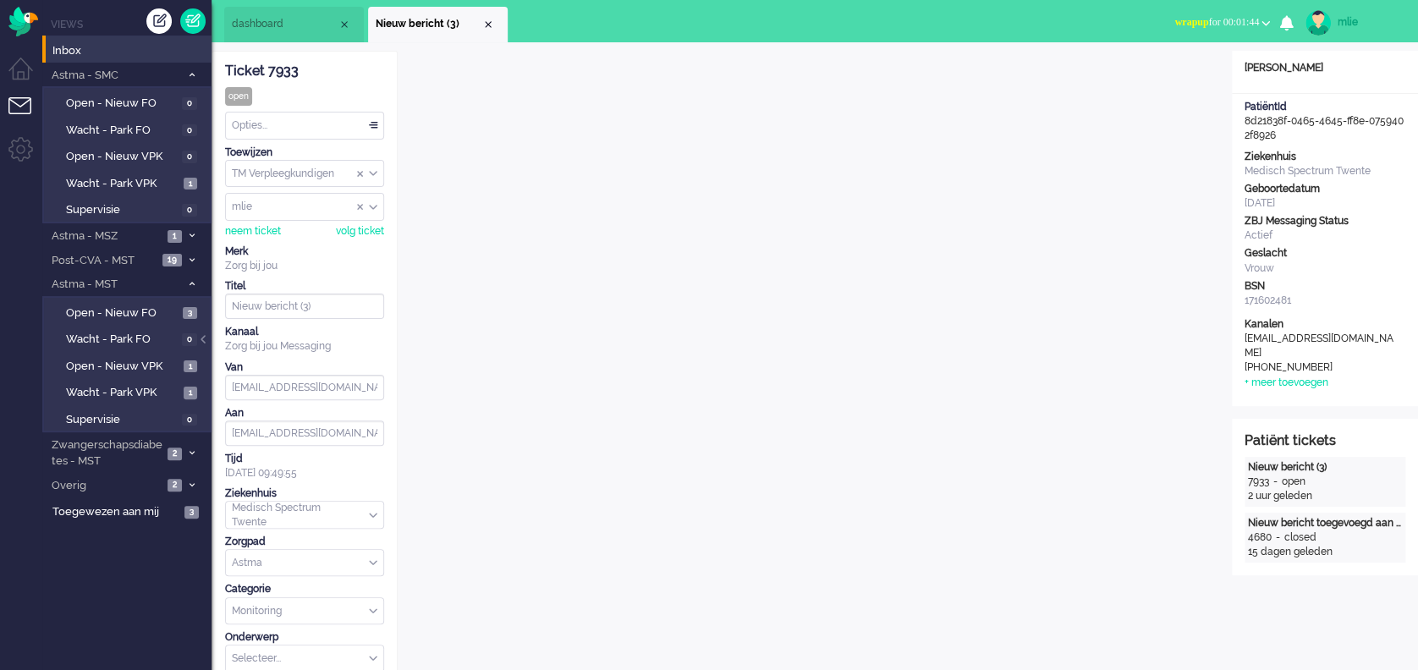
click at [1179, 28] on span "wrapup" at bounding box center [1192, 22] width 34 height 12
click at [1154, 80] on label "Online" at bounding box center [1200, 76] width 134 height 14
click at [369, 122] on div "Opties..." at bounding box center [304, 126] width 157 height 26
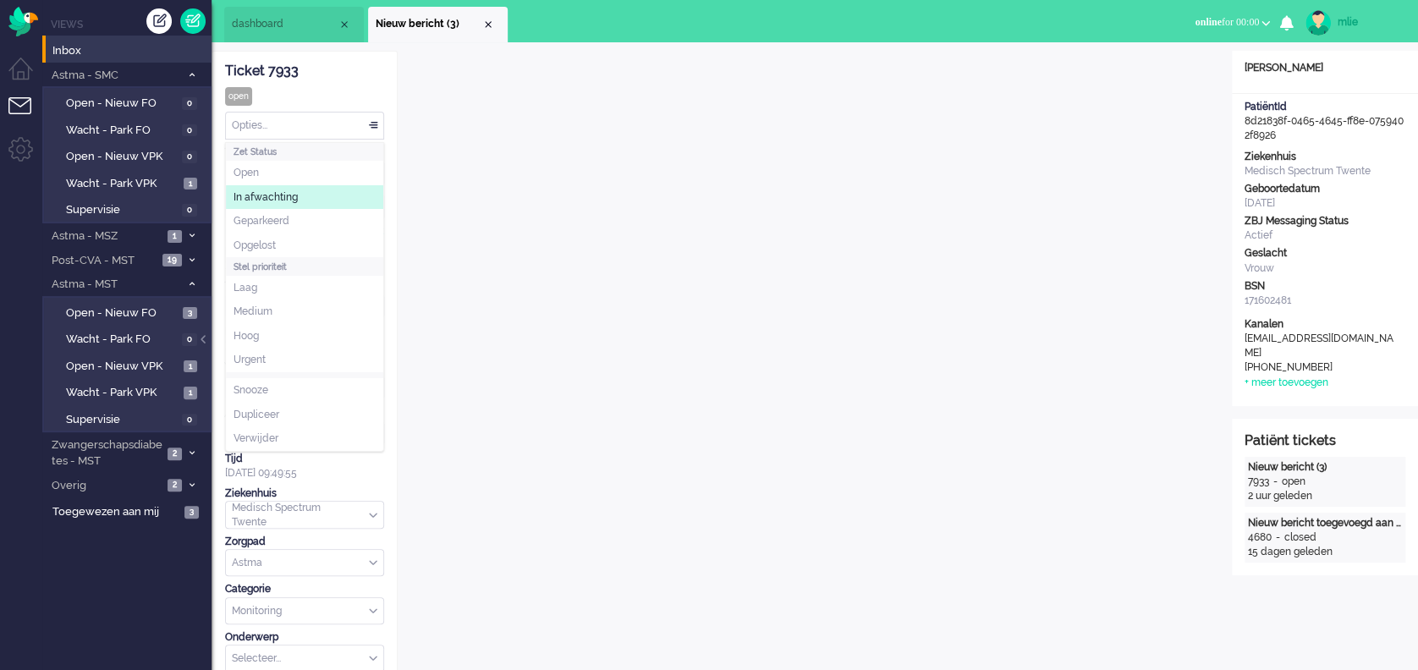
click at [251, 197] on span "In afwachting" at bounding box center [266, 197] width 64 height 14
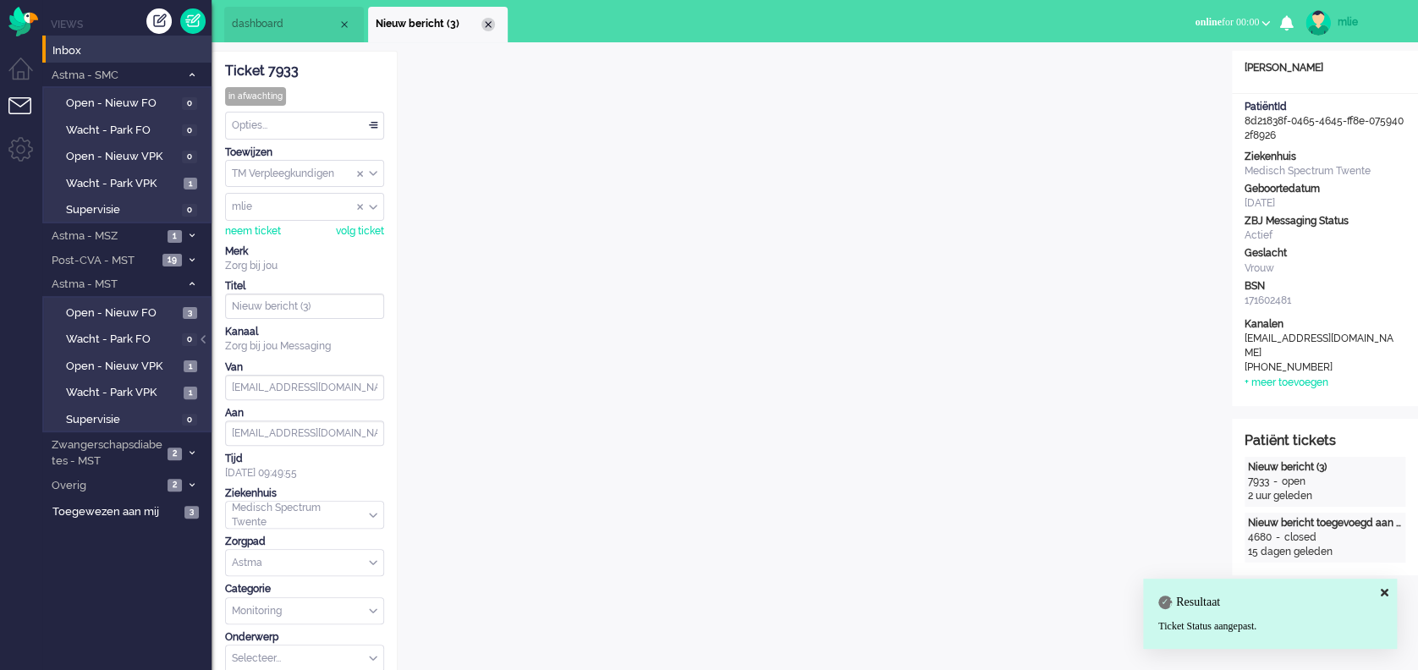
click at [485, 23] on div "Close tab" at bounding box center [489, 25] width 14 height 14
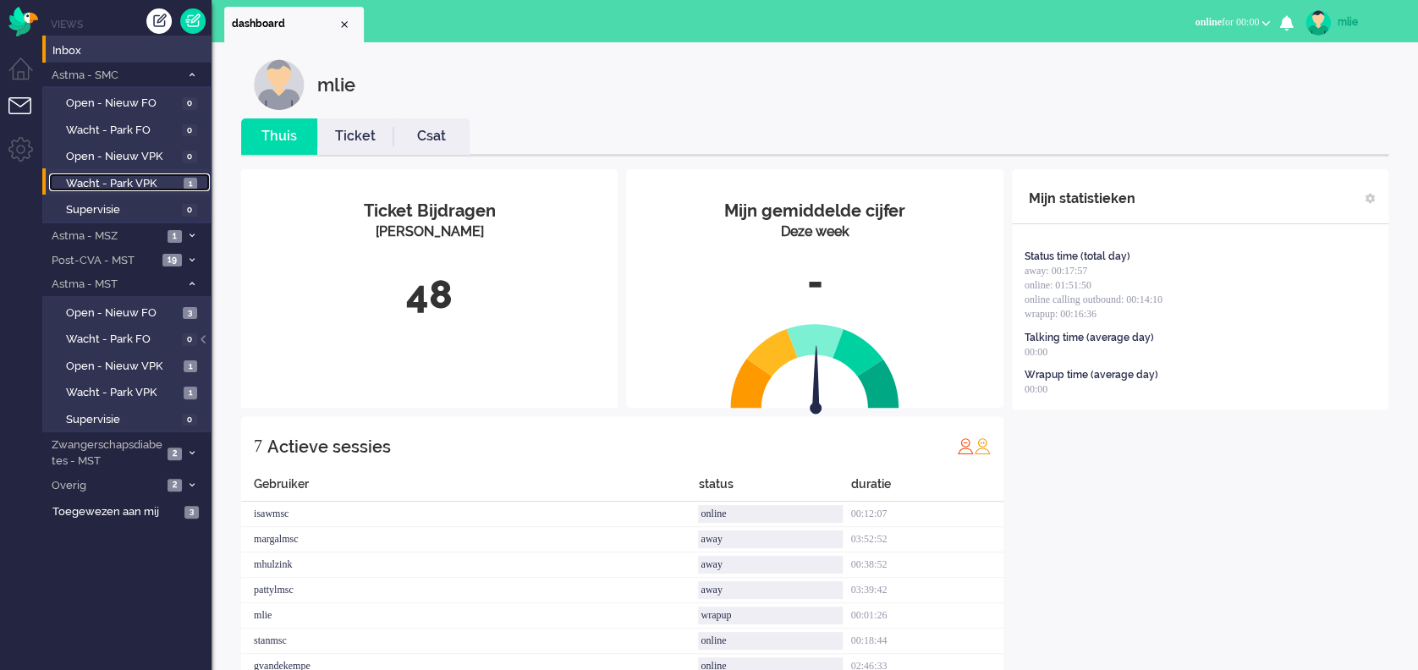
click at [128, 181] on span "Wacht - Park VPK" at bounding box center [122, 184] width 113 height 16
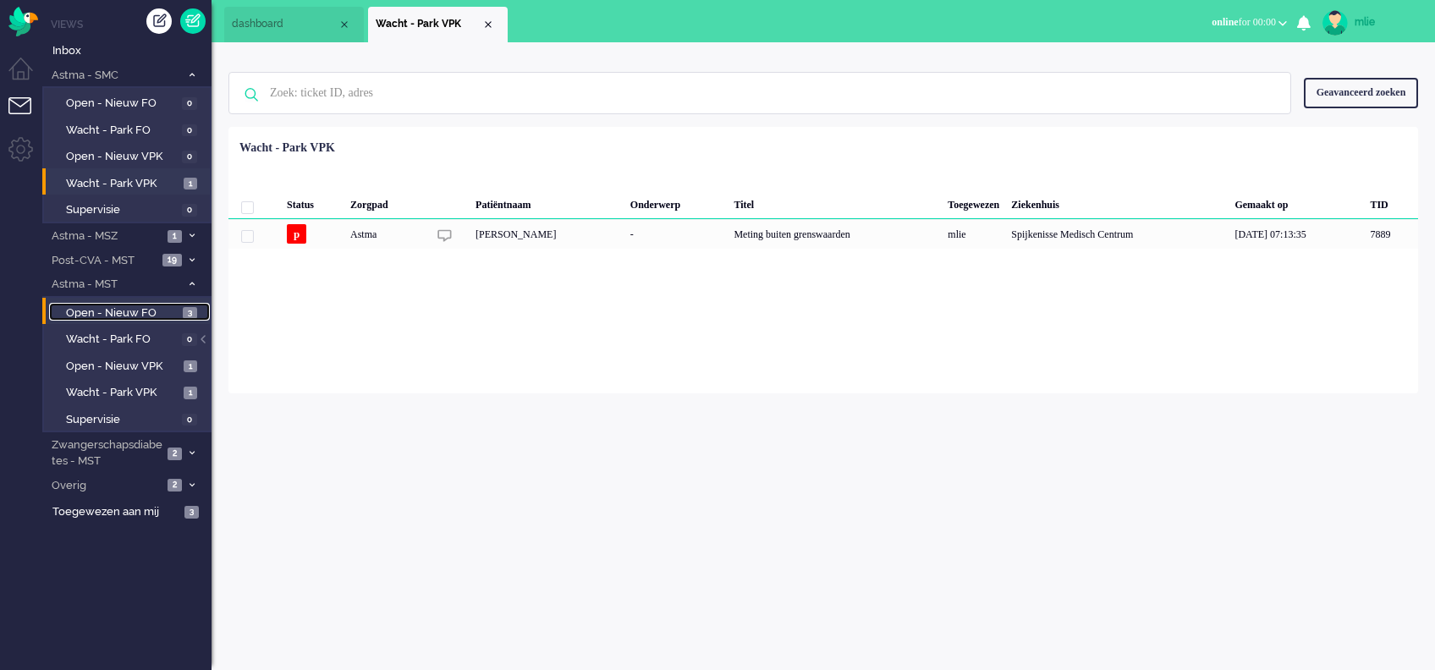
click at [139, 314] on span "Open - Nieuw FO" at bounding box center [122, 313] width 113 height 16
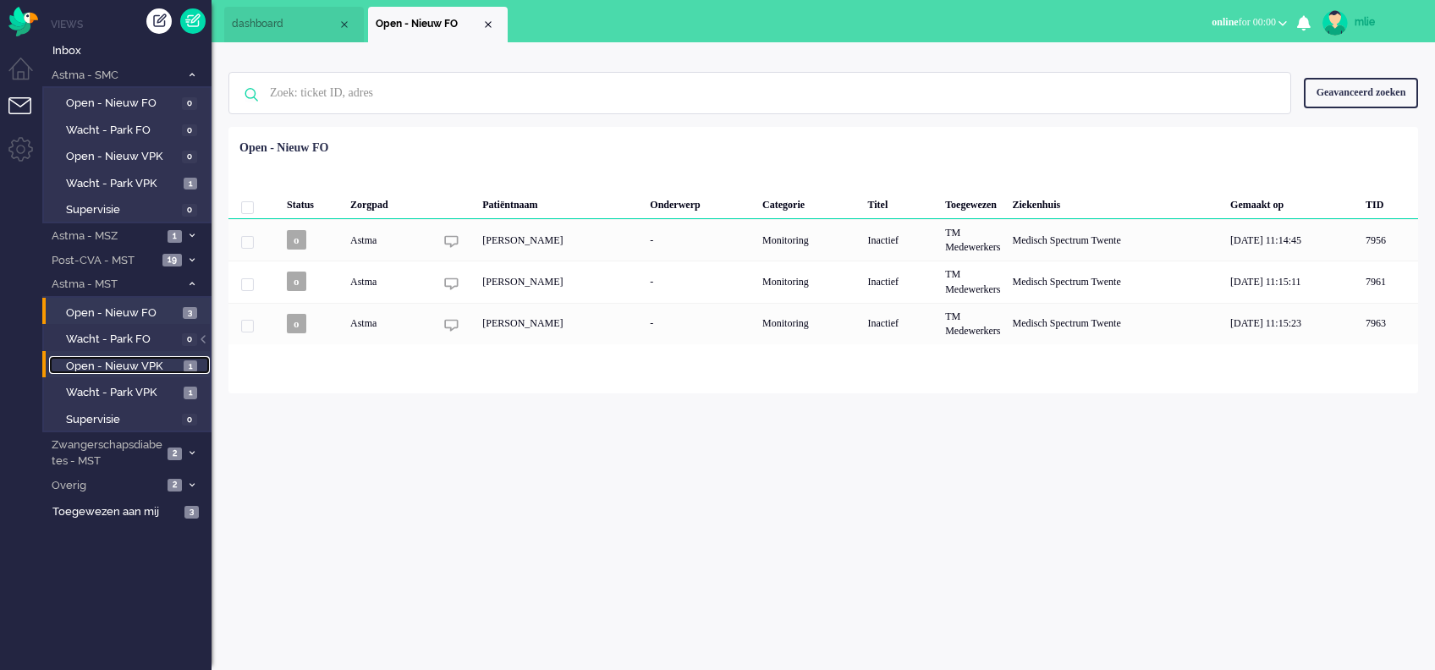
click at [118, 364] on span "Open - Nieuw VPK" at bounding box center [122, 367] width 113 height 16
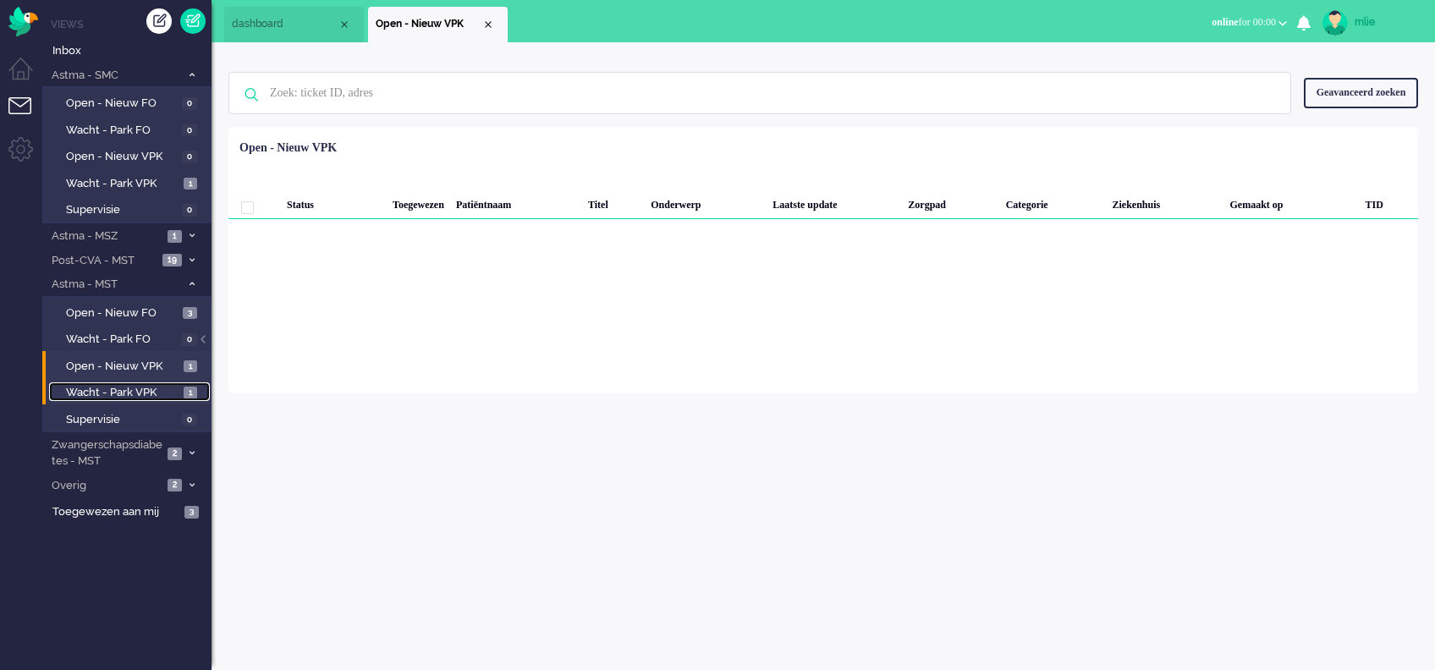
click at [101, 392] on span "Wacht - Park VPK" at bounding box center [122, 393] width 113 height 16
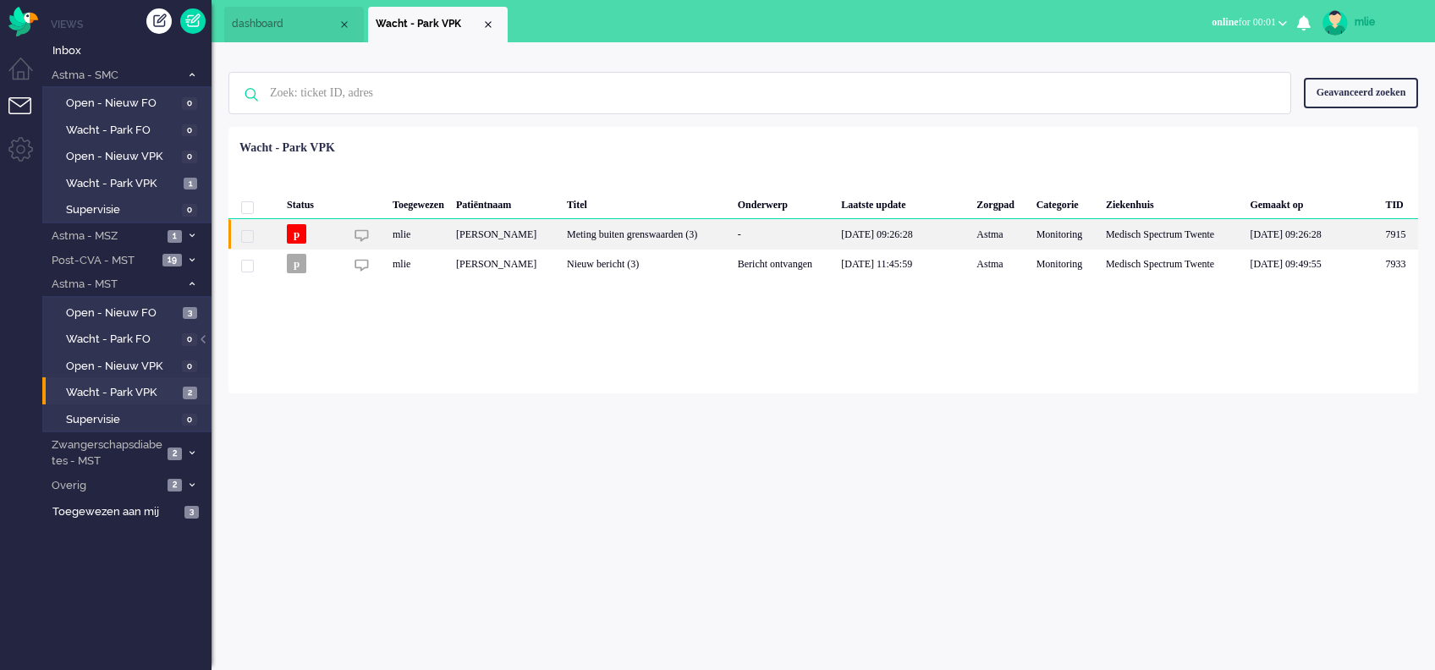
click at [680, 231] on div "Meting buiten grenswaarden (3)" at bounding box center [646, 234] width 171 height 30
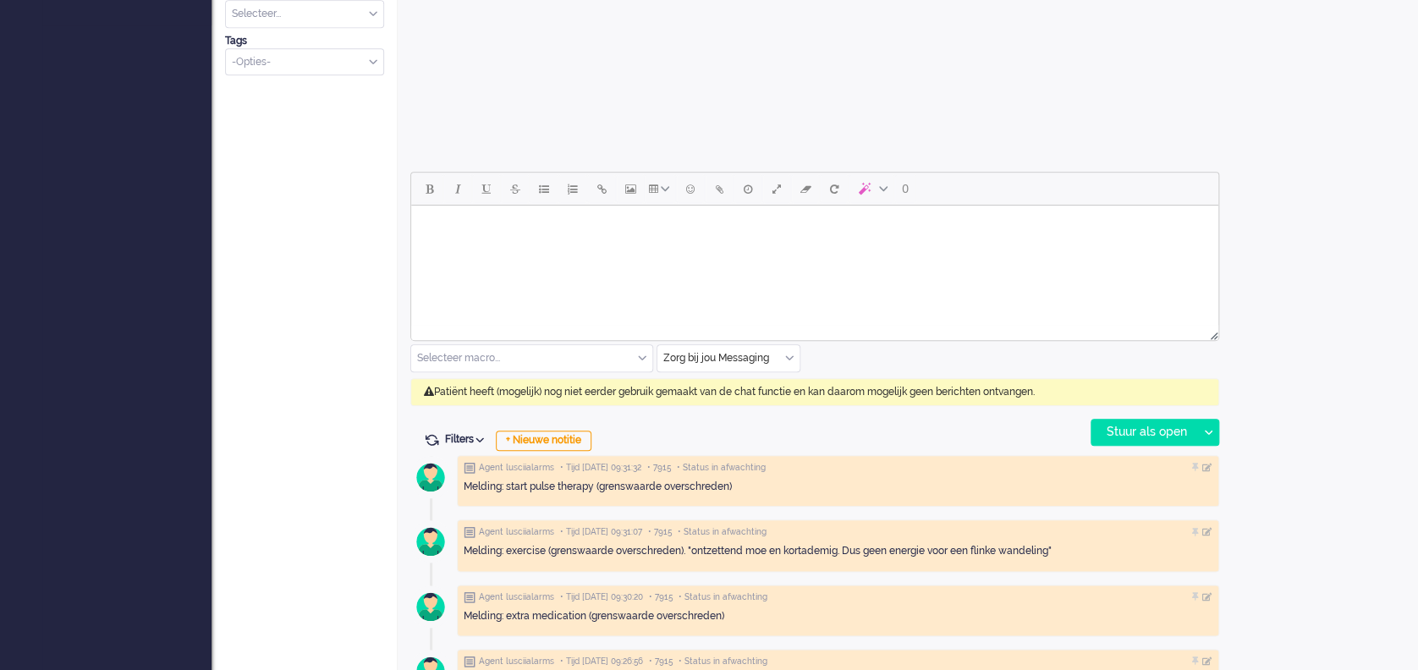
scroll to position [677, 0]
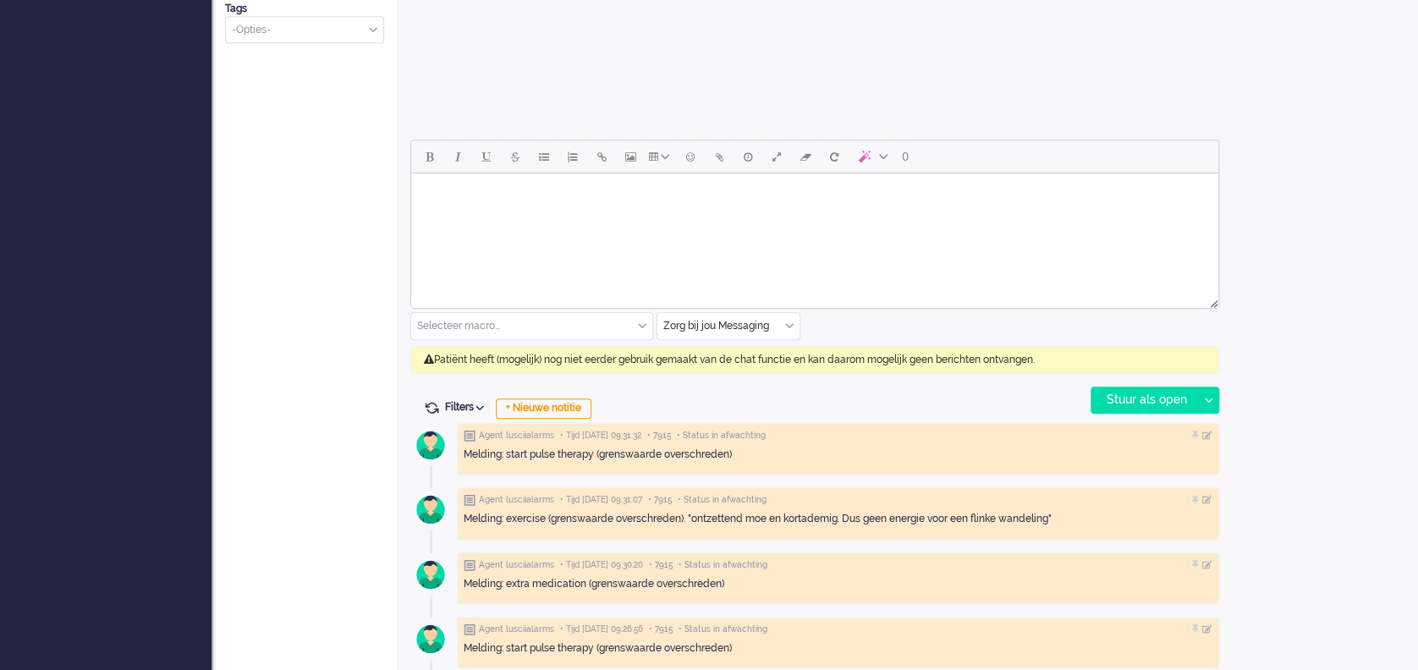
click at [792, 323] on div "Zorg bij jou Messaging" at bounding box center [729, 326] width 142 height 26
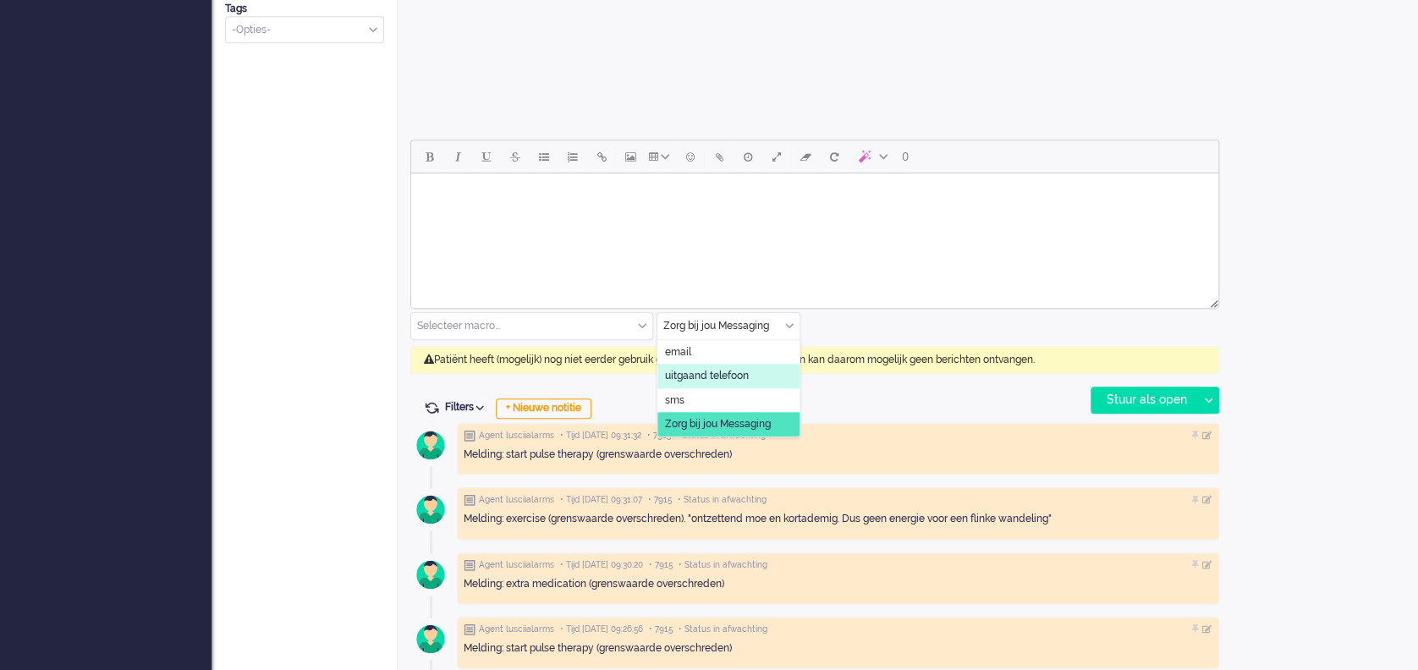
click at [736, 373] on span "uitgaand telefoon" at bounding box center [707, 376] width 84 height 14
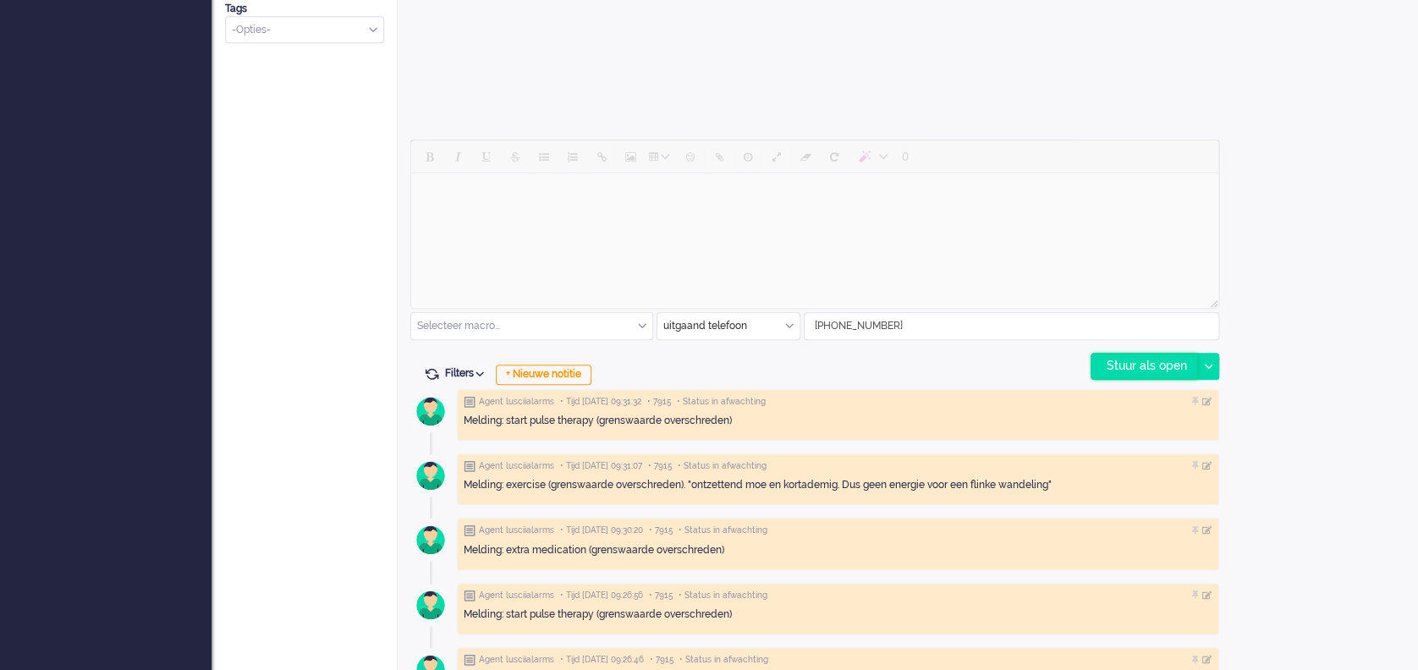
click at [1158, 355] on div "Stuur als open" at bounding box center [1145, 366] width 106 height 25
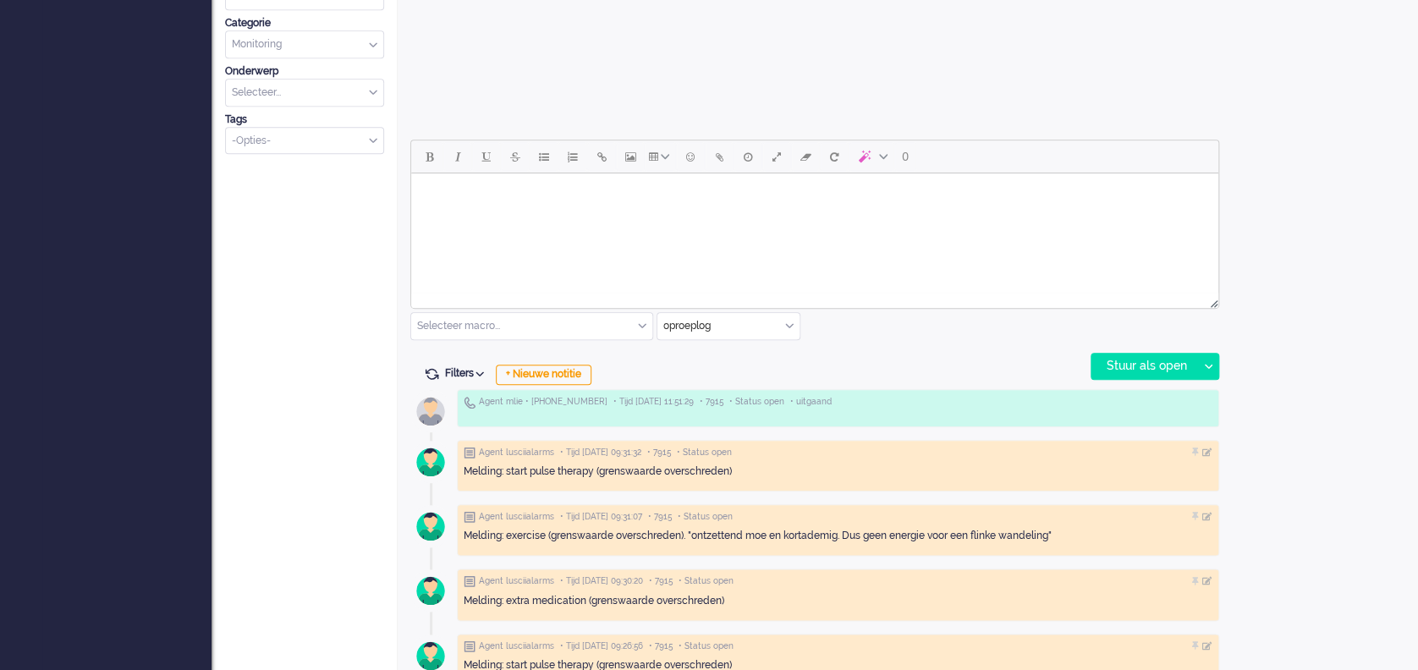
scroll to position [564, 0]
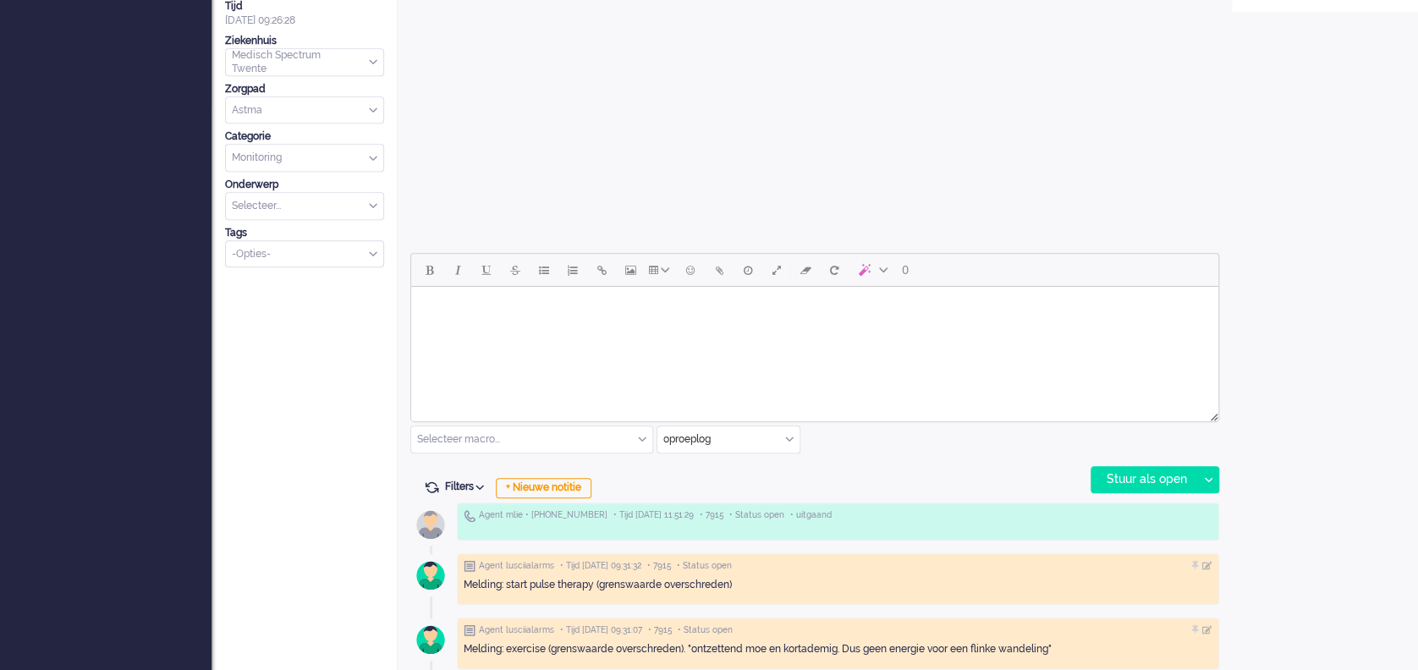
click at [463, 312] on body "Rich Text Area. Press ALT-0 for help." at bounding box center [815, 309] width 794 height 30
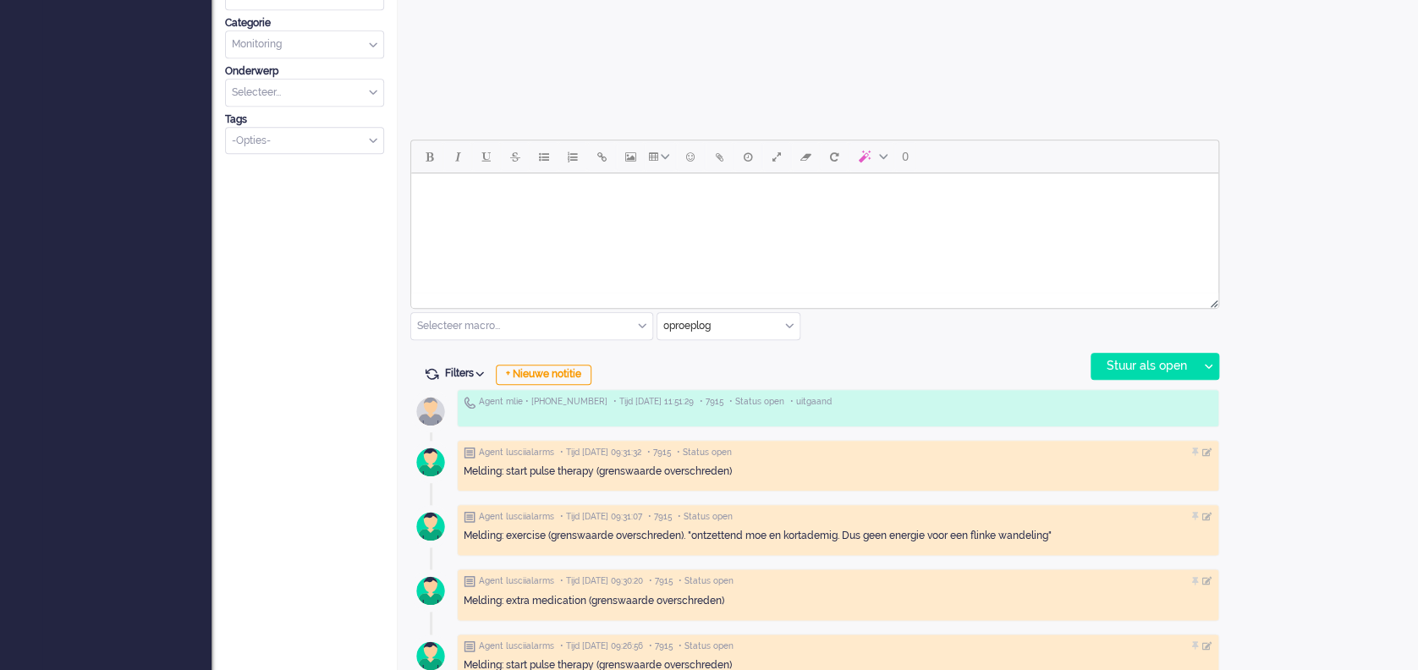
click at [1341, 212] on div "Open custom software Patiëntnaam Femmigje Harmke Jungja Wijma PatiëntId 77ea47e…" at bounding box center [1325, 278] width 186 height 1808
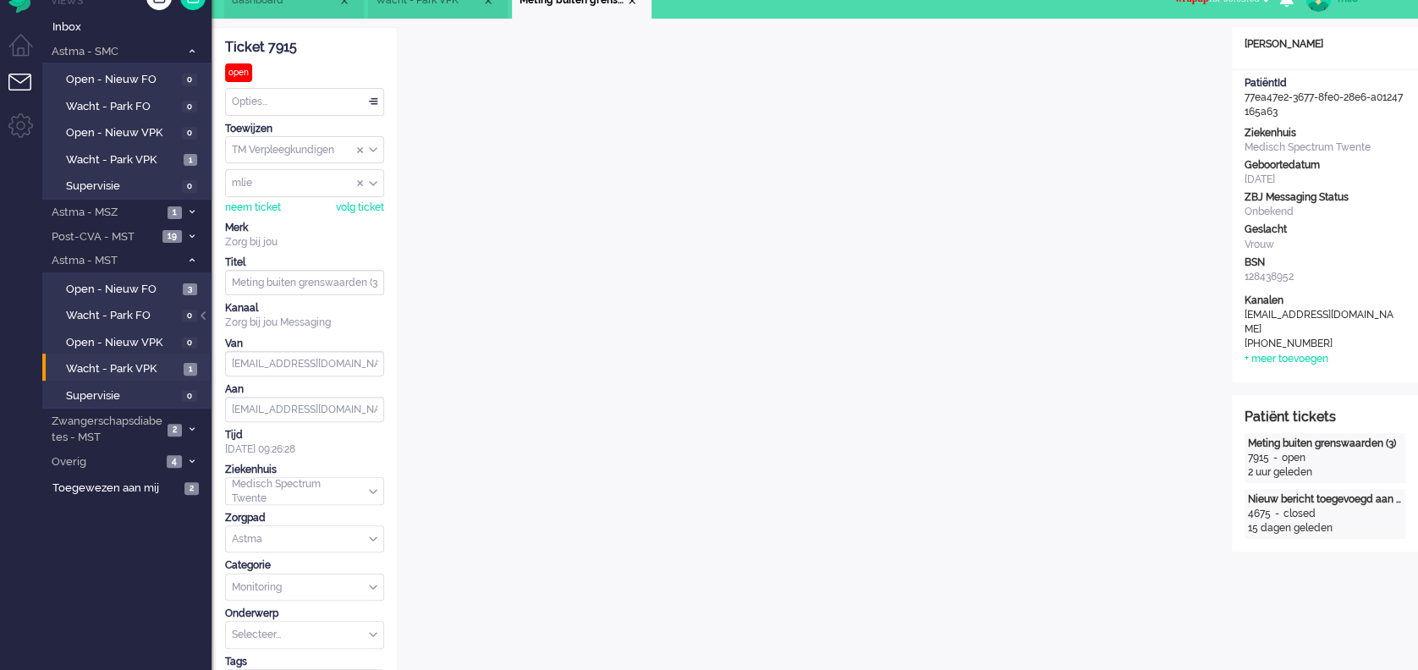
scroll to position [0, 0]
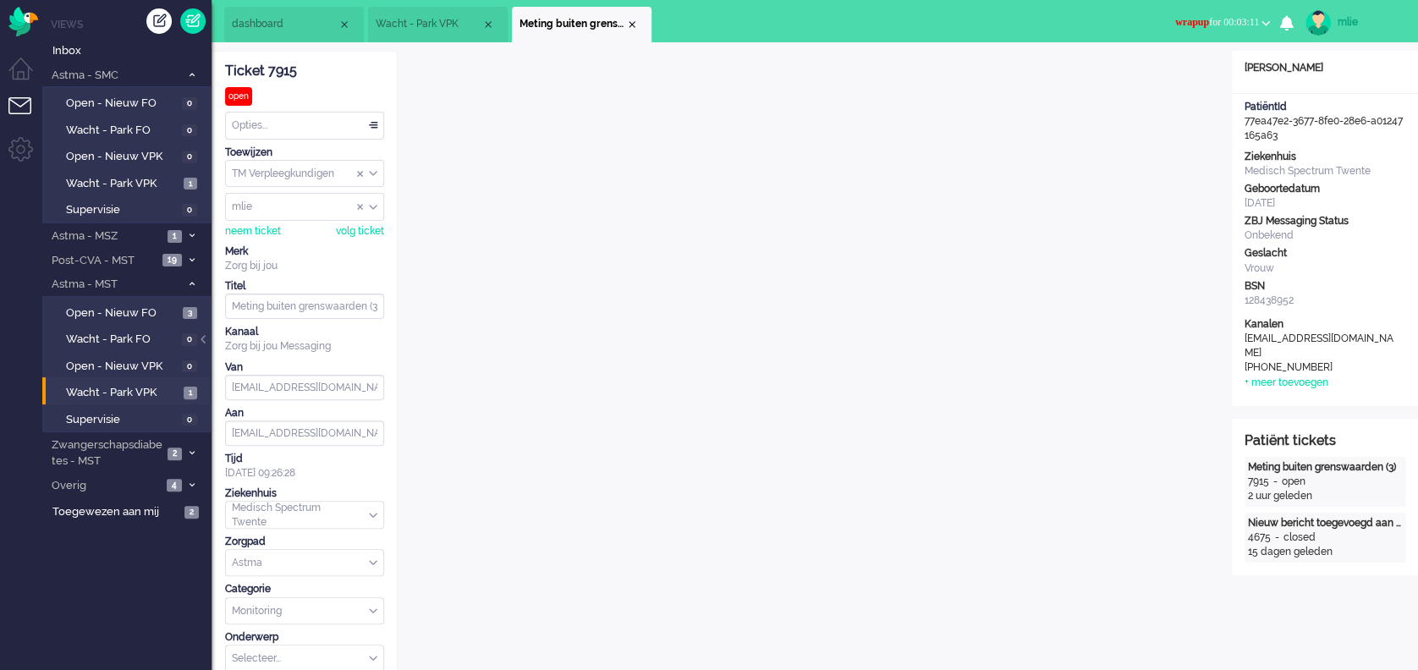
click at [1175, 19] on span "wrapup" at bounding box center [1192, 22] width 34 height 12
click at [437, 20] on span "Wacht - Park VPK" at bounding box center [429, 24] width 106 height 14
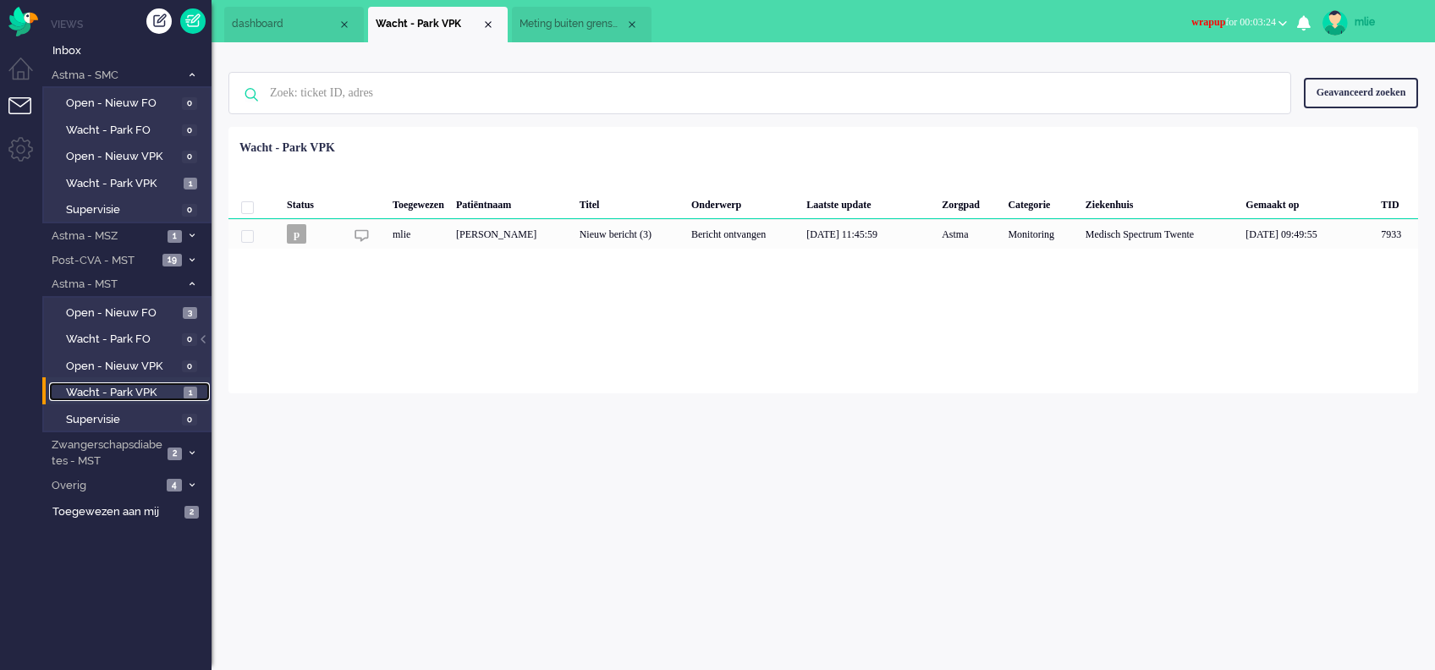
click at [102, 388] on span "Wacht - Park VPK" at bounding box center [122, 393] width 113 height 16
click at [104, 309] on span "Open - Nieuw FO" at bounding box center [122, 313] width 113 height 16
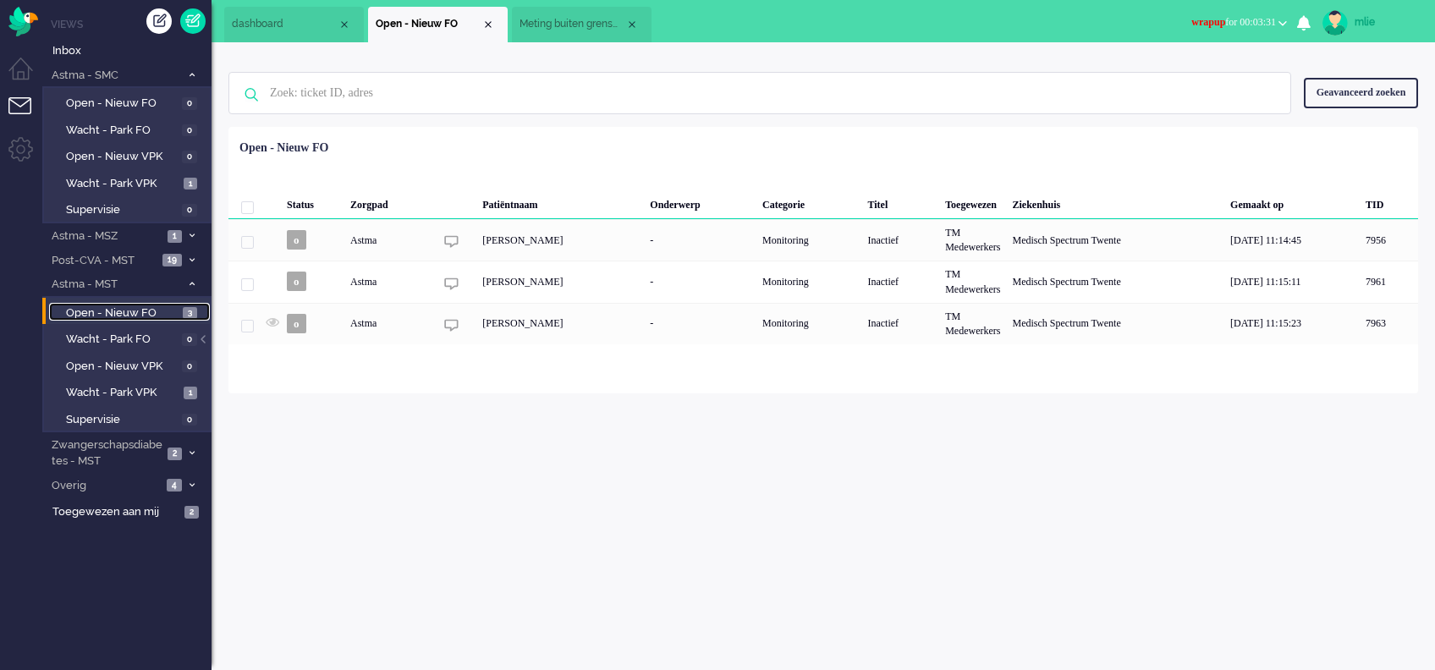
click at [582, 25] on span "Meting buiten grenswaarden (3)" at bounding box center [573, 24] width 106 height 14
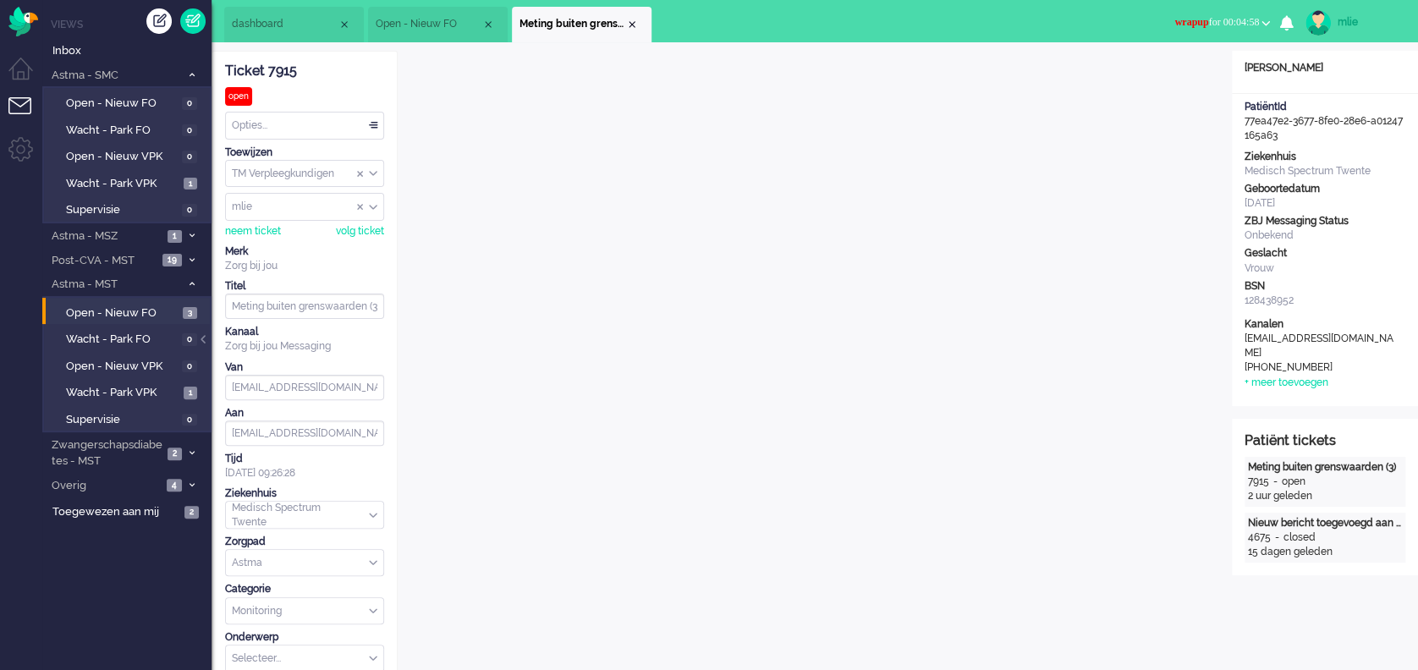
click at [1178, 18] on span "wrapup" at bounding box center [1192, 22] width 34 height 12
click at [1144, 74] on label "Online" at bounding box center [1200, 76] width 134 height 14
click at [369, 122] on div "Opties..." at bounding box center [304, 126] width 157 height 26
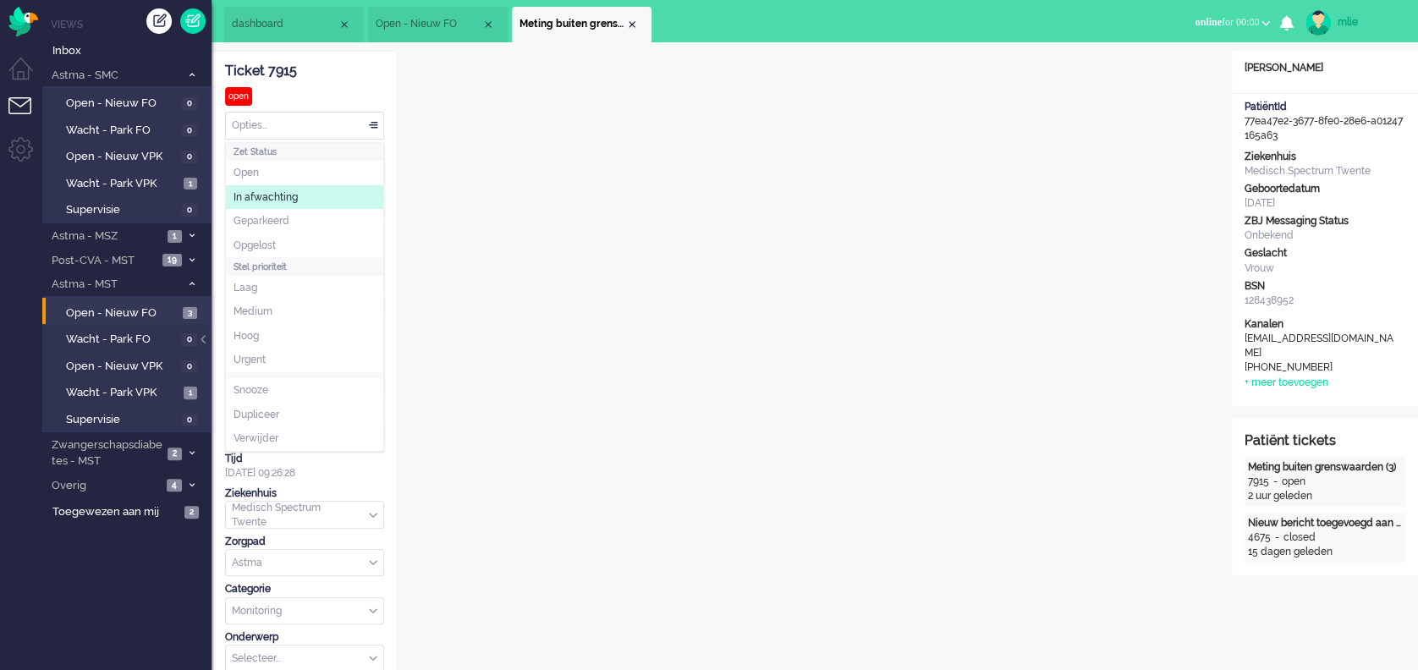
click at [291, 190] on span "In afwachting" at bounding box center [266, 197] width 64 height 14
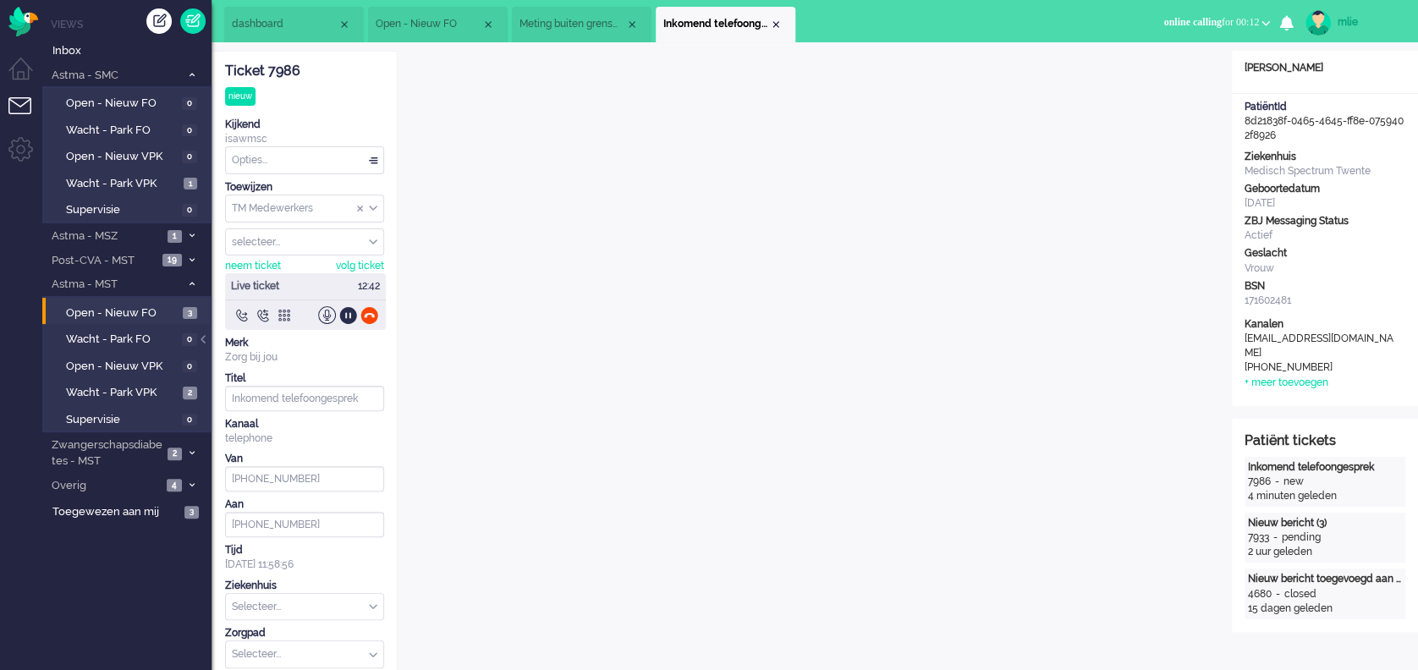
click at [368, 156] on div "Opties..." at bounding box center [304, 160] width 157 height 26
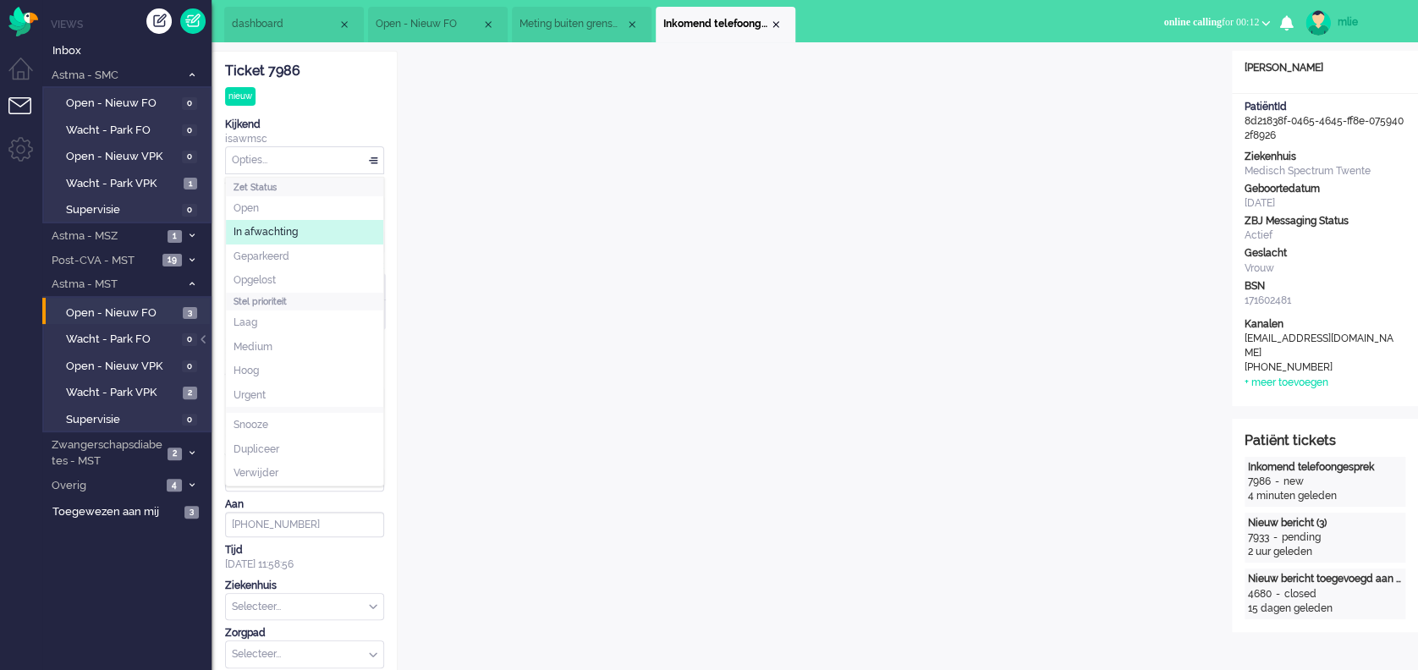
click at [289, 234] on span "In afwachting" at bounding box center [266, 232] width 64 height 14
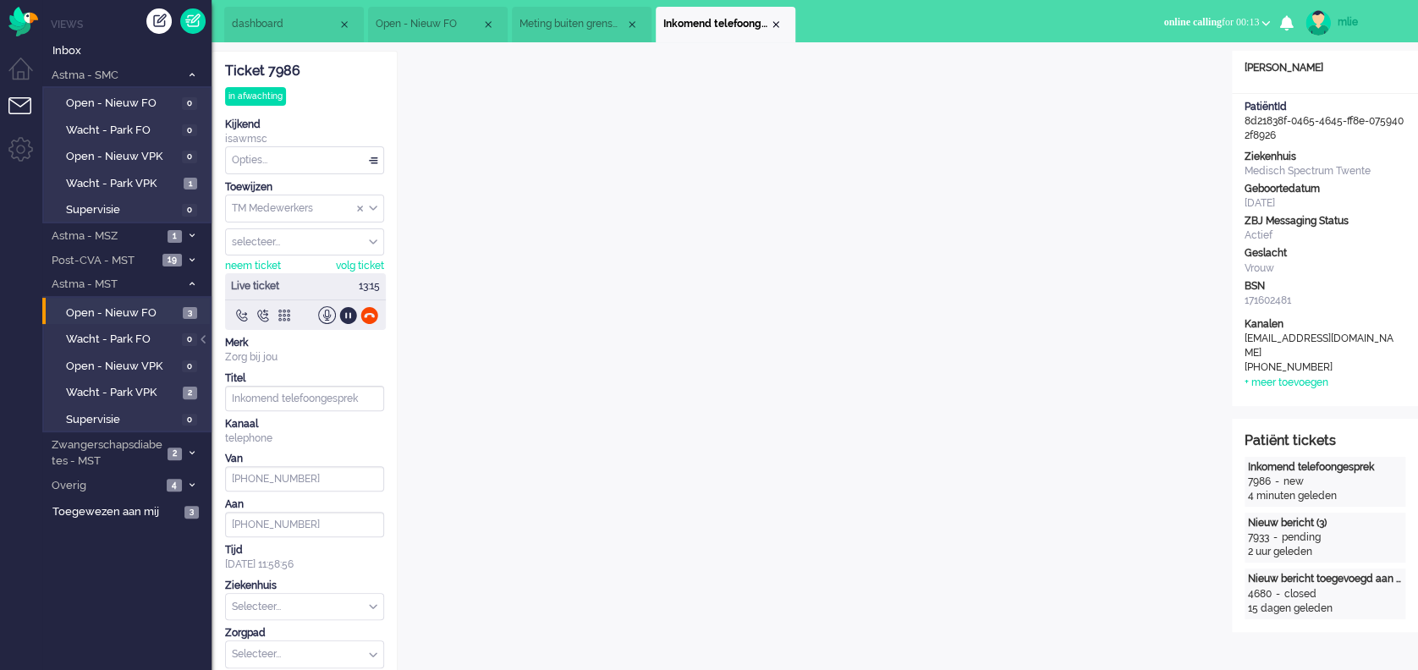
type input "[PHONE_NUMBER]"
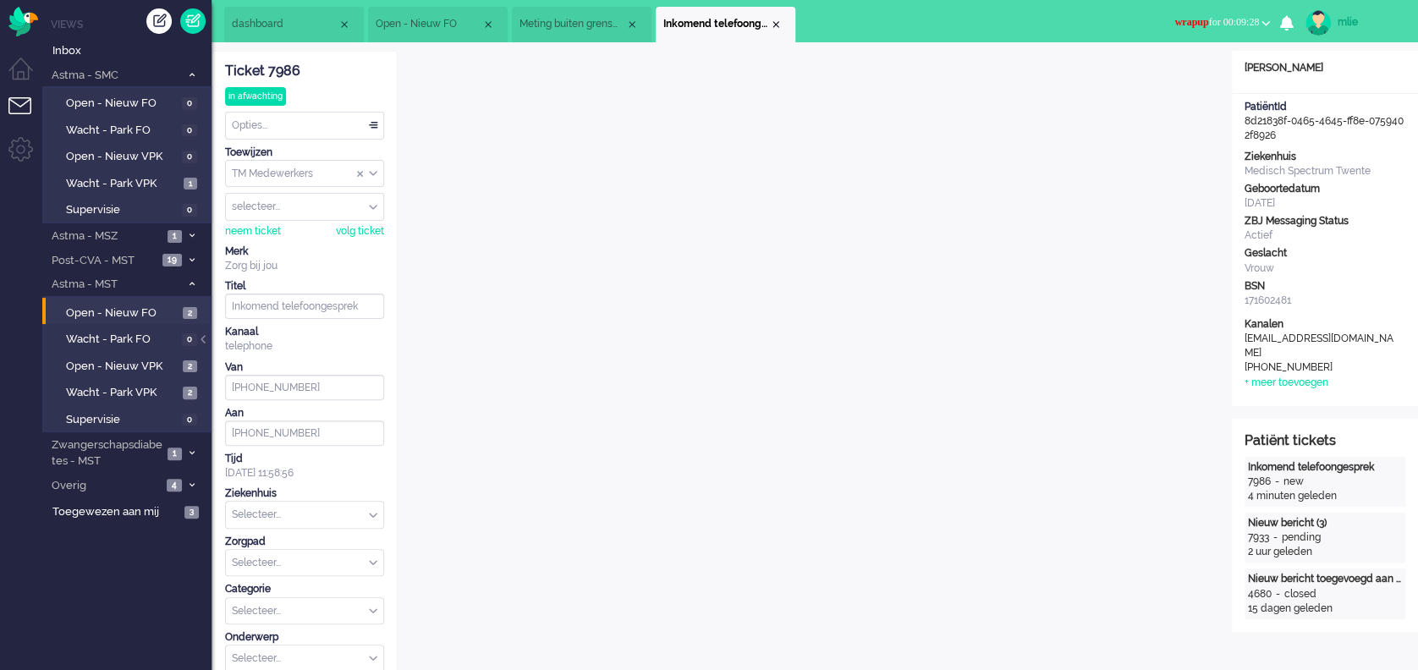
click at [1175, 21] on span "wrapup" at bounding box center [1192, 22] width 34 height 12
click at [1163, 80] on label "Online" at bounding box center [1200, 76] width 134 height 14
click at [250, 230] on div "neem ticket" at bounding box center [253, 231] width 56 height 14
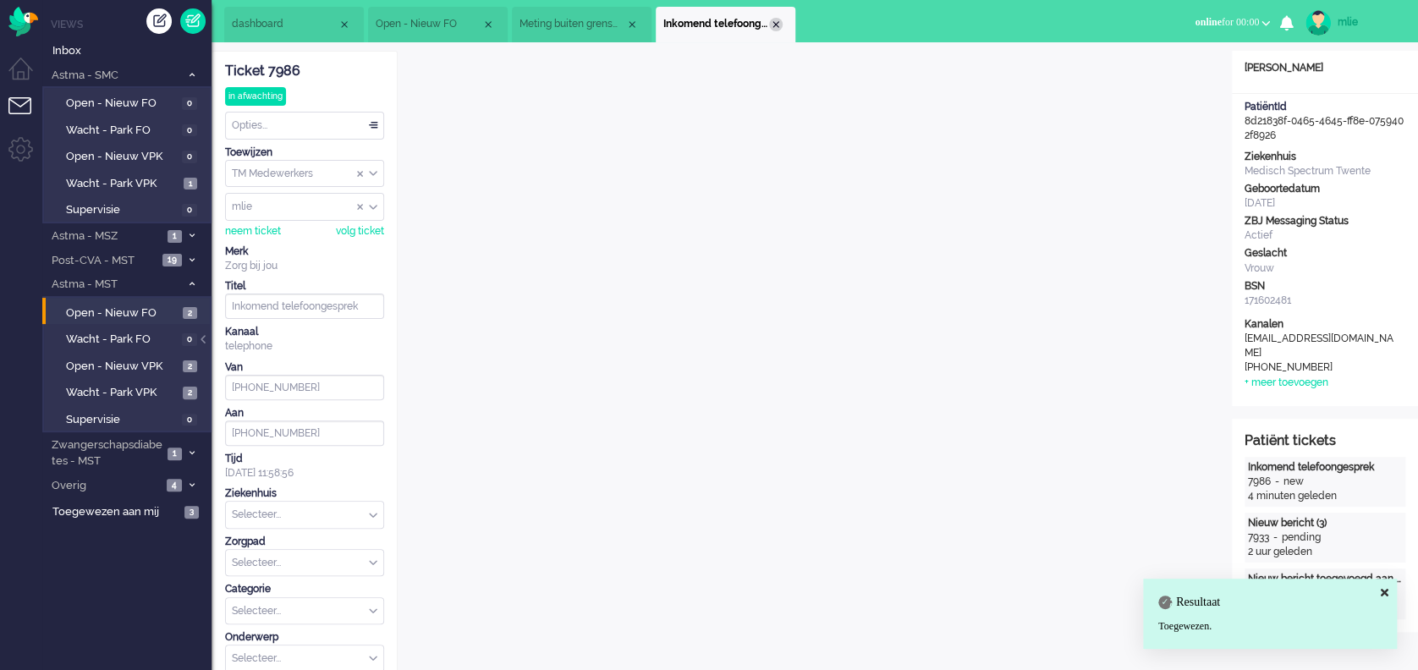
click at [779, 25] on div "Close tab" at bounding box center [776, 25] width 14 height 14
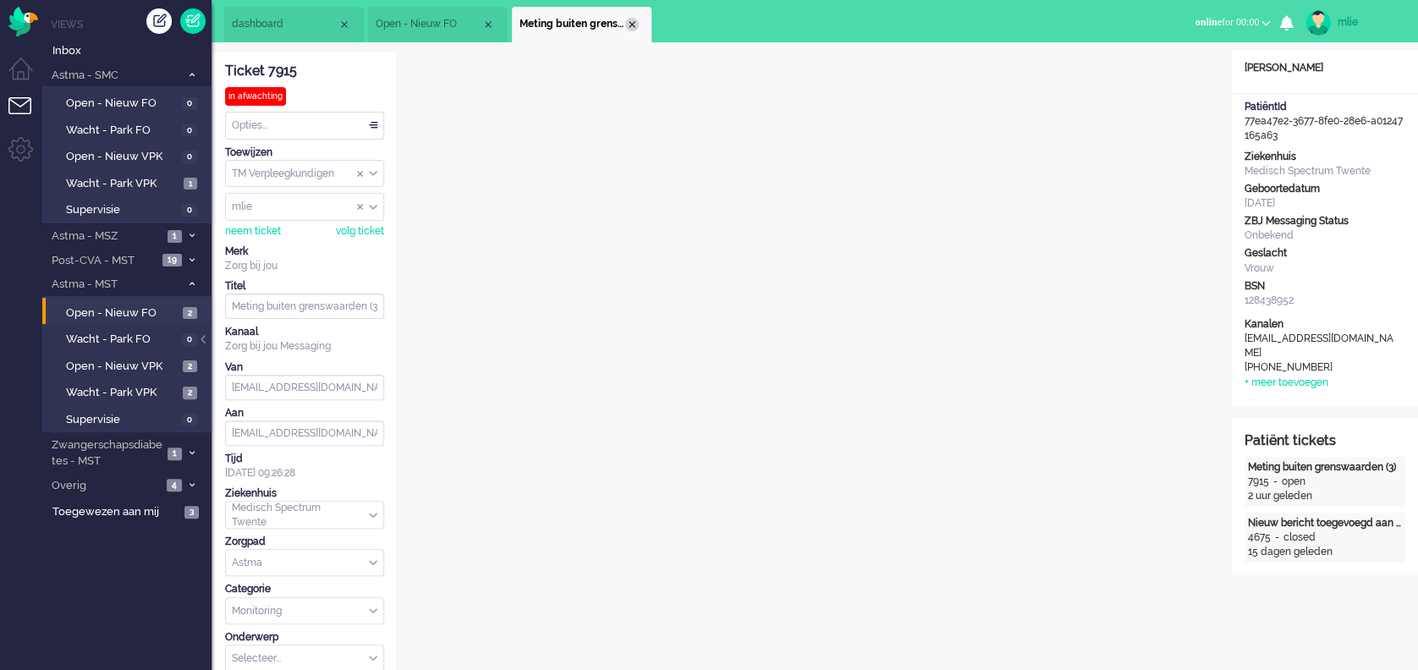
click at [630, 21] on div "Close tab" at bounding box center [632, 25] width 14 height 14
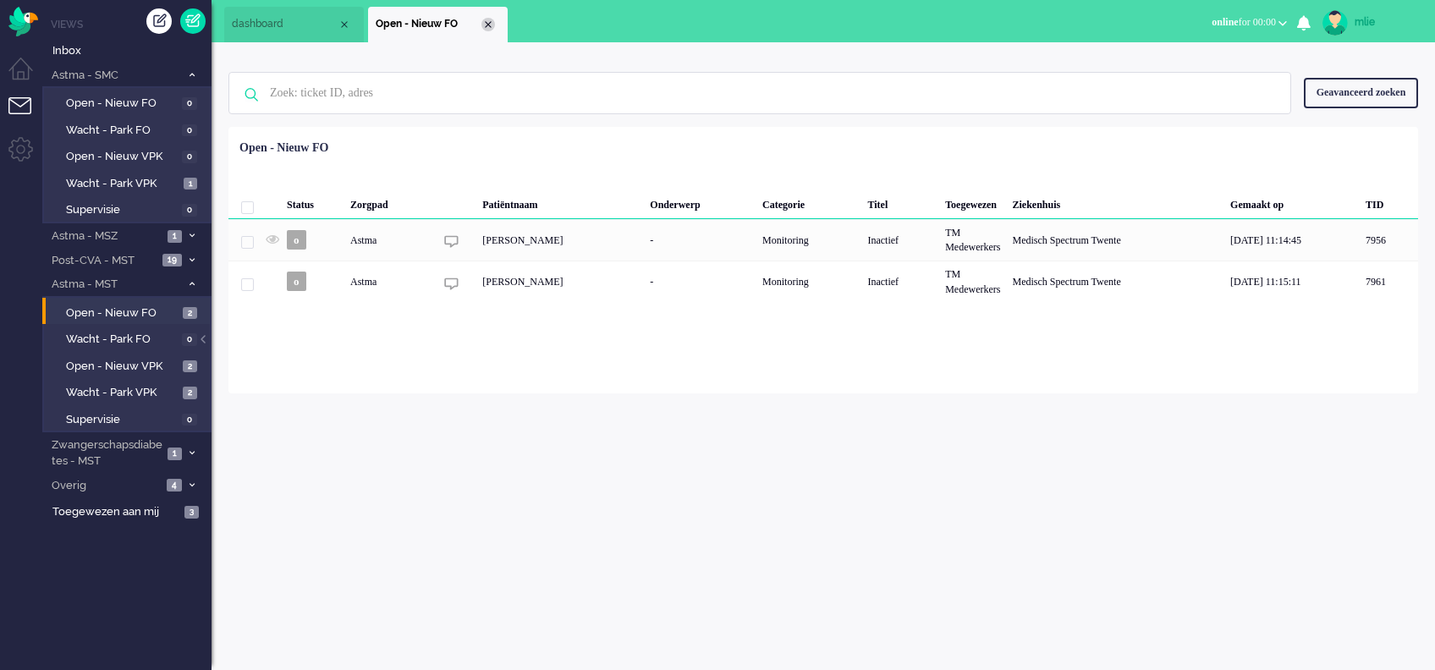
click at [485, 25] on div "Close tab" at bounding box center [489, 25] width 14 height 14
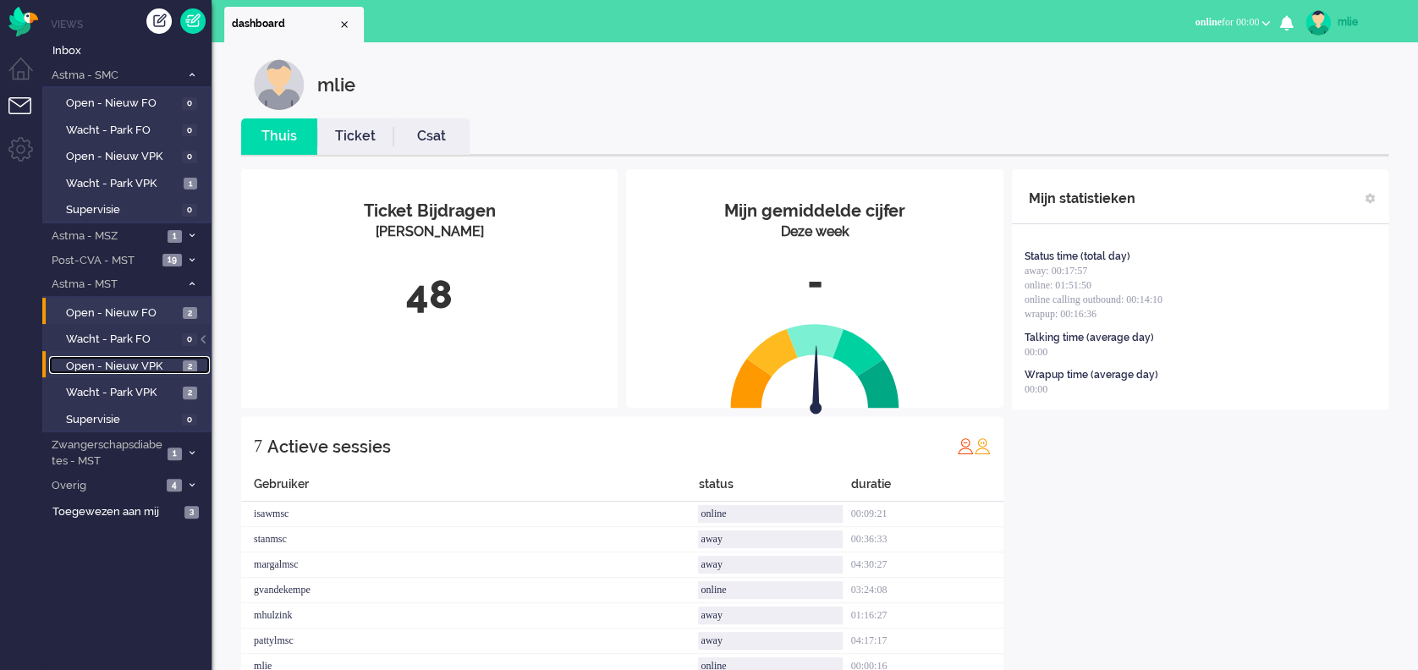
click at [91, 361] on span "Open - Nieuw VPK" at bounding box center [122, 367] width 113 height 16
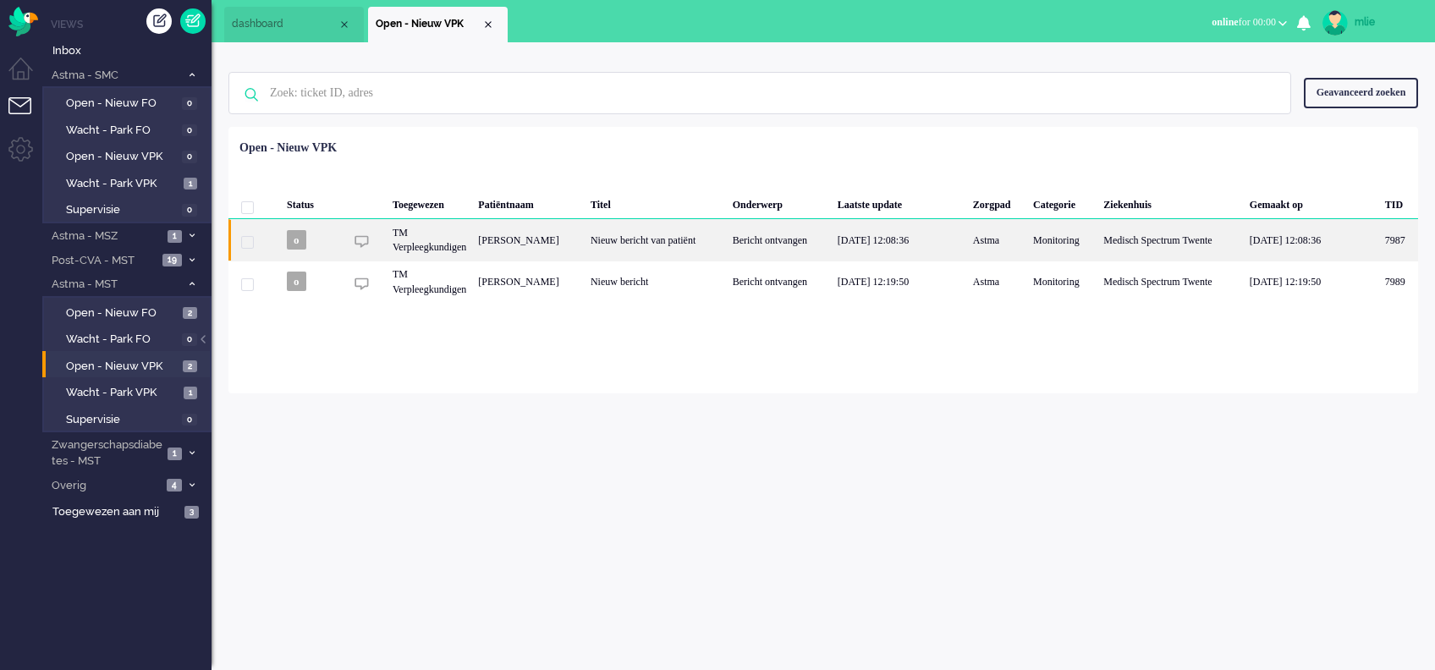
click at [823, 234] on div "Bericht ontvangen" at bounding box center [779, 239] width 105 height 41
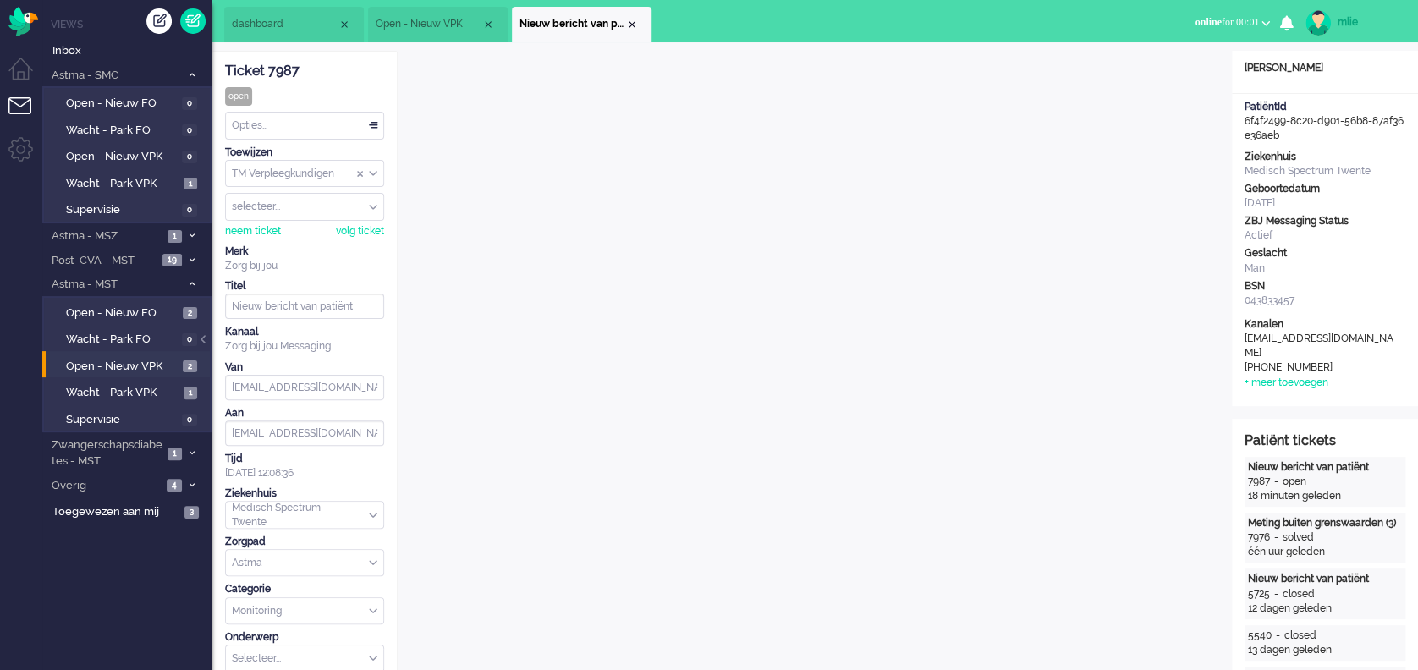
click at [374, 122] on div "Opties..." at bounding box center [304, 126] width 157 height 26
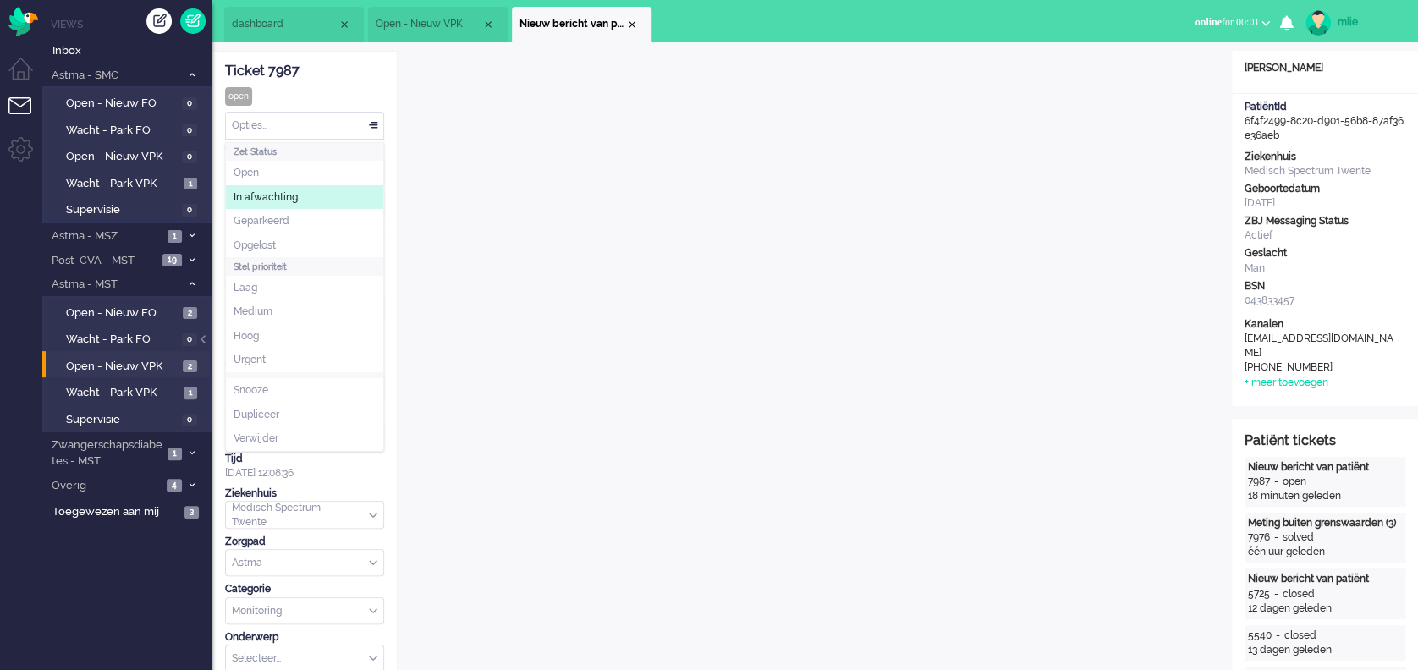
click at [273, 193] on span "In afwachting" at bounding box center [266, 197] width 64 height 14
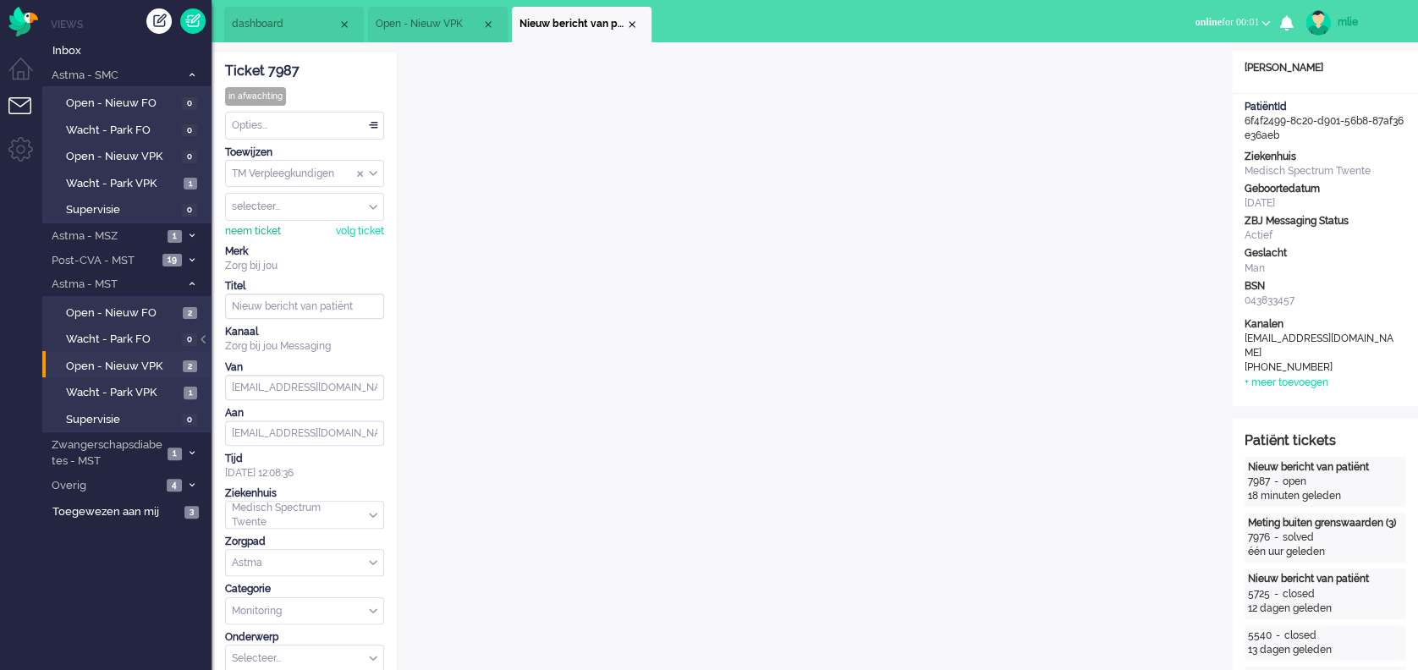
click at [248, 228] on div "neem ticket" at bounding box center [253, 231] width 56 height 14
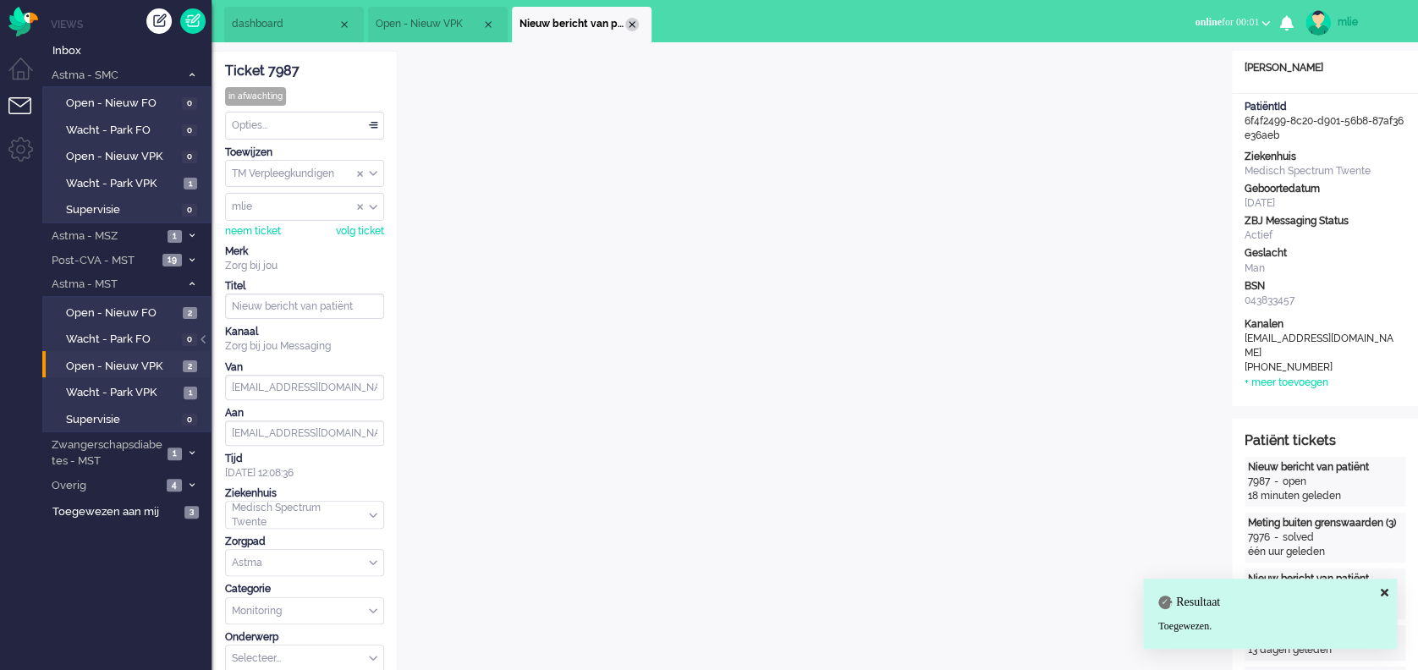
click at [636, 20] on div "Close tab" at bounding box center [632, 25] width 14 height 14
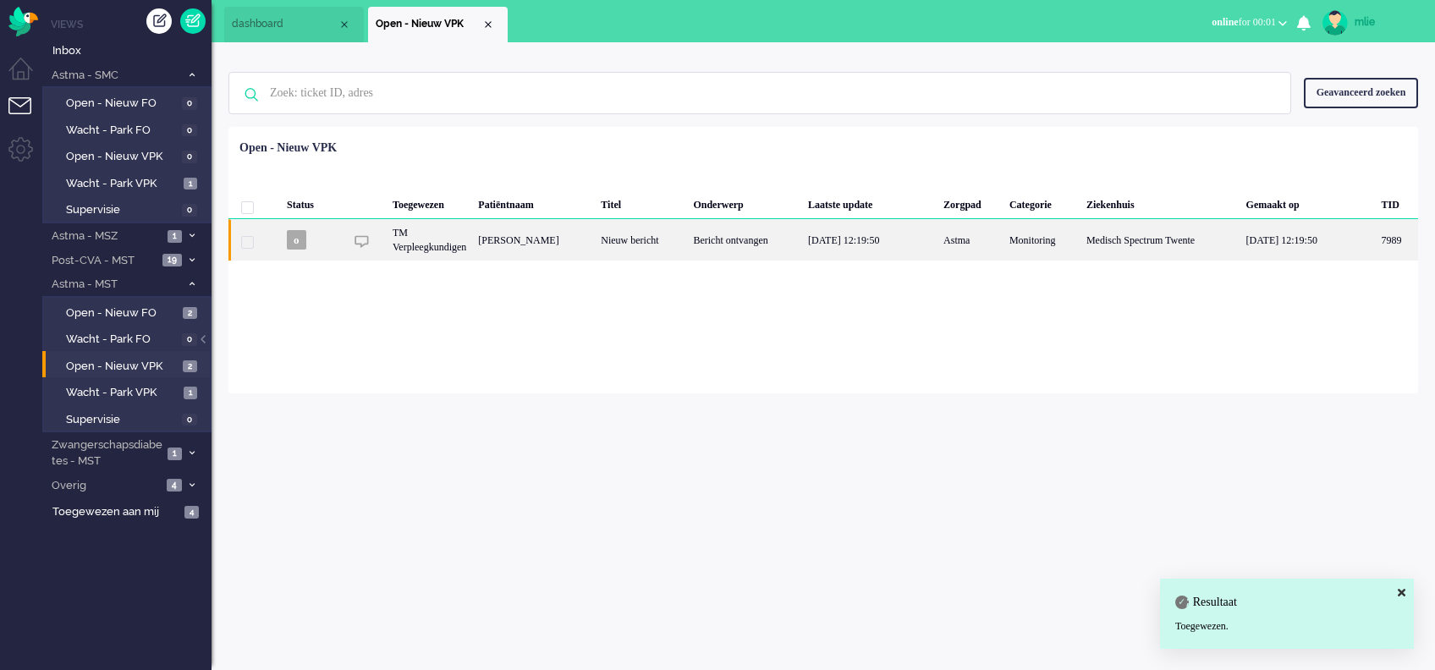
click at [1376, 234] on div "Juanita Esmeralda Theodora Ovaa" at bounding box center [1397, 239] width 42 height 41
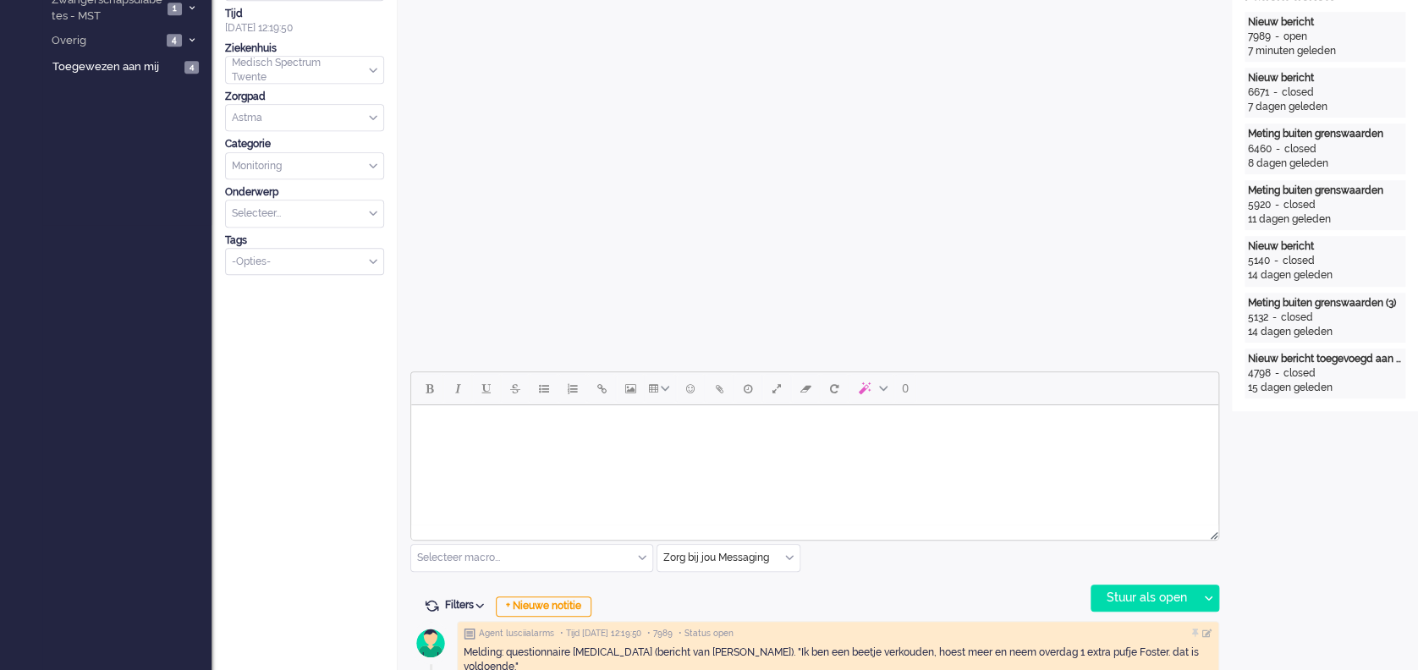
scroll to position [451, 0]
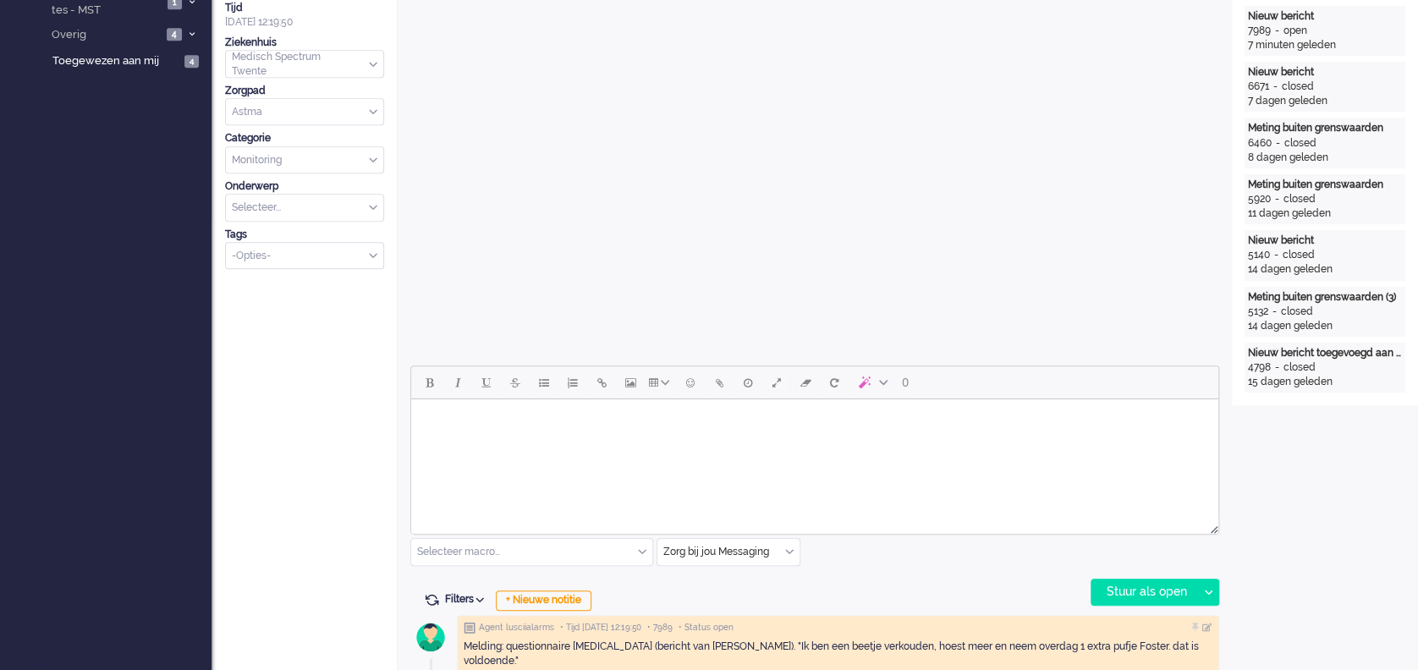
click at [502, 437] on html at bounding box center [814, 420] width 807 height 43
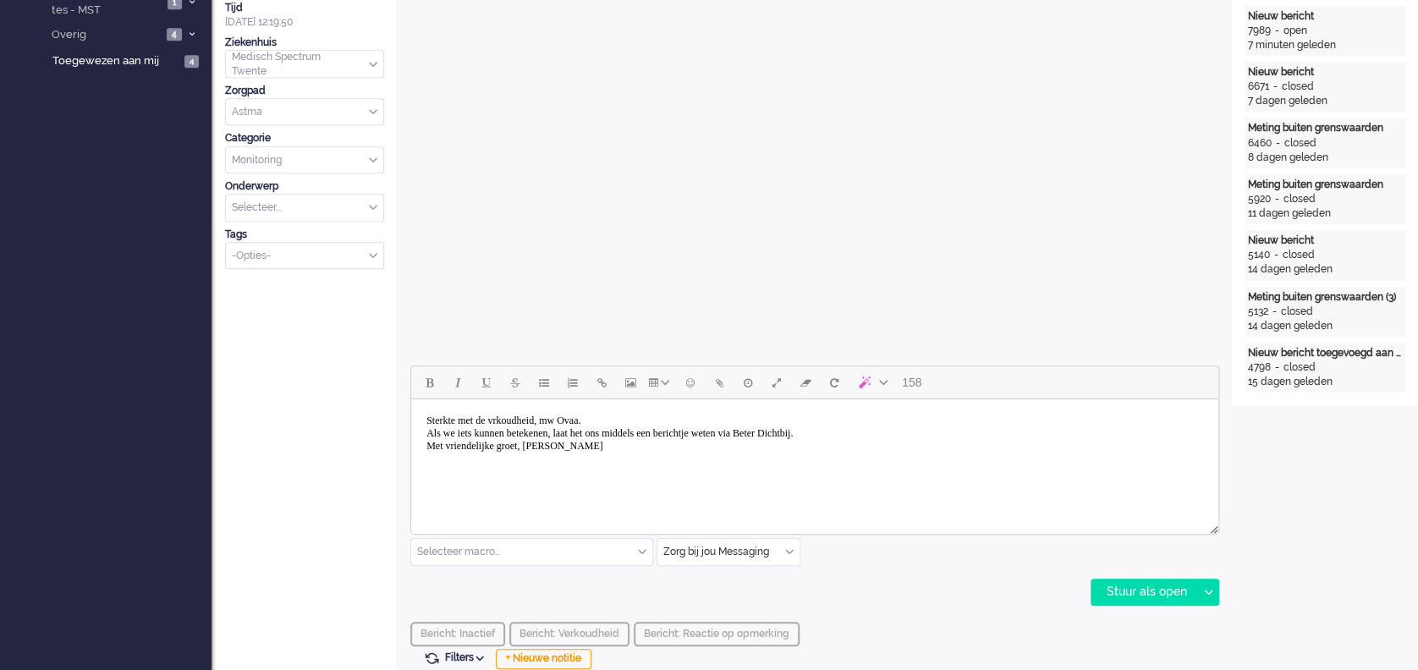
click at [513, 421] on body "Sterkte met de vrkoudheid, mw Ovaa. Als we iets kunnen betekenen, laat het ons …" at bounding box center [815, 433] width 794 height 55
click at [1141, 595] on div "Stuur als open" at bounding box center [1145, 592] width 106 height 25
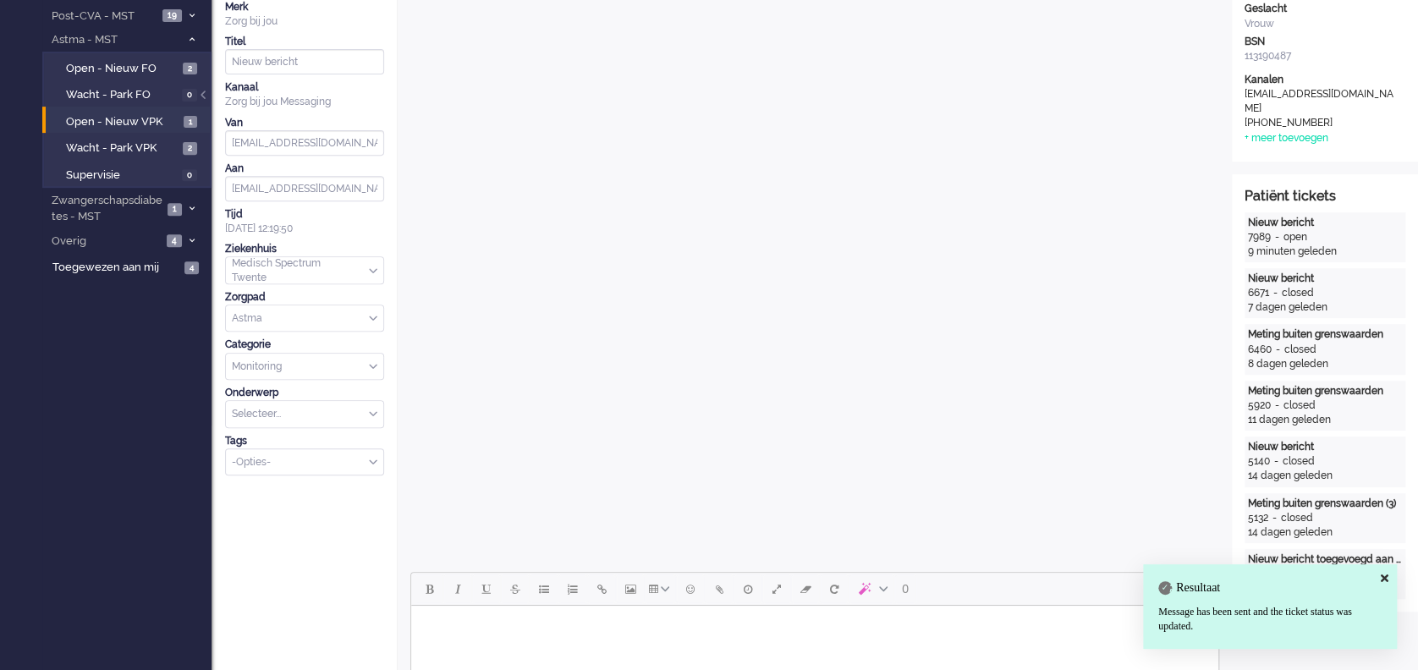
scroll to position [0, 0]
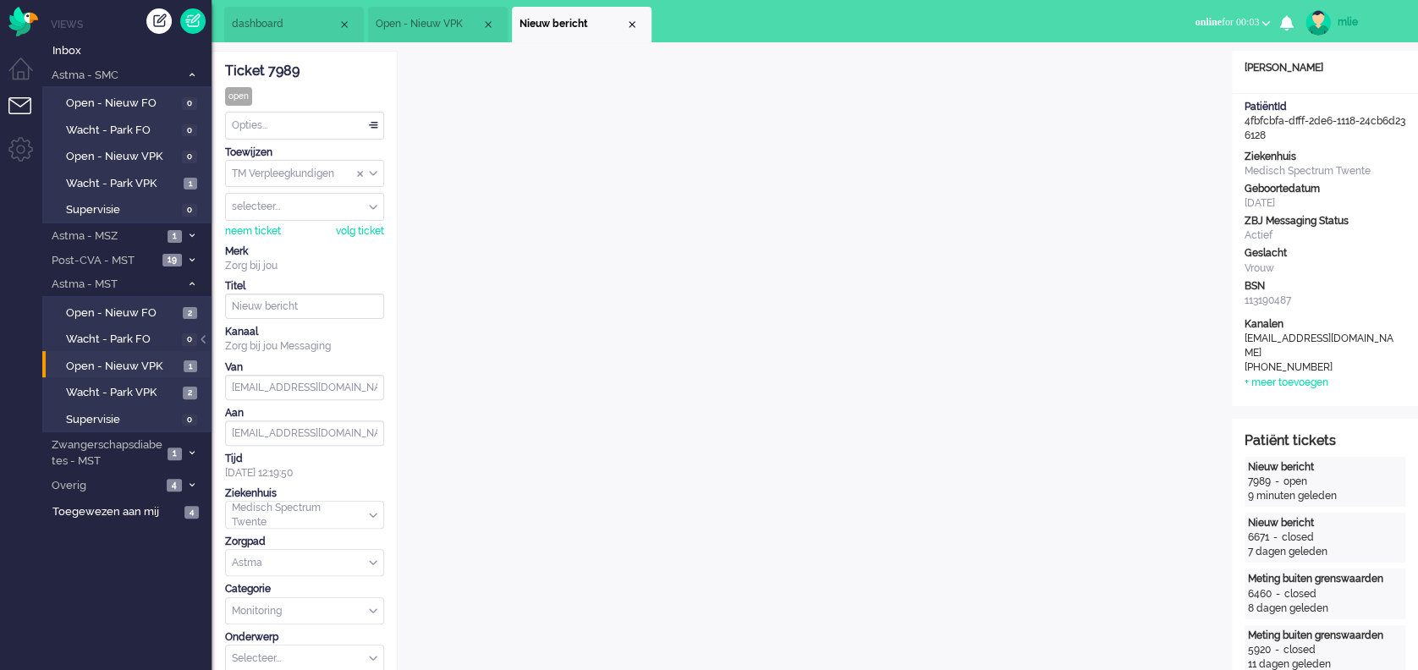
click at [369, 122] on div "Opties..." at bounding box center [304, 126] width 157 height 26
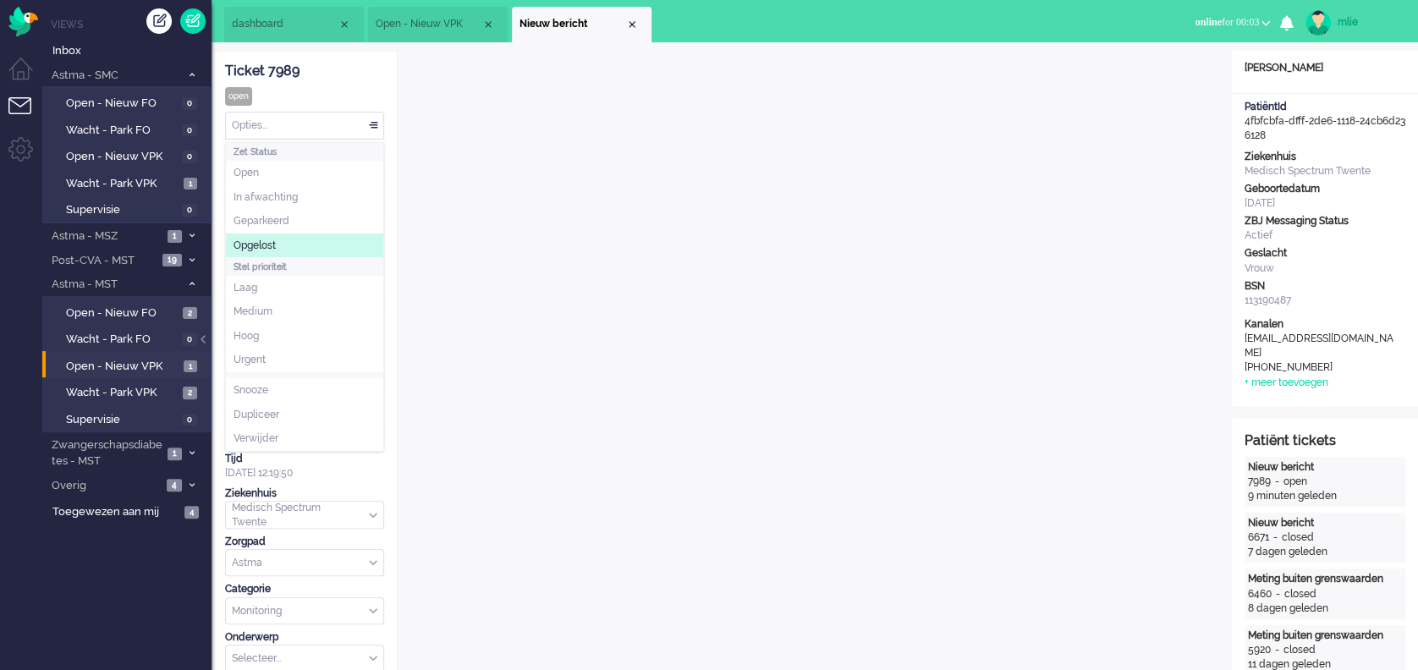
click at [276, 249] on span "Opgelost" at bounding box center [255, 246] width 42 height 14
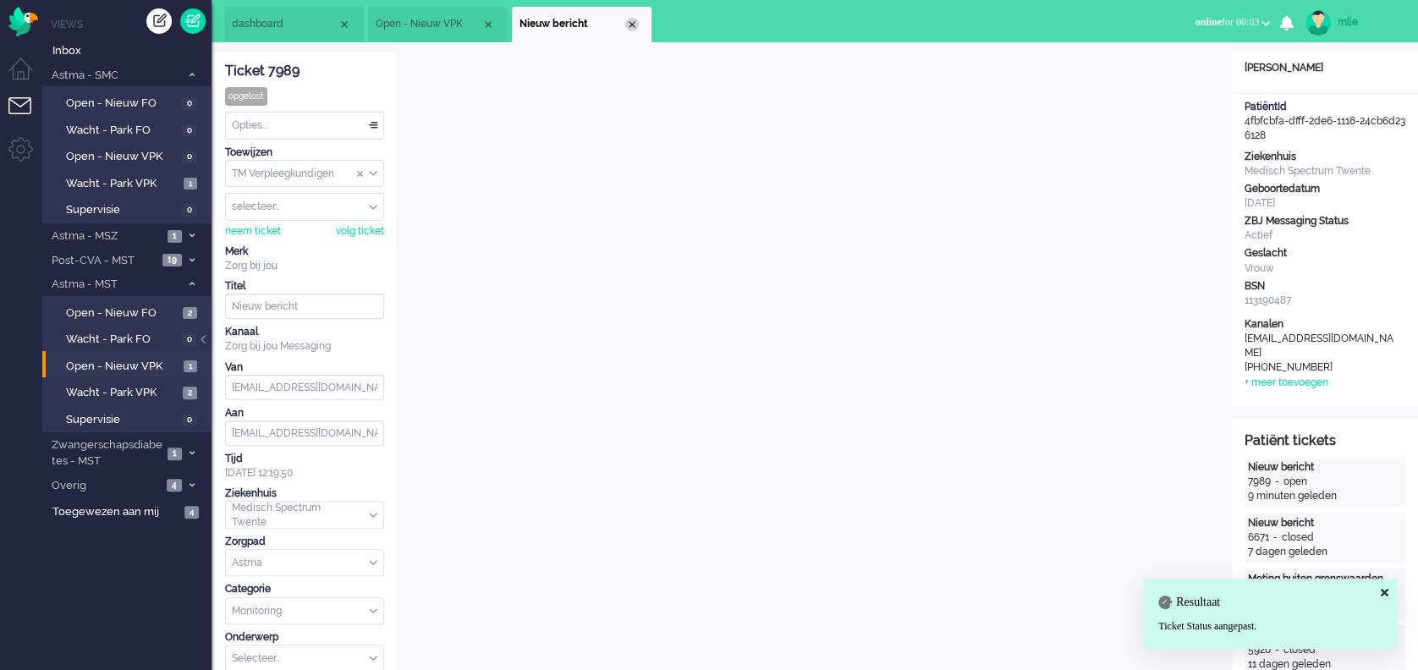
click at [634, 20] on div "Close tab" at bounding box center [632, 25] width 14 height 14
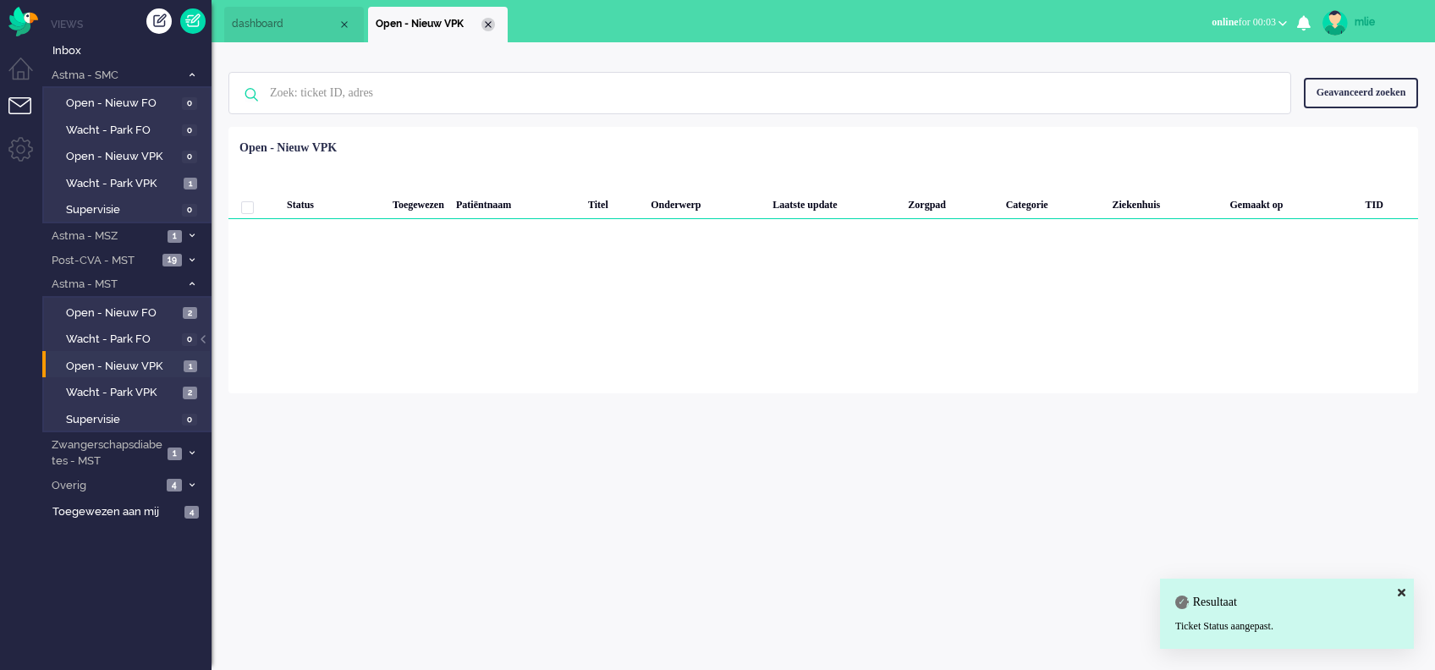
click at [489, 22] on div "Close tab" at bounding box center [489, 25] width 14 height 14
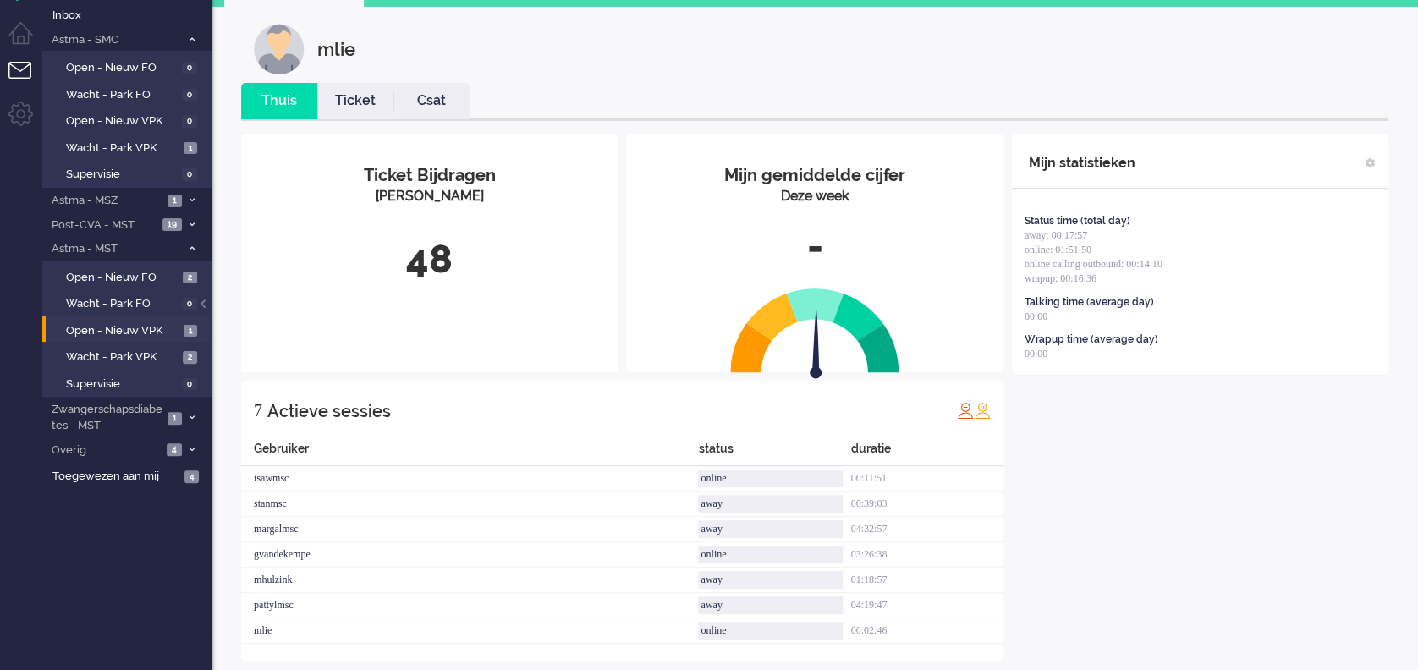
scroll to position [55, 0]
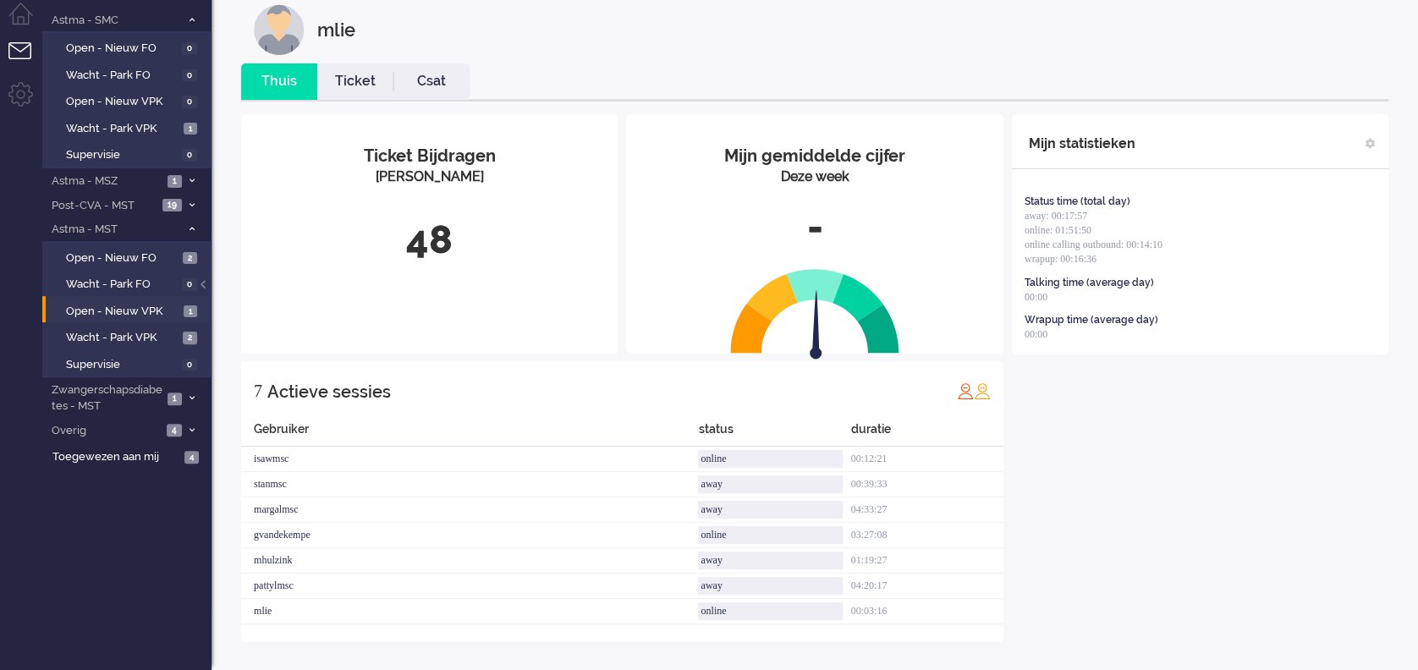
click at [351, 76] on link "Ticket" at bounding box center [355, 81] width 76 height 19
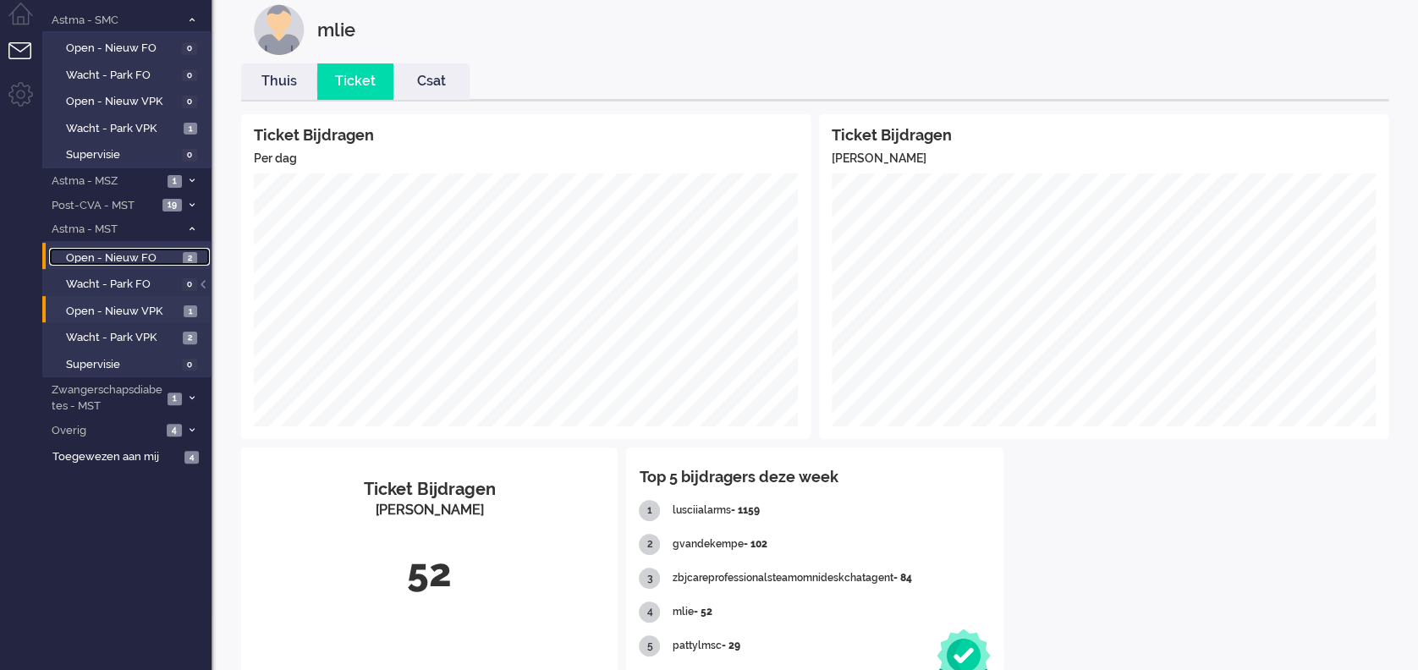
click at [82, 259] on span "Open - Nieuw FO" at bounding box center [122, 258] width 113 height 16
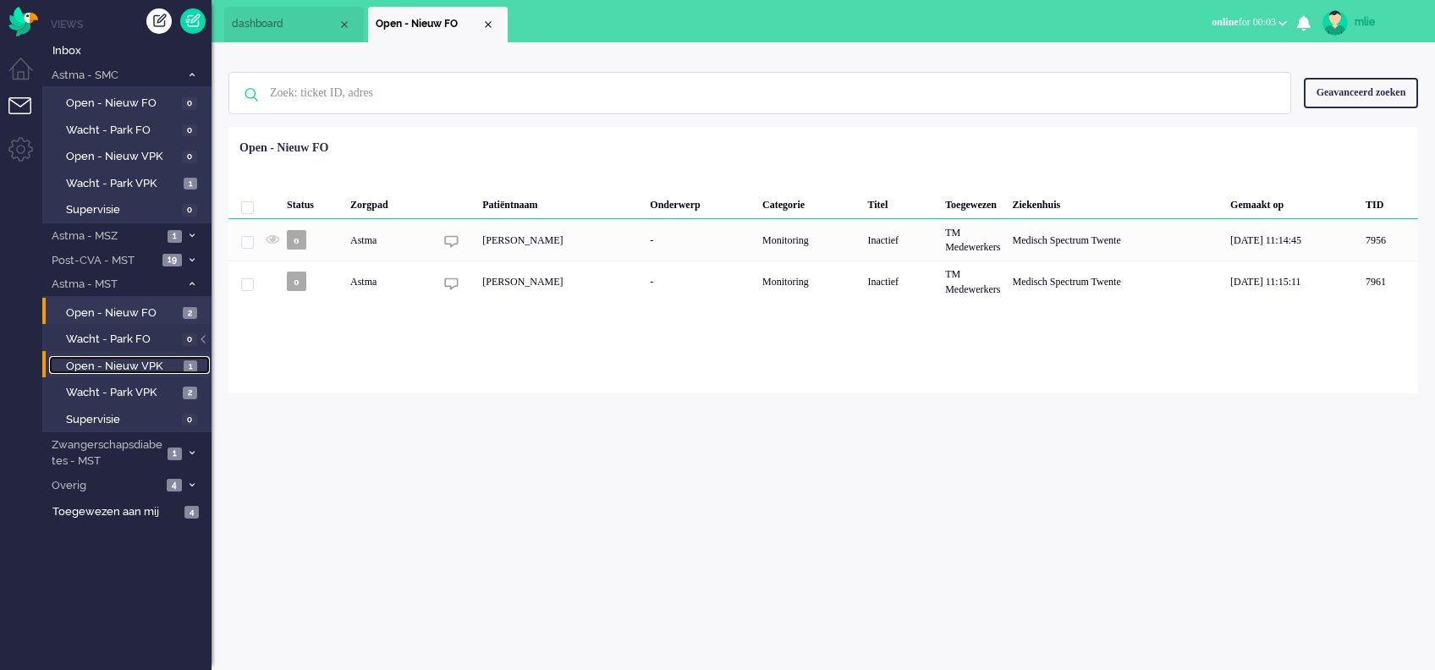
click at [94, 359] on span "Open - Nieuw VPK" at bounding box center [122, 367] width 113 height 16
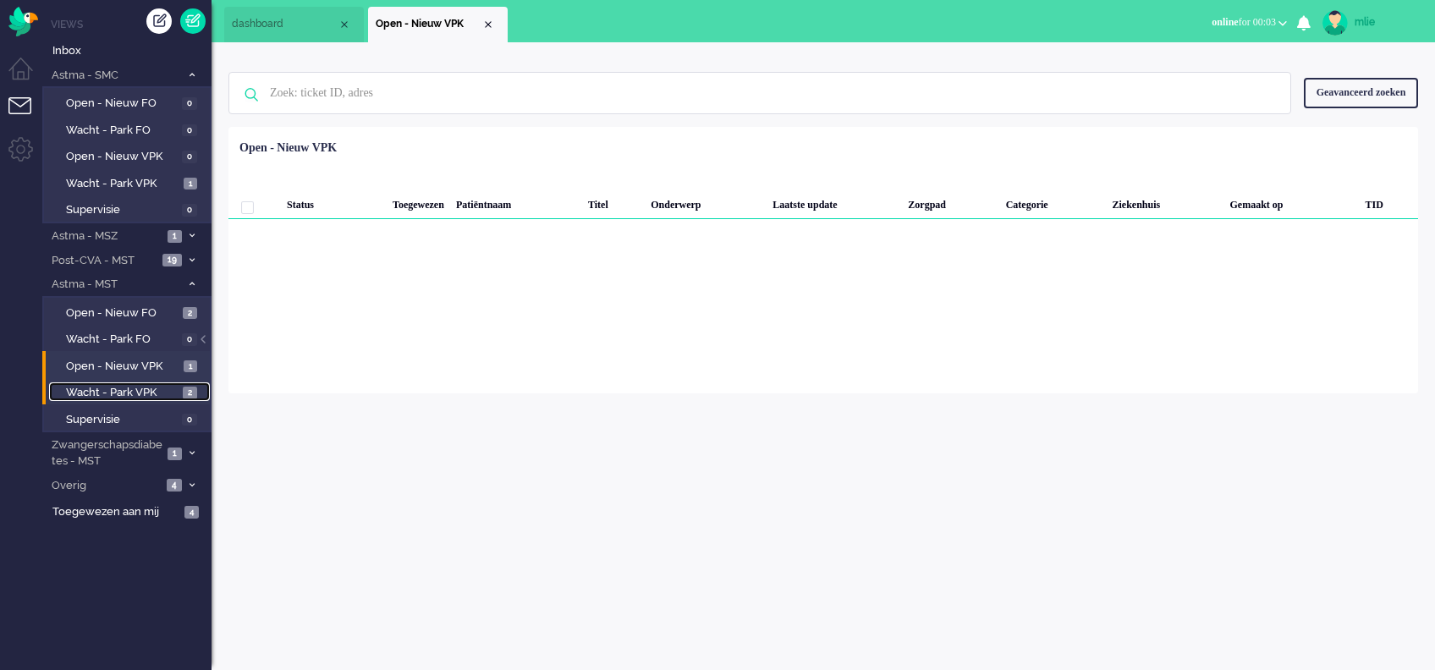
click at [89, 390] on span "Wacht - Park VPK" at bounding box center [122, 393] width 113 height 16
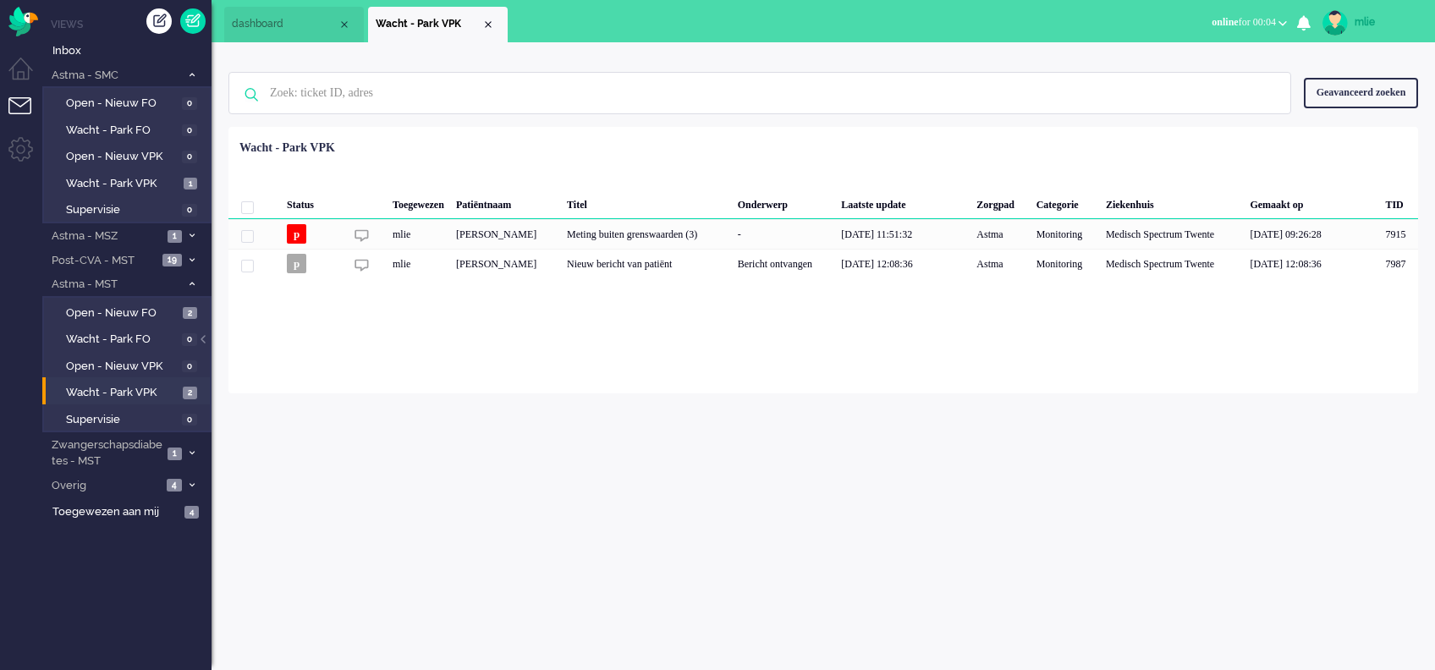
click at [1219, 19] on span "online" at bounding box center [1225, 22] width 26 height 12
click at [1159, 58] on label "Away" at bounding box center [1217, 57] width 134 height 14
click at [1220, 23] on span "away" at bounding box center [1227, 22] width 23 height 12
click at [1167, 77] on label "Online" at bounding box center [1217, 76] width 134 height 14
click at [100, 182] on span "Wacht - Park VPK" at bounding box center [122, 184] width 113 height 16
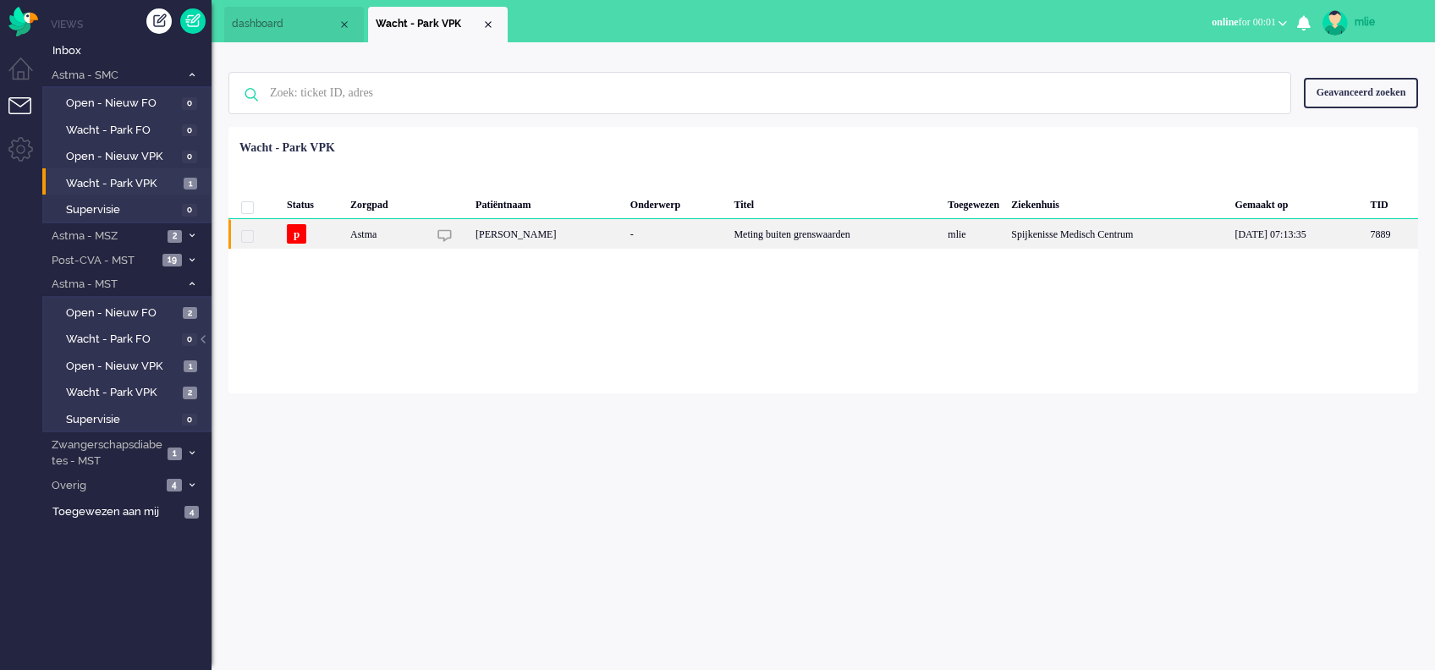
click at [764, 239] on div "Meting buiten grenswaarden" at bounding box center [835, 234] width 214 height 30
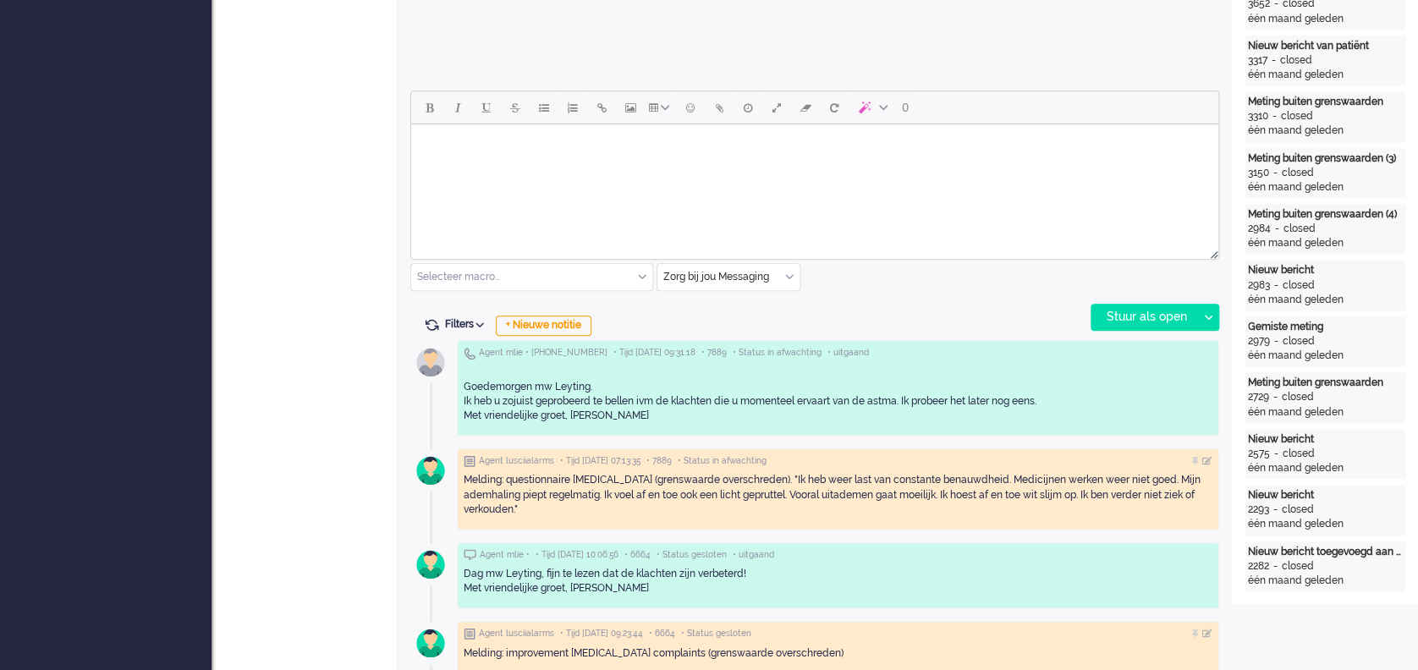
scroll to position [729, 0]
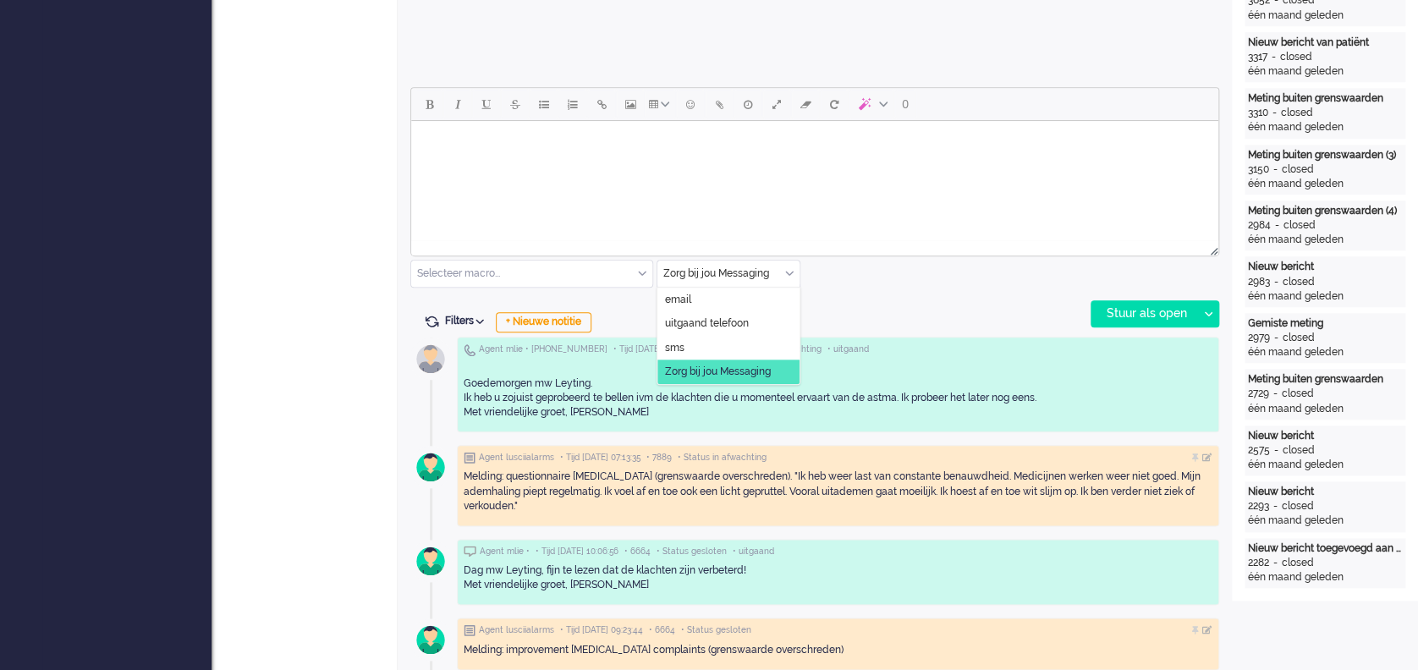
click at [792, 267] on div "Zorg bij jou Messaging" at bounding box center [729, 274] width 142 height 26
click at [750, 331] on li "uitgaand telefoon" at bounding box center [729, 323] width 142 height 25
click at [1136, 311] on div "Stuur als open" at bounding box center [1145, 313] width 106 height 25
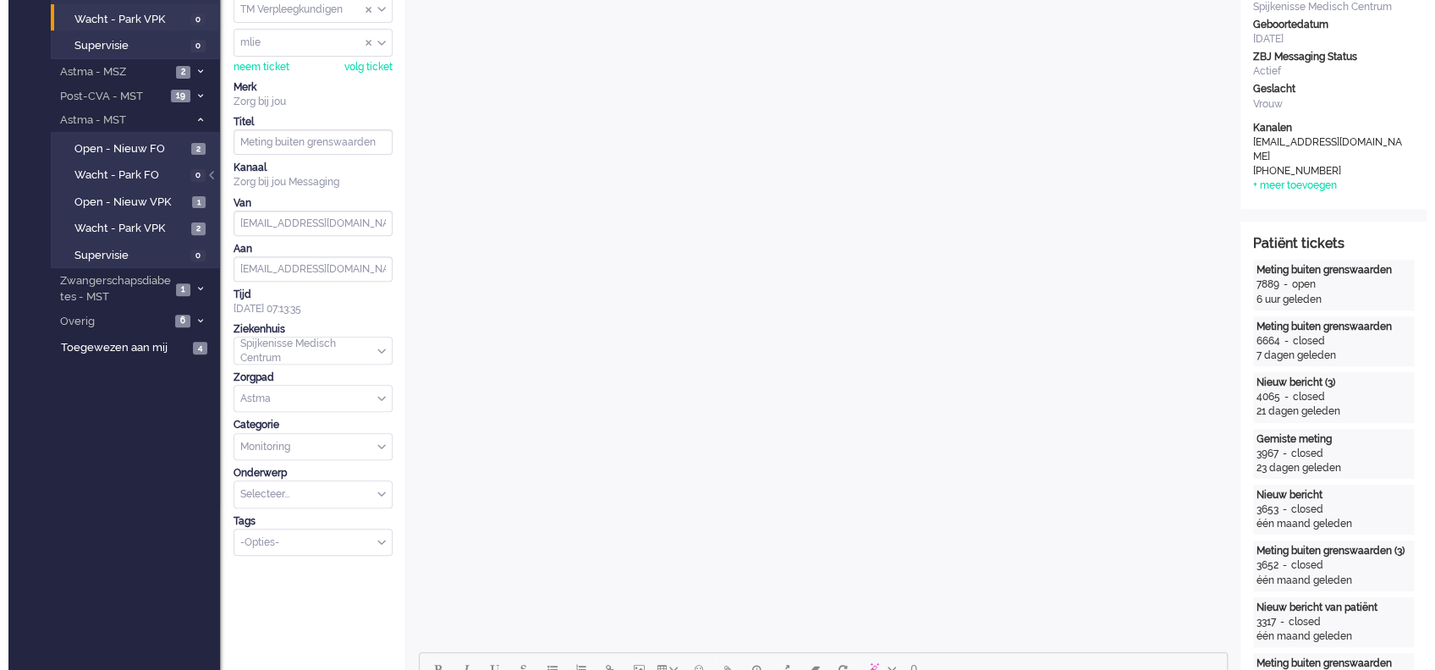
scroll to position [0, 0]
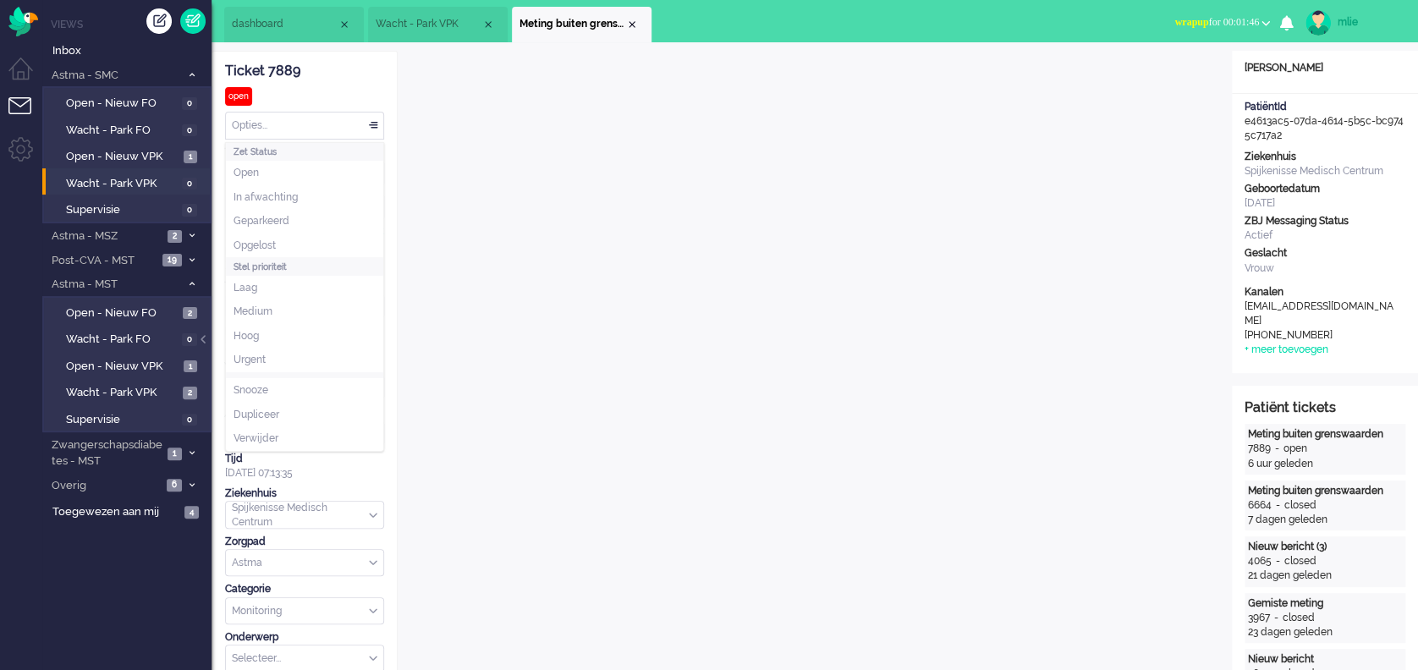
click at [370, 122] on div "Opties..." at bounding box center [304, 126] width 157 height 26
click at [291, 190] on span "In afwachting" at bounding box center [266, 197] width 64 height 14
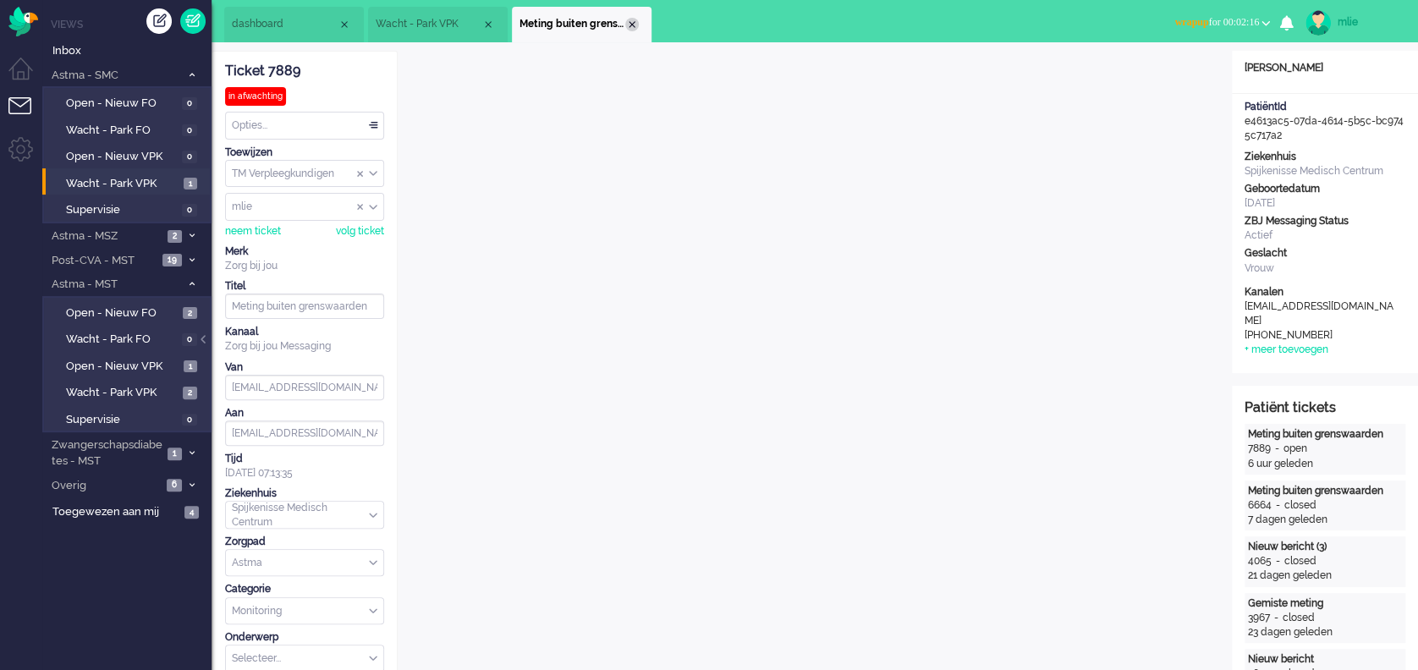
click at [634, 29] on div "Close tab" at bounding box center [632, 25] width 14 height 14
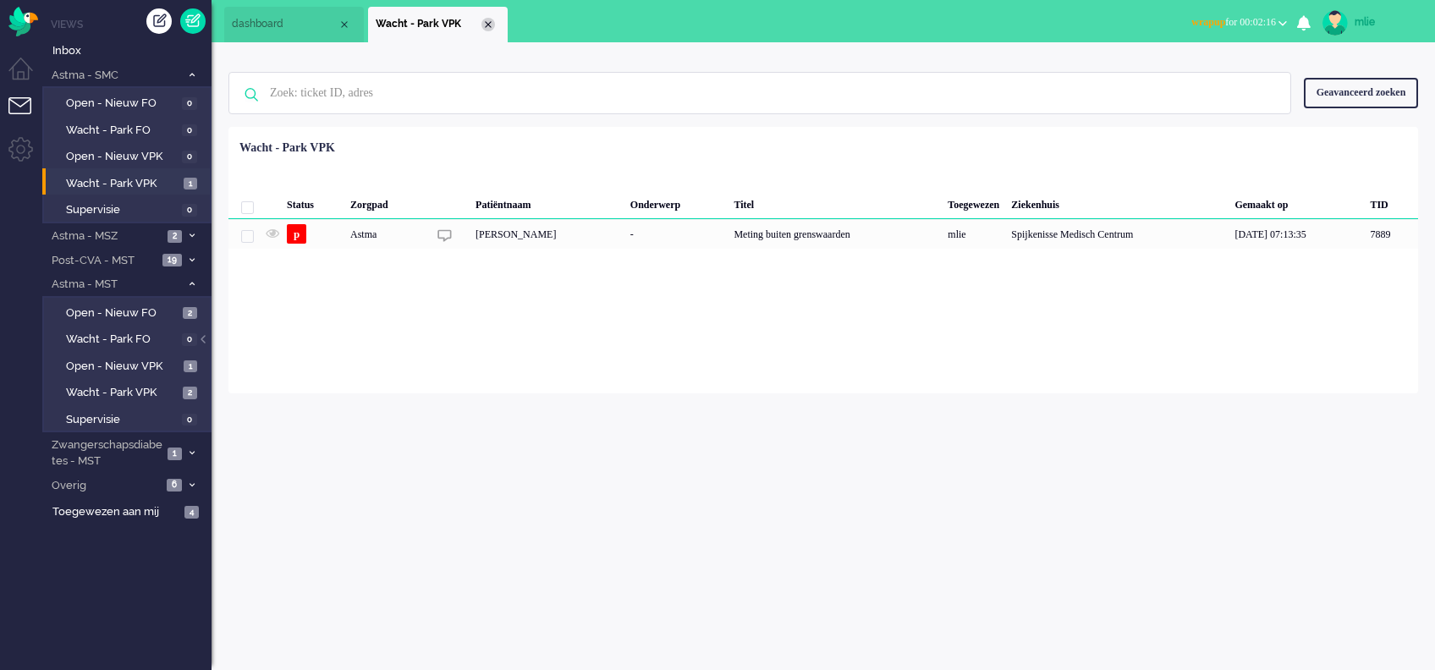
click at [494, 26] on div "Close tab" at bounding box center [489, 25] width 14 height 14
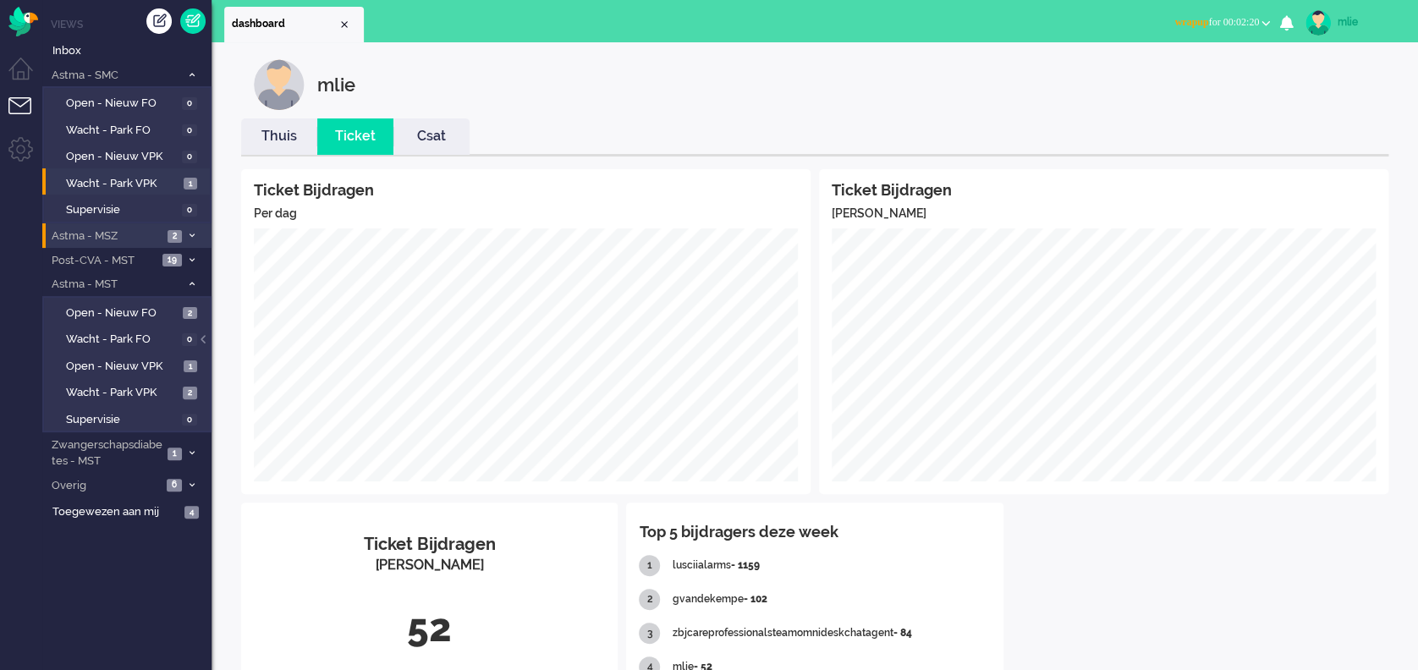
click at [183, 230] on li "Astma - MSZ 2" at bounding box center [126, 235] width 169 height 25
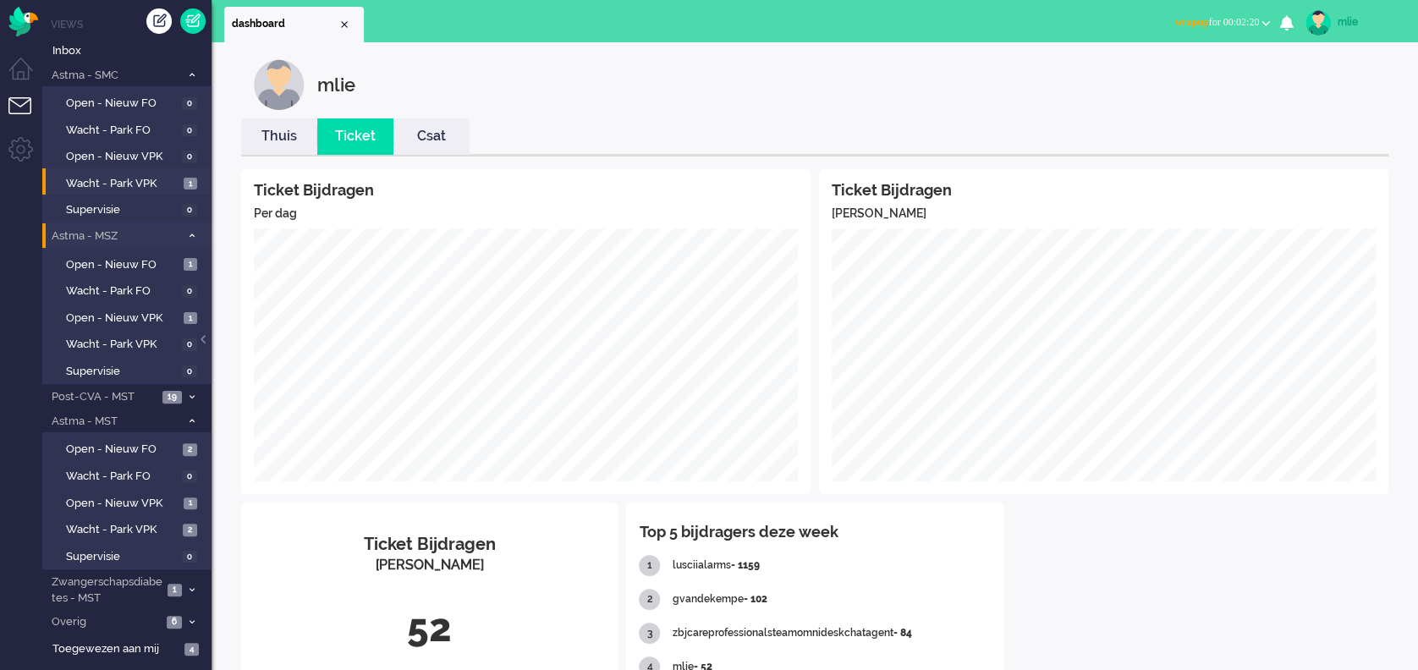
click at [183, 230] on li "Astma - MSZ 2" at bounding box center [126, 235] width 169 height 25
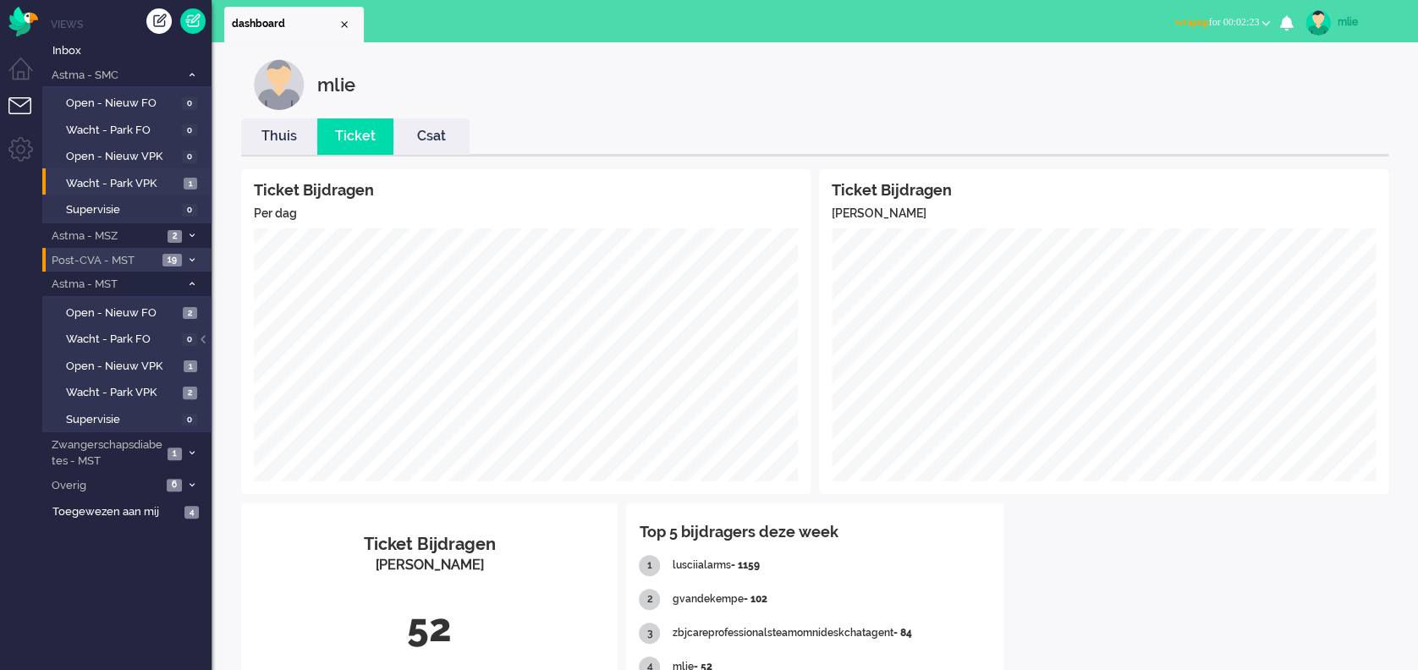
click at [170, 255] on span "19" at bounding box center [171, 260] width 19 height 13
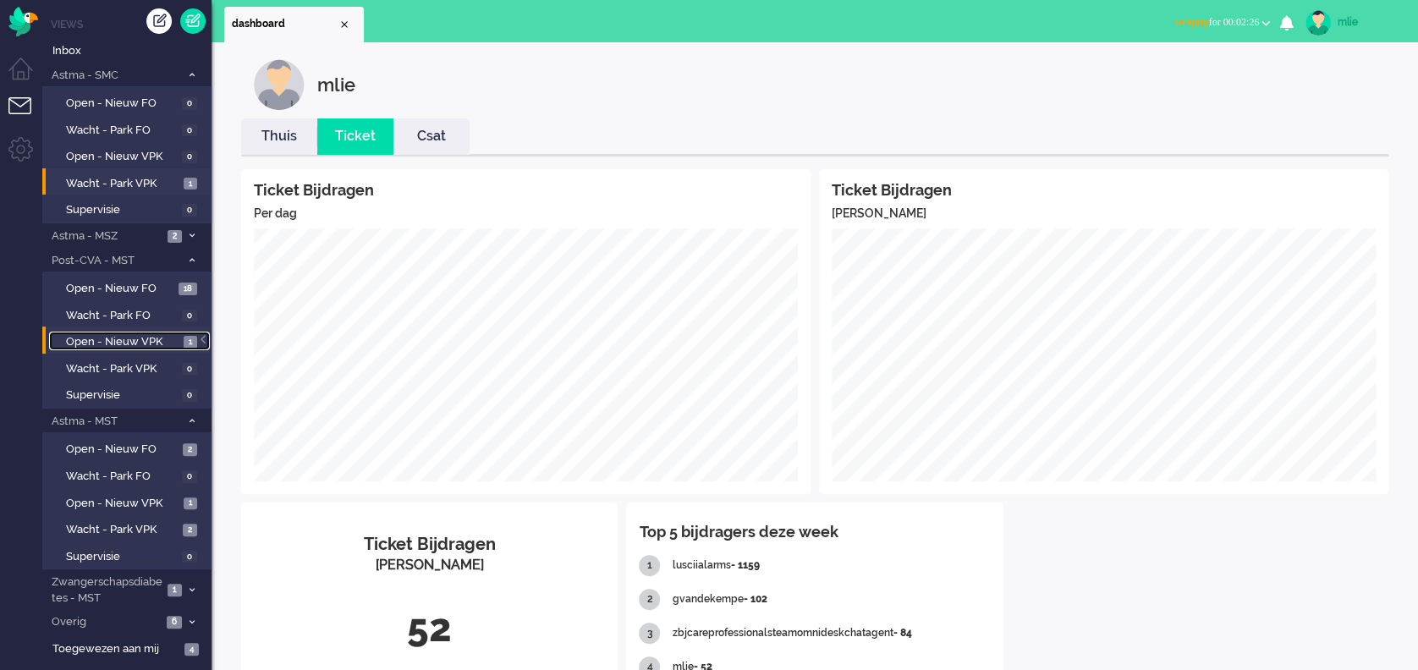
click at [127, 337] on span "Open - Nieuw VPK" at bounding box center [122, 342] width 113 height 16
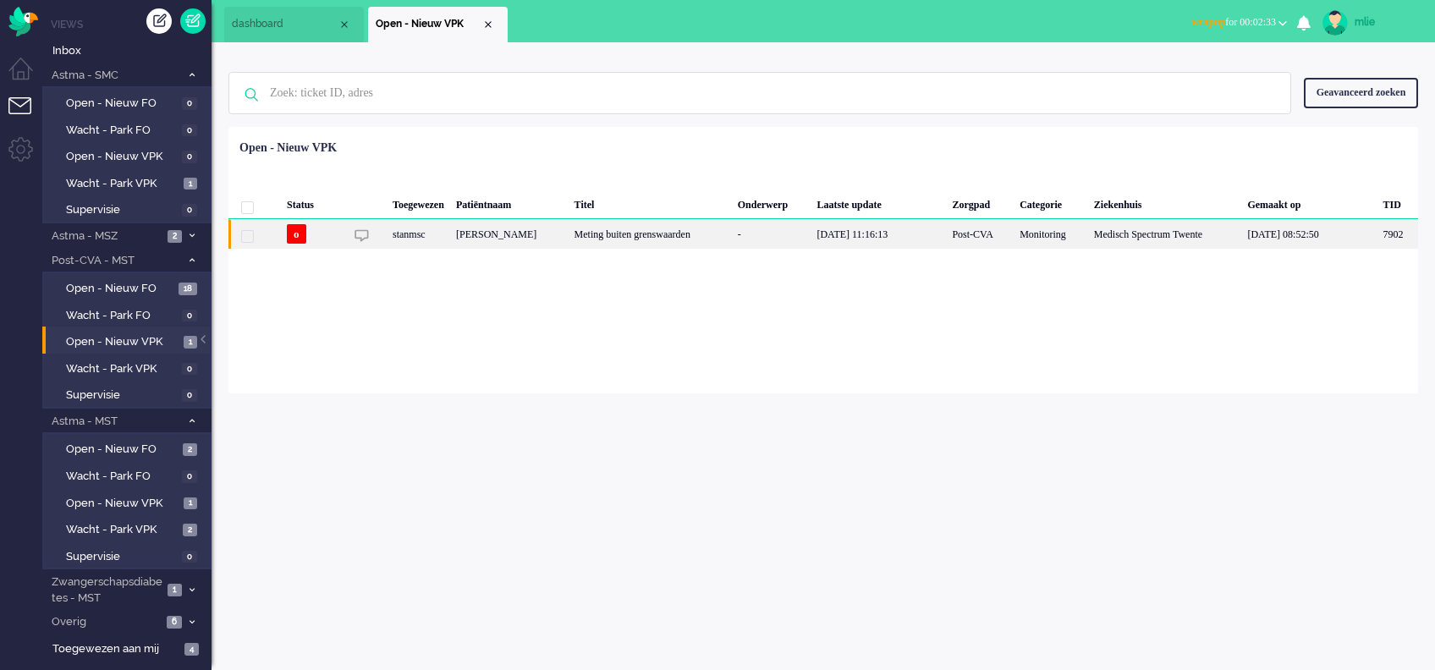
click at [650, 239] on div "Meting buiten grenswaarden" at bounding box center [650, 234] width 163 height 30
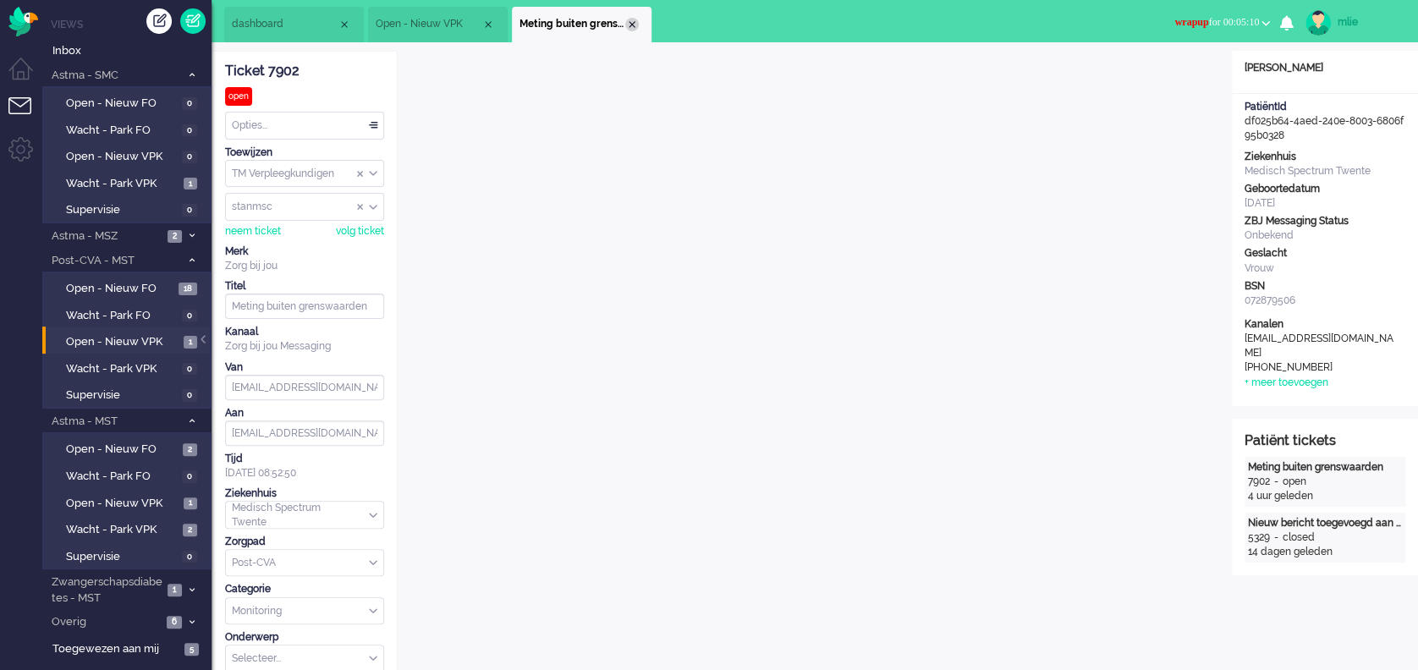
click at [628, 26] on div "Close tab" at bounding box center [632, 25] width 14 height 14
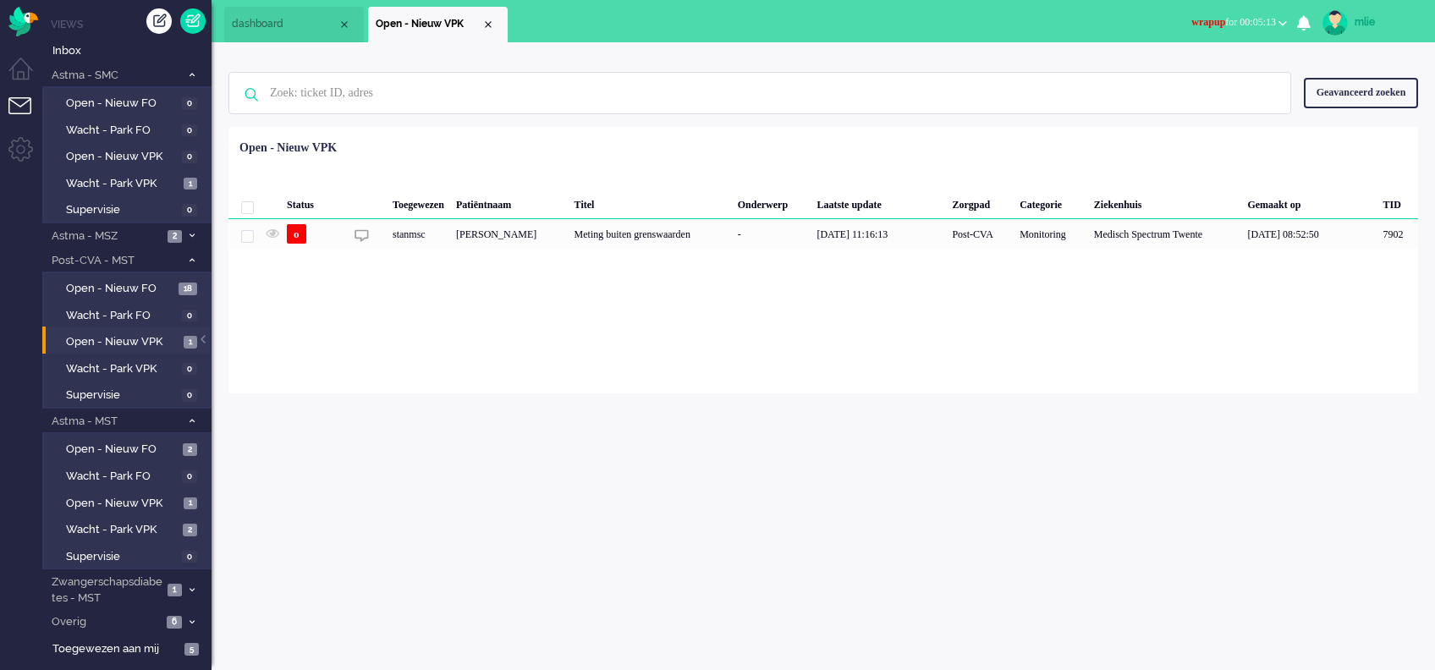
click at [1207, 20] on span "wrapup for 00:05:13" at bounding box center [1233, 22] width 85 height 12
click at [1170, 81] on label "Online" at bounding box center [1217, 76] width 134 height 14
click at [493, 19] on li "Open - Nieuw VPK" at bounding box center [438, 25] width 140 height 36
click at [187, 252] on li "Post-CVA - MST 19" at bounding box center [126, 260] width 169 height 25
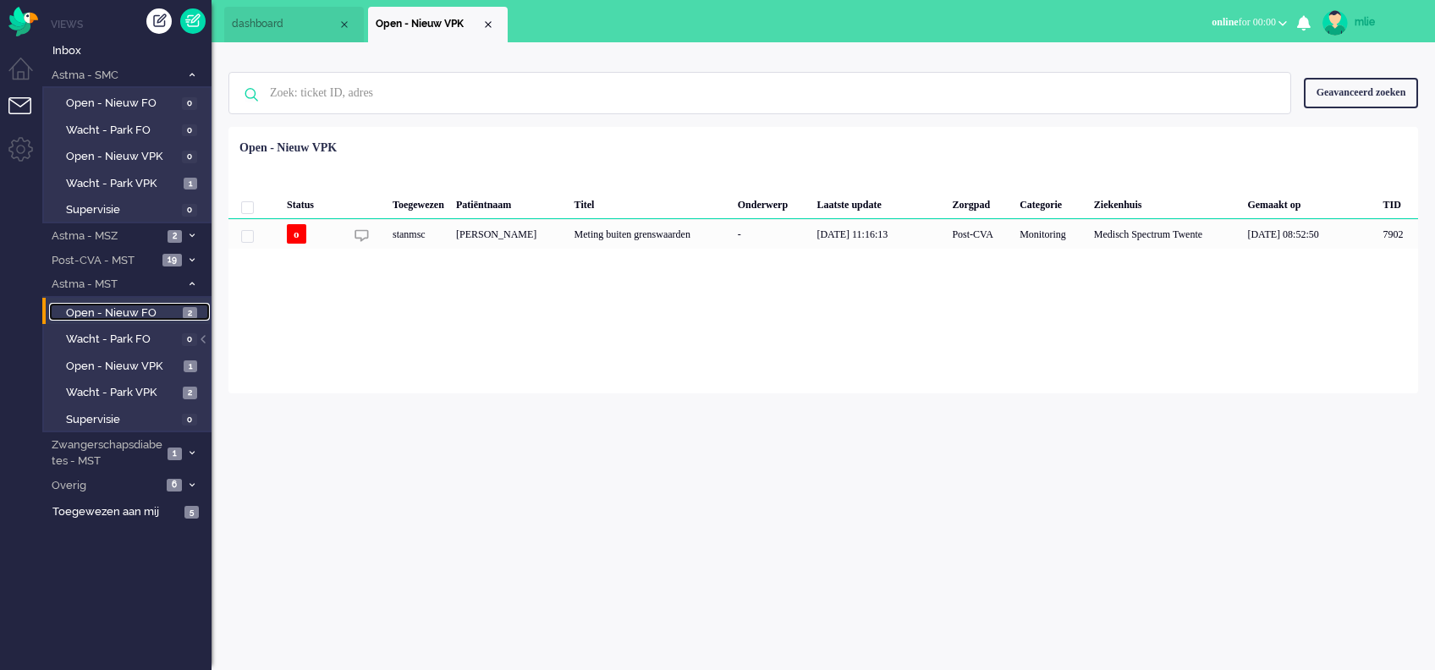
click at [168, 308] on span "Open - Nieuw FO" at bounding box center [122, 313] width 113 height 16
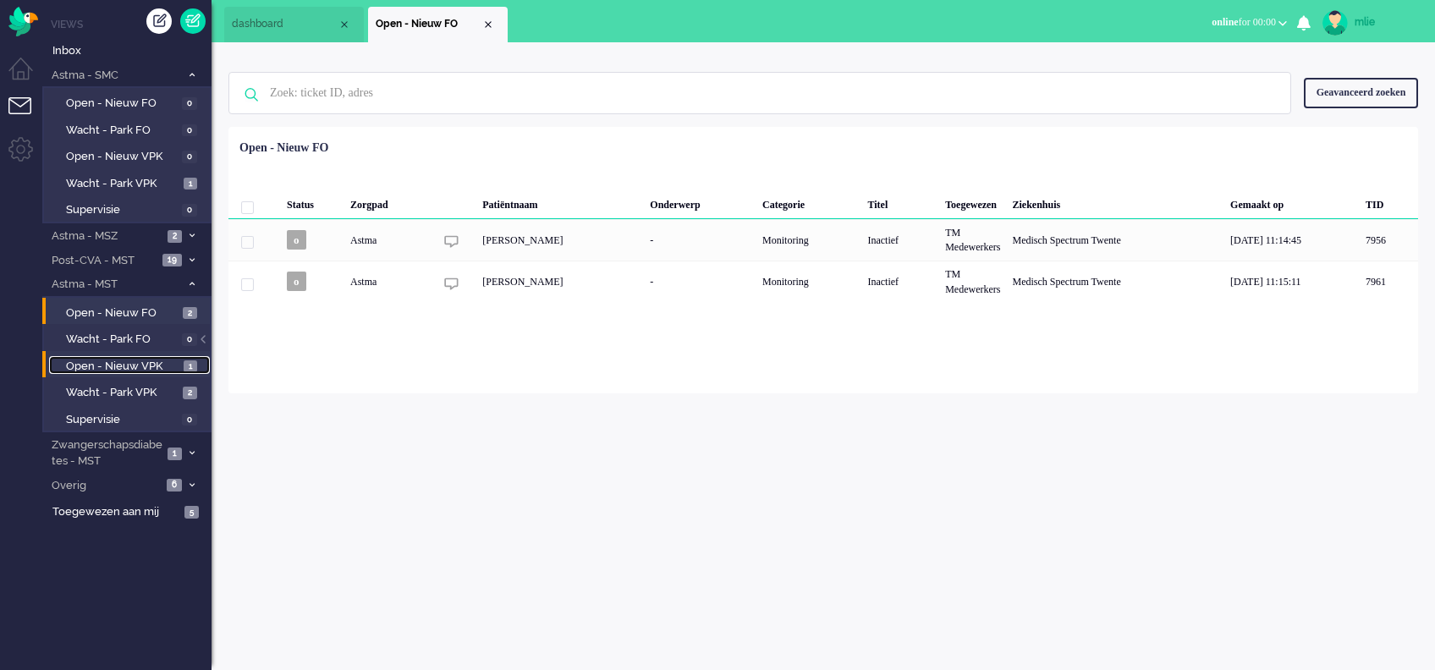
click at [129, 360] on span "Open - Nieuw VPK" at bounding box center [122, 367] width 113 height 16
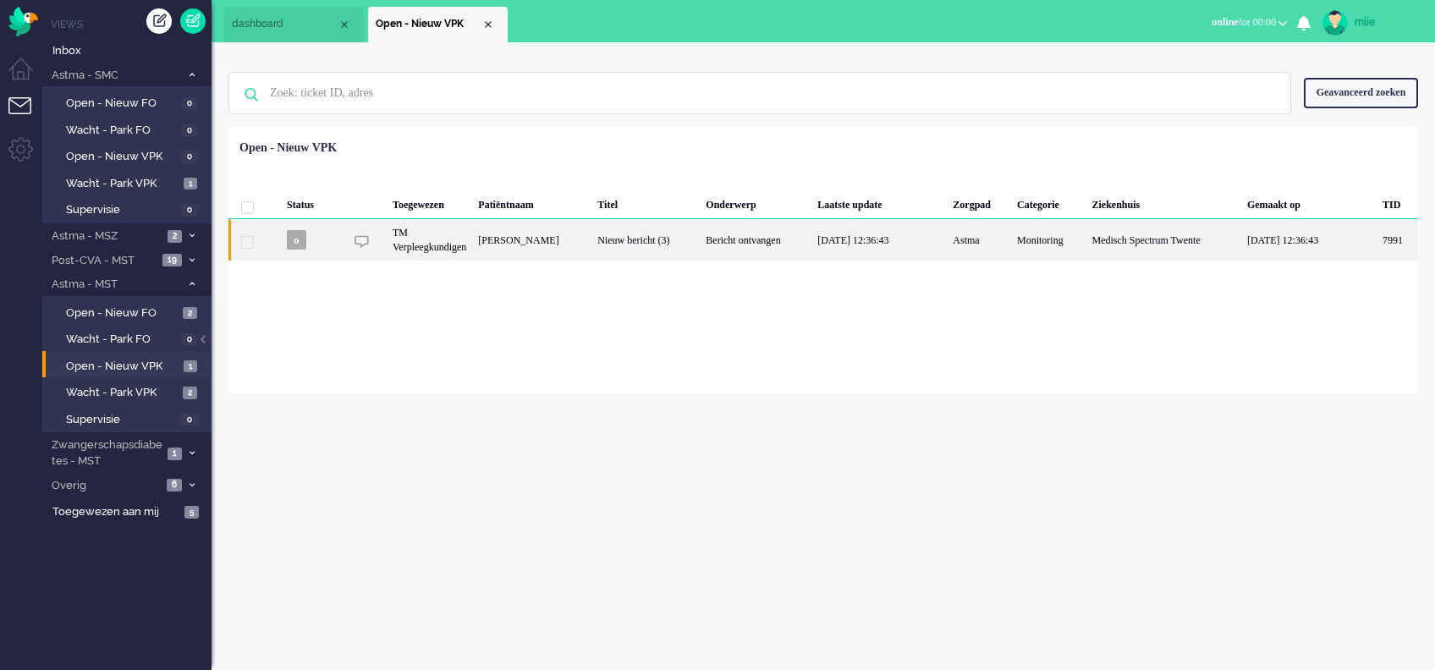
click at [700, 239] on div "Nieuw bericht (3)" at bounding box center [646, 239] width 108 height 41
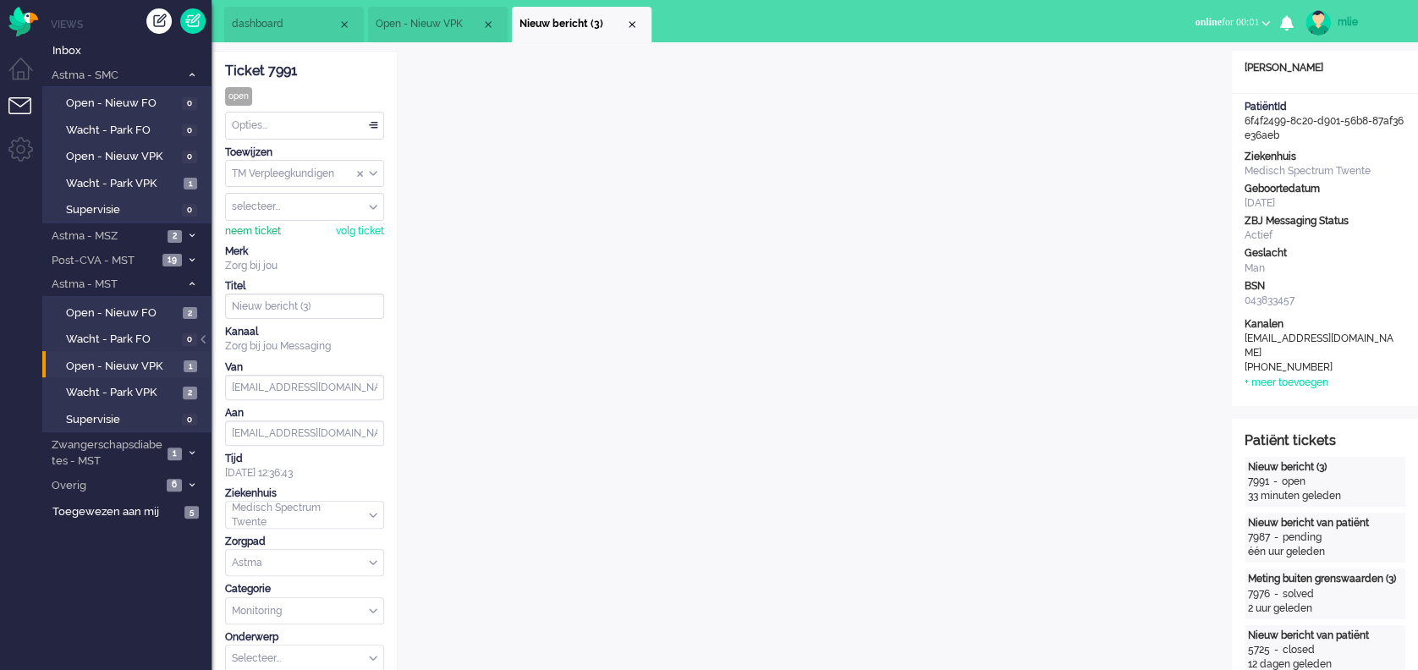
click at [240, 228] on div "neem ticket" at bounding box center [253, 231] width 56 height 14
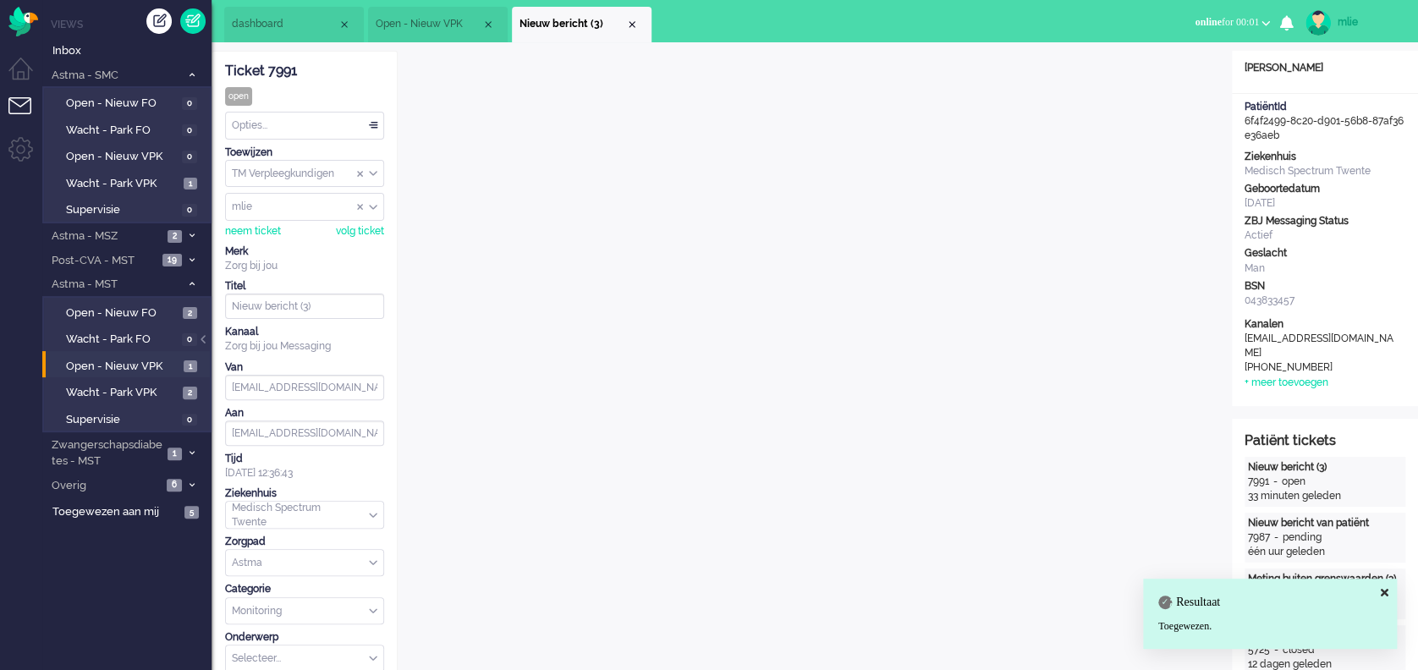
click at [372, 122] on div "Opties..." at bounding box center [304, 126] width 157 height 26
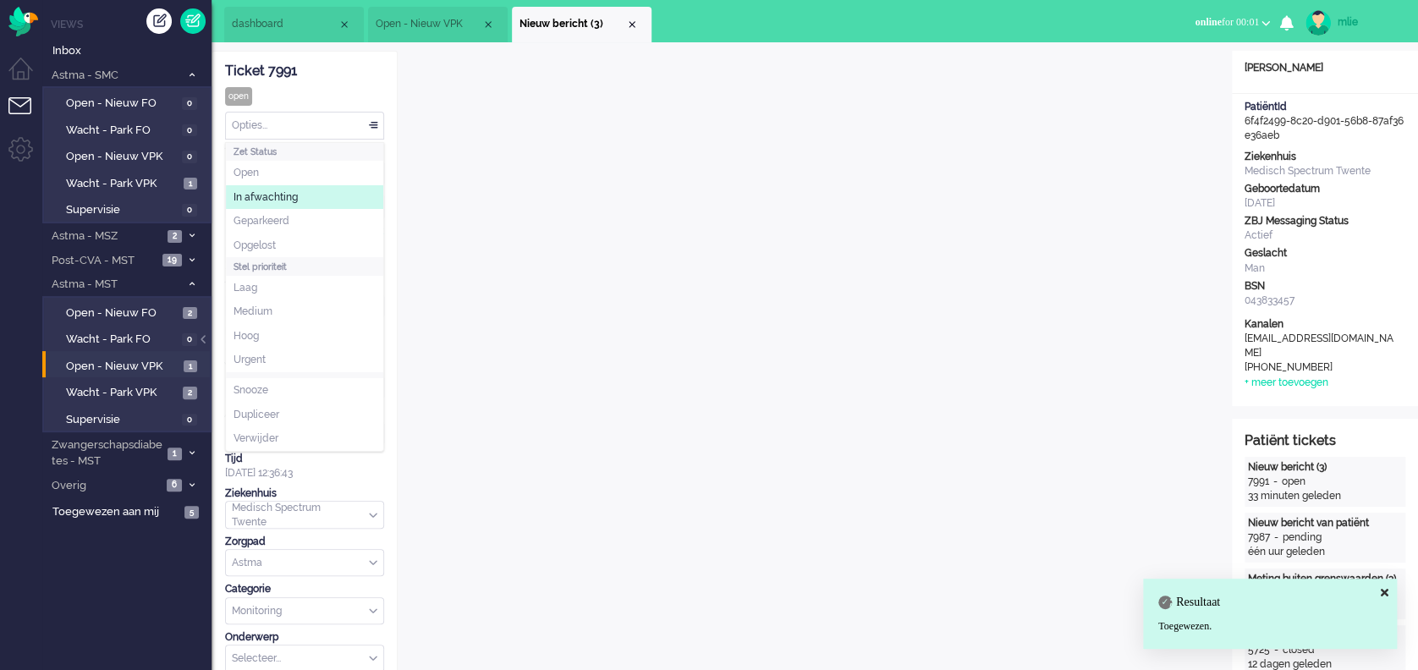
click at [267, 192] on span "In afwachting" at bounding box center [266, 197] width 64 height 14
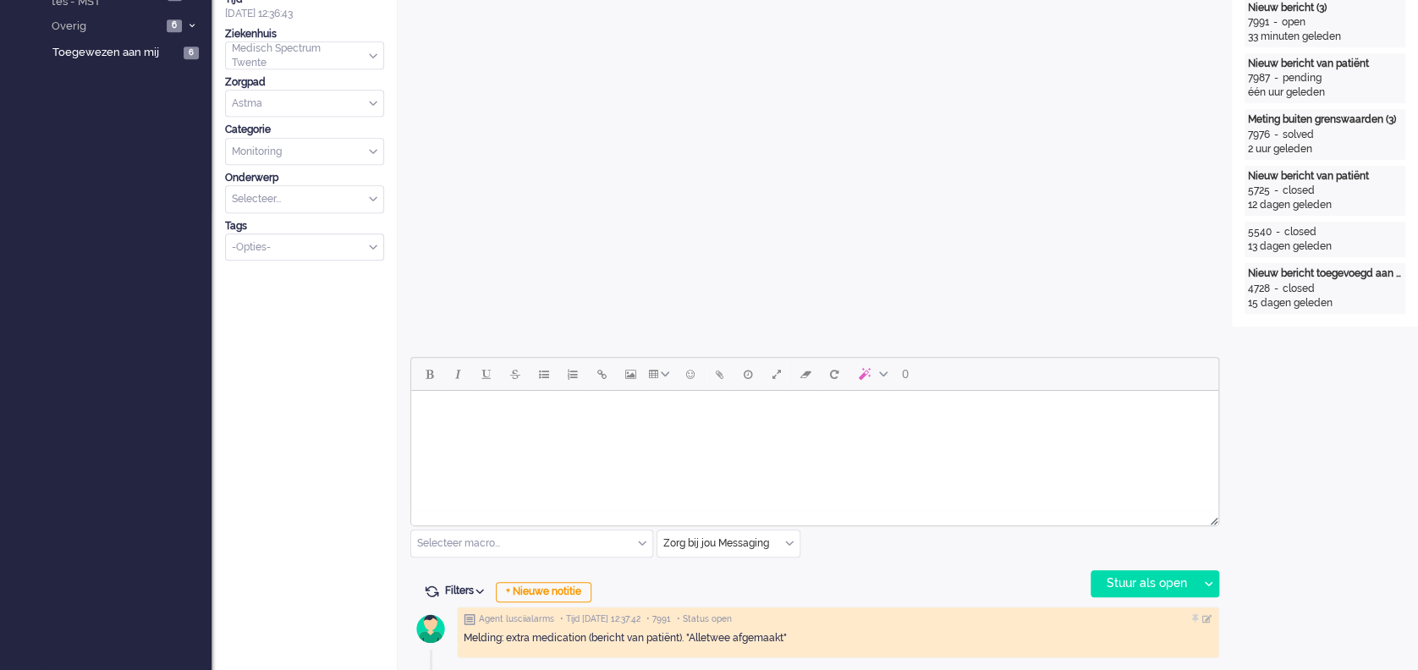
scroll to position [451, 0]
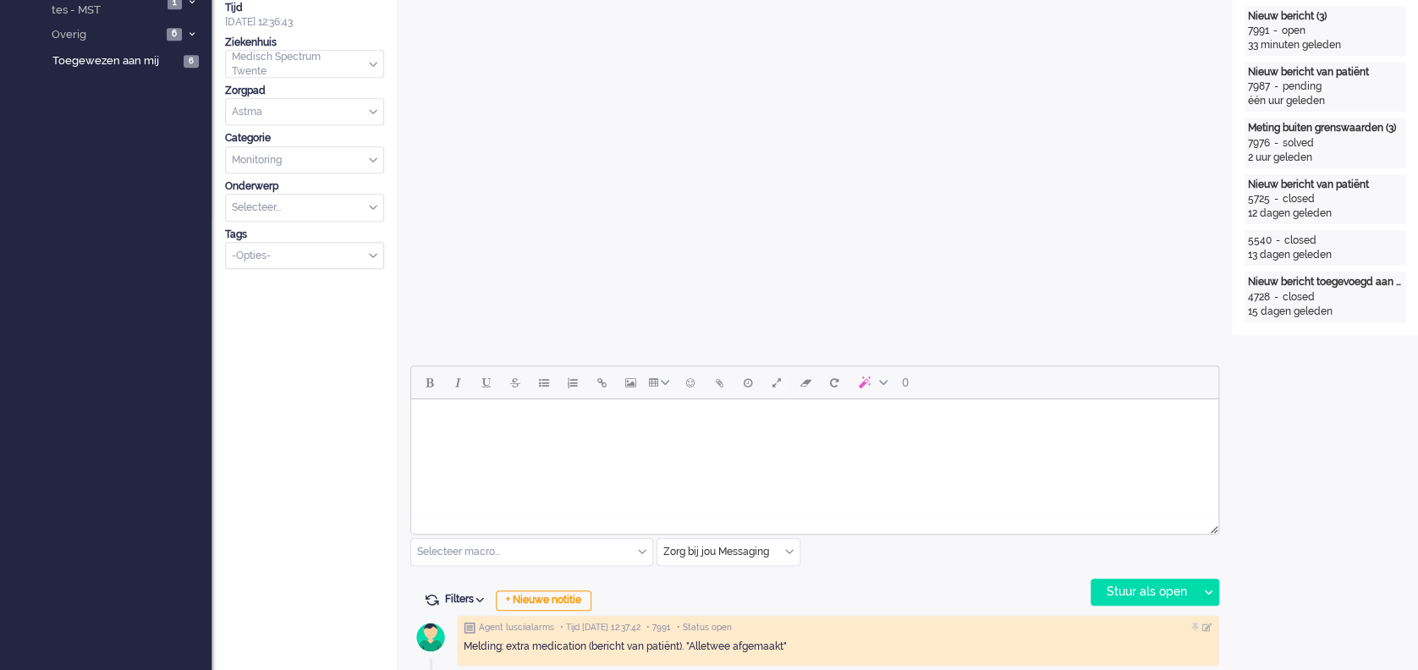
click at [503, 443] on html at bounding box center [814, 420] width 807 height 43
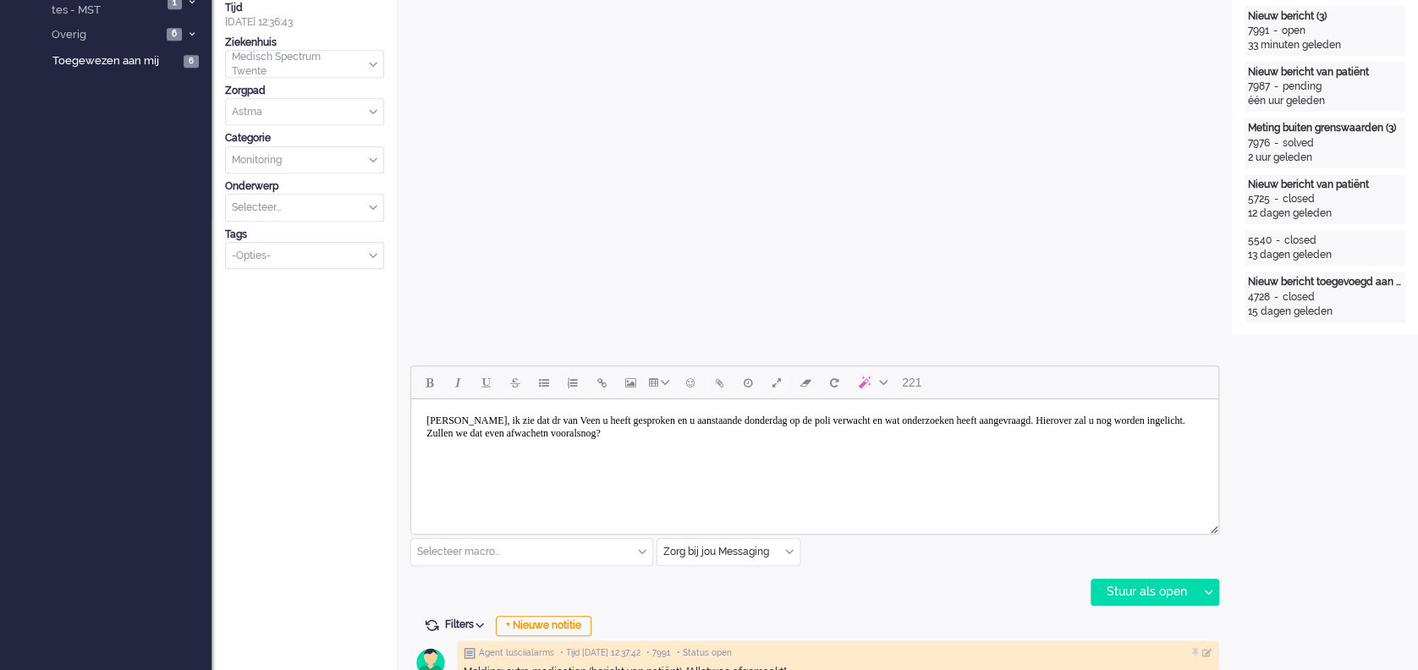
click at [574, 445] on body "Dag heer Jongmans, ik zie dat dr van Veen u heeft gesproken en u aanstaande don…" at bounding box center [815, 433] width 794 height 55
click at [652, 443] on body "Dag heer Jongmans, ik zie dat dr van Veen u heeft gesproken en u aanstaande don…" at bounding box center [815, 433] width 794 height 55
click at [556, 470] on body "Dag heer Jongmans, ik zie dat dr van Veen u heeft gesproken en u aanstaande don…" at bounding box center [815, 446] width 794 height 80
click at [1131, 597] on div "Stuur als open" at bounding box center [1145, 592] width 106 height 25
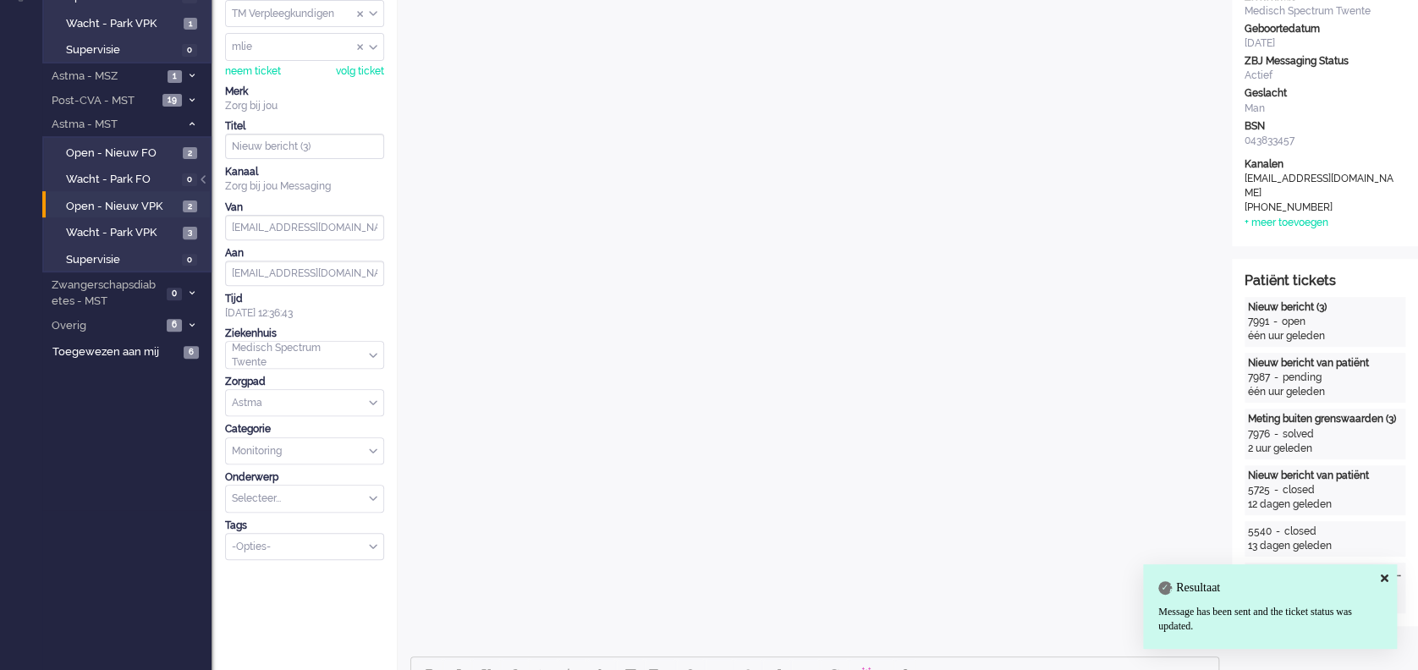
scroll to position [0, 0]
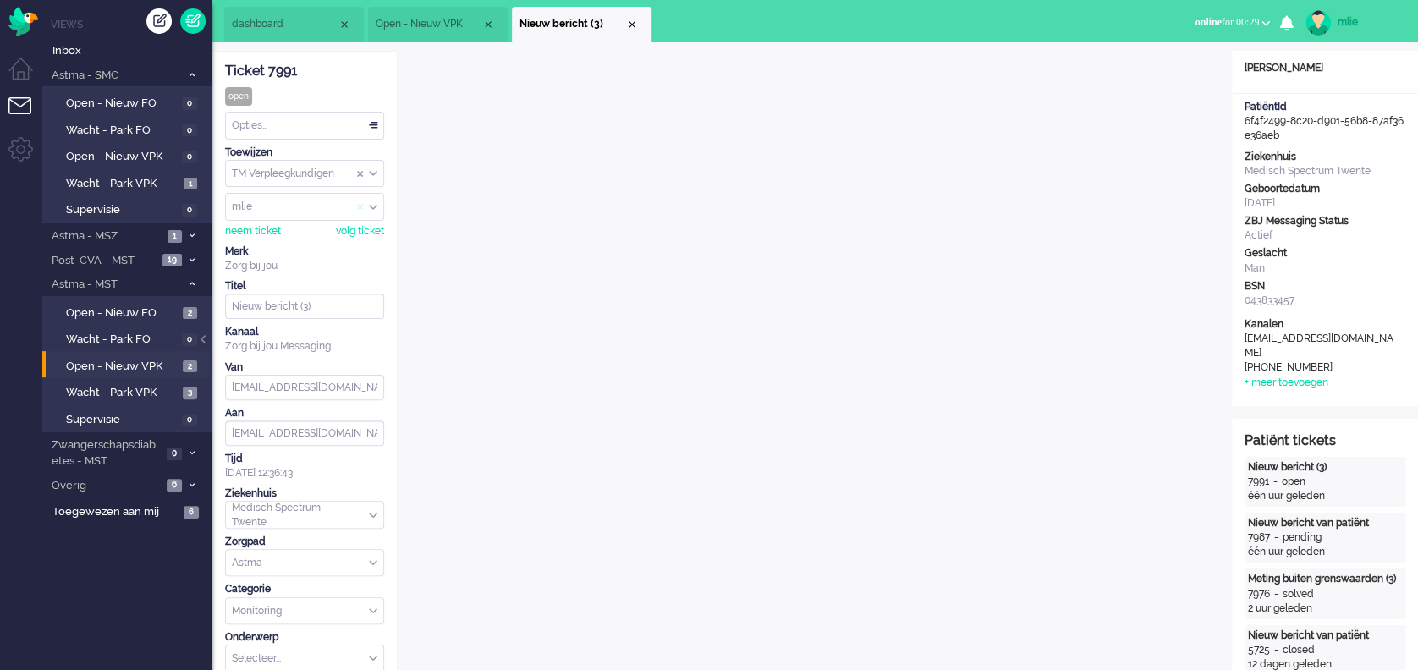
click at [358, 204] on span "Assign User" at bounding box center [360, 207] width 7 height 12
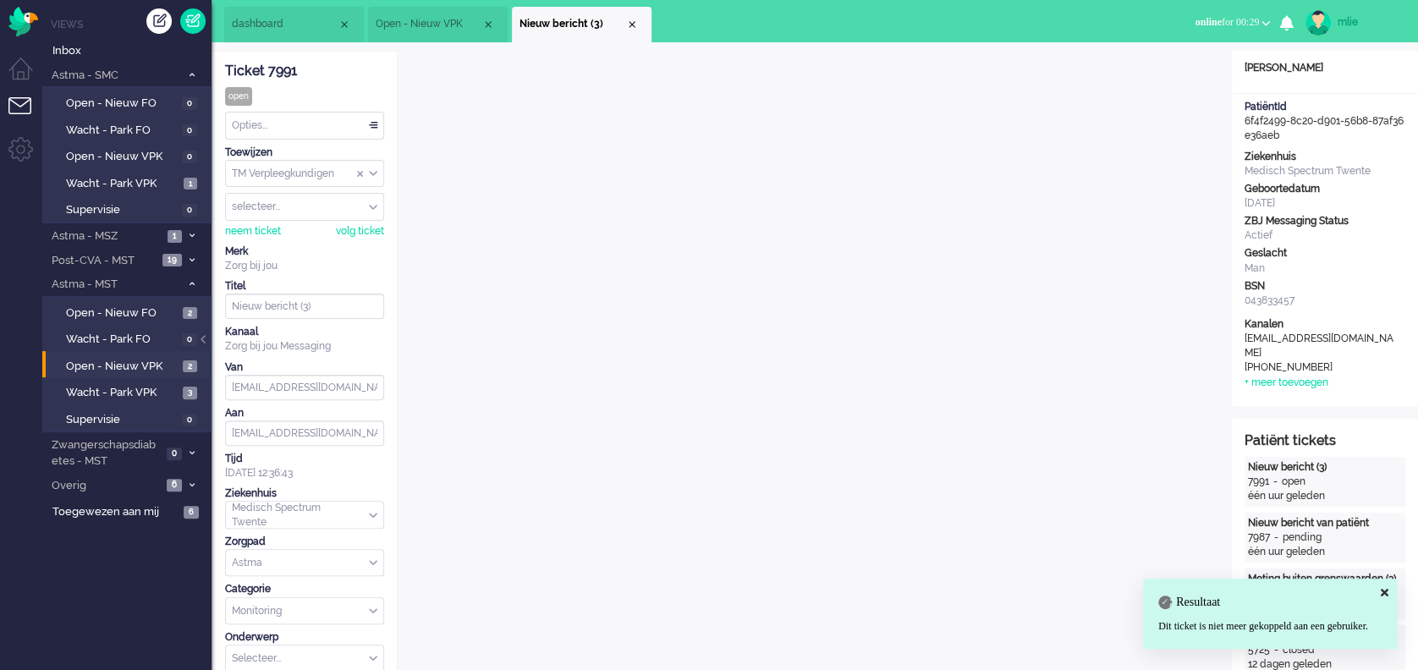
click at [371, 121] on div "Opties..." at bounding box center [304, 126] width 157 height 26
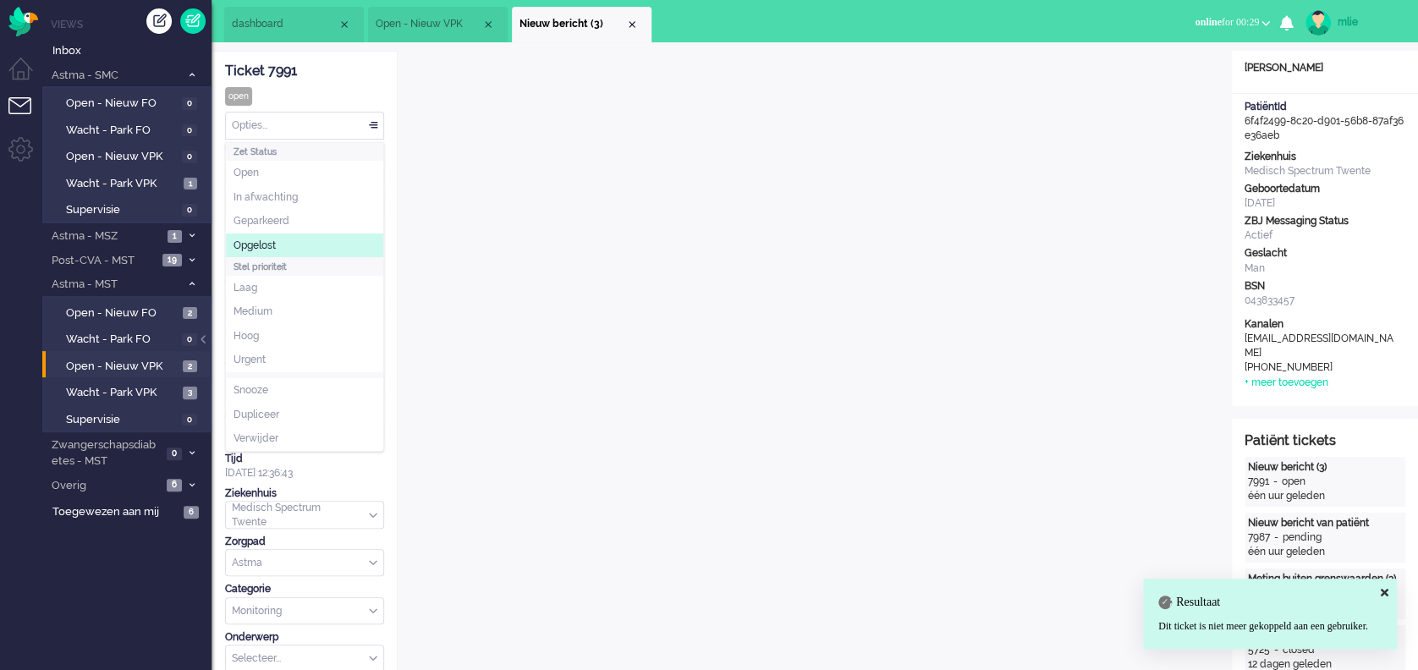
click at [269, 246] on span "Opgelost" at bounding box center [255, 246] width 42 height 14
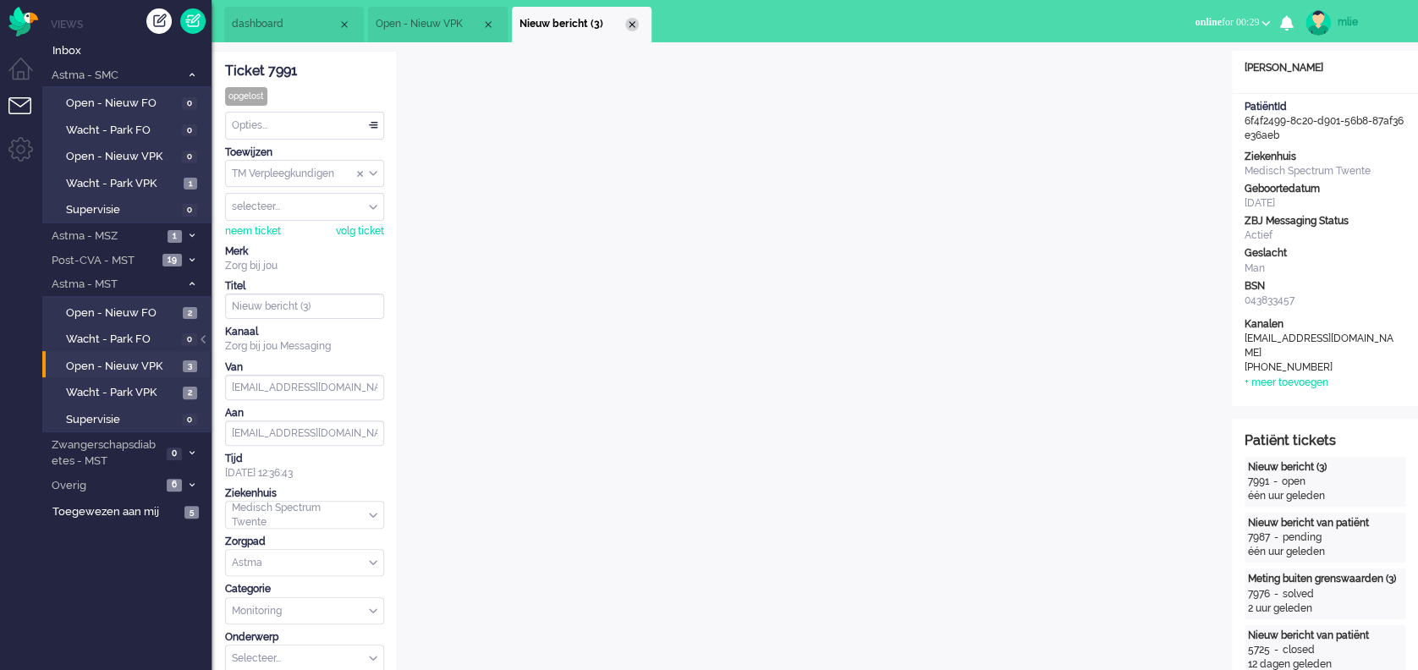
click at [636, 27] on div "Close tab" at bounding box center [632, 25] width 14 height 14
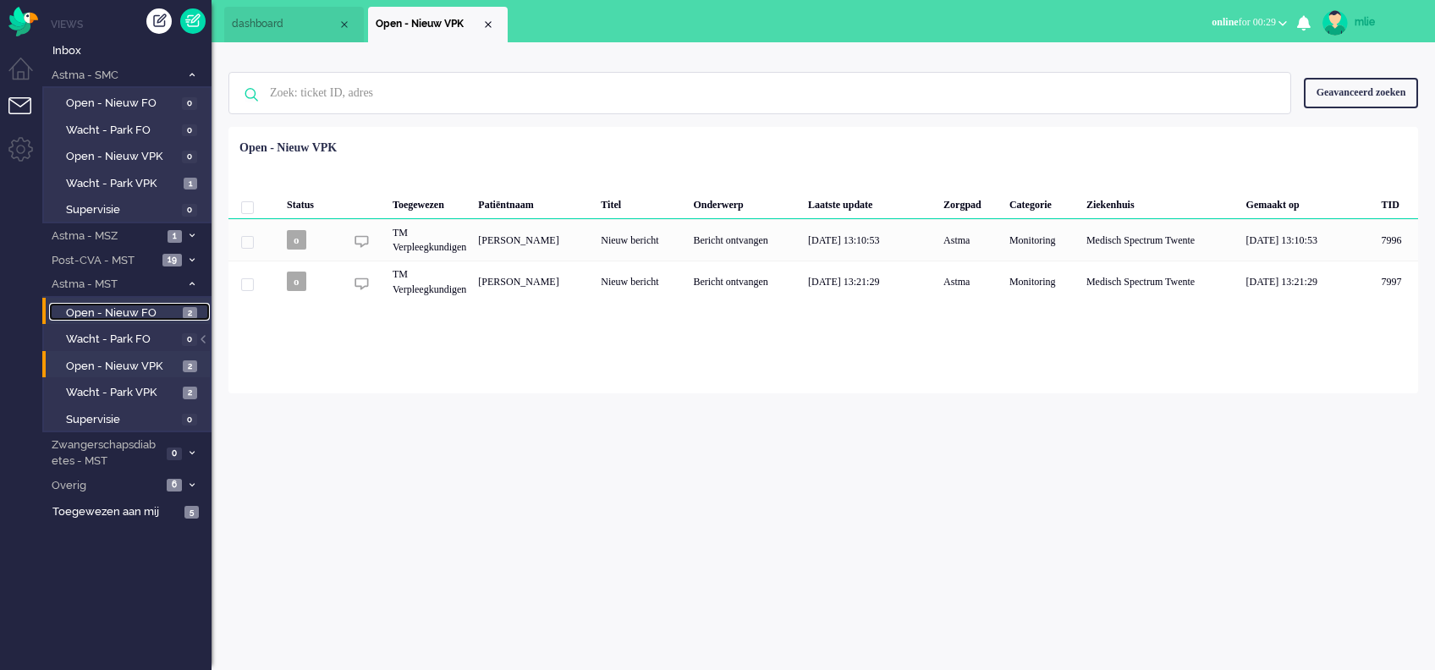
click at [102, 305] on span "Open - Nieuw FO" at bounding box center [122, 313] width 113 height 16
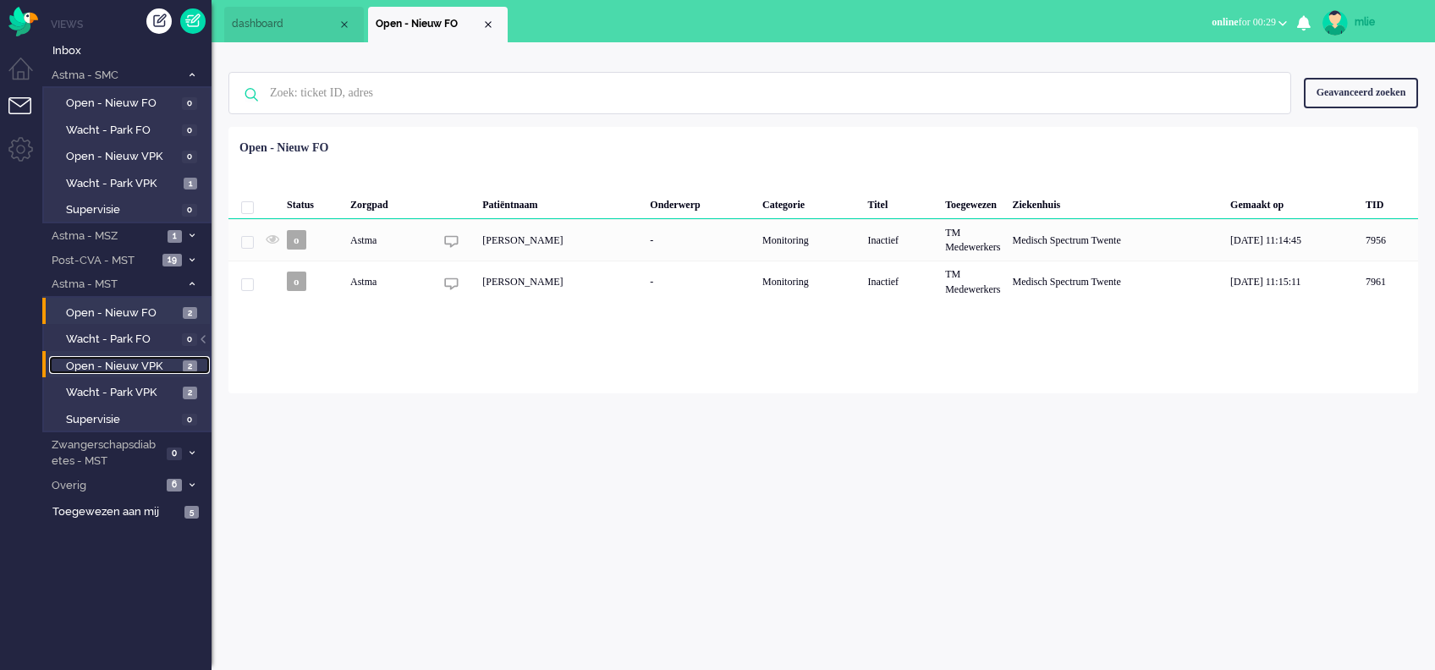
click at [105, 362] on span "Open - Nieuw VPK" at bounding box center [122, 367] width 113 height 16
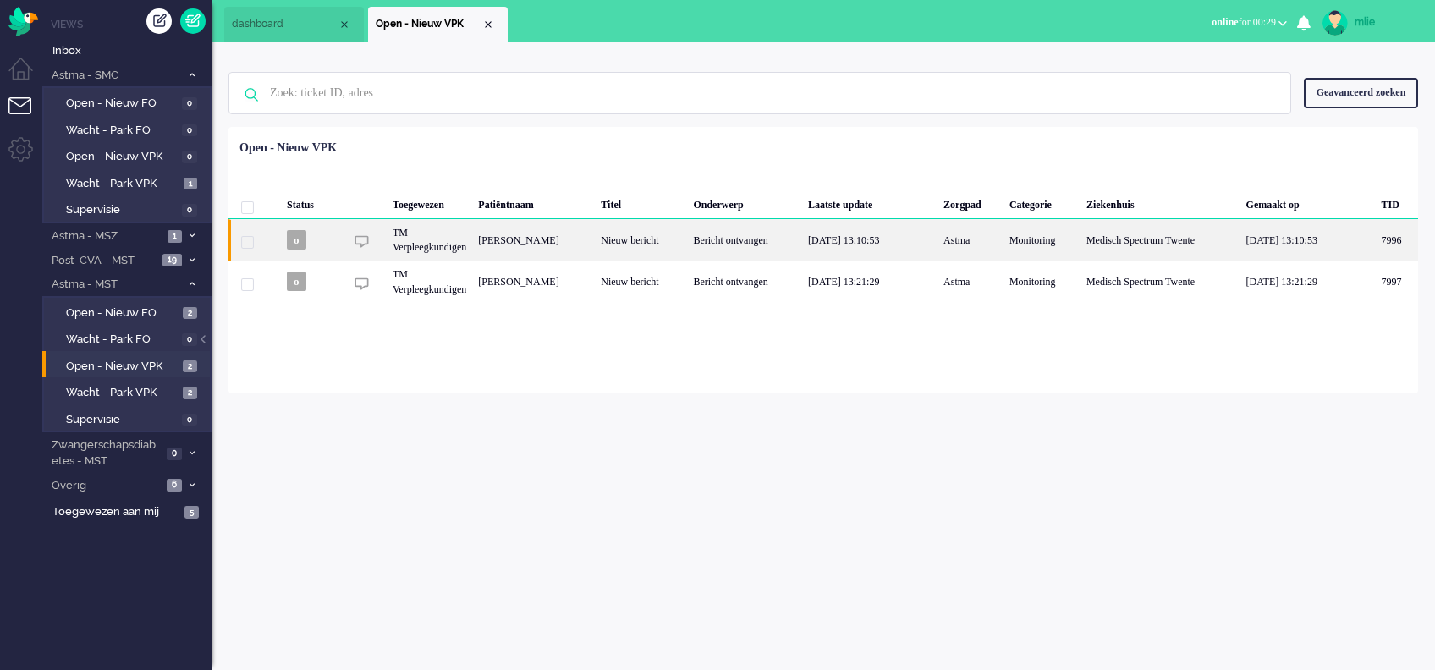
click at [687, 232] on div "Nieuw bericht" at bounding box center [641, 239] width 92 height 41
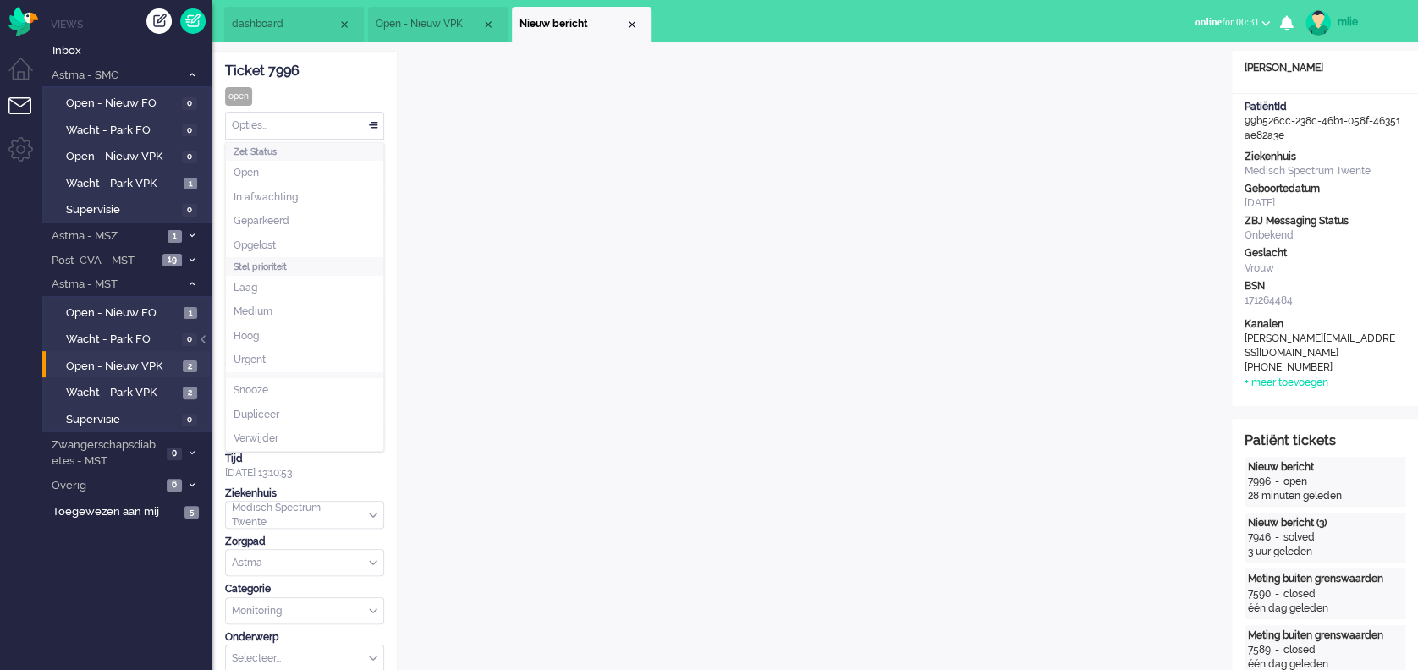
click at [379, 121] on div "Opties..." at bounding box center [304, 126] width 157 height 26
click at [284, 190] on span "In afwachting" at bounding box center [266, 197] width 64 height 14
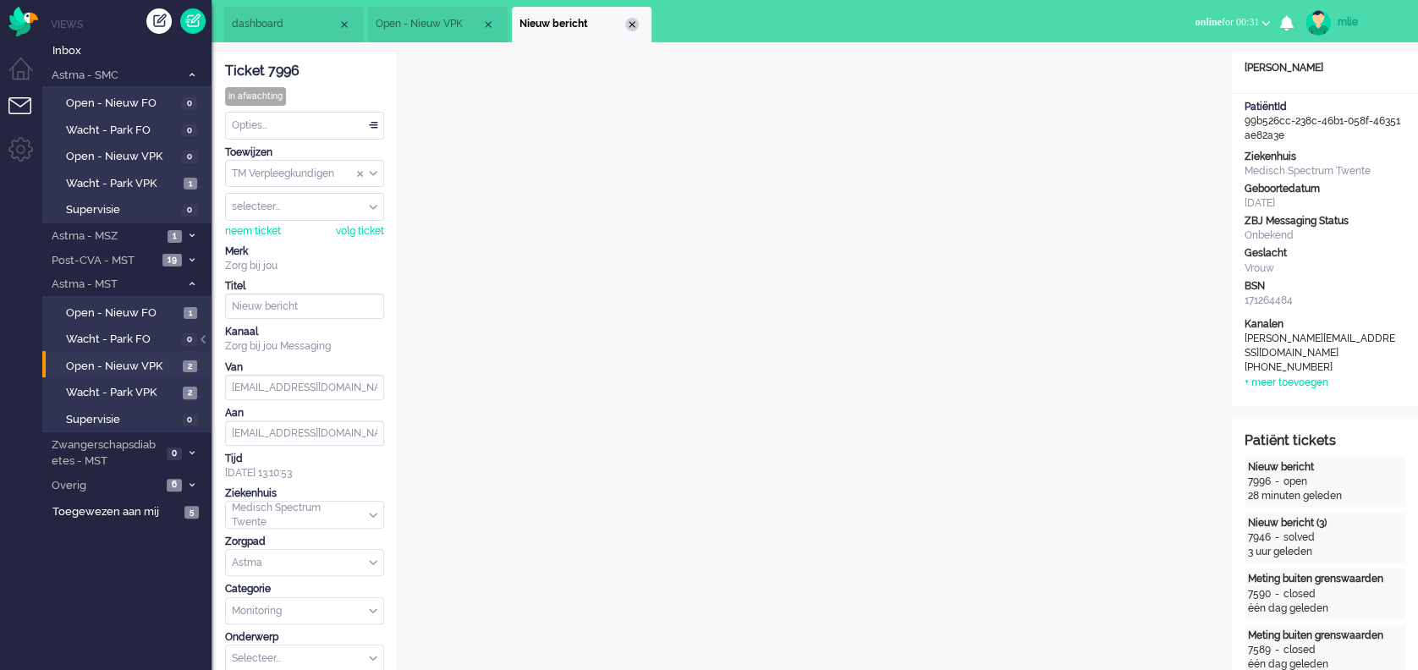
click at [634, 26] on div "Close tab" at bounding box center [632, 25] width 14 height 14
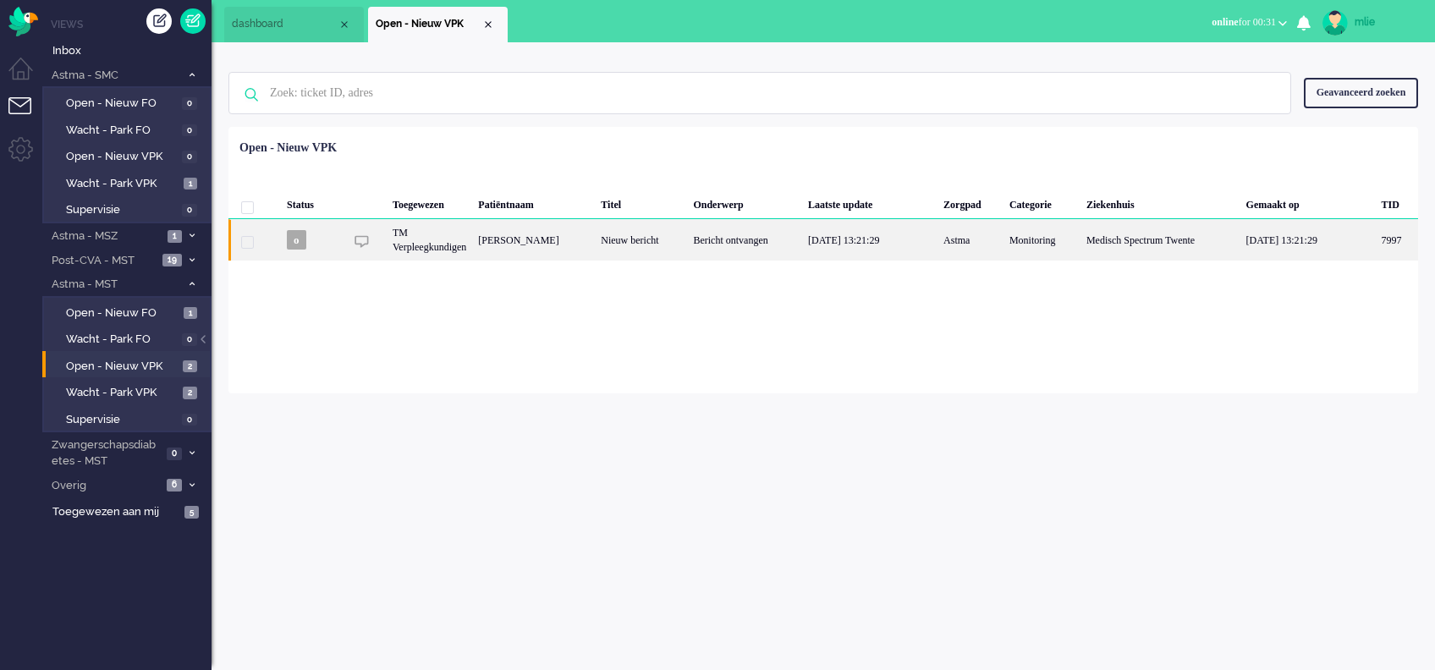
click at [665, 230] on div "Nieuw bericht" at bounding box center [641, 239] width 92 height 41
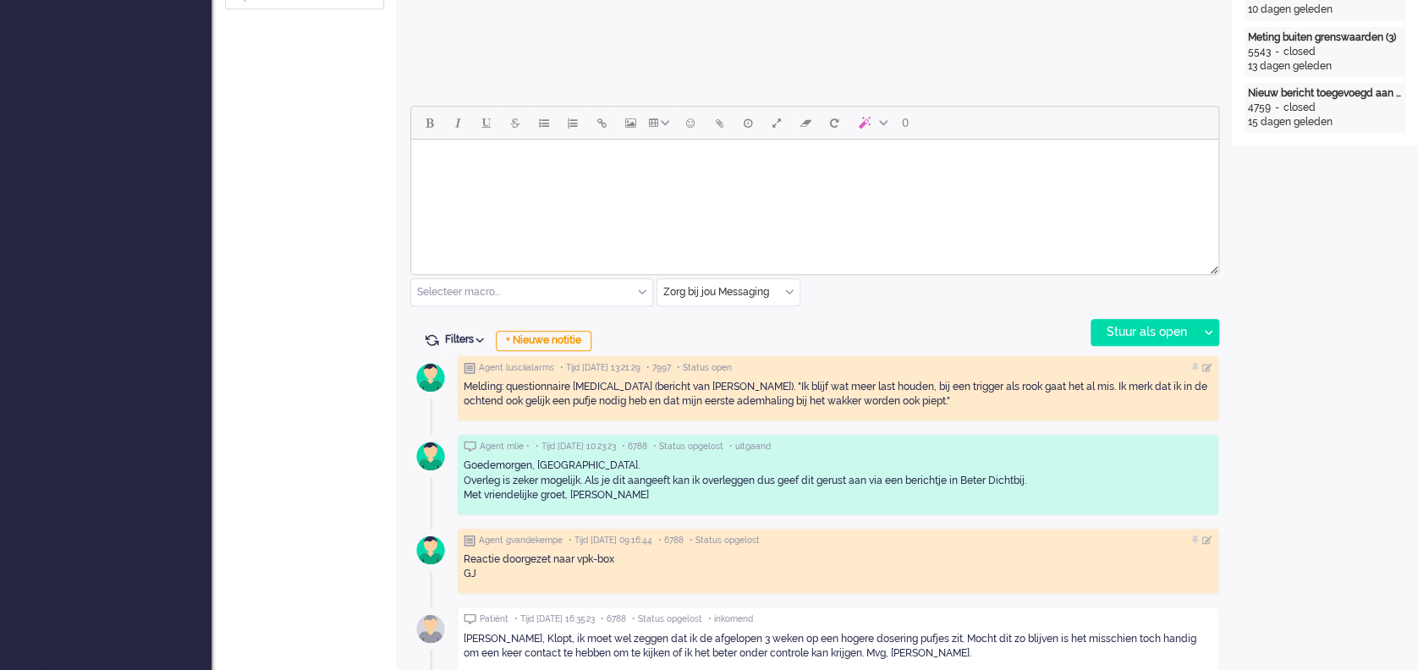
scroll to position [677, 0]
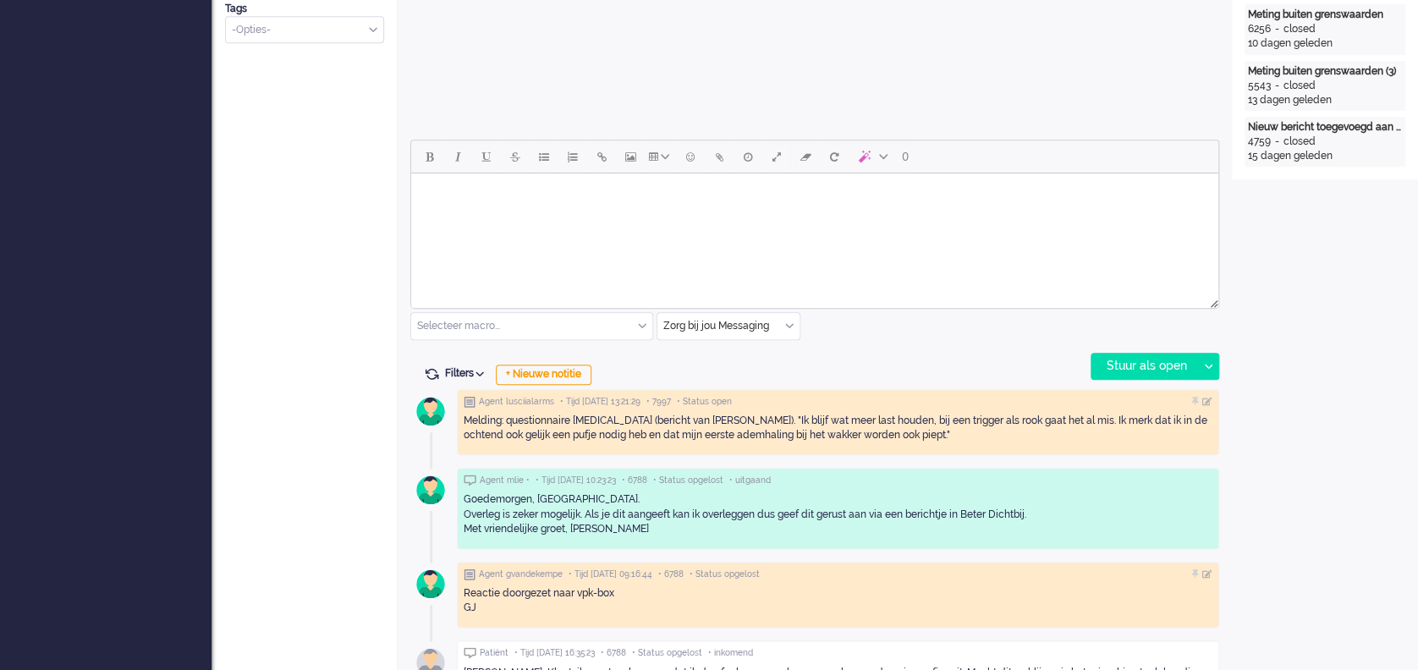
click at [482, 217] on html at bounding box center [814, 194] width 807 height 43
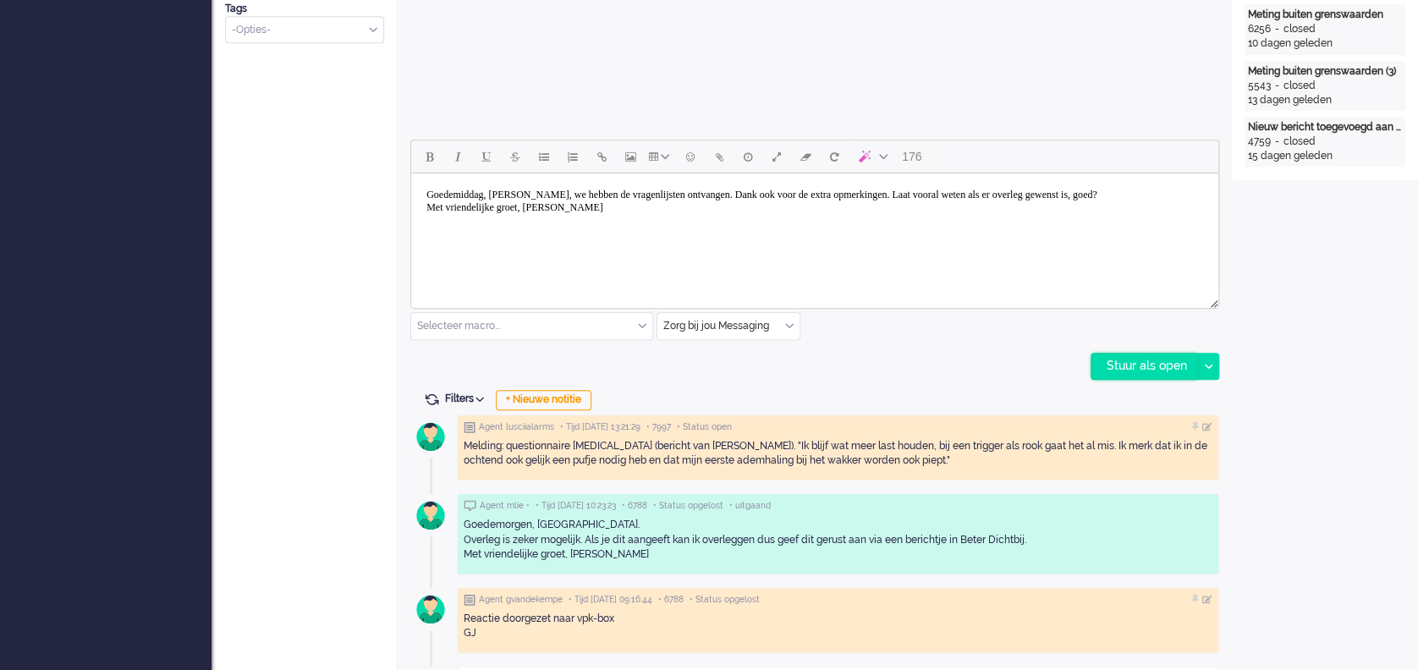
click at [1153, 363] on div "Stuur als open" at bounding box center [1145, 366] width 106 height 25
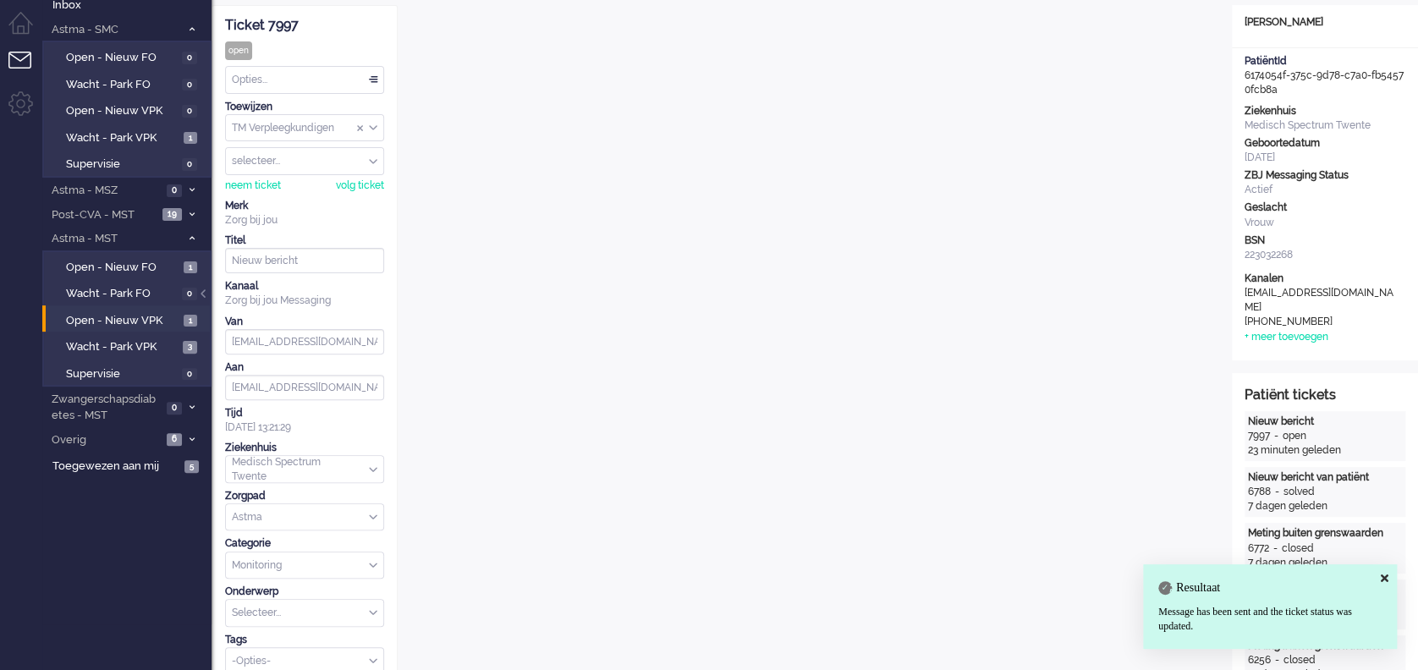
scroll to position [0, 0]
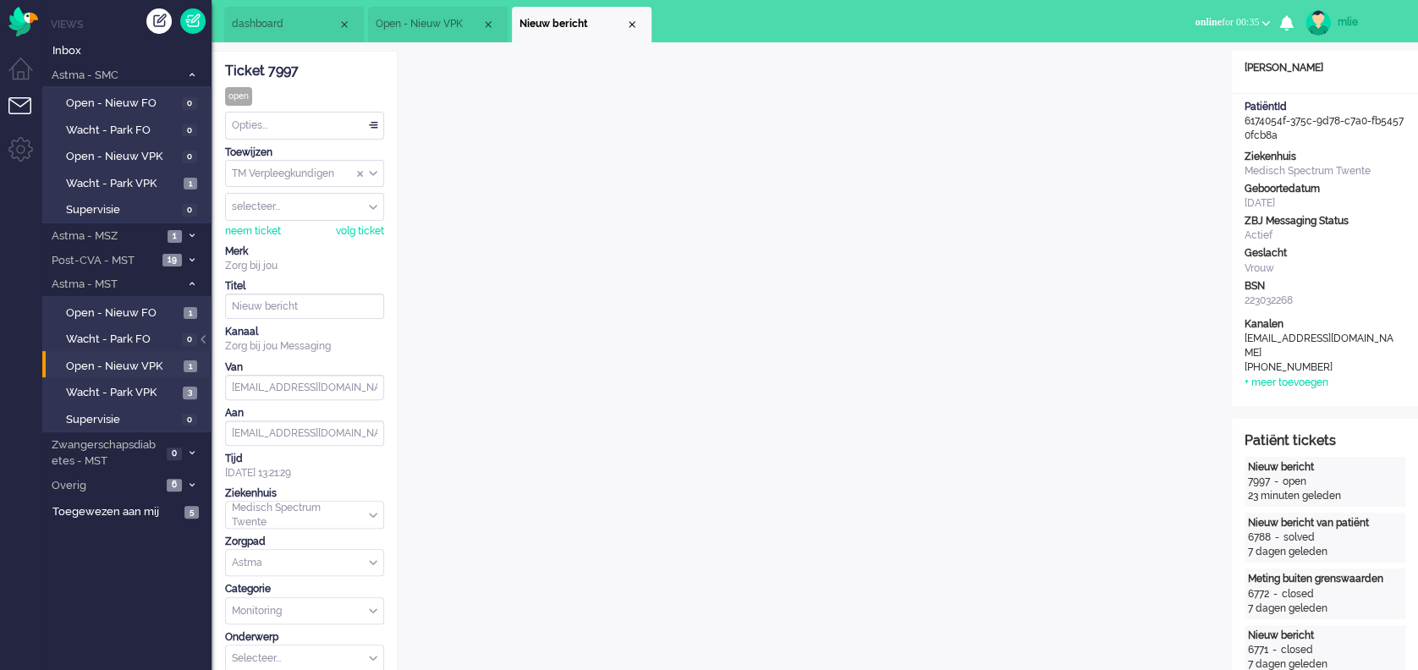
click at [374, 118] on div "Opties..." at bounding box center [304, 126] width 157 height 26
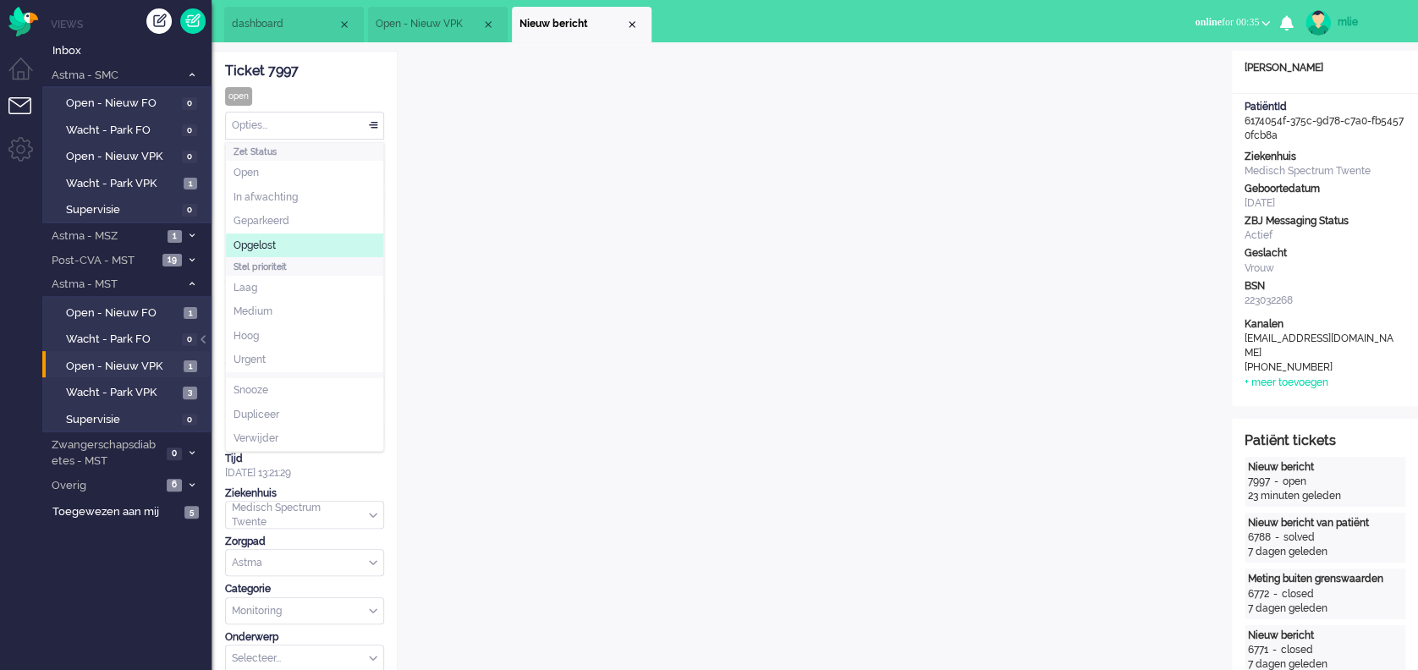
click at [272, 248] on span "Opgelost" at bounding box center [255, 246] width 42 height 14
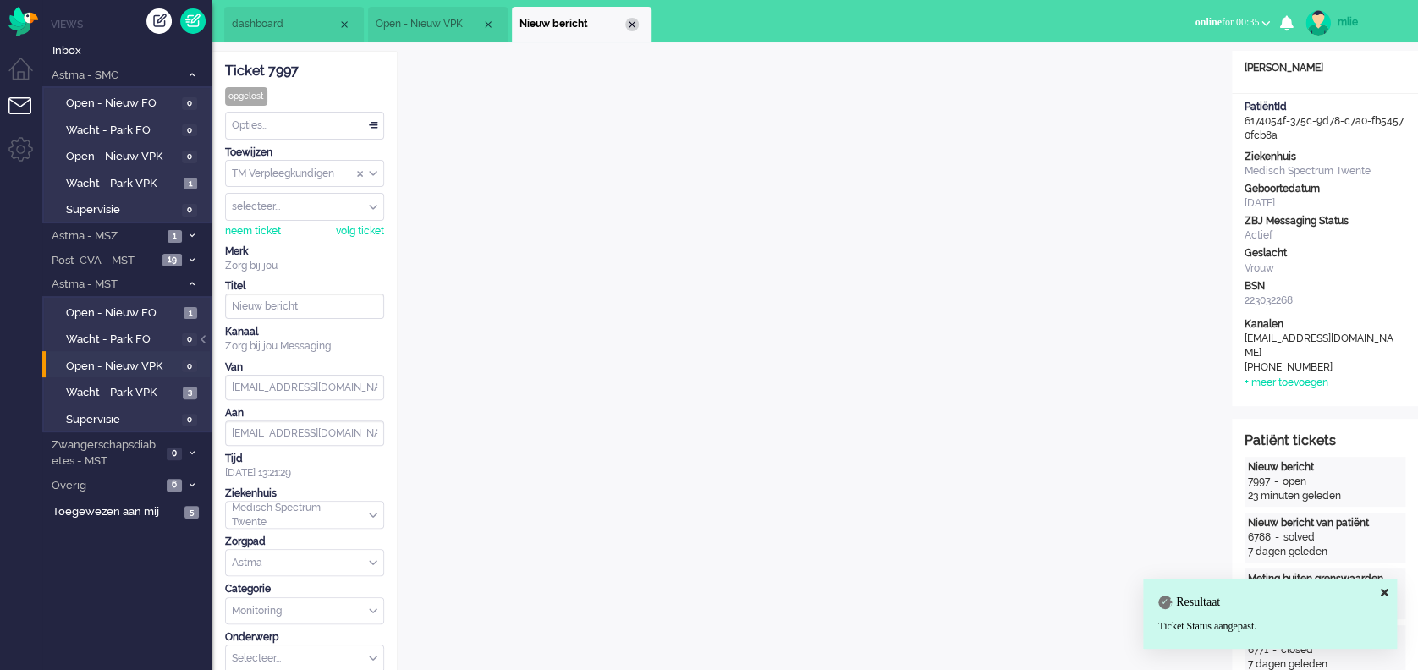
click at [633, 24] on div "Close tab" at bounding box center [632, 25] width 14 height 14
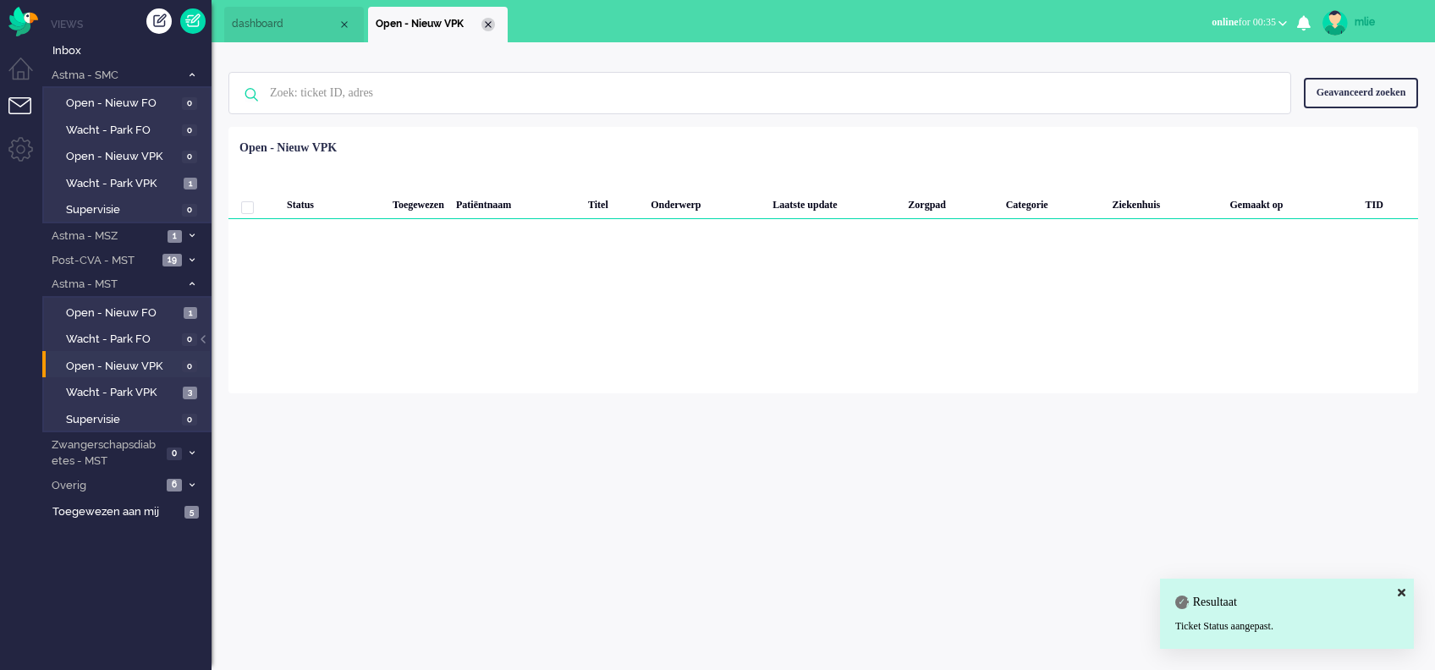
click at [487, 27] on div "Close tab" at bounding box center [489, 25] width 14 height 14
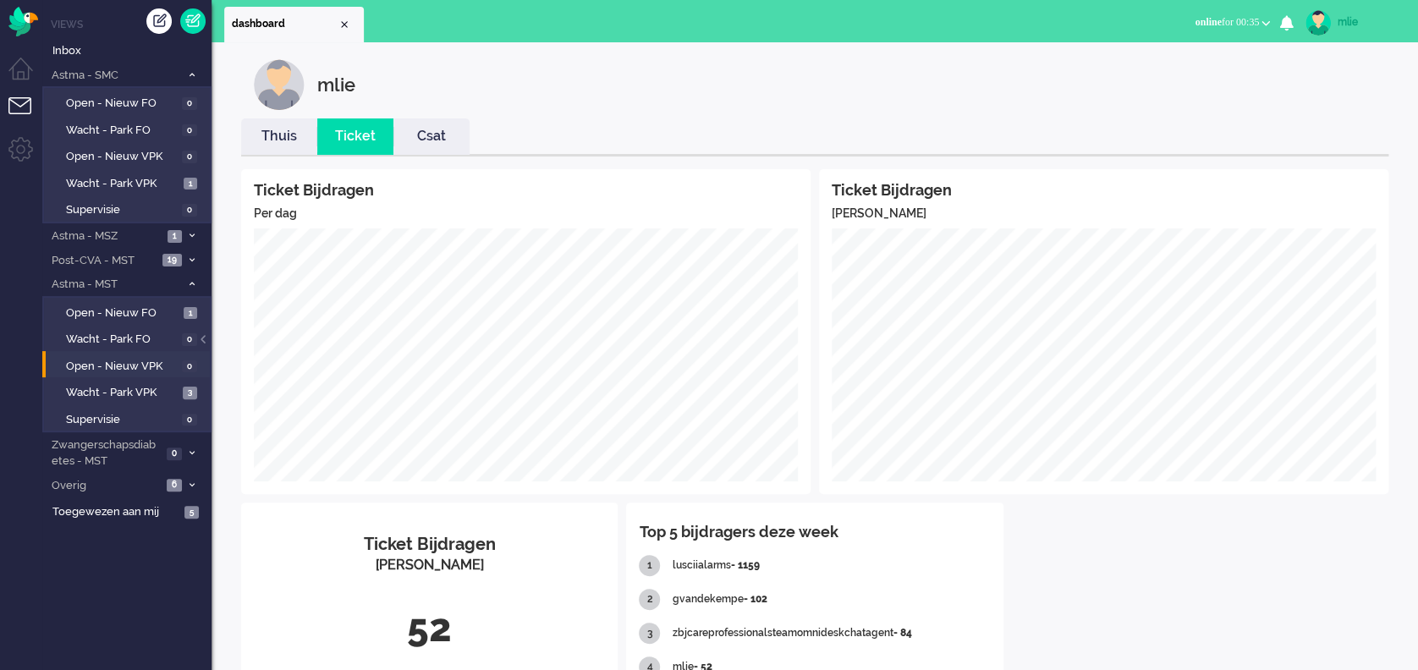
click at [269, 134] on link "Thuis" at bounding box center [279, 136] width 76 height 19
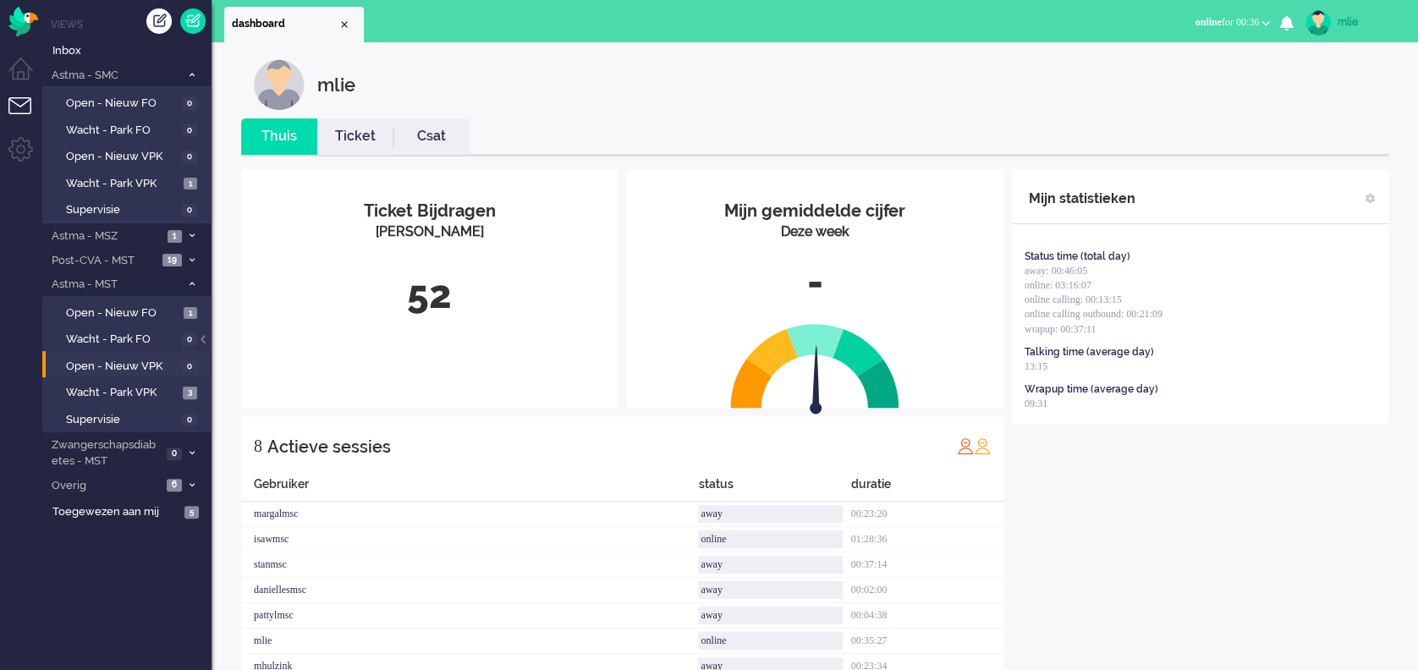
click at [352, 130] on link "Ticket" at bounding box center [355, 136] width 76 height 19
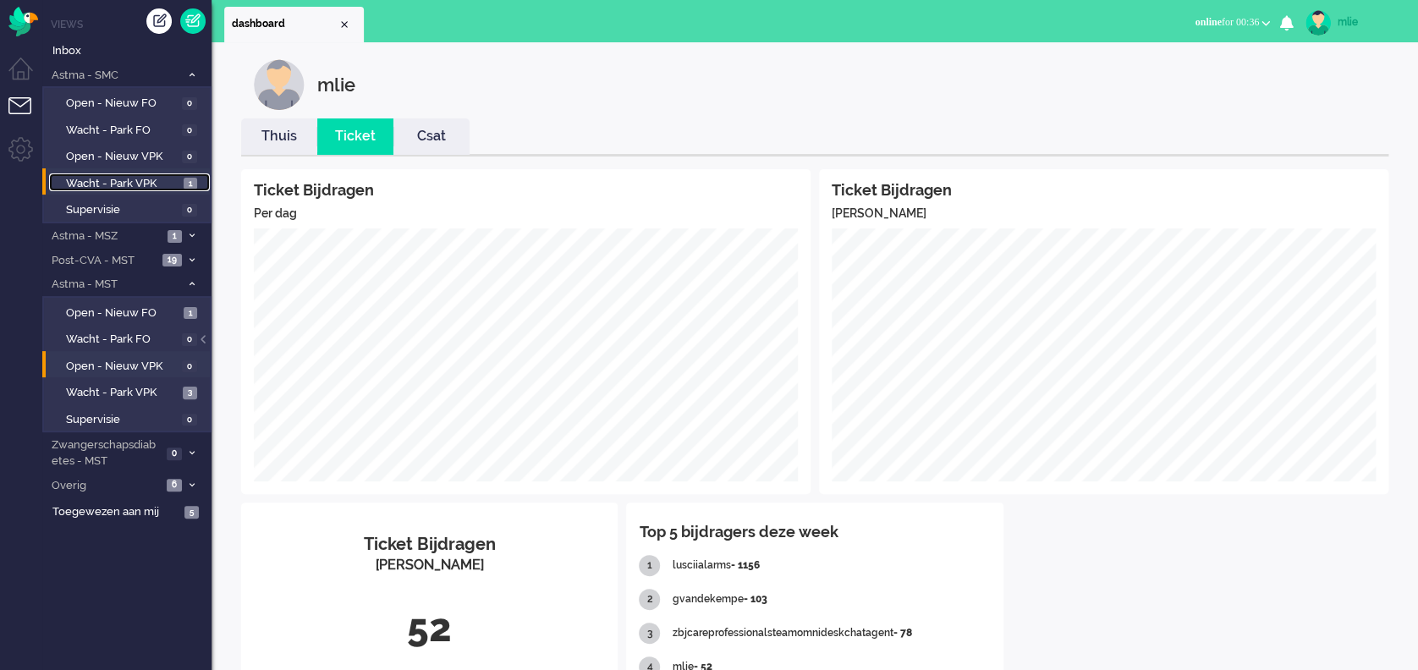
click at [103, 180] on span "Wacht - Park VPK" at bounding box center [122, 184] width 113 height 16
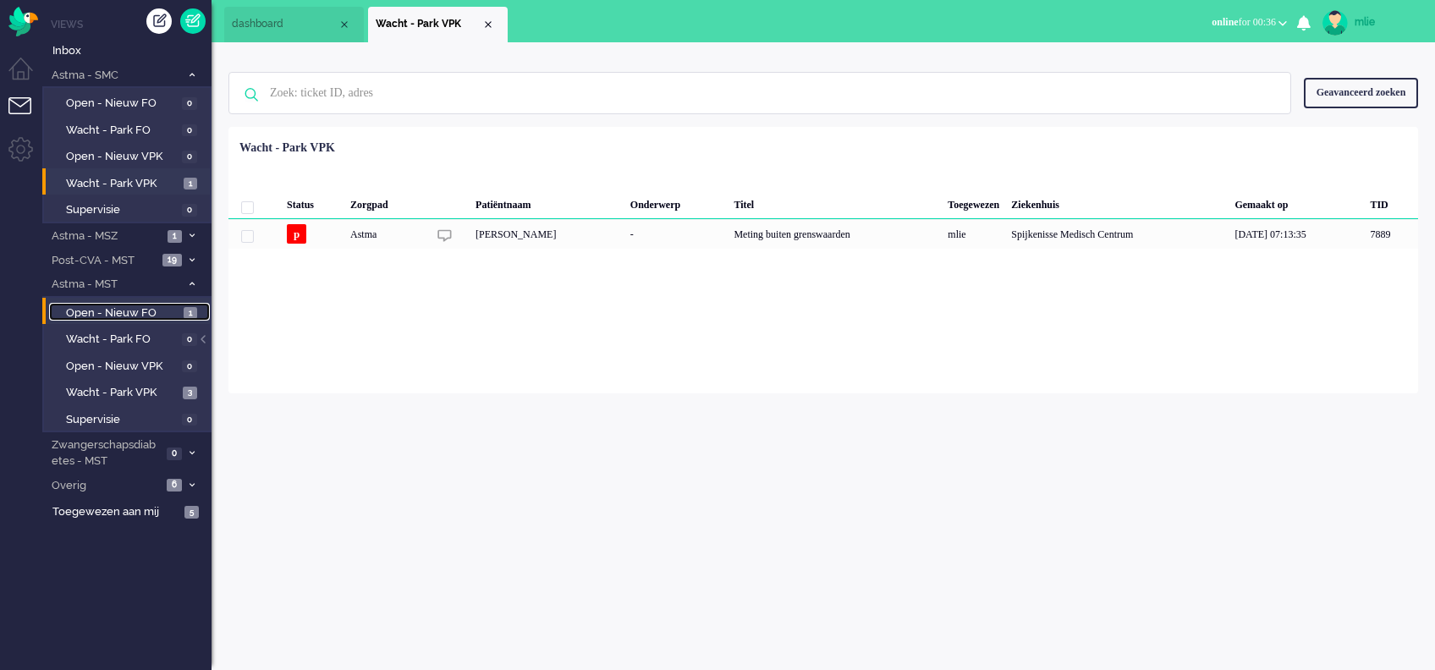
click at [99, 310] on span "Open - Nieuw FO" at bounding box center [122, 313] width 113 height 16
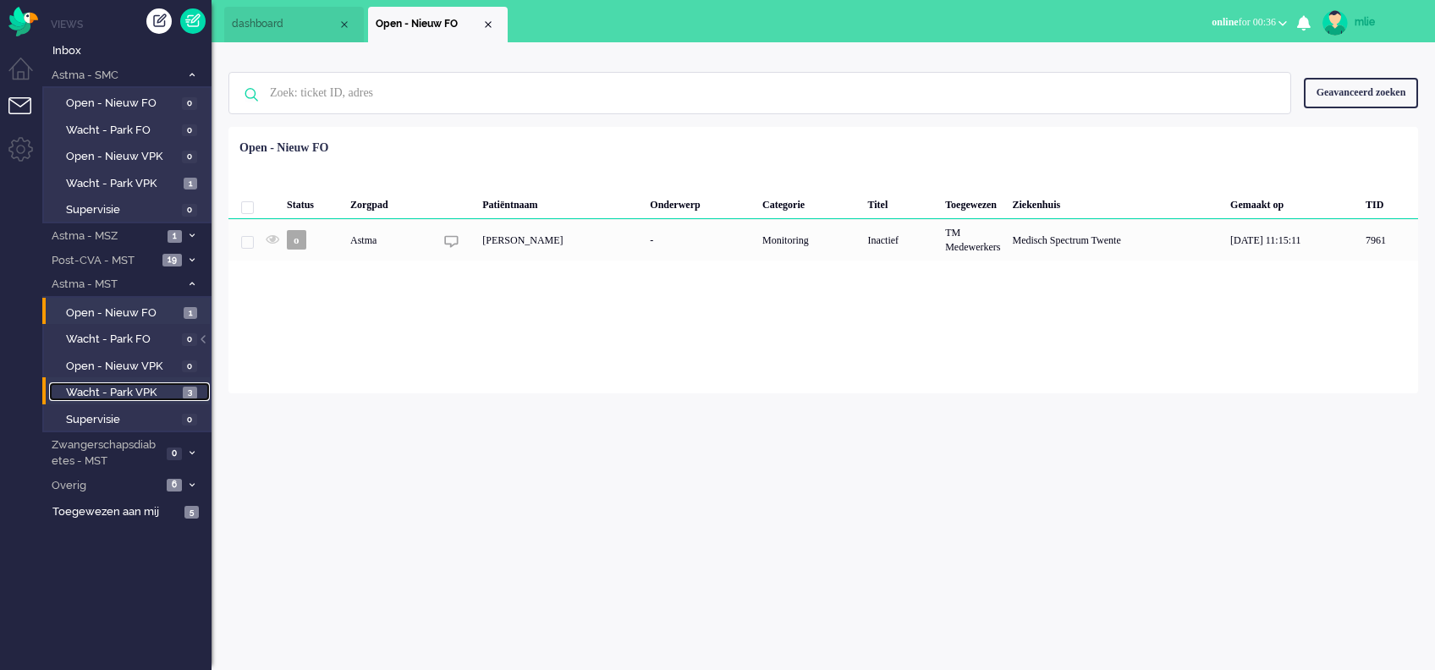
click at [90, 383] on link "Wacht - Park VPK 3" at bounding box center [129, 391] width 161 height 19
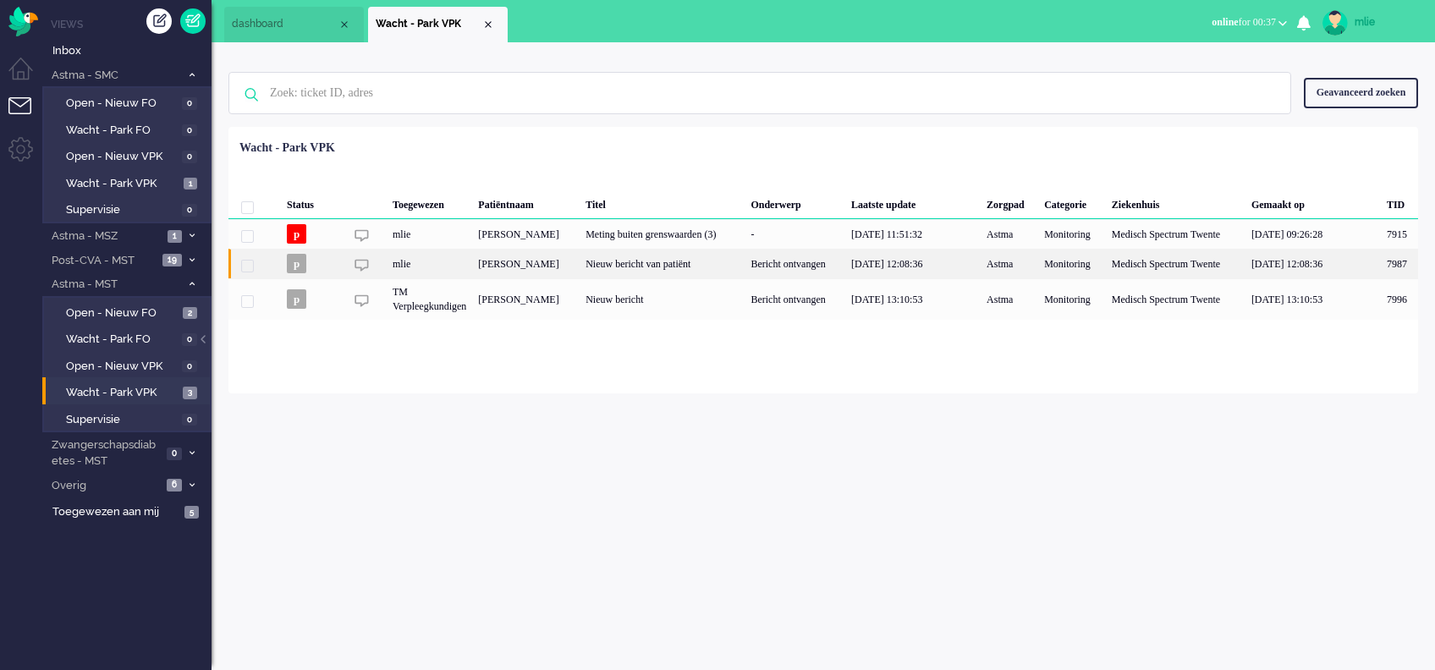
click at [724, 278] on div "Nieuw bericht van patiënt" at bounding box center [662, 264] width 165 height 30
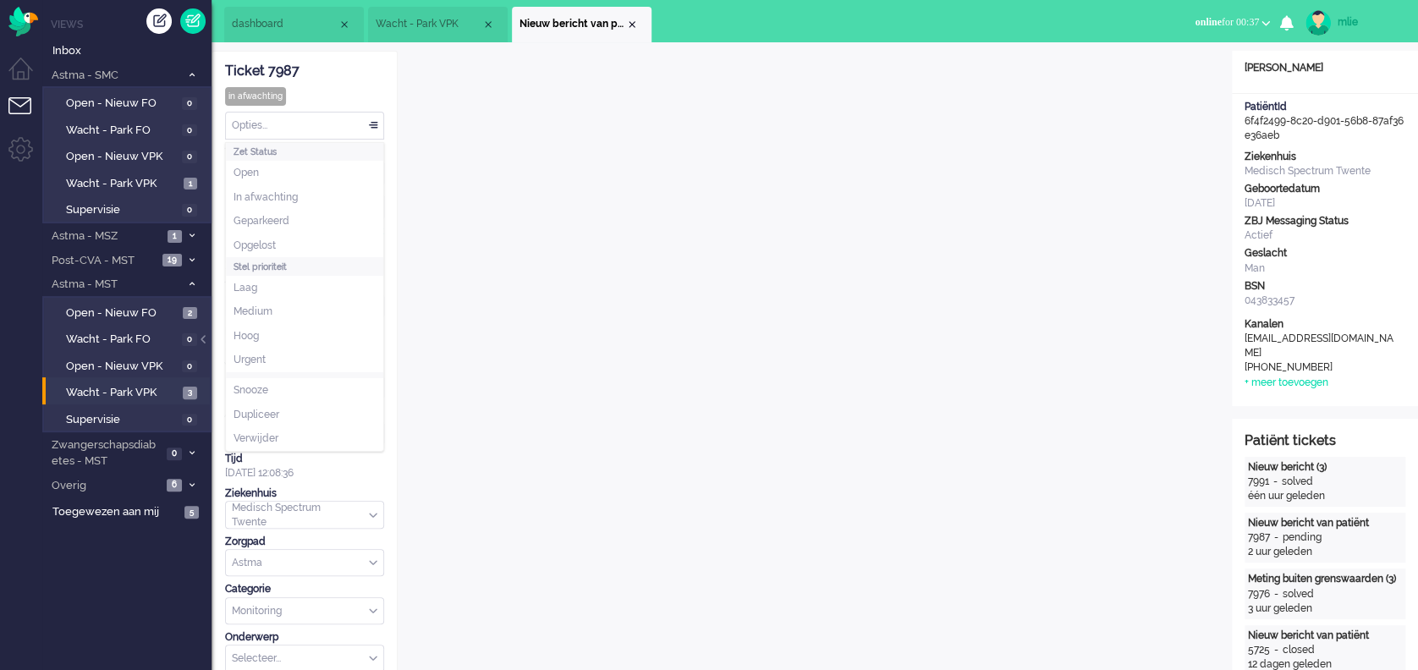
click at [372, 119] on div "Opties..." at bounding box center [304, 126] width 157 height 26
click at [270, 239] on span "Opgelost" at bounding box center [255, 246] width 42 height 14
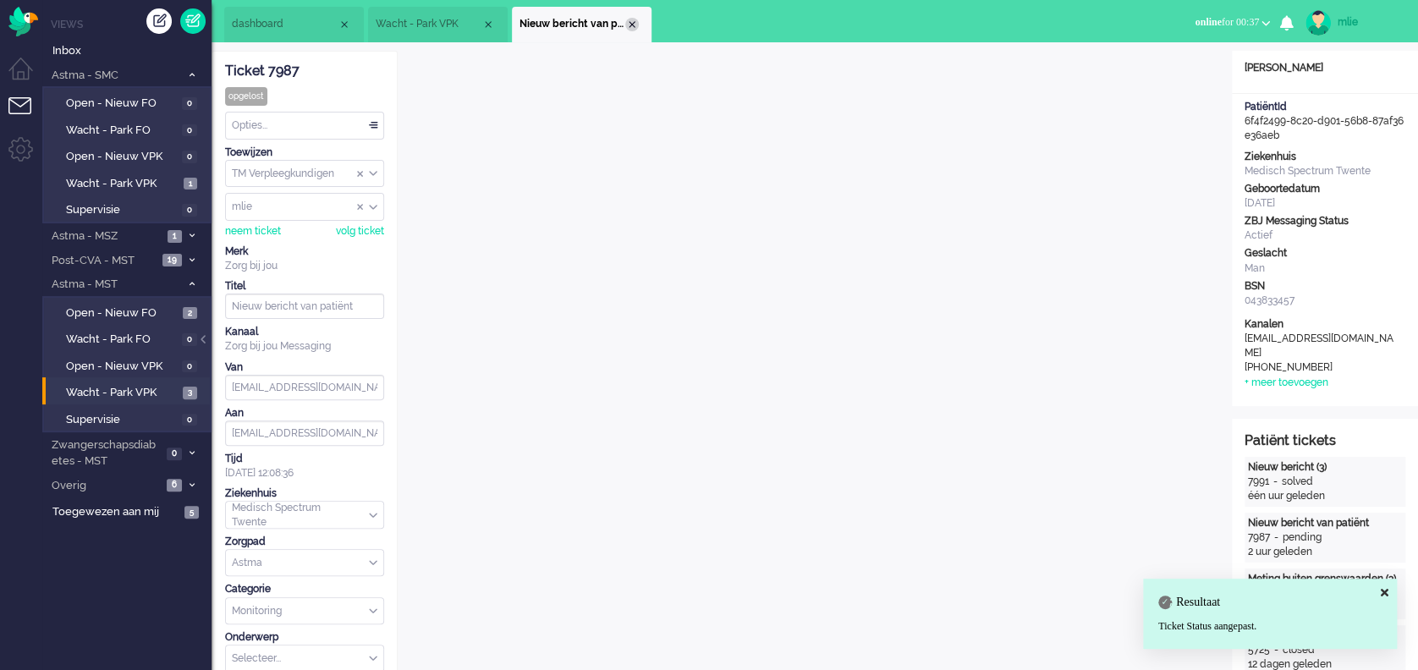
click at [633, 20] on div "Close tab" at bounding box center [632, 25] width 14 height 14
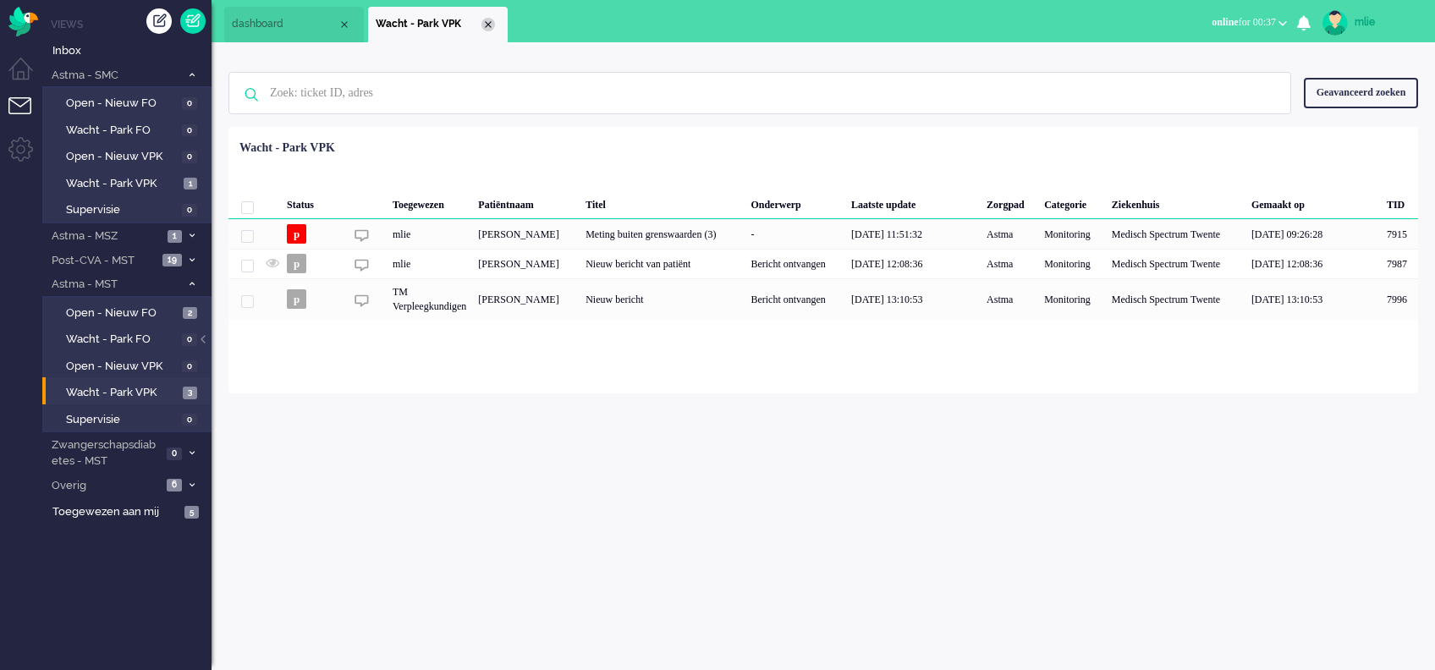
click at [487, 24] on div "Close tab" at bounding box center [489, 25] width 14 height 14
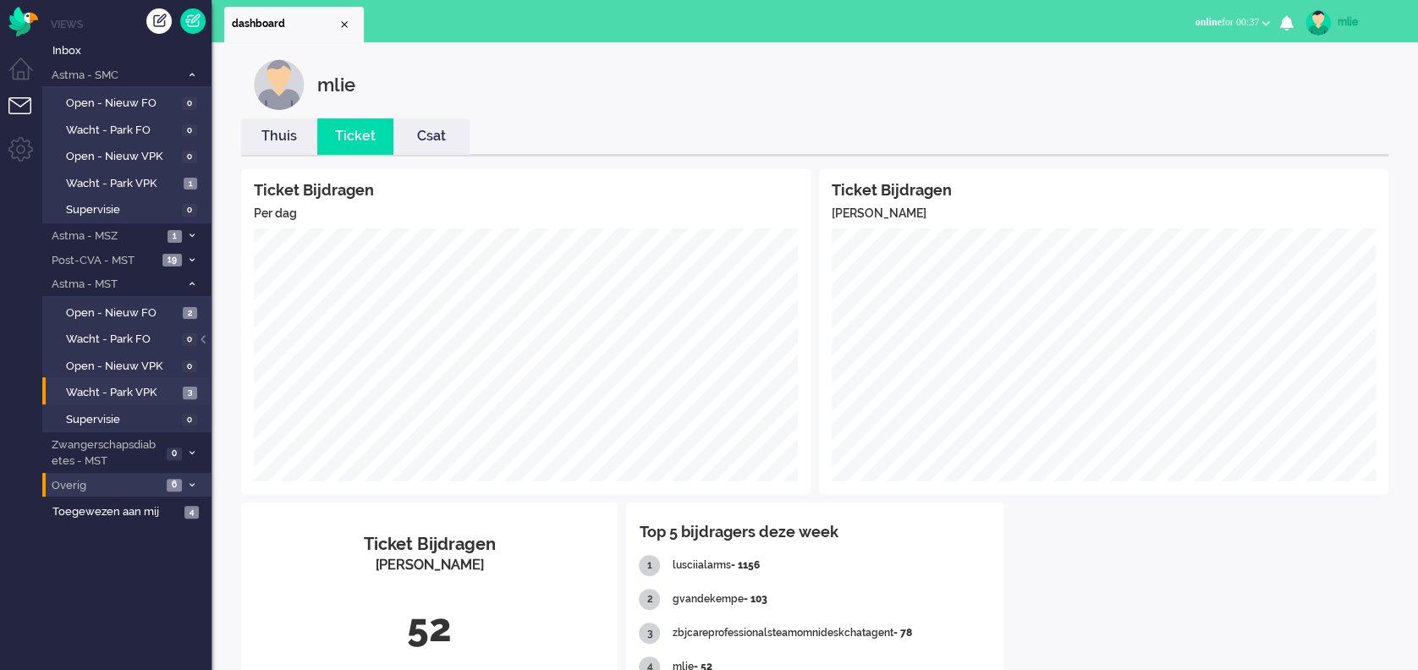
click at [70, 478] on span "Overig" at bounding box center [105, 486] width 113 height 16
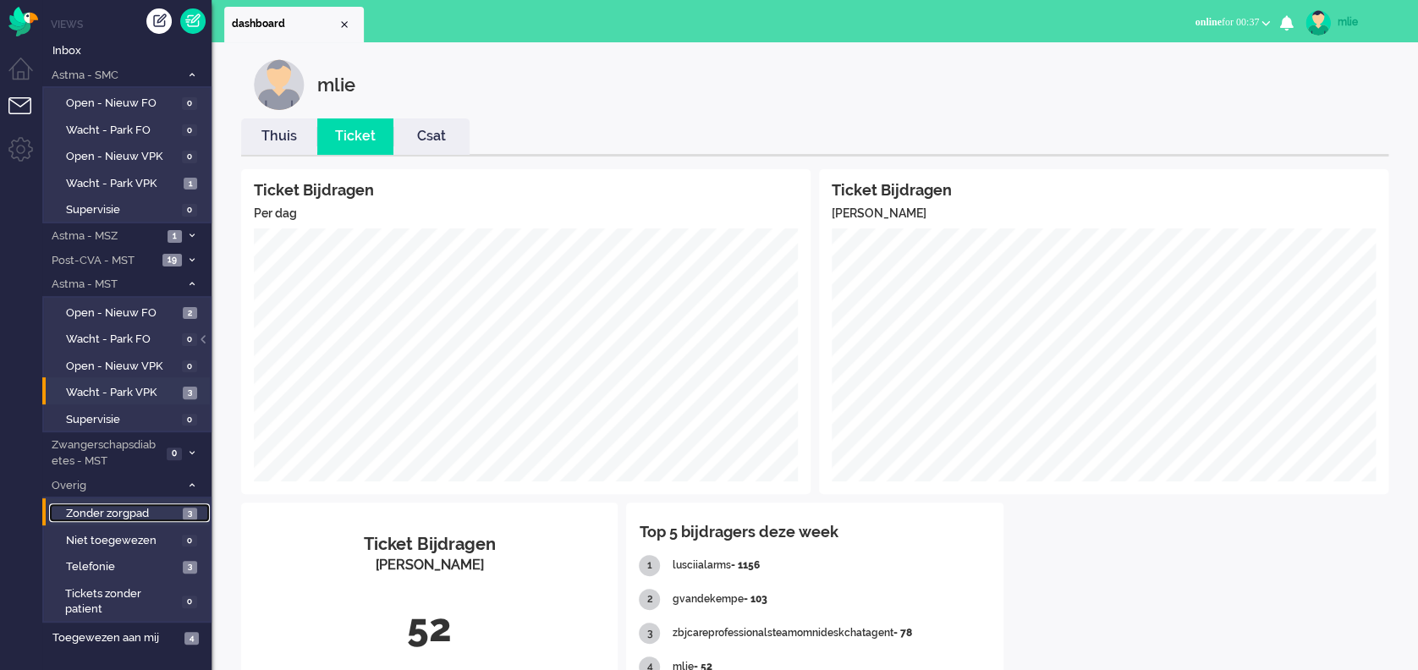
click at [136, 504] on link "Zonder zorgpad 3" at bounding box center [129, 513] width 161 height 19
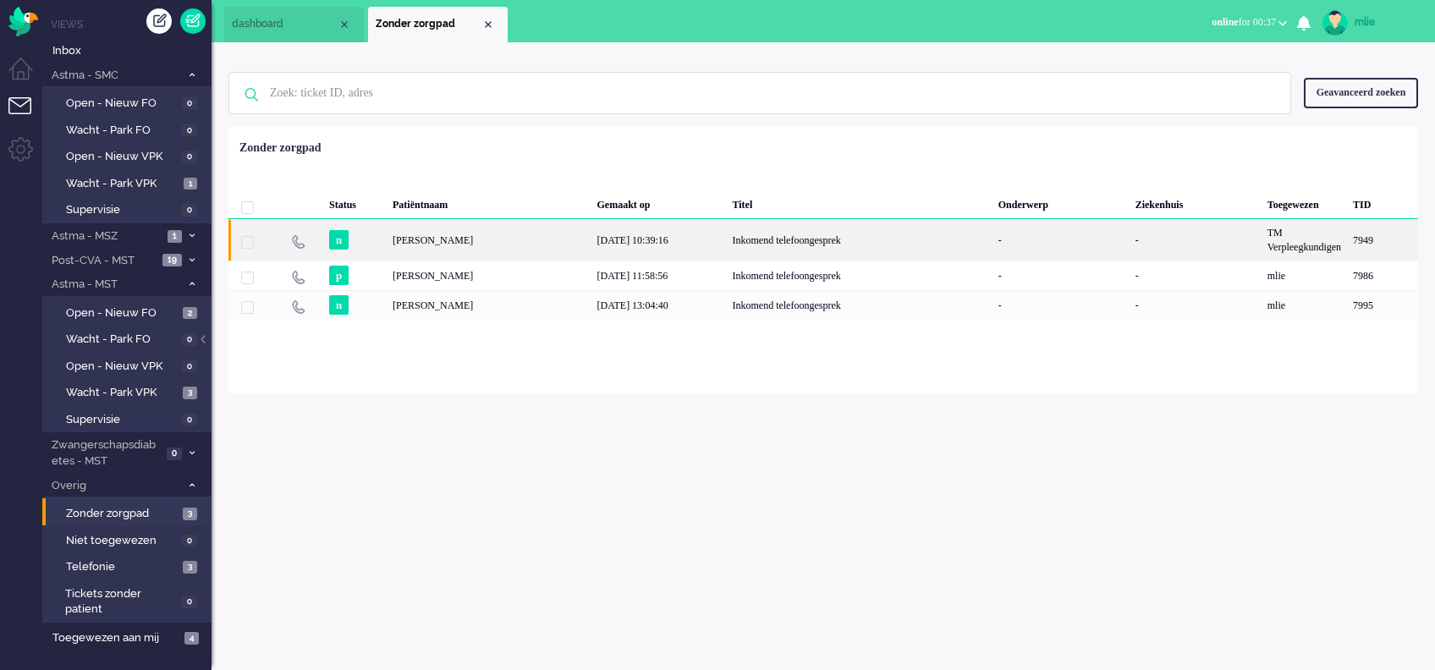
click at [772, 236] on div "Inkomend telefoongesprek" at bounding box center [859, 239] width 266 height 41
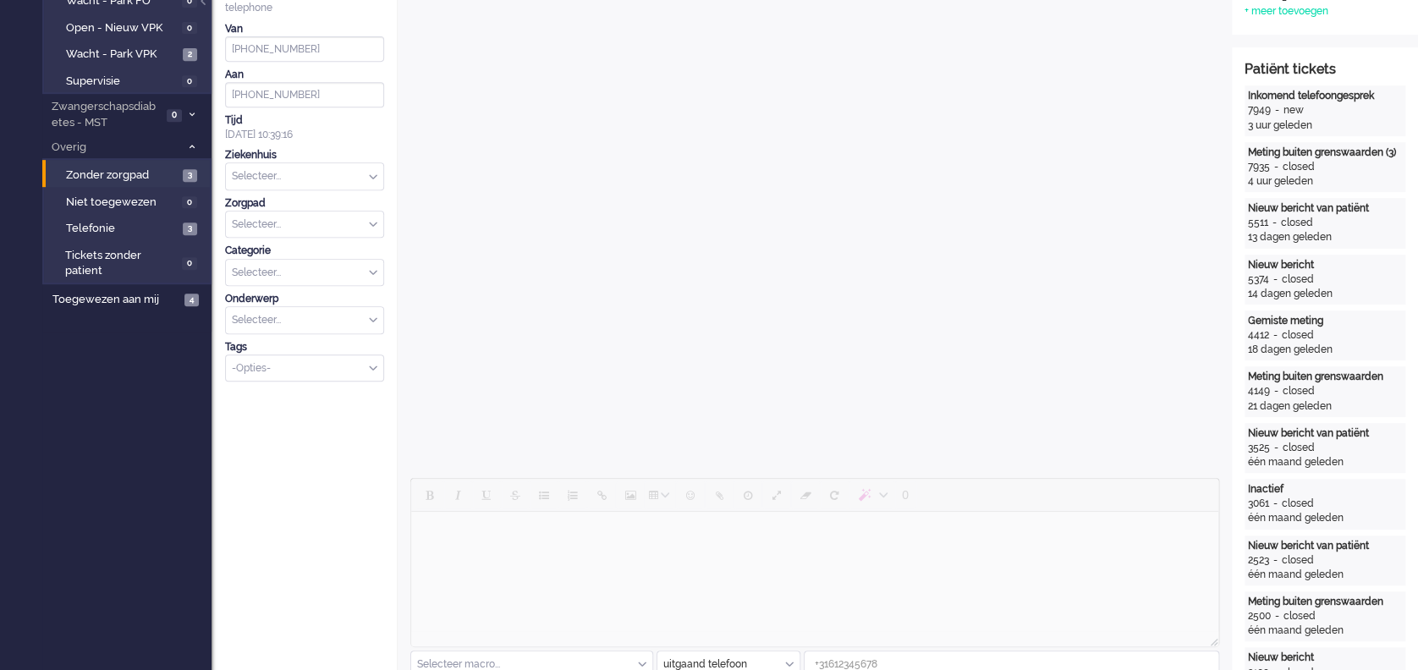
scroll to position [225, 0]
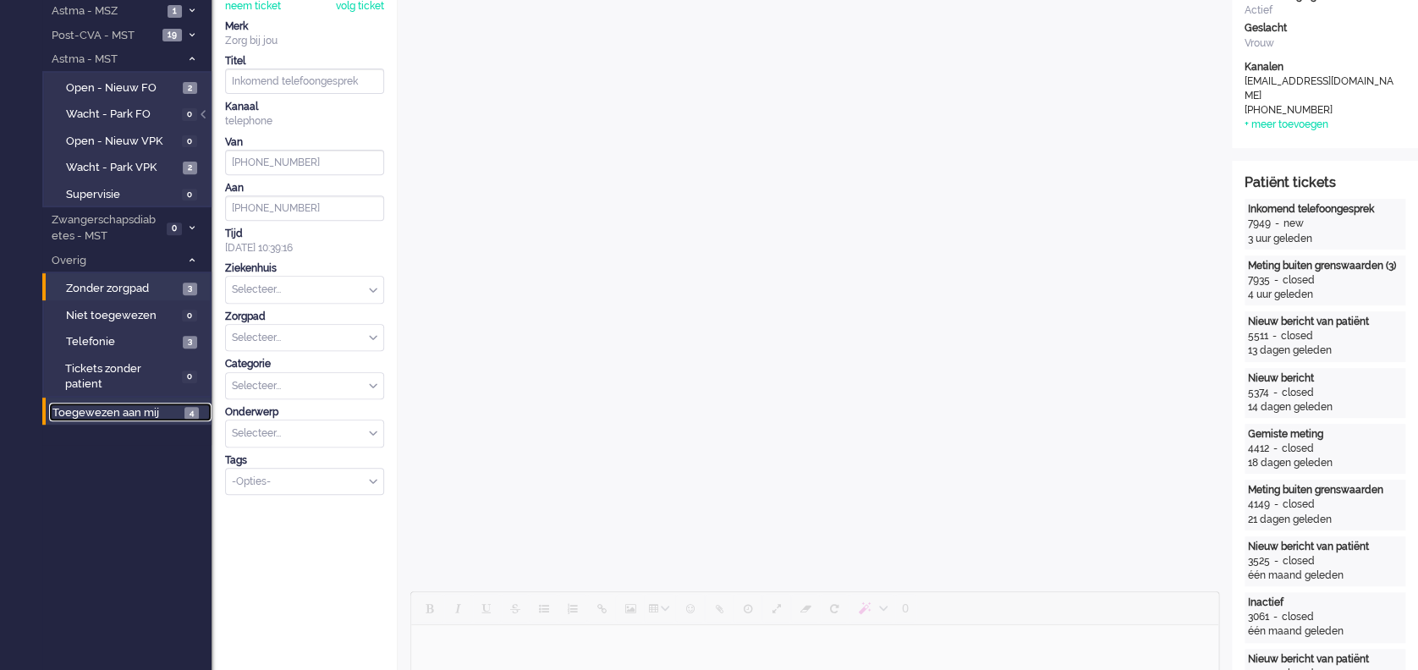
click at [88, 405] on span "Toegewezen aan mij" at bounding box center [115, 413] width 127 height 16
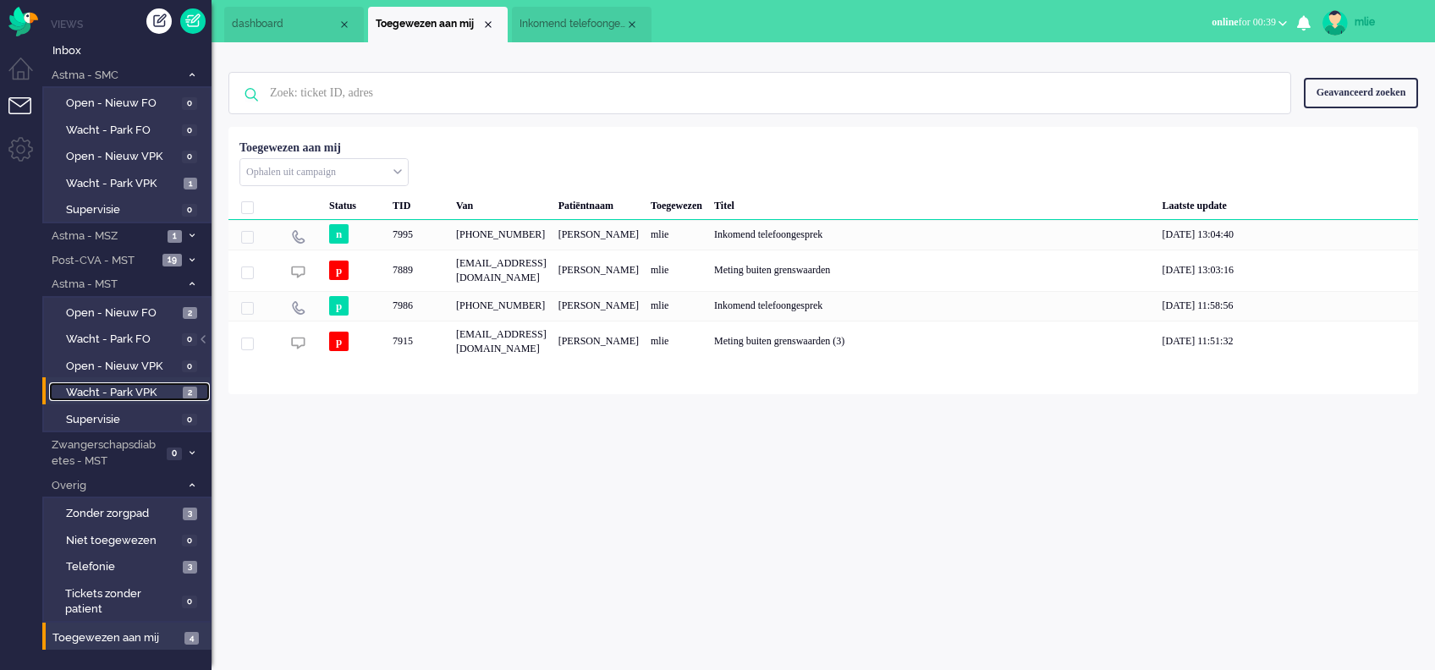
click at [106, 389] on span "Wacht - Park VPK" at bounding box center [122, 393] width 113 height 16
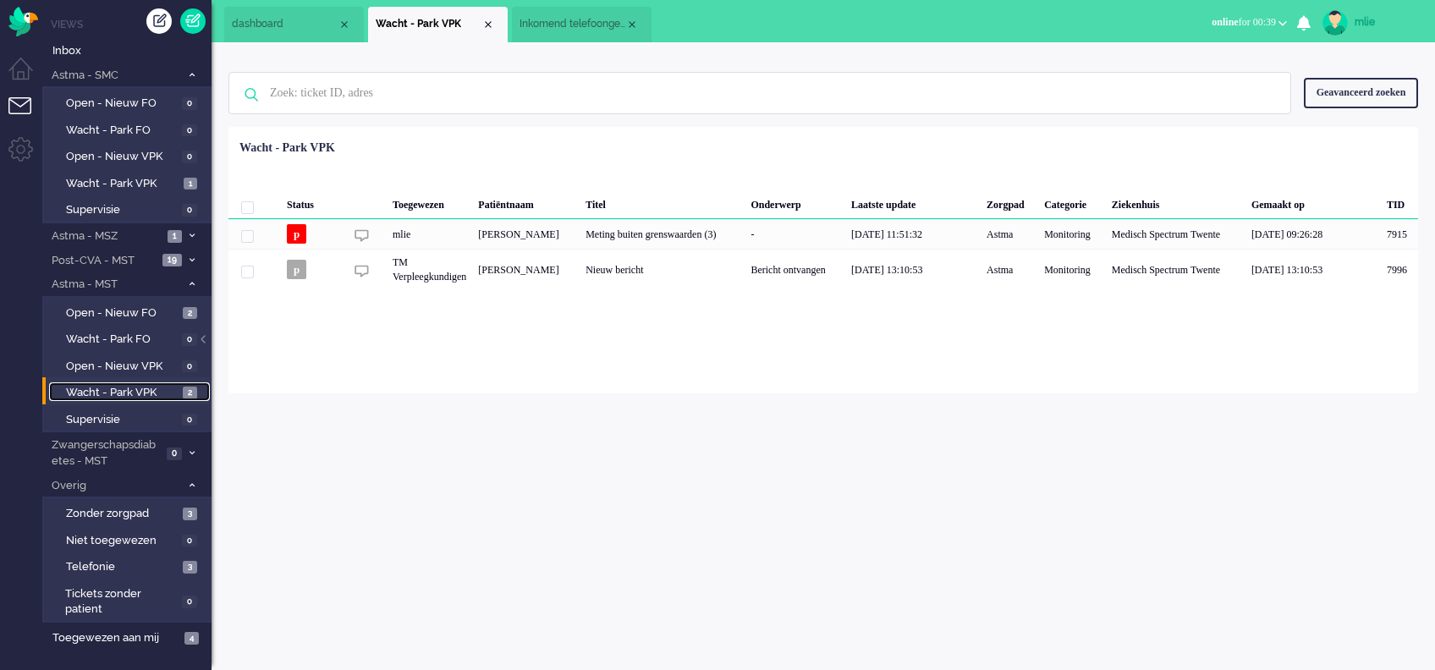
click at [127, 391] on span "Wacht - Park VPK" at bounding box center [122, 393] width 113 height 16
click at [98, 310] on span "Open - Nieuw FO" at bounding box center [122, 313] width 113 height 16
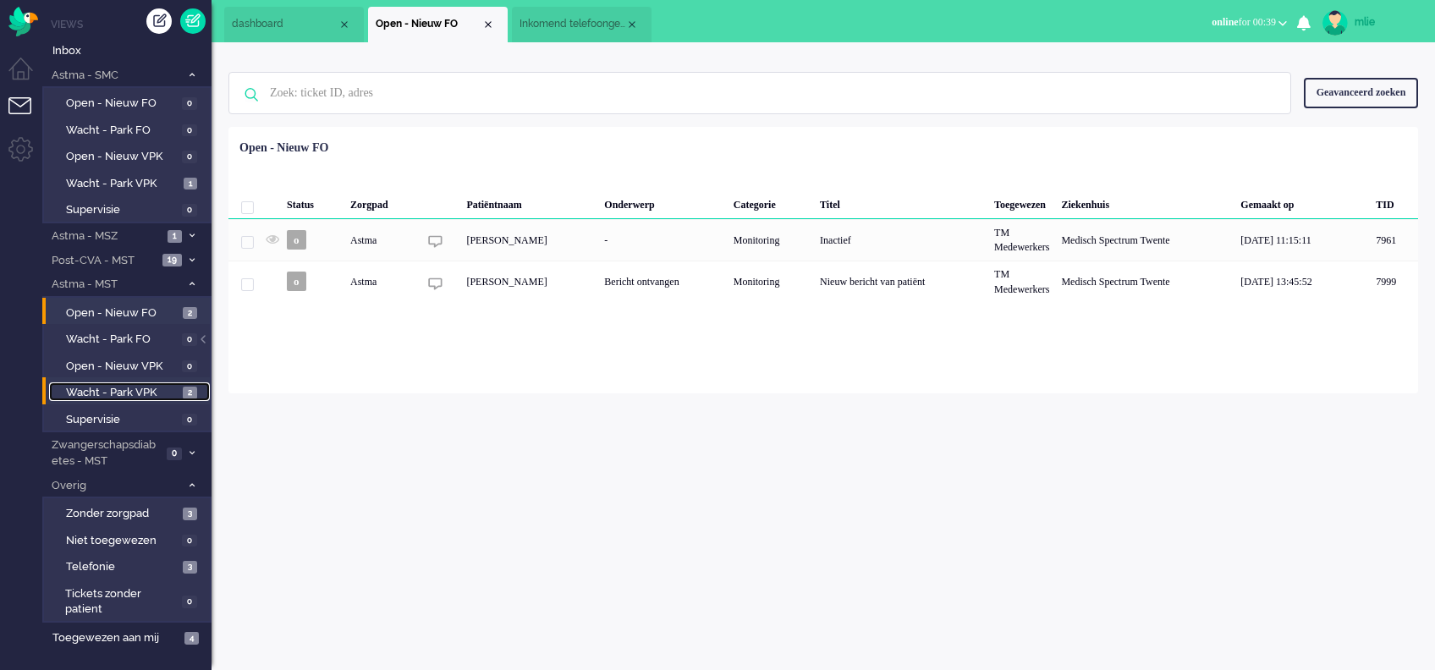
click at [112, 387] on span "Wacht - Park VPK" at bounding box center [122, 393] width 113 height 16
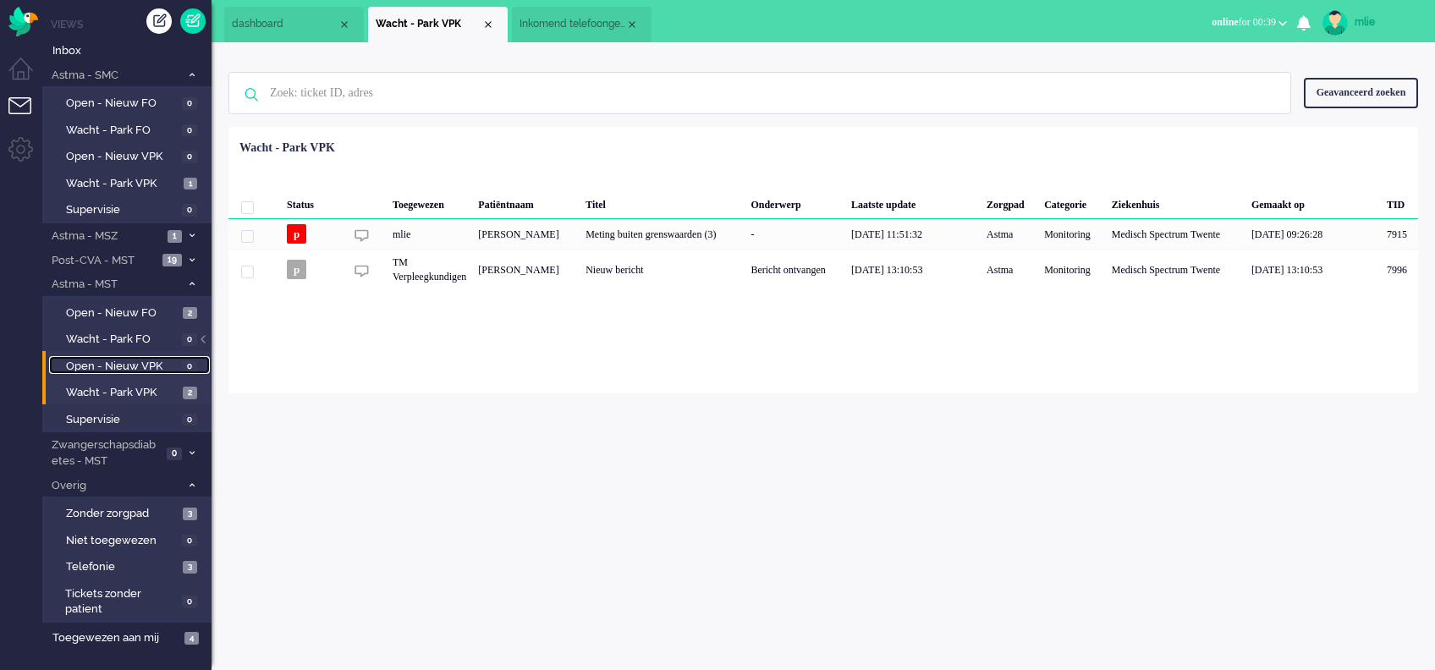
click at [120, 364] on span "Open - Nieuw VPK" at bounding box center [122, 367] width 112 height 16
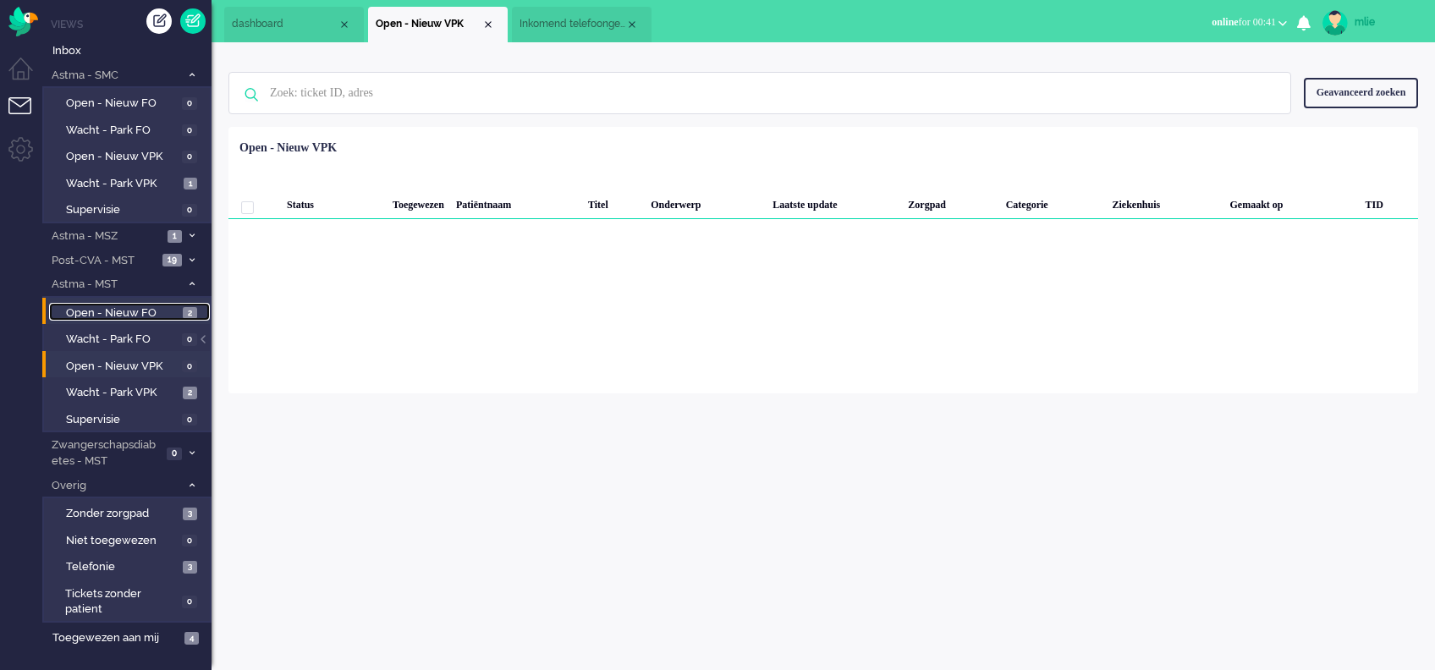
click at [89, 309] on span "Open - Nieuw FO" at bounding box center [122, 313] width 113 height 16
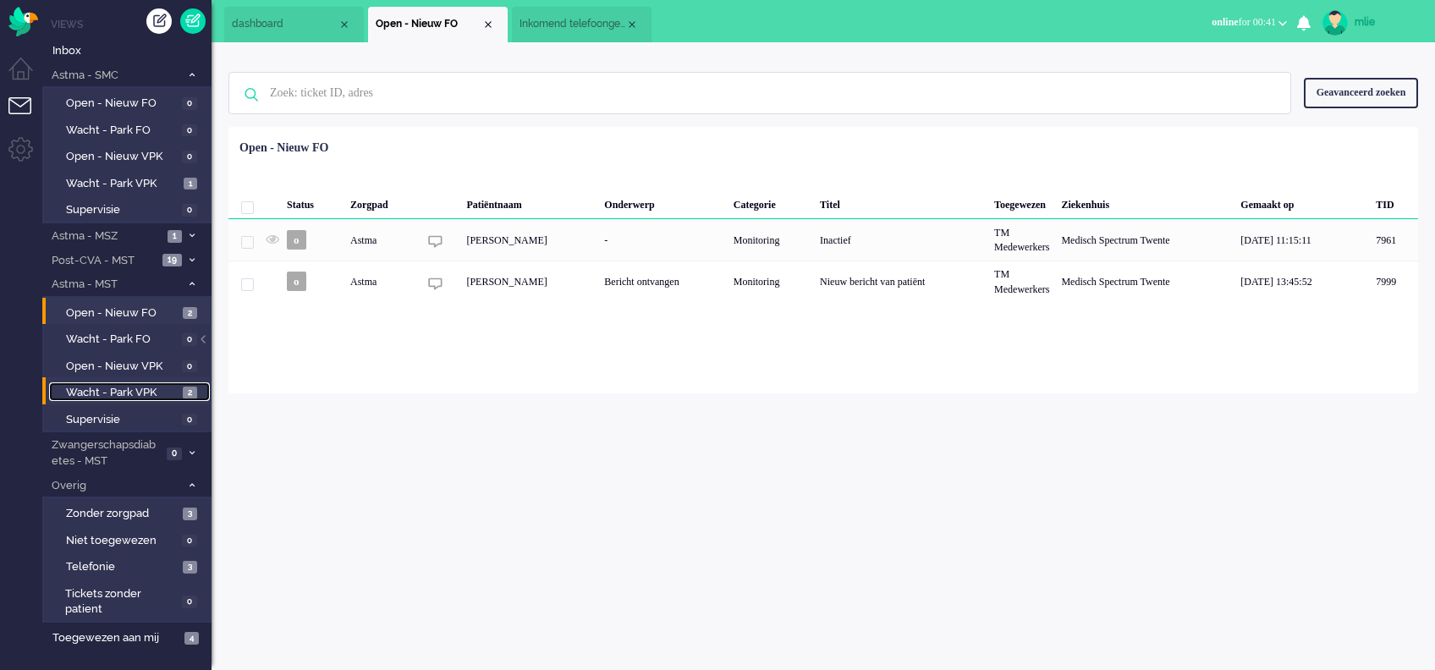
click at [107, 390] on span "Wacht - Park VPK" at bounding box center [122, 393] width 113 height 16
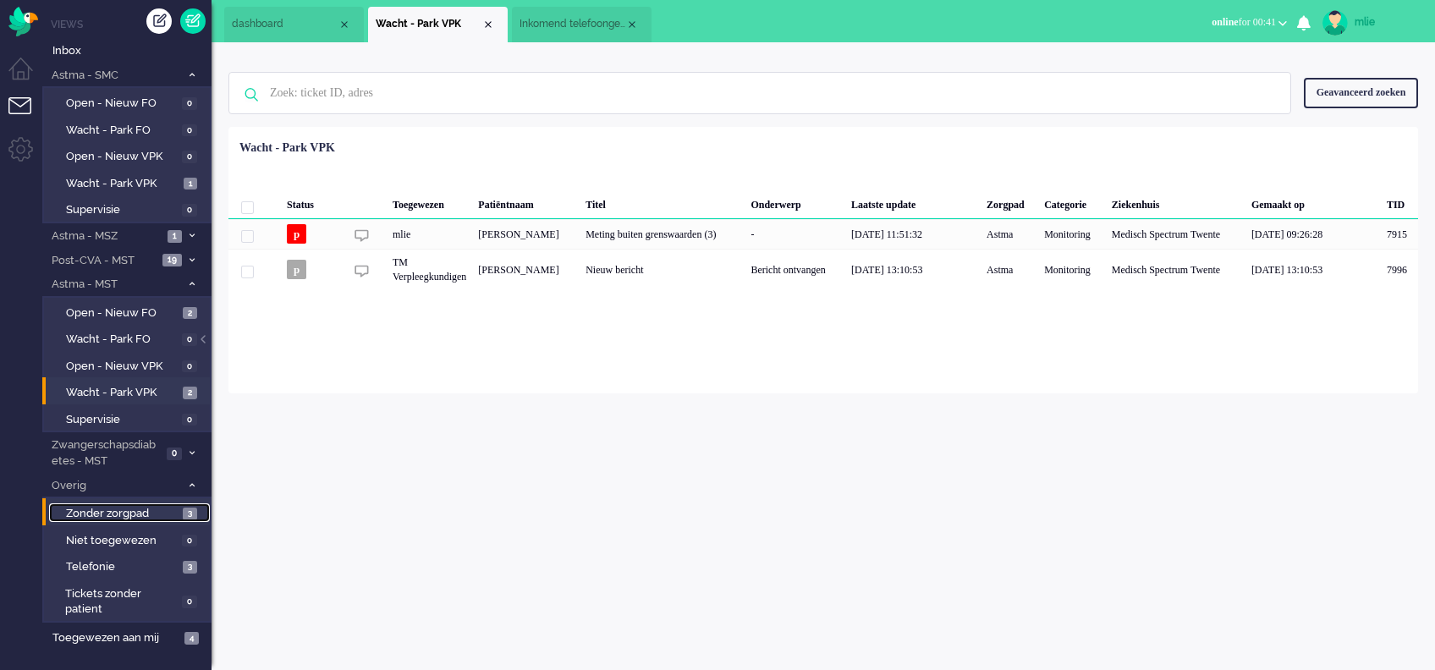
click at [100, 513] on span "Zonder zorgpad" at bounding box center [122, 514] width 113 height 16
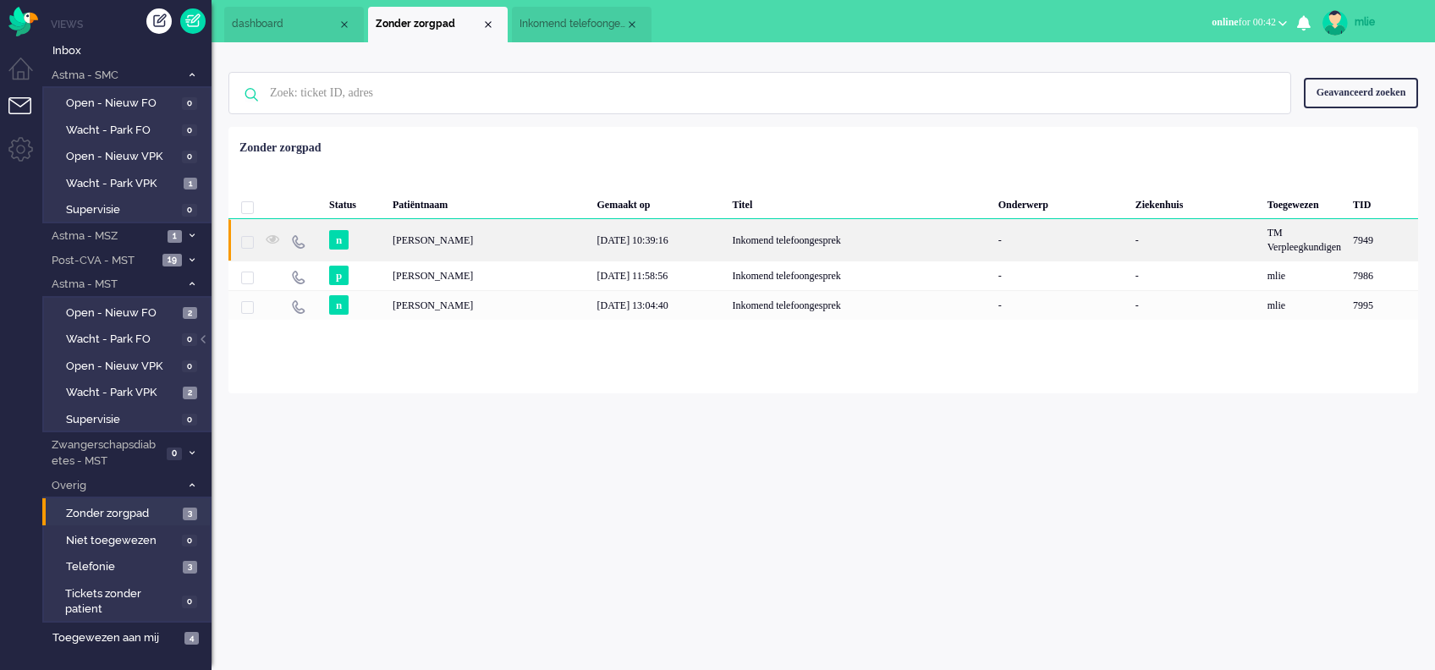
click at [696, 244] on div "26/08/2025 10:39:16" at bounding box center [658, 239] width 135 height 41
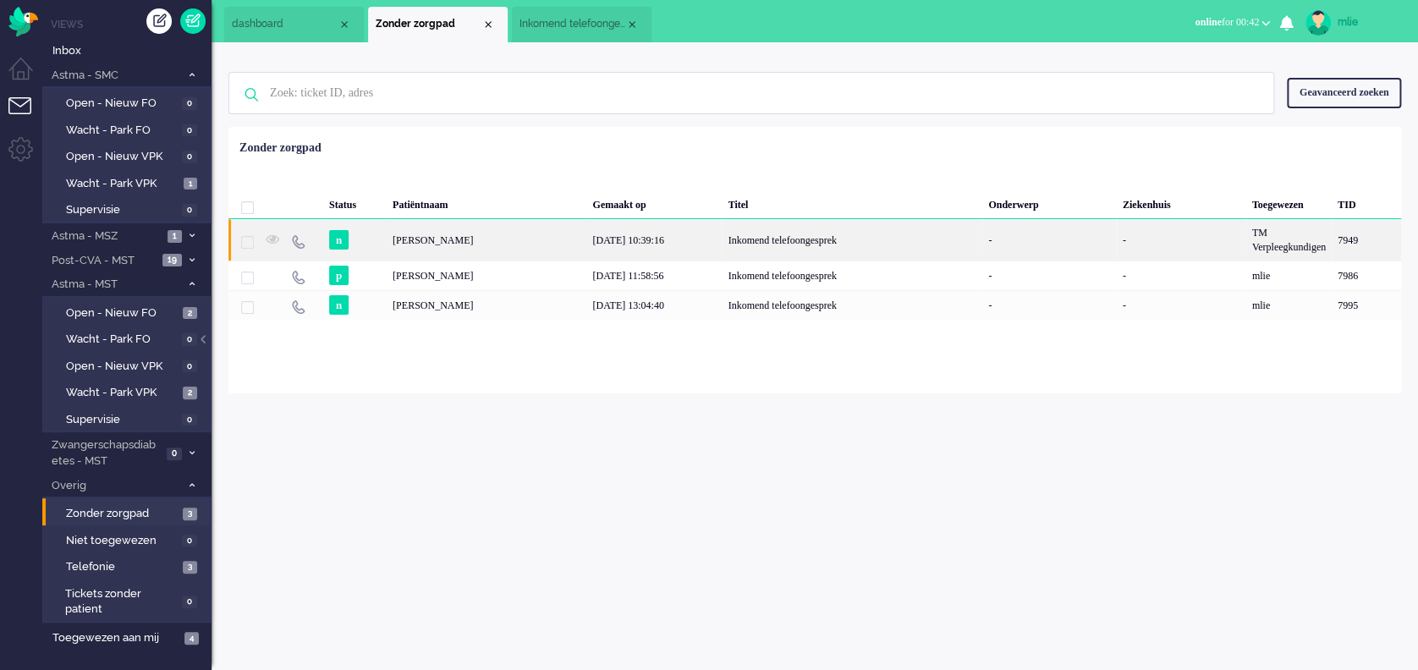
type input "[PHONE_NUMBER]"
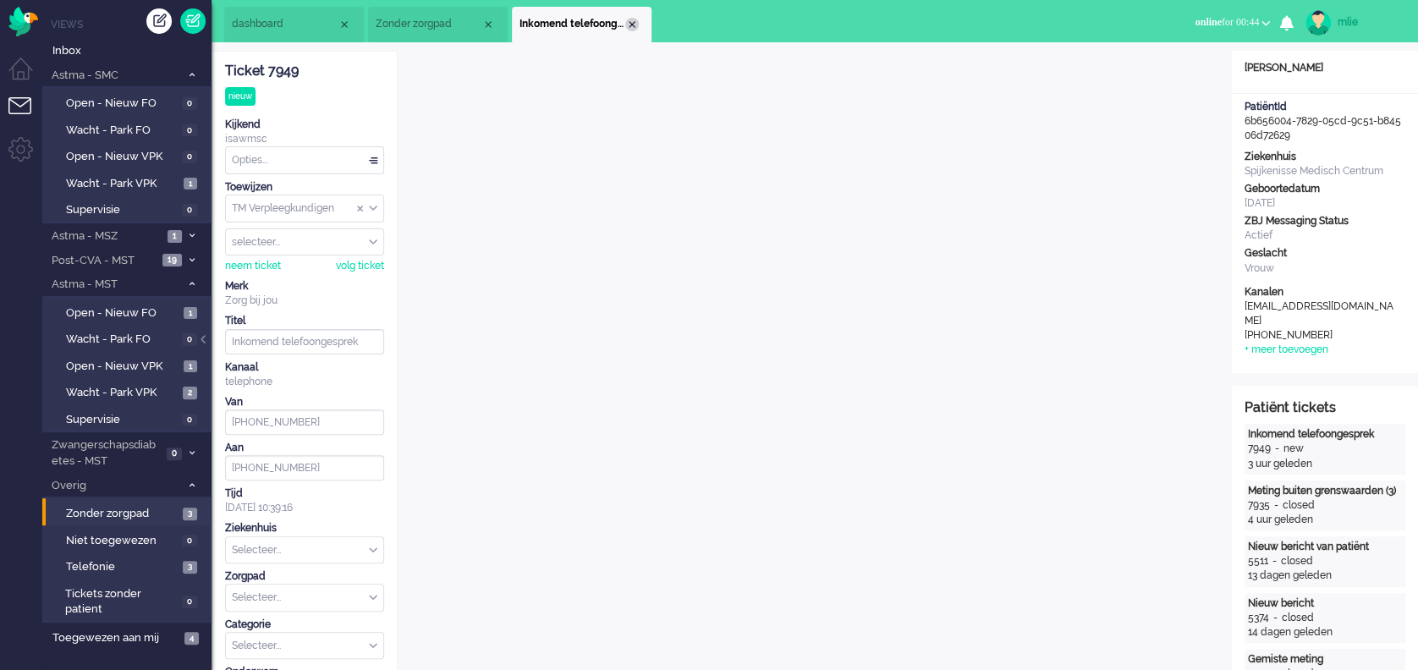
click at [636, 25] on div "Close tab" at bounding box center [632, 25] width 14 height 14
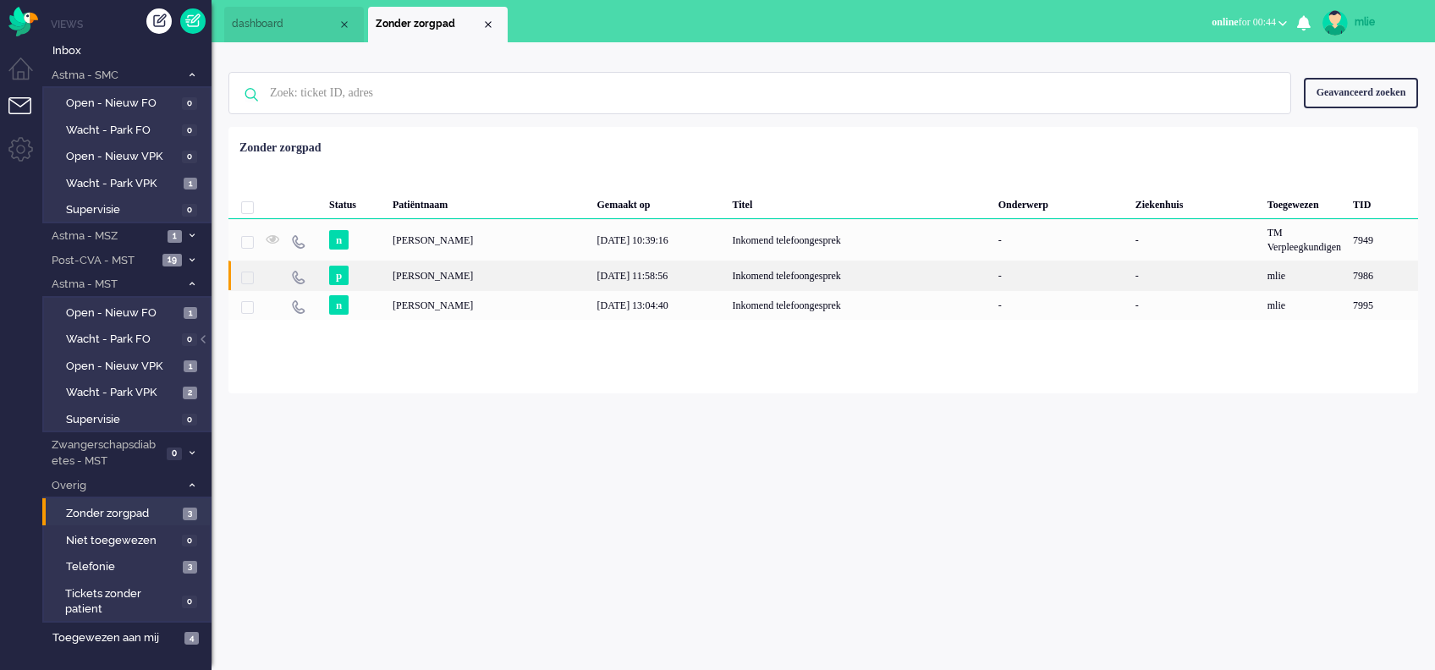
click at [726, 272] on div "26/08/2025 11:58:56" at bounding box center [658, 276] width 135 height 30
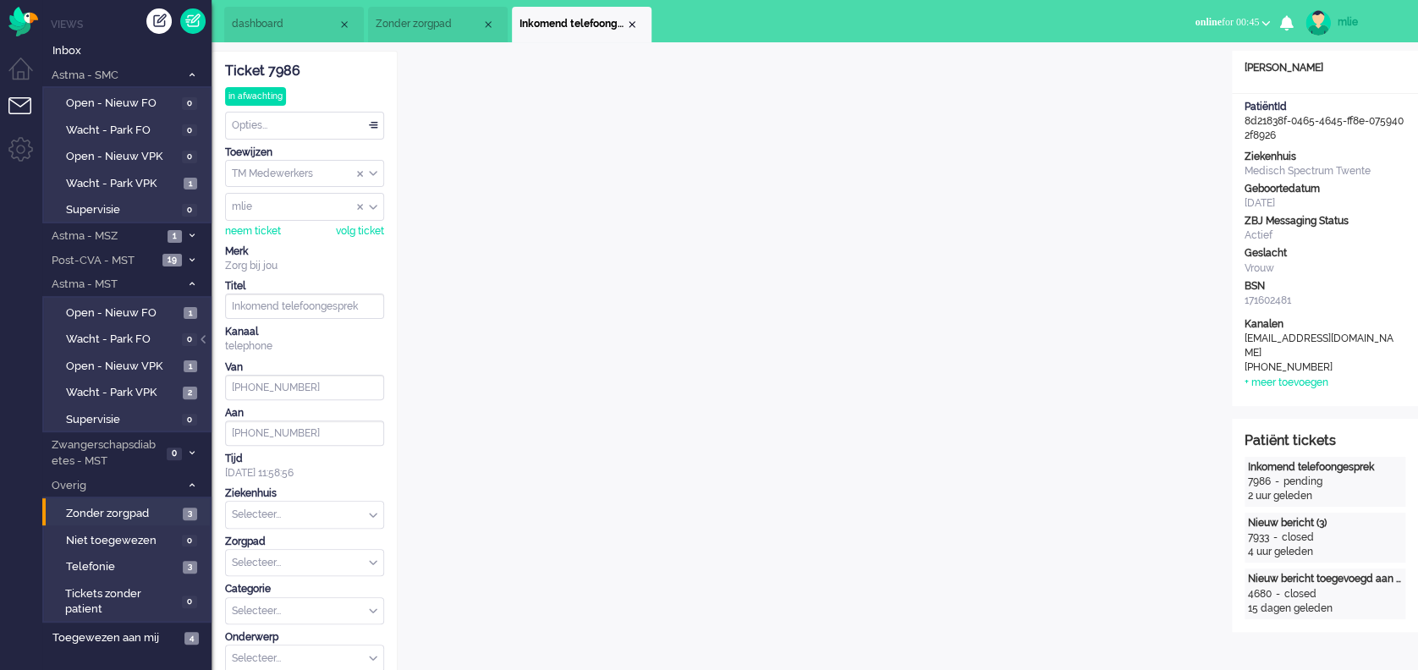
scroll to position [52, 0]
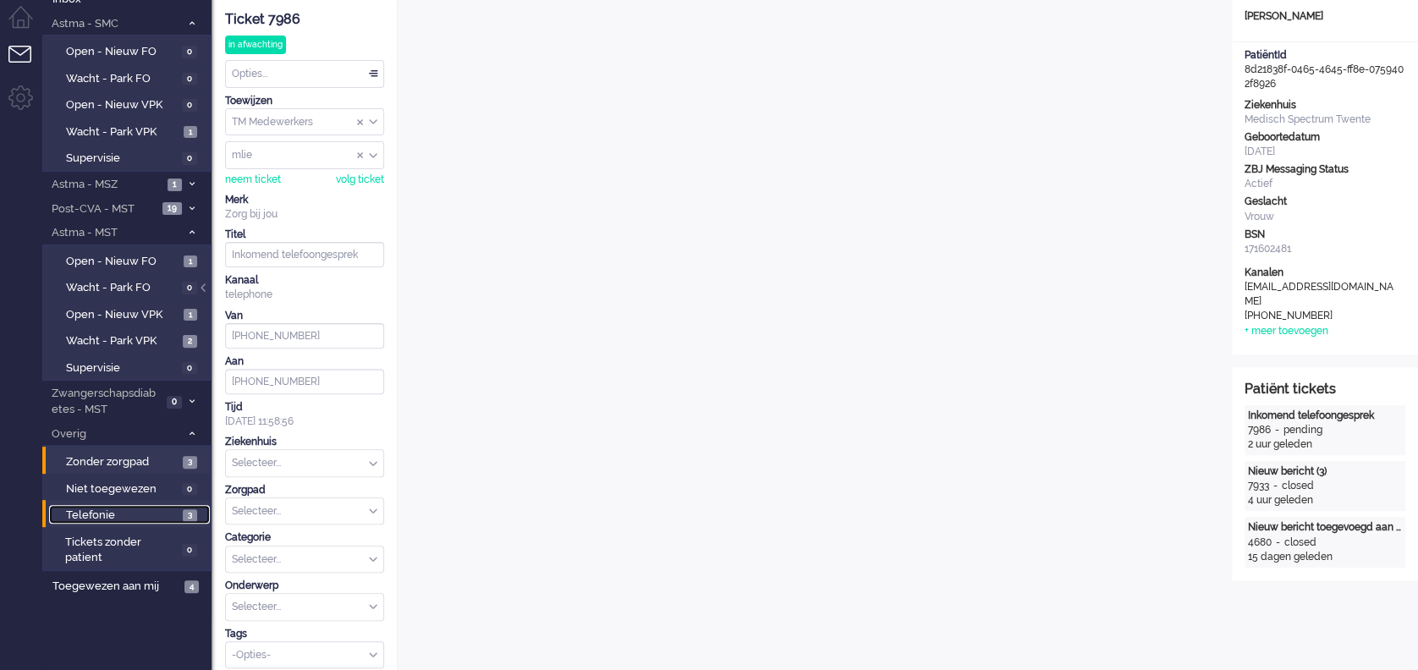
click at [153, 514] on span "Telefonie" at bounding box center [122, 516] width 113 height 16
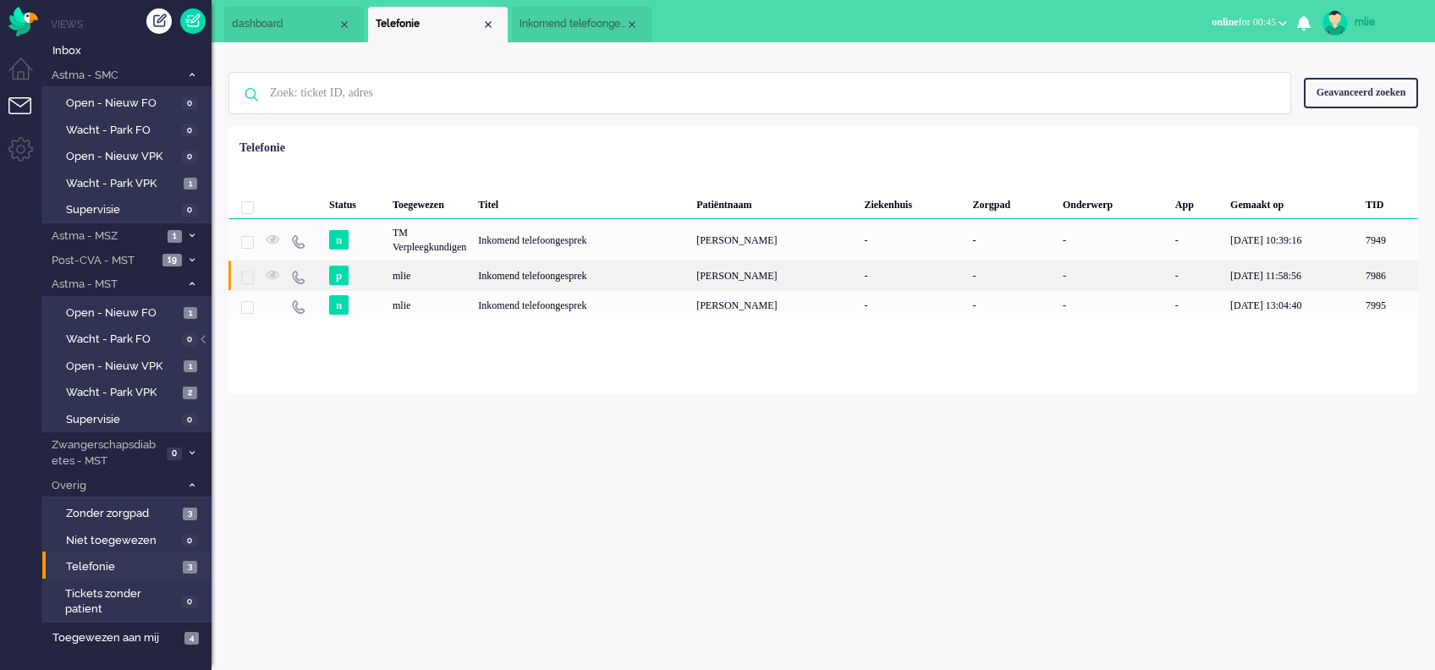
click at [745, 278] on div "[PERSON_NAME]" at bounding box center [775, 276] width 168 height 30
type input "[PHONE_NUMBER]"
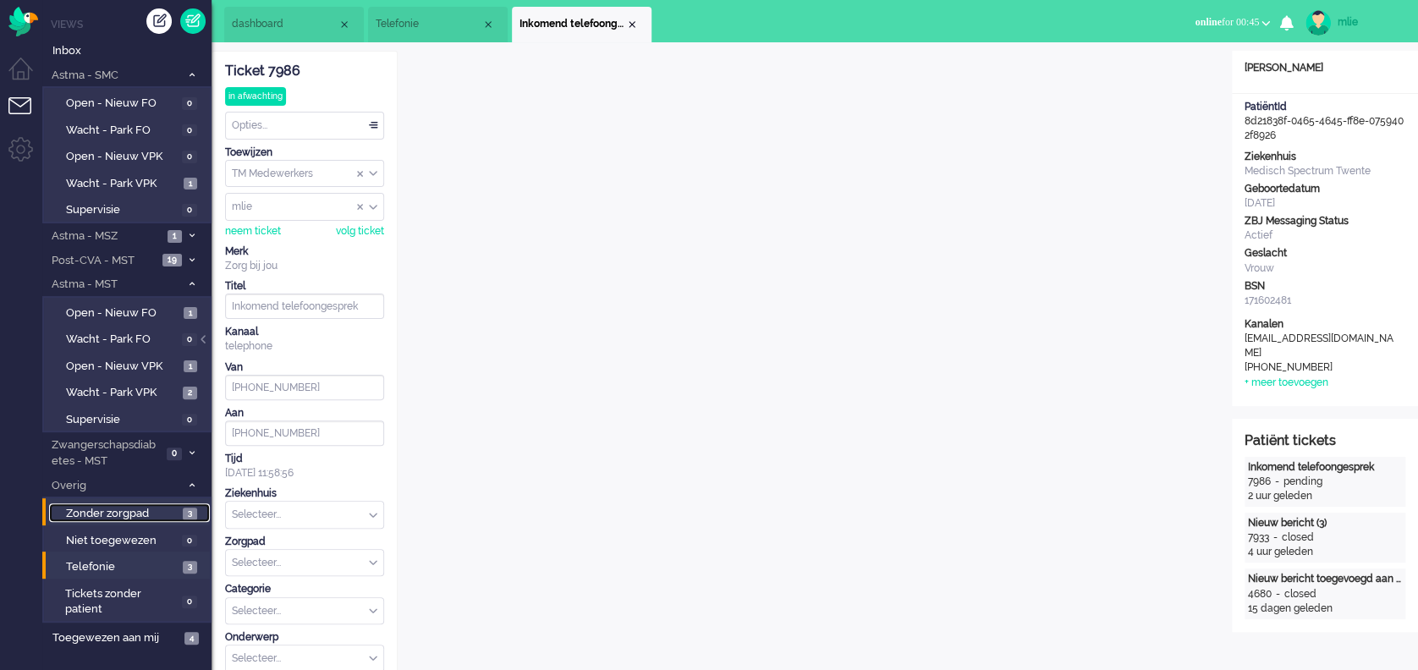
click at [108, 510] on span "Zonder zorgpad" at bounding box center [122, 514] width 113 height 16
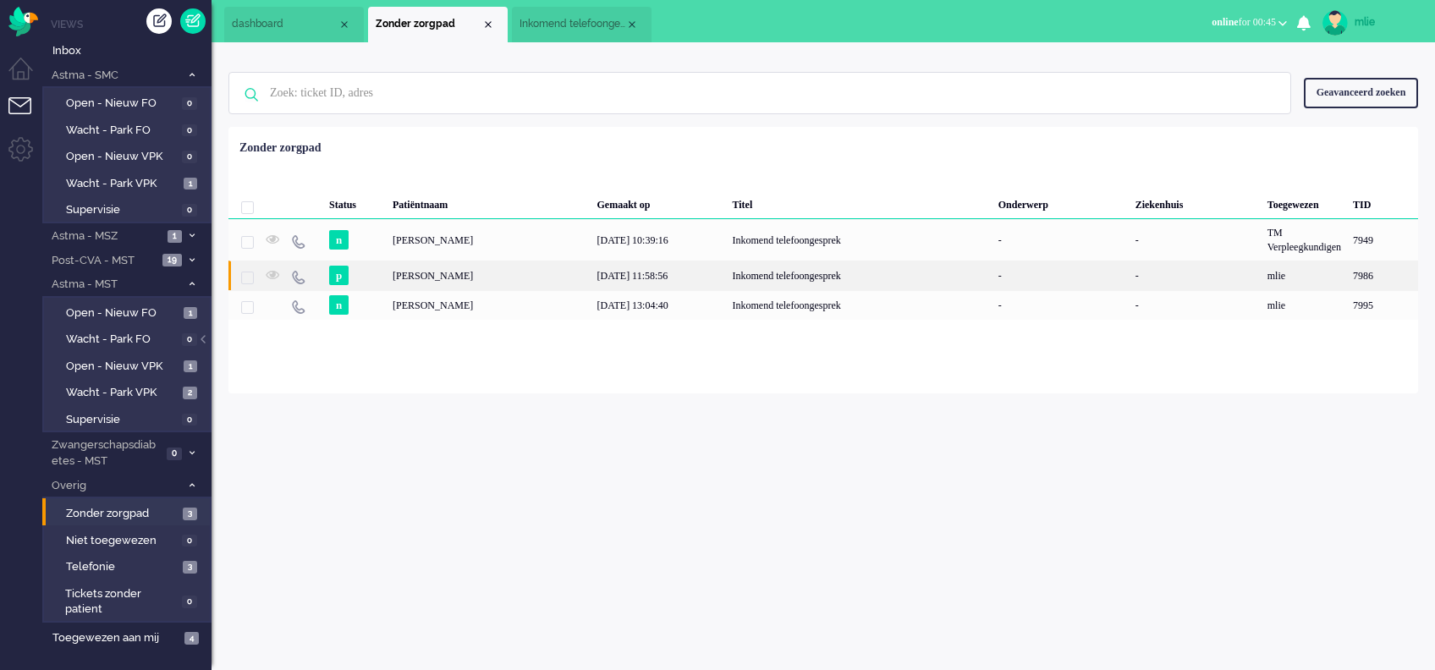
click at [726, 283] on div "26/08/2025 11:58:56" at bounding box center [658, 276] width 135 height 30
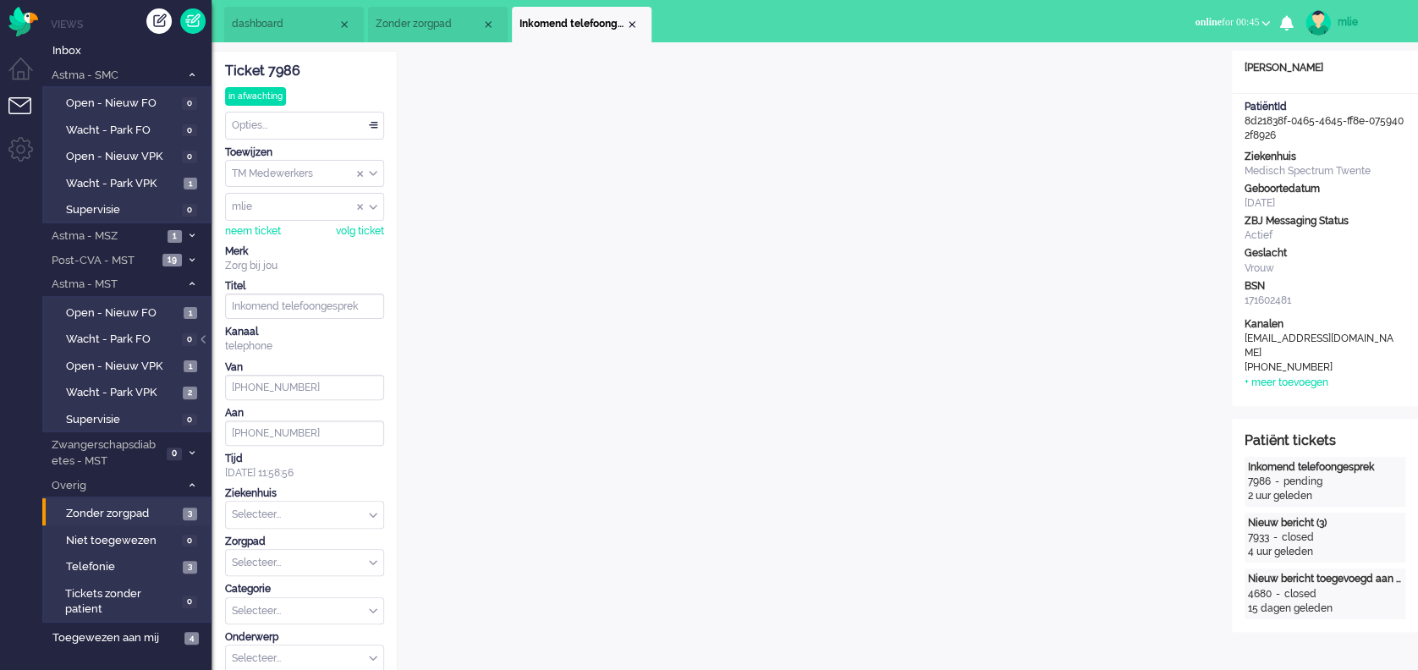
scroll to position [113, 0]
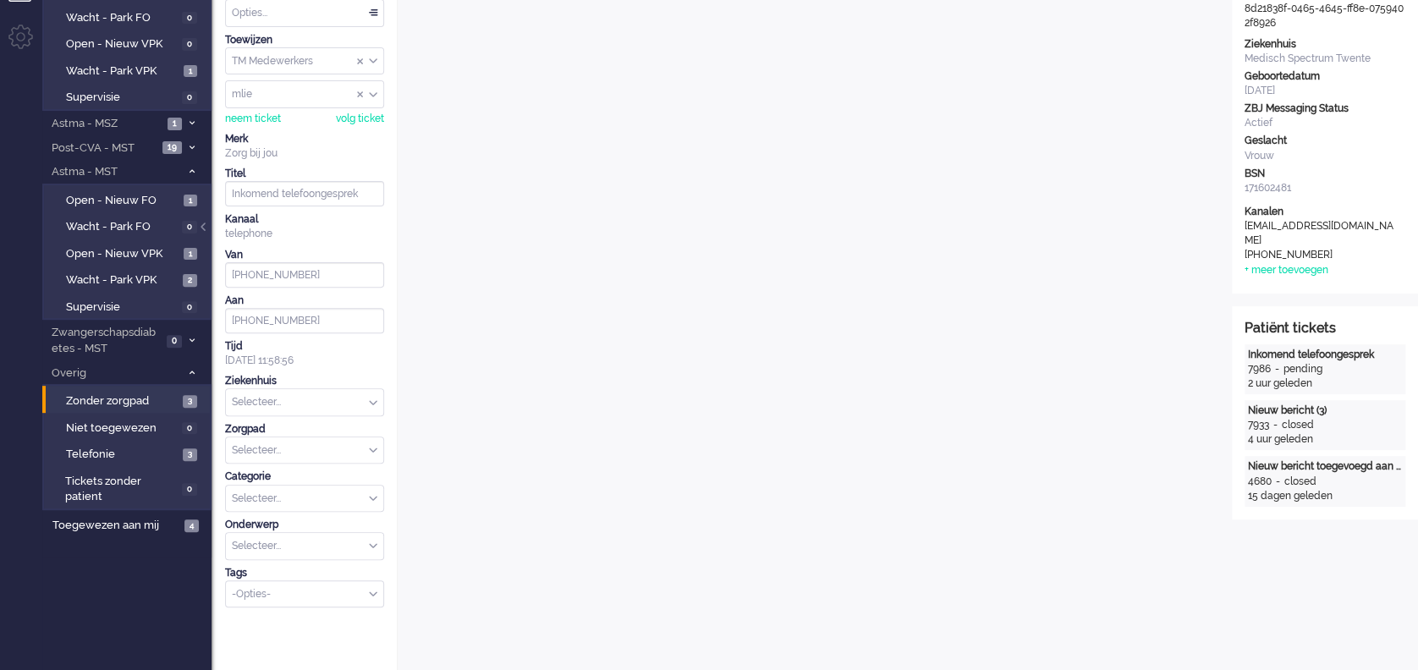
click at [370, 395] on div "Selecteer..." at bounding box center [304, 402] width 157 height 26
click at [316, 436] on span "Medisch Spectrum Twente" at bounding box center [297, 438] width 126 height 14
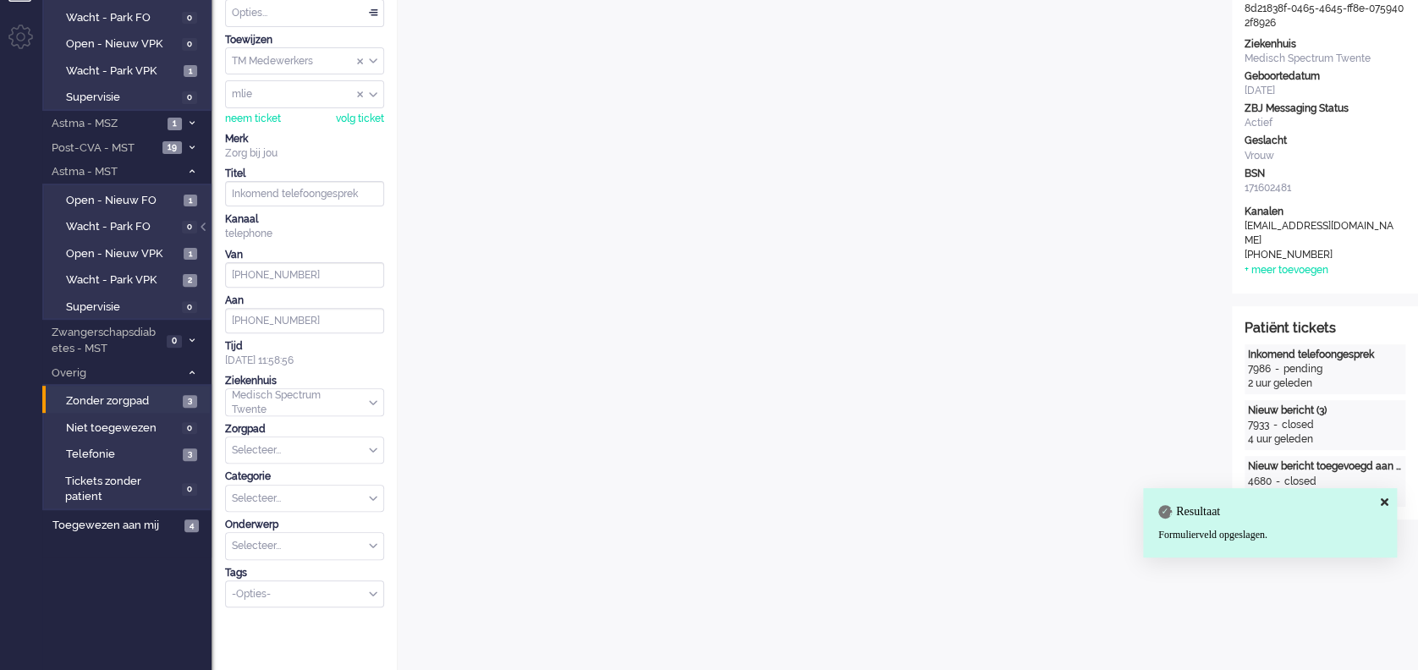
click at [373, 443] on div "Selecteer..." at bounding box center [304, 450] width 157 height 26
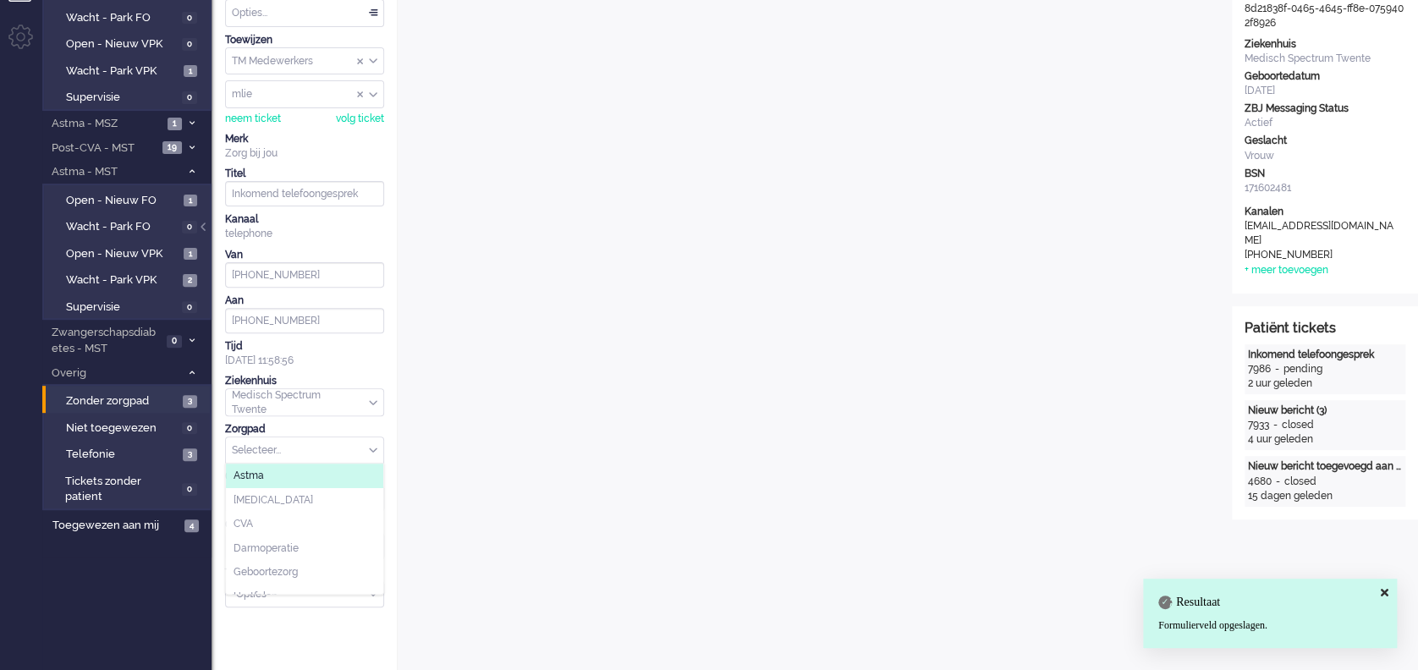
click at [283, 479] on li "Astma" at bounding box center [304, 476] width 157 height 25
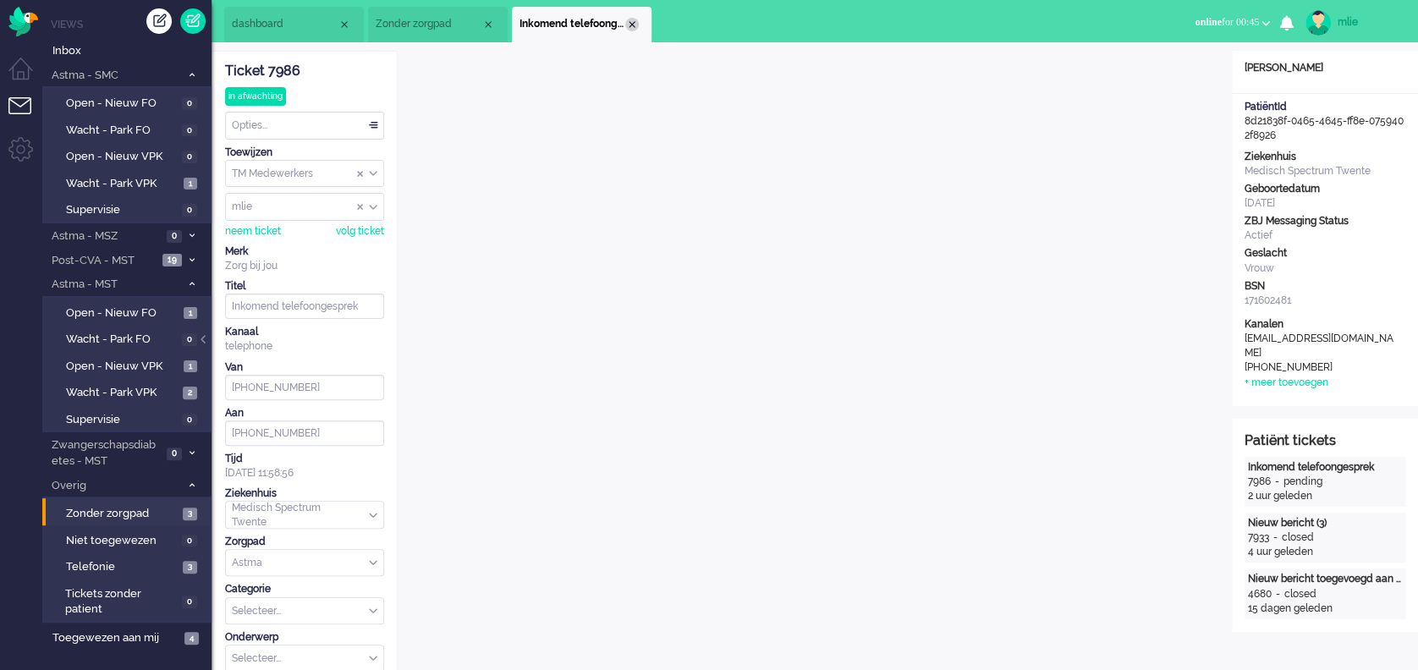
click at [627, 20] on div "Close tab" at bounding box center [632, 25] width 14 height 14
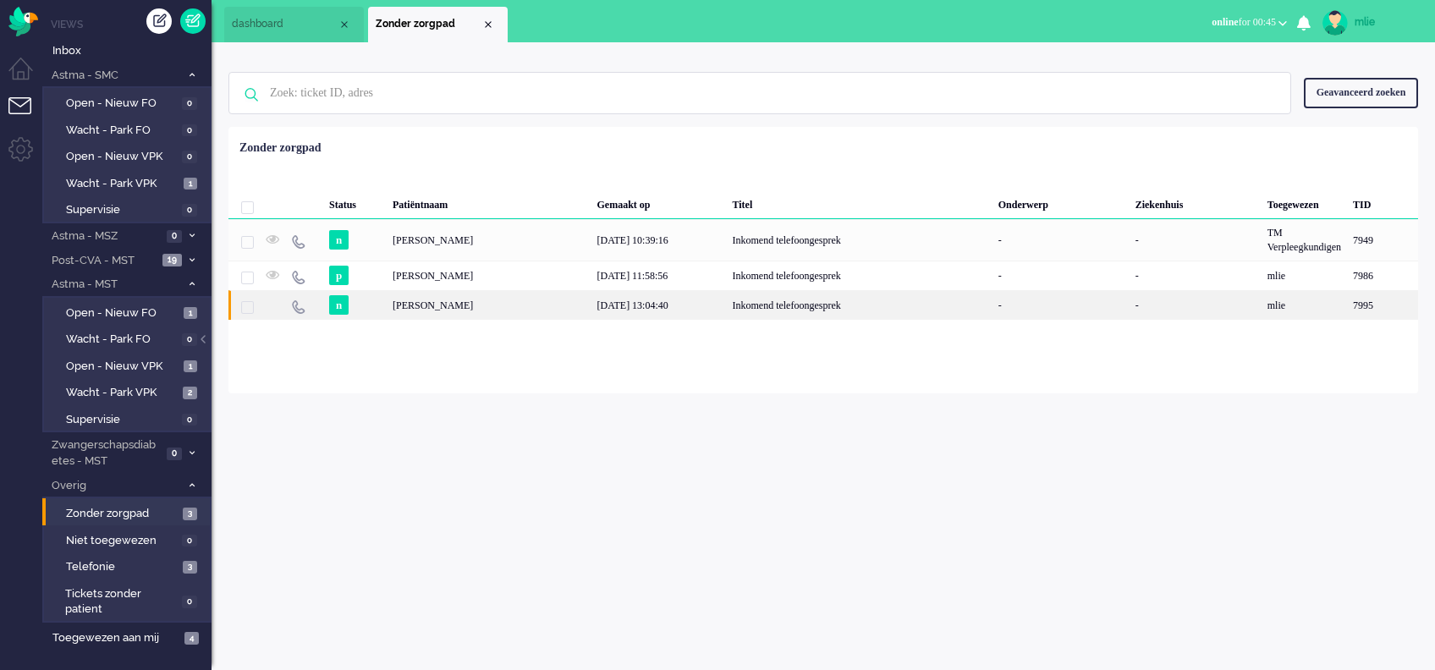
click at [641, 305] on div "26/08/2025 13:04:40" at bounding box center [658, 305] width 135 height 30
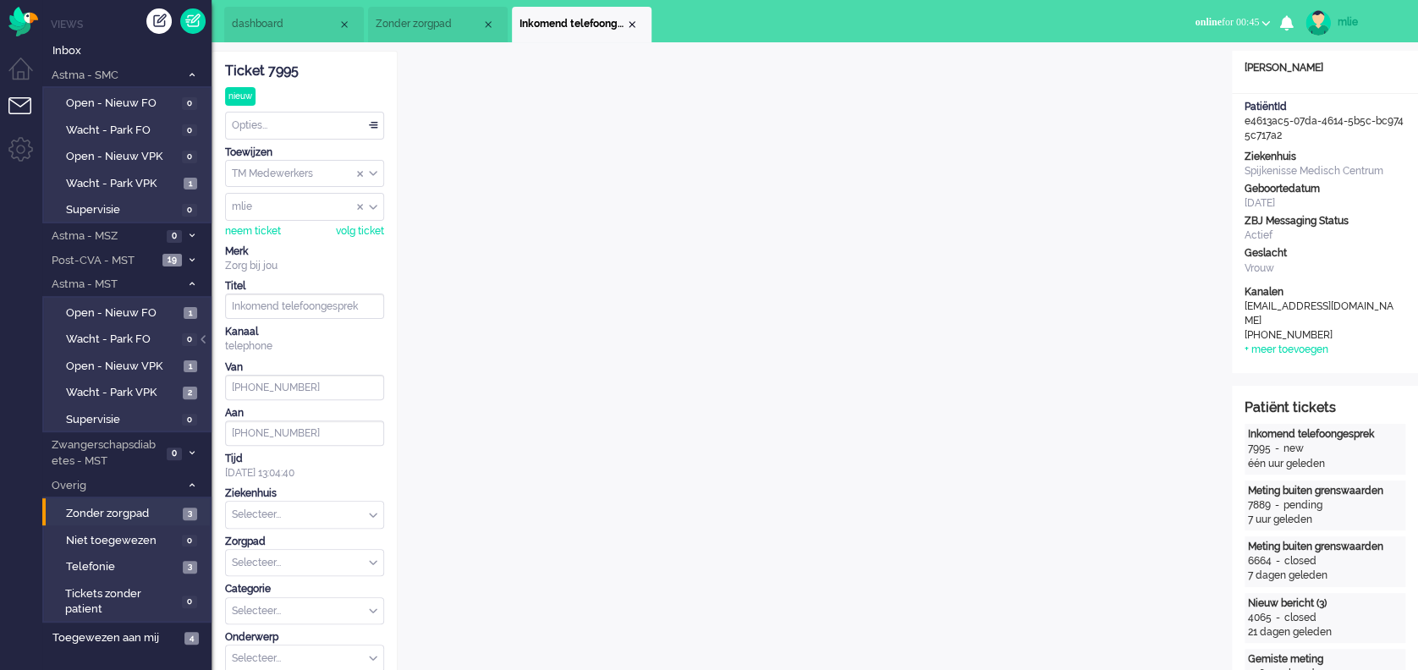
scroll to position [52, 0]
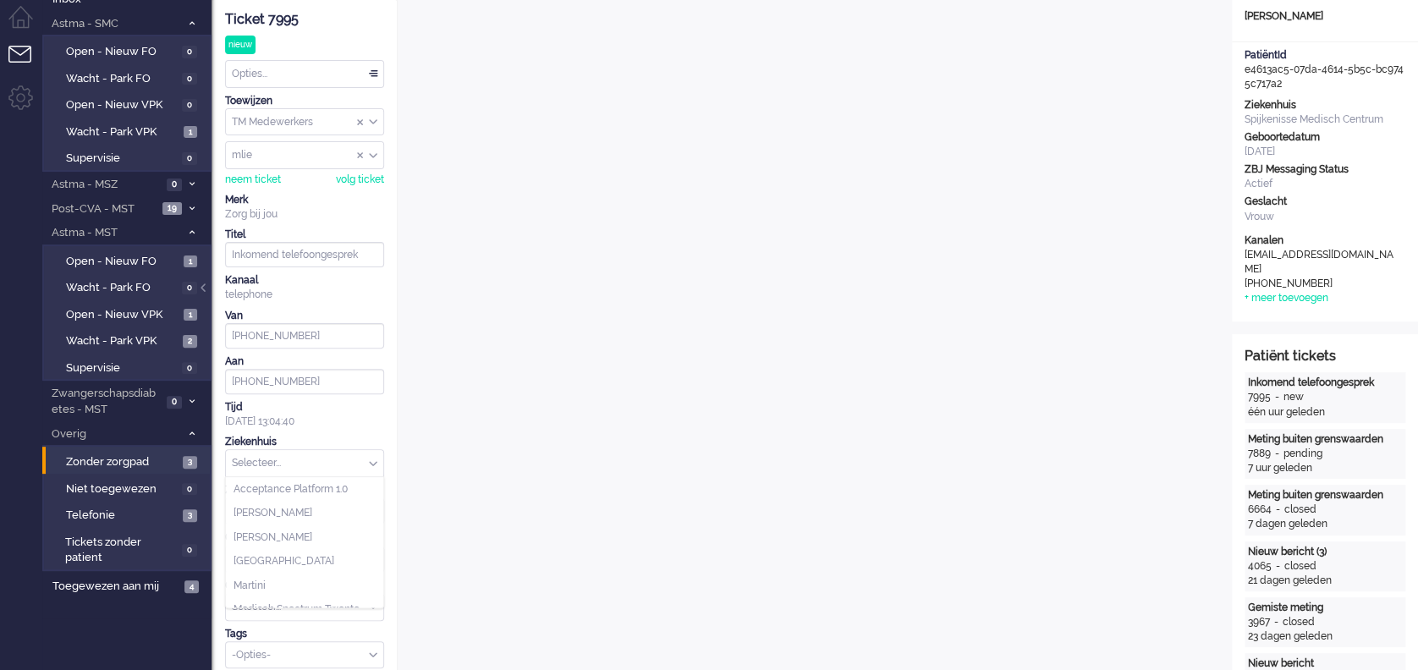
click at [372, 458] on div "Selecteer..." at bounding box center [304, 463] width 157 height 26
click at [269, 546] on span "Spijkenisse Medisch Centrum" at bounding box center [303, 547] width 139 height 14
type input "[PHONE_NUMBER]"
click at [372, 505] on div "Selecteer..." at bounding box center [304, 511] width 157 height 26
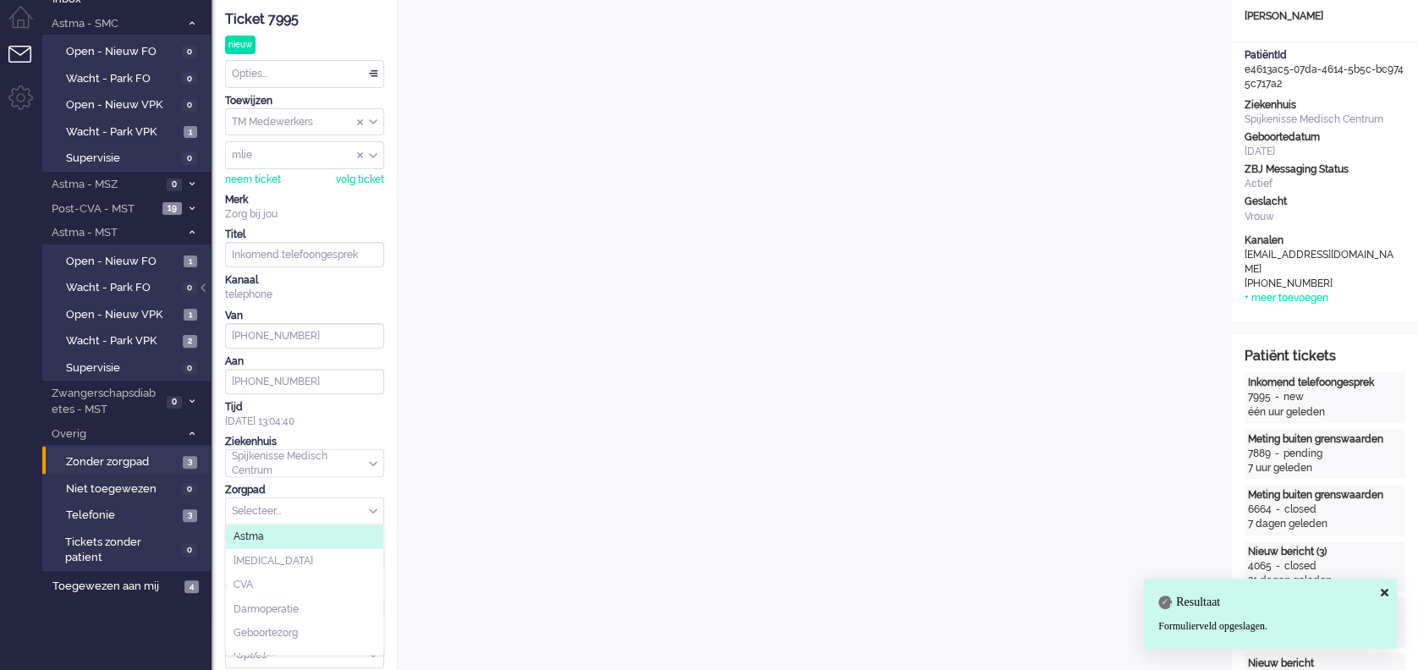
click at [300, 540] on li "Astma" at bounding box center [304, 537] width 157 height 25
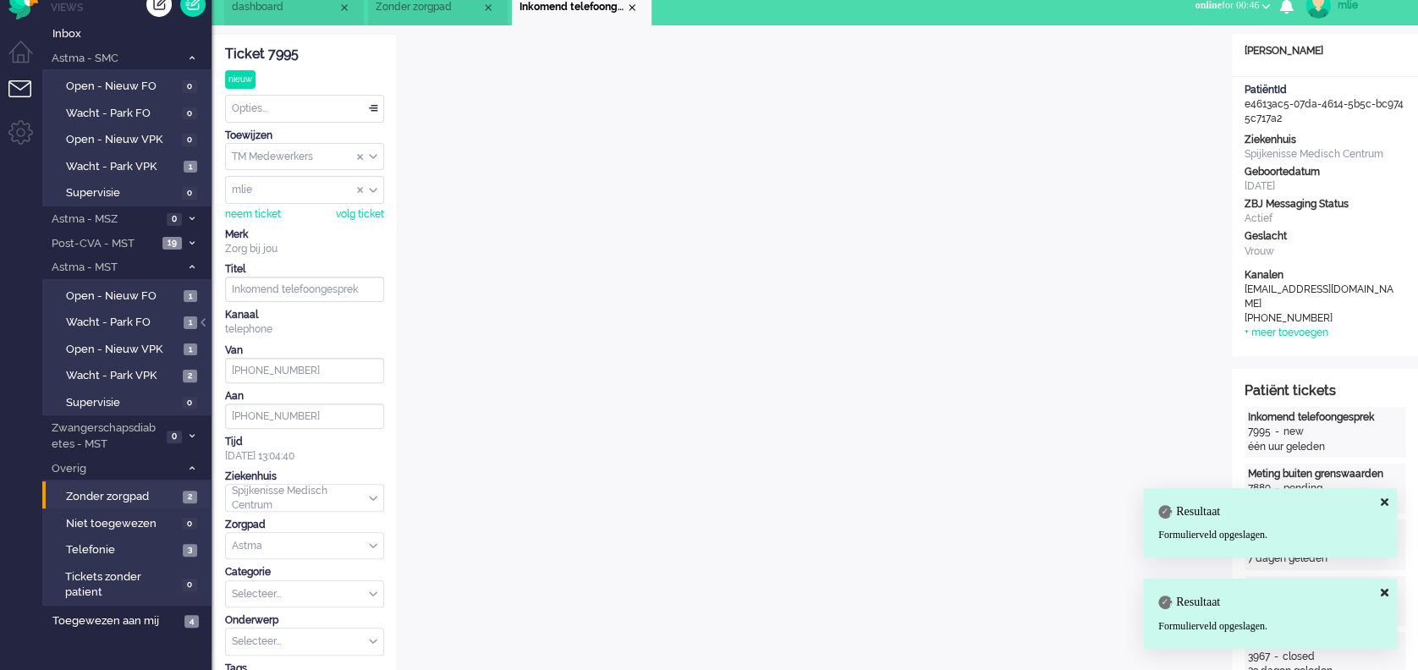
scroll to position [0, 0]
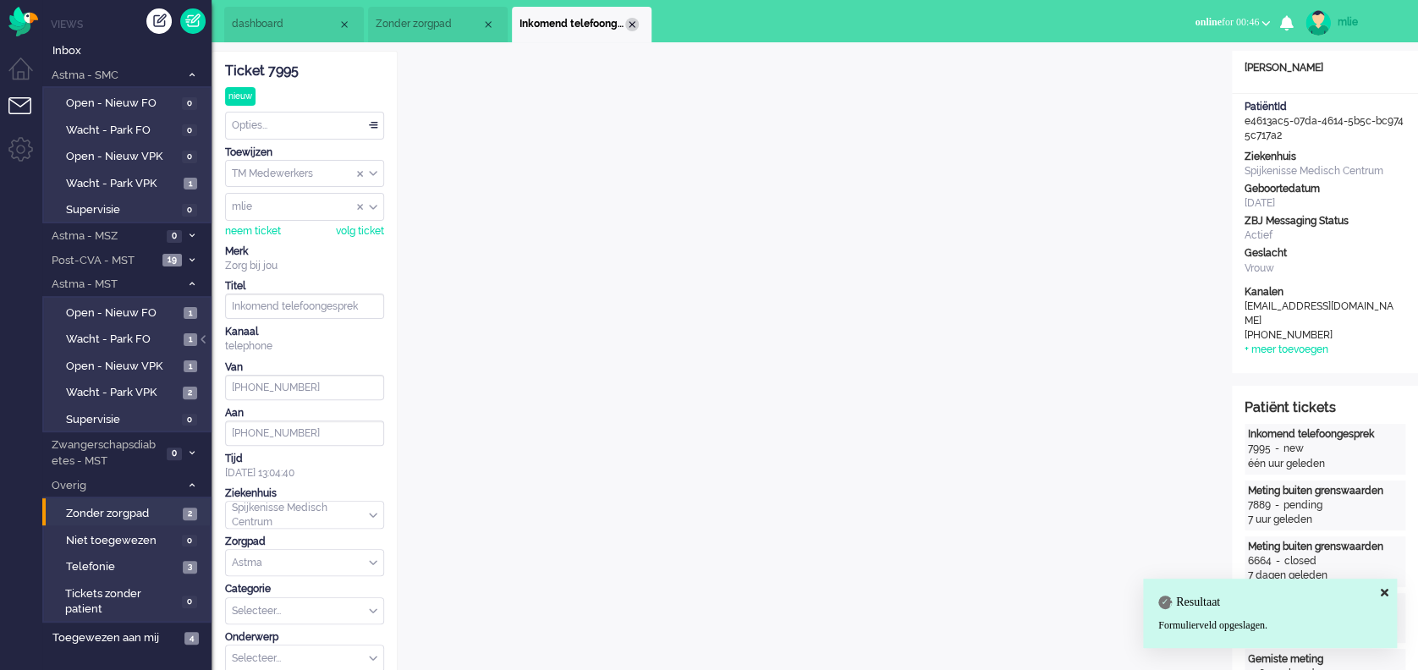
click at [635, 24] on div "Close tab" at bounding box center [632, 25] width 14 height 14
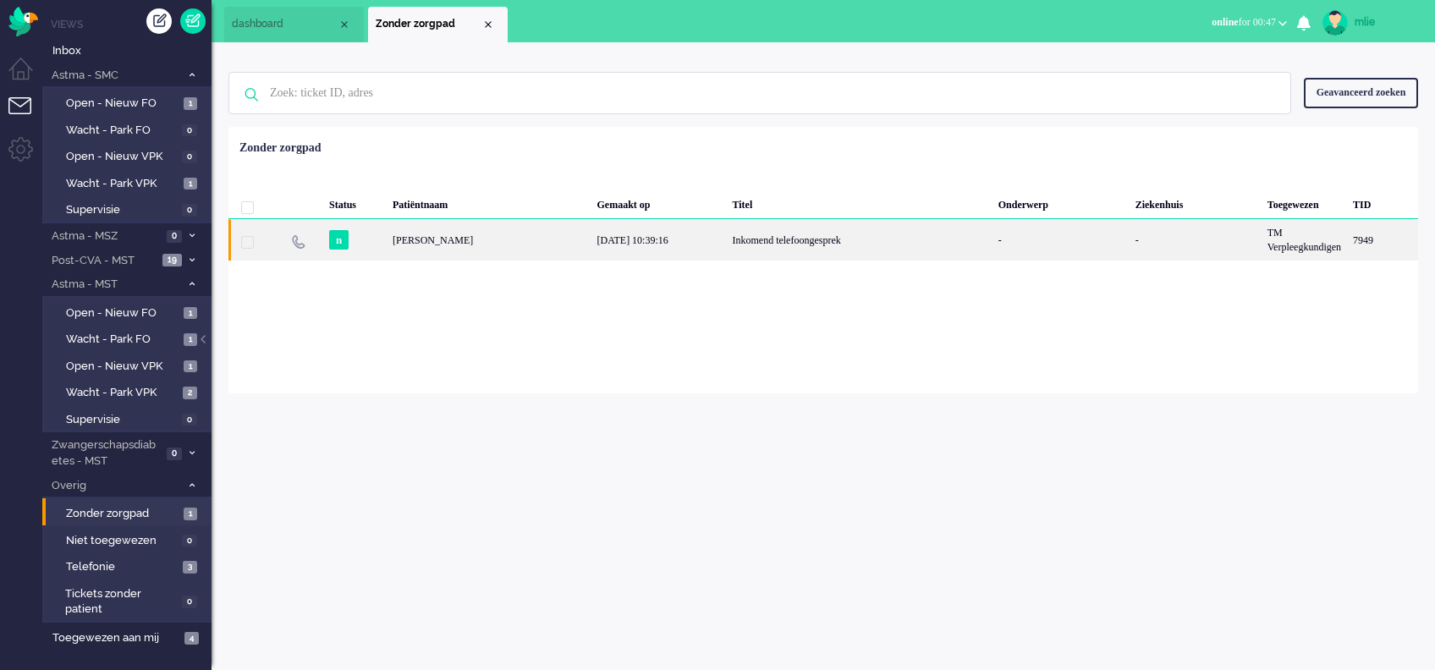
click at [758, 240] on div "Inkomend telefoongesprek" at bounding box center [859, 239] width 266 height 41
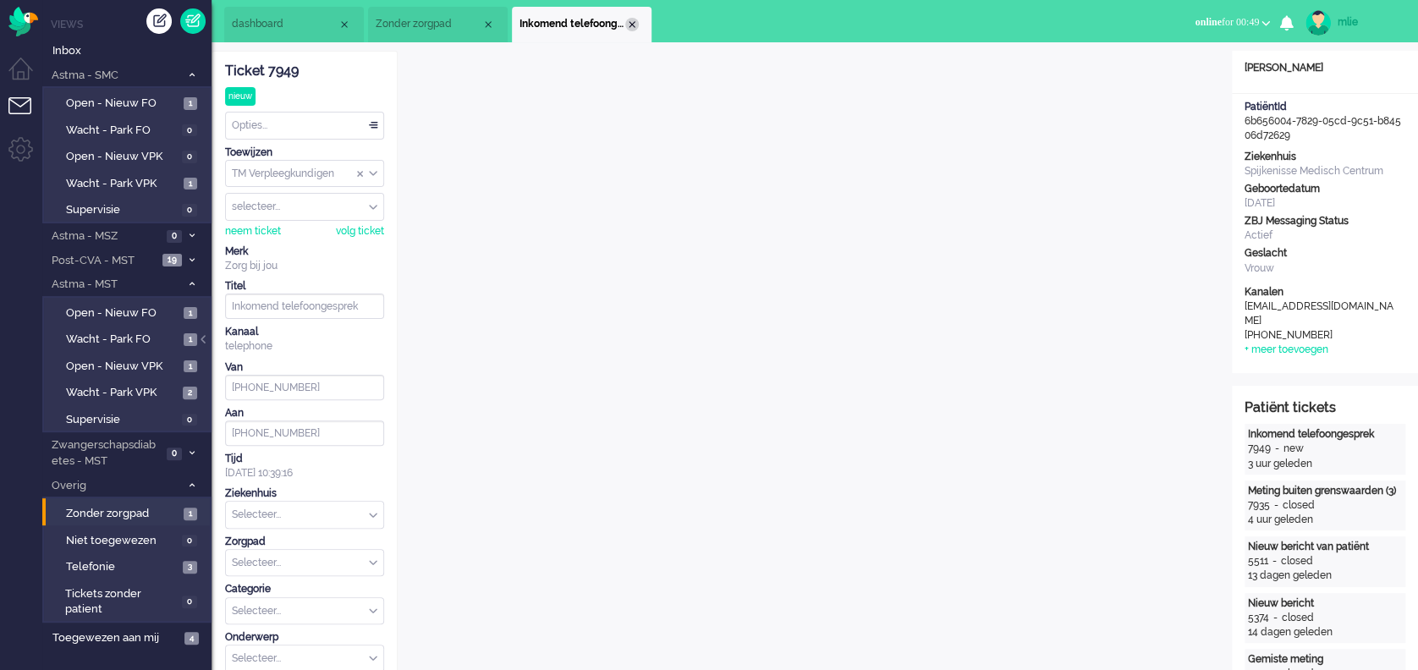
click at [630, 28] on div "Close tab" at bounding box center [632, 25] width 14 height 14
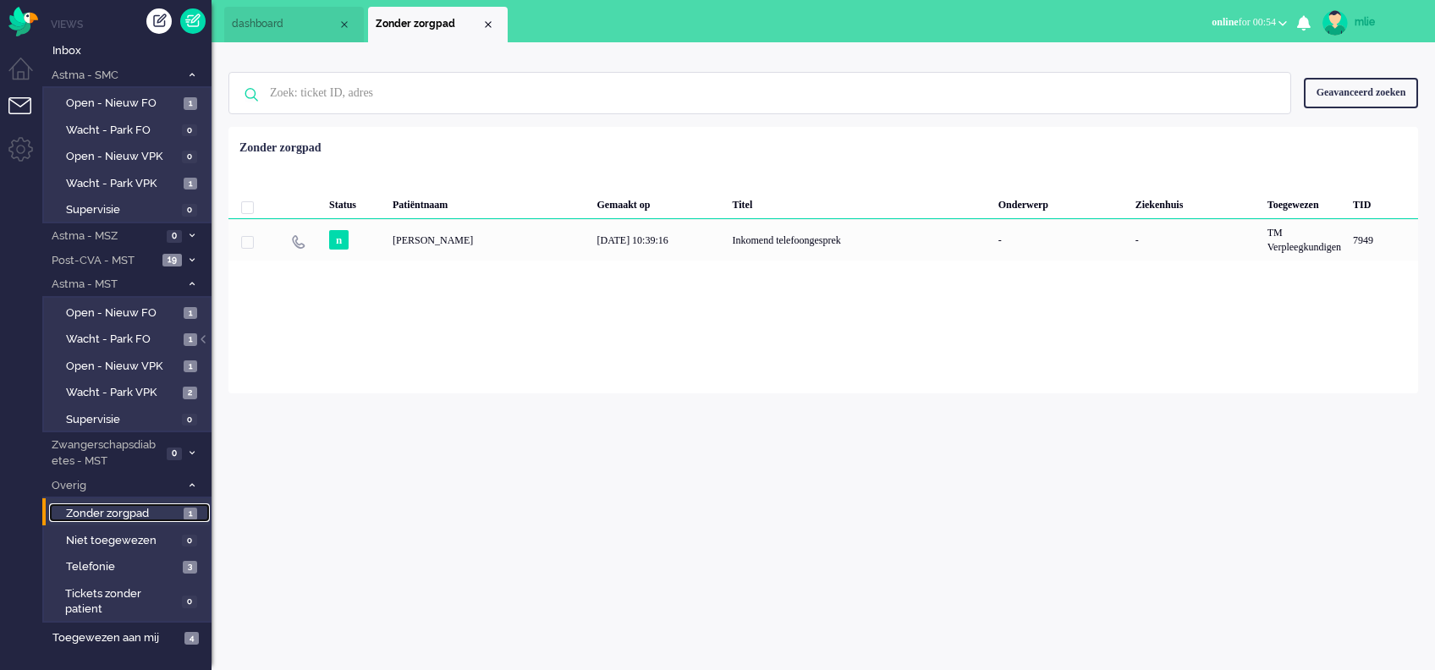
click at [113, 515] on span "Zonder zorgpad" at bounding box center [122, 514] width 113 height 16
click at [81, 513] on span "Zonder zorgpad" at bounding box center [122, 514] width 113 height 16
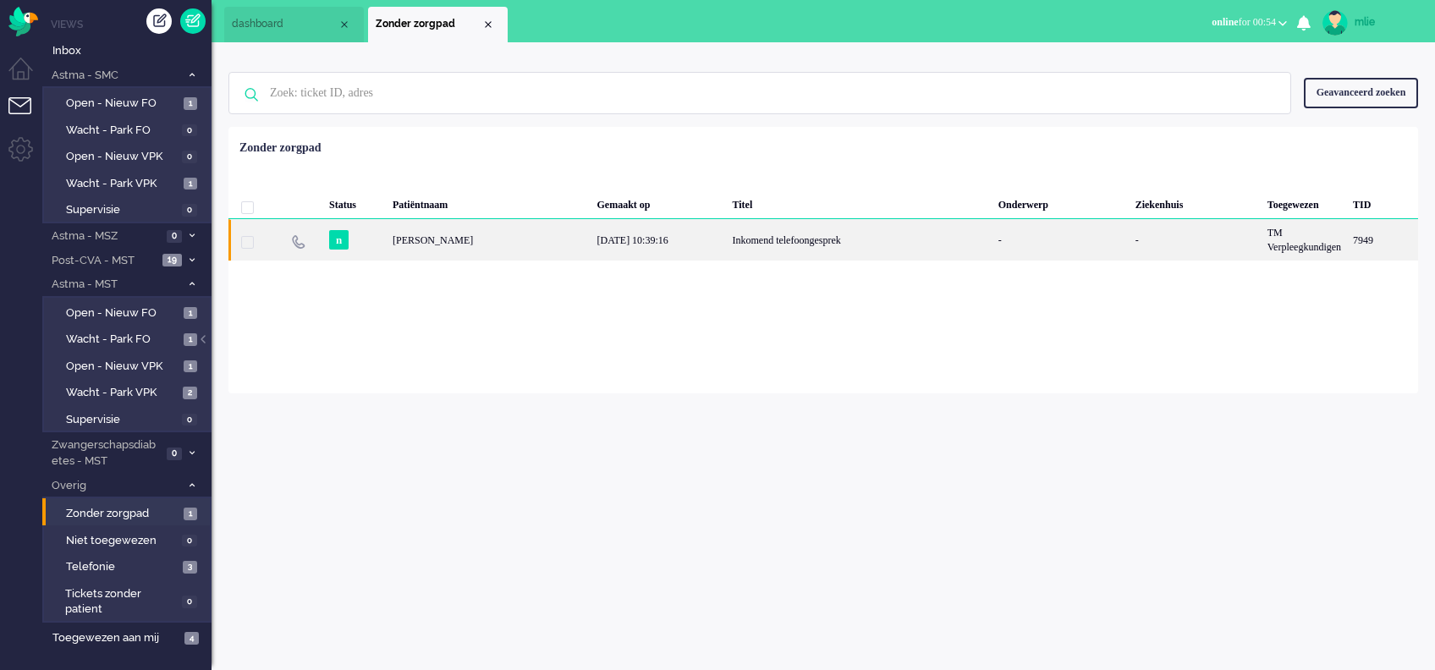
click at [785, 238] on div "Inkomend telefoongesprek" at bounding box center [859, 239] width 266 height 41
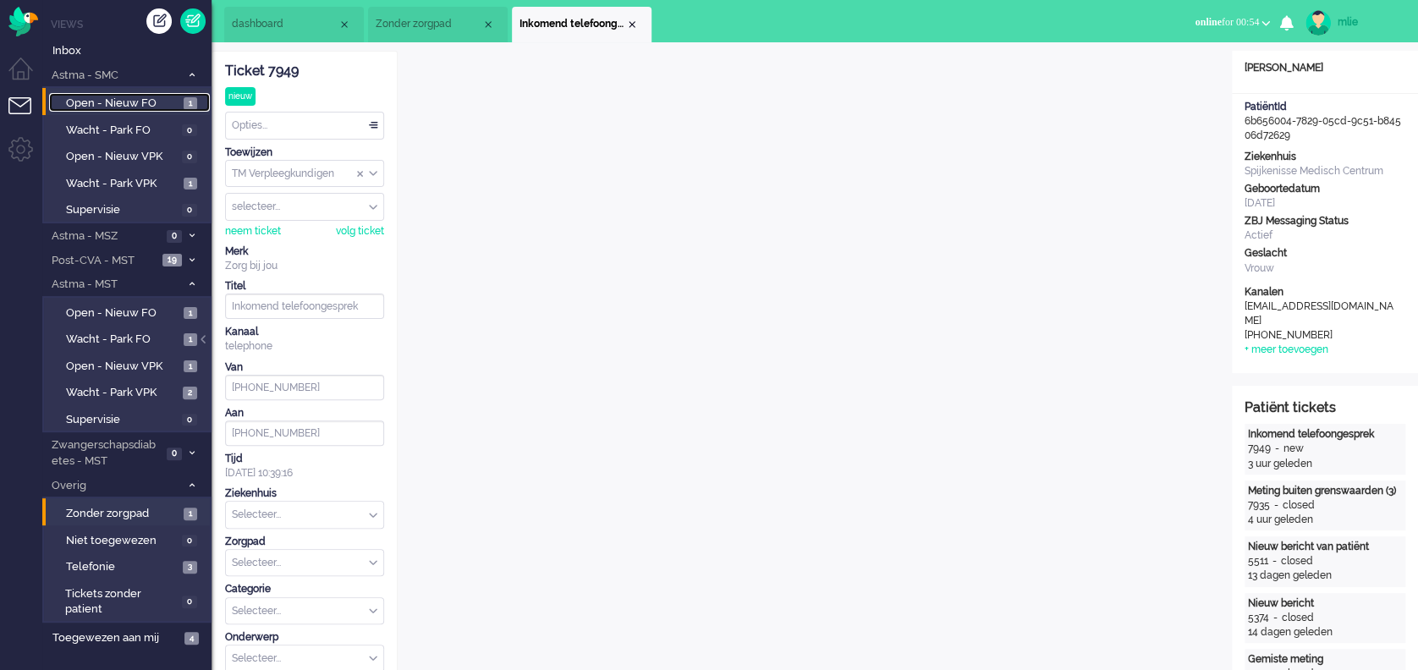
click at [124, 102] on span "Open - Nieuw FO" at bounding box center [122, 104] width 113 height 16
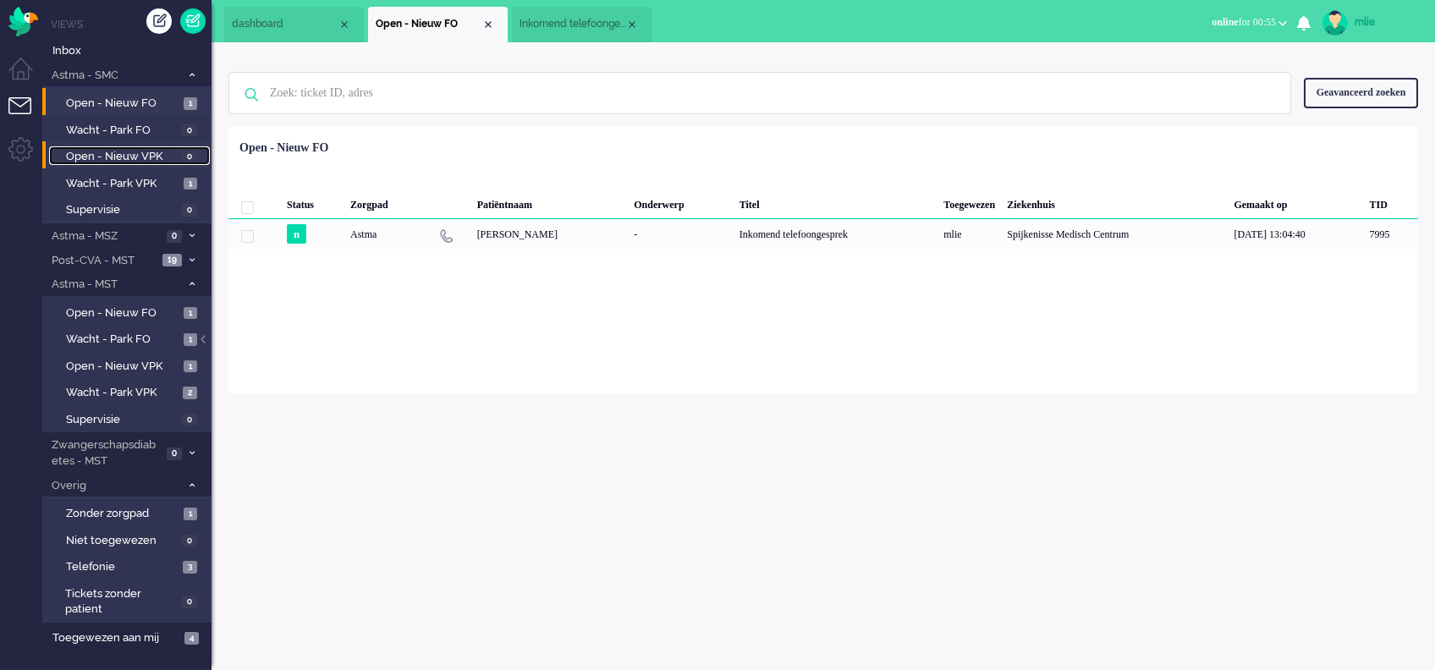
click at [107, 157] on span "Open - Nieuw VPK" at bounding box center [122, 157] width 112 height 16
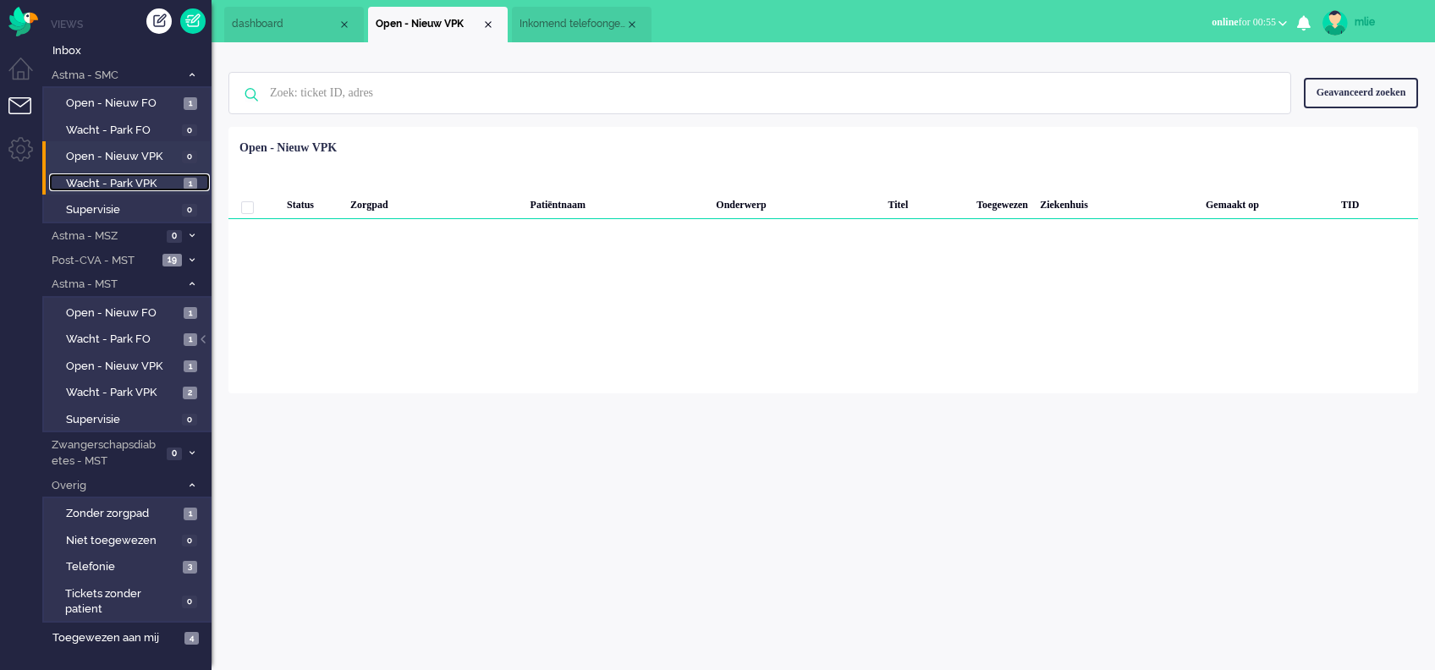
click at [102, 178] on span "Wacht - Park VPK" at bounding box center [122, 184] width 113 height 16
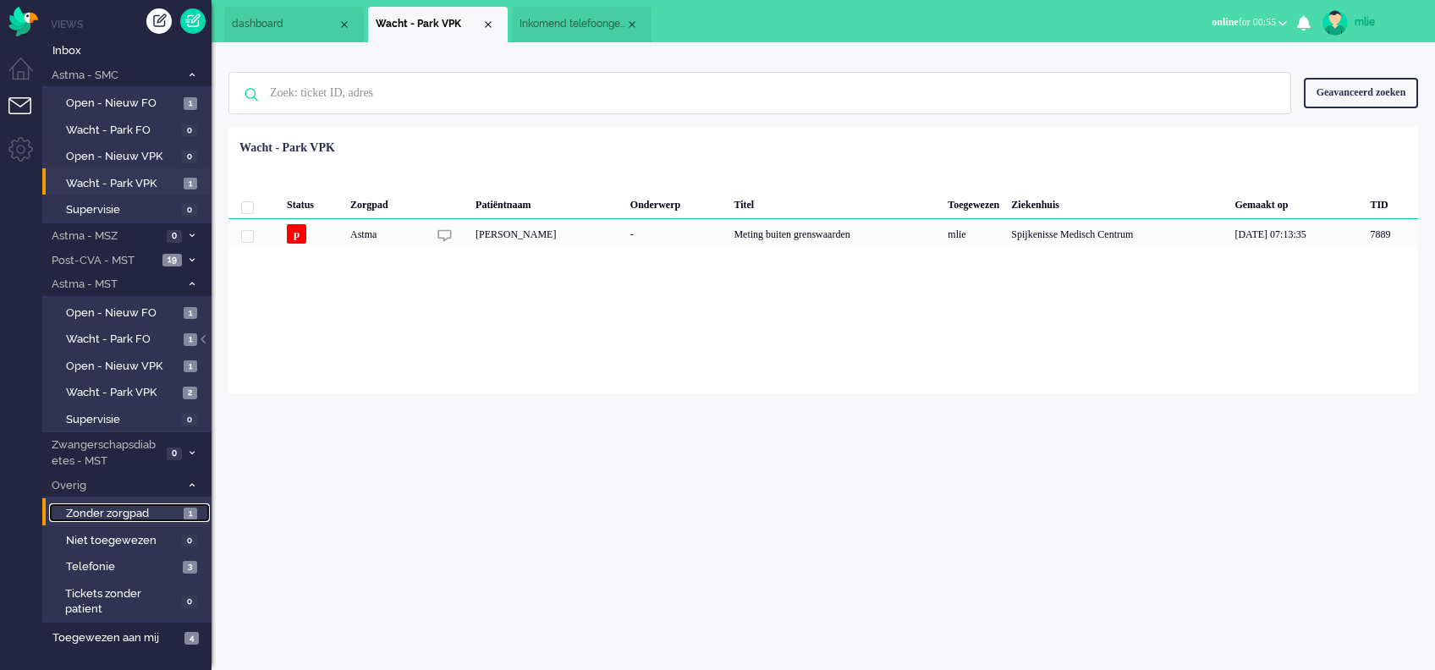
click at [118, 510] on span "Zonder zorgpad" at bounding box center [122, 514] width 113 height 16
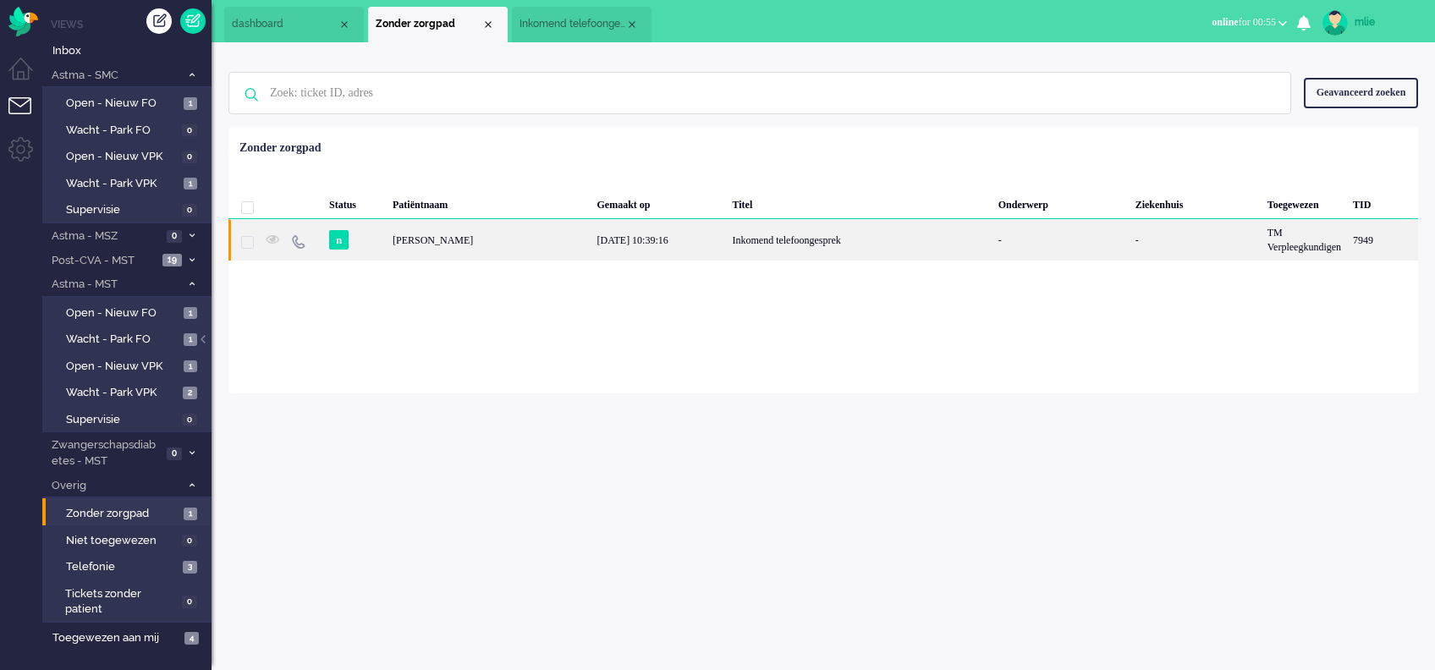
click at [741, 245] on div "Inkomend telefoongesprek" at bounding box center [859, 239] width 266 height 41
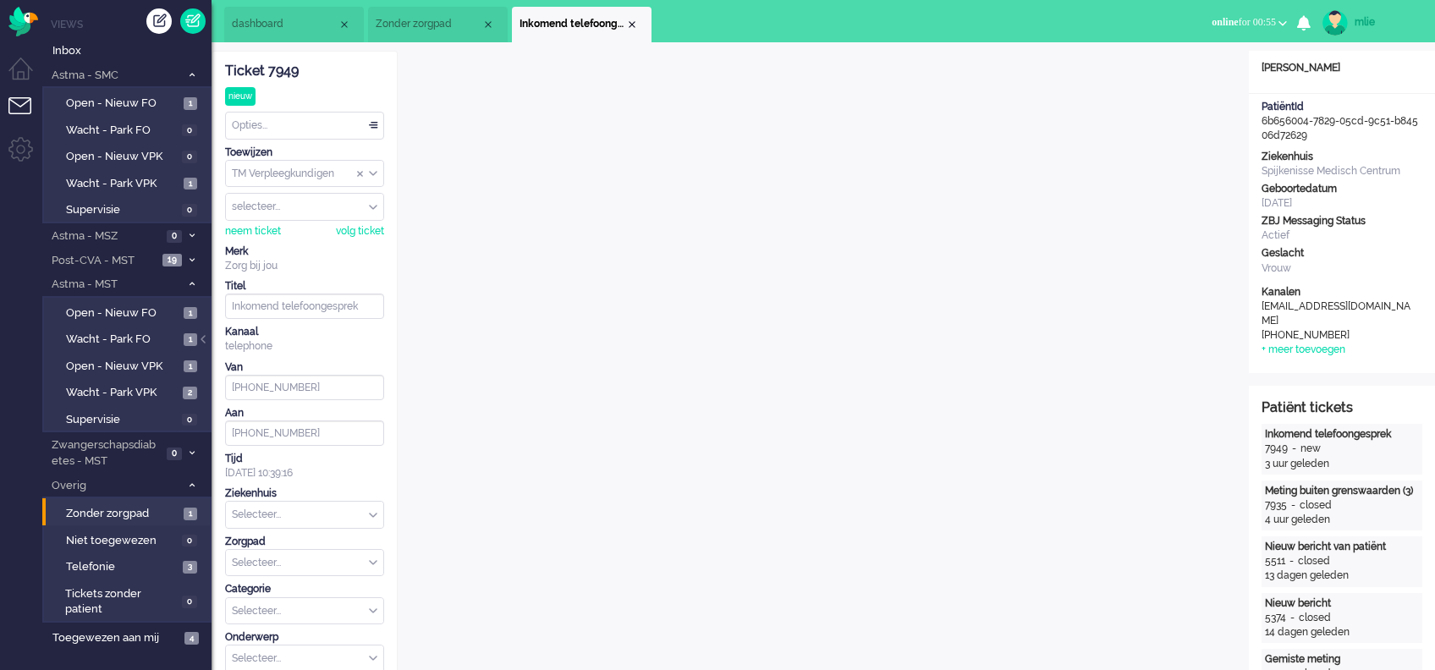
type input "[PHONE_NUMBER]"
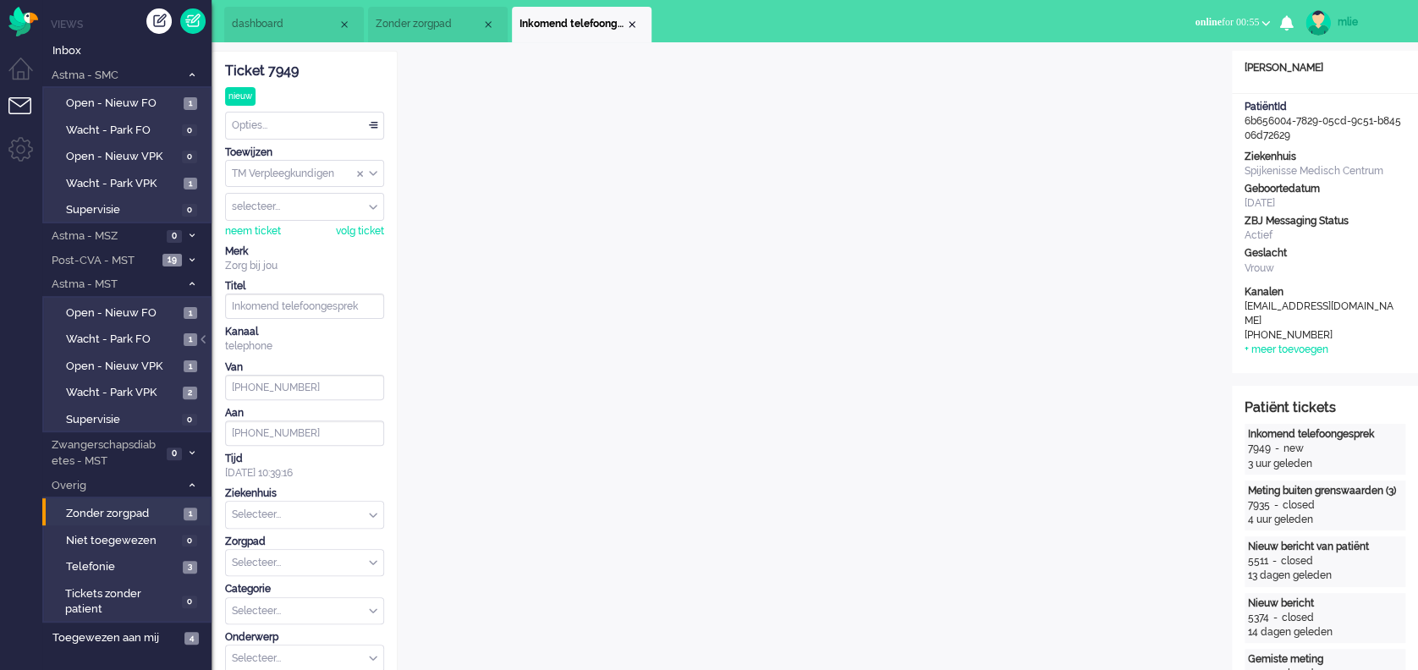
scroll to position [113, 0]
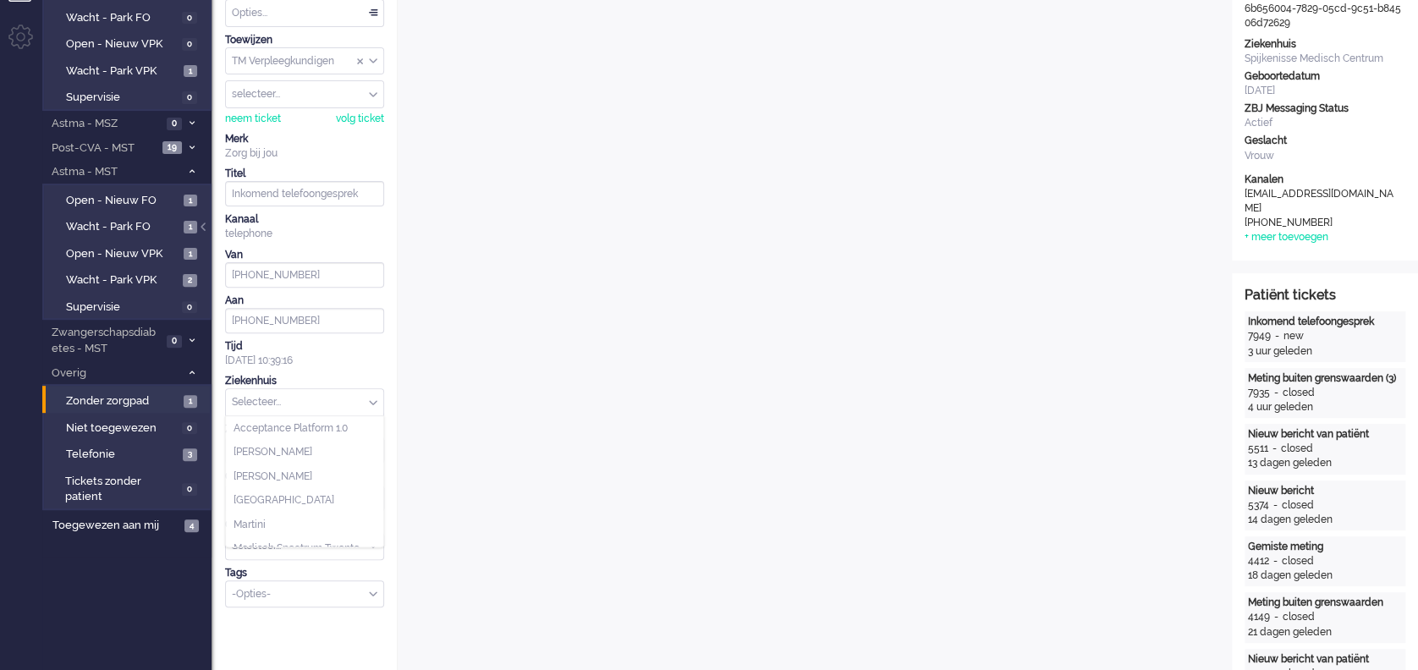
click at [371, 398] on div "Selecteer..." at bounding box center [304, 402] width 157 height 26
click at [250, 493] on span "Spijkenisse Medisch Centrum" at bounding box center [303, 486] width 139 height 14
click at [367, 446] on input "text" at bounding box center [304, 450] width 157 height 26
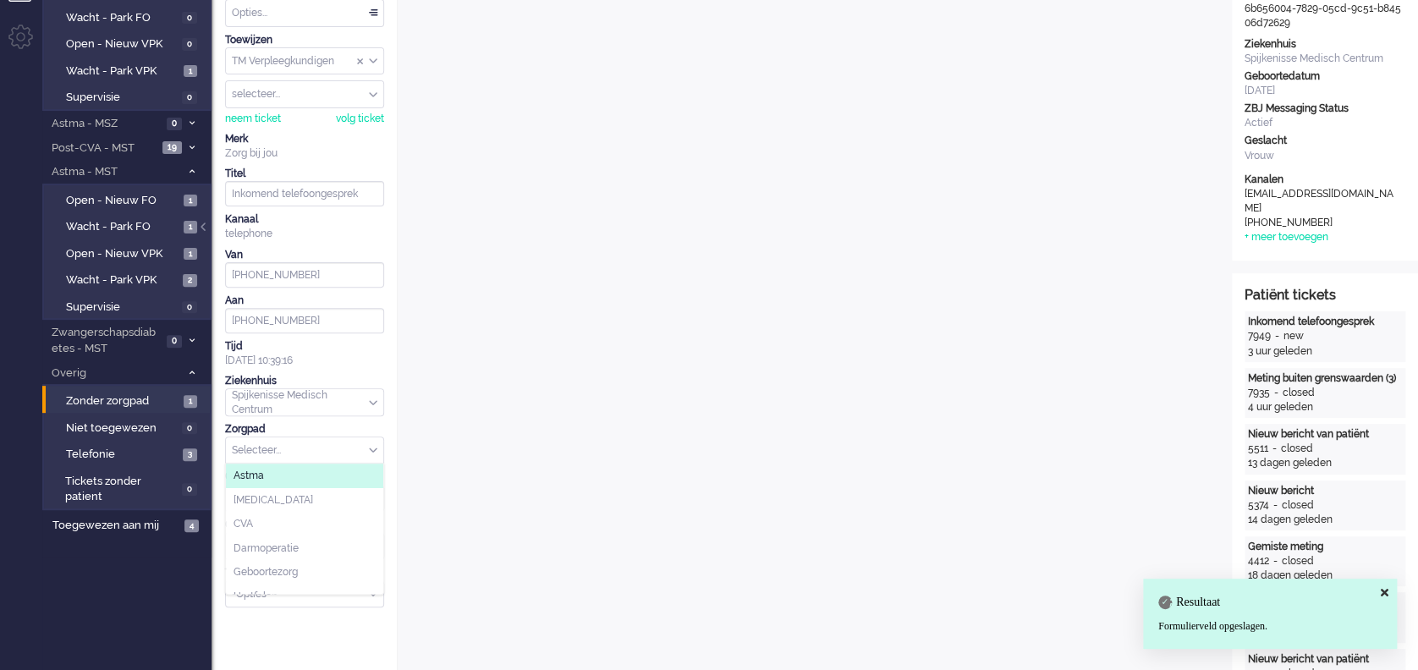
click at [275, 471] on li "Astma" at bounding box center [304, 476] width 157 height 25
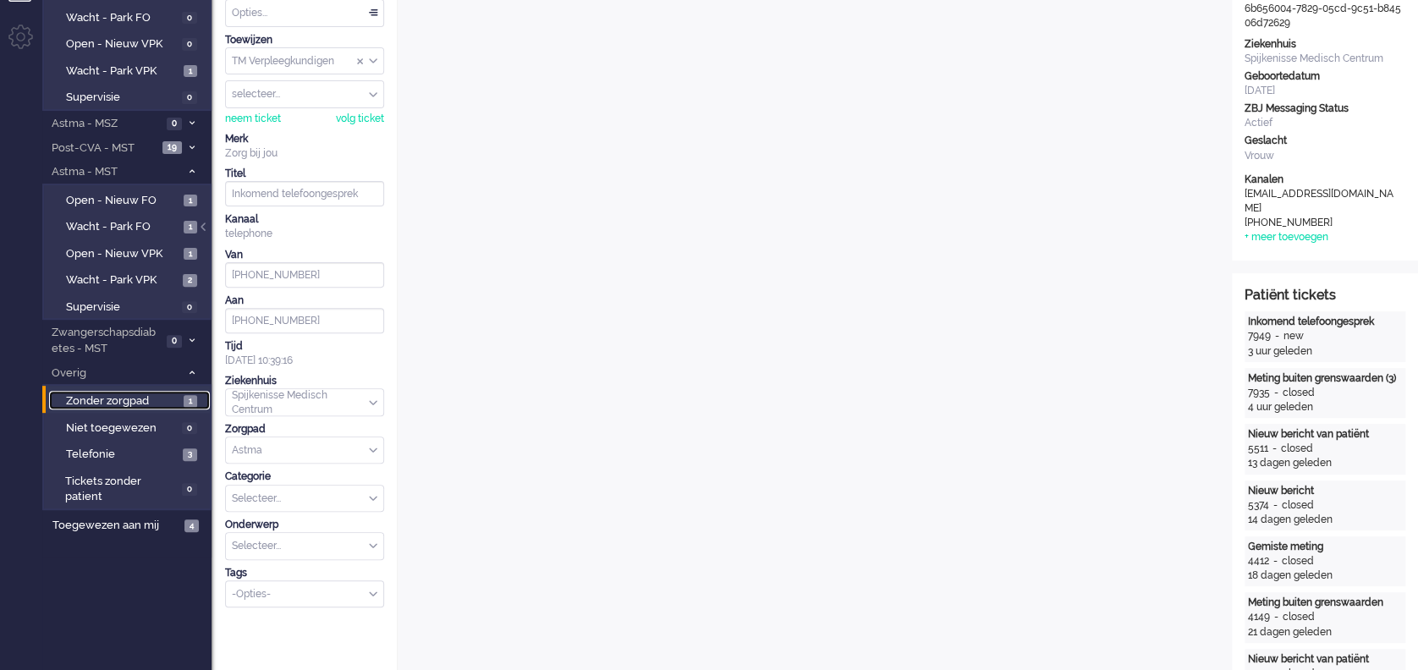
click at [110, 399] on span "Zonder zorgpad" at bounding box center [122, 401] width 113 height 16
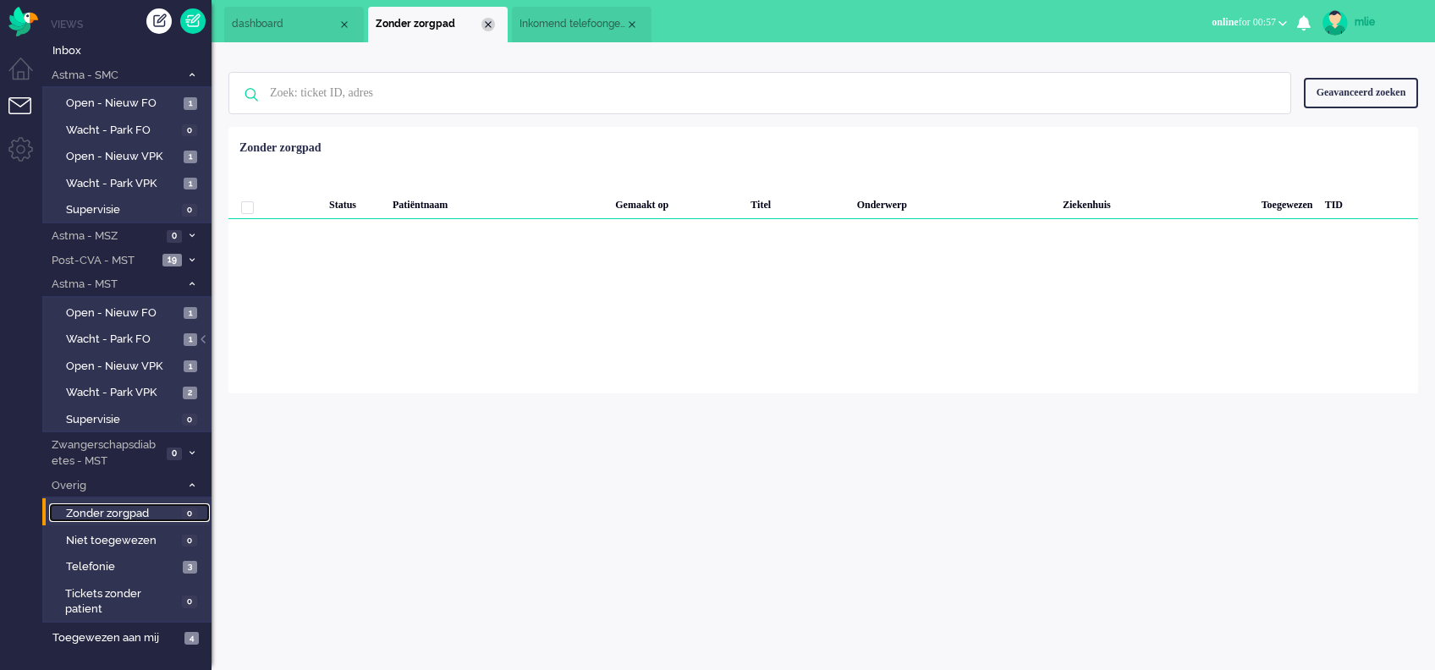
click at [487, 20] on div "Close tab" at bounding box center [489, 25] width 14 height 14
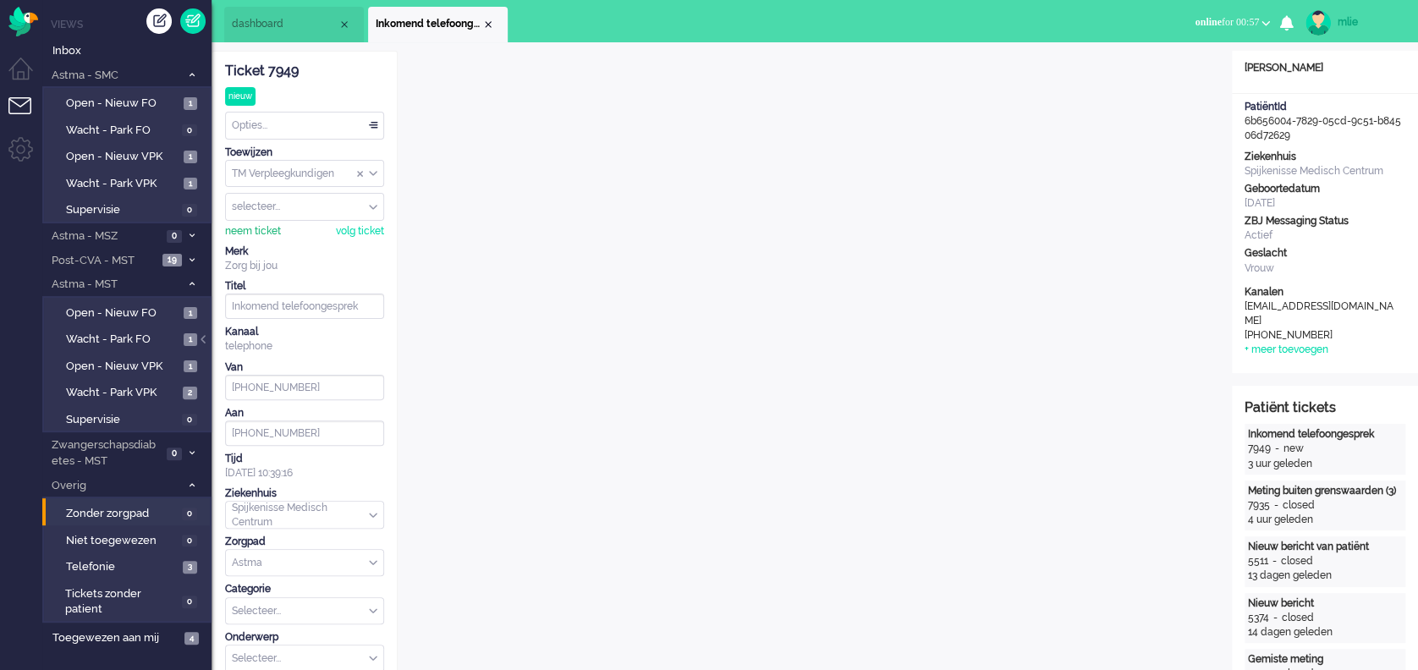
click at [245, 228] on div "neem ticket" at bounding box center [253, 231] width 56 height 14
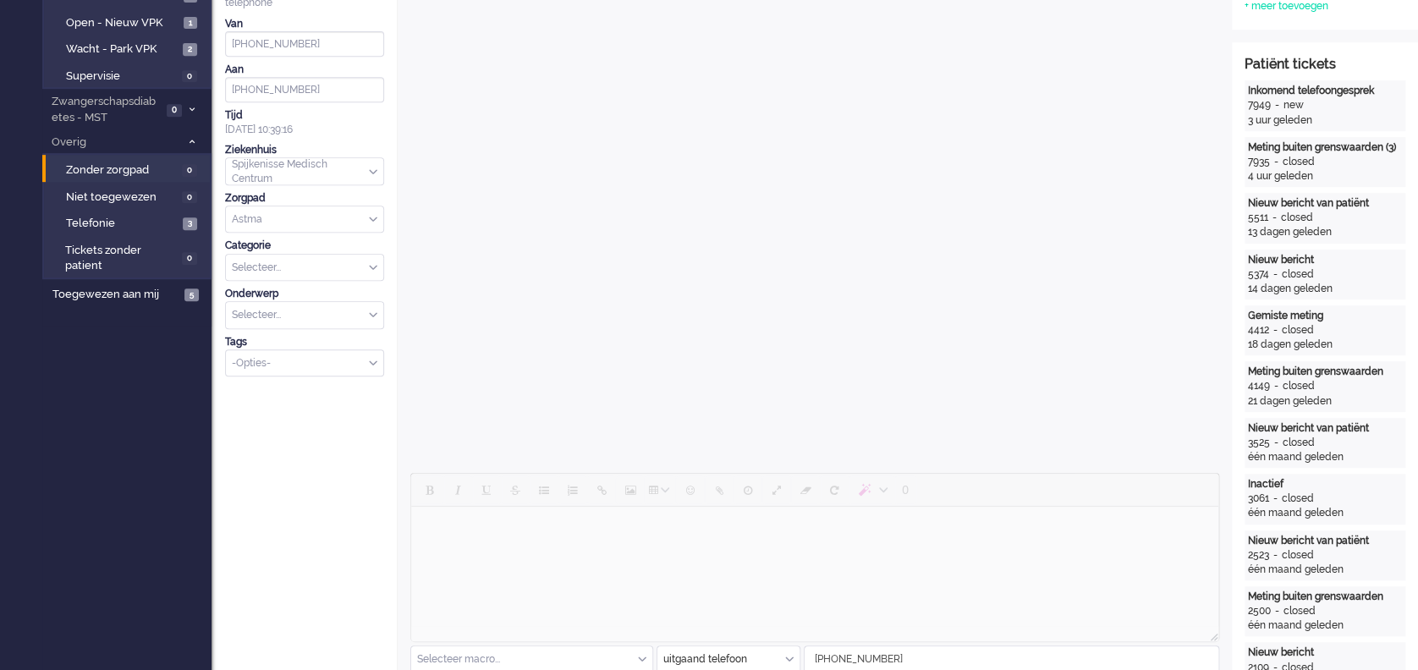
scroll to position [113, 0]
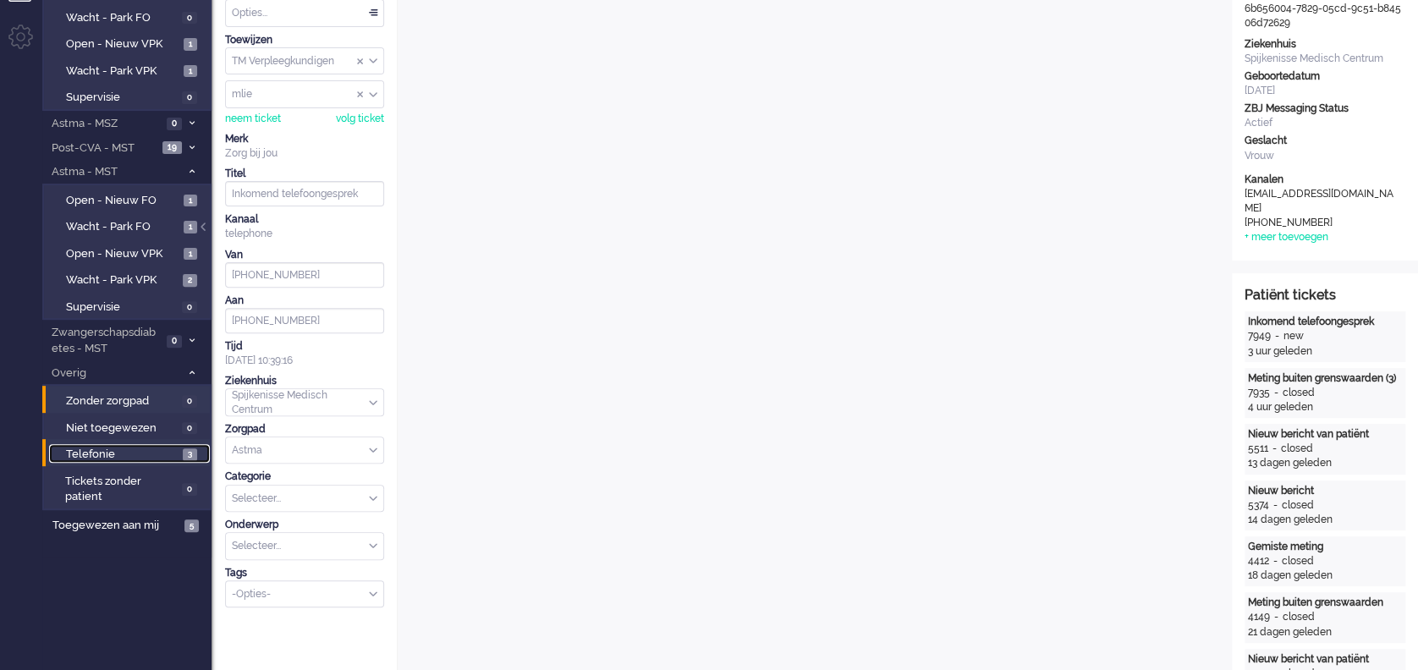
click at [95, 448] on span "Telefonie" at bounding box center [122, 455] width 113 height 16
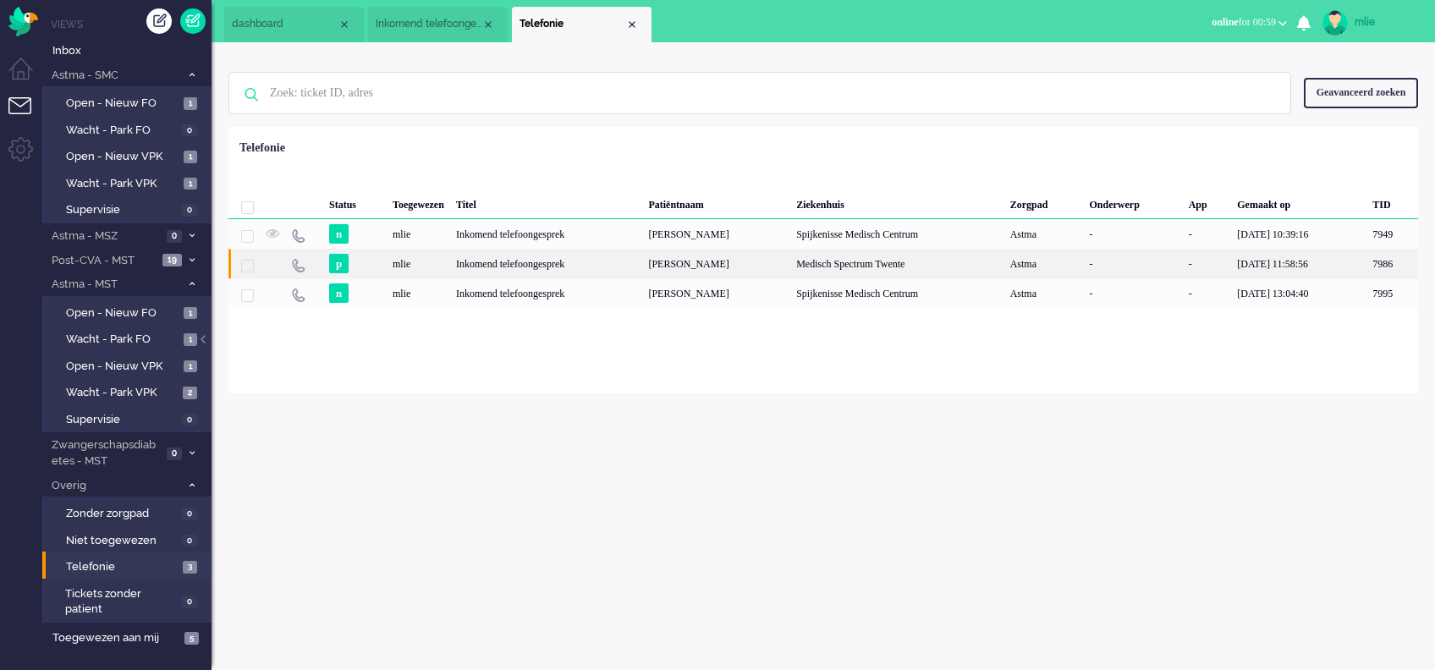
click at [873, 267] on div "Medisch Spectrum Twente" at bounding box center [897, 264] width 214 height 30
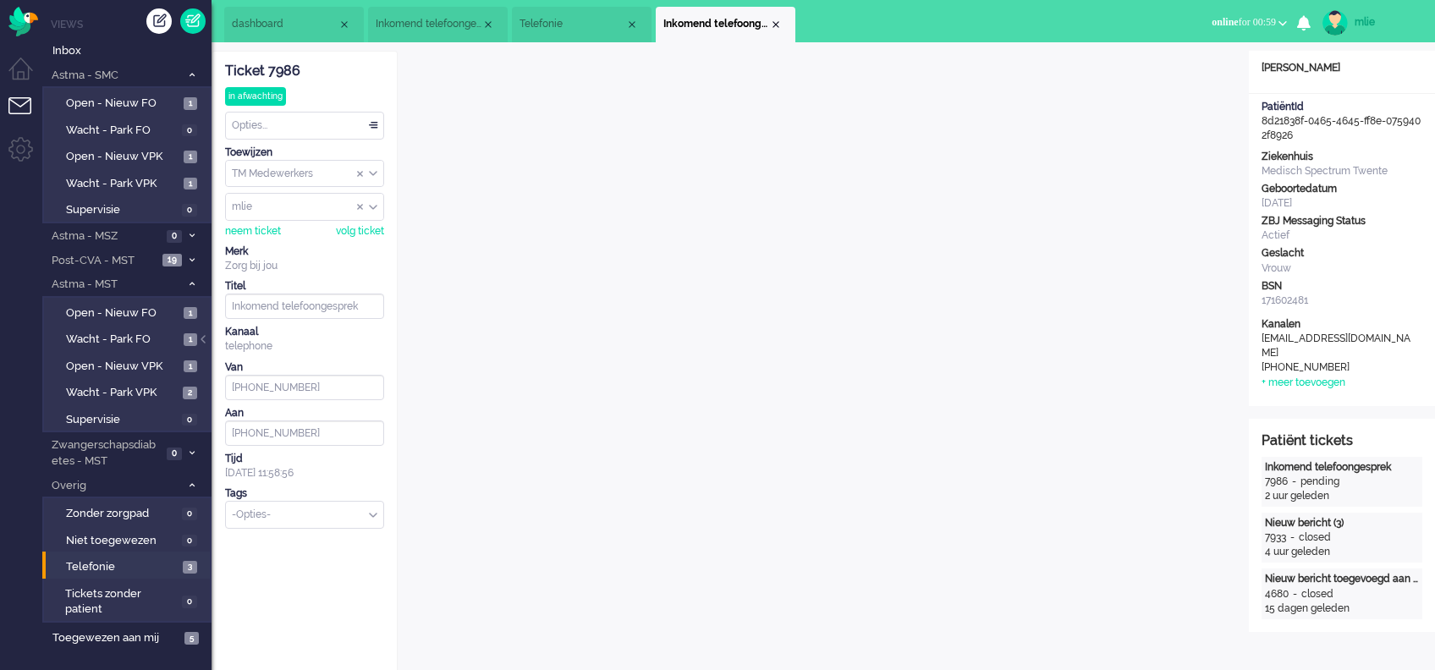
type input "[PHONE_NUMBER]"
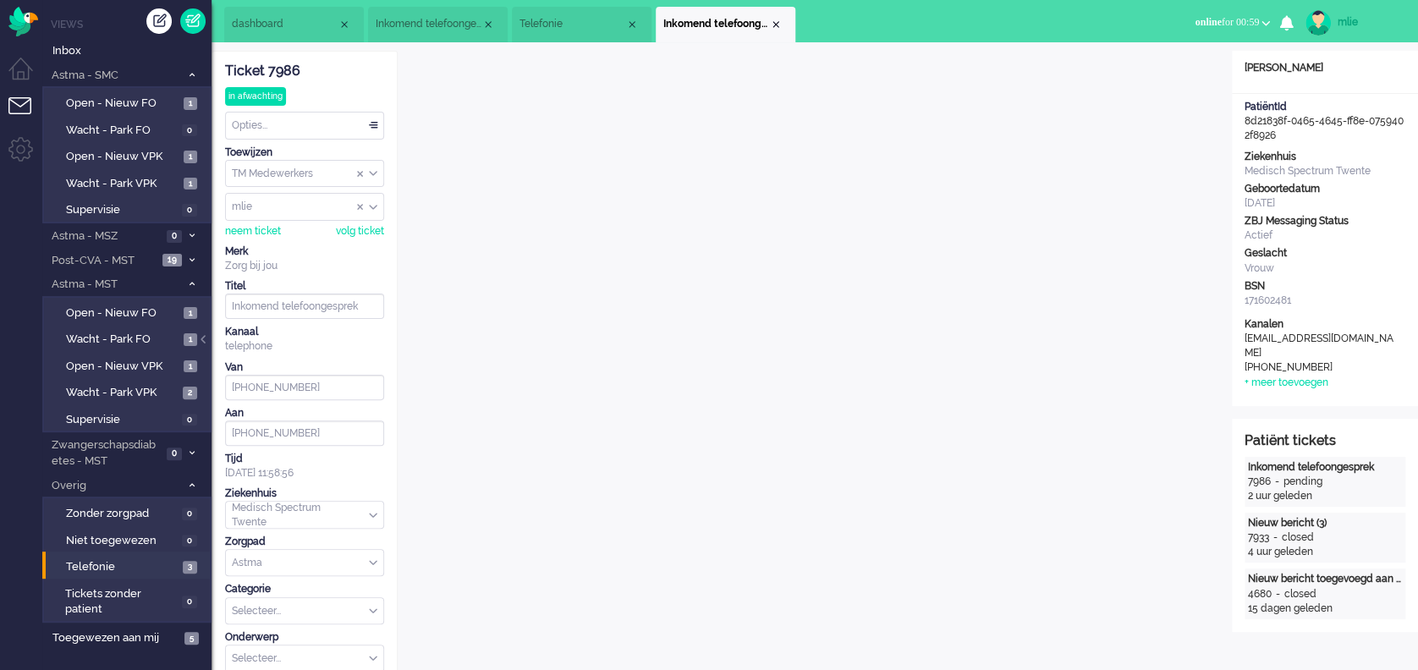
scroll to position [52, 0]
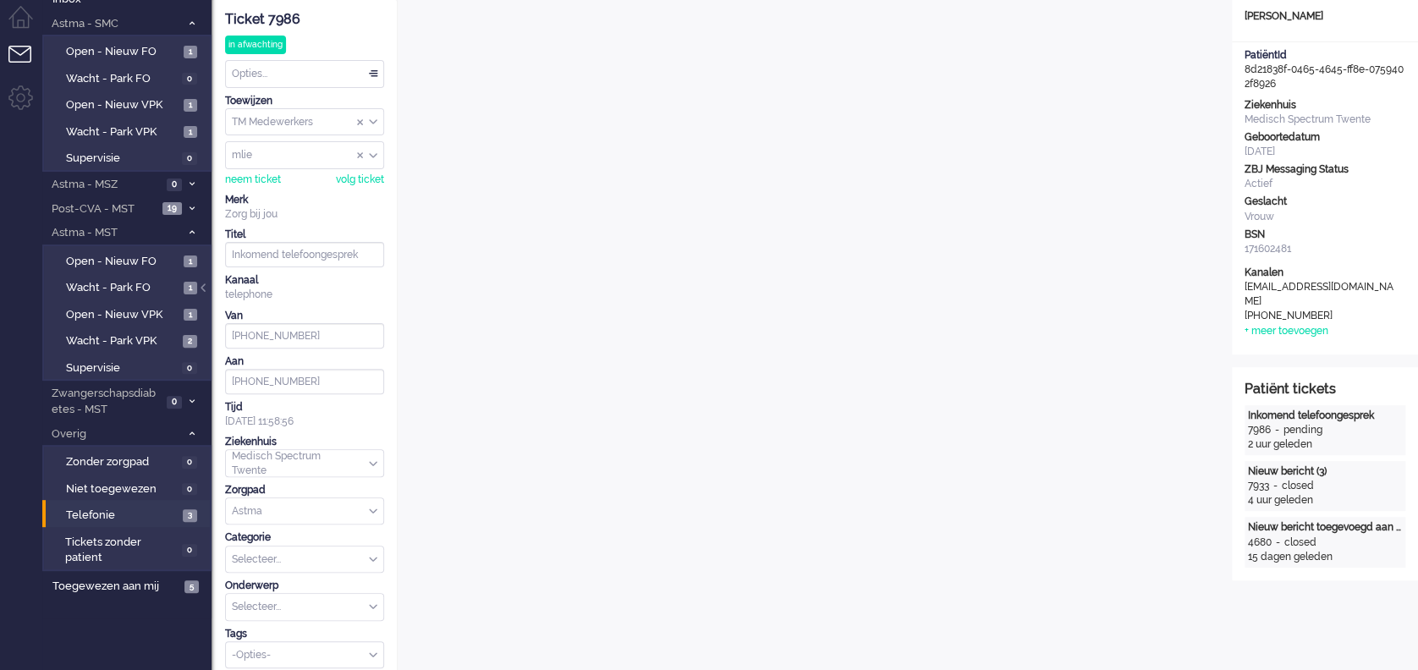
click at [372, 72] on div "Opties..." at bounding box center [304, 74] width 157 height 26
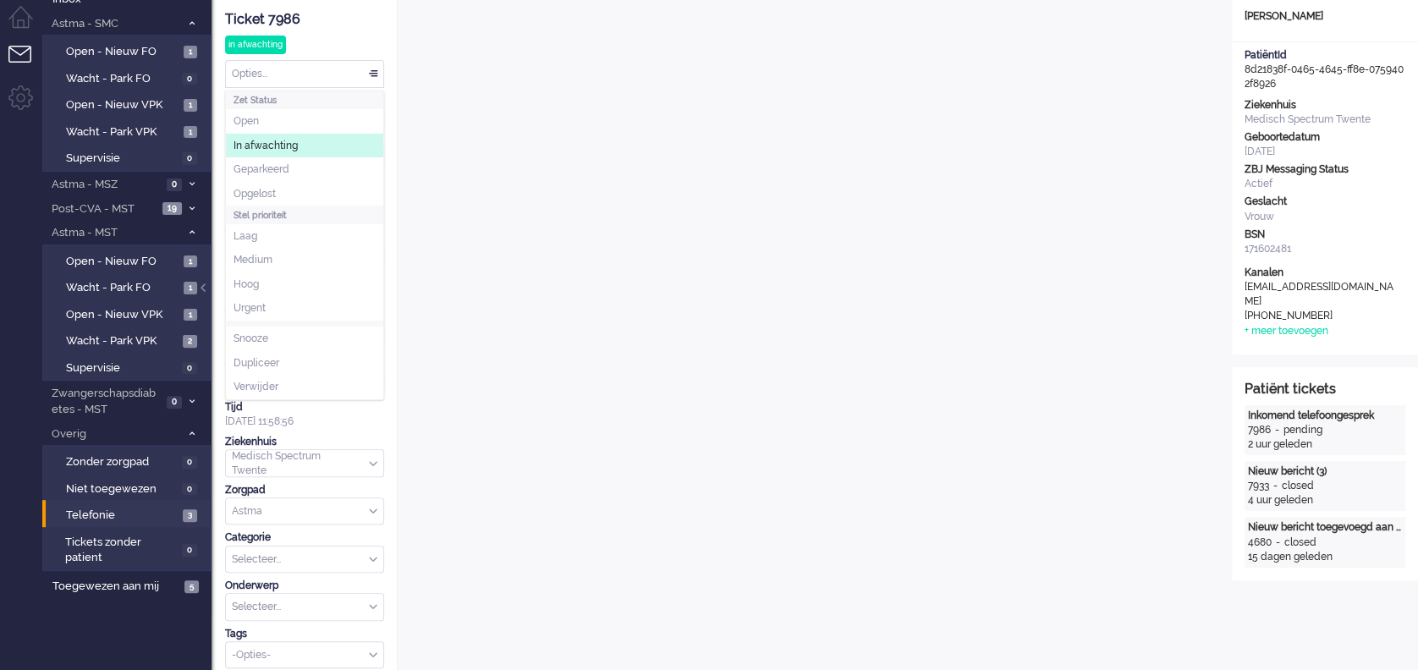
click at [294, 145] on span "In afwachting" at bounding box center [266, 146] width 64 height 14
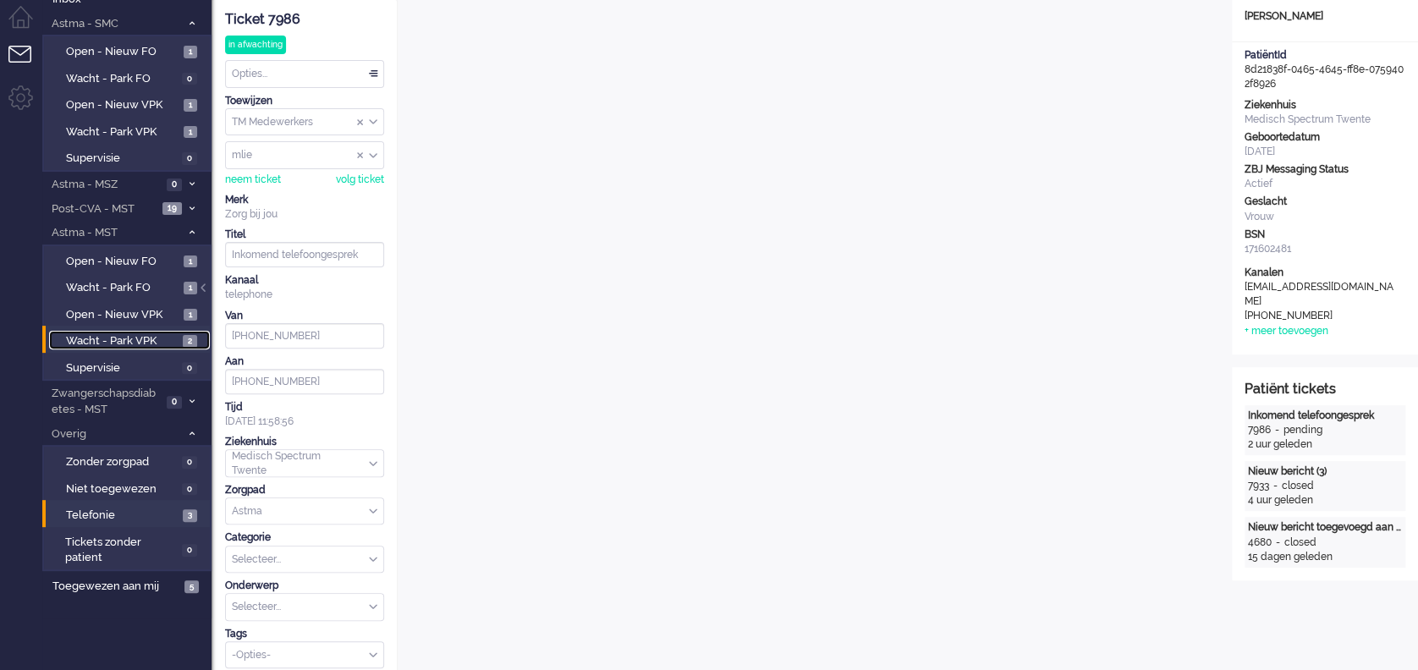
click at [110, 338] on span "Wacht - Park VPK" at bounding box center [122, 341] width 113 height 16
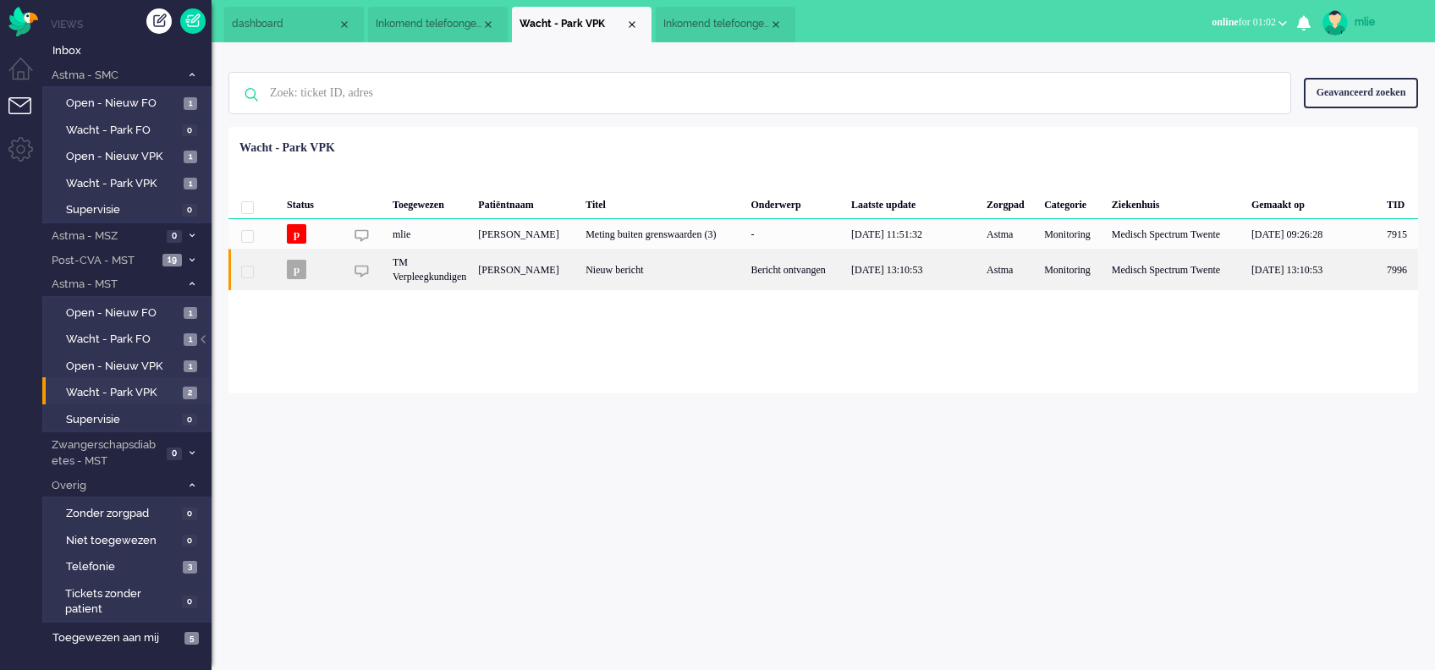
click at [670, 280] on div "Nieuw bericht" at bounding box center [662, 269] width 165 height 41
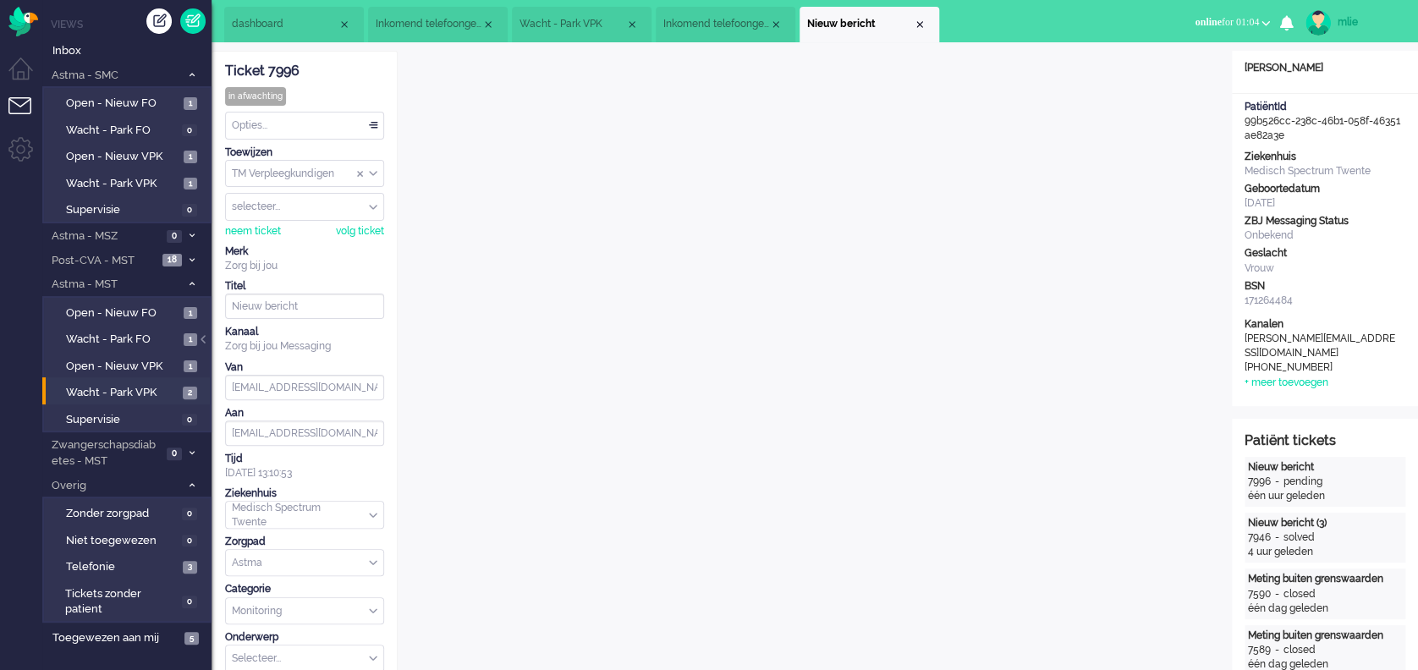
click at [450, 24] on span "Inkomend telefoongesprek" at bounding box center [429, 24] width 106 height 14
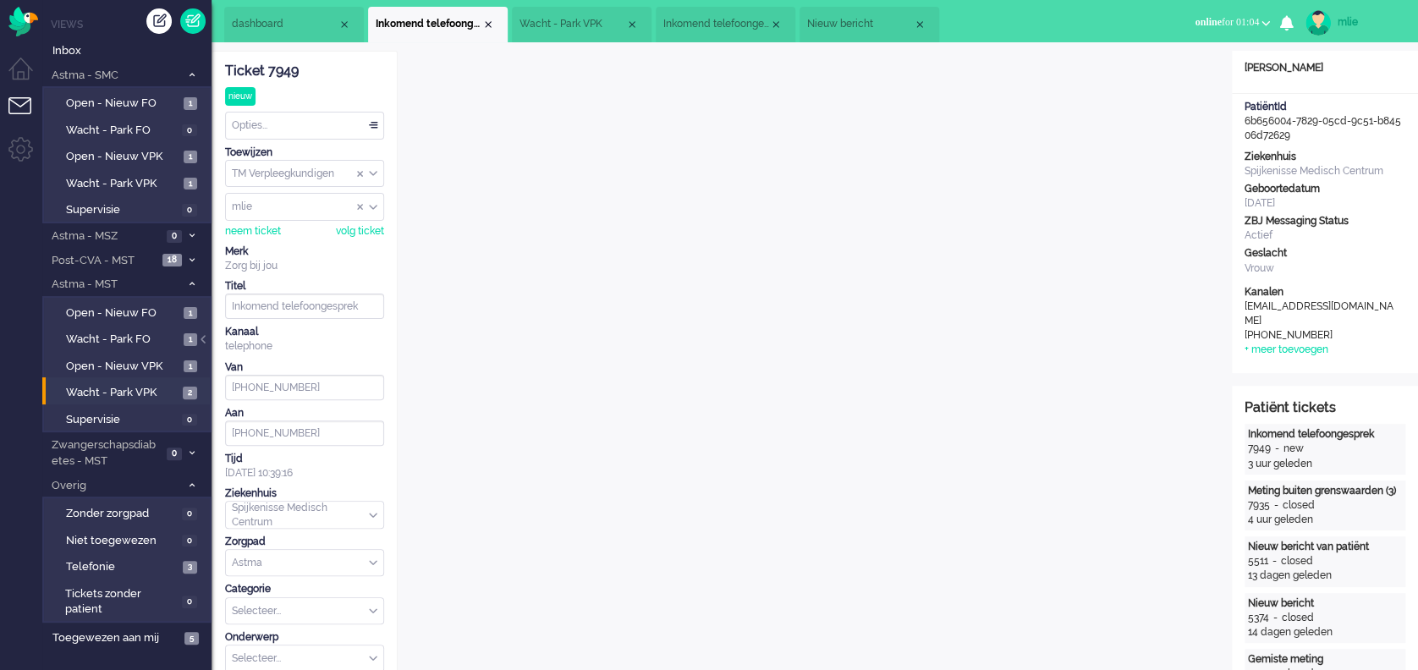
click at [588, 24] on span "Wacht - Park VPK" at bounding box center [573, 24] width 106 height 14
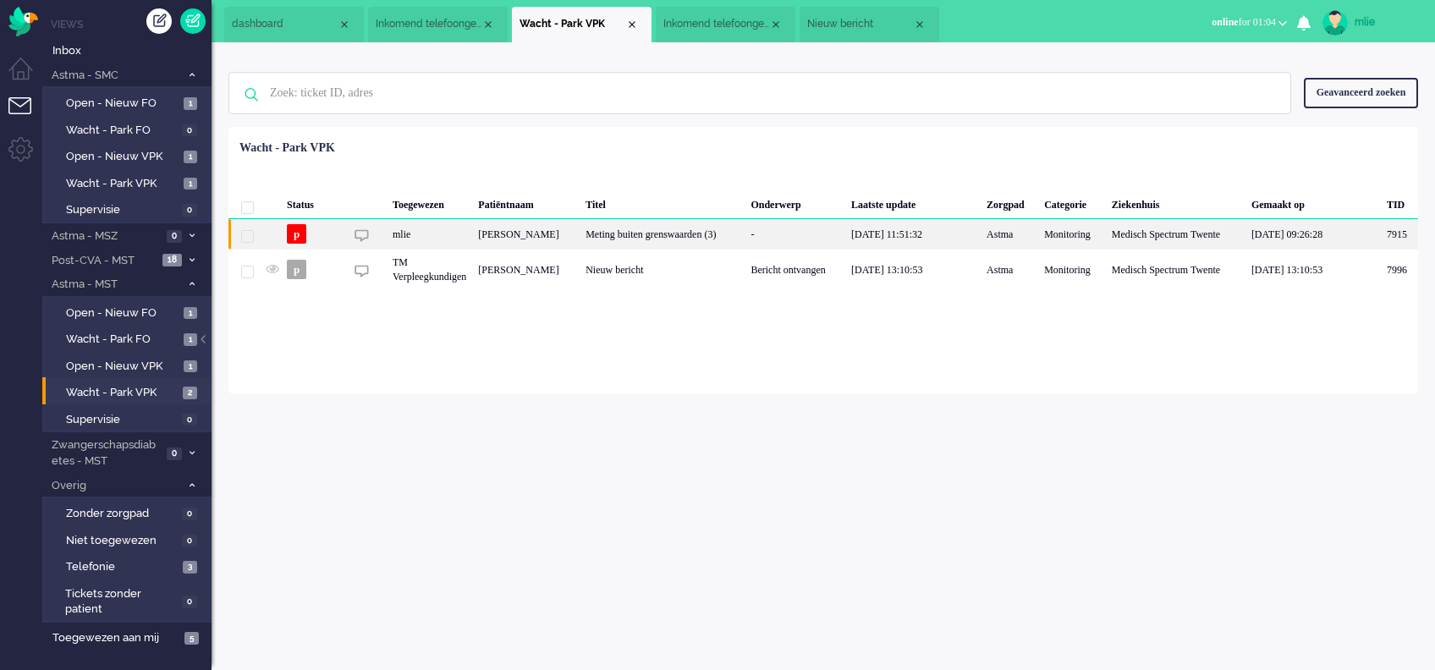
click at [715, 242] on div "Meting buiten grenswaarden (3)" at bounding box center [662, 234] width 165 height 30
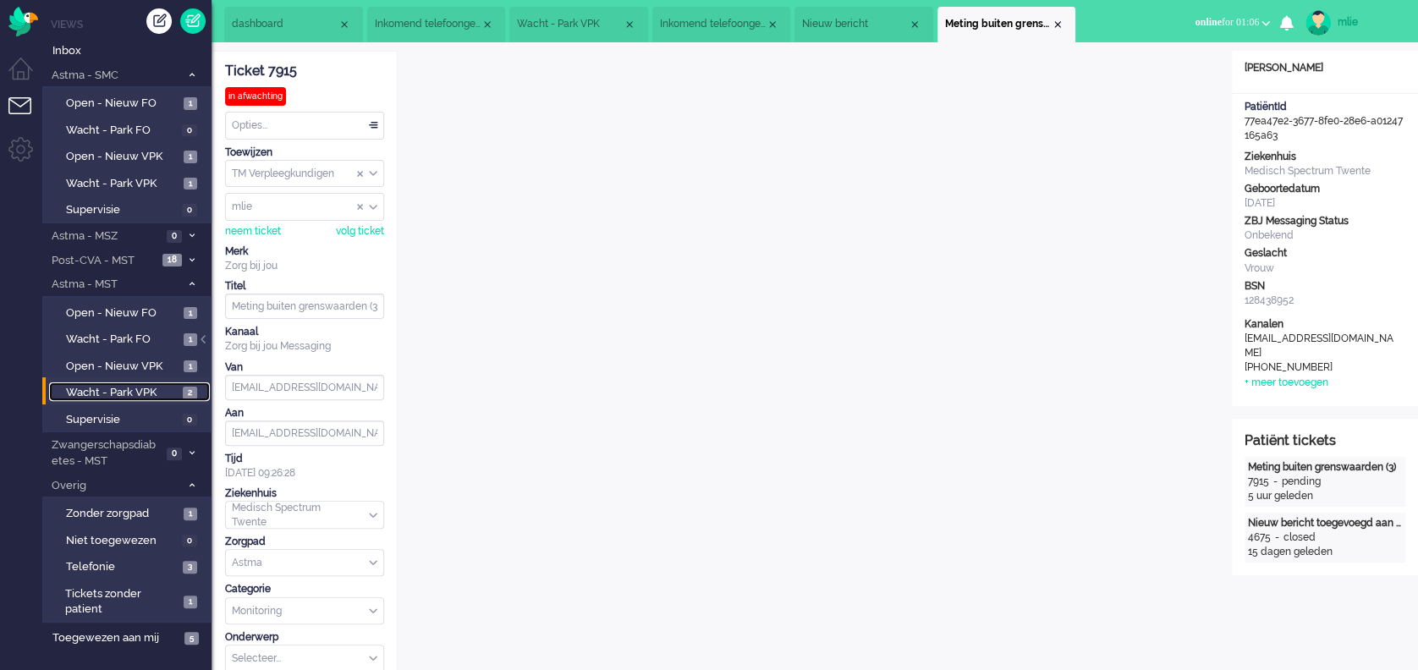
click at [112, 392] on span "Wacht - Park VPK" at bounding box center [122, 393] width 113 height 16
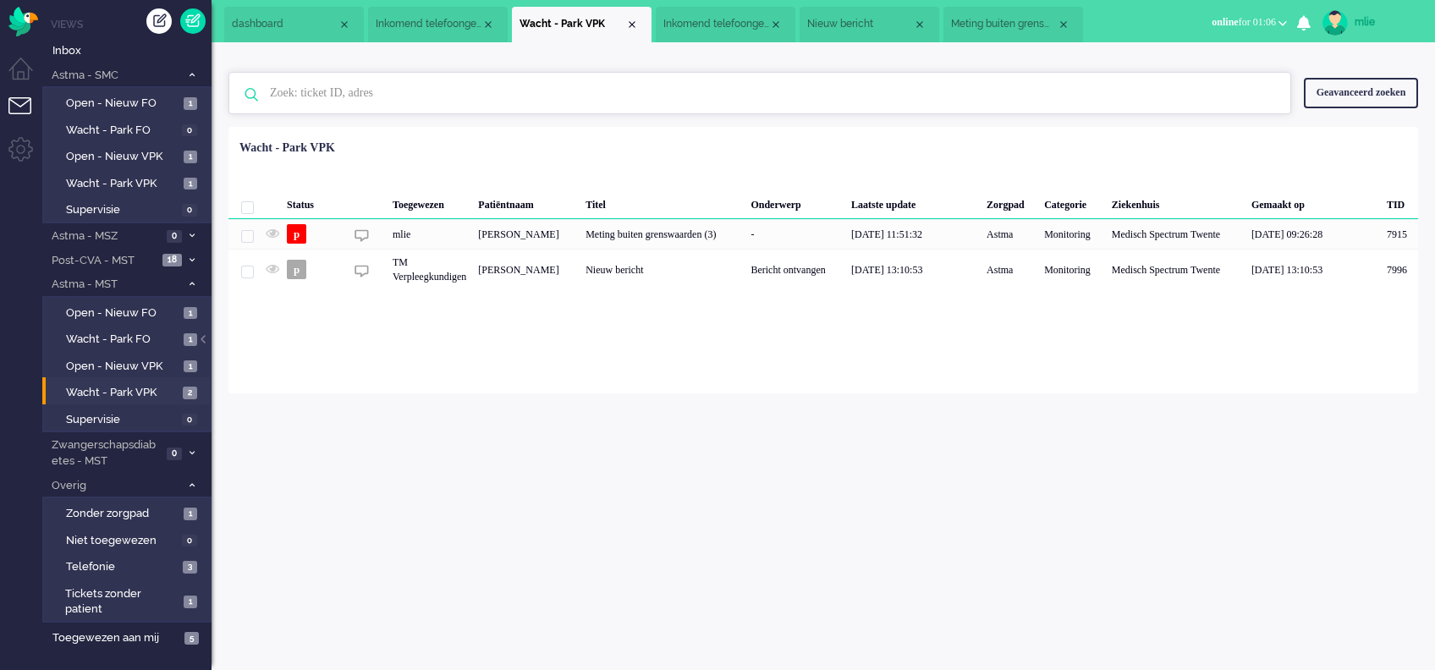
click at [349, 96] on input "text" at bounding box center [762, 93] width 1010 height 41
type input "karas"
click at [73, 43] on span "Inbox" at bounding box center [131, 51] width 159 height 16
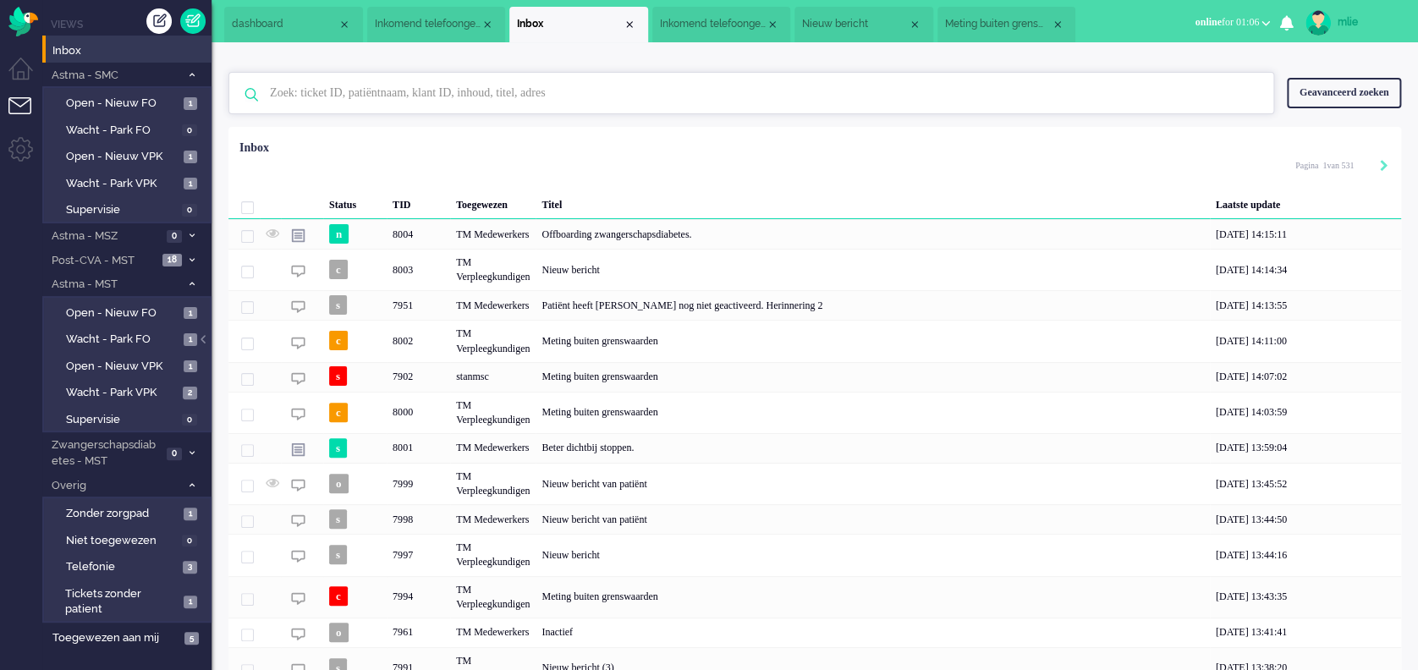
click at [367, 97] on input "text" at bounding box center [753, 93] width 993 height 41
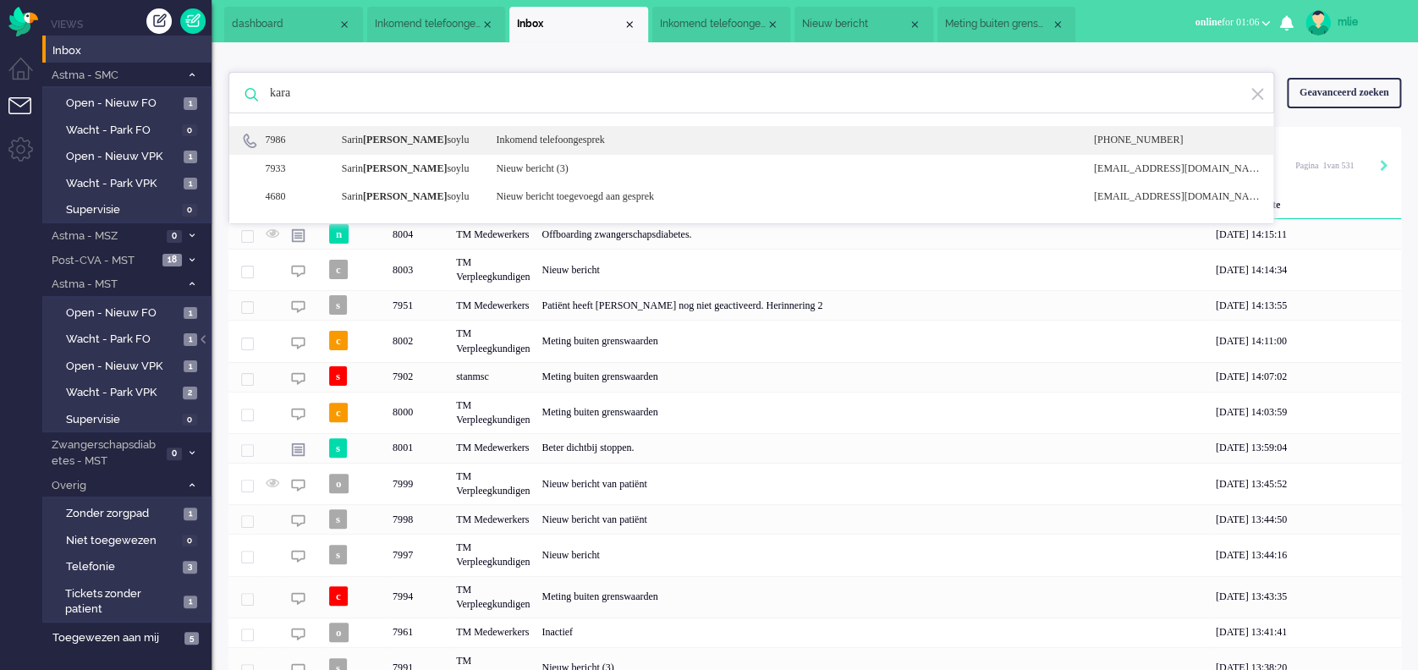
type input "kara"
click at [553, 135] on div "Inkomend telefoongesprek" at bounding box center [781, 140] width 597 height 14
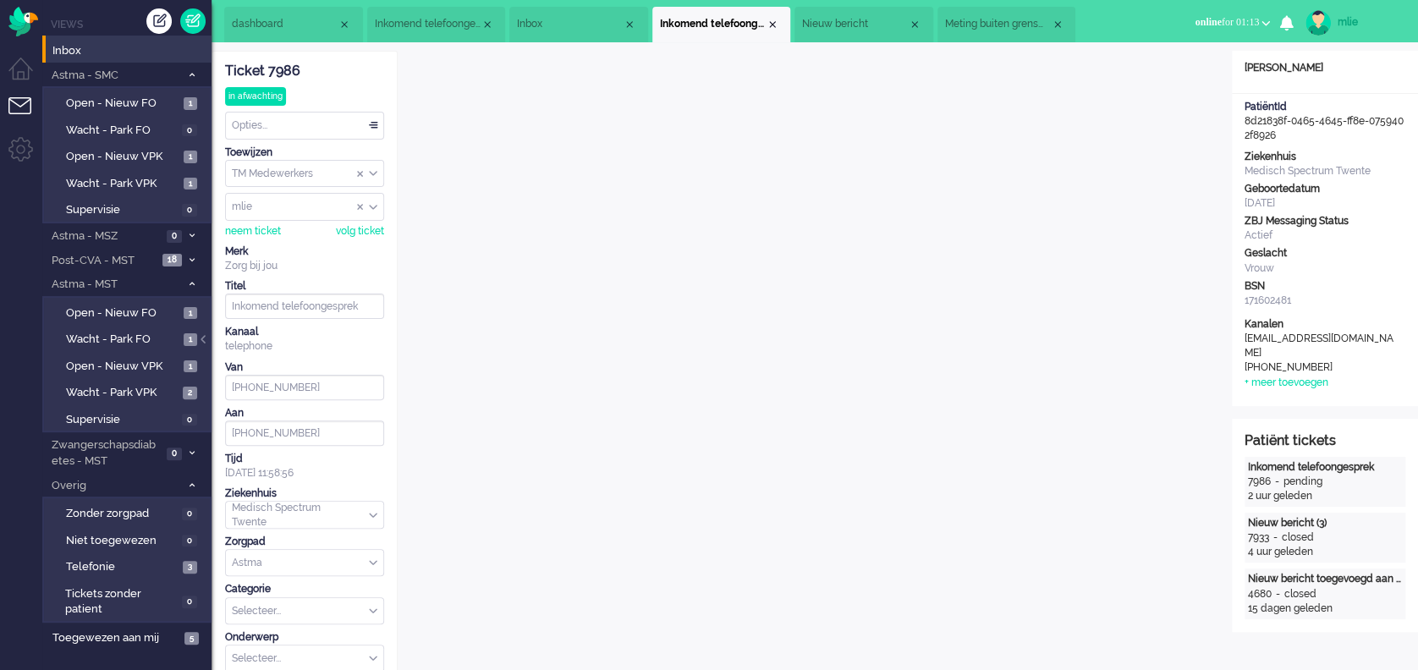
click at [436, 21] on span "Inkomend telefoongesprek" at bounding box center [428, 24] width 106 height 14
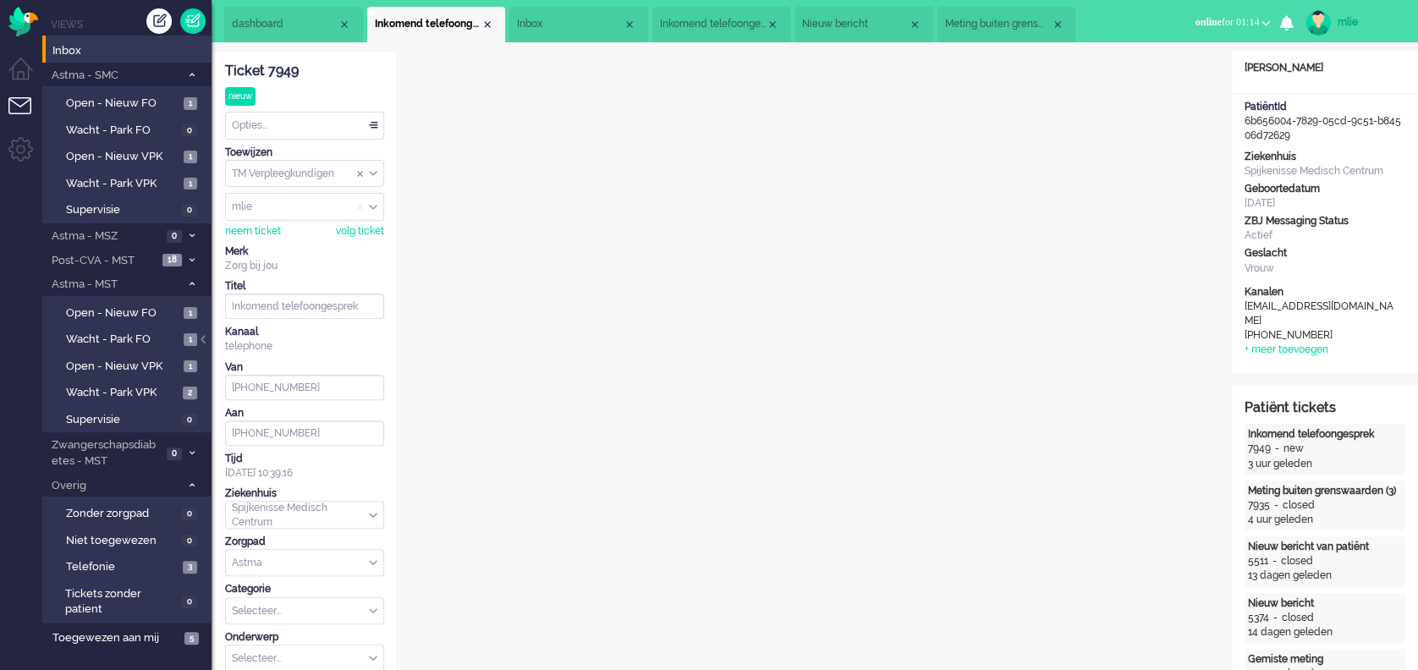
click at [357, 209] on span "Assign User" at bounding box center [360, 207] width 7 height 12
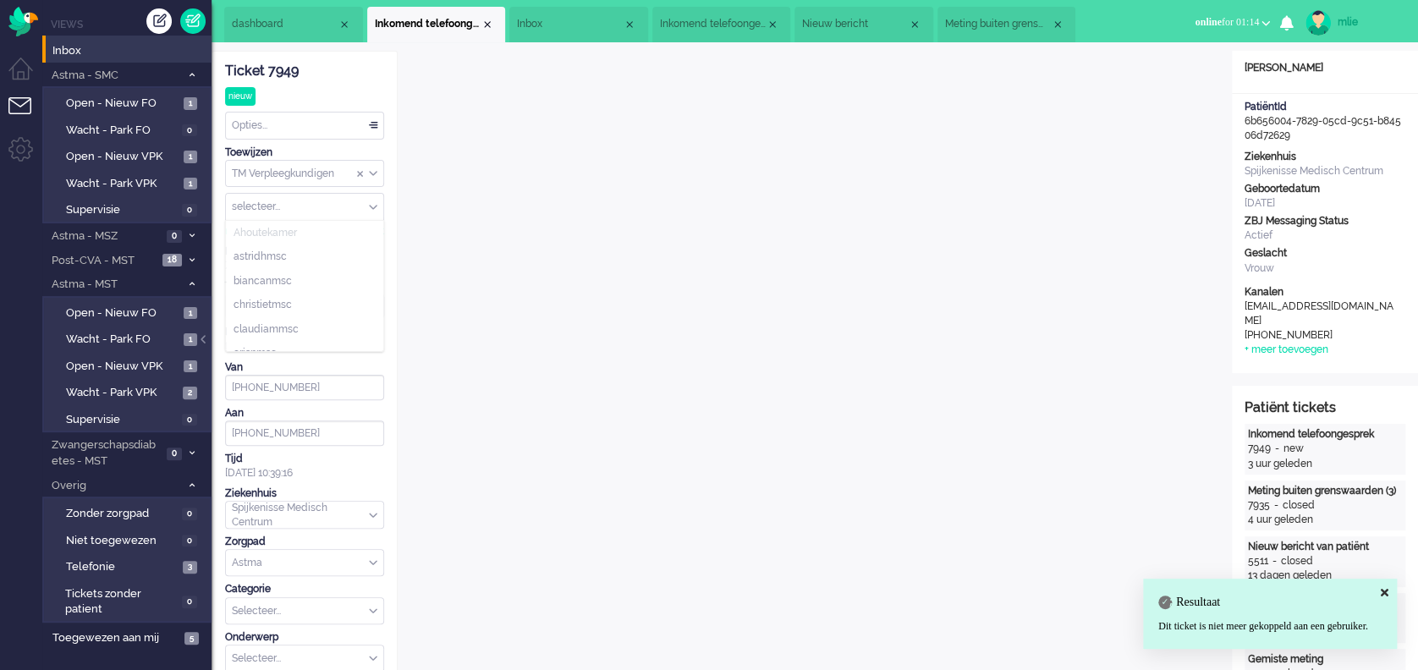
click at [321, 208] on input "Assign User" at bounding box center [304, 207] width 157 height 26
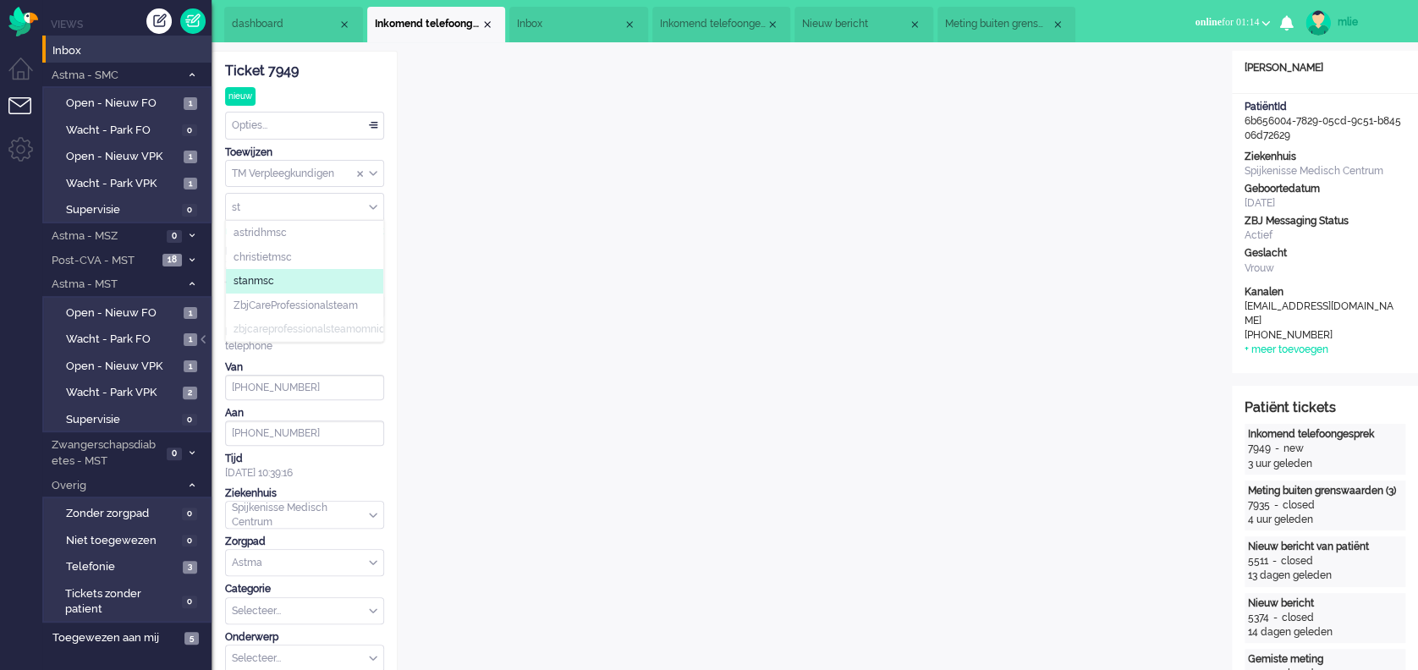
type input "st"
click at [271, 274] on span "stanmsc" at bounding box center [254, 281] width 41 height 14
click at [485, 20] on div "Close tab" at bounding box center [488, 25] width 14 height 14
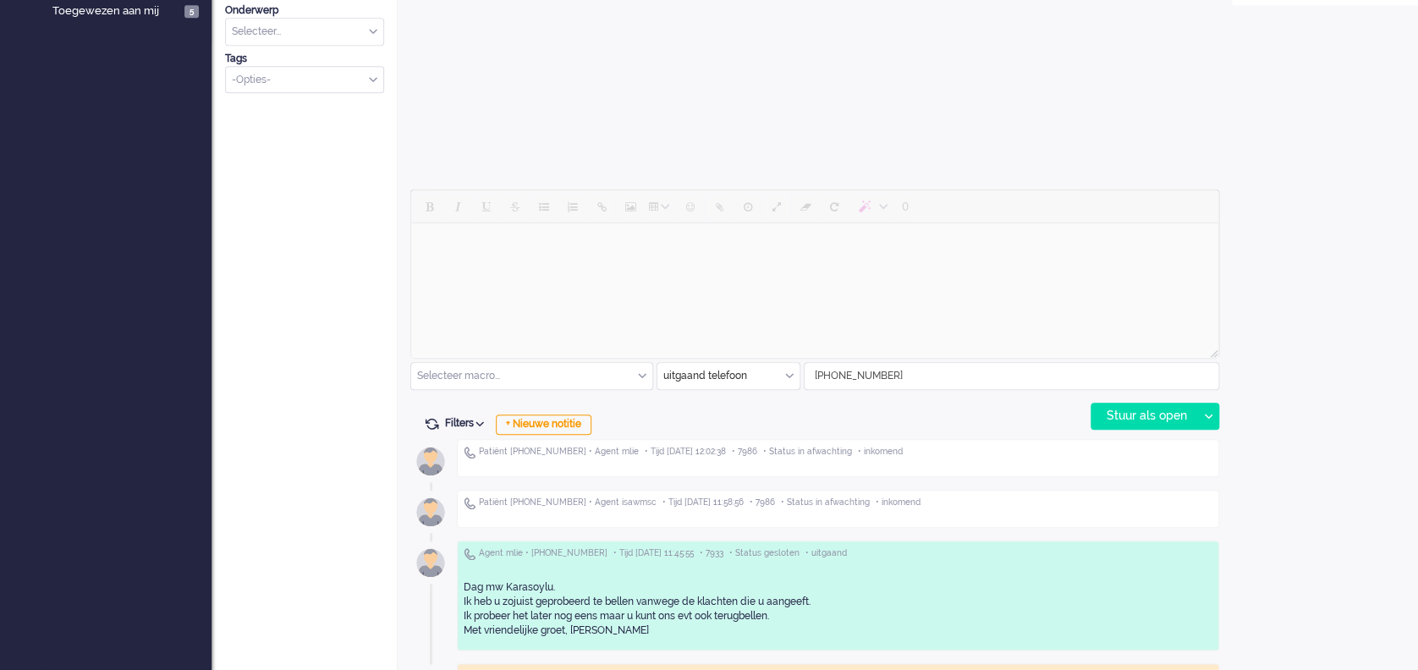
scroll to position [677, 0]
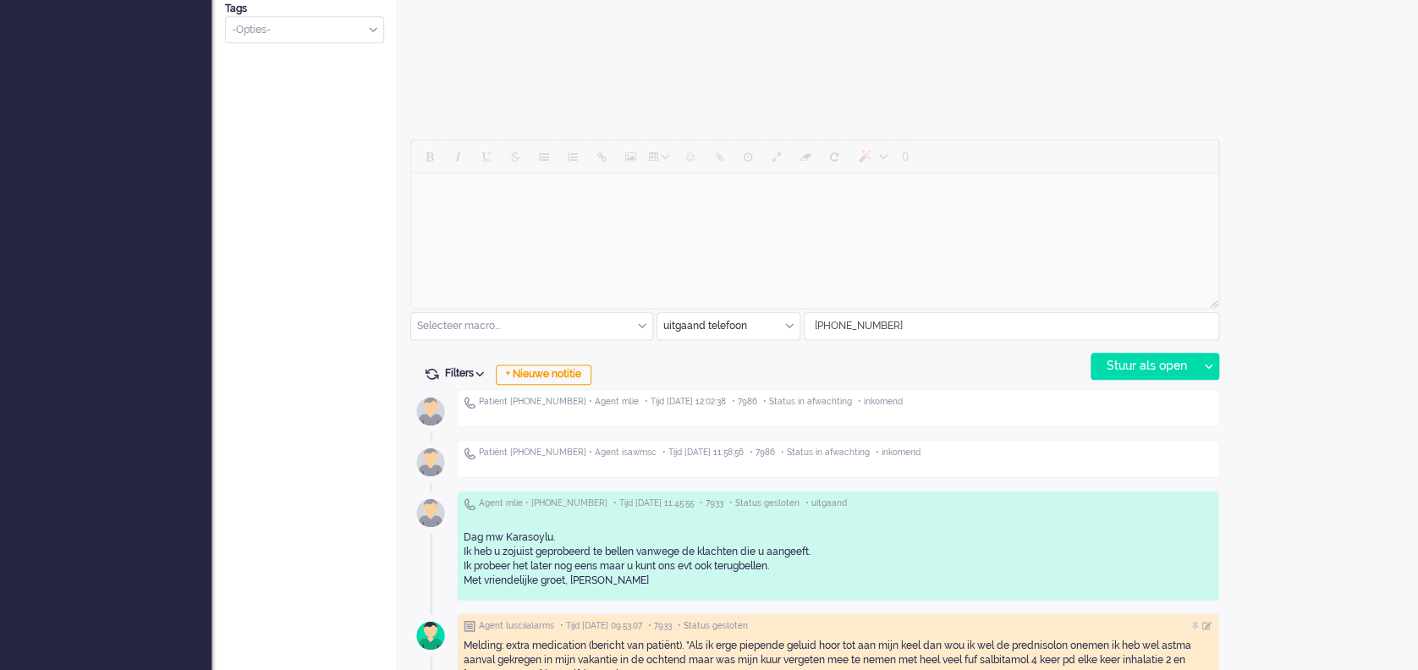
click at [788, 320] on div "uitgaand telefoon" at bounding box center [729, 326] width 142 height 26
click at [749, 425] on span "Zorg bij jou Messaging" at bounding box center [718, 424] width 106 height 14
click at [473, 212] on html at bounding box center [814, 194] width 807 height 43
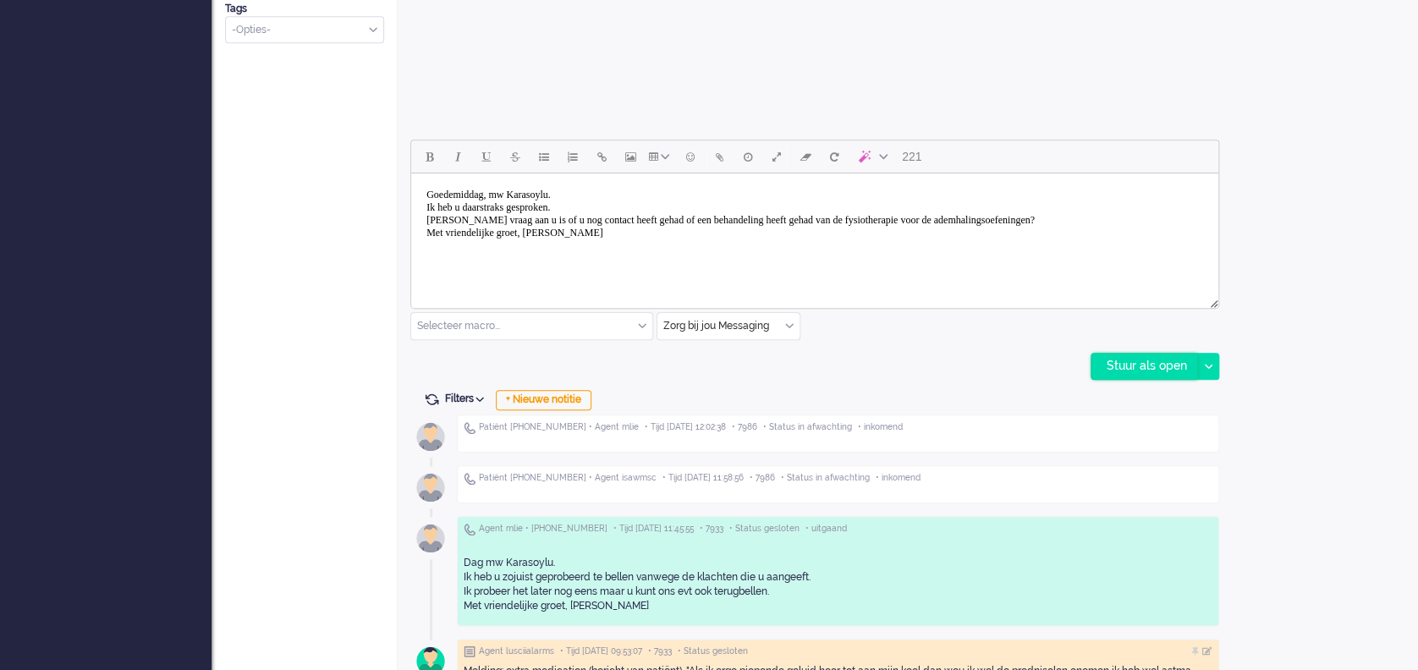
click at [1162, 367] on div "Stuur als open" at bounding box center [1145, 366] width 106 height 25
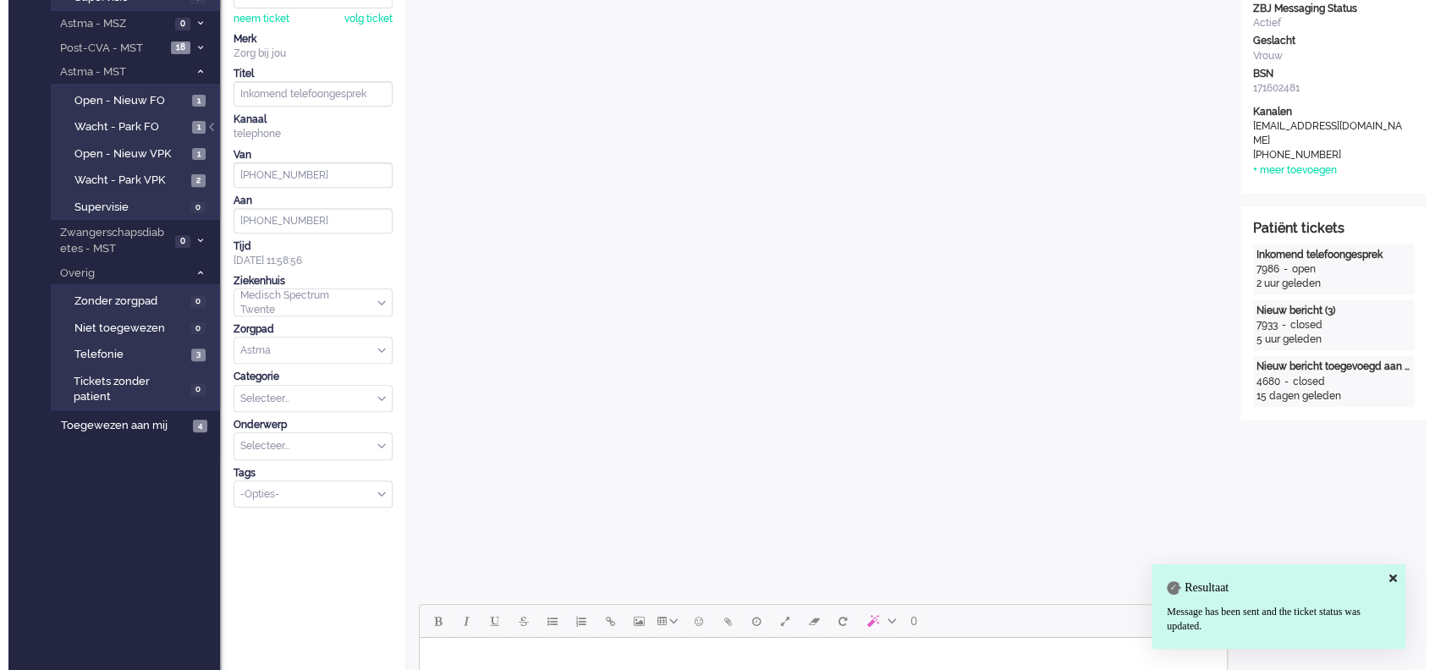
scroll to position [0, 0]
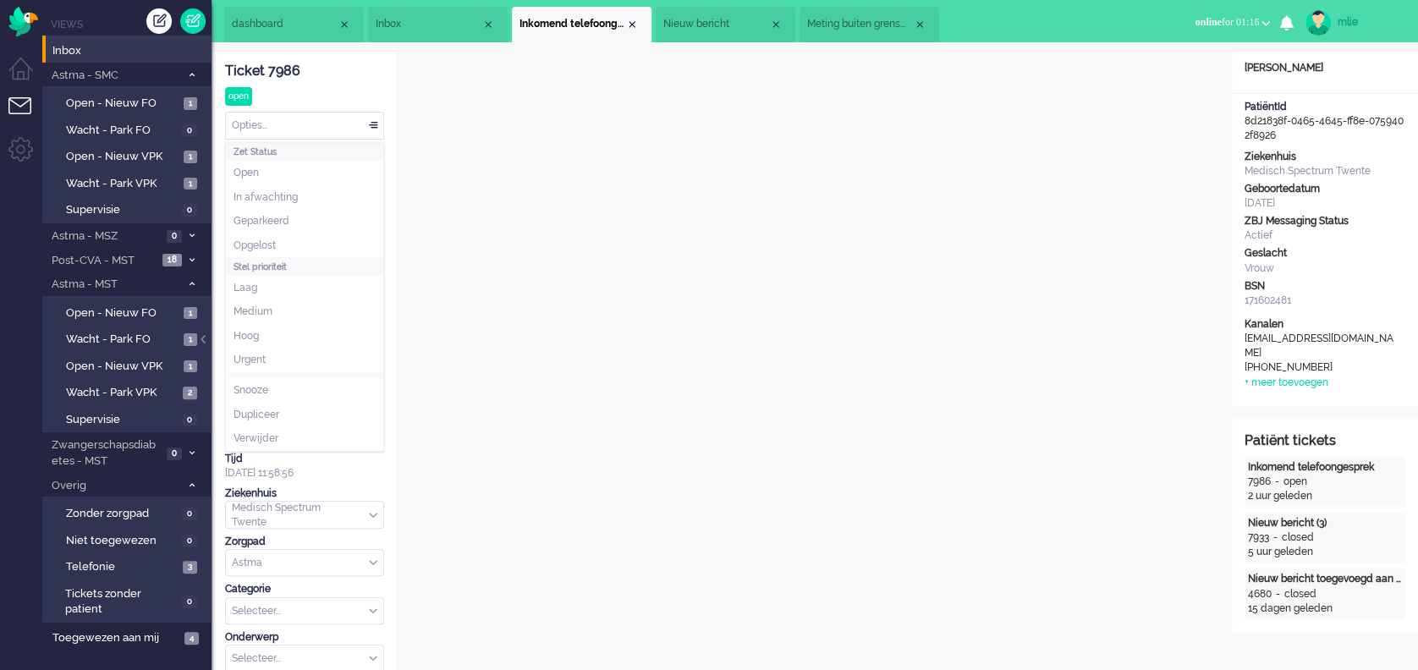
click at [375, 122] on div "Opties..." at bounding box center [304, 126] width 157 height 26
click at [264, 239] on span "Opgelost" at bounding box center [255, 246] width 42 height 14
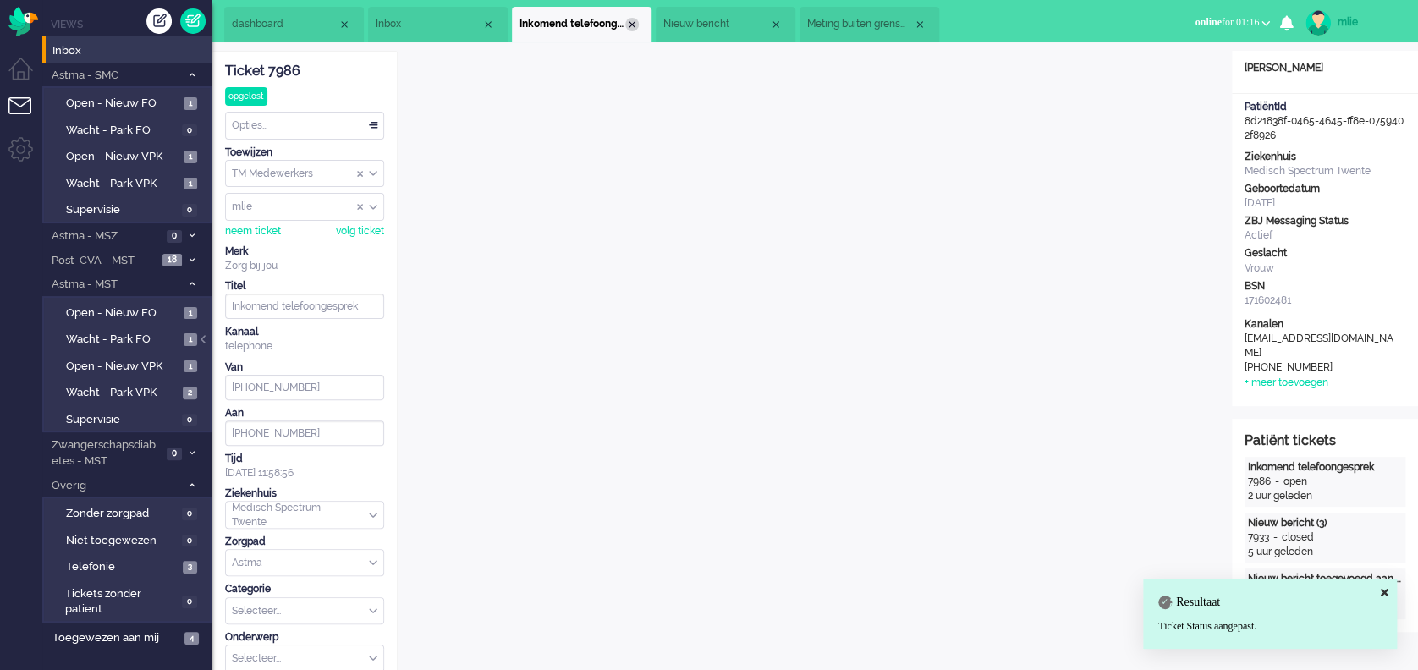
click at [631, 25] on div "Close tab" at bounding box center [632, 25] width 14 height 14
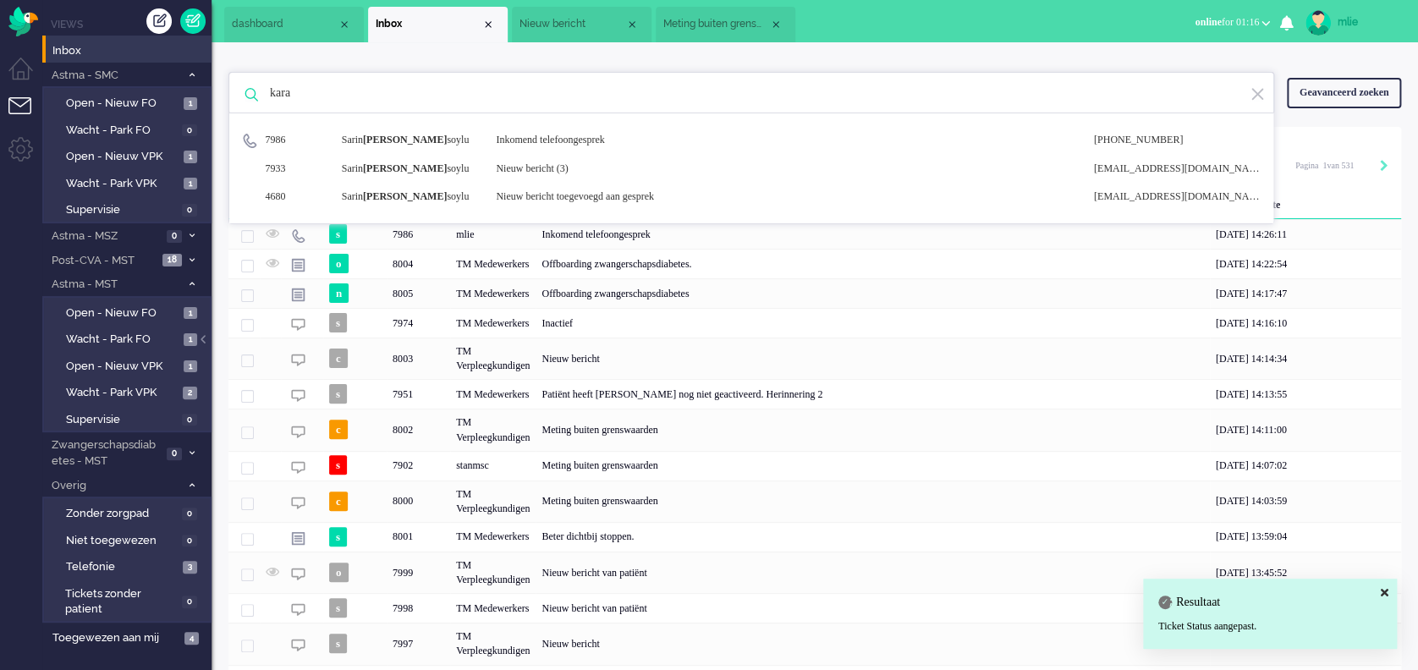
click at [575, 12] on li "Nieuw bericht" at bounding box center [582, 25] width 140 height 36
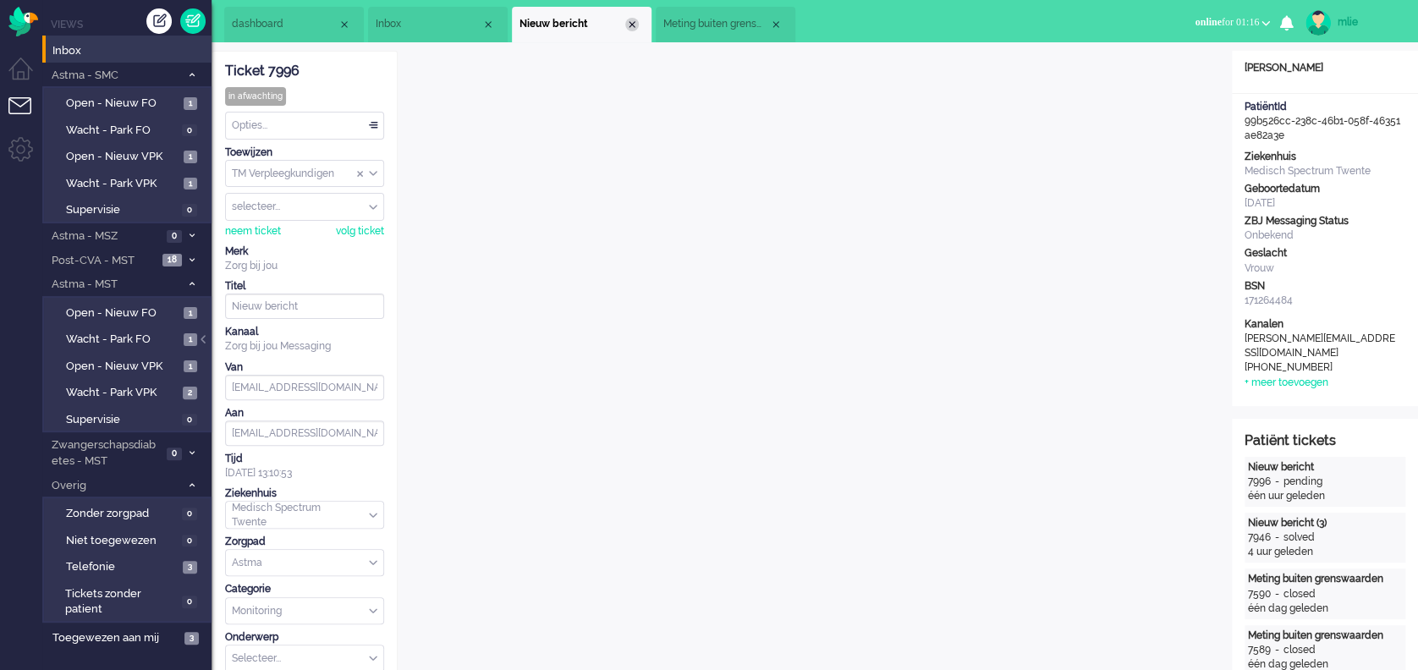
click at [630, 20] on div "Close tab" at bounding box center [632, 25] width 14 height 14
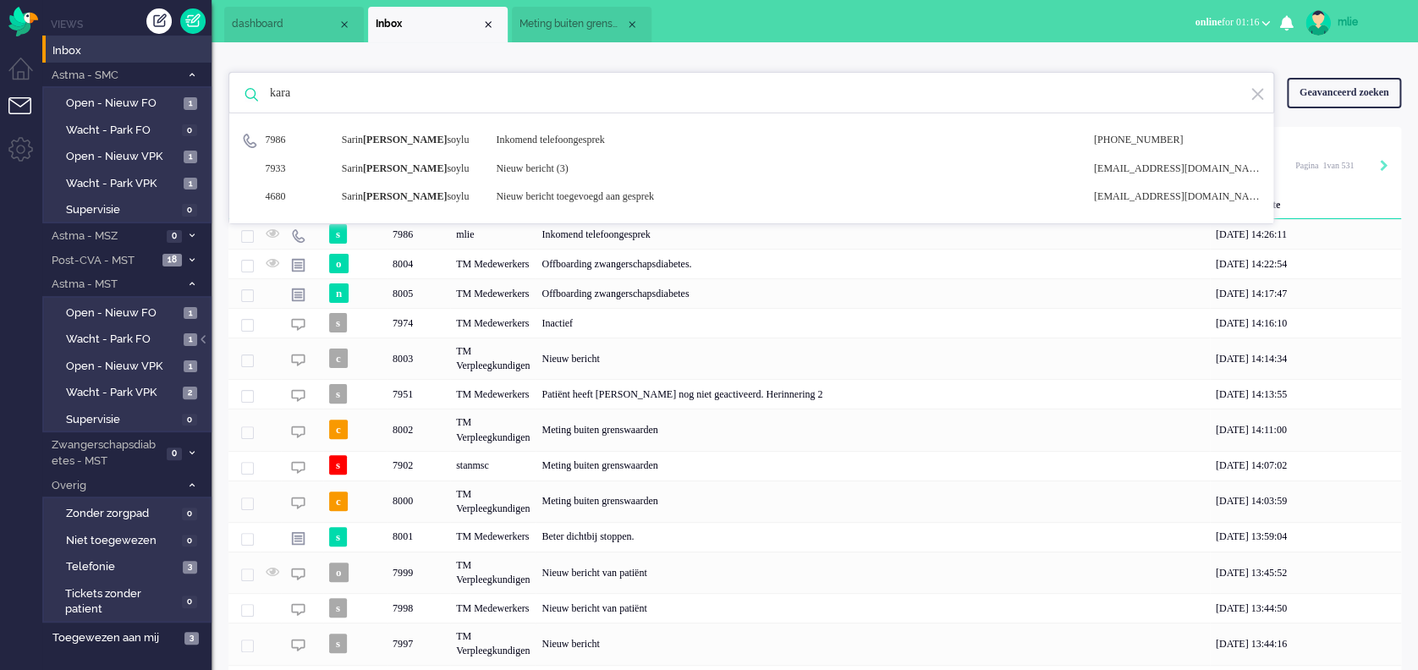
click at [581, 22] on span "Meting buiten grenswaarden (3)" at bounding box center [573, 24] width 106 height 14
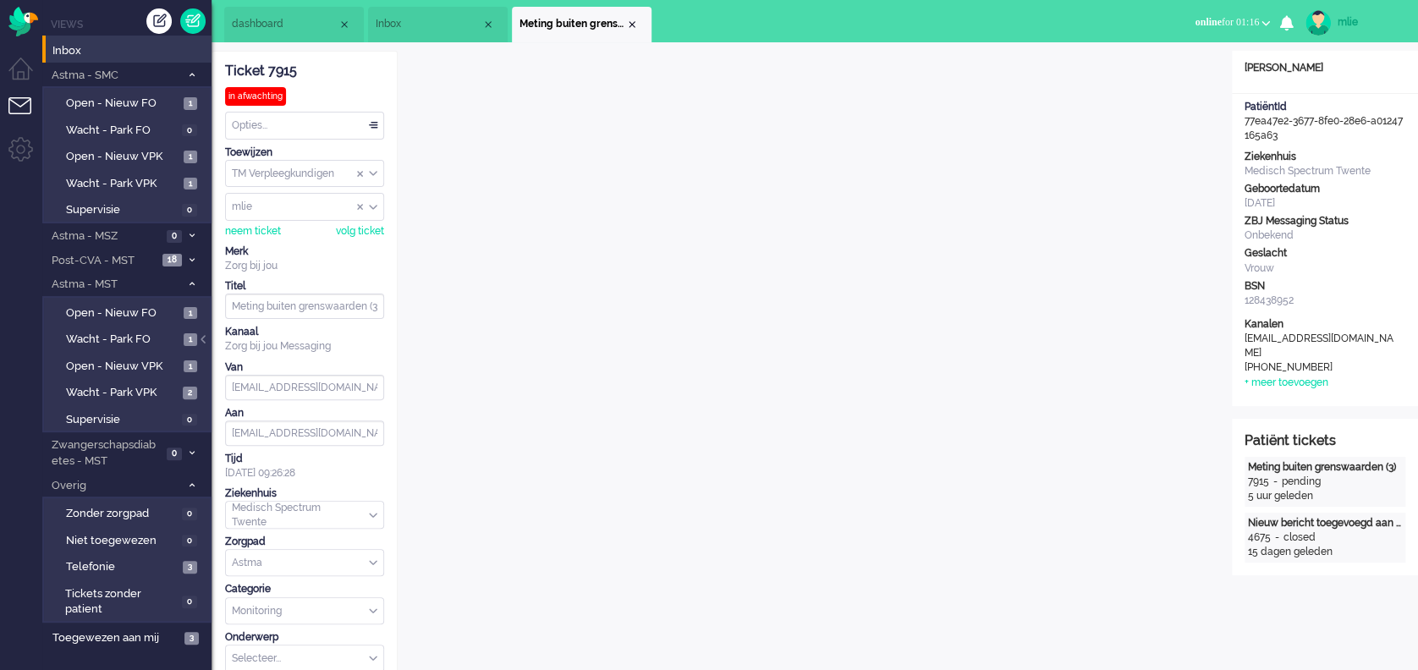
click at [635, 20] on div "Close tab" at bounding box center [632, 25] width 14 height 14
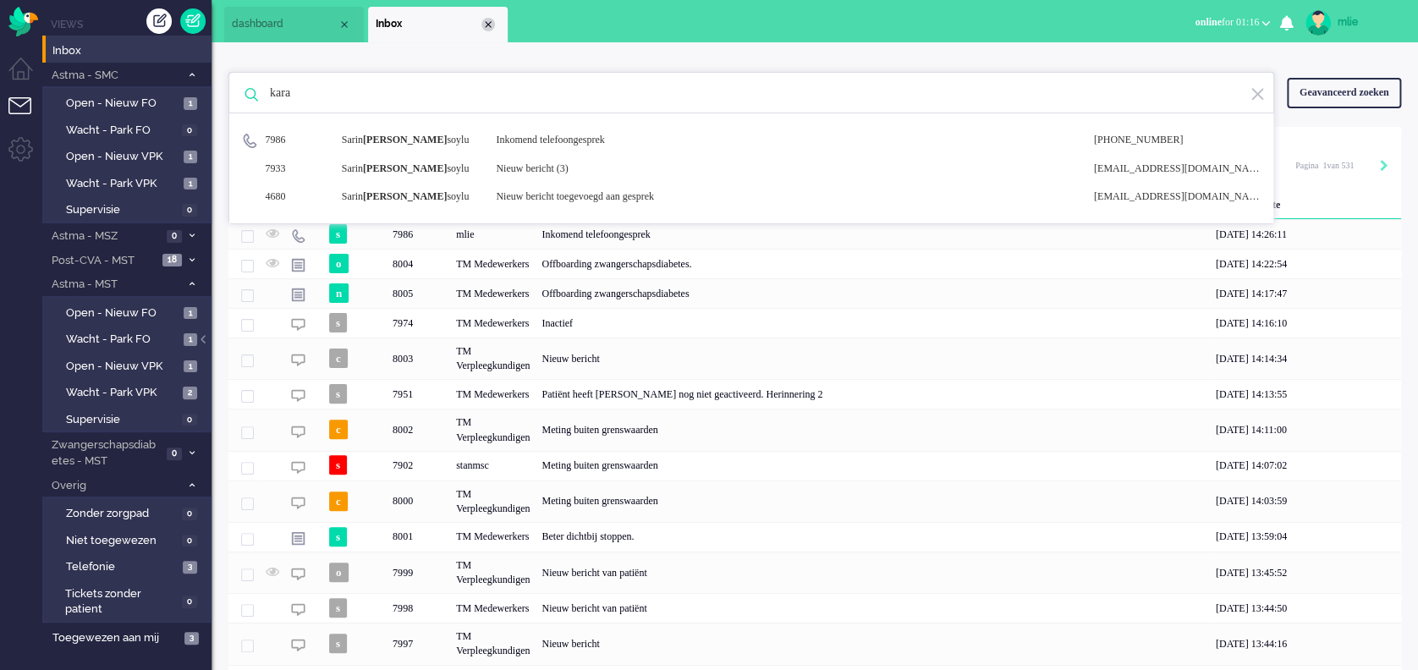
click at [492, 25] on div "Close tab" at bounding box center [489, 25] width 14 height 14
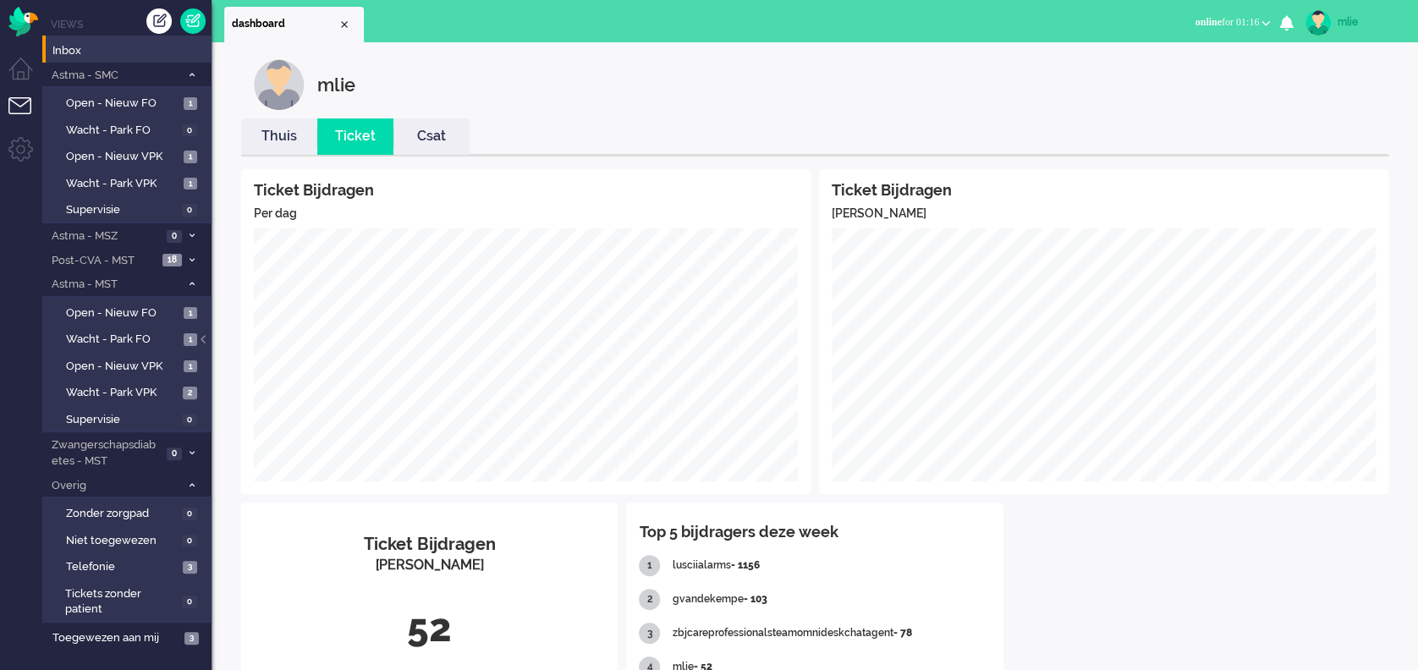
click at [278, 135] on link "Thuis" at bounding box center [279, 136] width 76 height 19
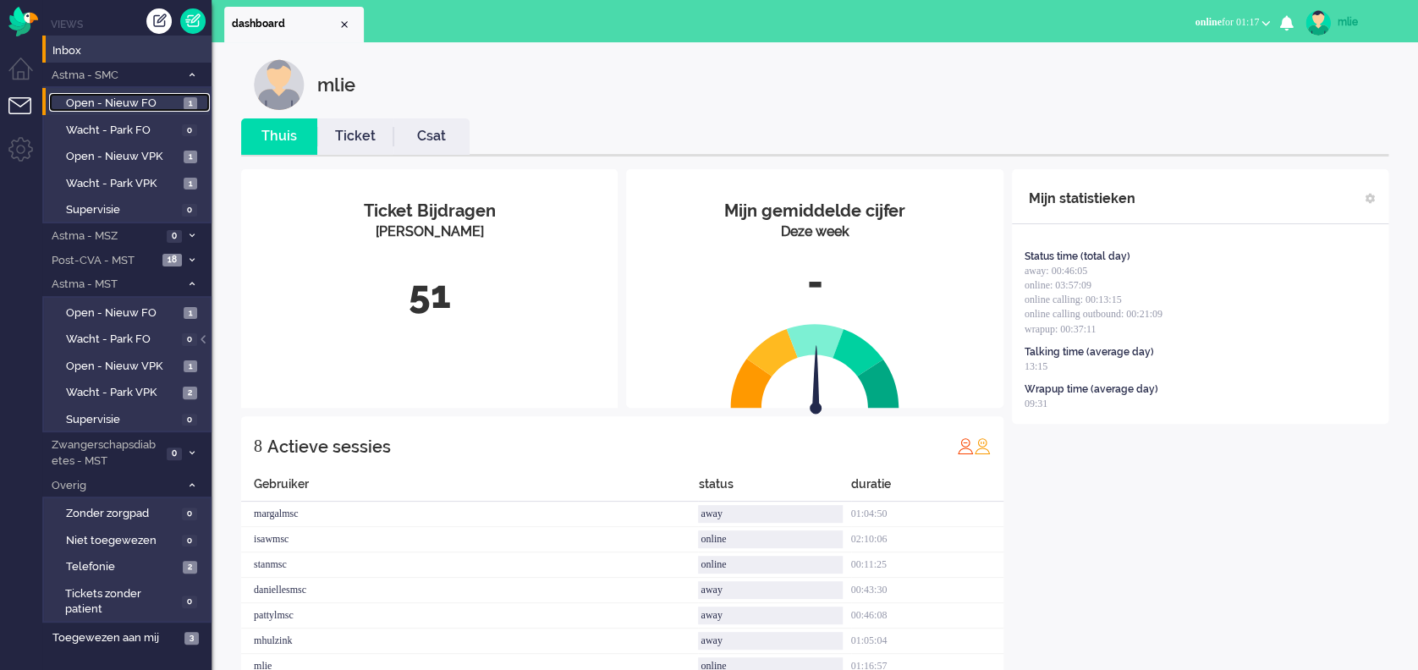
click at [117, 106] on span "Open - Nieuw FO" at bounding box center [122, 104] width 113 height 16
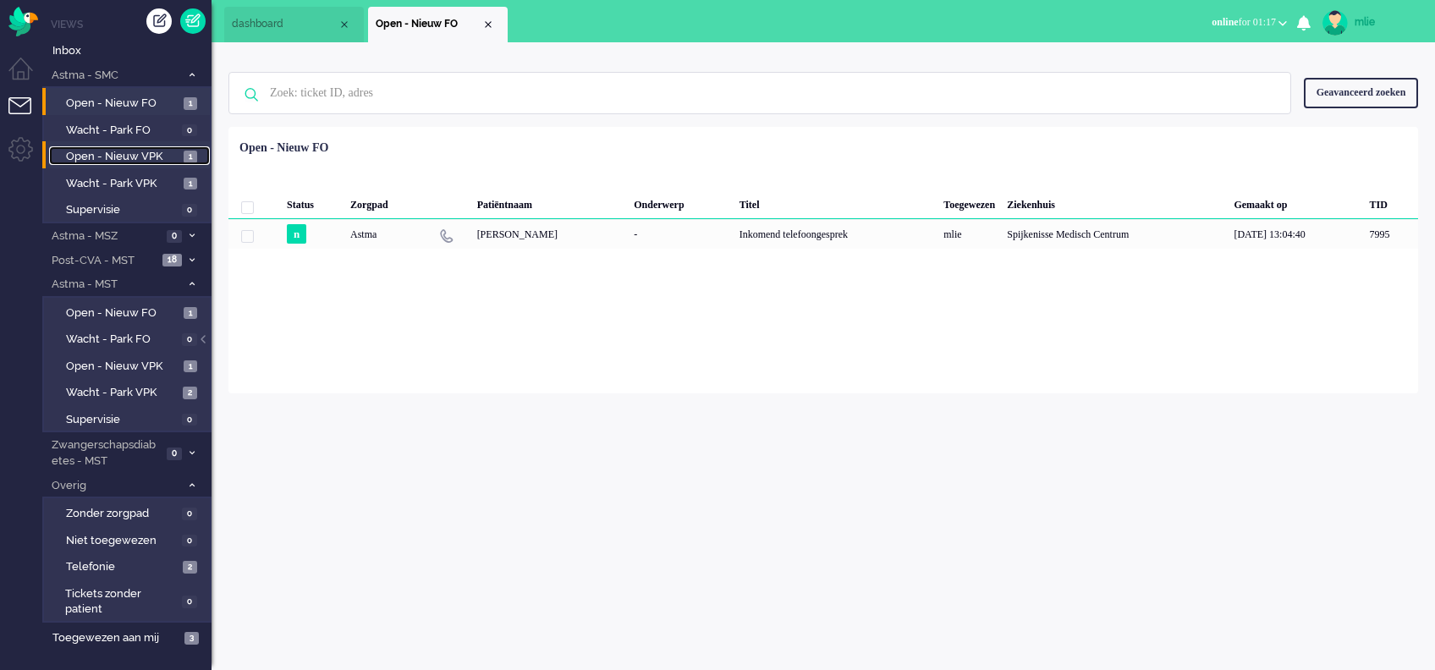
click at [114, 156] on span "Open - Nieuw VPK" at bounding box center [122, 157] width 113 height 16
click at [92, 177] on span "Wacht - Park VPK" at bounding box center [122, 184] width 113 height 16
click at [108, 153] on span "Open - Nieuw VPK" at bounding box center [122, 157] width 113 height 16
click at [94, 310] on span "Open - Nieuw FO" at bounding box center [122, 313] width 113 height 16
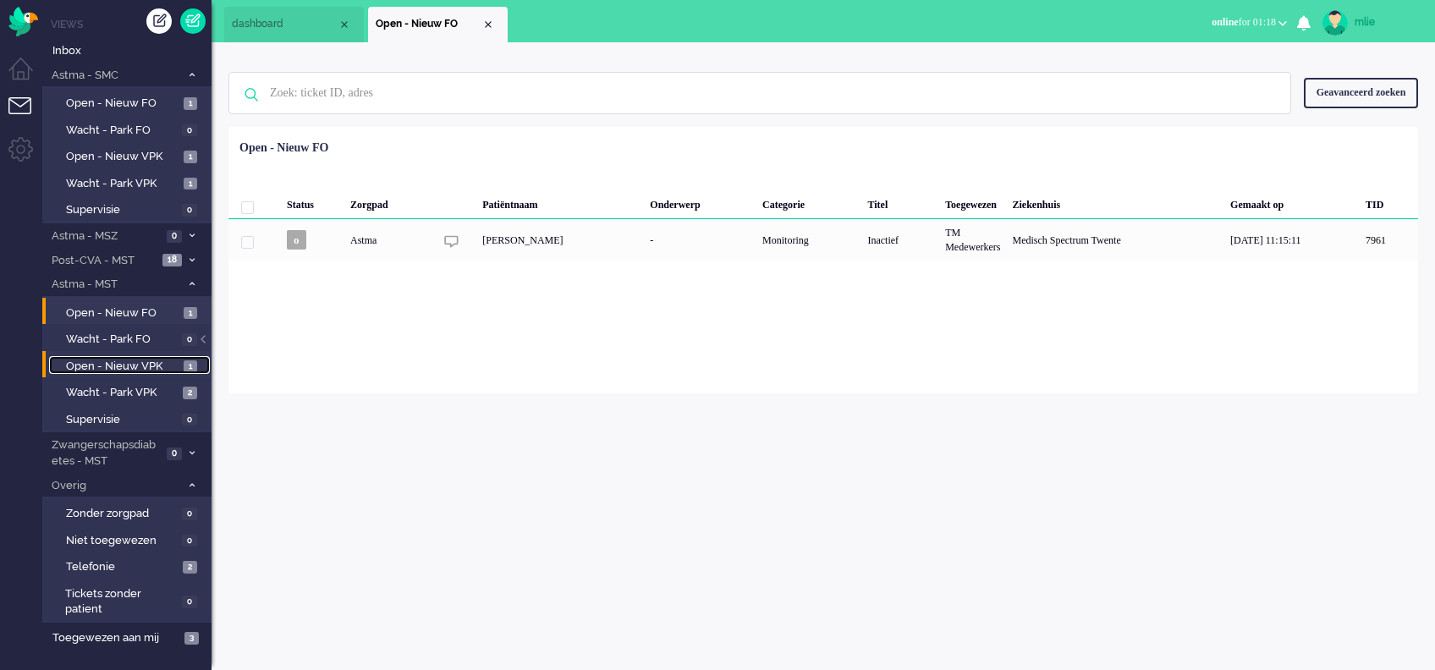
click at [101, 361] on span "Open - Nieuw VPK" at bounding box center [122, 367] width 113 height 16
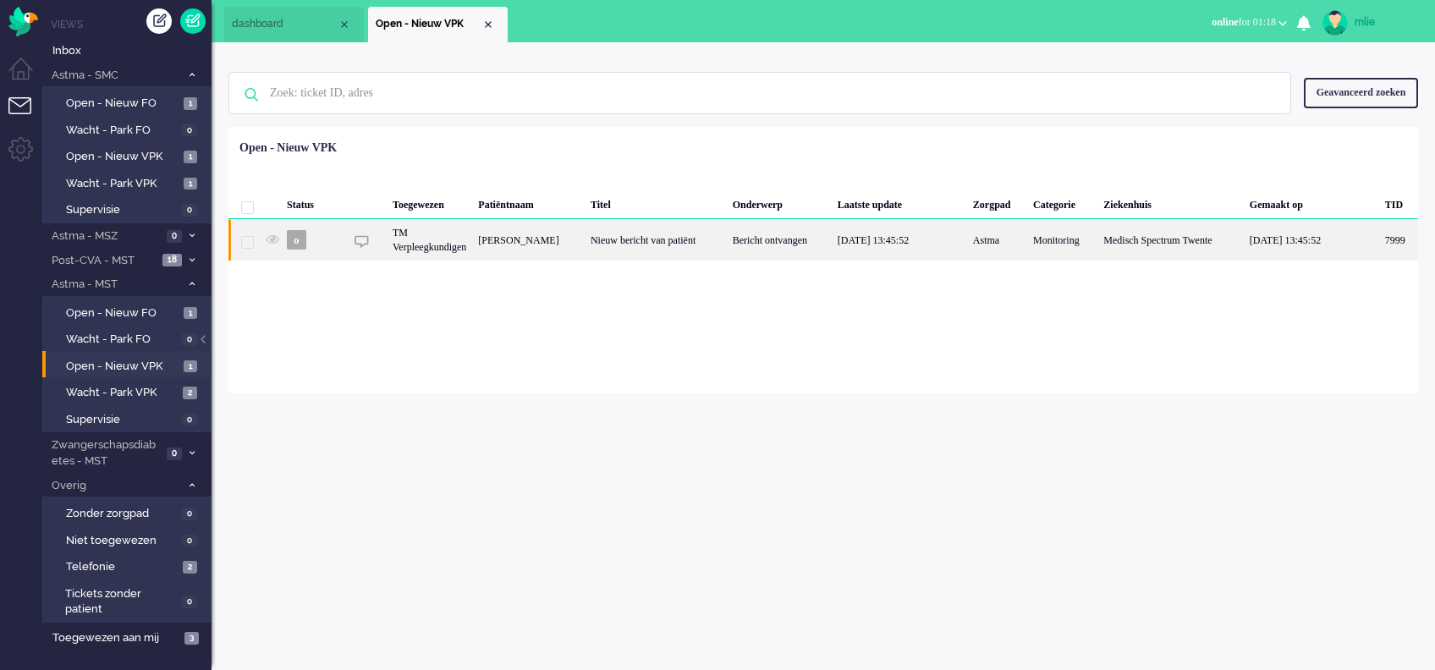
click at [813, 244] on div "Bericht ontvangen" at bounding box center [779, 239] width 105 height 41
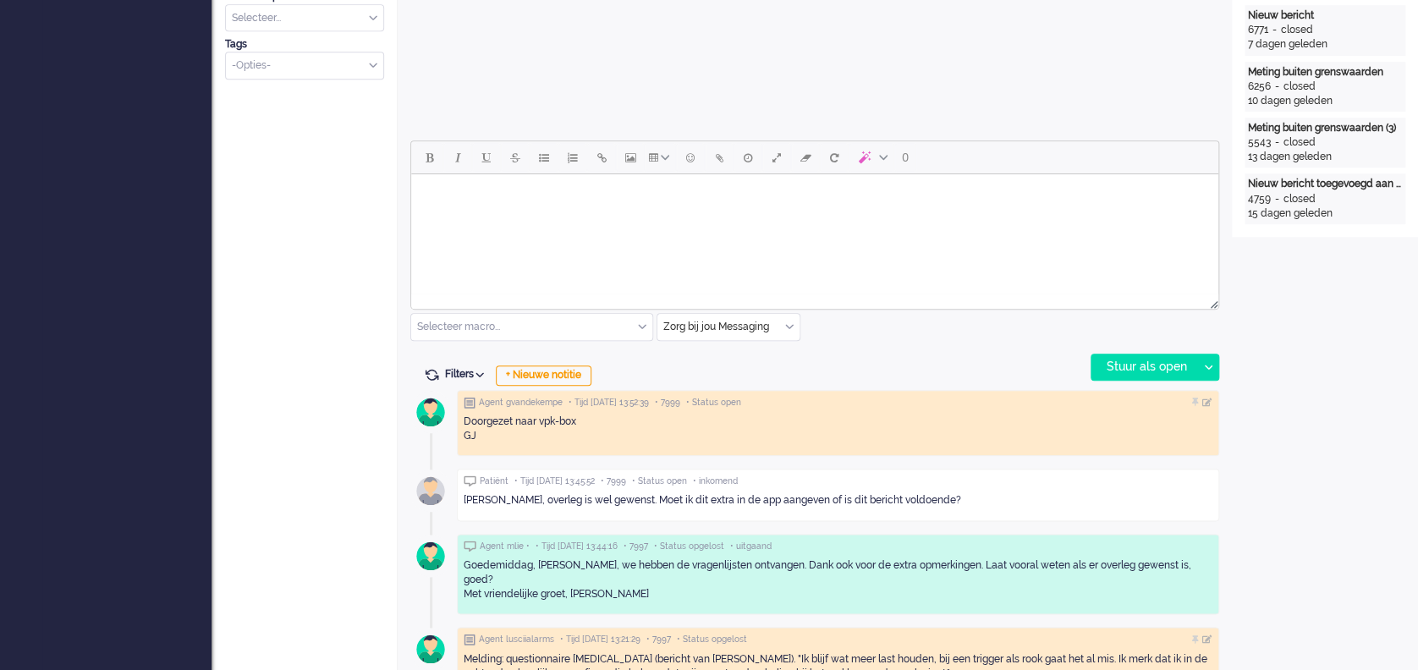
scroll to position [706, 0]
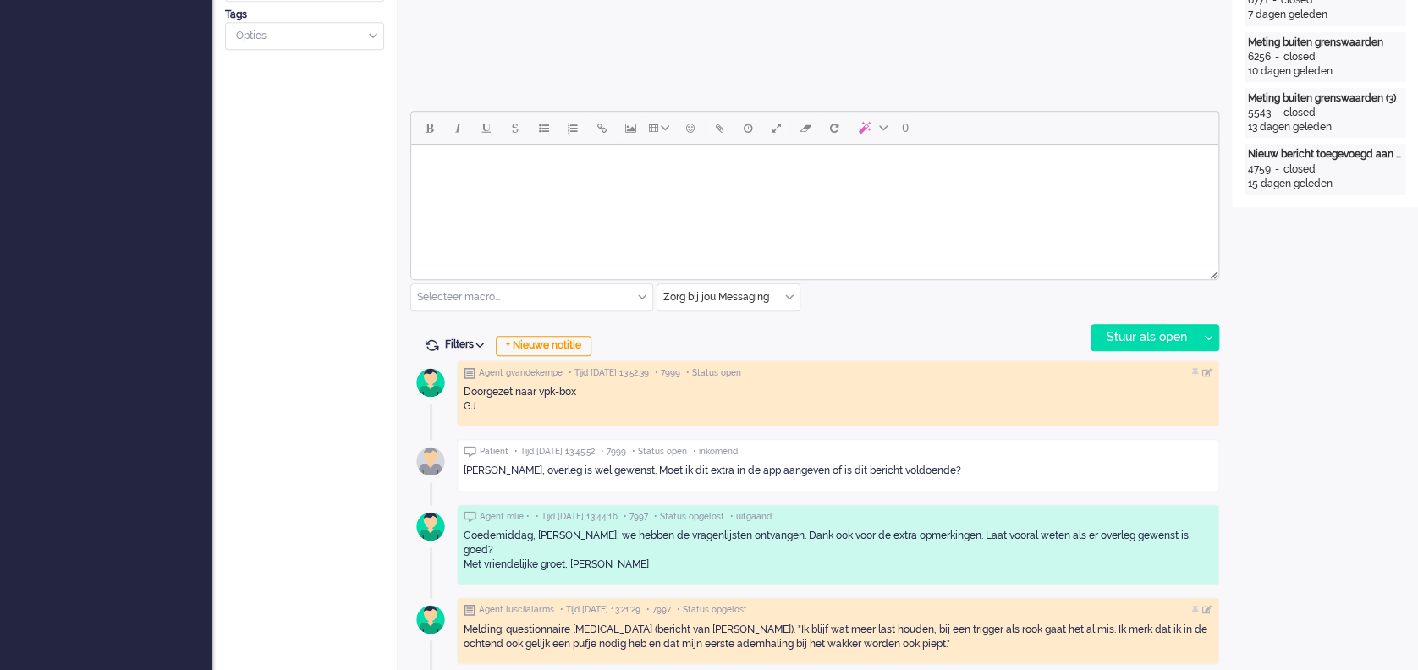
click at [477, 181] on html at bounding box center [814, 166] width 807 height 43
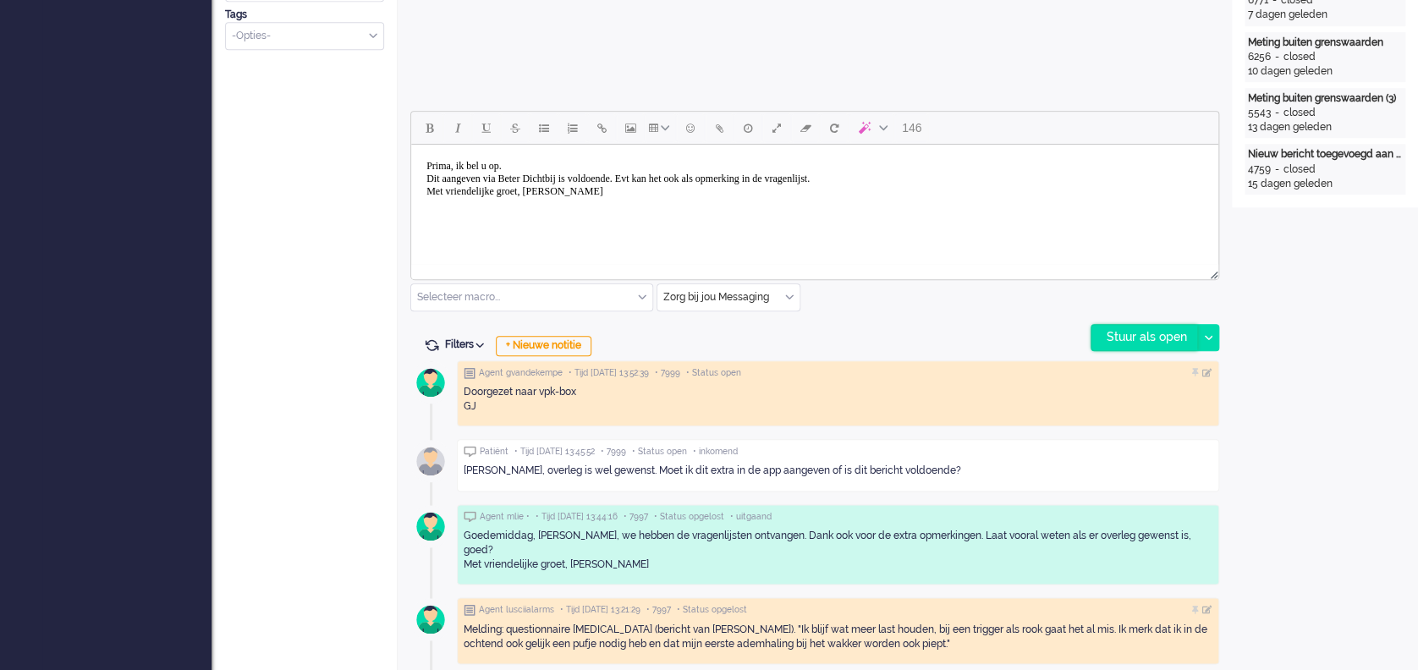
click at [1144, 337] on div "Stuur als open" at bounding box center [1145, 337] width 106 height 25
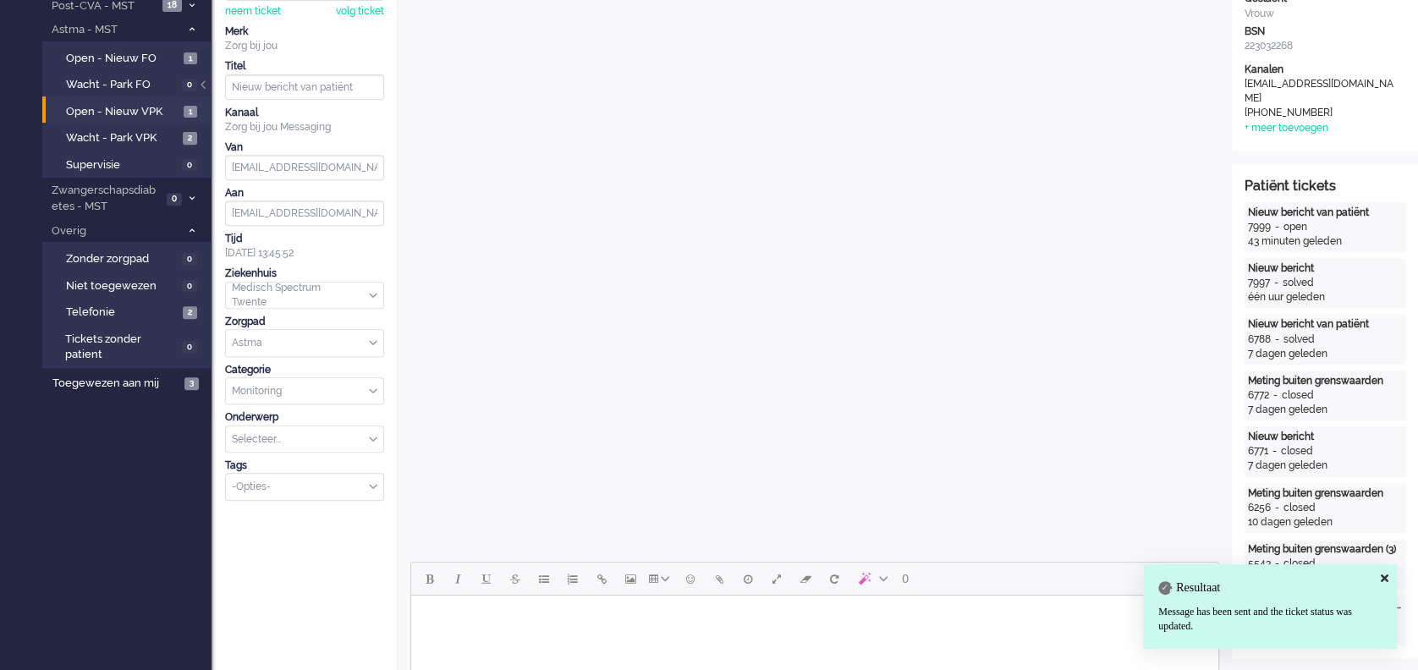
scroll to position [0, 0]
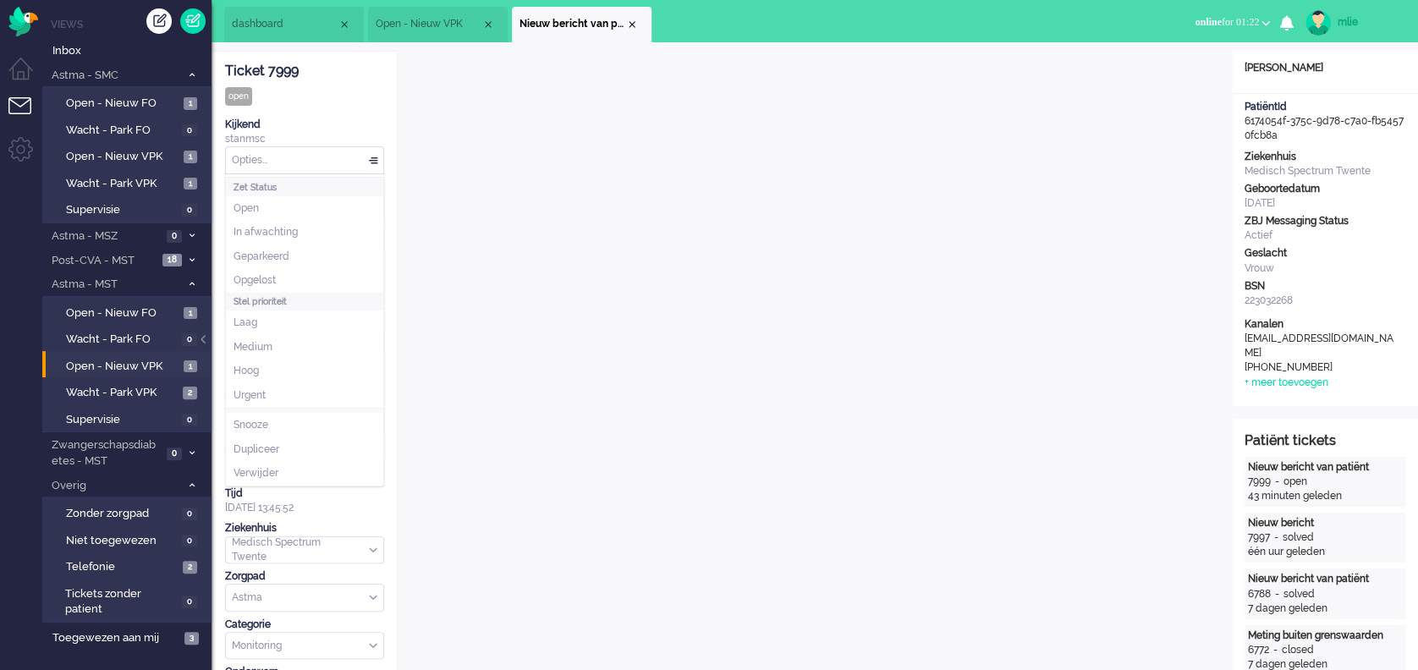
click at [375, 151] on div "Opties..." at bounding box center [304, 160] width 157 height 26
click at [294, 230] on span "In afwachting" at bounding box center [266, 232] width 64 height 14
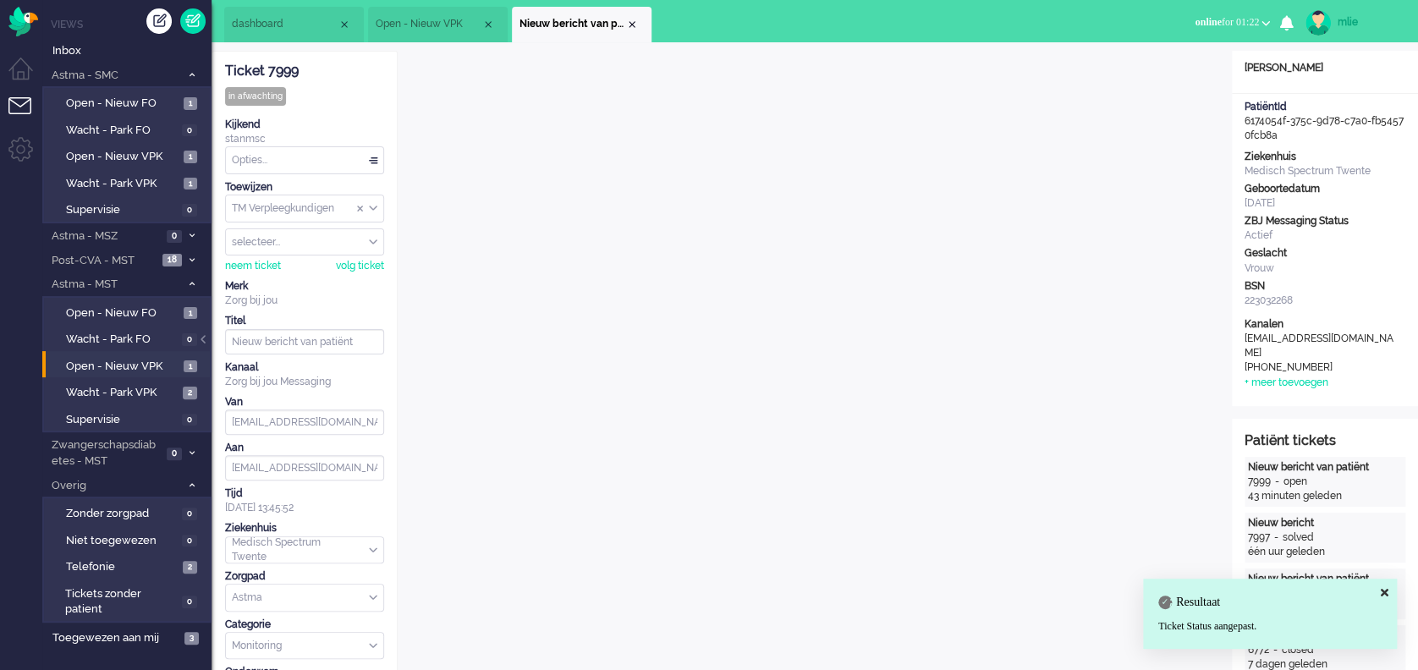
click at [261, 257] on div "neem ticket volg ticket" at bounding box center [304, 265] width 159 height 18
click at [259, 259] on div "neem ticket" at bounding box center [253, 266] width 56 height 14
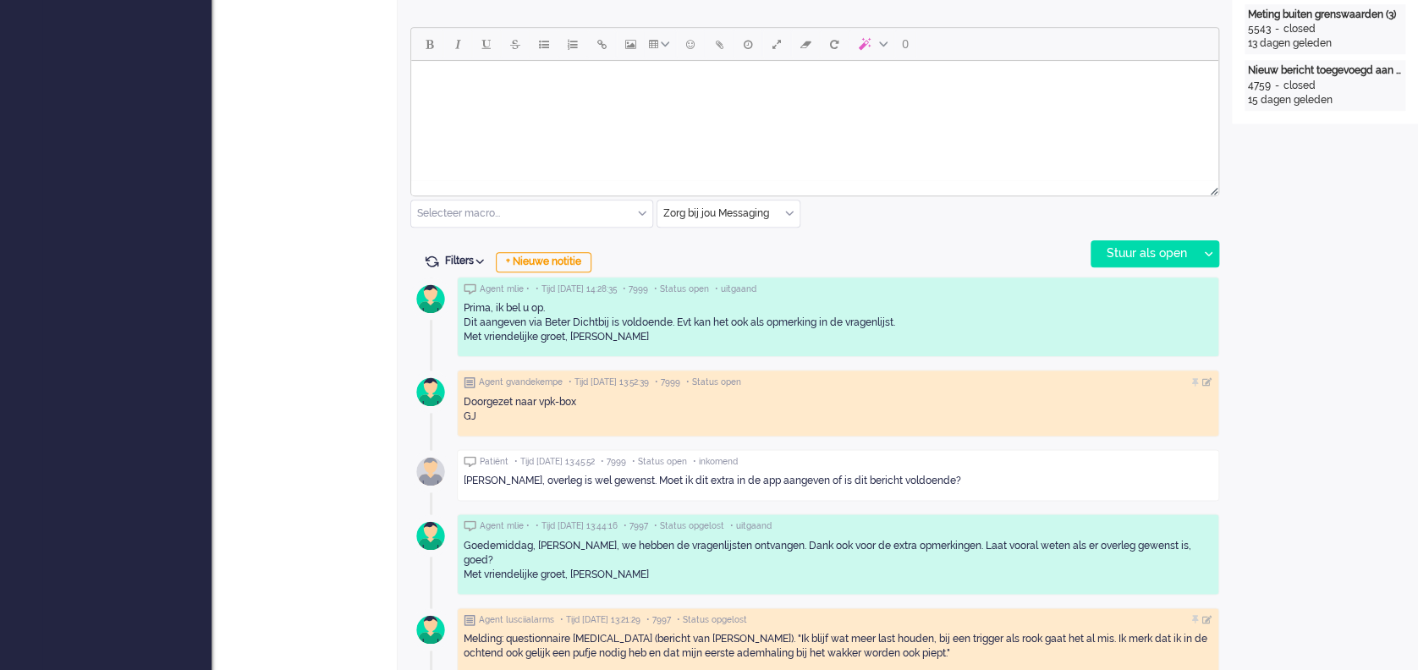
scroll to position [677, 0]
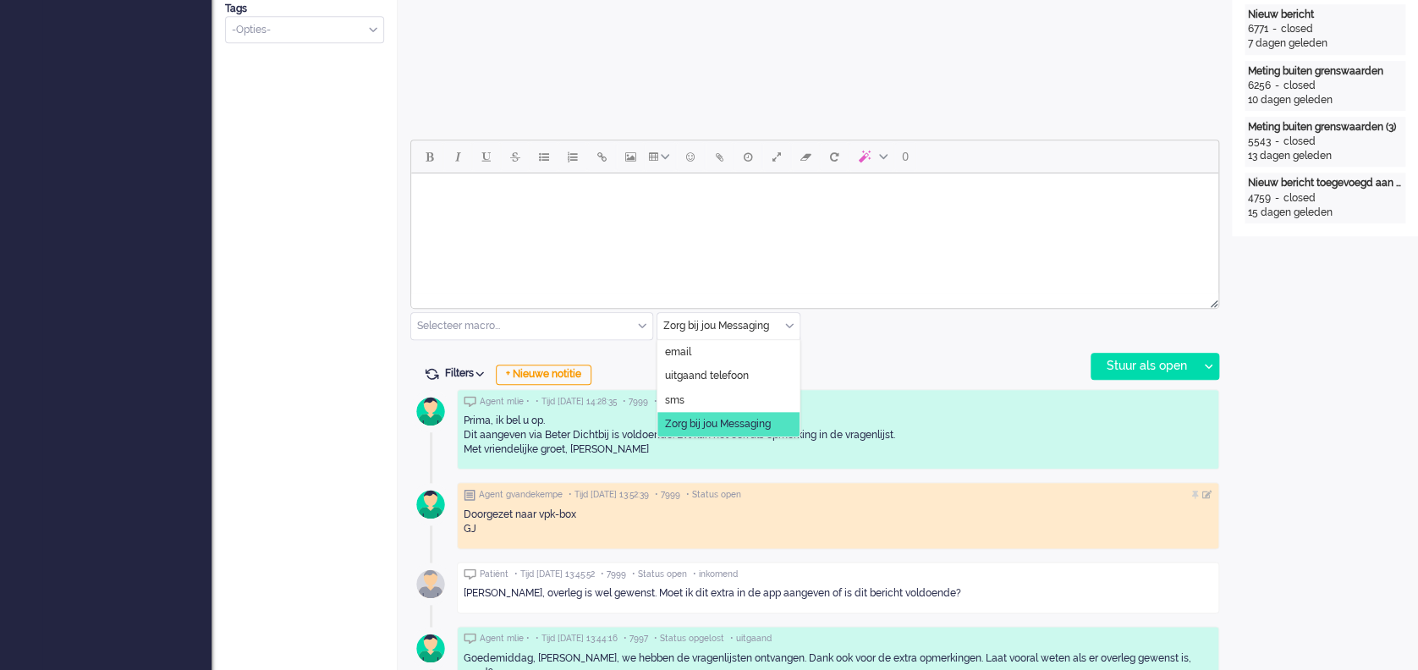
click at [785, 320] on div "Zorg bij jou Messaging" at bounding box center [729, 326] width 142 height 26
click at [729, 373] on span "uitgaand telefoon" at bounding box center [707, 376] width 84 height 14
click at [1144, 370] on div "Stuur als open" at bounding box center [1145, 366] width 106 height 25
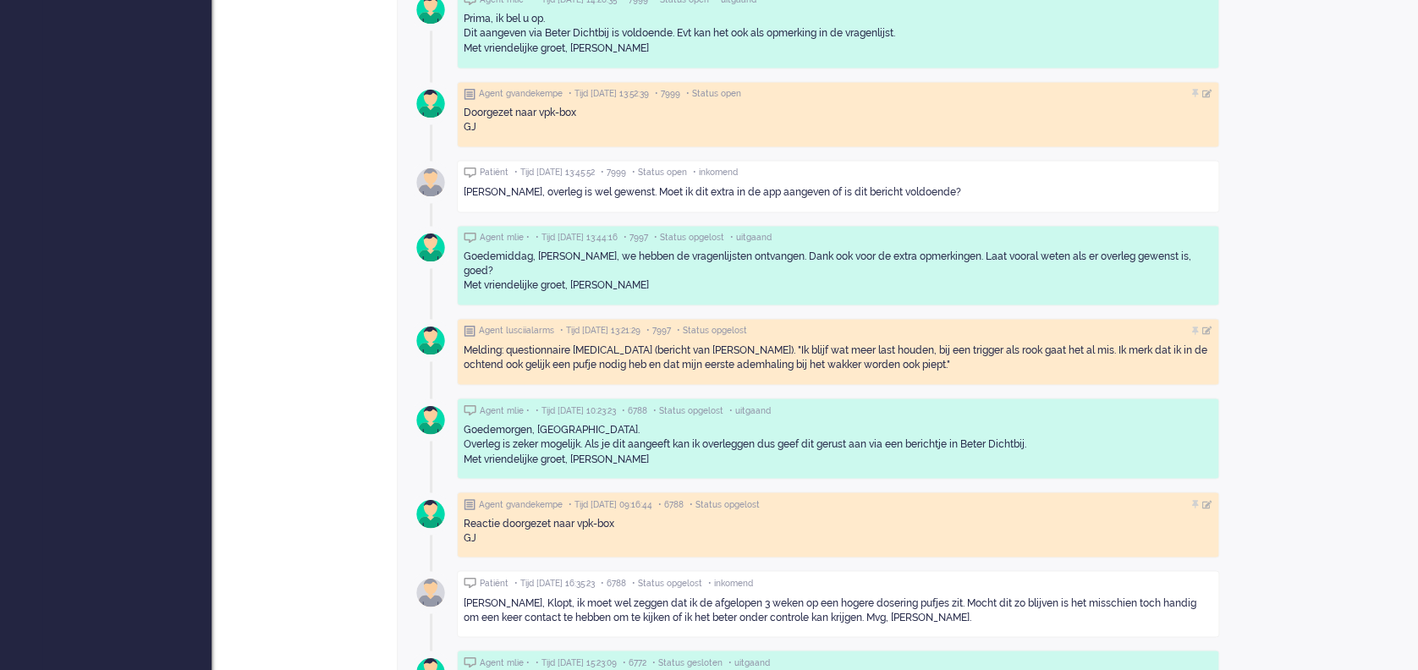
scroll to position [1241, 0]
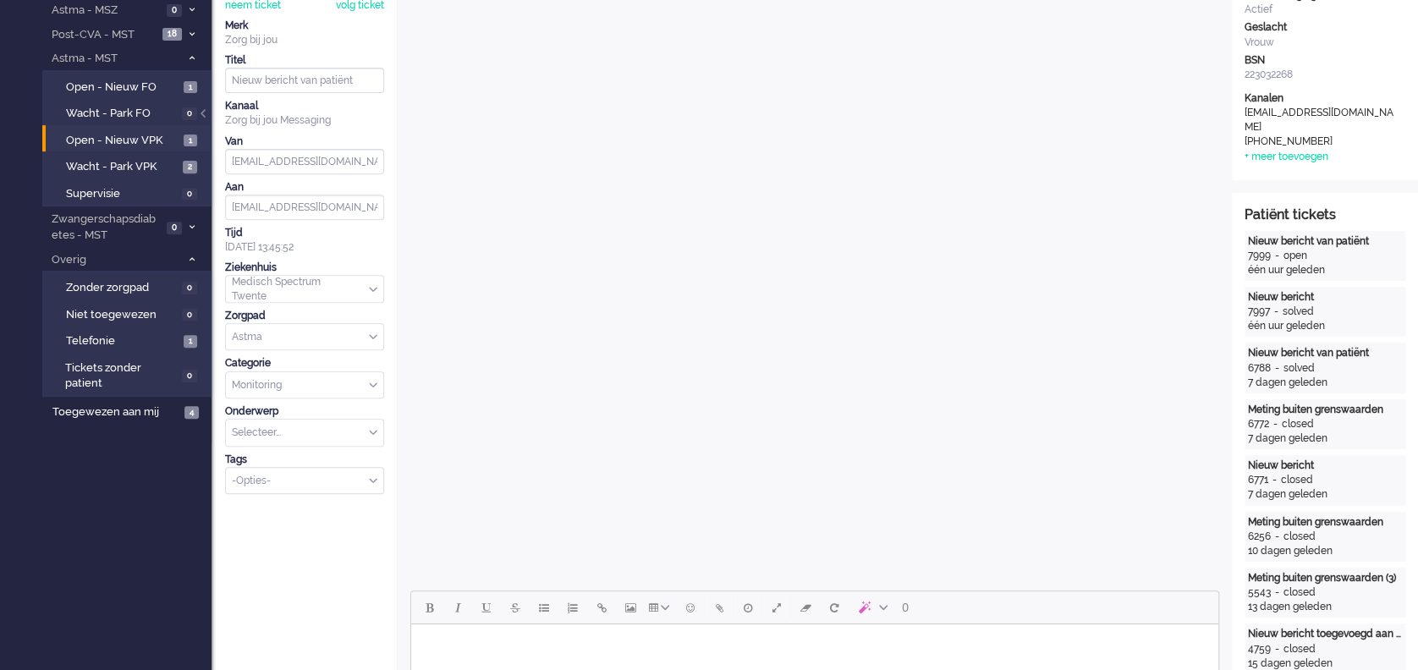
scroll to position [338, 0]
